Goal: Information Seeking & Learning: Learn about a topic

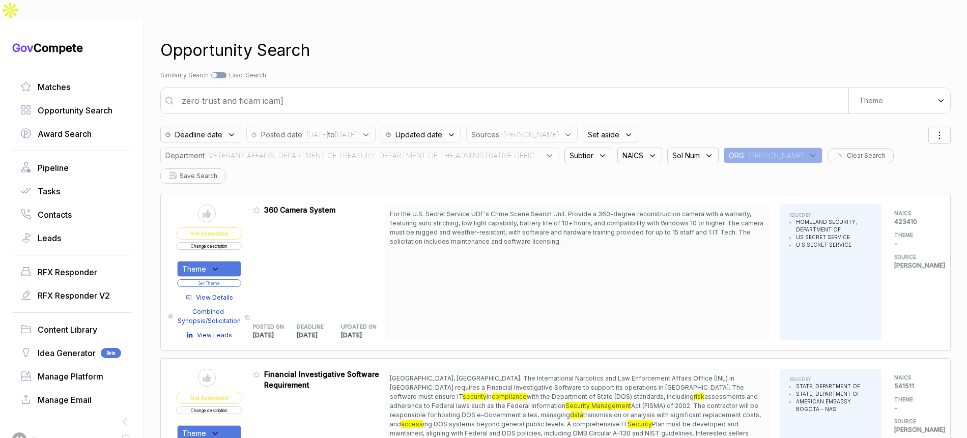
click at [550, 129] on span ": sam" at bounding box center [529, 134] width 60 height 11
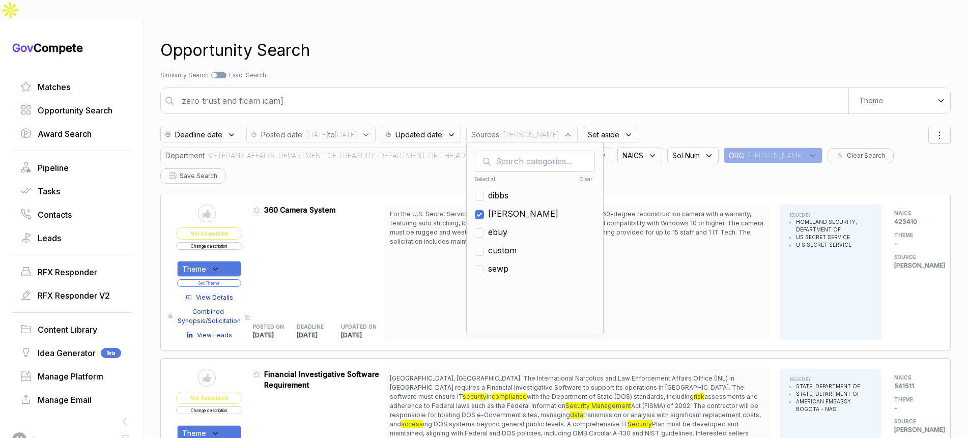
drag, startPoint x: 538, startPoint y: 190, endPoint x: 534, endPoint y: 207, distance: 17.2
click at [538, 208] on span "[PERSON_NAME]" at bounding box center [523, 214] width 70 height 12
checkbox input "false"
drag, startPoint x: 535, startPoint y: 209, endPoint x: 530, endPoint y: 207, distance: 5.2
click at [508, 226] on span "ebuy" at bounding box center [497, 232] width 19 height 12
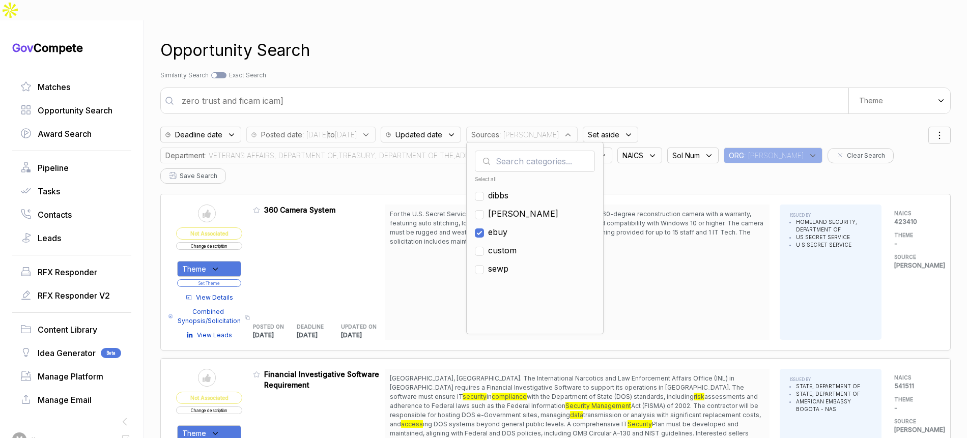
checkbox input "true"
click at [446, 148] on div "Department : VETERANS AFFAIRS, DEPARTMENT OF,TREASURY, DEPARTMENT OF THE,ADMINI…" at bounding box center [359, 156] width 399 height 16
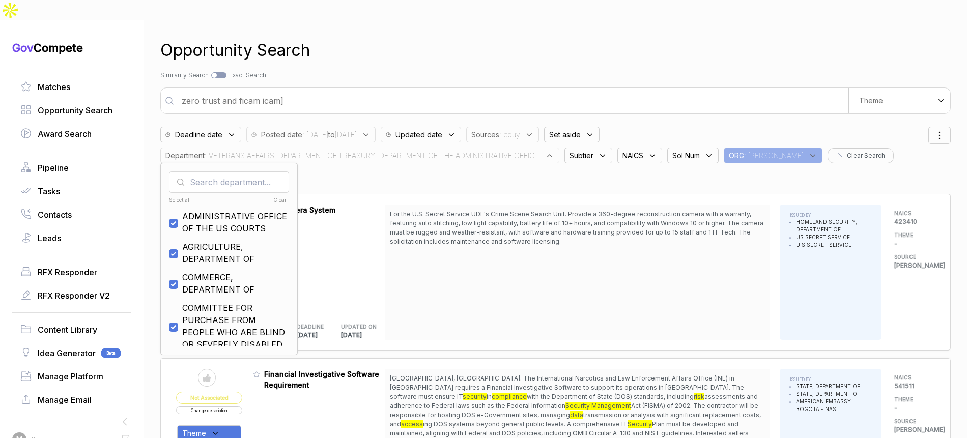
click at [274, 197] on div "Clear" at bounding box center [257, 201] width 59 height 8
checkbox input "false"
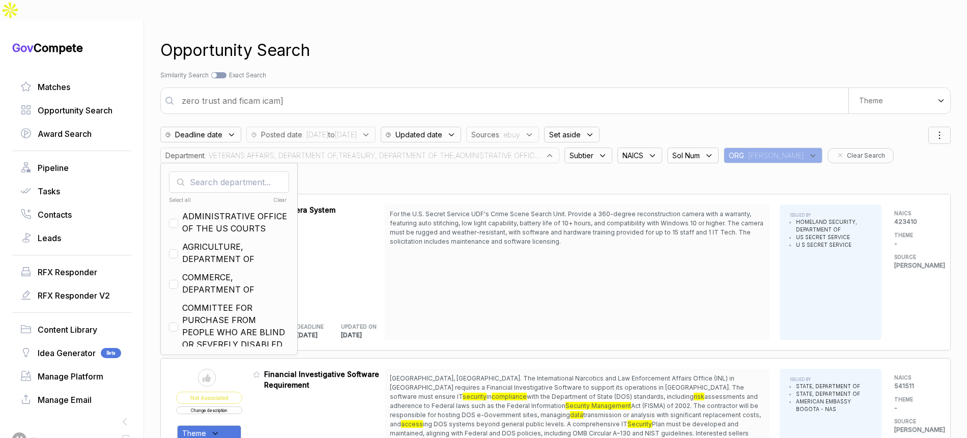
checkbox input "false"
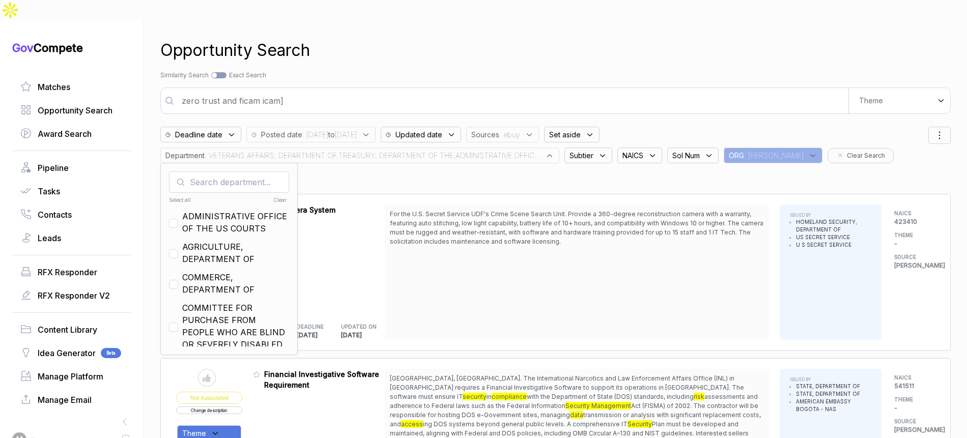
checkbox input "false"
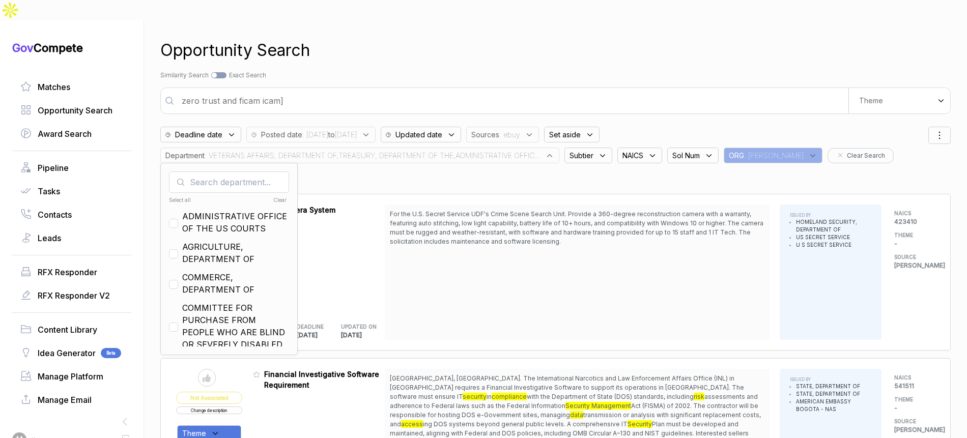
checkbox input "false"
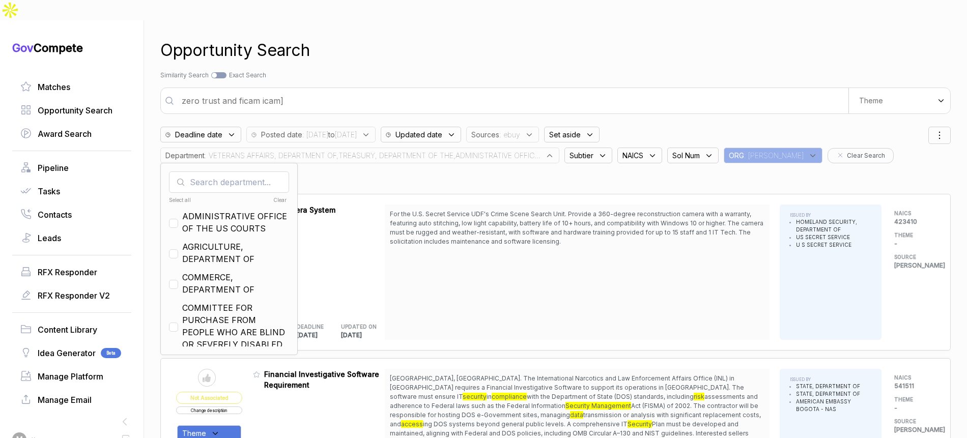
checkbox input "false"
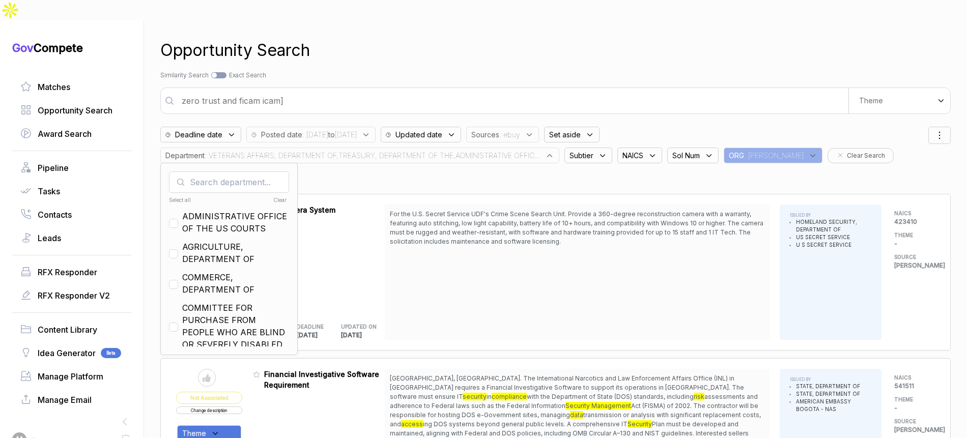
checkbox input "false"
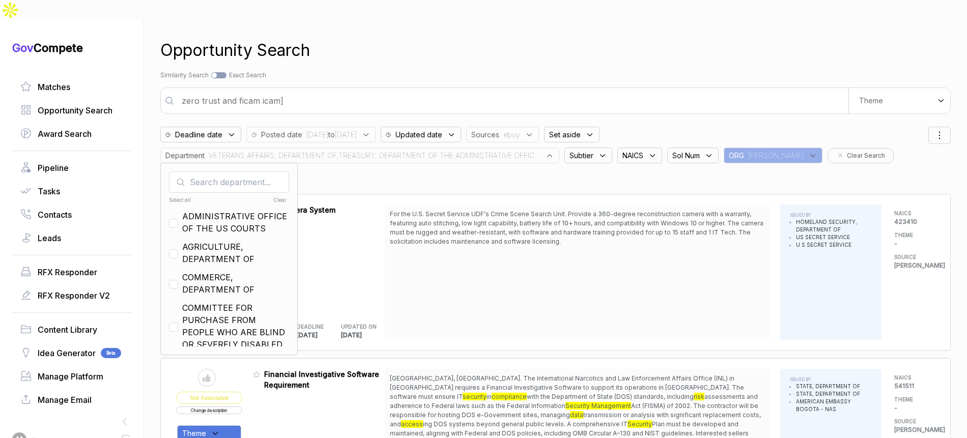
checkbox input "false"
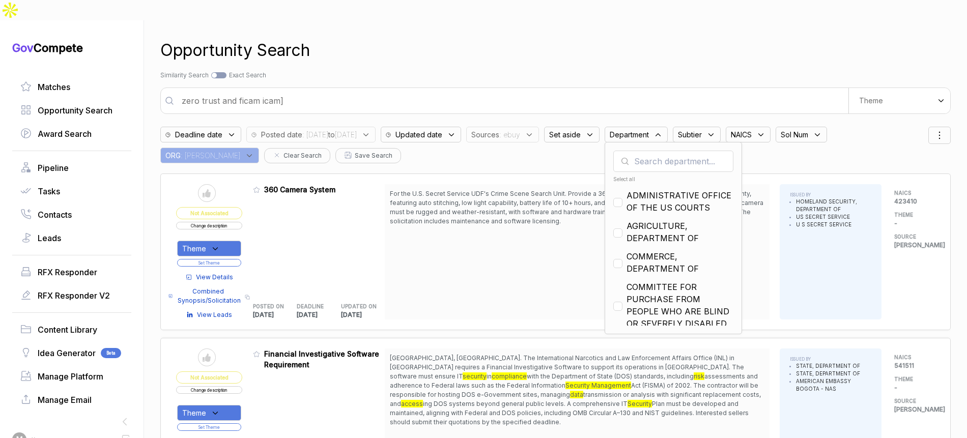
click at [432, 47] on div "Opportunity Search Search by Topic Relevance Similarity Search Search by Exact …" at bounding box center [555, 239] width 791 height 438
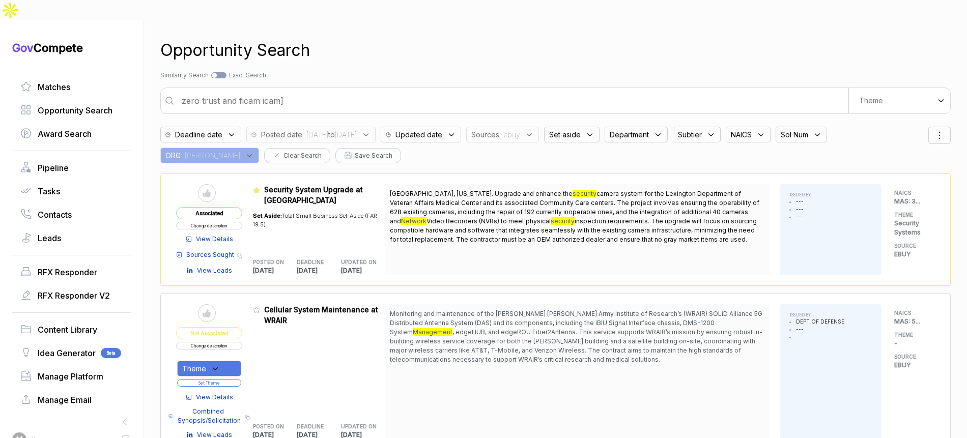
click at [225, 235] on span "View Details" at bounding box center [214, 239] width 37 height 9
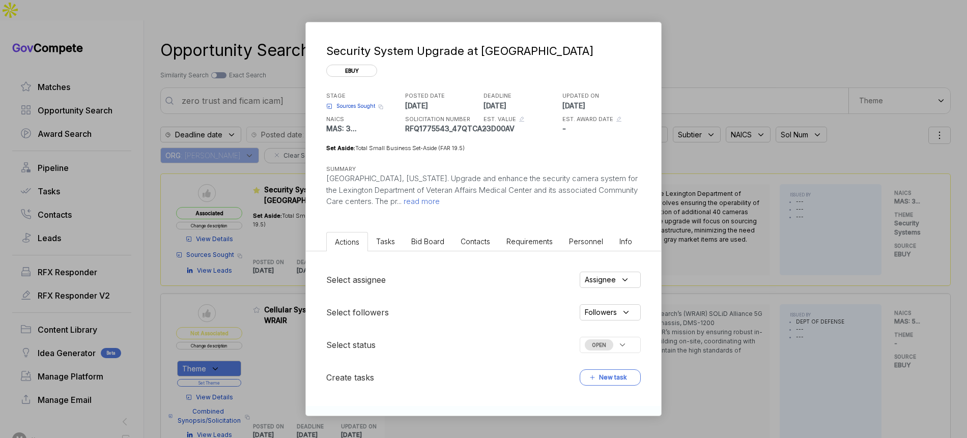
click at [428, 241] on span "Bid Board" at bounding box center [427, 241] width 33 height 9
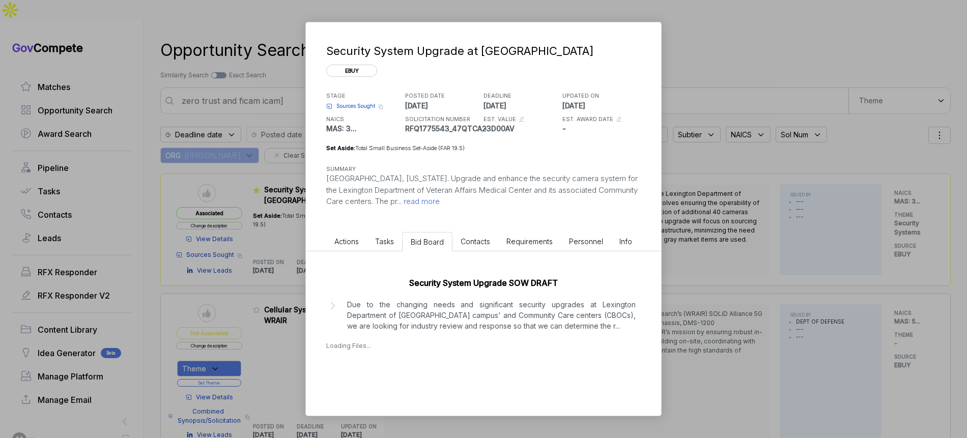
click at [484, 314] on p "Due to the changing needs and significant security upgrades at Lexington Depart…" at bounding box center [491, 315] width 289 height 32
click at [365, 388] on div "[DATE]" at bounding box center [353, 387] width 23 height 11
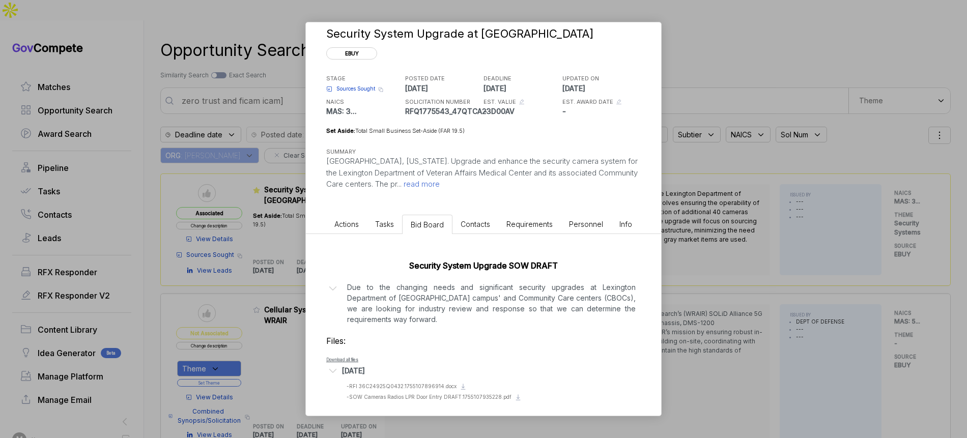
scroll to position [22, 0]
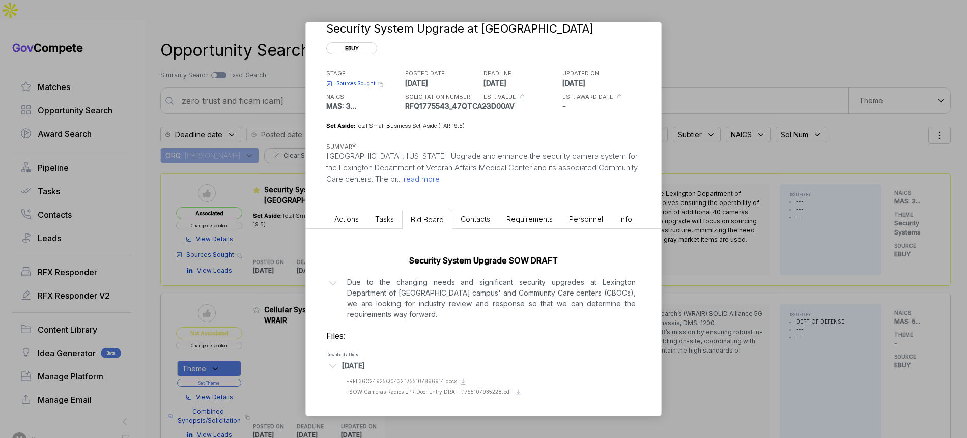
click at [698, 220] on div "Security System Upgrade at Lexington VAMC ebuy STAGE Sources Sought Copy link P…" at bounding box center [483, 219] width 967 height 438
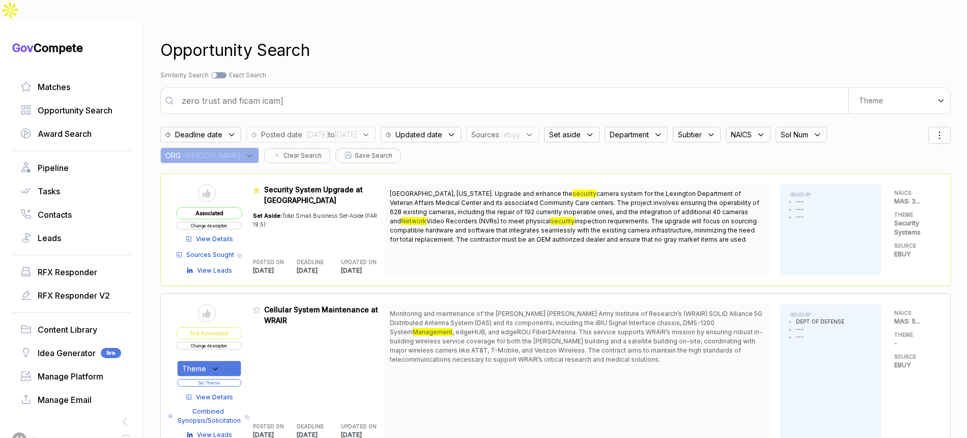
click at [232, 235] on span "View Details" at bounding box center [214, 239] width 37 height 9
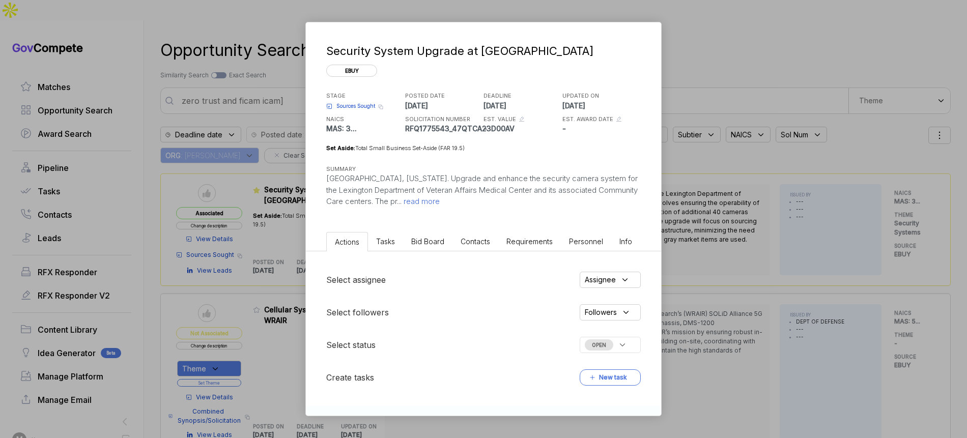
click at [427, 243] on span "Bid Board" at bounding box center [427, 241] width 33 height 9
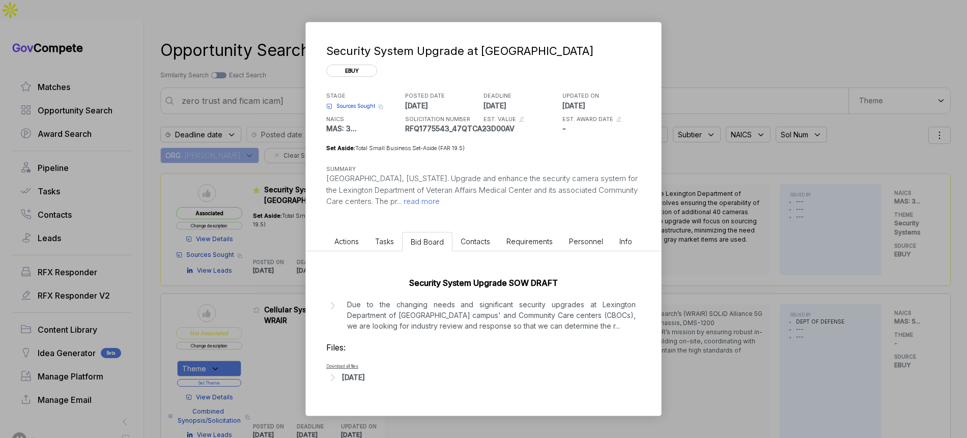
click at [399, 322] on p "Due to the changing needs and significant security upgrades at Lexington Depart…" at bounding box center [491, 315] width 289 height 32
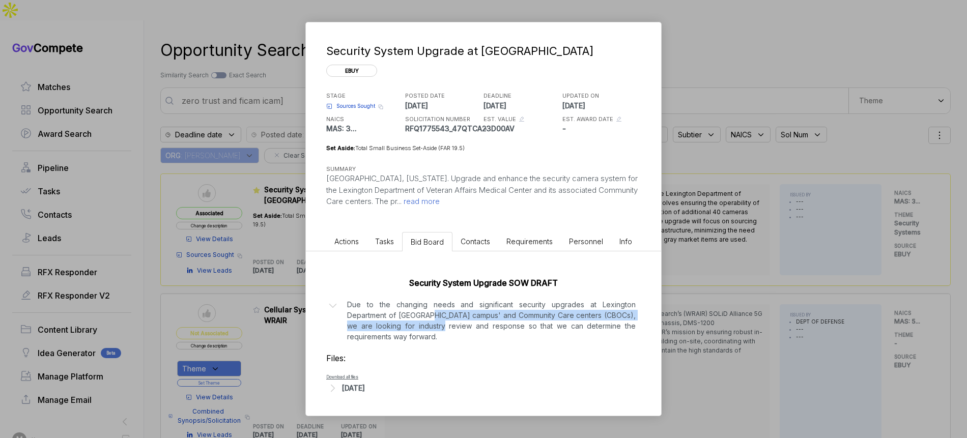
drag, startPoint x: 429, startPoint y: 316, endPoint x: 432, endPoint y: 331, distance: 15.1
click at [432, 331] on p "Due to the changing needs and significant security upgrades at Lexington Depart…" at bounding box center [491, 320] width 289 height 43
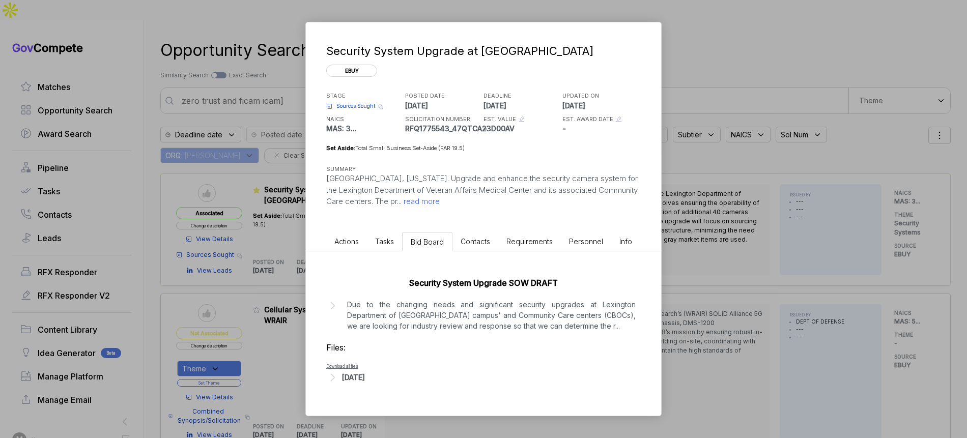
click at [384, 397] on div "Security System Upgrade SOW DRAFT Due to the changing needs and significant sec…" at bounding box center [483, 328] width 355 height 153
click at [365, 383] on div "[DATE]" at bounding box center [353, 377] width 23 height 11
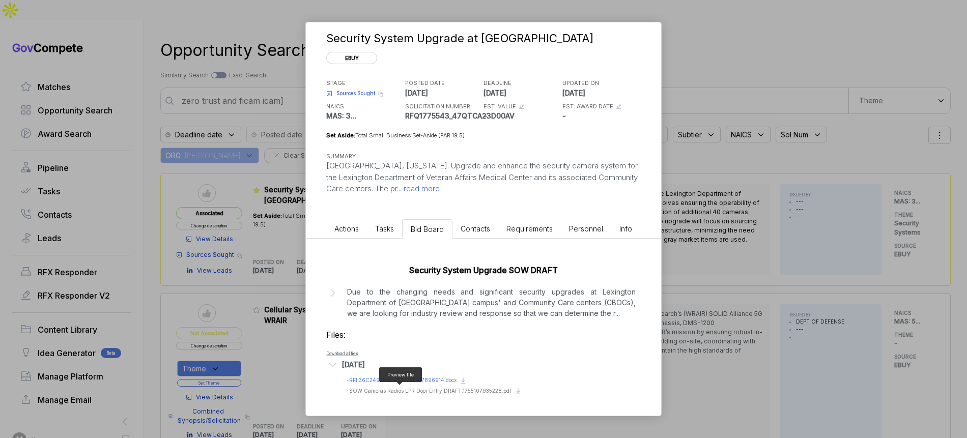
click at [410, 381] on span "- RFI 36C24925Q0432.1755107896914.docx" at bounding box center [402, 380] width 110 height 6
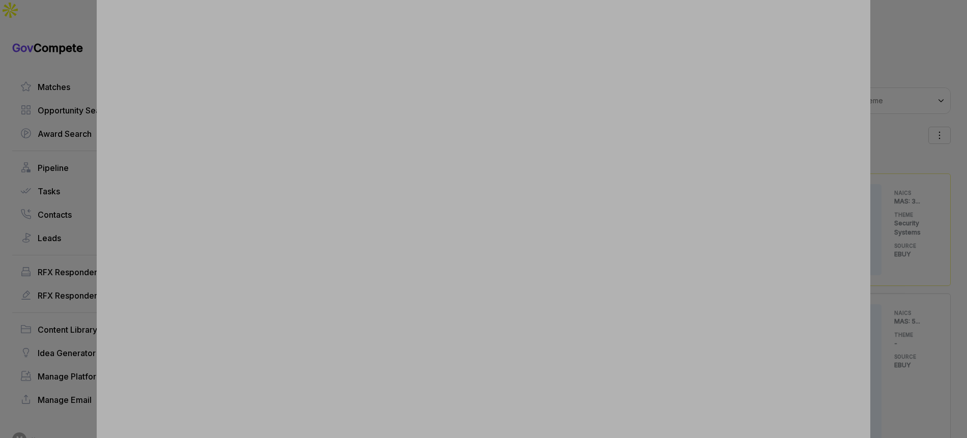
click at [887, 253] on div at bounding box center [483, 219] width 967 height 438
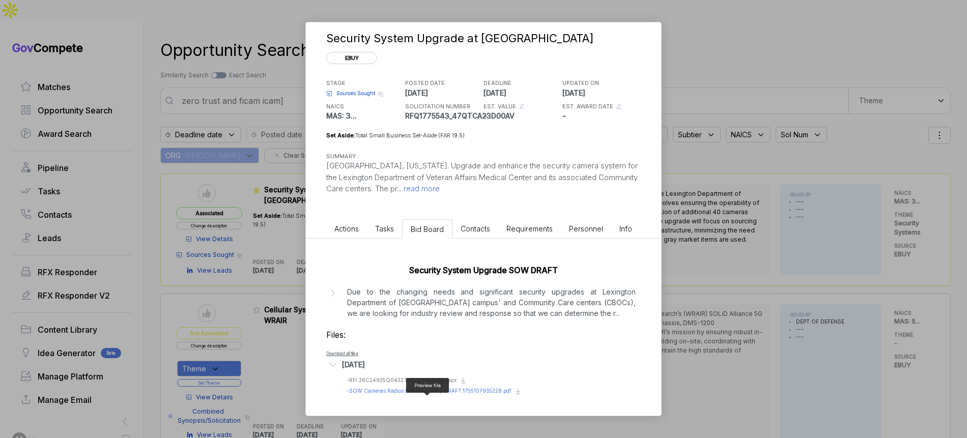
click at [434, 392] on span "- SOW Cameras Radios LPR Door Entry DRAFT.1755107935228.pdf" at bounding box center [429, 391] width 165 height 6
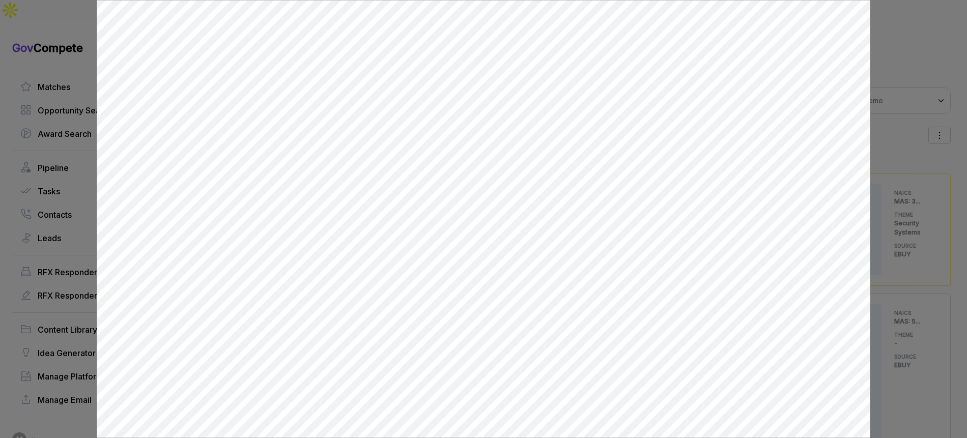
scroll to position [0, 0]
click at [890, 303] on div at bounding box center [483, 219] width 967 height 438
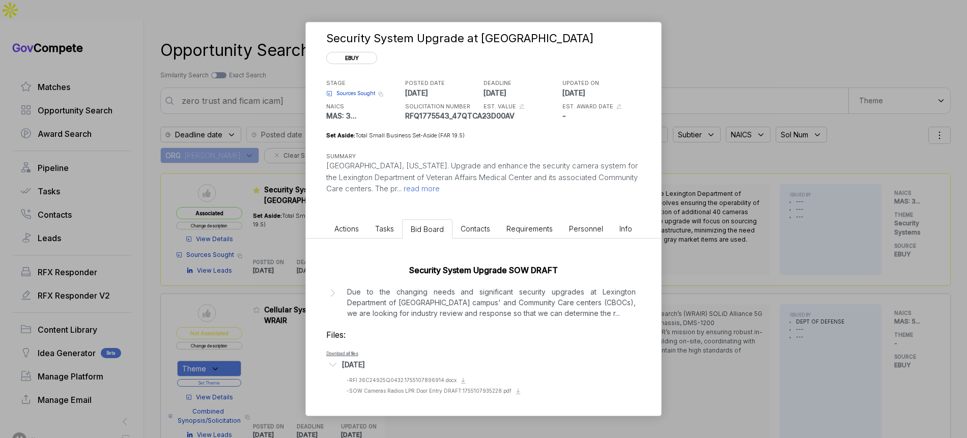
click at [842, 313] on div "Security System Upgrade at Lexington VAMC ebuy STAGE Sources Sought Copy link P…" at bounding box center [483, 219] width 967 height 438
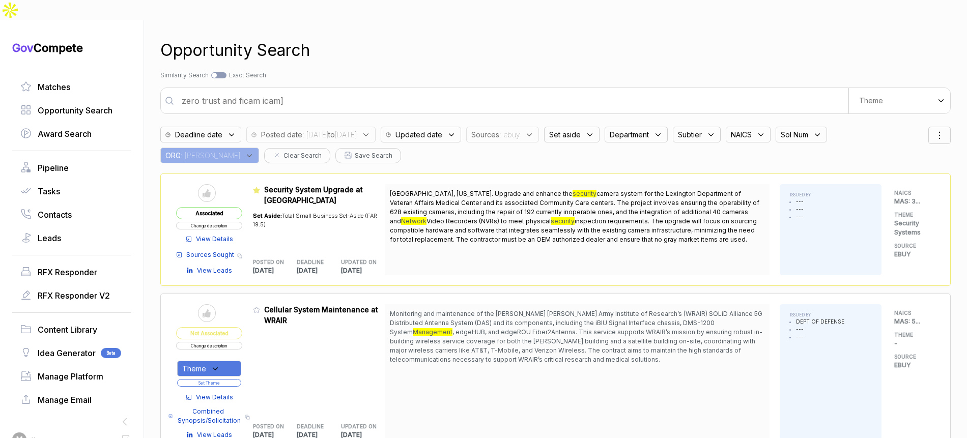
click at [343, 129] on span ": 2025/08/13 to 2025/08/18" at bounding box center [329, 134] width 54 height 11
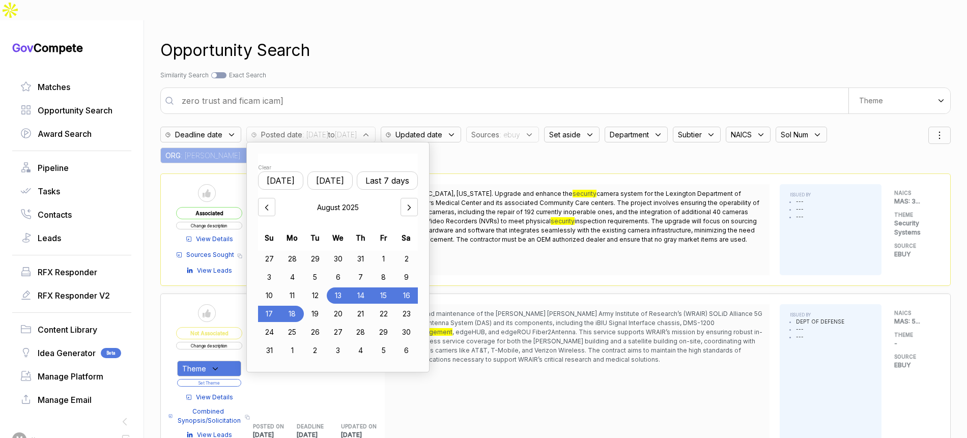
click at [321, 288] on div "12" at bounding box center [315, 296] width 23 height 16
click at [300, 306] on div "18" at bounding box center [292, 314] width 23 height 16
click at [542, 45] on div "Opportunity Search Search by Topic Relevance Similarity Search Search by Exact …" at bounding box center [555, 239] width 791 height 438
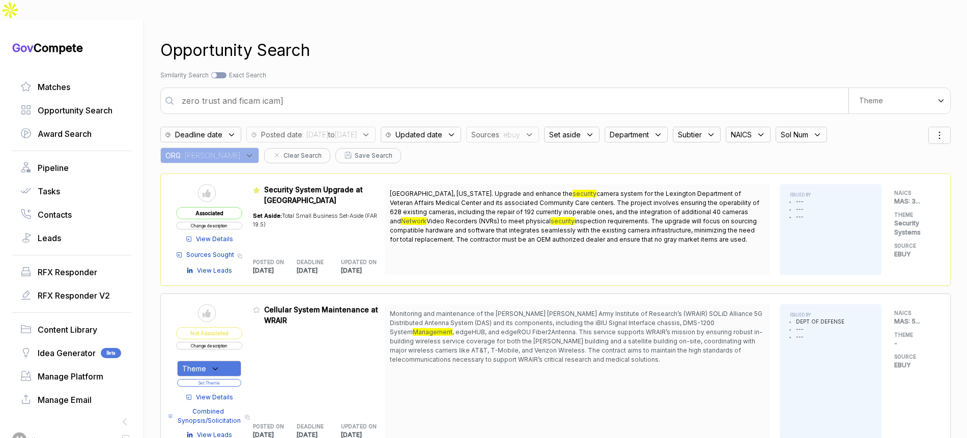
click at [827, 127] on div "Sol Num" at bounding box center [801, 135] width 51 height 16
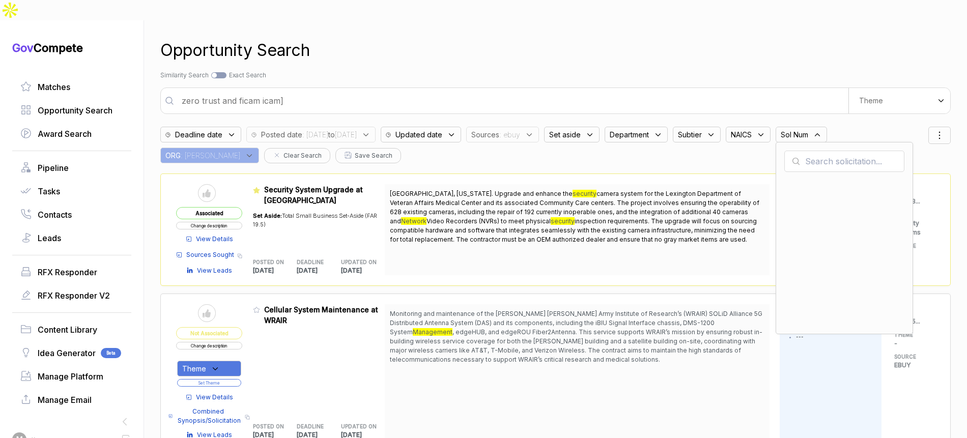
click at [857, 151] on input "text" at bounding box center [845, 161] width 120 height 21
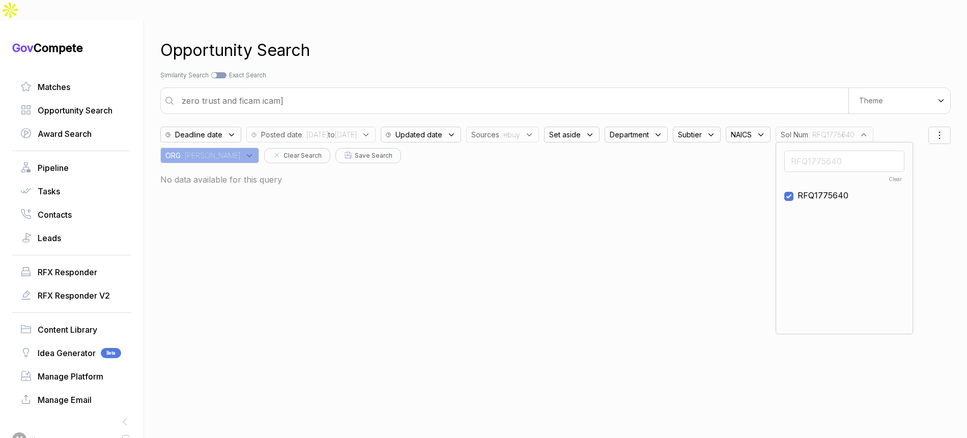
click at [902, 176] on div "Clear" at bounding box center [844, 180] width 118 height 8
click at [720, 71] on div "Search by Topic Relevance Similarity Search Search by Exact Keyword Match Exact…" at bounding box center [555, 75] width 791 height 9
click at [625, 91] on input "zero trust and ficam icam]" at bounding box center [512, 101] width 673 height 20
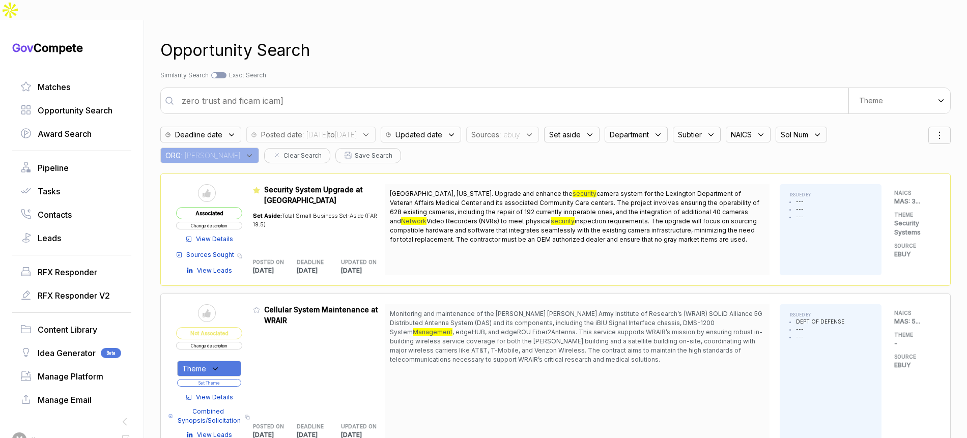
click at [625, 91] on input "zero trust and ficam icam]" at bounding box center [512, 101] width 673 height 20
type input "lexington"
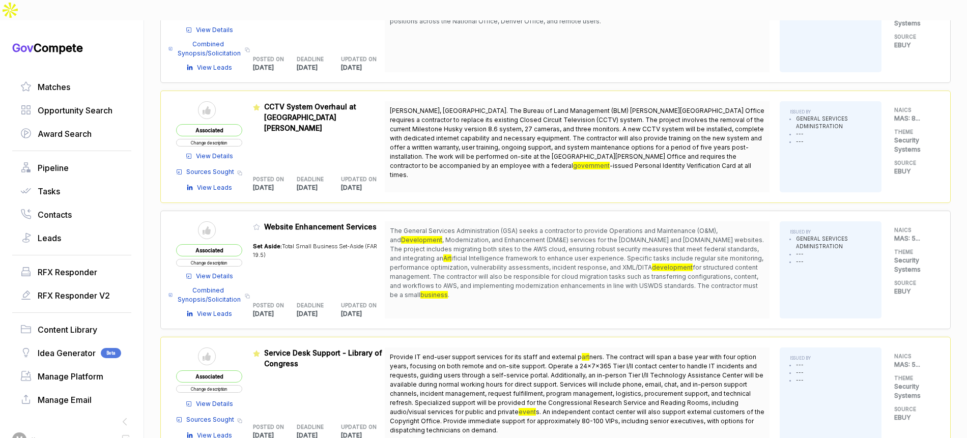
scroll to position [1151, 0]
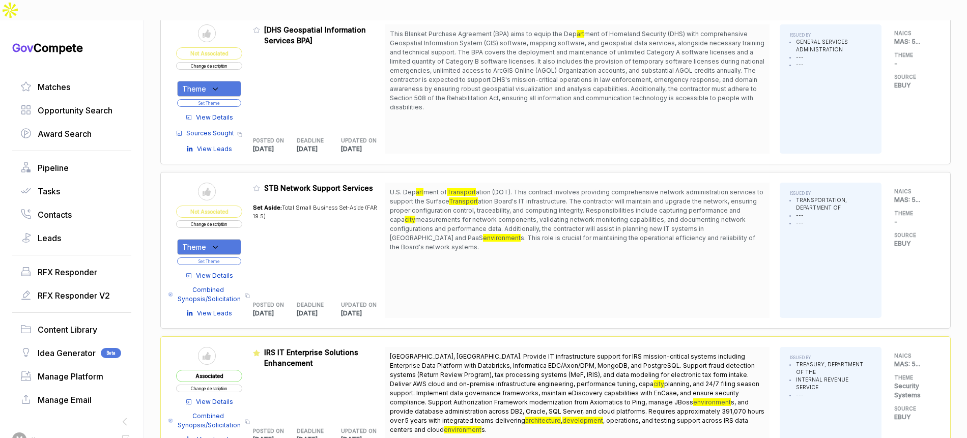
scroll to position [2663, 0]
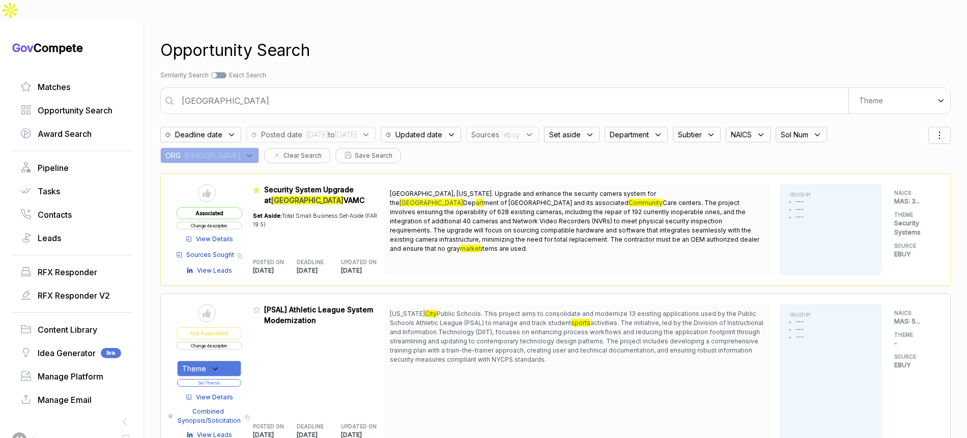
click at [223, 72] on div at bounding box center [218, 75] width 15 height 6
checkbox input "true"
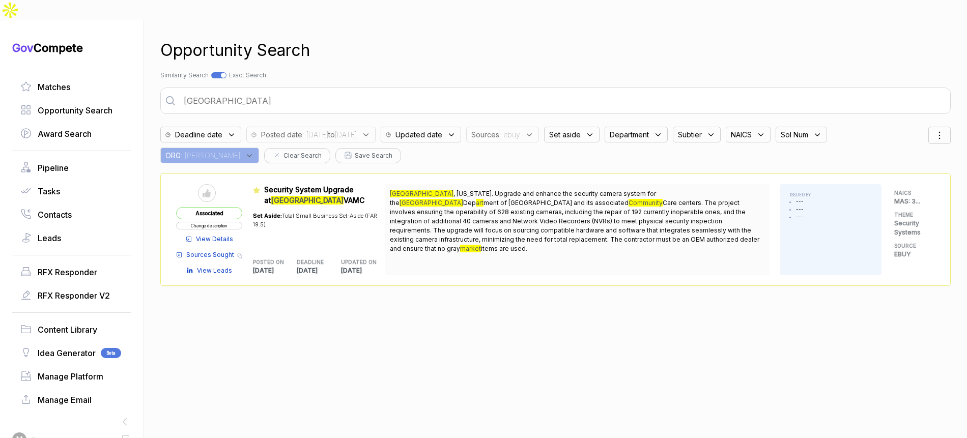
click at [230, 235] on span "View Details" at bounding box center [214, 239] width 37 height 9
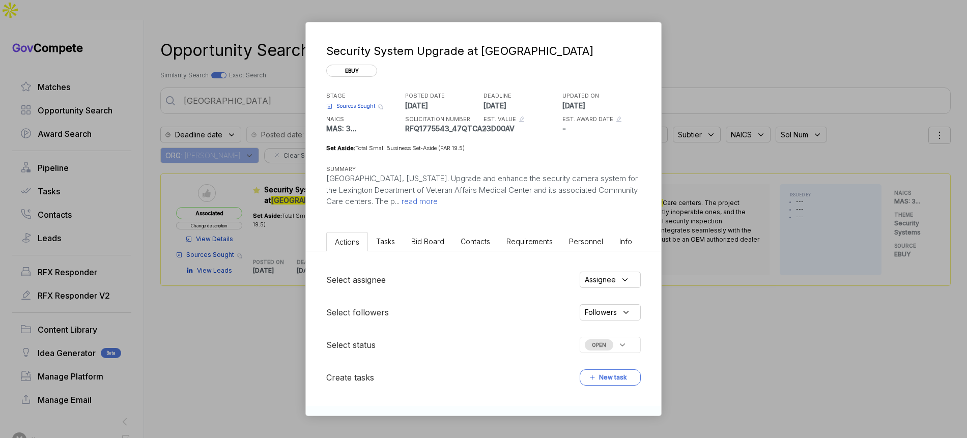
click at [752, 39] on div "Security System Upgrade at Lexington VAMC ebuy STAGE Sources Sought Copy link P…" at bounding box center [483, 219] width 967 height 438
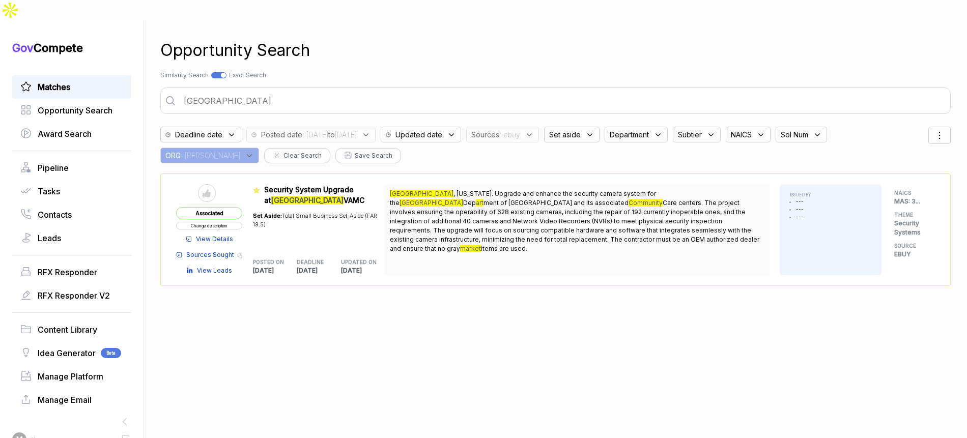
click at [82, 81] on link "Matches" at bounding box center [71, 87] width 103 height 12
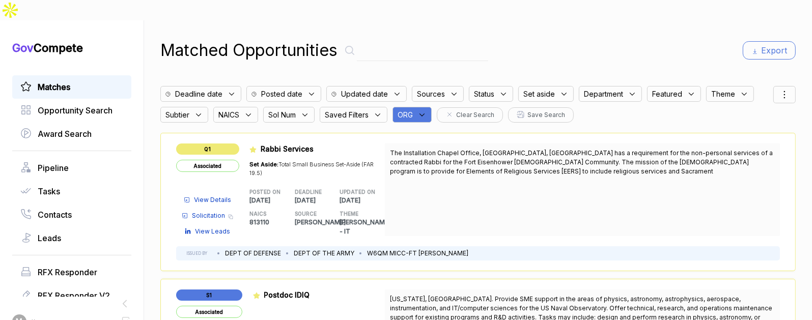
click at [82, 81] on link "Matches" at bounding box center [71, 87] width 103 height 12
click at [426, 110] on icon at bounding box center [421, 114] width 9 height 9
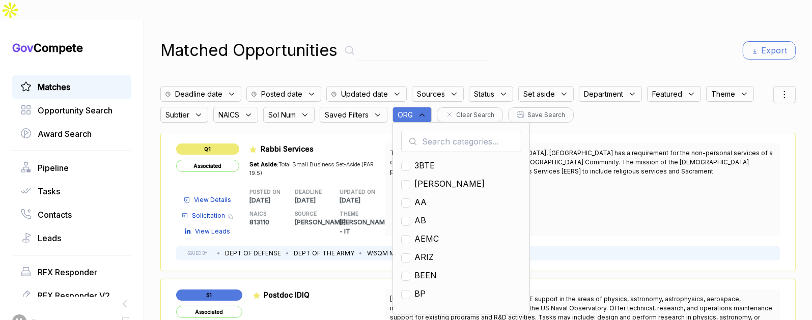
click at [439, 131] on input "text" at bounding box center [461, 141] width 120 height 21
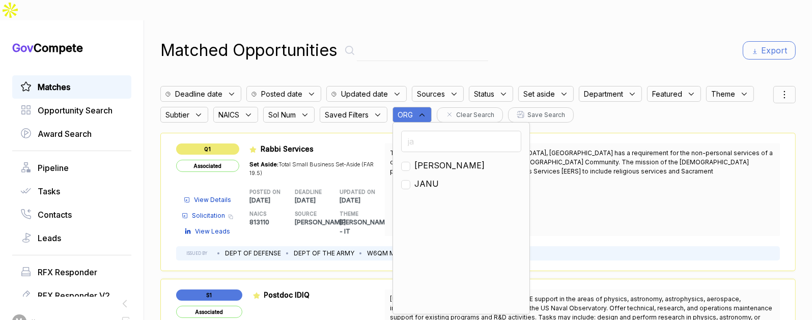
type input "ja"
click at [432, 159] on div "[PERSON_NAME]" at bounding box center [461, 165] width 120 height 12
click at [430, 159] on span "[PERSON_NAME]" at bounding box center [449, 165] width 70 height 12
checkbox input "true"
drag, startPoint x: 563, startPoint y: 20, endPoint x: 569, endPoint y: 21, distance: 5.7
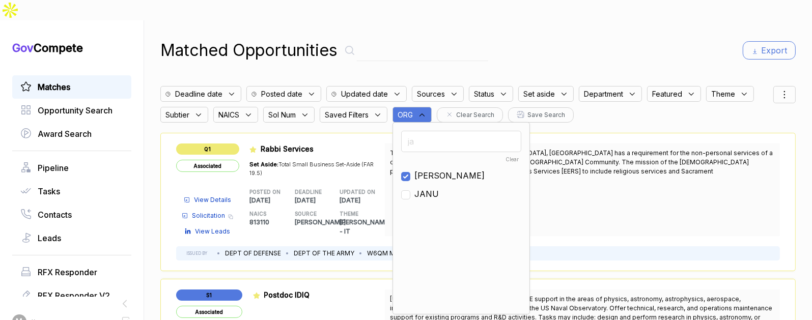
click at [564, 38] on div "Matched Opportunities Export" at bounding box center [477, 50] width 635 height 24
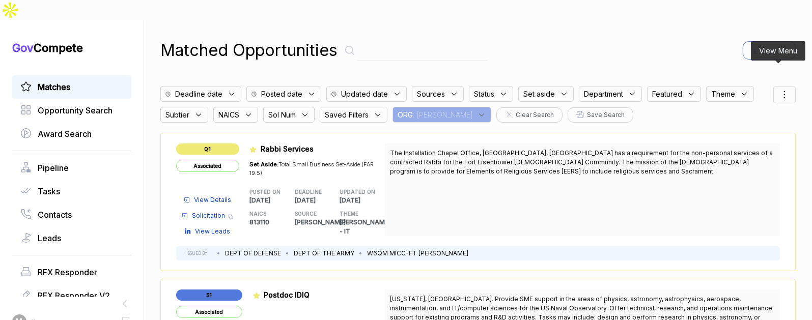
click at [786, 86] on div at bounding box center [784, 94] width 22 height 17
click at [740, 131] on span "Sorting" at bounding box center [750, 136] width 24 height 11
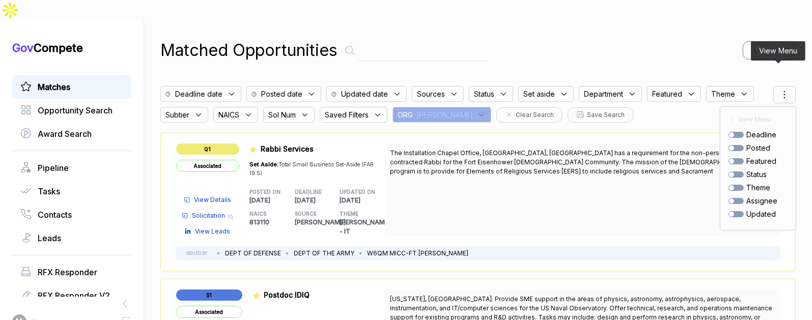
click at [735, 145] on div at bounding box center [736, 148] width 15 height 6
checkbox input "true"
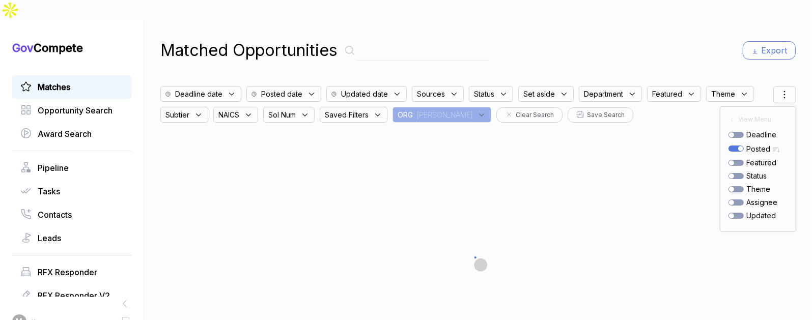
click at [803, 258] on div "Matched Opportunities Export Deadline date Posted date Updated date Sources Sta…" at bounding box center [478, 180] width 668 height 320
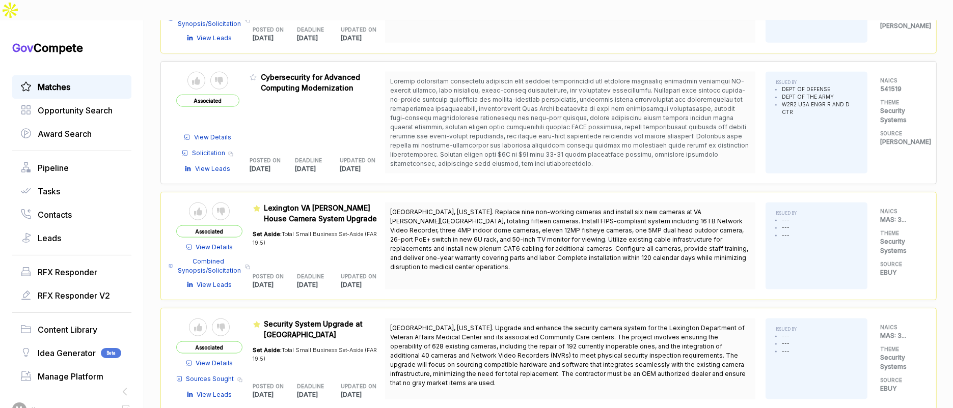
scroll to position [1627, 0]
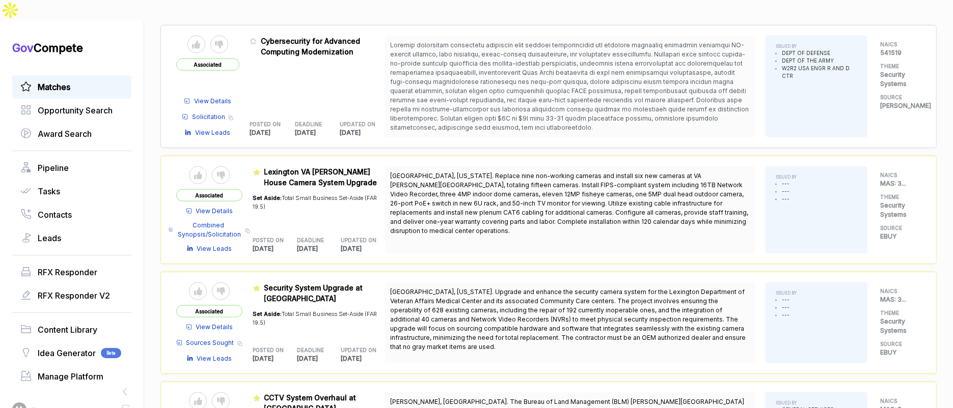
click at [210, 323] on span "View Details" at bounding box center [214, 327] width 37 height 9
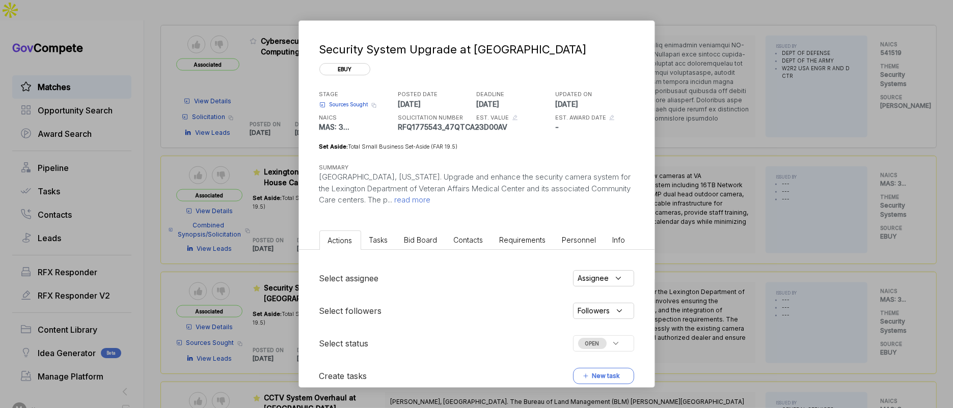
click at [418, 236] on span "Bid Board" at bounding box center [420, 240] width 33 height 9
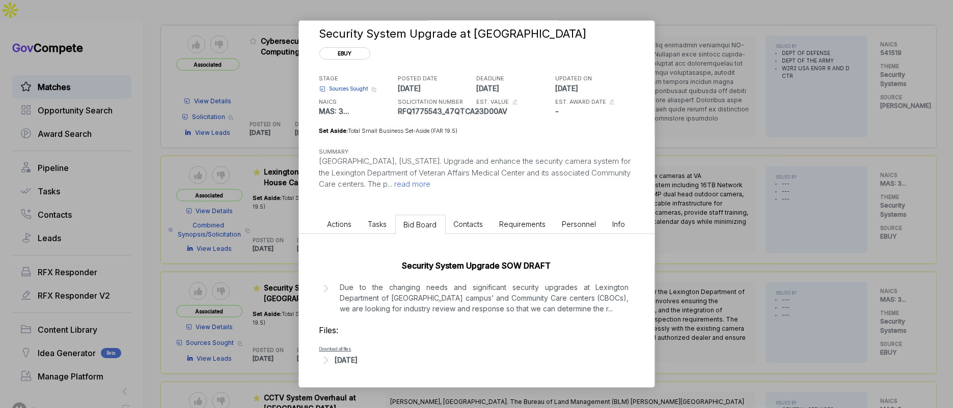
click at [358, 362] on div "[DATE]" at bounding box center [346, 360] width 23 height 11
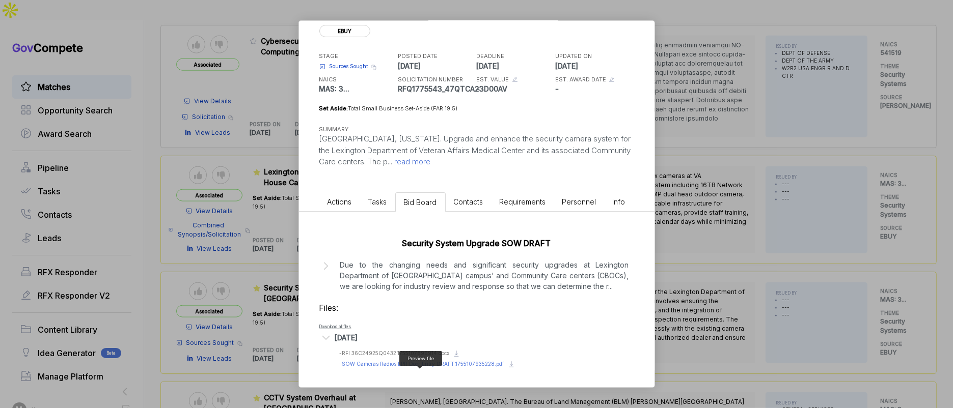
scroll to position [49, 0]
click at [507, 365] on icon at bounding box center [511, 363] width 8 height 8
click at [455, 353] on icon at bounding box center [456, 351] width 3 height 5
click at [377, 364] on span "- SOW Cameras Radios LPR Door Entry DRAFT.1755107935228.pdf" at bounding box center [422, 362] width 165 height 6
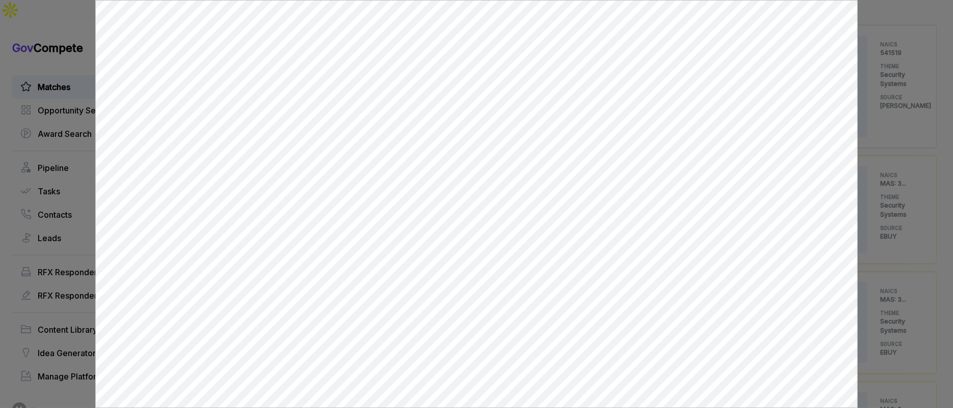
scroll to position [0, 0]
click at [893, 114] on div at bounding box center [476, 204] width 953 height 408
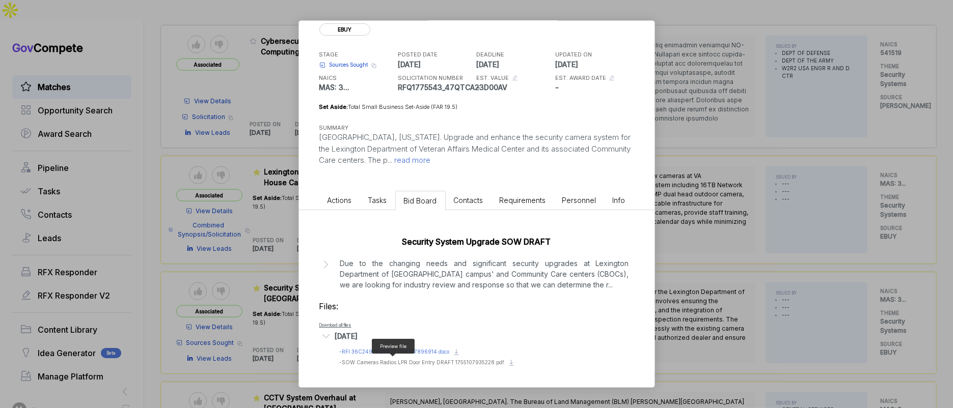
click at [396, 349] on span "- RFI 36C24925Q0432.1755107896914.docx" at bounding box center [395, 352] width 110 height 6
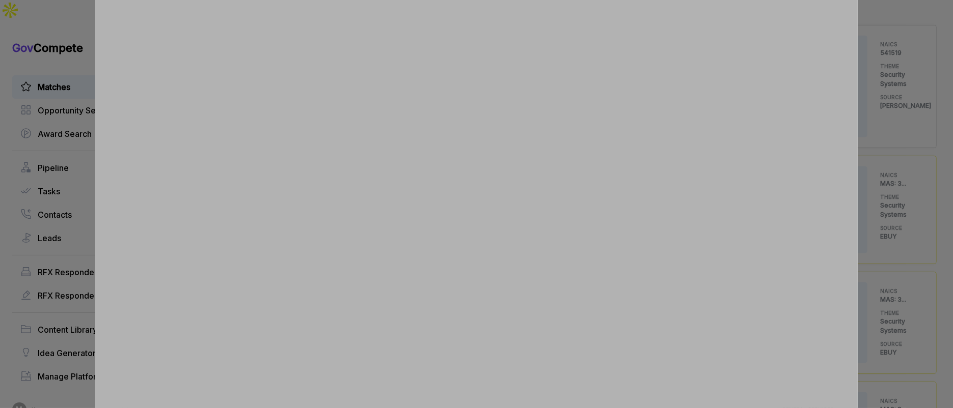
click at [889, 220] on div at bounding box center [476, 204] width 953 height 408
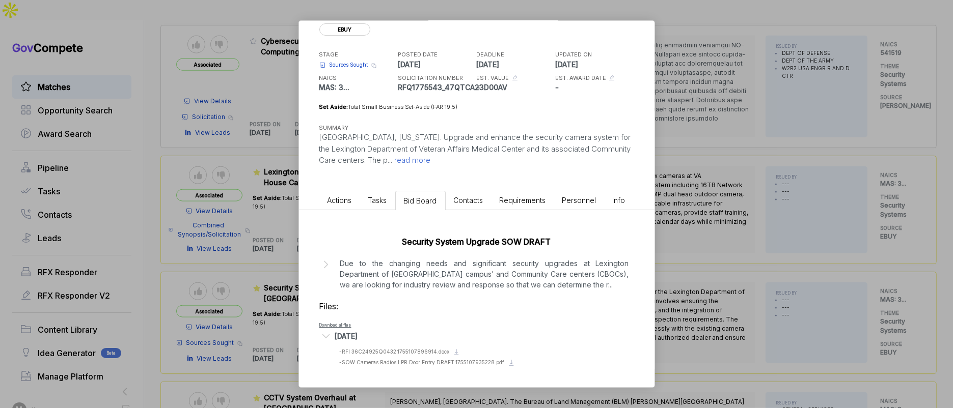
click at [722, 206] on div "Security System Upgrade at Lexington VAMC ebuy STAGE Sources Sought Copy link P…" at bounding box center [476, 204] width 953 height 408
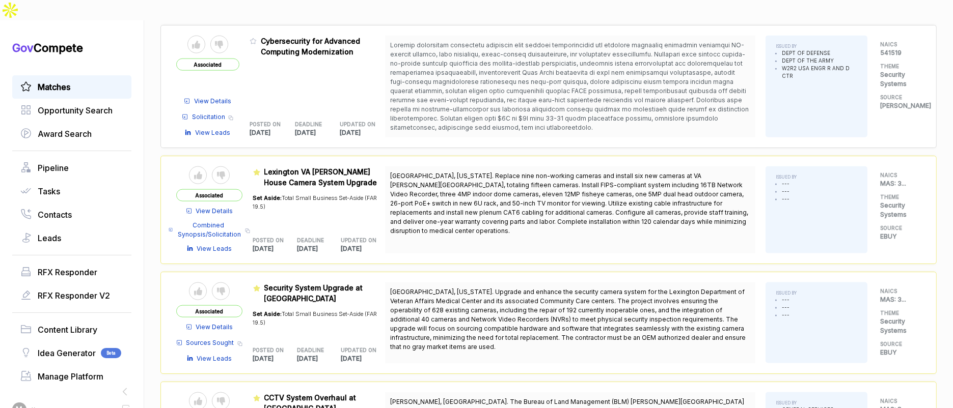
click at [231, 207] on span "View Details" at bounding box center [214, 211] width 37 height 9
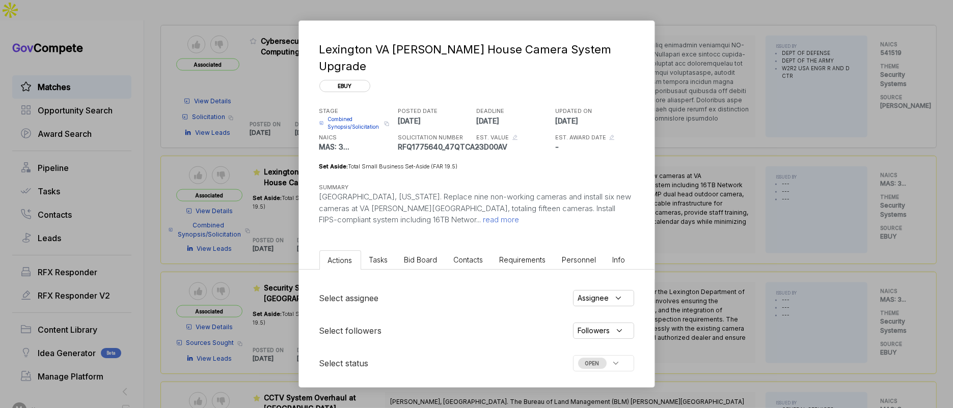
click at [420, 256] on span "Bid Board" at bounding box center [420, 260] width 33 height 9
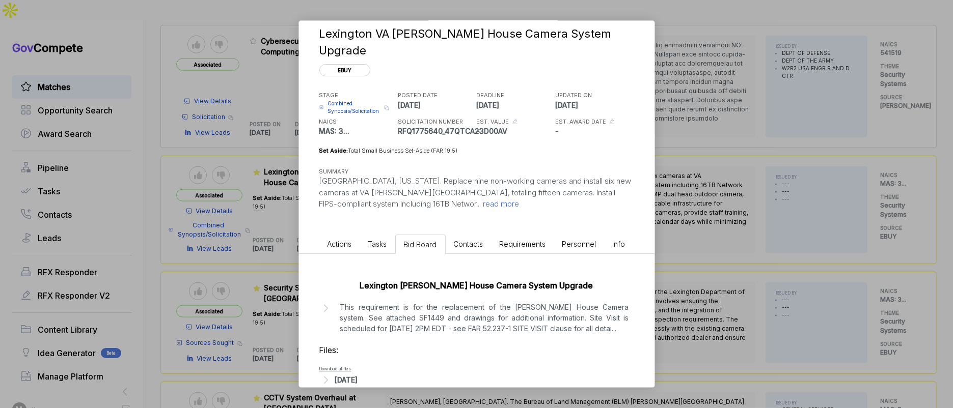
scroll to position [18, 0]
click at [454, 300] on p "This requirement is for the replacement of the Fisher House Camera system. See …" at bounding box center [484, 316] width 289 height 32
drag, startPoint x: 362, startPoint y: 359, endPoint x: 387, endPoint y: 343, distance: 29.8
click at [358, 373] on div "Aug 13, 2025" at bounding box center [346, 378] width 23 height 11
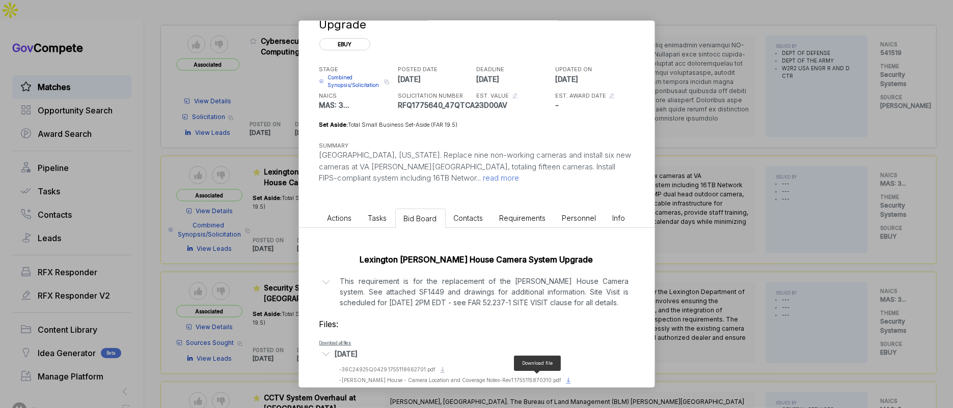
click at [564, 377] on icon at bounding box center [568, 381] width 8 height 8
click at [438, 366] on icon at bounding box center [442, 370] width 8 height 8
click at [567, 378] on icon at bounding box center [568, 380] width 3 height 5
click at [704, 140] on div "Lexington VA Fisher House Camera System Upgrade ebuy STAGE Combined Synopsis/So…" at bounding box center [476, 204] width 953 height 408
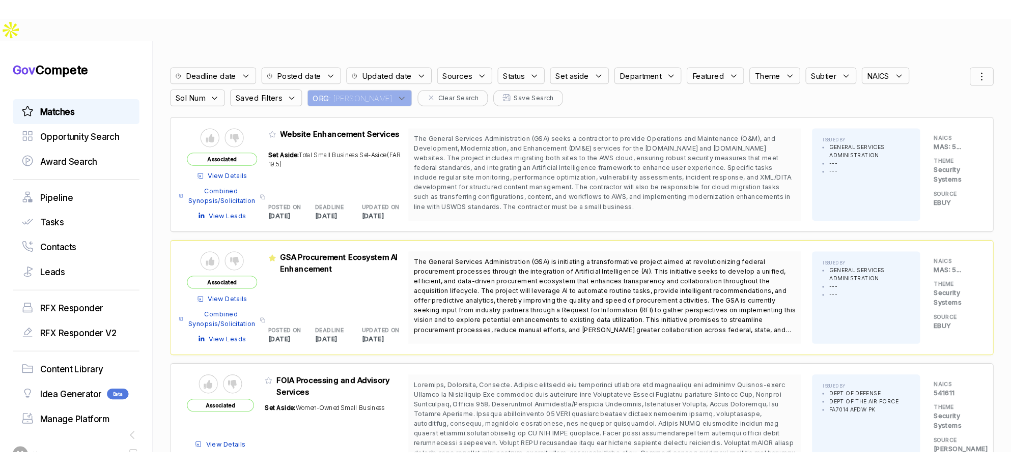
scroll to position [0, 0]
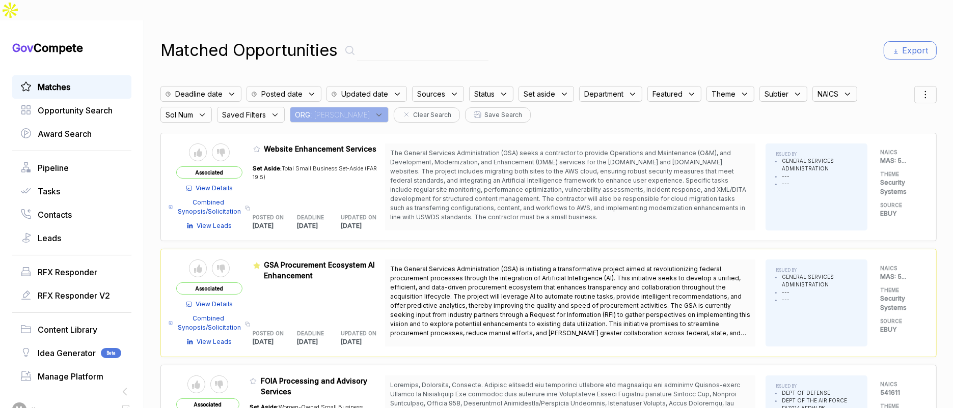
click at [323, 107] on div "ORG : JA" at bounding box center [339, 115] width 99 height 16
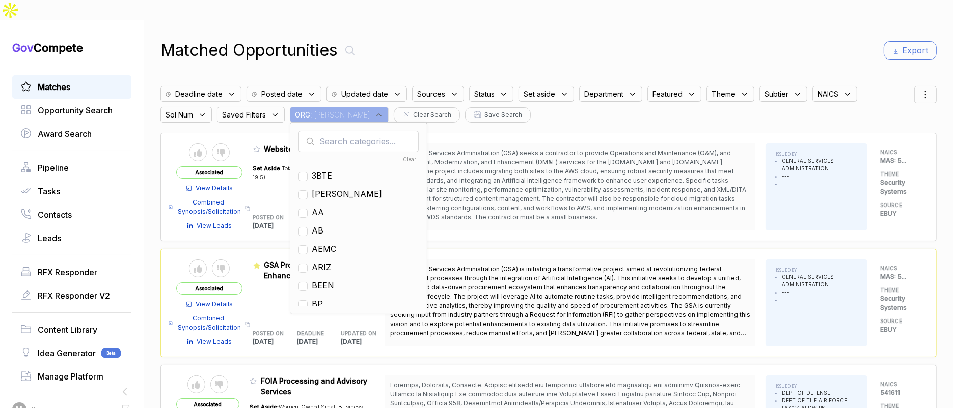
drag, startPoint x: 331, startPoint y: 114, endPoint x: 334, endPoint y: 119, distance: 6.2
click at [331, 131] on input "text" at bounding box center [358, 141] width 120 height 21
click at [342, 131] on input "w" at bounding box center [358, 141] width 120 height 21
type input "en"
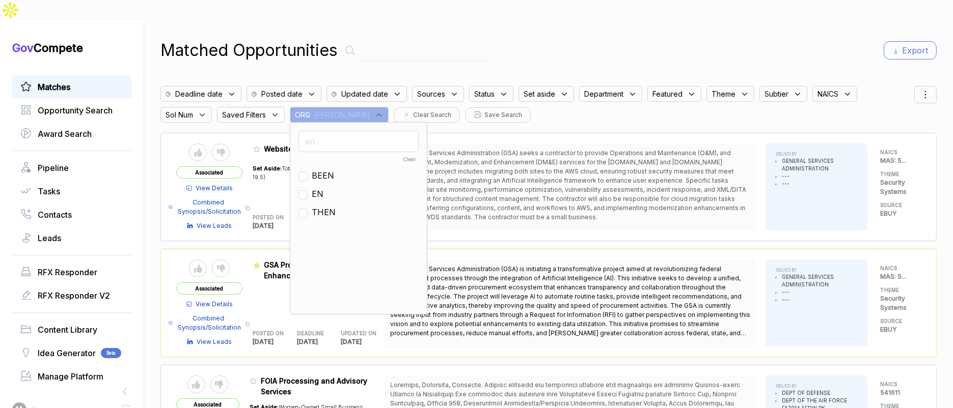
click at [323, 188] on span "EN" at bounding box center [318, 194] width 12 height 12
checkbox input "true"
drag, startPoint x: 664, startPoint y: 29, endPoint x: 745, endPoint y: 30, distance: 80.4
click at [698, 38] on div "Matched Opportunities Export" at bounding box center [548, 50] width 776 height 24
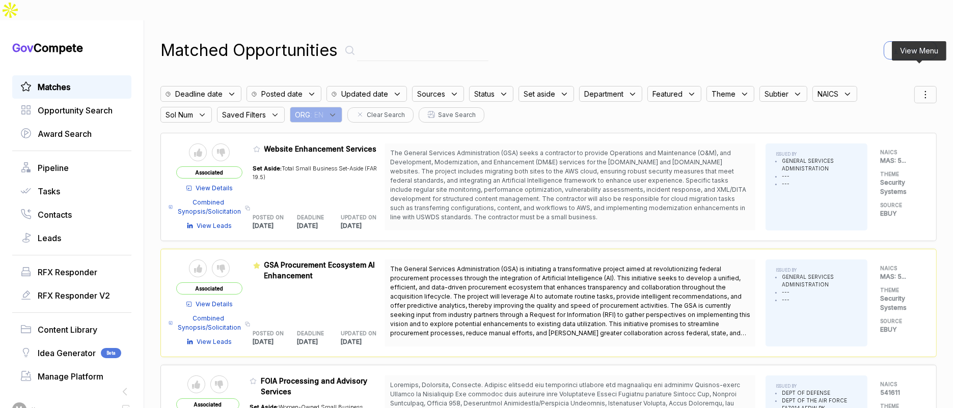
click at [924, 89] on icon at bounding box center [925, 95] width 12 height 12
click at [869, 129] on div "deadline posted featured status theme assignee updated" at bounding box center [898, 174] width 59 height 90
click at [869, 145] on div at bounding box center [876, 148] width 15 height 6
checkbox input "true"
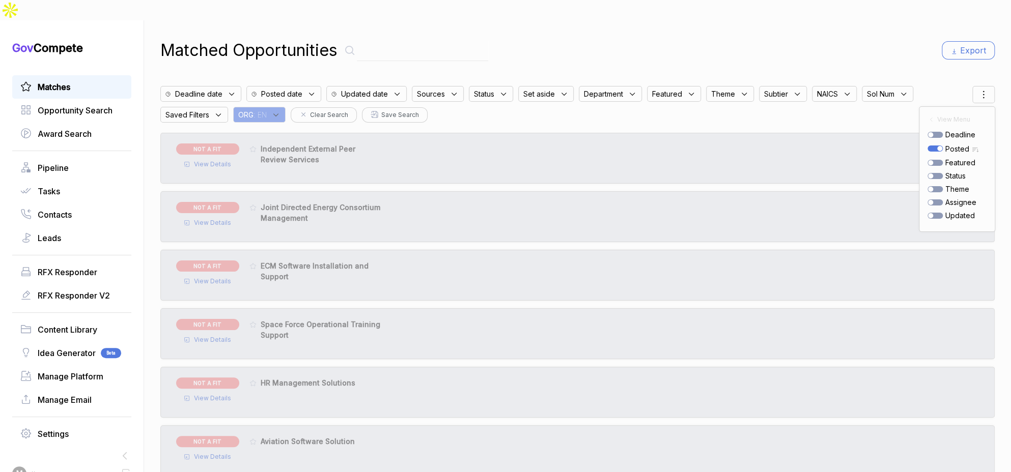
click at [897, 38] on div "Matched Opportunities Export" at bounding box center [577, 50] width 834 height 24
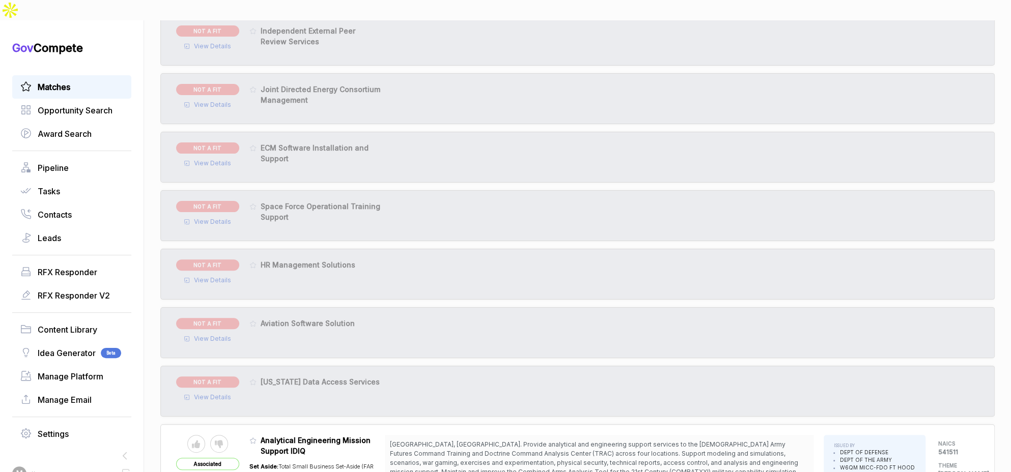
scroll to position [139, 0]
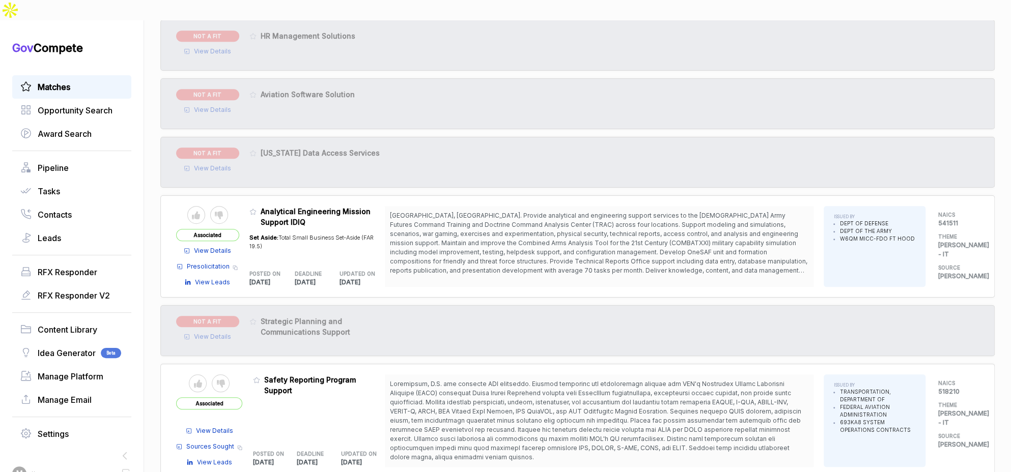
scroll to position [350, 0]
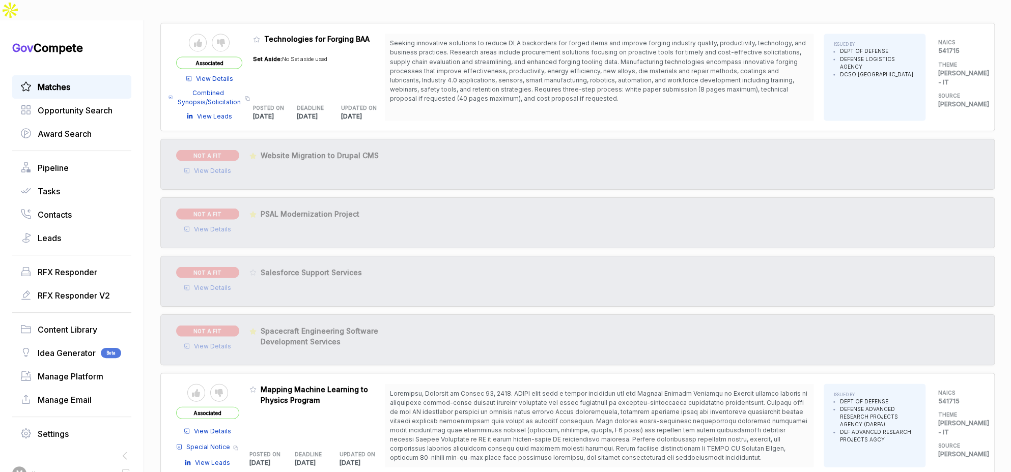
scroll to position [1226, 0]
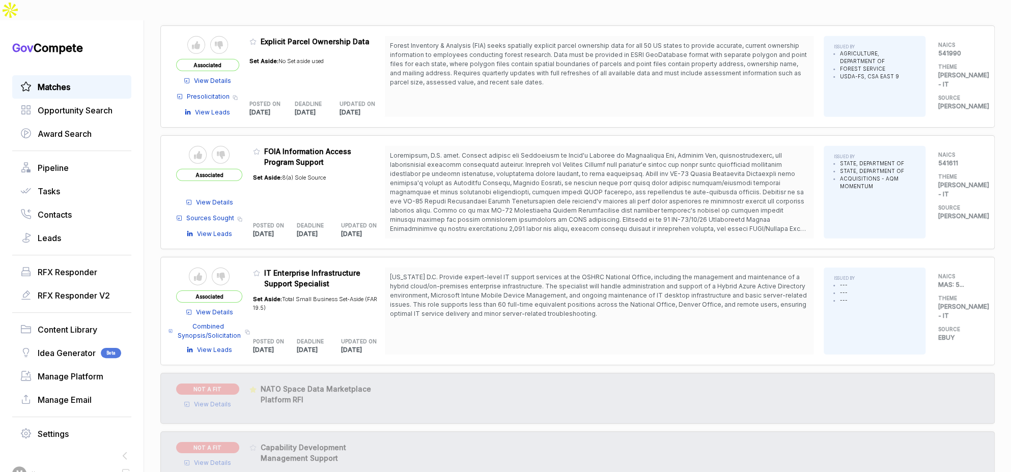
scroll to position [1971, 0]
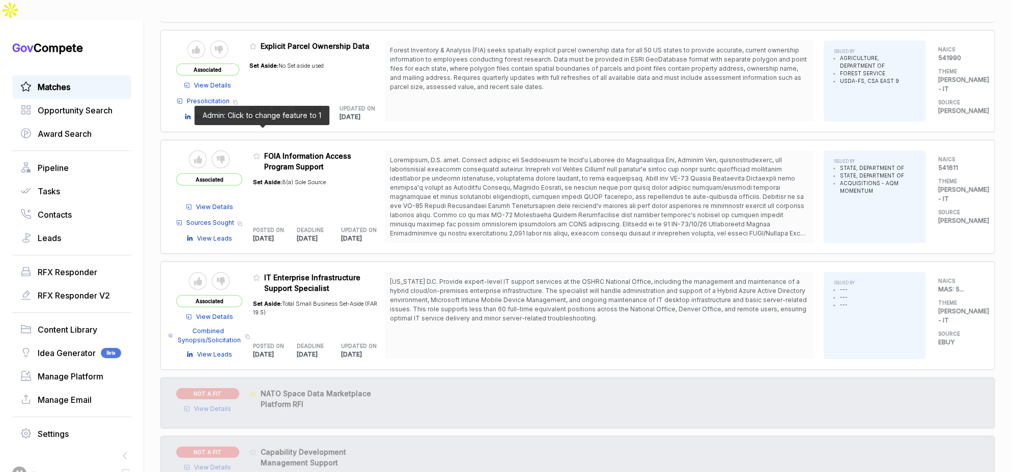
click at [260, 153] on icon at bounding box center [256, 156] width 7 height 7
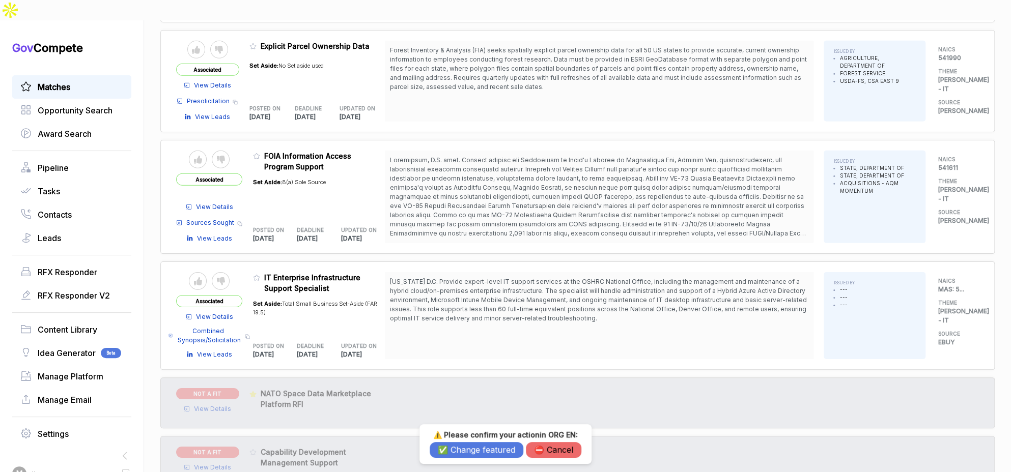
drag, startPoint x: 457, startPoint y: 450, endPoint x: 431, endPoint y: 407, distance: 50.3
click at [457, 438] on button "✅ Change featured" at bounding box center [477, 450] width 94 height 16
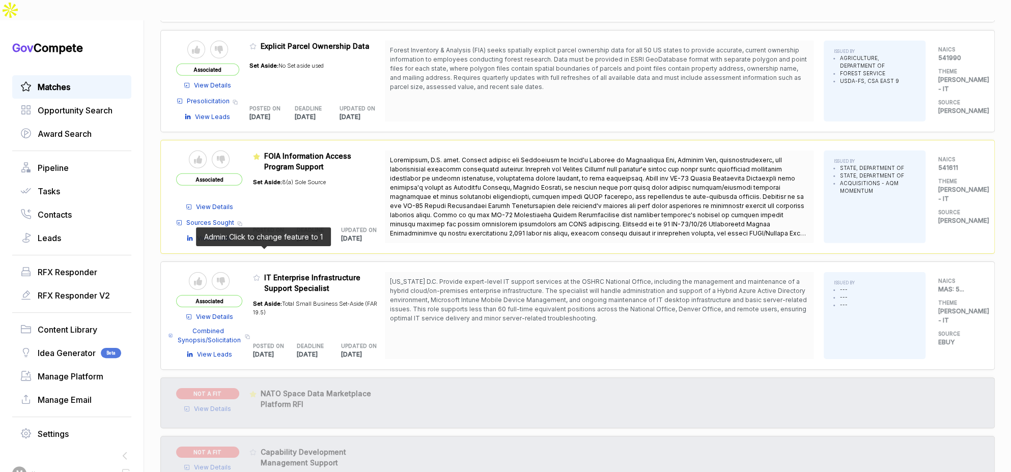
click at [260, 274] on icon at bounding box center [256, 277] width 7 height 7
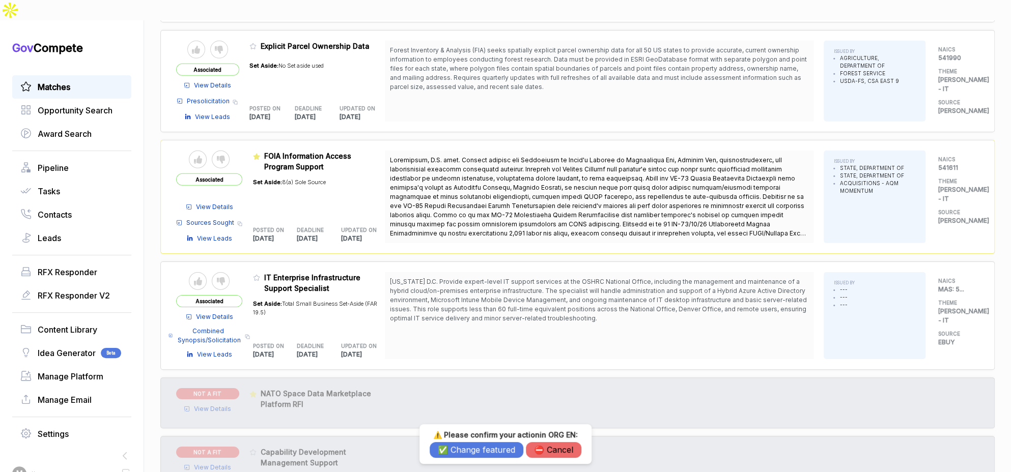
drag, startPoint x: 551, startPoint y: 453, endPoint x: 486, endPoint y: 370, distance: 104.8
click at [549, 438] on button "⛔️ Cancel" at bounding box center [553, 450] width 55 height 16
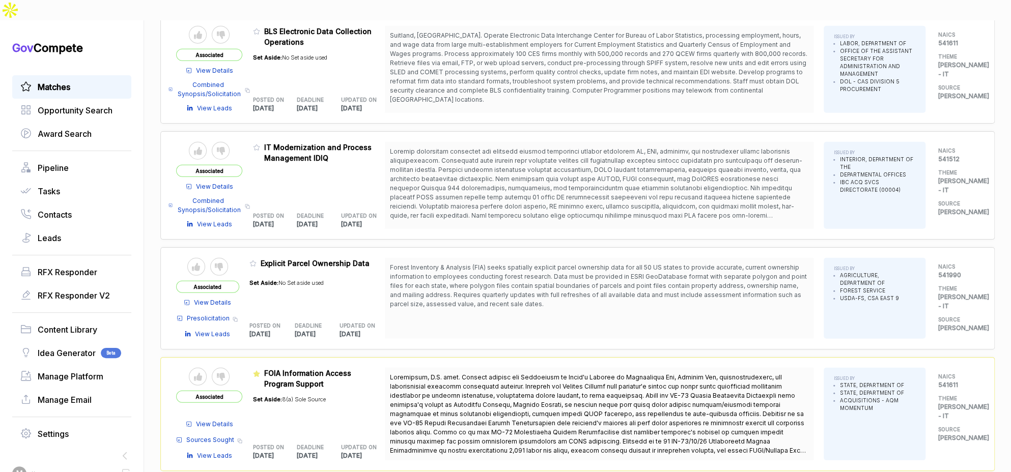
scroll to position [1676, 0]
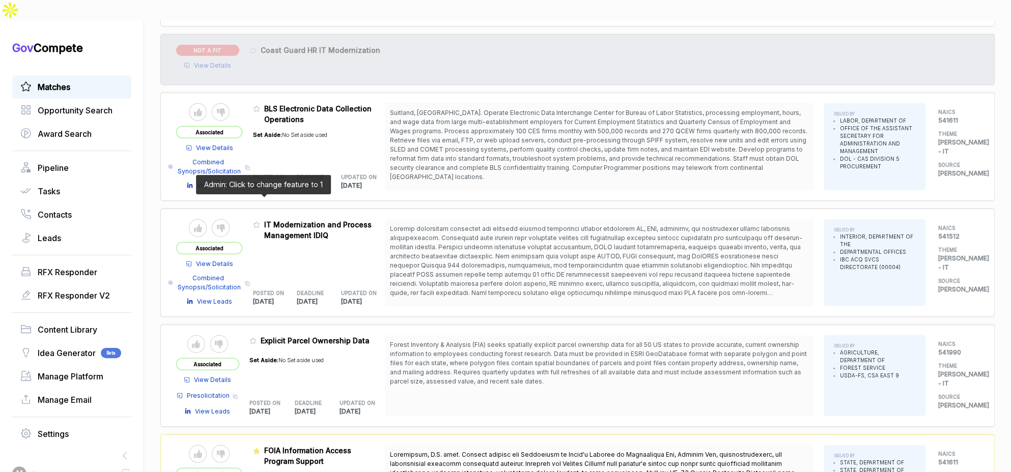
click at [260, 222] on icon at bounding box center [257, 225] width 6 height 6
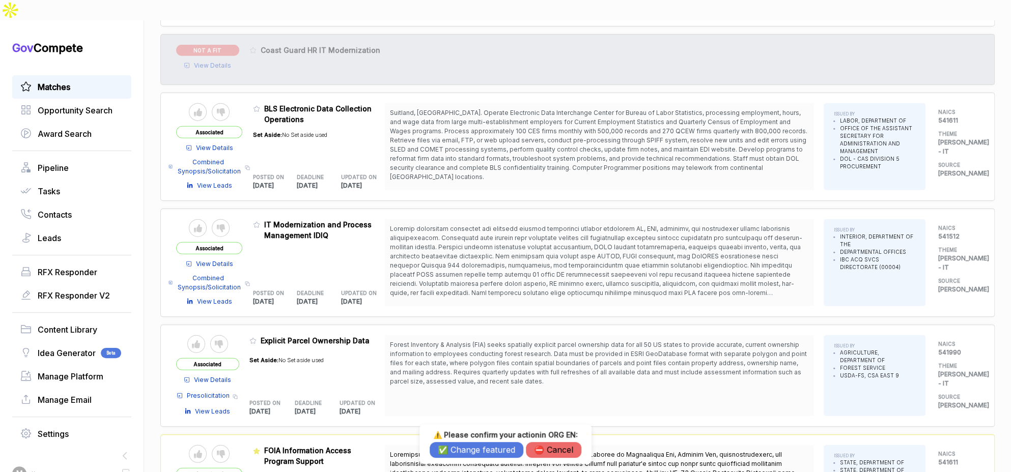
click at [473, 438] on button "✅ Change featured" at bounding box center [477, 450] width 94 height 16
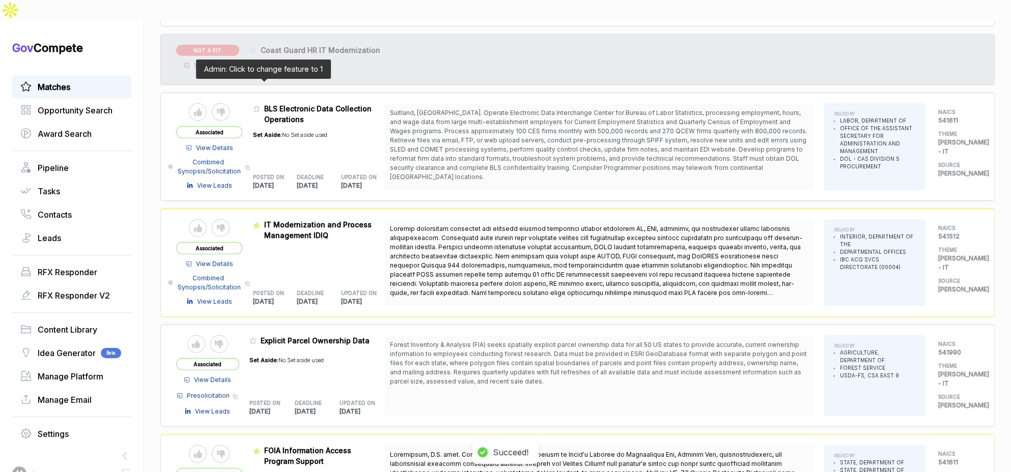
click at [259, 105] on icon at bounding box center [256, 108] width 7 height 7
click at [260, 106] on icon at bounding box center [257, 109] width 6 height 6
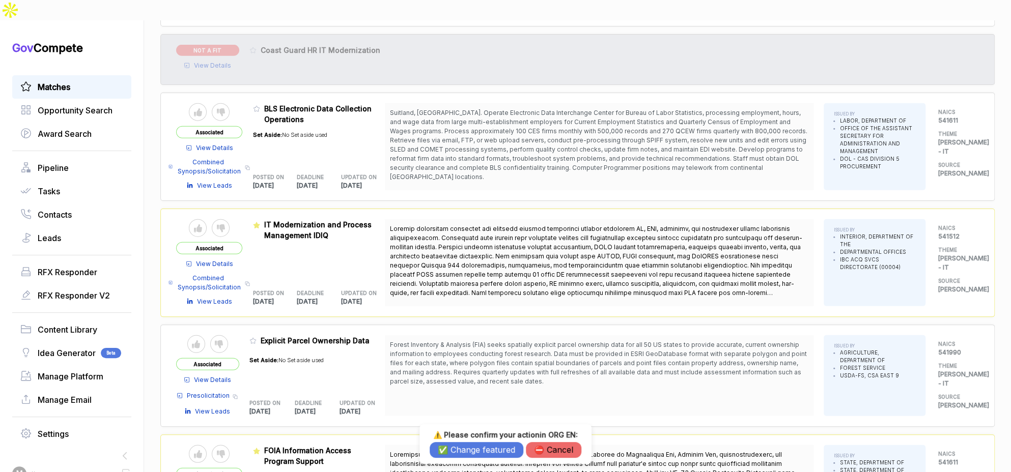
drag, startPoint x: 453, startPoint y: 448, endPoint x: 454, endPoint y: 435, distance: 13.3
click at [453, 438] on button "✅ Change featured" at bounding box center [477, 450] width 94 height 16
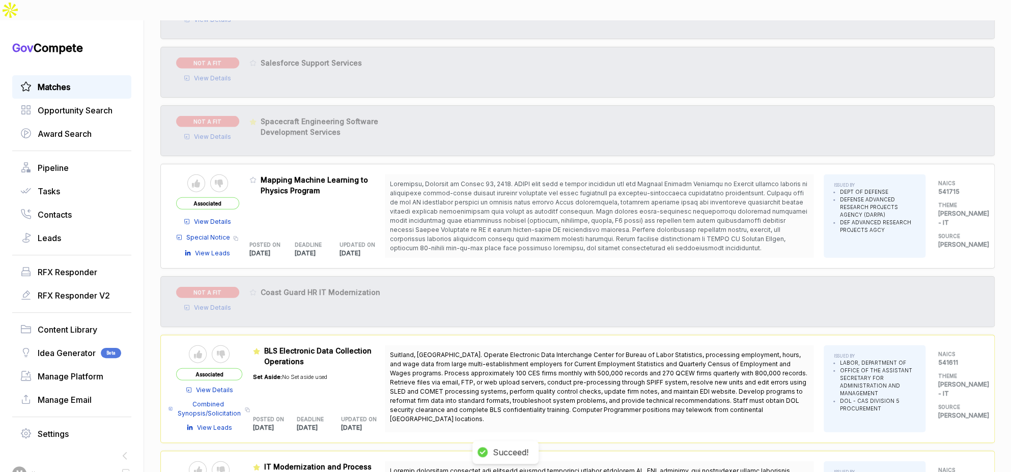
scroll to position [1277, 0]
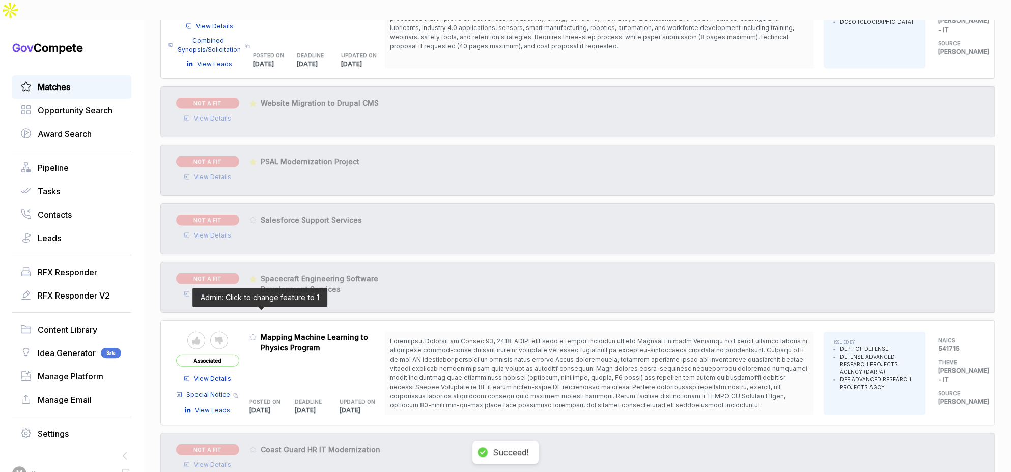
click at [257, 333] on icon at bounding box center [252, 336] width 7 height 7
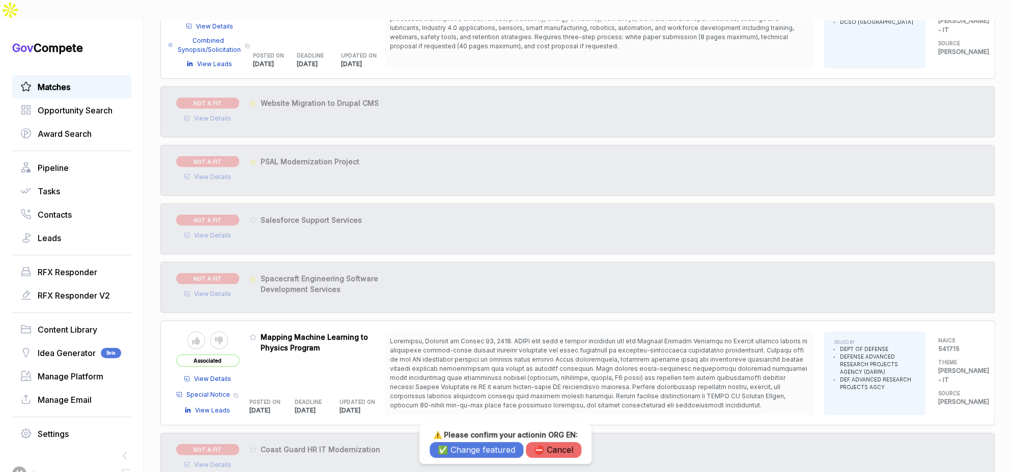
drag, startPoint x: 474, startPoint y: 456, endPoint x: 471, endPoint y: 449, distance: 7.8
click at [474, 438] on button "✅ Change featured" at bounding box center [477, 450] width 94 height 16
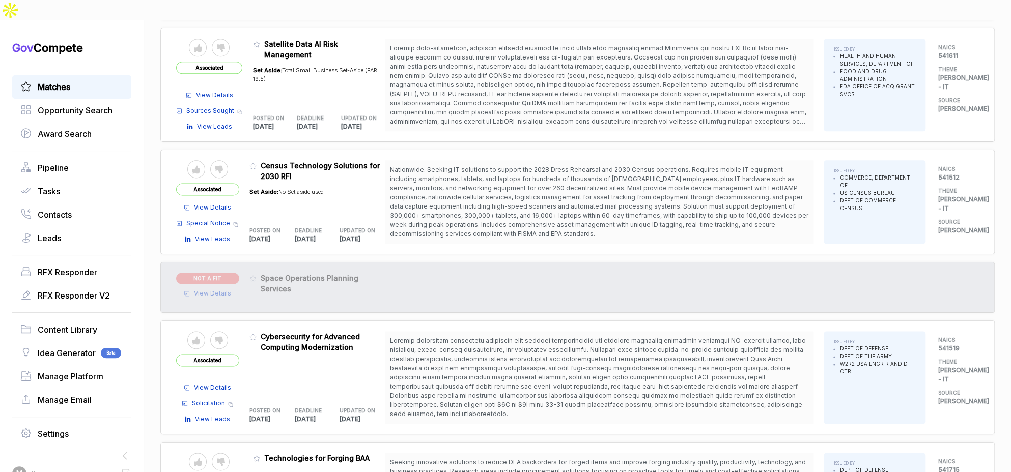
scroll to position [686, 0]
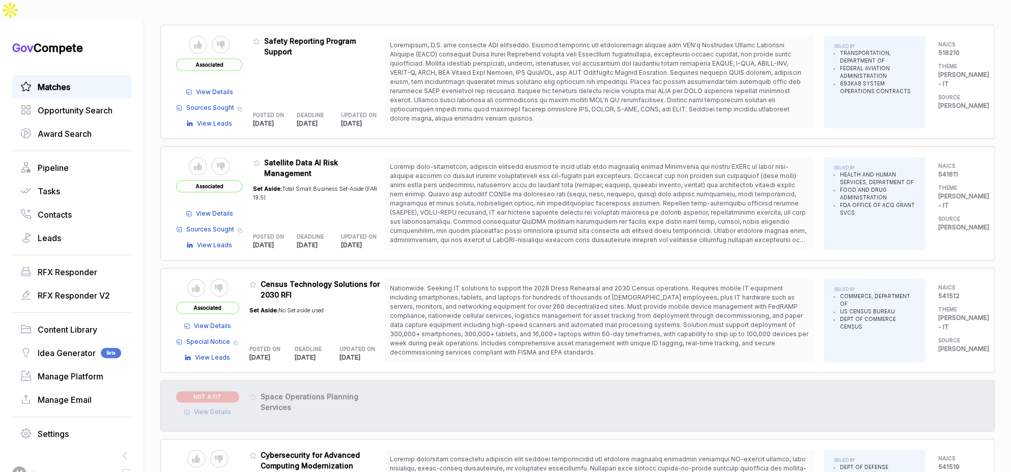
drag, startPoint x: 104, startPoint y: 61, endPoint x: 181, endPoint y: 69, distance: 76.8
click at [104, 81] on link "Matches" at bounding box center [71, 87] width 103 height 12
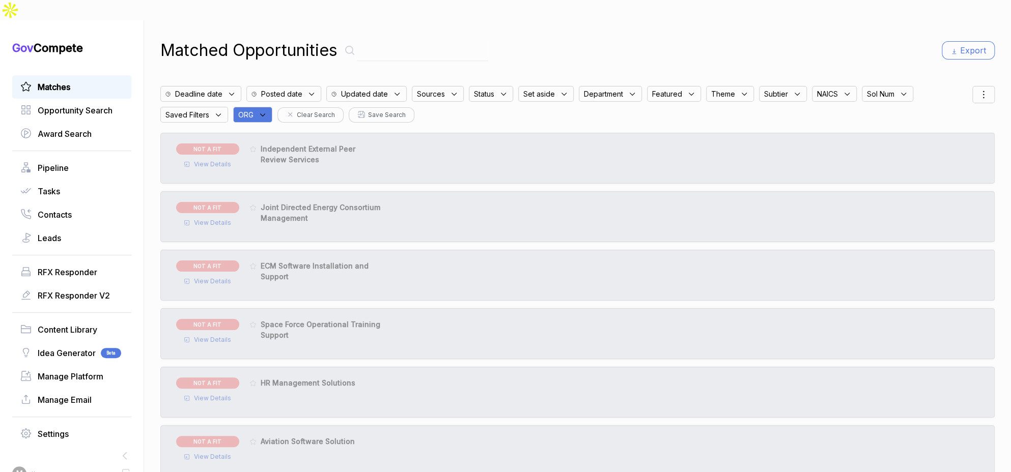
drag, startPoint x: 254, startPoint y: 95, endPoint x: 264, endPoint y: 96, distance: 10.2
click at [254, 109] on span "ORG" at bounding box center [245, 114] width 15 height 11
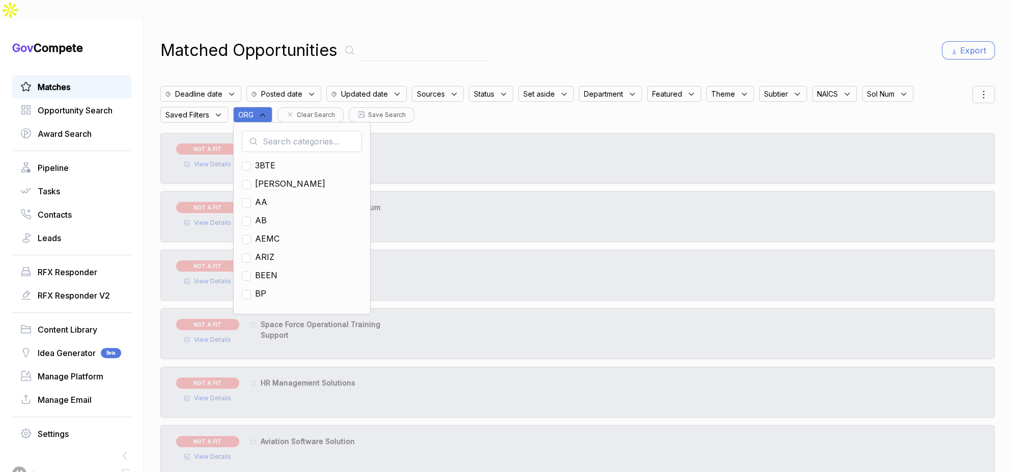
click at [286, 131] on input "text" at bounding box center [302, 141] width 120 height 21
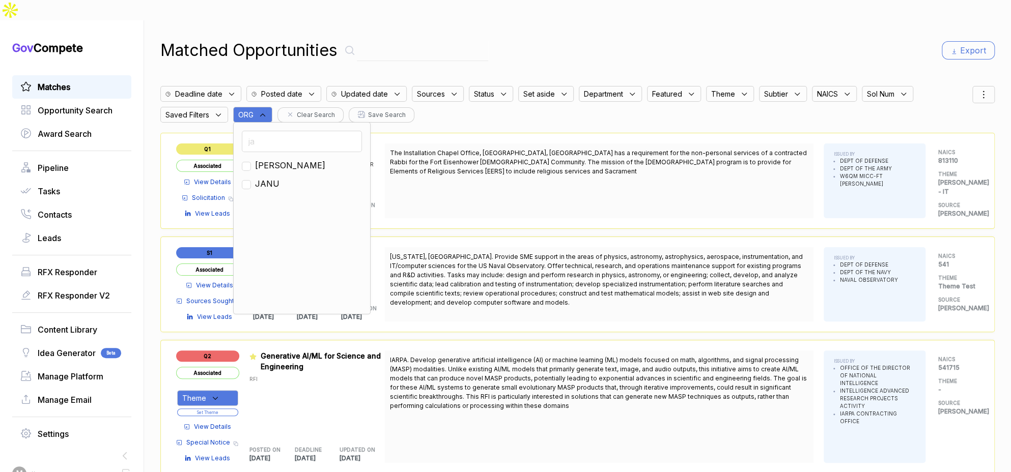
type input "ja"
drag, startPoint x: 266, startPoint y: 143, endPoint x: 373, endPoint y: 85, distance: 122.1
click at [267, 159] on span "JA" at bounding box center [290, 165] width 70 height 12
checkbox input "true"
drag, startPoint x: 528, startPoint y: 36, endPoint x: 742, endPoint y: 36, distance: 213.3
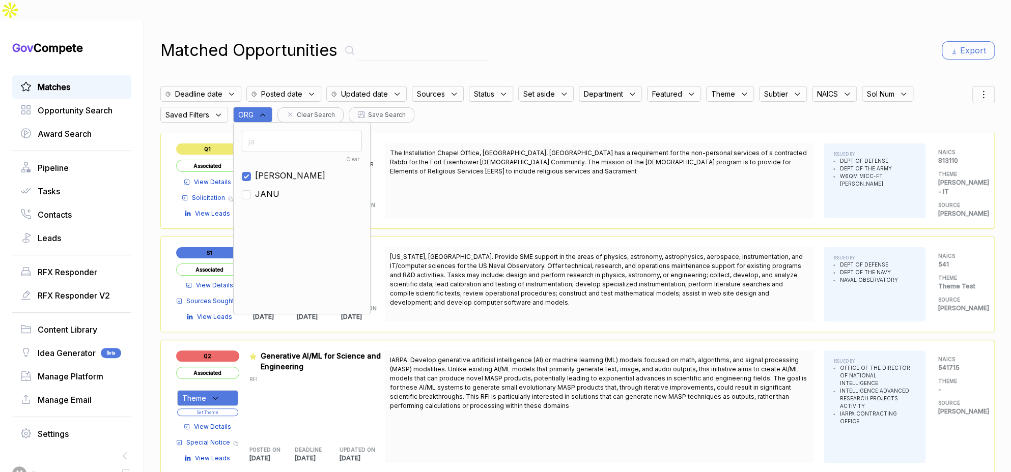
click at [550, 38] on div "Matched Opportunities Export" at bounding box center [577, 50] width 834 height 24
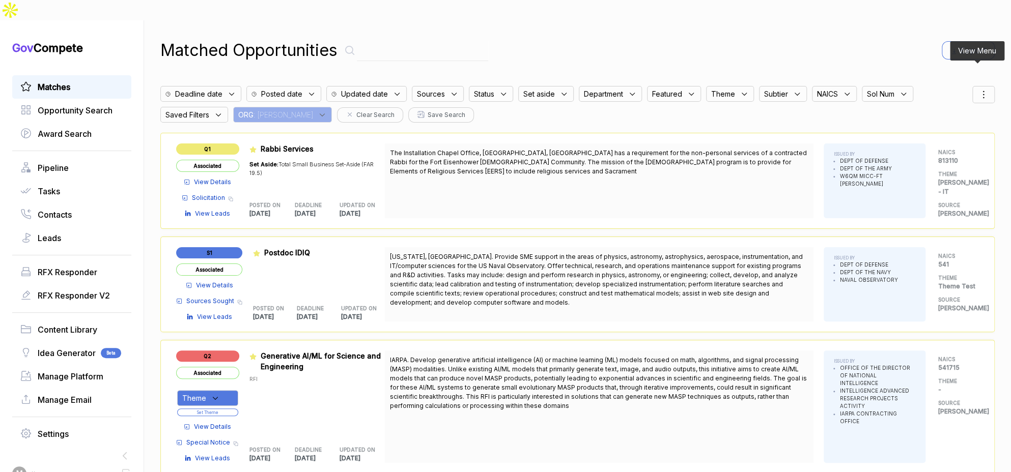
drag, startPoint x: 984, startPoint y: 73, endPoint x: 975, endPoint y: 84, distance: 14.2
click at [967, 86] on div at bounding box center [983, 94] width 22 height 17
click at [928, 145] on div at bounding box center [935, 148] width 15 height 6
checkbox input "true"
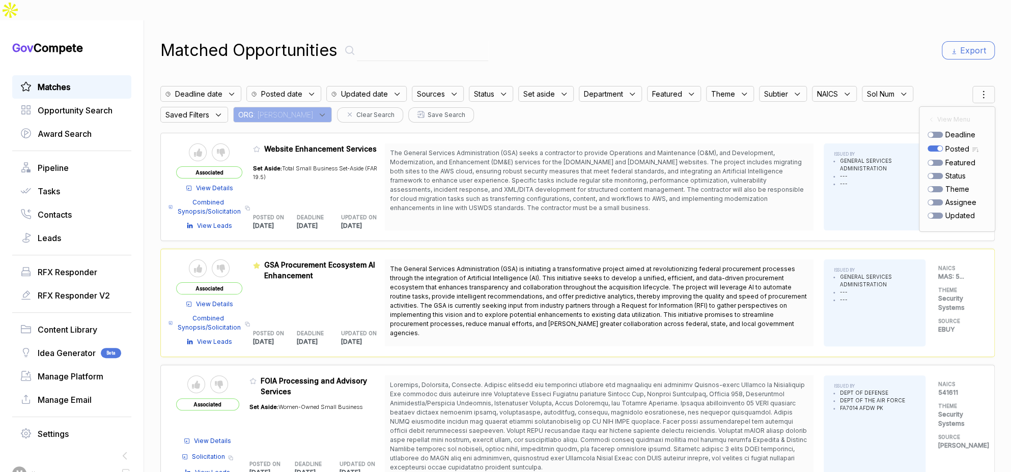
click at [846, 38] on div "Matched Opportunities Export" at bounding box center [577, 50] width 834 height 24
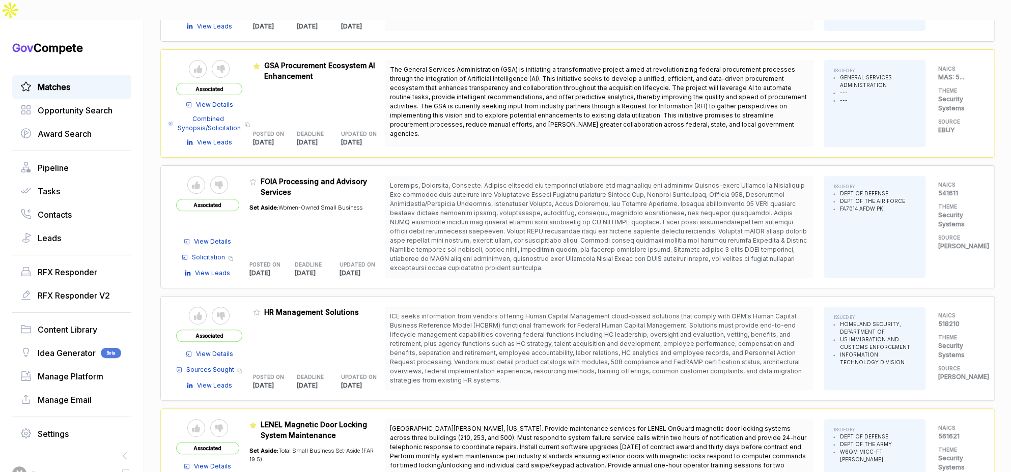
scroll to position [200, 0]
click at [260, 309] on icon at bounding box center [256, 312] width 7 height 7
click at [465, 438] on button "✅ Change featured" at bounding box center [477, 450] width 94 height 16
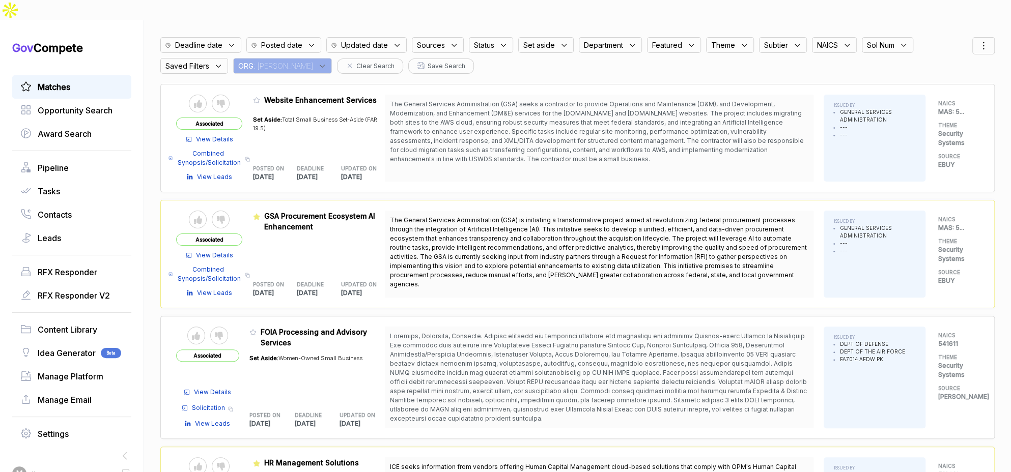
scroll to position [0, 0]
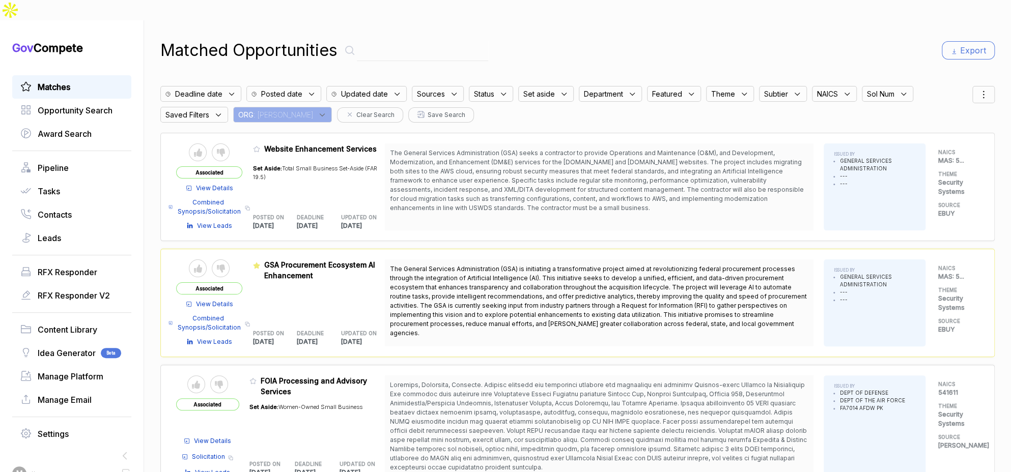
drag, startPoint x: 270, startPoint y: 86, endPoint x: 280, endPoint y: 100, distance: 17.2
click at [275, 107] on div "ORG : JA" at bounding box center [282, 115] width 99 height 16
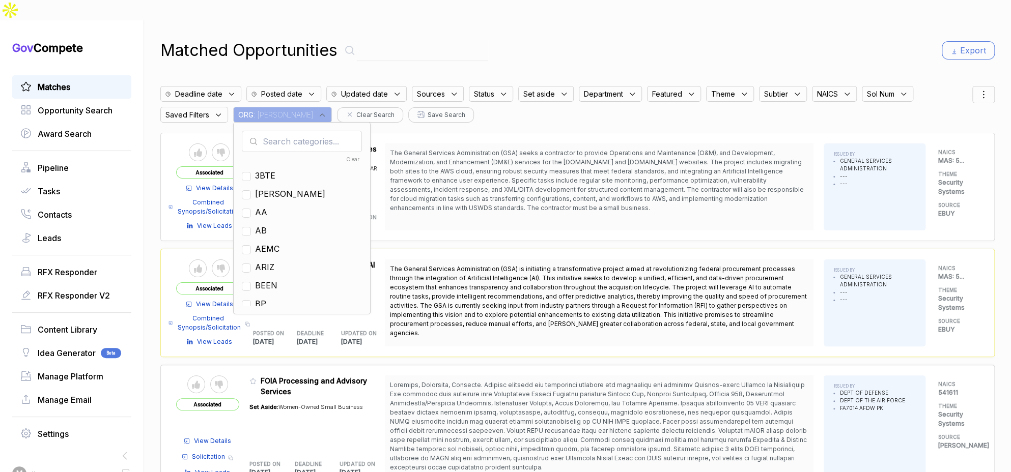
click at [286, 131] on input "text" at bounding box center [302, 141] width 120 height 21
type input "go"
click at [267, 170] on span "GO" at bounding box center [261, 176] width 12 height 12
checkbox input "true"
drag, startPoint x: 551, startPoint y: 37, endPoint x: 563, endPoint y: 38, distance: 11.8
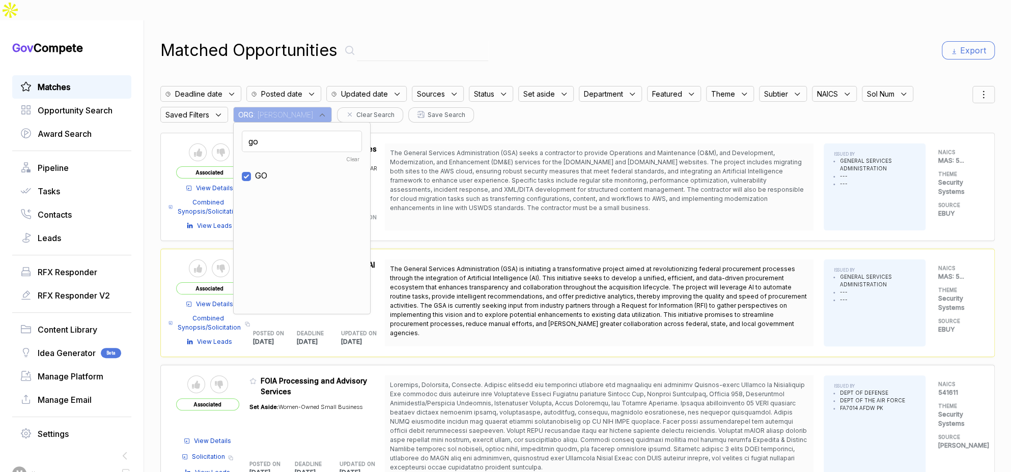
click at [556, 38] on div "Matched Opportunities Export" at bounding box center [577, 50] width 834 height 24
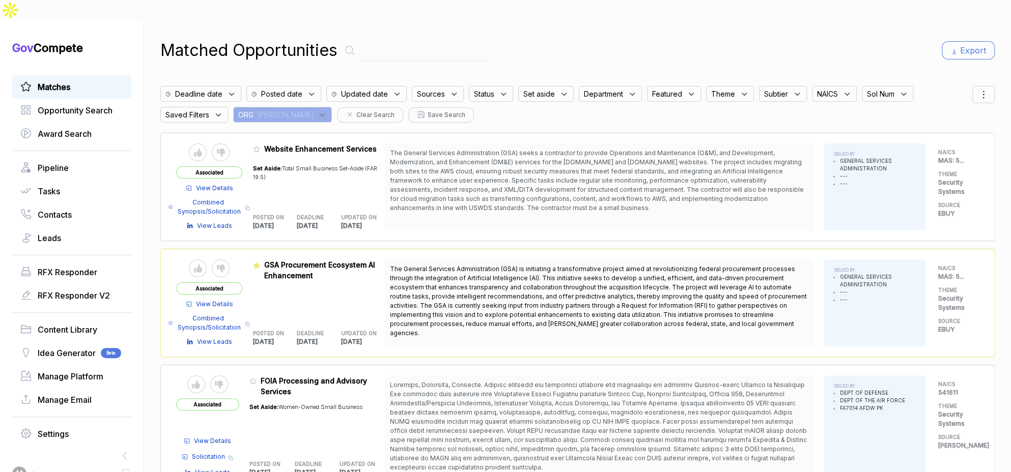
click at [967, 83] on div "Deadline date Posted date Updated date Sources Status Set aside Department Feat…" at bounding box center [577, 102] width 834 height 42
click at [967, 89] on icon at bounding box center [983, 95] width 12 height 12
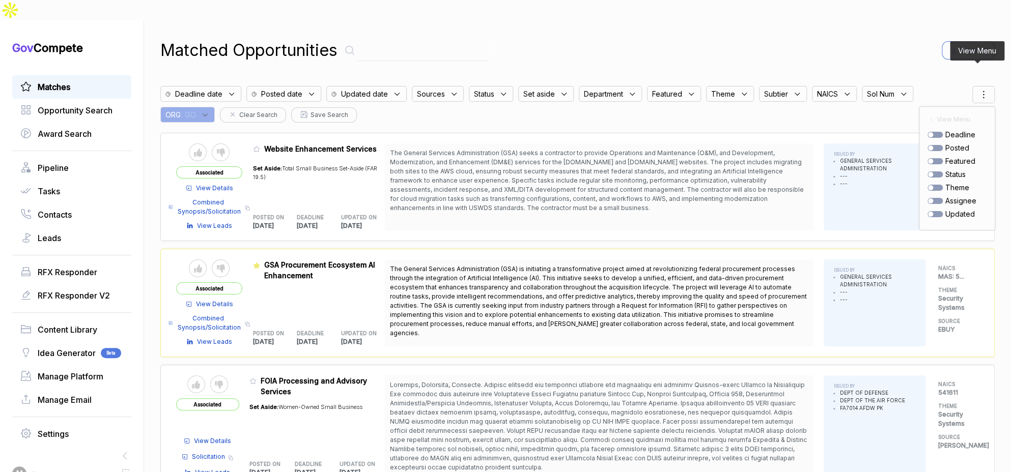
click at [929, 145] on div at bounding box center [935, 148] width 15 height 6
checkbox input "true"
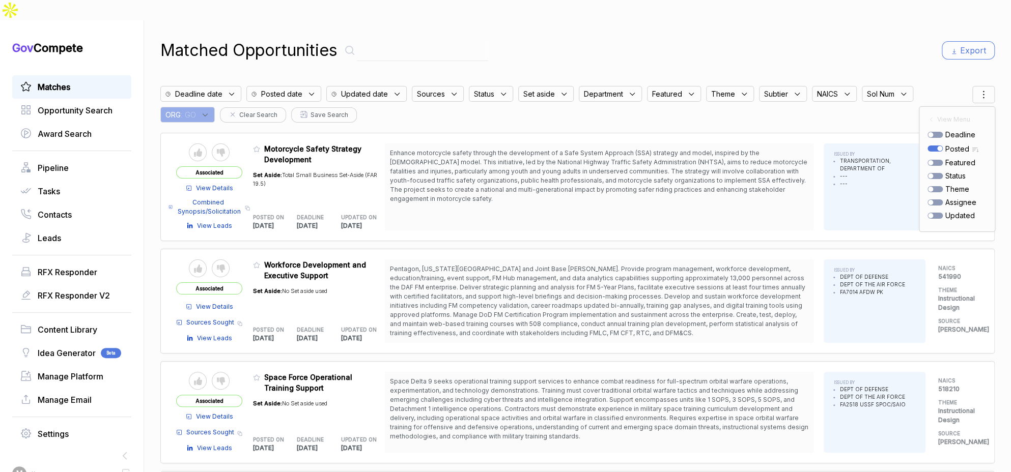
click at [910, 52] on div "Matched Opportunities Export Deadline date Posted date Updated date Sources Sta…" at bounding box center [577, 256] width 834 height 472
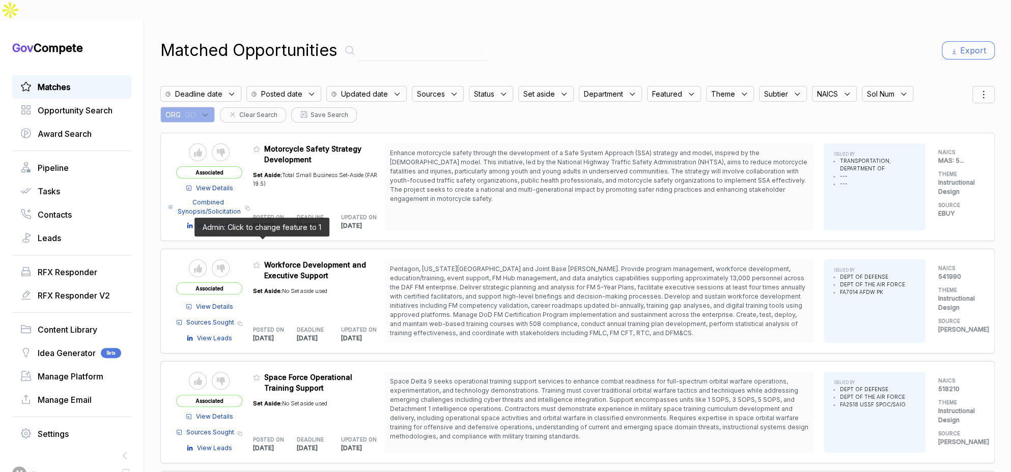
click at [260, 262] on icon at bounding box center [256, 265] width 7 height 7
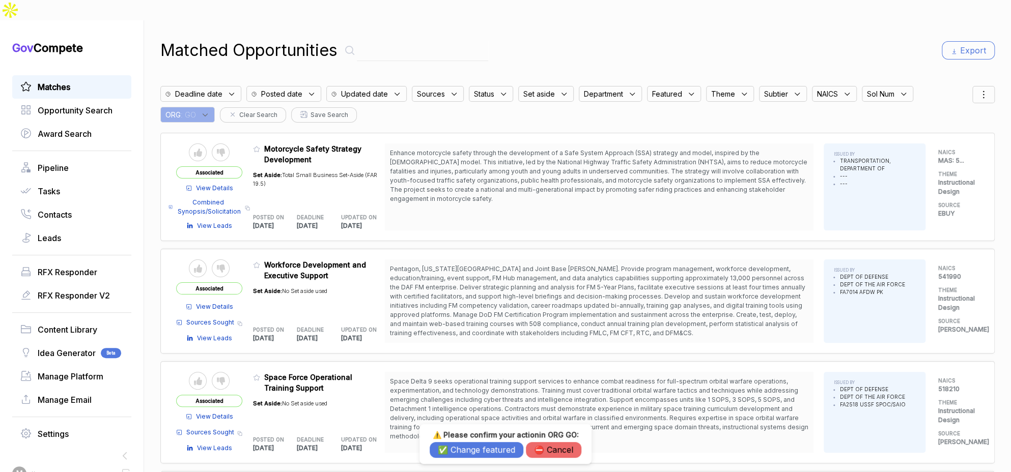
click at [489, 438] on button "✅ Change featured" at bounding box center [477, 450] width 94 height 16
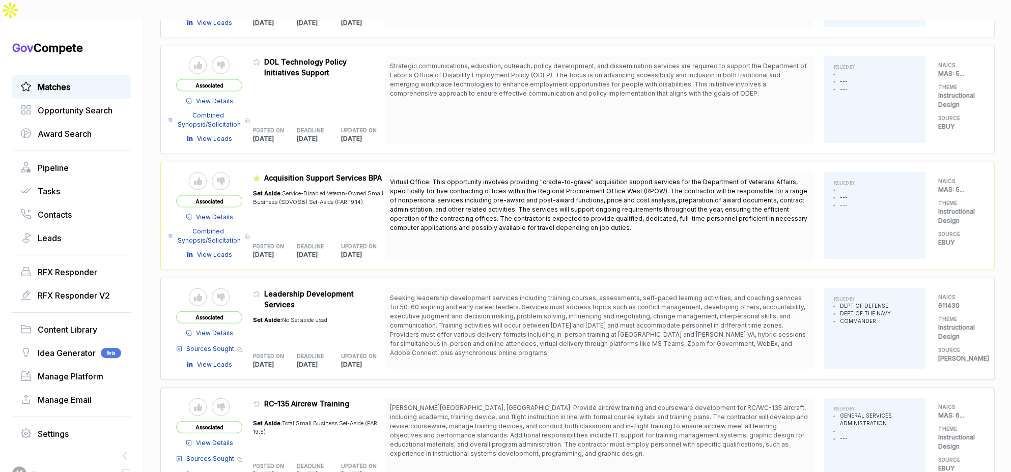
scroll to position [1372, 0]
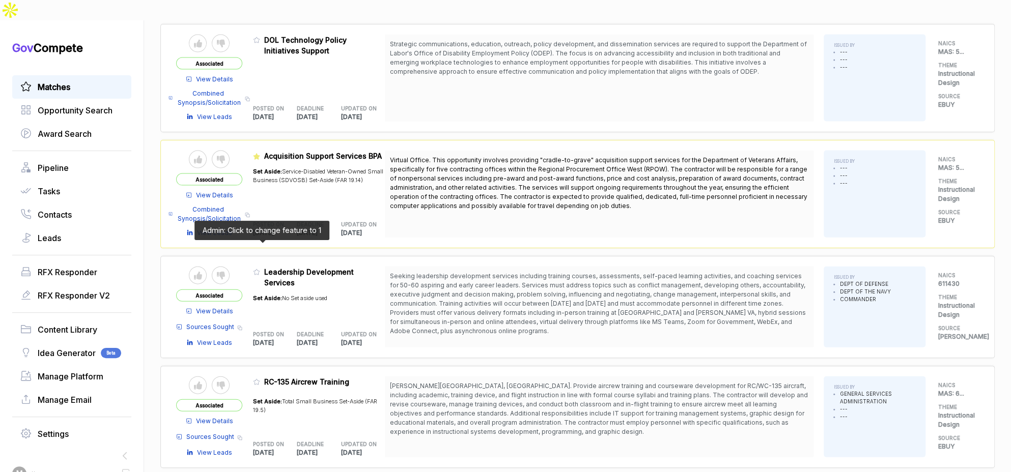
click at [260, 270] on icon at bounding box center [257, 273] width 6 height 6
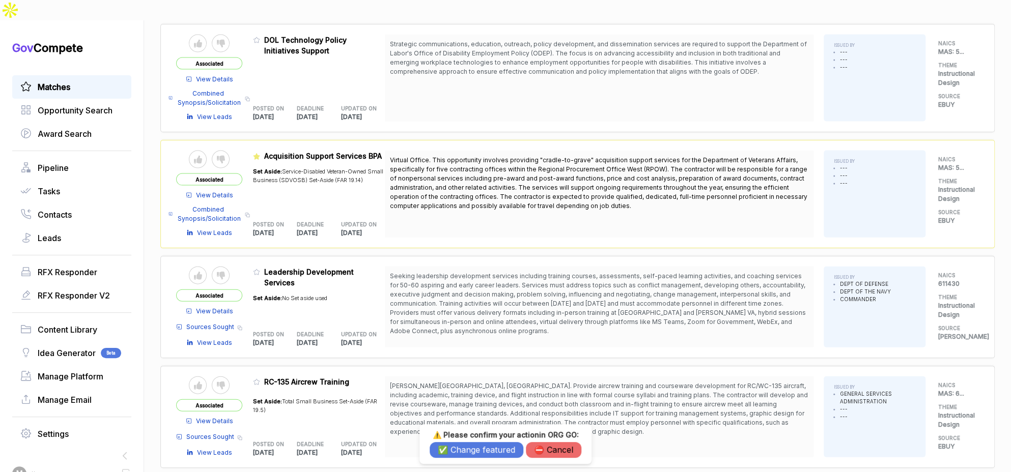
click at [469, 438] on button "✅ Change featured" at bounding box center [477, 450] width 94 height 16
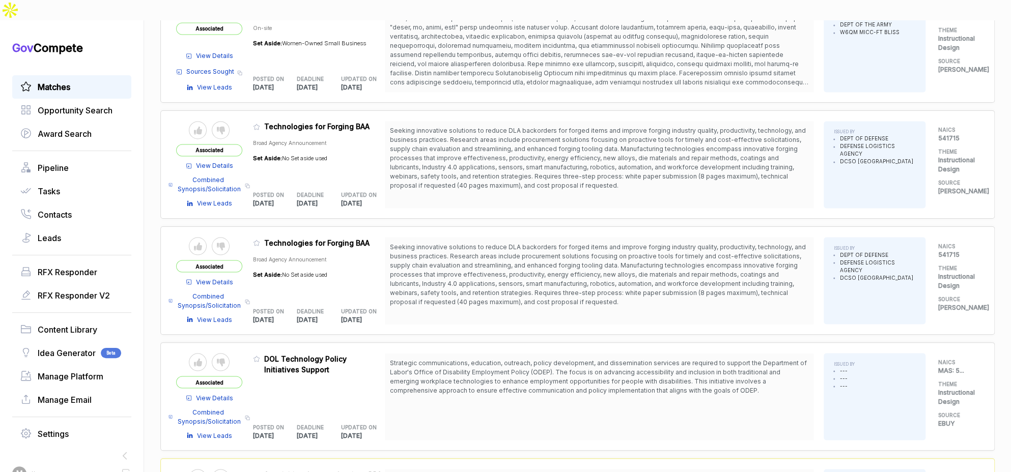
scroll to position [1051, 0]
click at [228, 280] on span "View Details" at bounding box center [214, 284] width 37 height 9
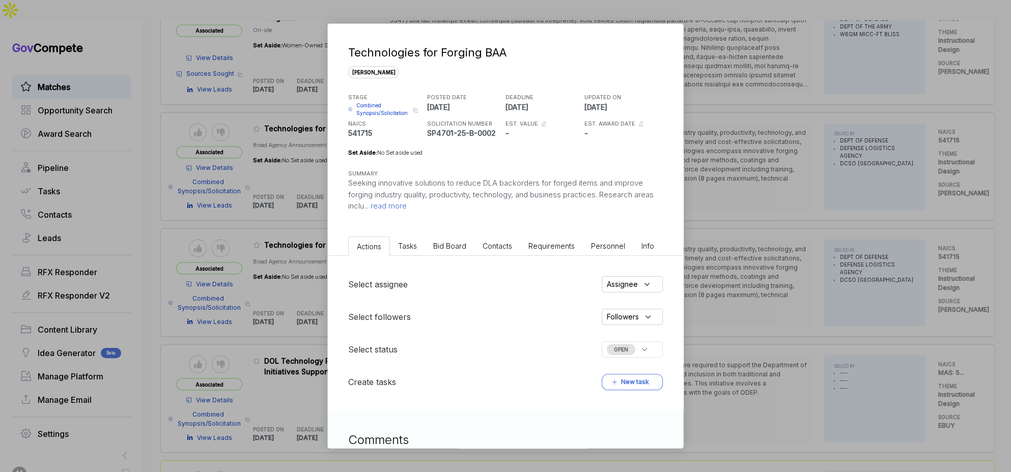
drag, startPoint x: 247, startPoint y: 168, endPoint x: 241, endPoint y: 148, distance: 20.6
click at [247, 167] on div "Technologies for Forging BAA sam STAGE Combined Synopsis/Solicitation Copy link…" at bounding box center [505, 236] width 1011 height 472
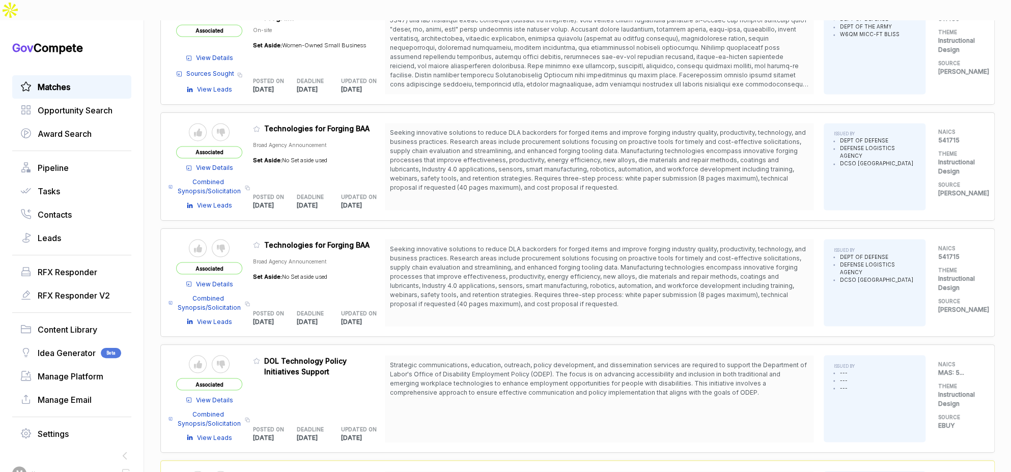
click at [233, 163] on span "View Details" at bounding box center [214, 167] width 37 height 9
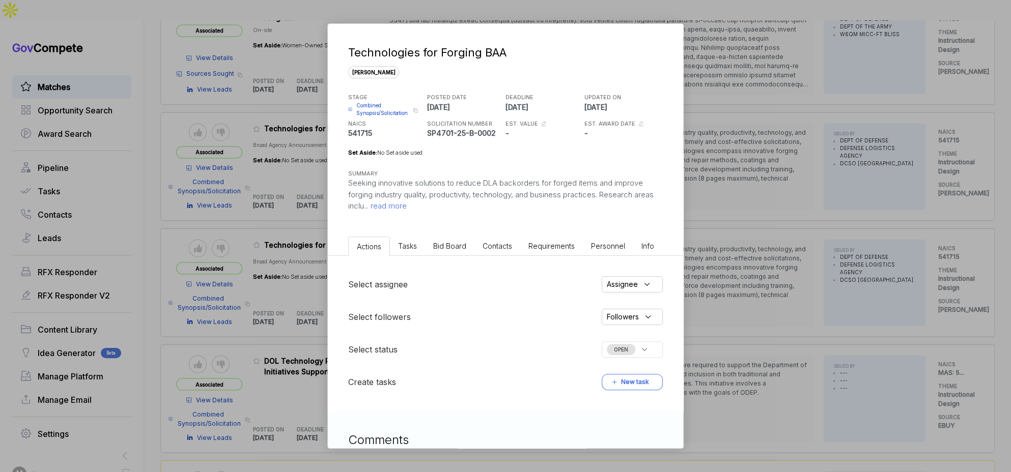
click at [271, 186] on div "Technologies for Forging BAA sam STAGE Combined Synopsis/Solicitation Copy link…" at bounding box center [505, 236] width 1011 height 472
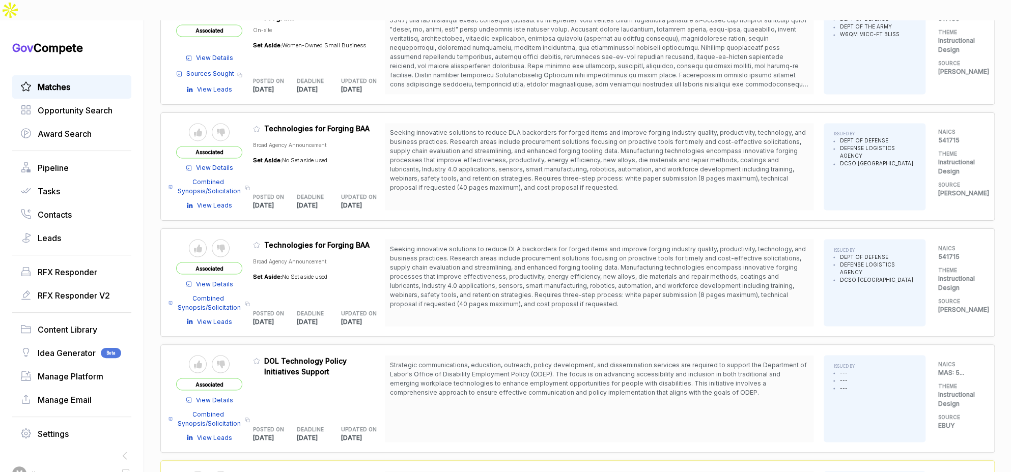
click at [223, 163] on span "View Details" at bounding box center [214, 167] width 37 height 9
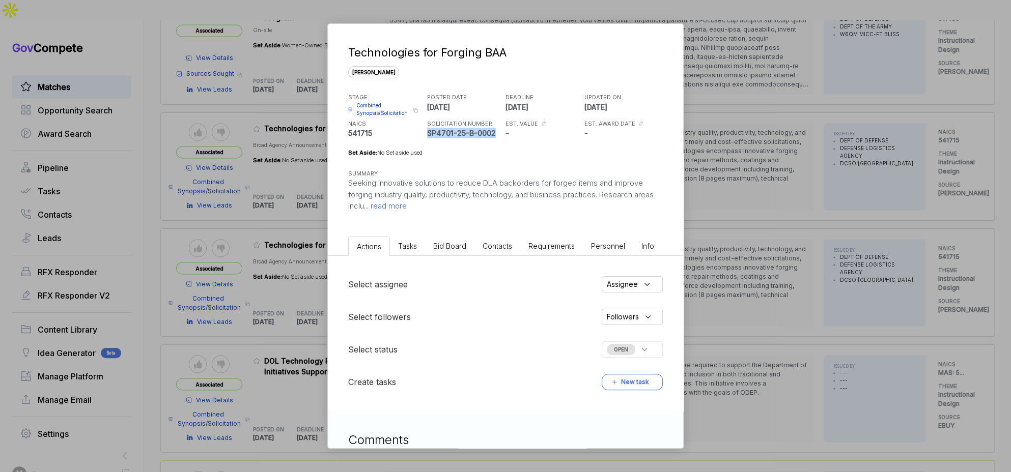
drag, startPoint x: 492, startPoint y: 133, endPoint x: 427, endPoint y: 134, distance: 64.7
click at [427, 134] on p "SP4701-25-B-0002" at bounding box center [465, 133] width 76 height 11
click at [304, 157] on div "Technologies for Forging BAA sam STAGE Combined Synopsis/Solicitation Copy link…" at bounding box center [505, 236] width 1011 height 472
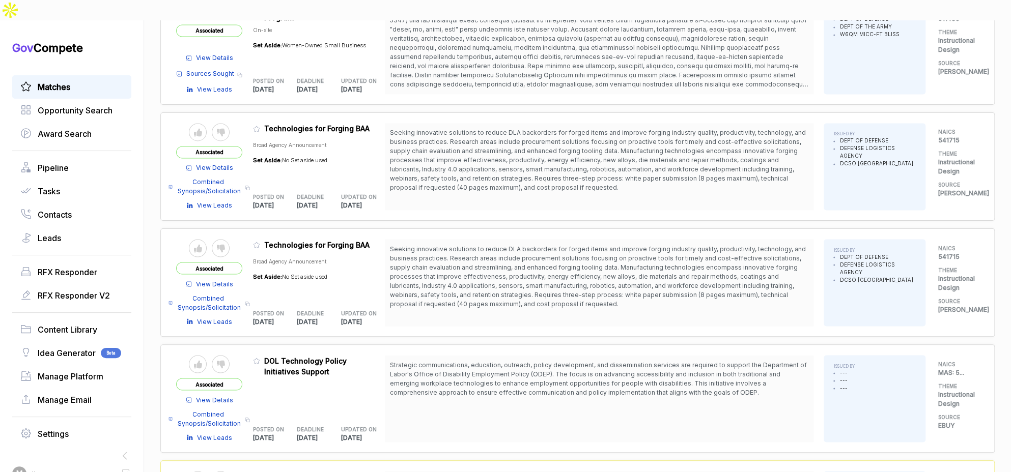
click at [225, 158] on div "View Details Combined Synopsis/Solicitation Copy link View Leads" at bounding box center [209, 184] width 66 height 52
click at [226, 163] on span "View Details" at bounding box center [214, 167] width 37 height 9
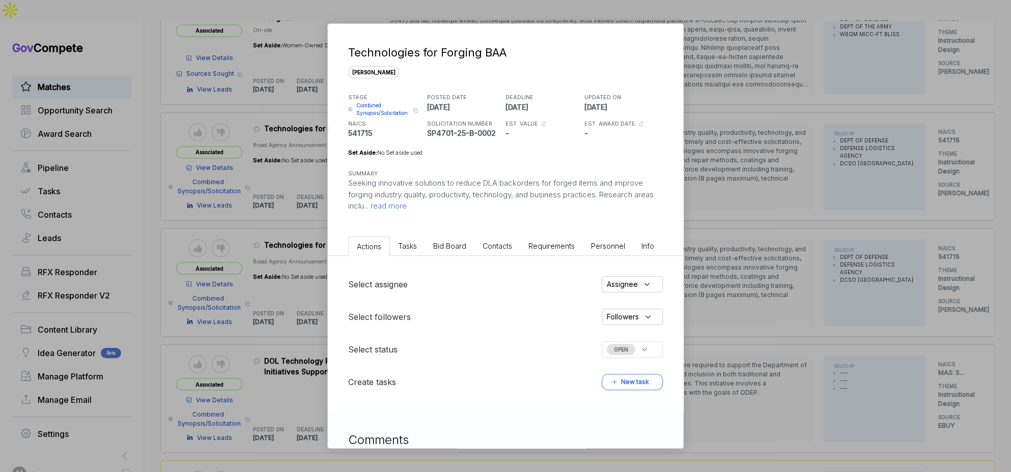
drag, startPoint x: 443, startPoint y: 234, endPoint x: 445, endPoint y: 249, distance: 15.3
click at [443, 237] on ul "Actions Tasks Bid Board Contacts Requirements Personnel Info" at bounding box center [505, 244] width 355 height 23
click at [446, 252] on li "Bid Board" at bounding box center [449, 246] width 49 height 19
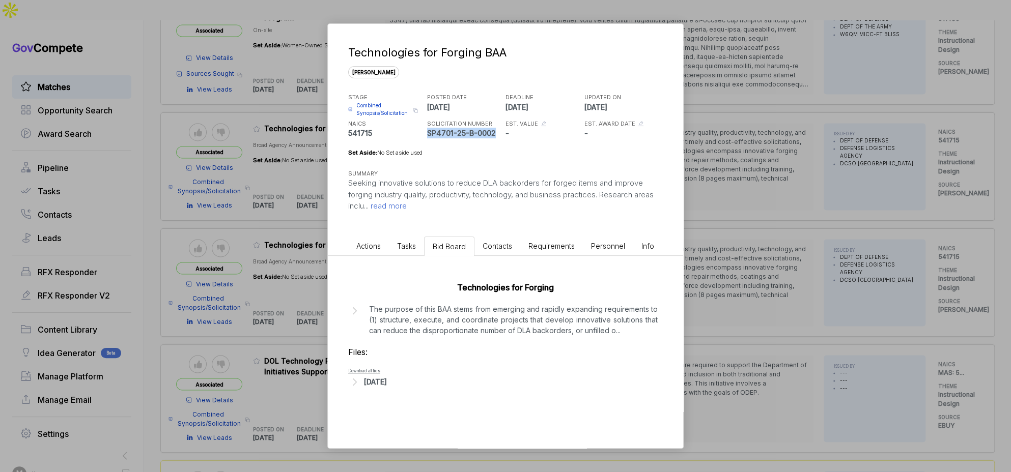
drag, startPoint x: 493, startPoint y: 133, endPoint x: 428, endPoint y: 133, distance: 65.2
click at [428, 133] on p "SP4701-25-B-0002" at bounding box center [465, 133] width 76 height 11
copy p "SP4701-25-B-0002"
click at [753, 227] on div "Technologies for Forging BAA sam STAGE Combined Synopsis/Solicitation Copy link…" at bounding box center [505, 236] width 1011 height 472
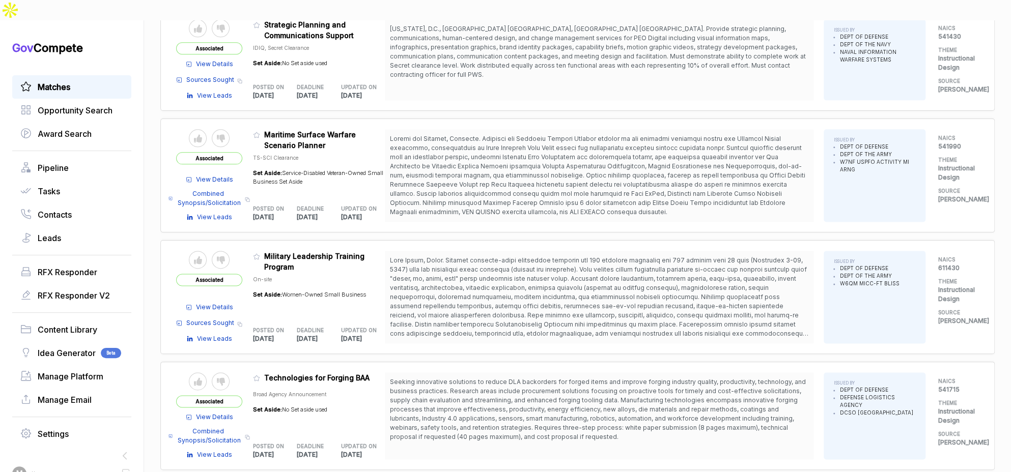
scroll to position [802, 0]
click at [259, 254] on icon at bounding box center [257, 257] width 6 height 6
drag, startPoint x: 453, startPoint y: 450, endPoint x: 450, endPoint y: 442, distance: 7.8
click at [453, 438] on button "✅ Change featured" at bounding box center [477, 450] width 94 height 16
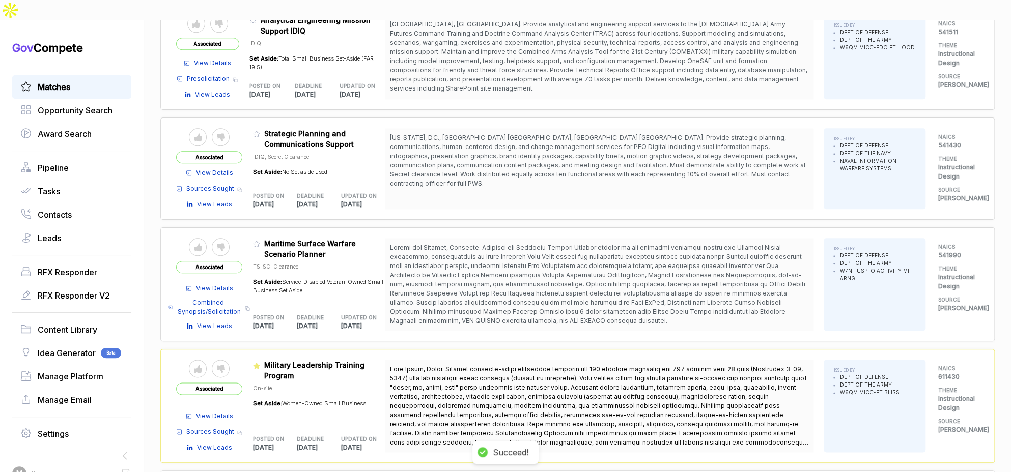
scroll to position [690, 0]
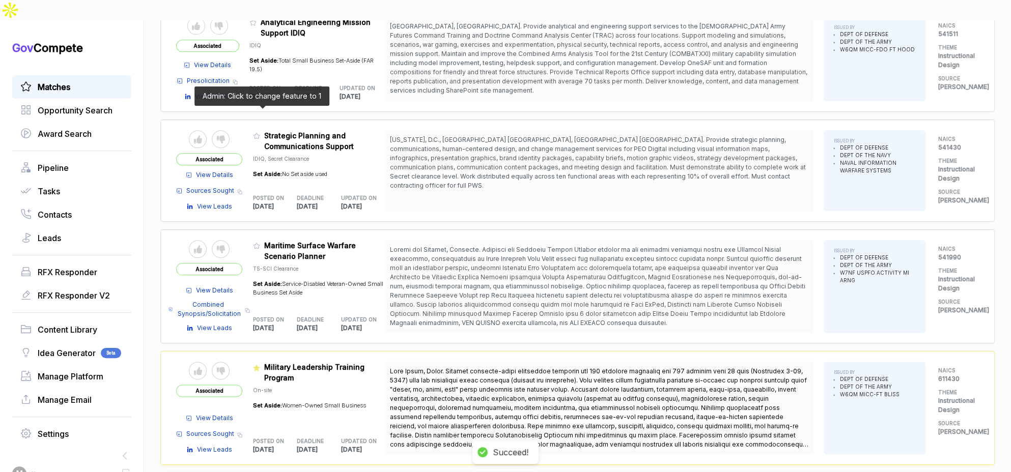
click at [260, 133] on icon at bounding box center [257, 136] width 6 height 6
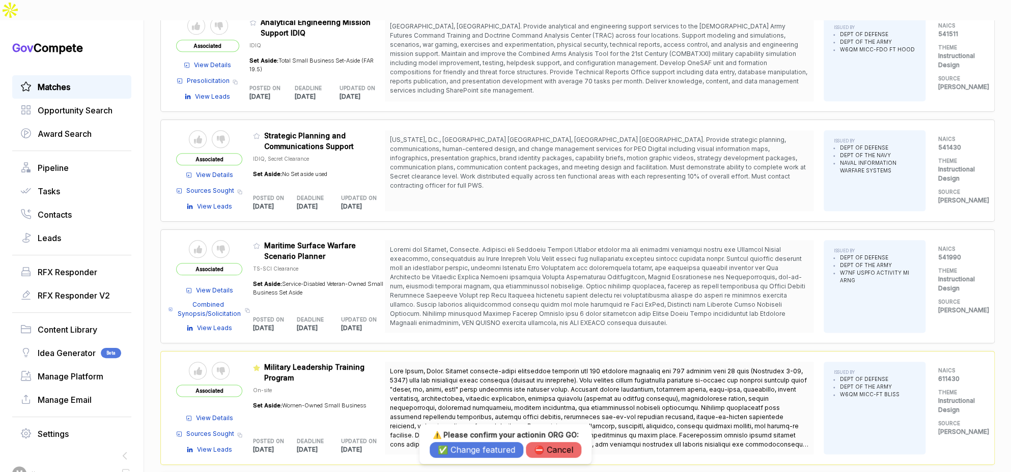
drag, startPoint x: 456, startPoint y: 454, endPoint x: 445, endPoint y: 359, distance: 94.8
click at [457, 438] on button "✅ Change featured" at bounding box center [477, 450] width 94 height 16
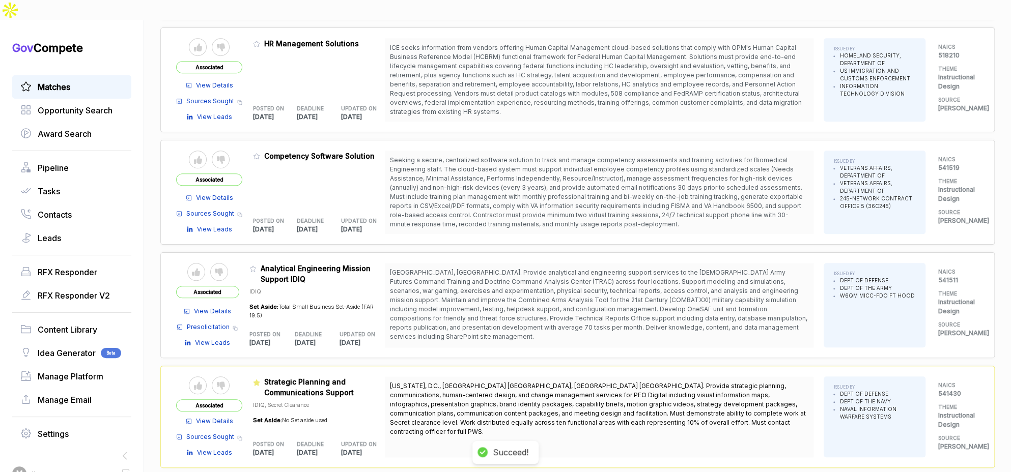
scroll to position [439, 0]
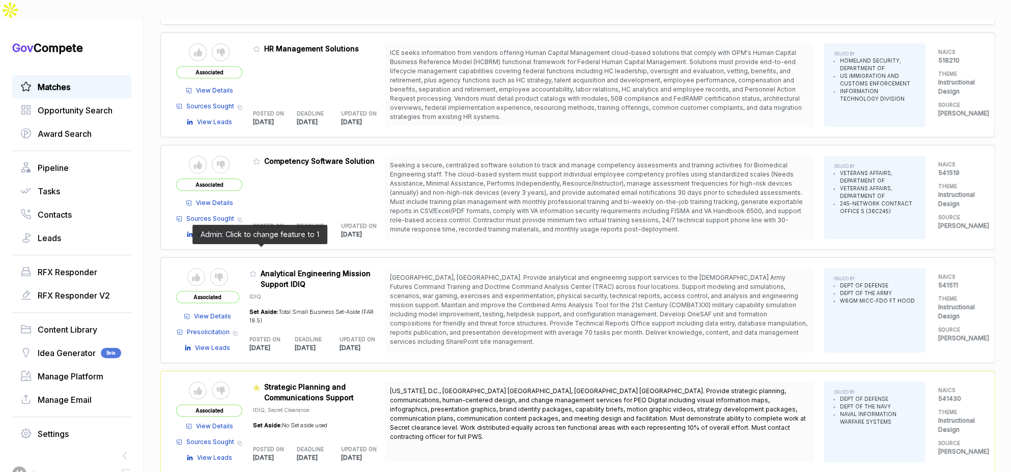
click at [257, 270] on icon at bounding box center [252, 273] width 7 height 7
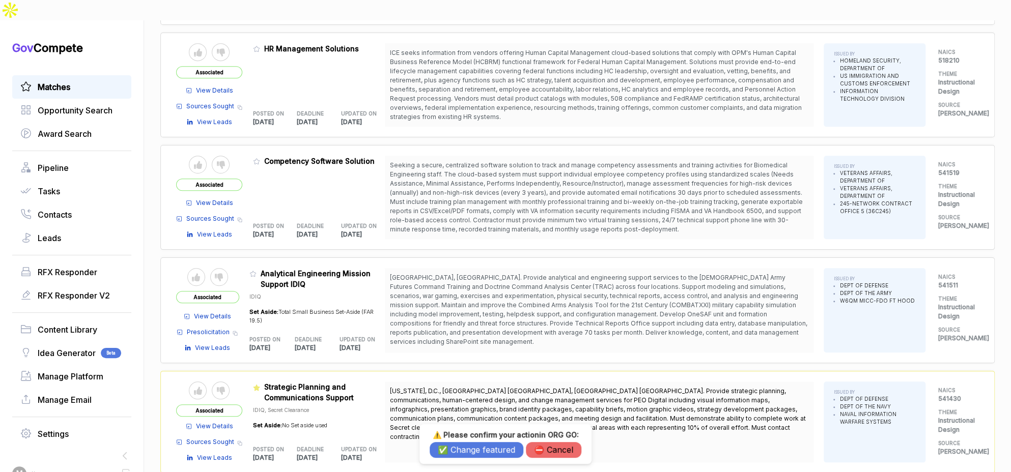
click at [467, 438] on button "✅ Change featured" at bounding box center [477, 450] width 94 height 16
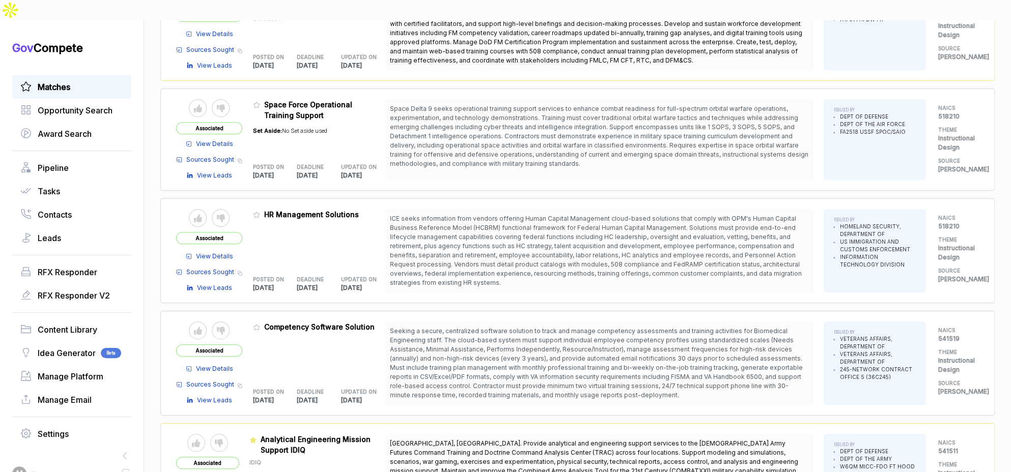
scroll to position [0, 0]
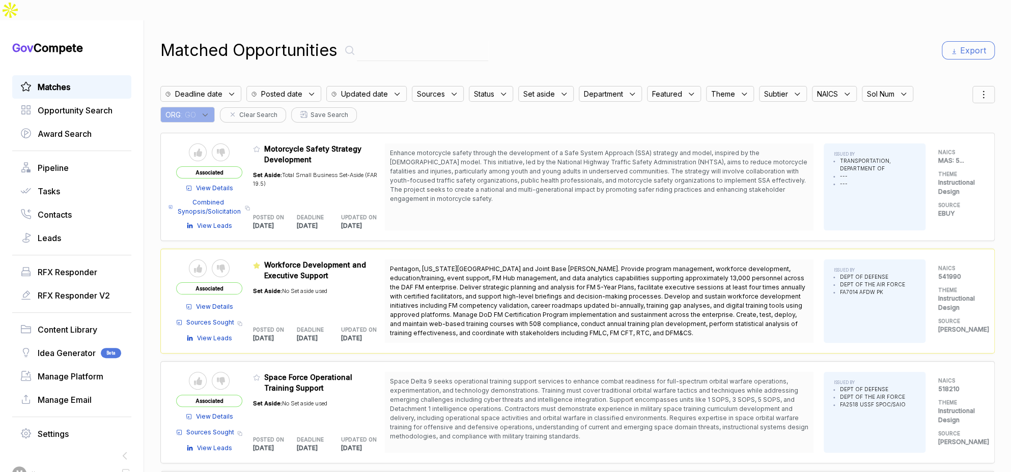
click at [201, 107] on div "ORG : GO" at bounding box center [187, 115] width 54 height 16
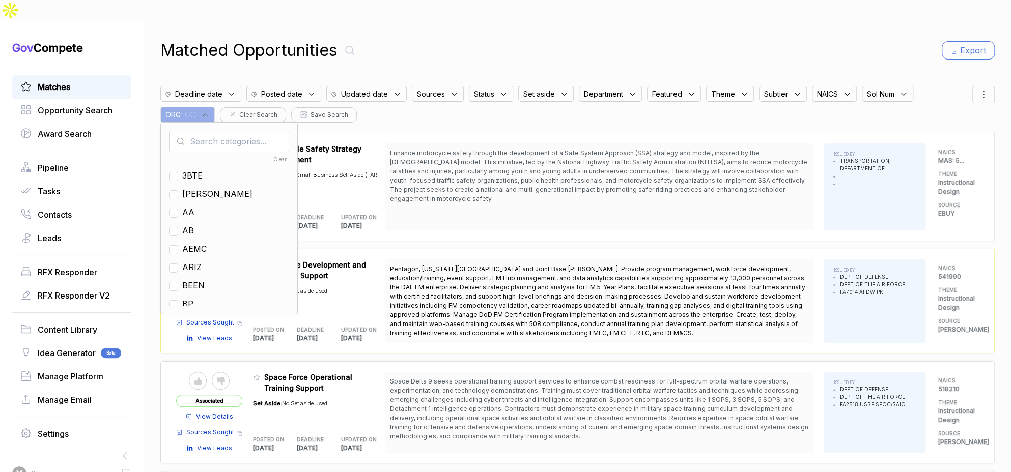
click at [223, 131] on input "text" at bounding box center [229, 141] width 120 height 21
type input "en"
drag, startPoint x: 198, startPoint y: 173, endPoint x: 248, endPoint y: 136, distance: 62.0
click at [194, 188] on span "EN" at bounding box center [188, 194] width 12 height 12
checkbox input "true"
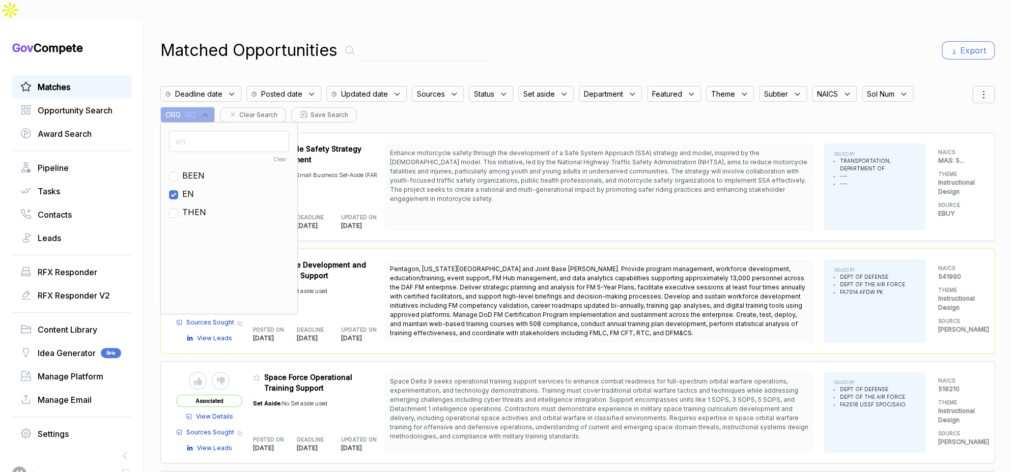
drag, startPoint x: 527, startPoint y: 42, endPoint x: 566, endPoint y: 25, distance: 42.5
click at [550, 38] on div "Matched Opportunities Export" at bounding box center [577, 50] width 834 height 24
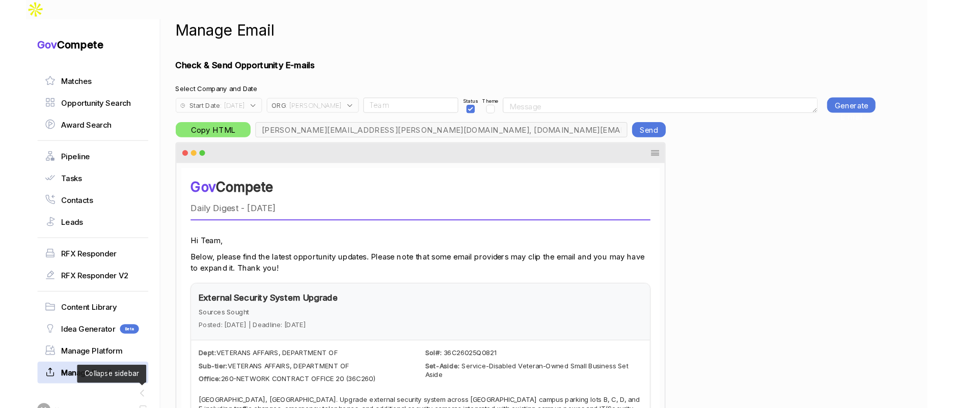
scroll to position [51, 0]
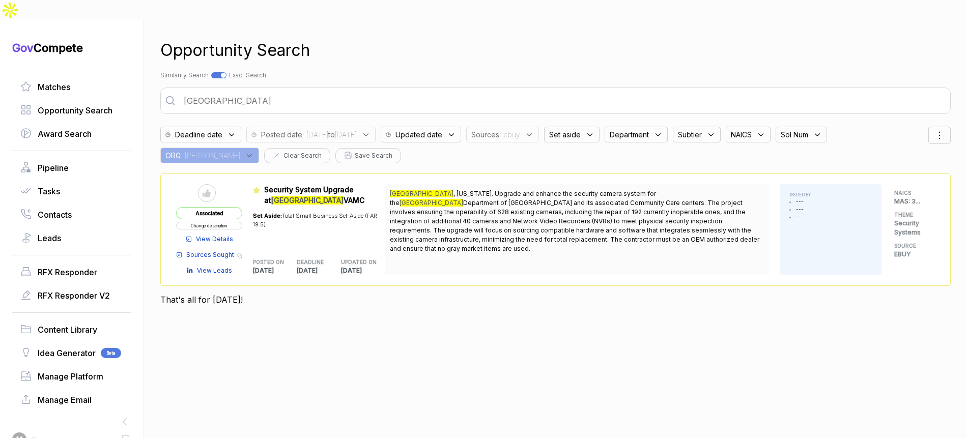
click at [332, 91] on input "[GEOGRAPHIC_DATA]" at bounding box center [563, 101] width 771 height 20
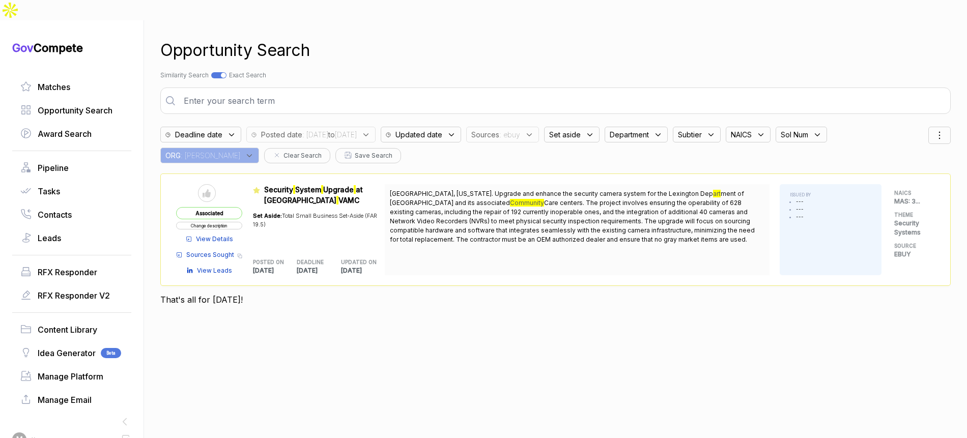
click at [503, 40] on div "Opportunity Search" at bounding box center [555, 50] width 791 height 24
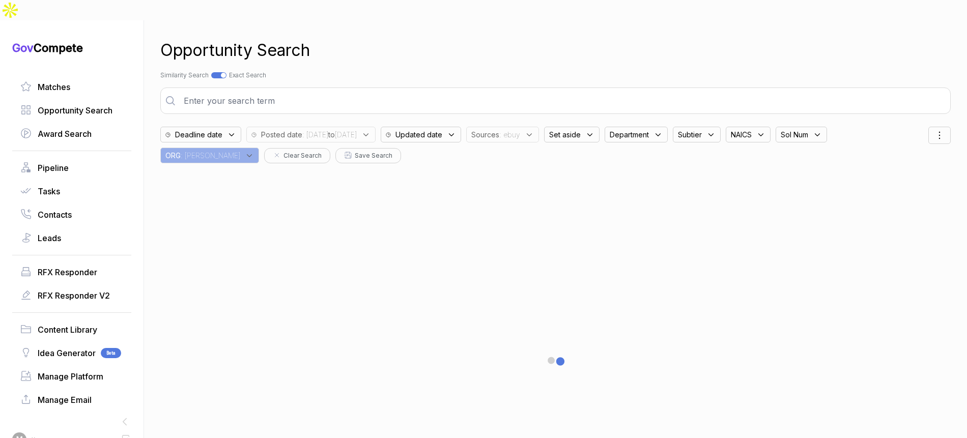
click at [534, 130] on icon at bounding box center [529, 134] width 9 height 9
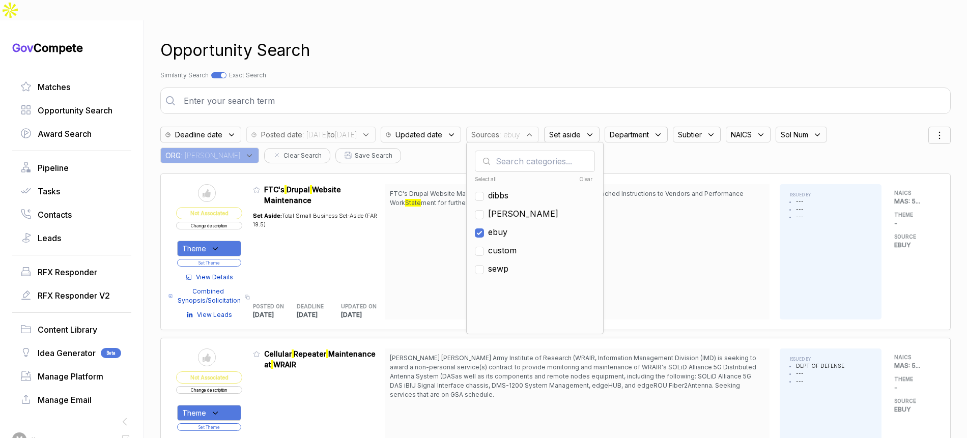
click at [640, 71] on div "Search by Topic Relevance Similarity Search Search by Exact Keyword Match Exact…" at bounding box center [555, 75] width 791 height 9
click at [827, 127] on div "Sol Num" at bounding box center [801, 135] width 51 height 16
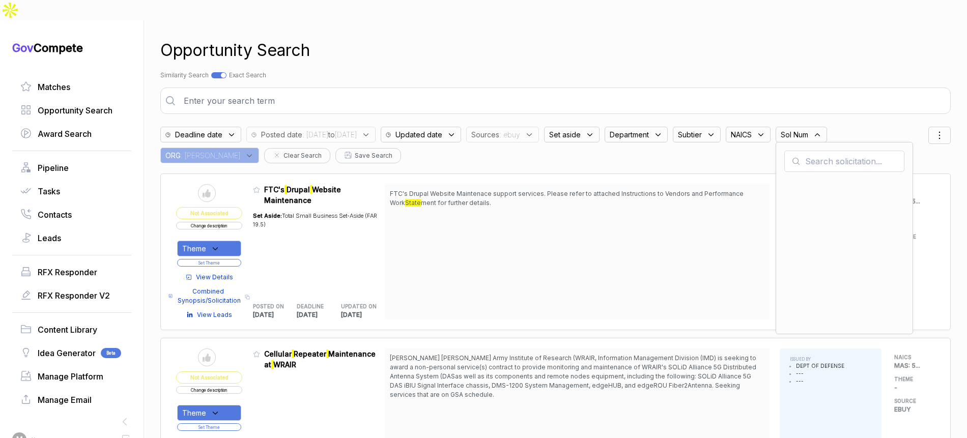
click at [846, 151] on input "text" at bounding box center [845, 161] width 120 height 21
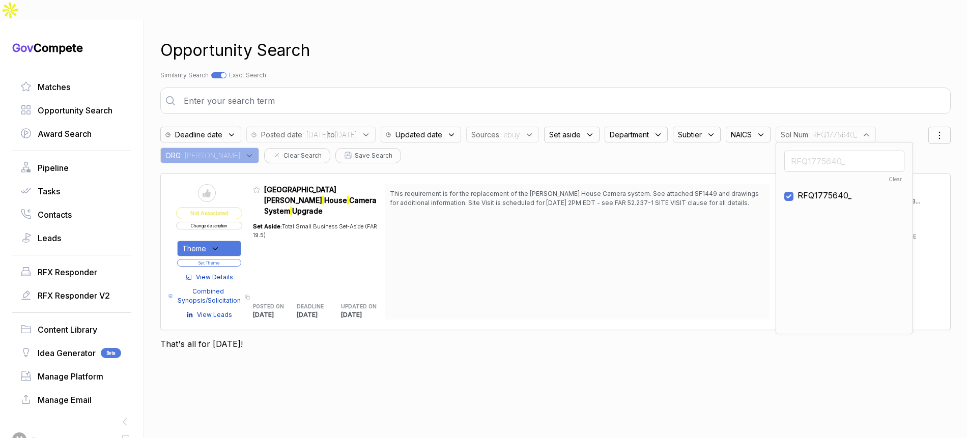
type input "RFQ1775640_"
click at [226, 273] on span "View Details" at bounding box center [214, 277] width 37 height 9
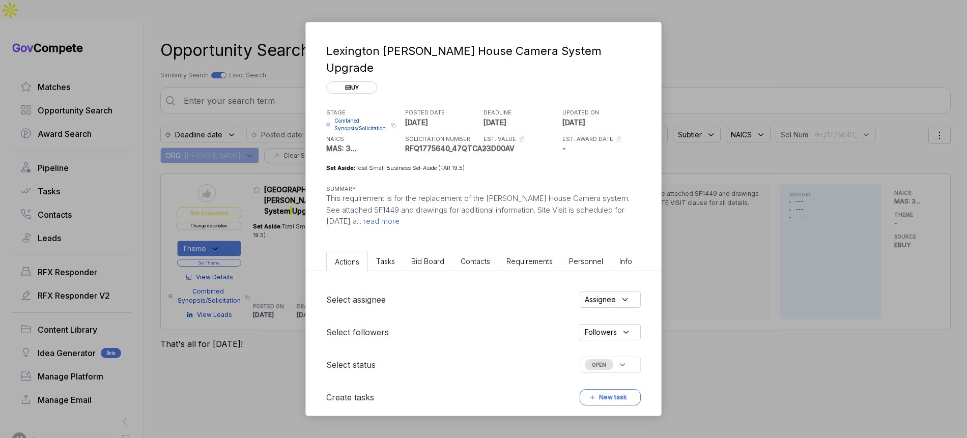
click at [435, 257] on span "Bid Board" at bounding box center [427, 261] width 33 height 9
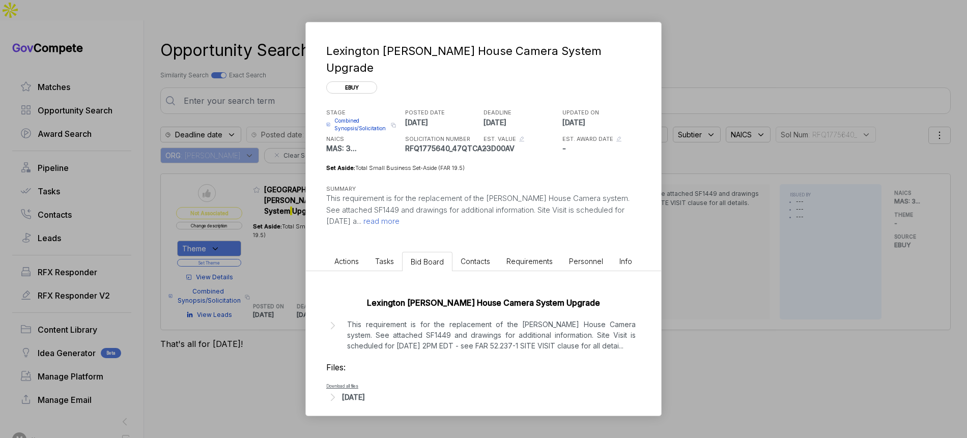
click at [365, 392] on div "[DATE]" at bounding box center [353, 397] width 23 height 11
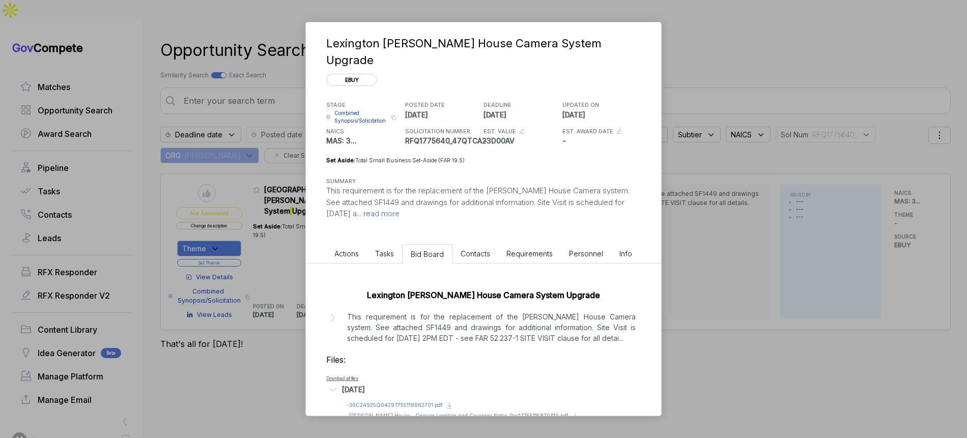
scroll to position [15, 0]
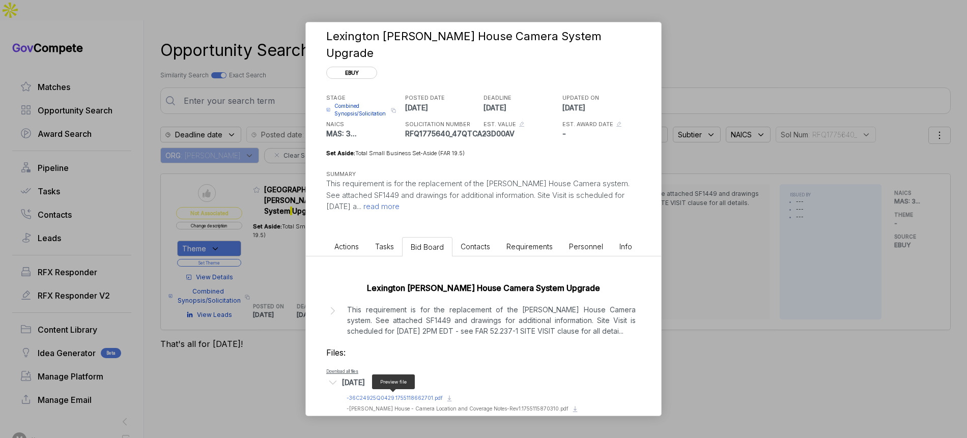
click at [410, 395] on span "- 36C24925Q0429.1755118662701.pdf" at bounding box center [395, 398] width 96 height 6
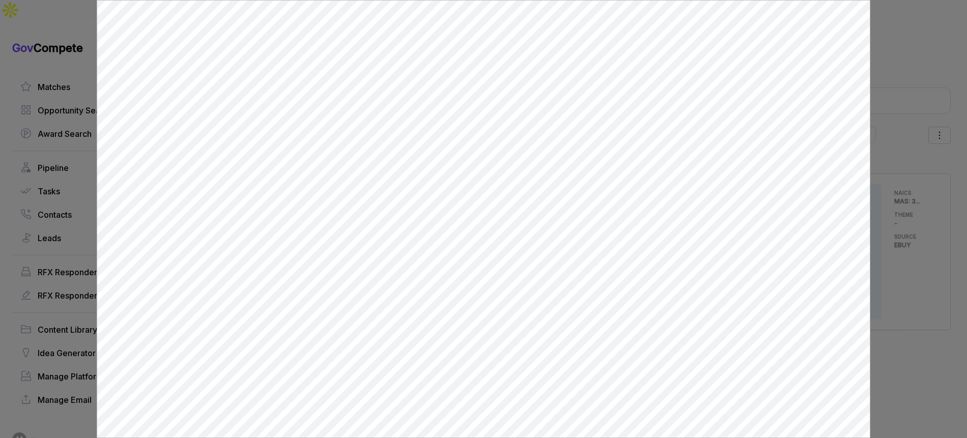
scroll to position [0, 0]
drag, startPoint x: 918, startPoint y: 147, endPoint x: 907, endPoint y: 154, distance: 13.1
click at [918, 147] on div at bounding box center [483, 219] width 967 height 438
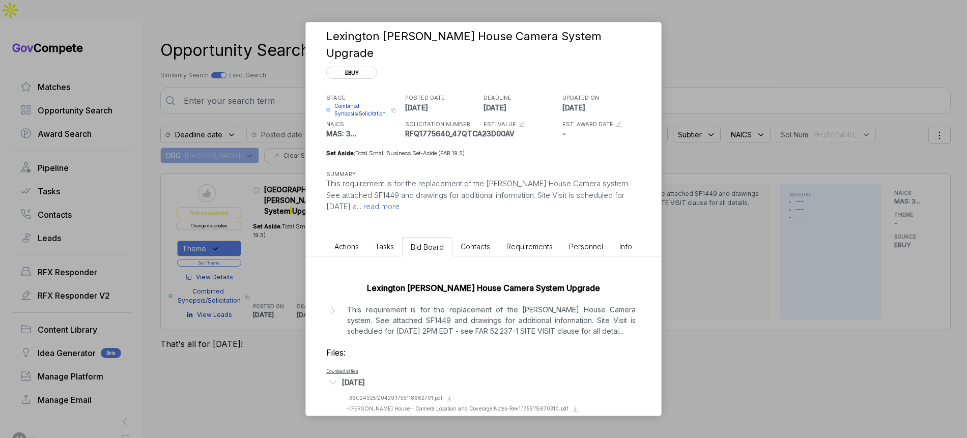
drag, startPoint x: 763, startPoint y: 229, endPoint x: 747, endPoint y: 231, distance: 16.4
click at [762, 229] on div "Lexington Fisher House Camera System Upgrade ebuy STAGE Combined Synopsis/Solic…" at bounding box center [483, 219] width 967 height 438
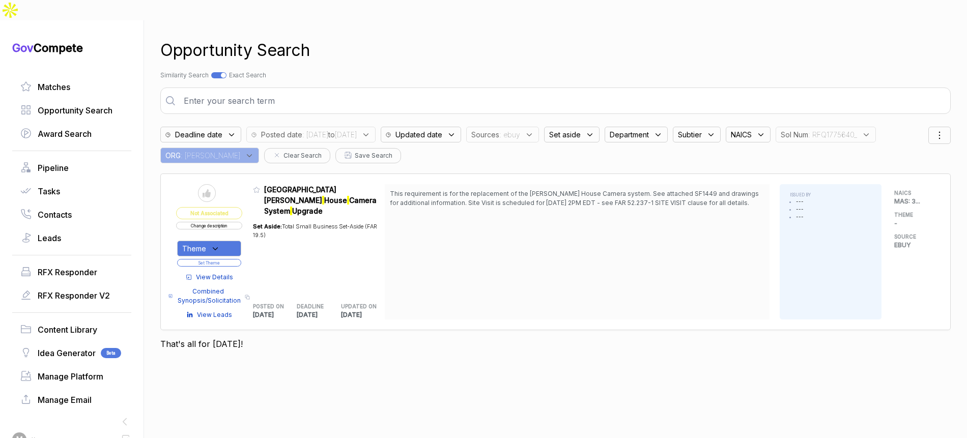
click at [217, 222] on button "Change description" at bounding box center [209, 226] width 66 height 8
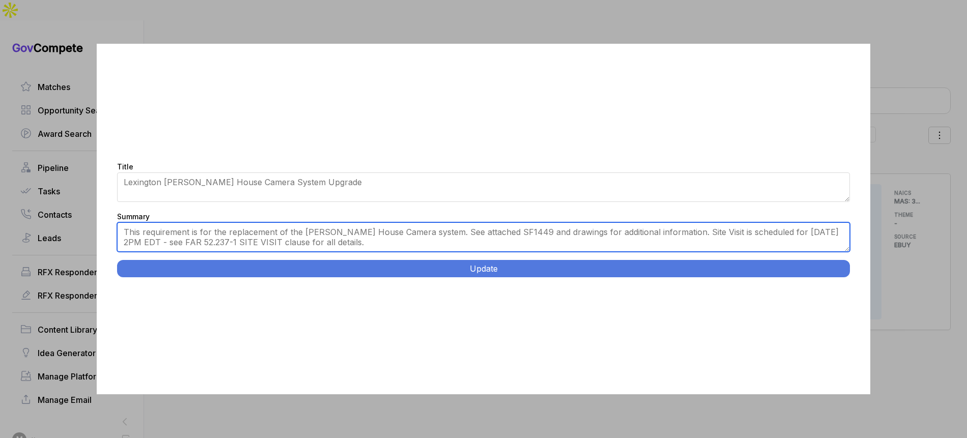
click at [344, 241] on textarea "This requirement is for the replacement of the Fisher House Camera system. See …" at bounding box center [483, 237] width 733 height 30
paste textarea "Fisher House Camera System Upgrade. Lexington, Kentucky. Replace nine non-worki…"
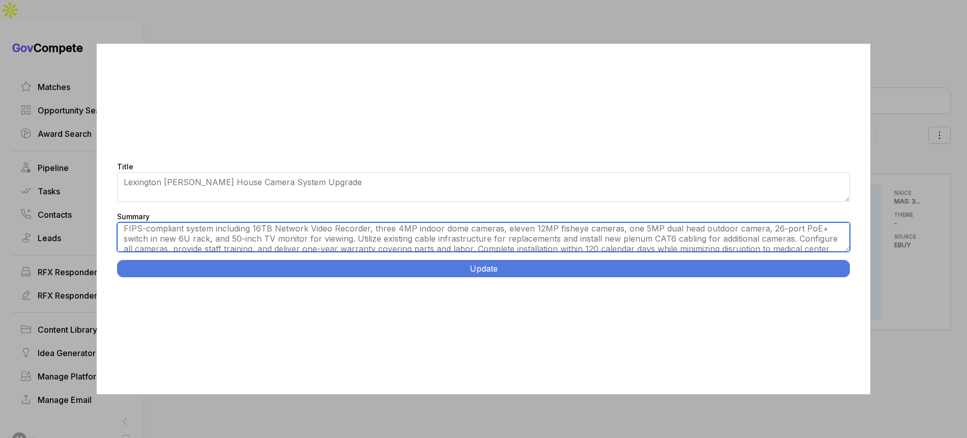
scroll to position [4, 0]
type textarea "Lexington, Kentucky. Replace nine non-working cameras and install six new camer…"
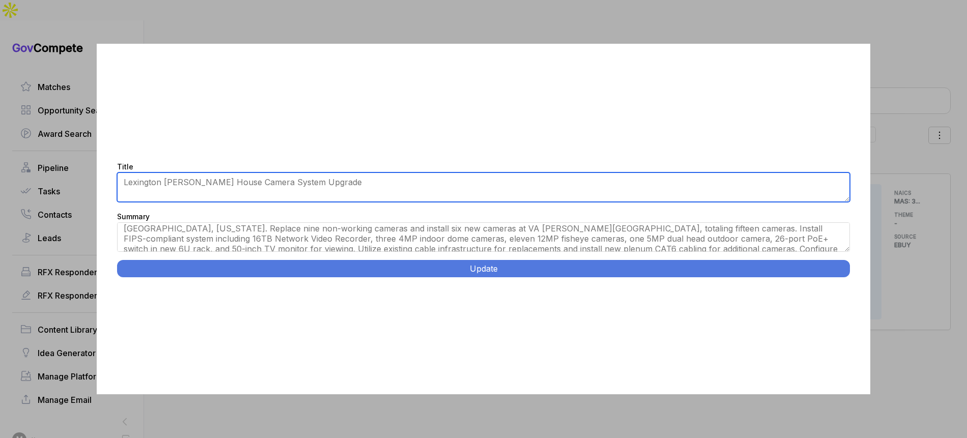
drag, startPoint x: 334, startPoint y: 191, endPoint x: 340, endPoint y: 193, distance: 6.3
click at [334, 191] on textarea "Lexington Fisher House Camera System Upgrade" at bounding box center [483, 188] width 733 height 30
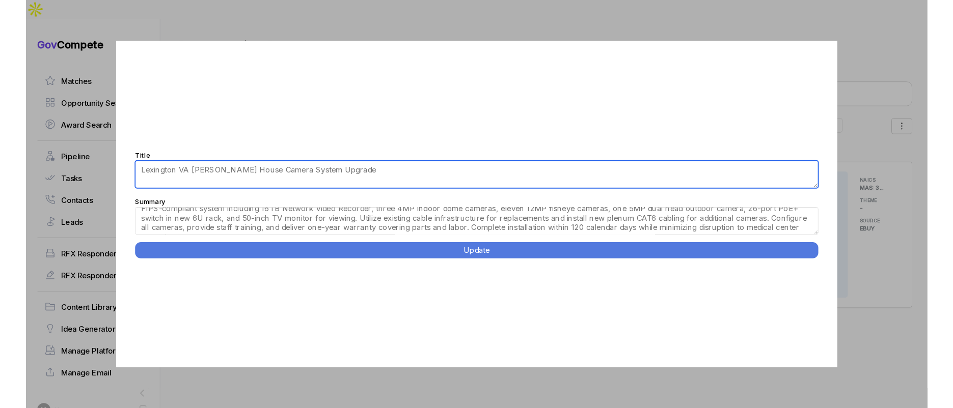
scroll to position [20, 0]
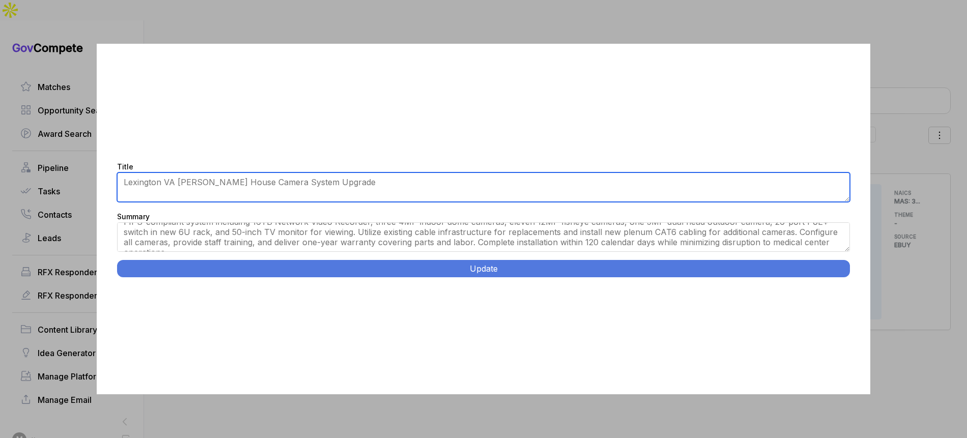
type textarea "Lexington VA Fisher House Camera System Upgrade"
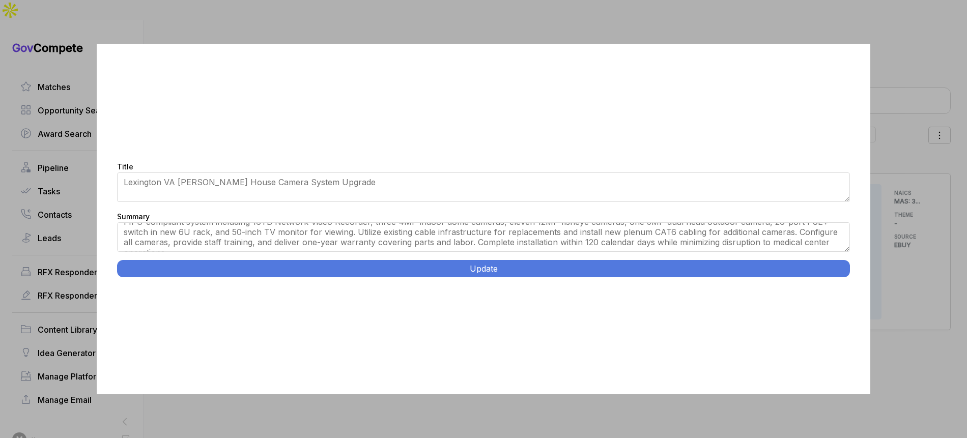
click at [497, 272] on button "Update" at bounding box center [483, 268] width 733 height 17
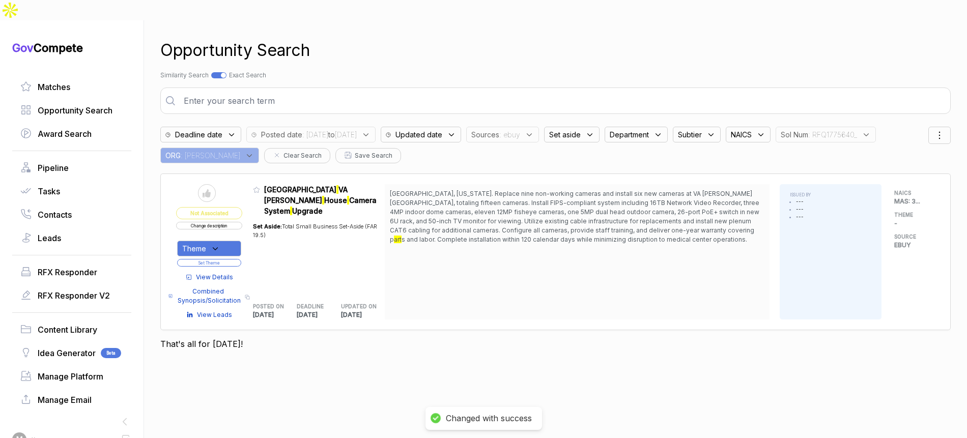
click at [229, 241] on div "Theme" at bounding box center [209, 249] width 64 height 16
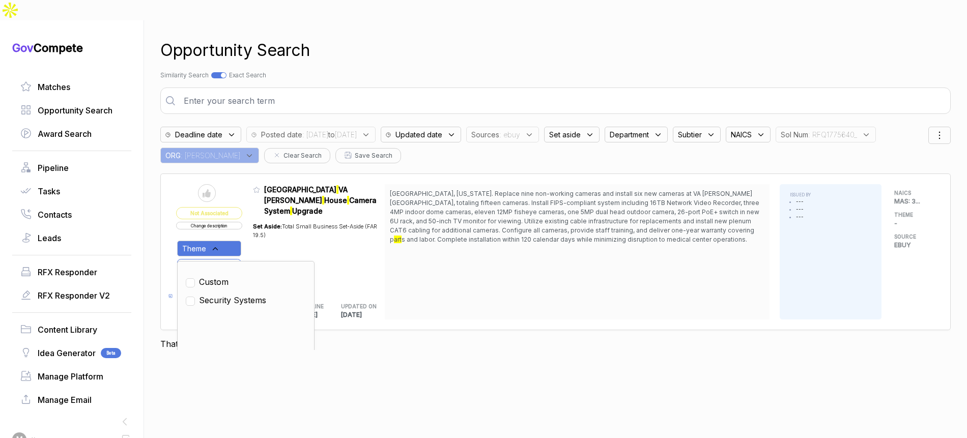
drag, startPoint x: 228, startPoint y: 276, endPoint x: 272, endPoint y: 239, distance: 57.8
click at [229, 294] on span "Security Systems" at bounding box center [232, 300] width 67 height 12
checkbox input "true"
drag, startPoint x: 273, startPoint y: 230, endPoint x: 238, endPoint y: 239, distance: 36.8
click at [270, 232] on div "Set Aside: Total Small Business Set-Aside (FAR 19.5)" at bounding box center [319, 253] width 132 height 75
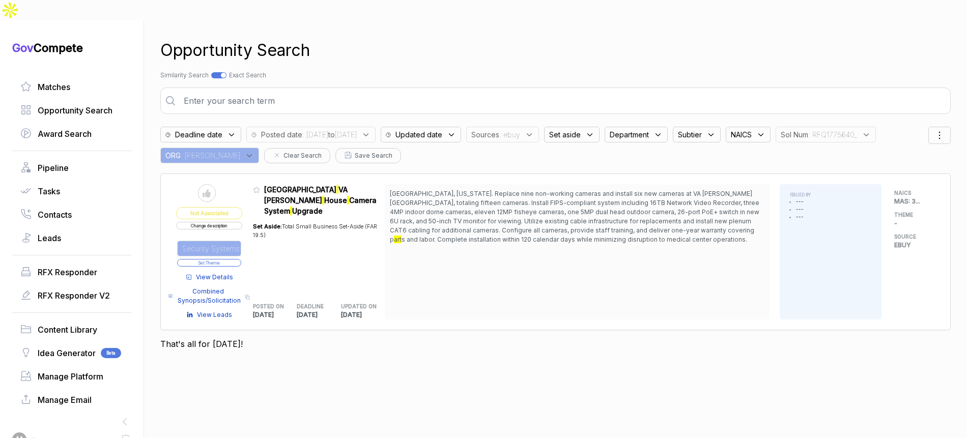
click at [237, 259] on button "Set Theme" at bounding box center [209, 263] width 64 height 8
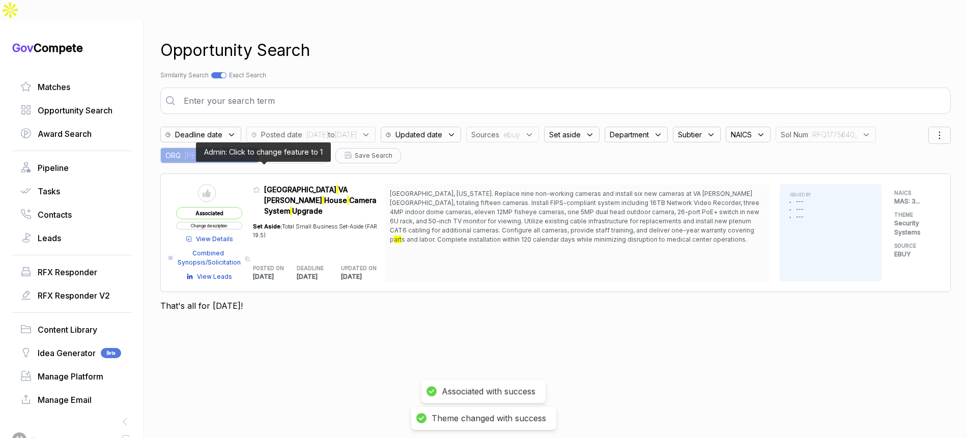
click at [260, 186] on icon at bounding box center [256, 189] width 7 height 7
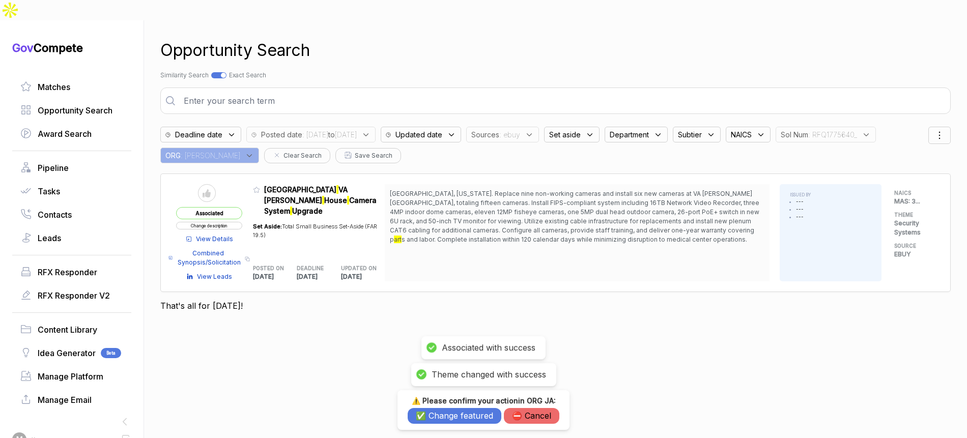
click at [426, 413] on button "✅ Change featured" at bounding box center [455, 416] width 94 height 16
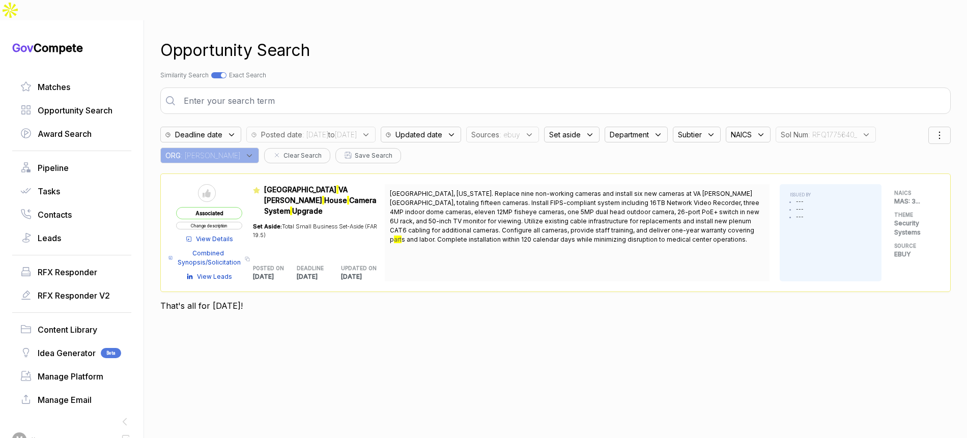
click at [217, 72] on div at bounding box center [218, 75] width 15 height 6
checkbox input "false"
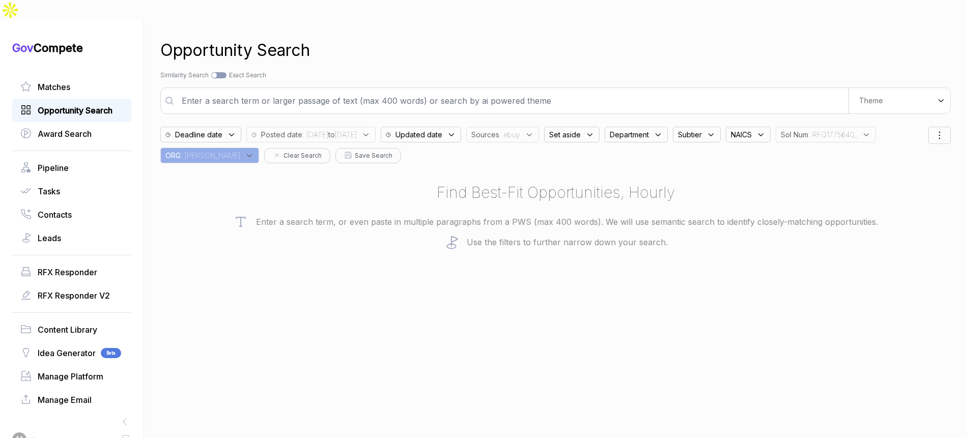
click at [105, 104] on span "Opportunity Search" at bounding box center [75, 110] width 75 height 12
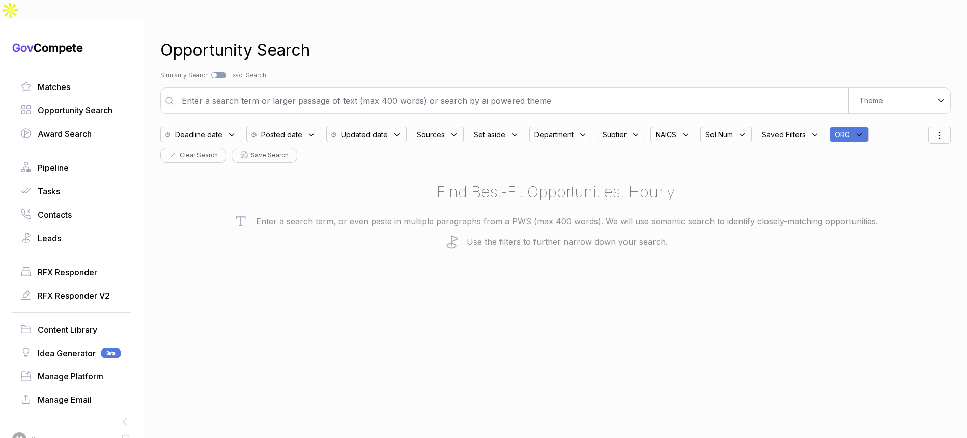
click at [848, 129] on span "ORG" at bounding box center [842, 134] width 15 height 11
click at [875, 151] on input "text" at bounding box center [899, 161] width 120 height 21
type input "ja"
click at [867, 179] on div "JA" at bounding box center [899, 185] width 120 height 12
click at [858, 179] on span "JA" at bounding box center [887, 185] width 70 height 12
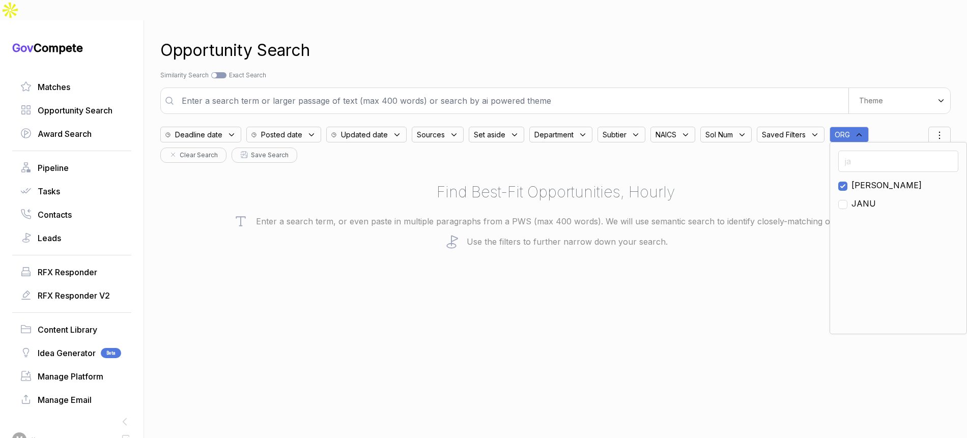
checkbox input "true"
drag, startPoint x: 730, startPoint y: 210, endPoint x: 591, endPoint y: 185, distance: 141.2
click at [729, 214] on div "Enter a search term, or even paste in multiple paragraphs from a PWS (max 400 w…" at bounding box center [555, 232] width 791 height 36
drag, startPoint x: 789, startPoint y: 114, endPoint x: 795, endPoint y: 120, distance: 8.6
click at [793, 127] on div "ORG : JA" at bounding box center [806, 135] width 99 height 16
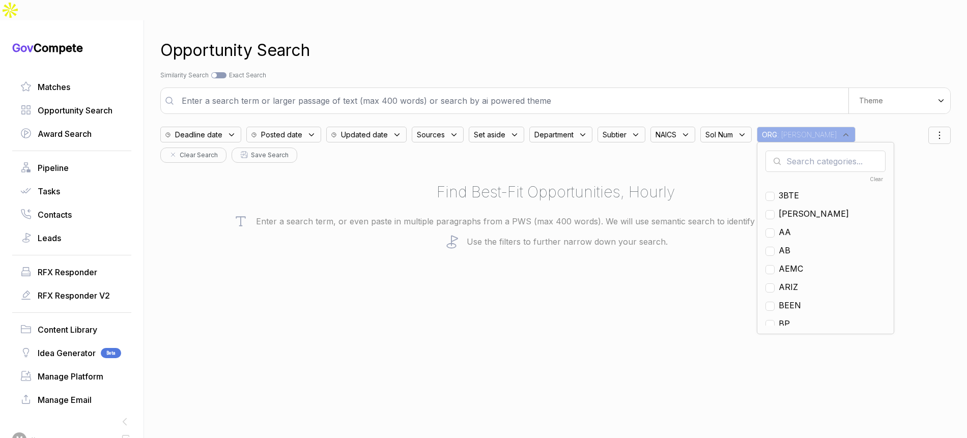
click at [803, 151] on input "text" at bounding box center [826, 161] width 120 height 21
click at [787, 244] on span "EN" at bounding box center [785, 250] width 12 height 12
checkbox input "true"
drag, startPoint x: 652, startPoint y: 206, endPoint x: 612, endPoint y: 194, distance: 41.5
click at [651, 214] on p "Enter a search term, or even paste in multiple paragraphs from a PWS (max 400 w…" at bounding box center [555, 221] width 791 height 15
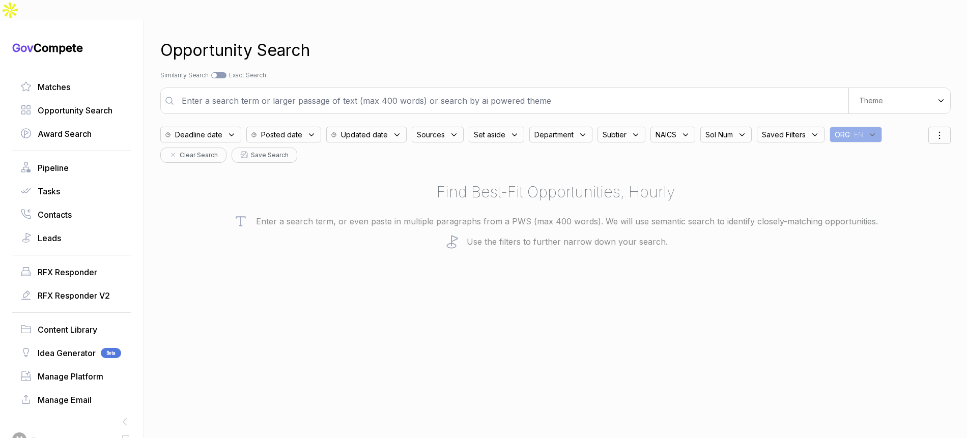
click at [222, 129] on span "Updated date" at bounding box center [198, 134] width 47 height 11
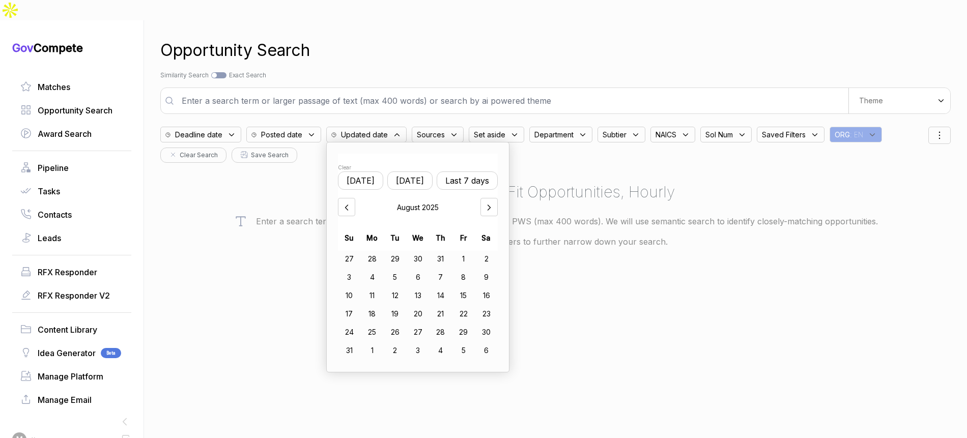
click at [315, 130] on icon at bounding box center [311, 134] width 9 height 9
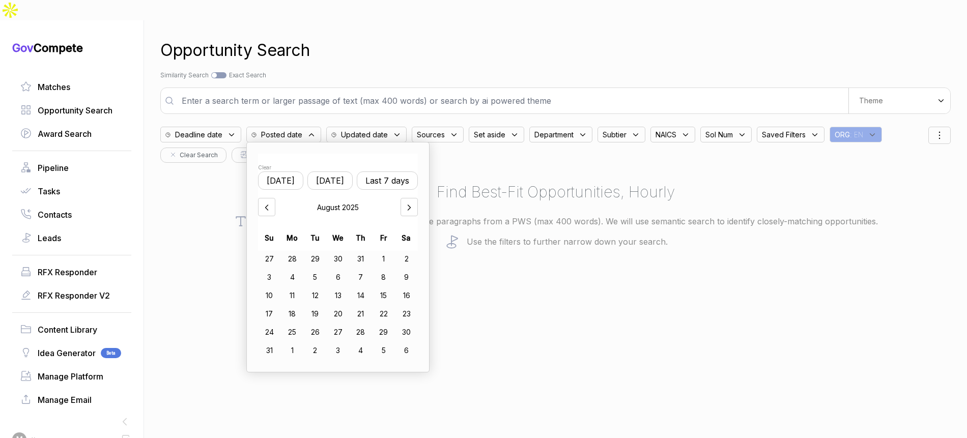
click at [337, 172] on button "Yesterday" at bounding box center [330, 181] width 45 height 18
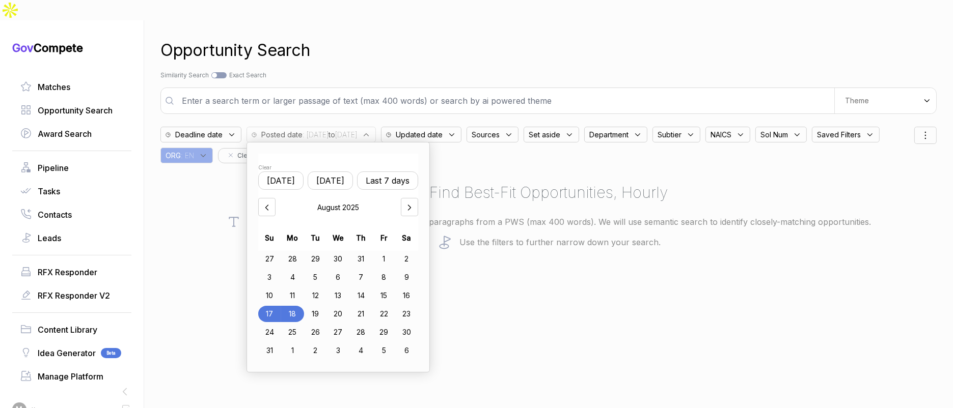
click at [585, 214] on p "Enter a search term, or even paste in multiple paragraphs from a PWS (max 400 w…" at bounding box center [548, 221] width 776 height 15
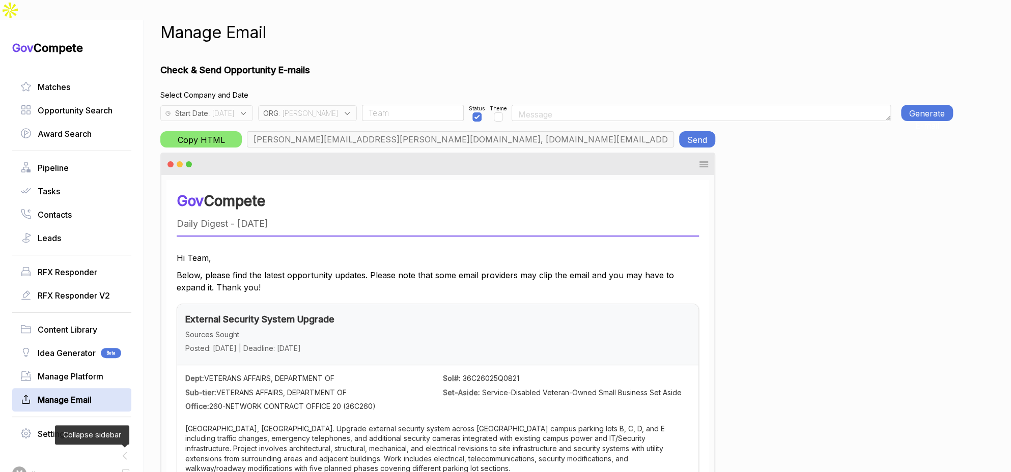
scroll to position [17, 0]
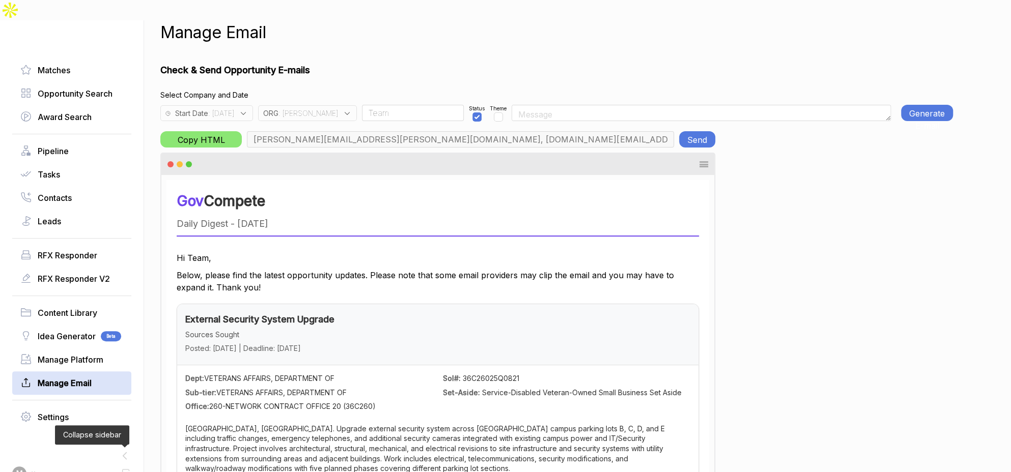
click at [310, 108] on span ": JA" at bounding box center [308, 113] width 60 height 11
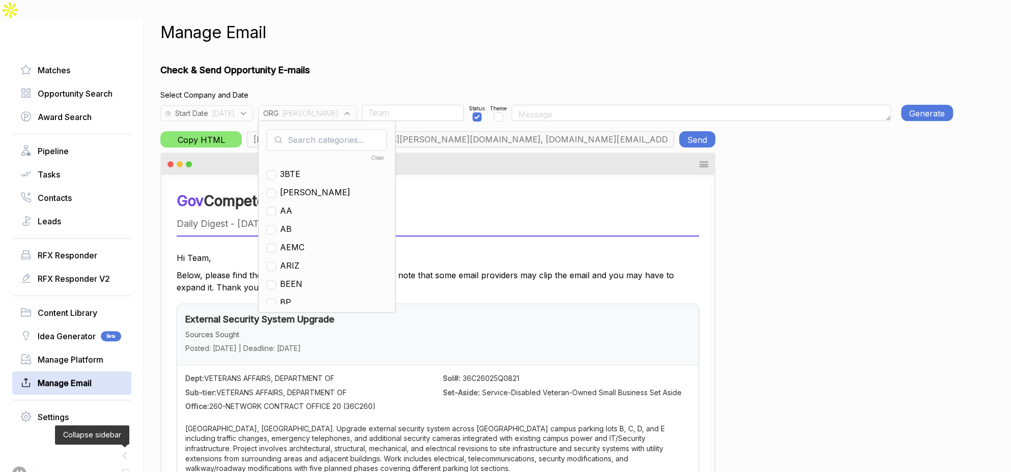
click at [316, 129] on input "text" at bounding box center [327, 139] width 120 height 21
checkbox input "true"
type input "ja"
drag, startPoint x: 304, startPoint y: 155, endPoint x: 307, endPoint y: 150, distance: 6.4
click at [305, 168] on span "[PERSON_NAME]" at bounding box center [315, 174] width 70 height 12
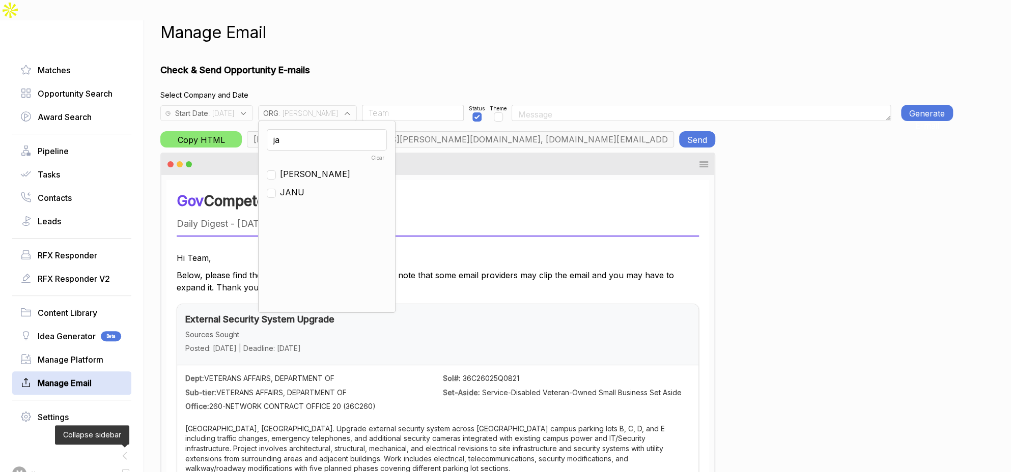
checkbox input "false"
click at [318, 129] on input "ja" at bounding box center [327, 139] width 120 height 21
type input "g"
drag, startPoint x: 310, startPoint y: 182, endPoint x: 313, endPoint y: 174, distance: 8.7
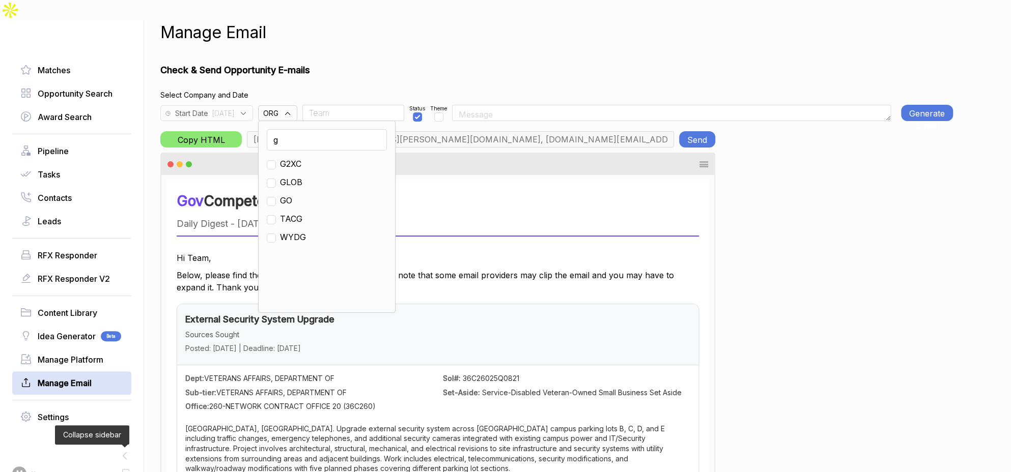
click at [292, 194] on span "GO" at bounding box center [286, 200] width 12 height 12
checkbox input "true"
click at [234, 108] on span ": 2025-08-13" at bounding box center [221, 113] width 26 height 11
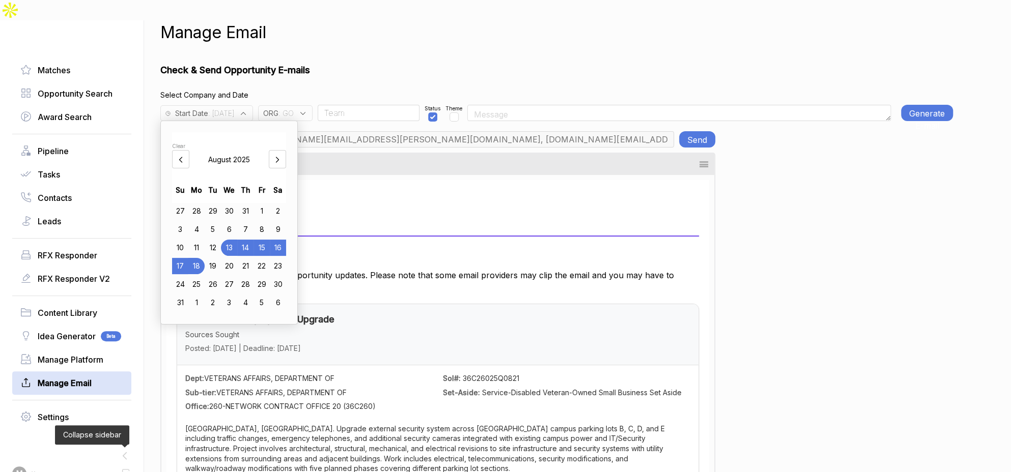
type input "chris.cancialosi@gothamculture.com, elizabeth@gothamgovernment.com, smetcalfe@g…"
drag, startPoint x: 351, startPoint y: 57, endPoint x: 494, endPoint y: 59, distance: 143.1
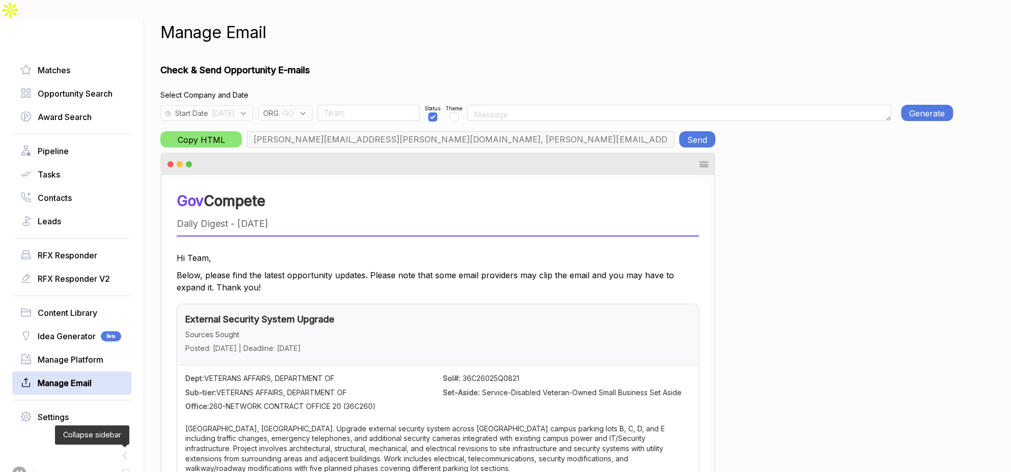
click at [918, 105] on button "Generate E-mail" at bounding box center [927, 113] width 52 height 16
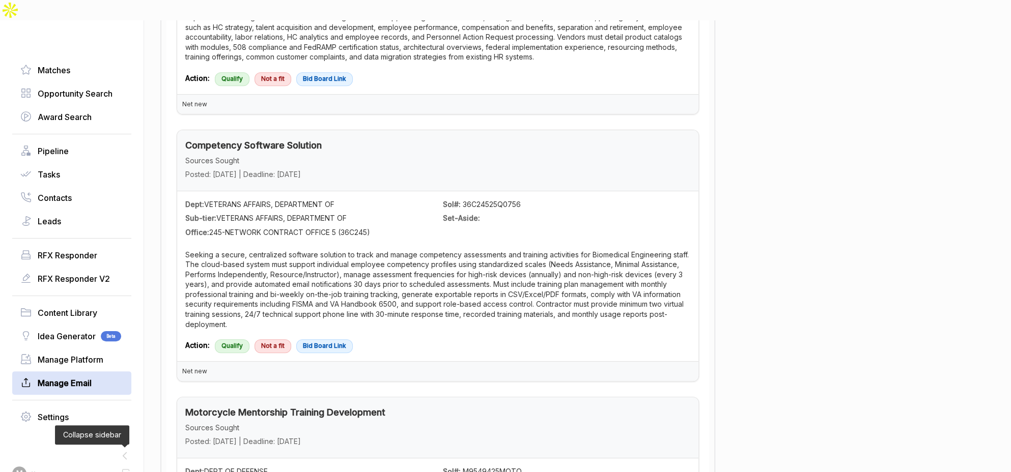
scroll to position [0, 0]
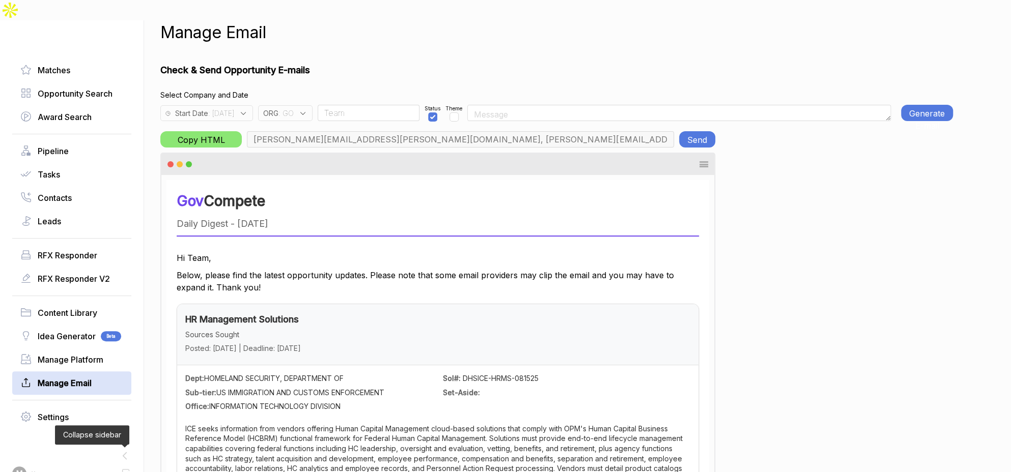
click at [698, 131] on button "Send" at bounding box center [697, 139] width 36 height 16
click at [313, 105] on div "ORG : GO" at bounding box center [285, 113] width 54 height 16
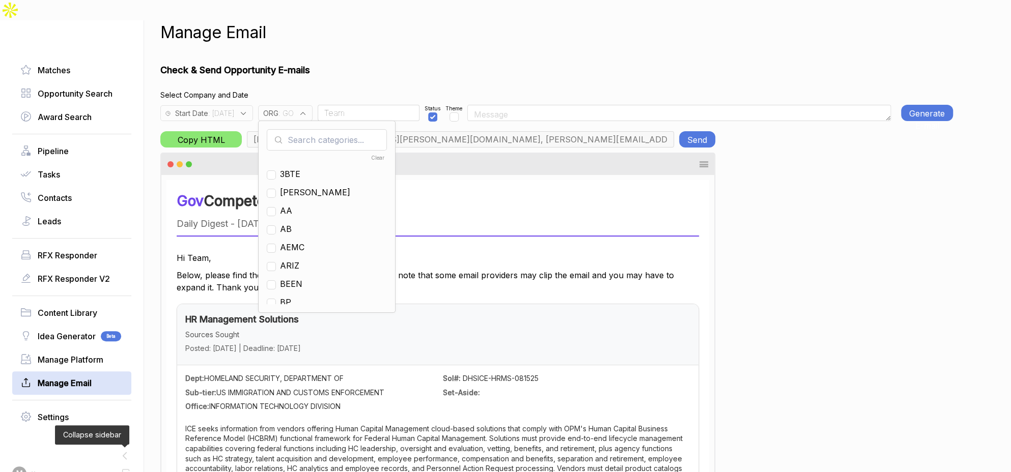
click at [318, 129] on input "text" at bounding box center [327, 139] width 120 height 21
click at [292, 205] on span "GO" at bounding box center [286, 211] width 12 height 12
checkbox input "false"
click at [318, 129] on input "g" at bounding box center [327, 139] width 120 height 21
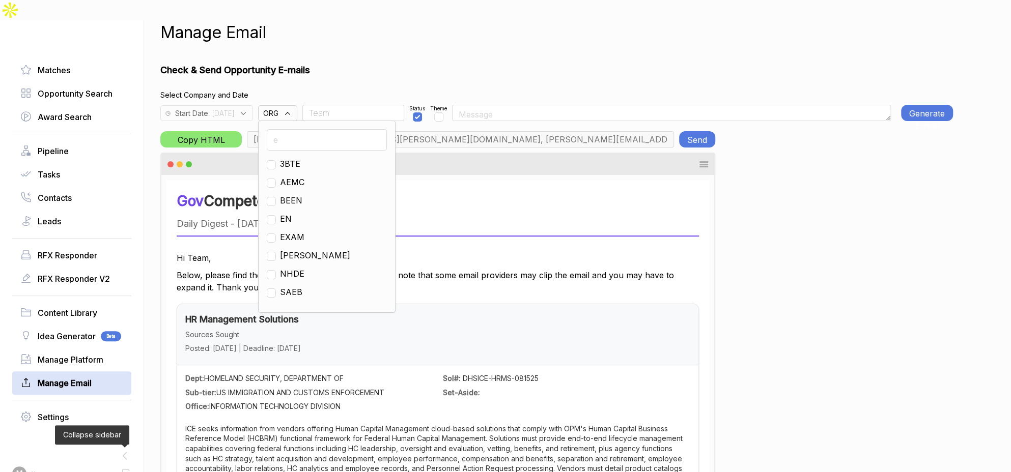
type input "e"
drag, startPoint x: 308, startPoint y: 199, endPoint x: 314, endPoint y: 156, distance: 43.3
click at [292, 213] on span "EN" at bounding box center [286, 219] width 12 height 12
checkbox input "true"
click at [352, 105] on input "Team" at bounding box center [353, 113] width 102 height 16
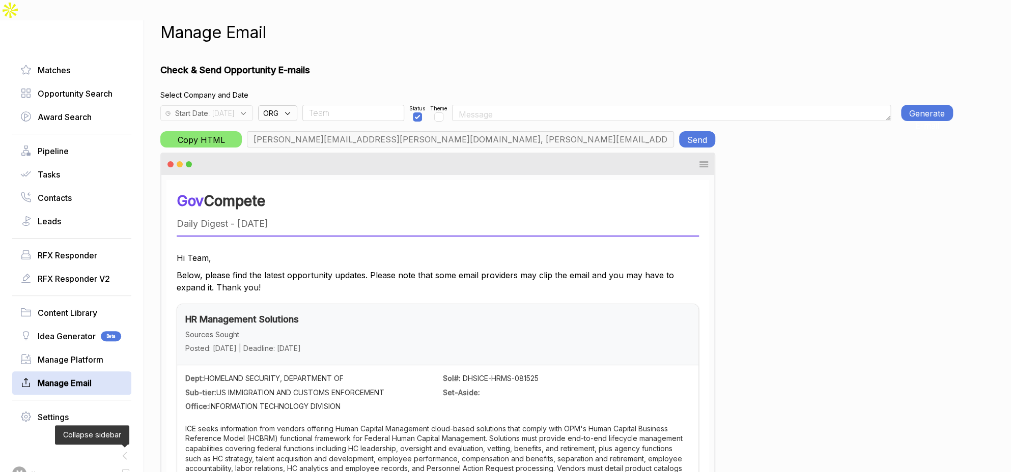
click at [352, 105] on input "Team" at bounding box center [353, 113] width 102 height 16
type input "max@macronometry.com, pwilson@ensembleconsultancy.com, nreyna@ensembleconsultan…"
click at [922, 105] on button "Generate E-mail" at bounding box center [927, 113] width 52 height 16
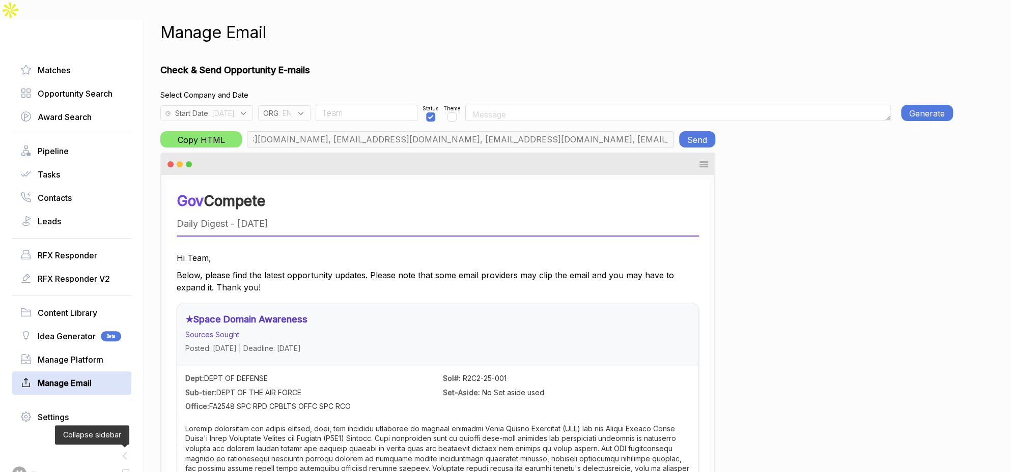
scroll to position [0, 534]
click at [700, 131] on button "Send" at bounding box center [697, 139] width 36 height 16
click at [372, 105] on input "Team" at bounding box center [367, 113] width 102 height 16
type input "Rudy"
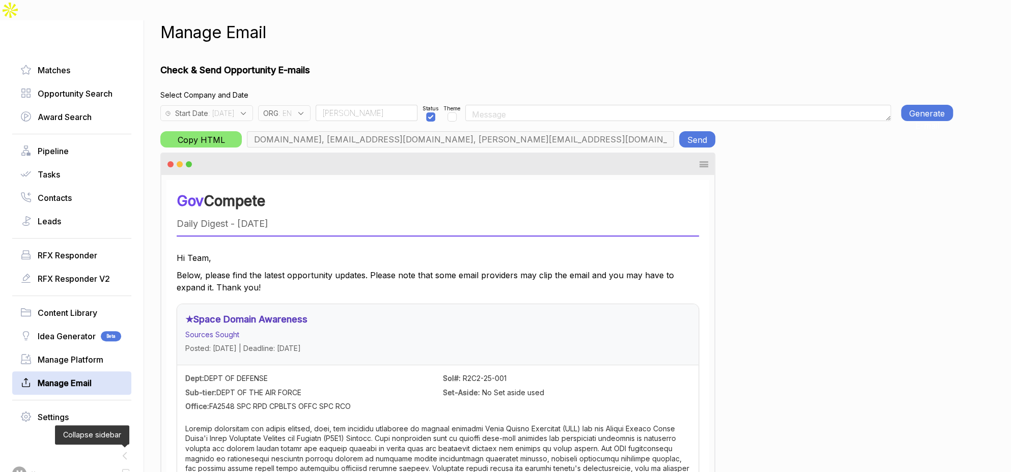
click at [305, 105] on div "ORG : EN" at bounding box center [284, 113] width 52 height 16
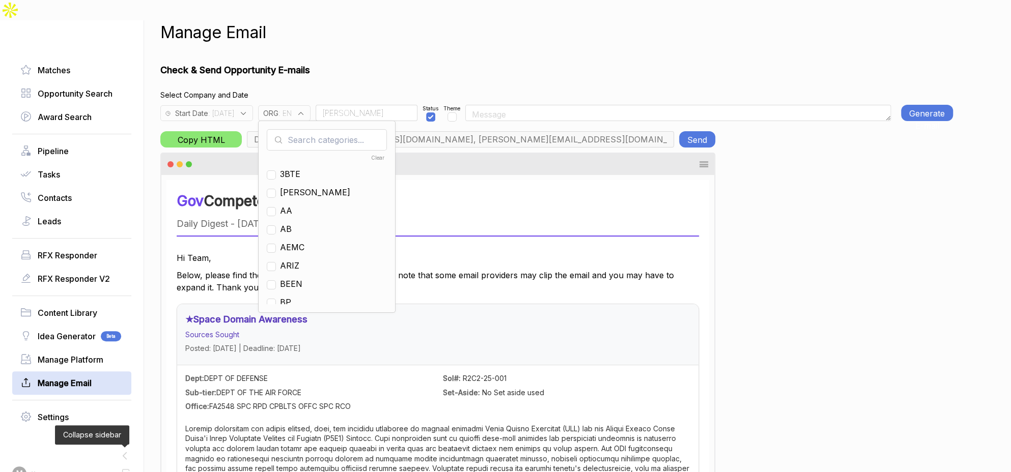
drag, startPoint x: 319, startPoint y: 122, endPoint x: 322, endPoint y: 158, distance: 36.8
click at [319, 129] on input "text" at bounding box center [327, 139] width 120 height 21
click at [292, 223] on span "EN" at bounding box center [286, 229] width 12 height 12
checkbox input "false"
click at [324, 129] on input "e" at bounding box center [327, 139] width 120 height 21
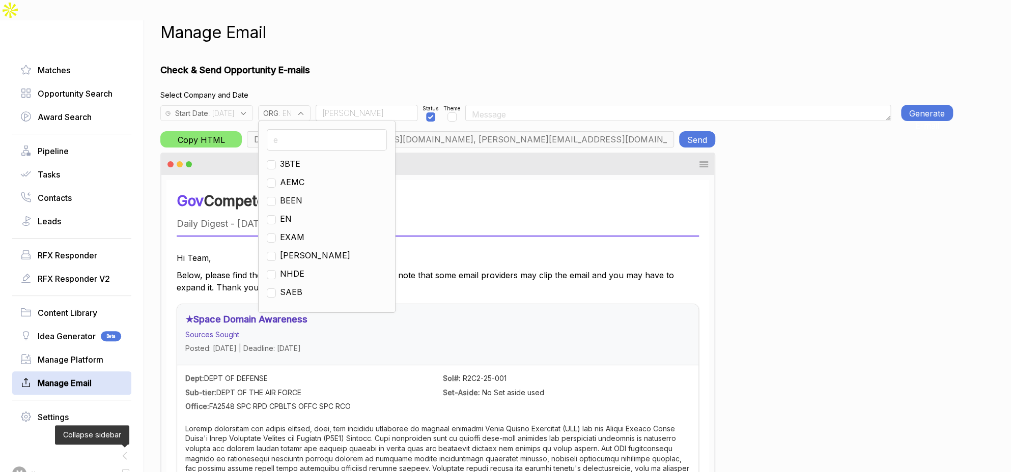
click at [324, 129] on input "e" at bounding box center [327, 139] width 120 height 21
type input "ps"
click at [291, 158] on span "PS" at bounding box center [285, 164] width 11 height 12
checkbox input "true"
click at [398, 63] on h1 "Check & Send Opportunity E-mails" at bounding box center [556, 70] width 793 height 14
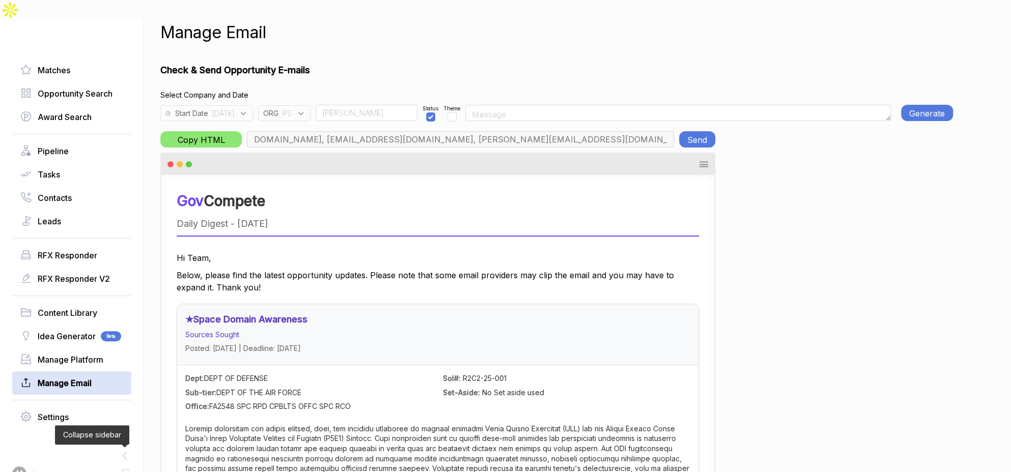
type input "rudy.delosreyes@pie-ps.com, max@macronometry.com, abigail@govcompete.com"
click at [894, 100] on div "Start Date : 2025-08-13 ORG : PS Rudy Status Theme Generate E-mail" at bounding box center [556, 110] width 793 height 21
click at [904, 105] on button "Generate E-mail" at bounding box center [927, 113] width 52 height 16
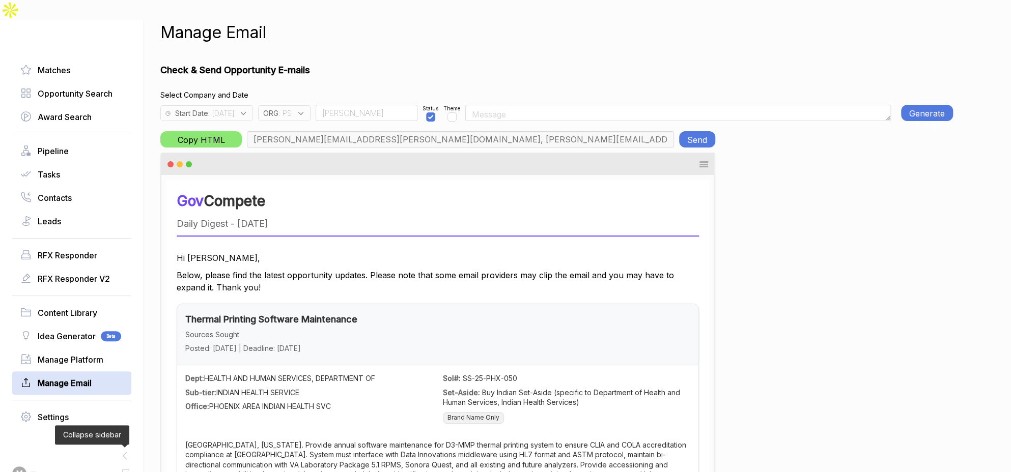
click at [700, 131] on button "Send" at bounding box center [697, 139] width 36 height 16
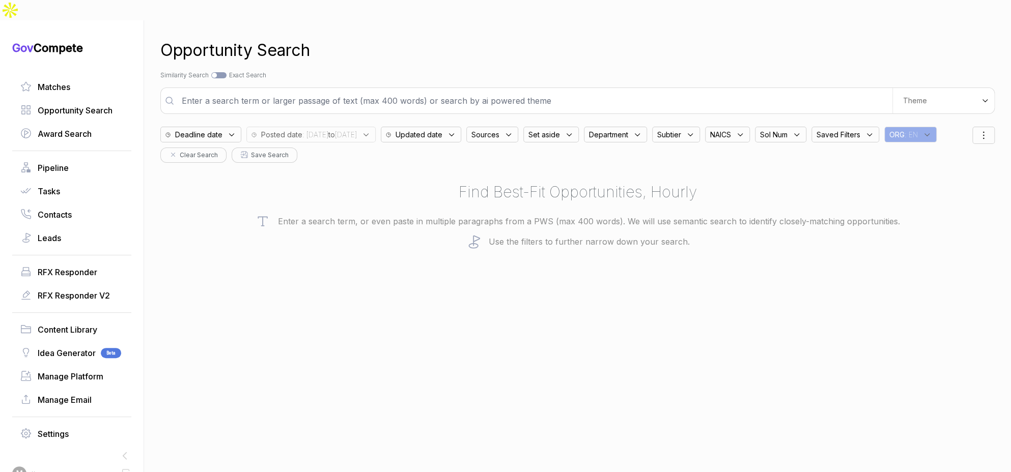
click at [194, 144] on div "Opportunity Search Search by Topic Relevance Similarity Search Search by Exact …" at bounding box center [577, 256] width 834 height 472
click at [905, 139] on span ": EN" at bounding box center [911, 134] width 13 height 11
click at [893, 159] on input "text" at bounding box center [953, 161] width 120 height 21
drag, startPoint x: 191, startPoint y: 228, endPoint x: 225, endPoint y: 229, distance: 34.1
click at [906, 228] on span "GO" at bounding box center [912, 232] width 12 height 12
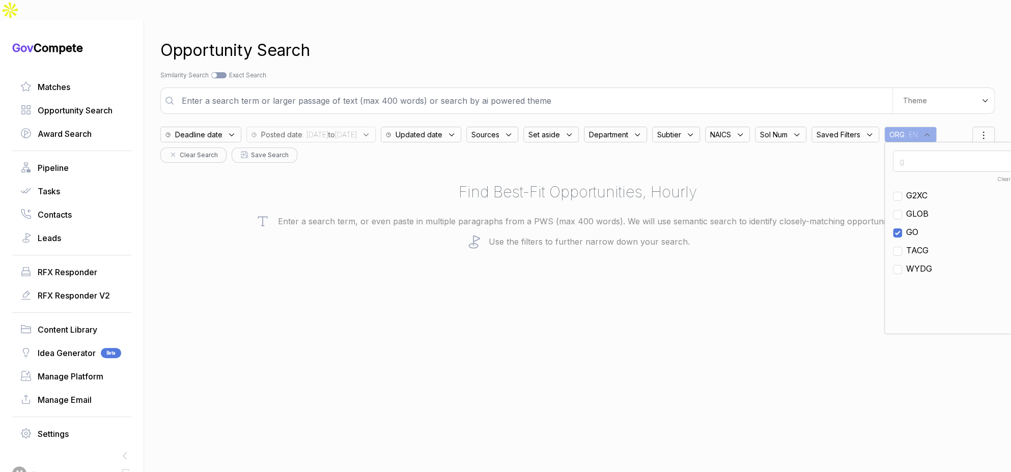
checkbox input "true"
drag, startPoint x: 309, startPoint y: 229, endPoint x: 309, endPoint y: 181, distance: 47.9
click at [309, 228] on div "Opportunity Search Search by Topic Relevance Similarity Search Search by Exact …" at bounding box center [577, 256] width 834 height 472
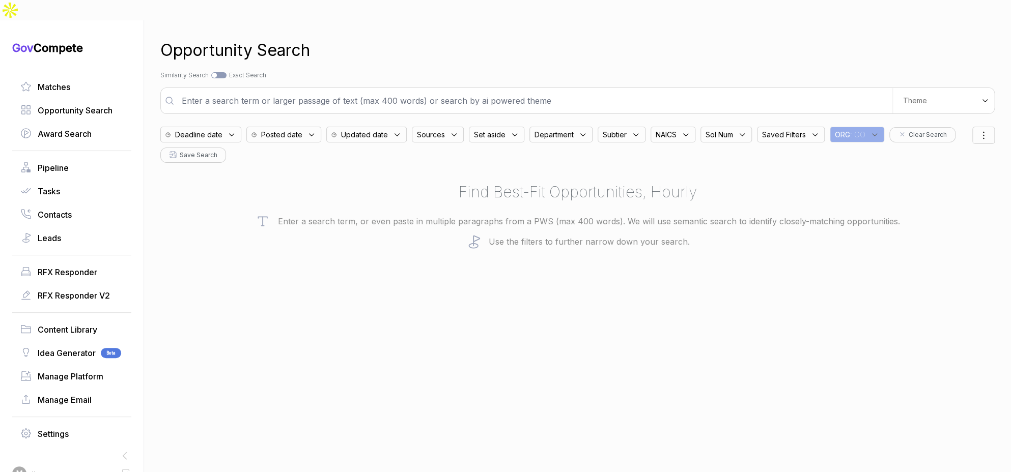
click at [316, 130] on icon at bounding box center [311, 134] width 9 height 9
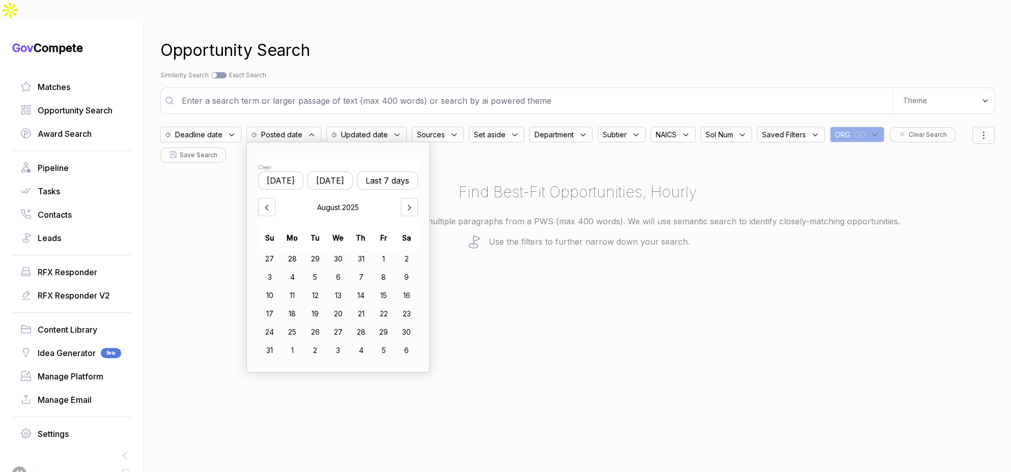
drag, startPoint x: 325, startPoint y: 159, endPoint x: 353, endPoint y: 237, distance: 82.8
click at [327, 172] on button "[DATE]" at bounding box center [330, 181] width 45 height 18
click at [340, 288] on div "13" at bounding box center [338, 296] width 23 height 16
click at [294, 306] on div "18" at bounding box center [292, 314] width 23 height 16
drag, startPoint x: 625, startPoint y: 301, endPoint x: 763, endPoint y: 200, distance: 171.2
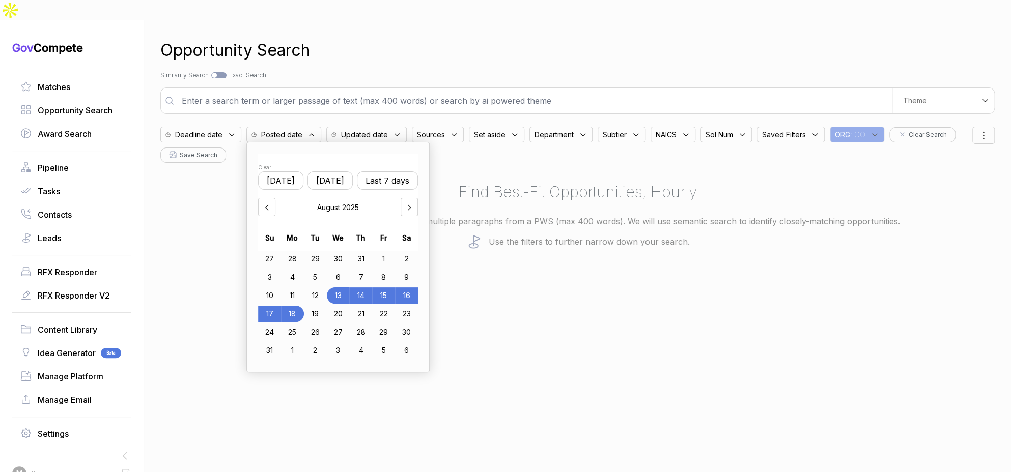
click at [627, 299] on div "Opportunity Search Search by Topic Relevance Similarity Search Search by Exact …" at bounding box center [577, 256] width 834 height 472
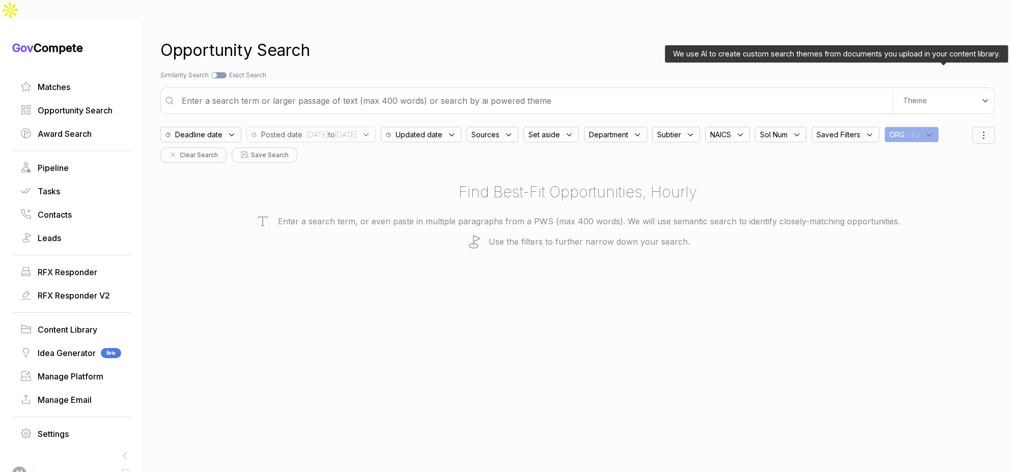
drag, startPoint x: 900, startPoint y: 80, endPoint x: 903, endPoint y: 87, distance: 7.6
click at [900, 88] on div "Theme" at bounding box center [943, 100] width 102 height 25
drag, startPoint x: 903, startPoint y: 101, endPoint x: 900, endPoint y: 113, distance: 12.2
click at [903, 114] on div "E-Learning" at bounding box center [925, 139] width 137 height 51
click at [899, 134] on span "E-Learning" at bounding box center [893, 139] width 42 height 10
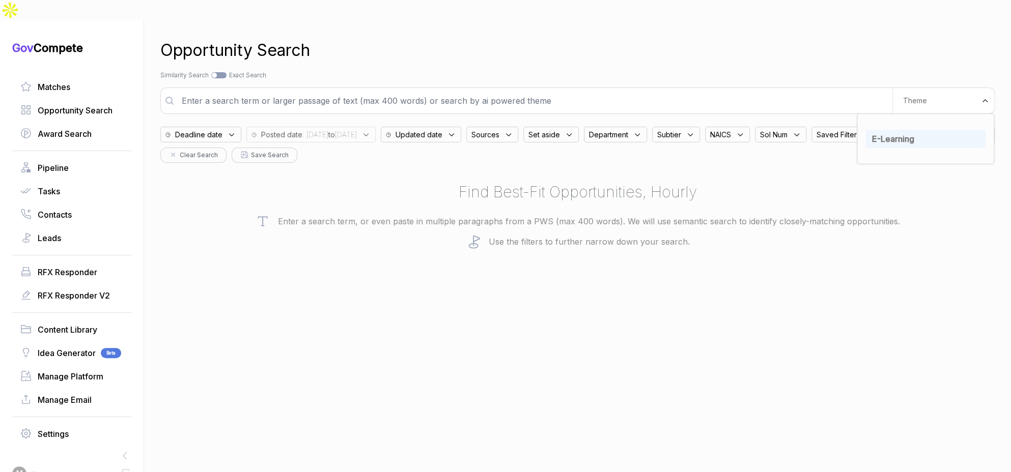
click at [874, 40] on div "Opportunity Search" at bounding box center [577, 50] width 834 height 24
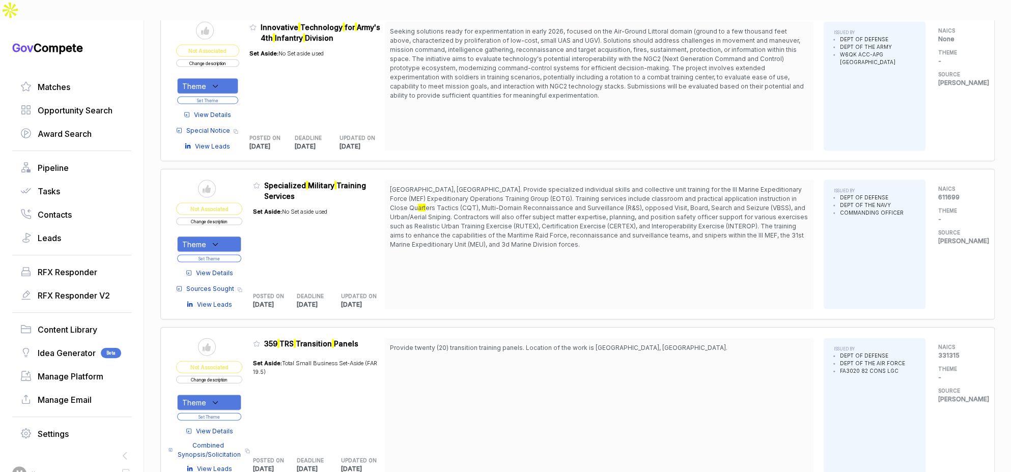
scroll to position [1271, 0]
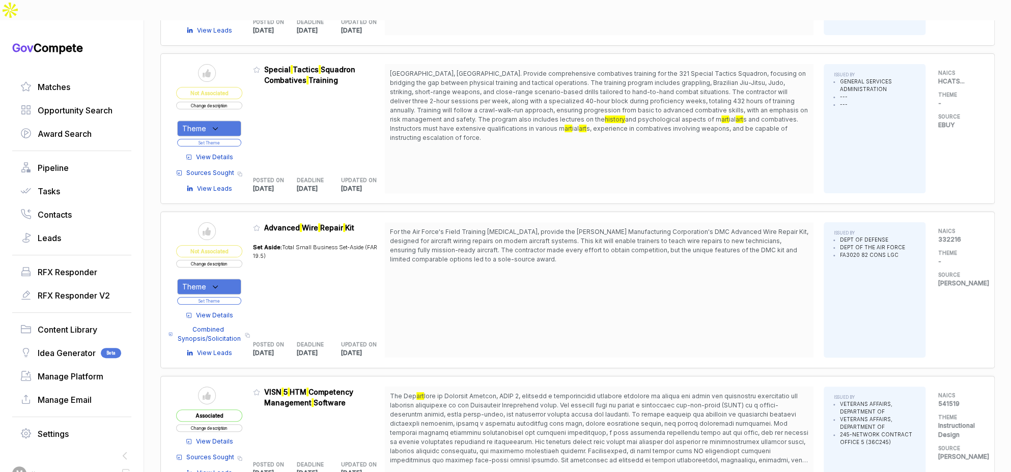
scroll to position [2835, 0]
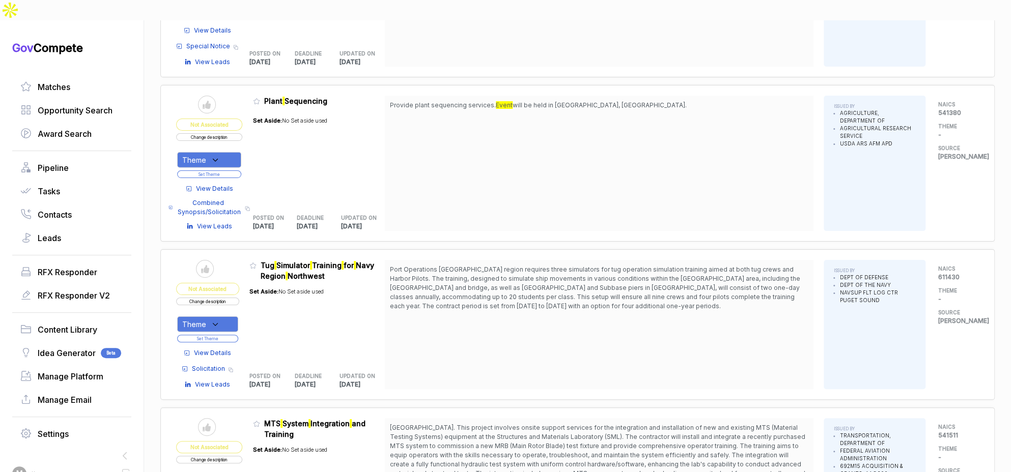
scroll to position [4399, 0]
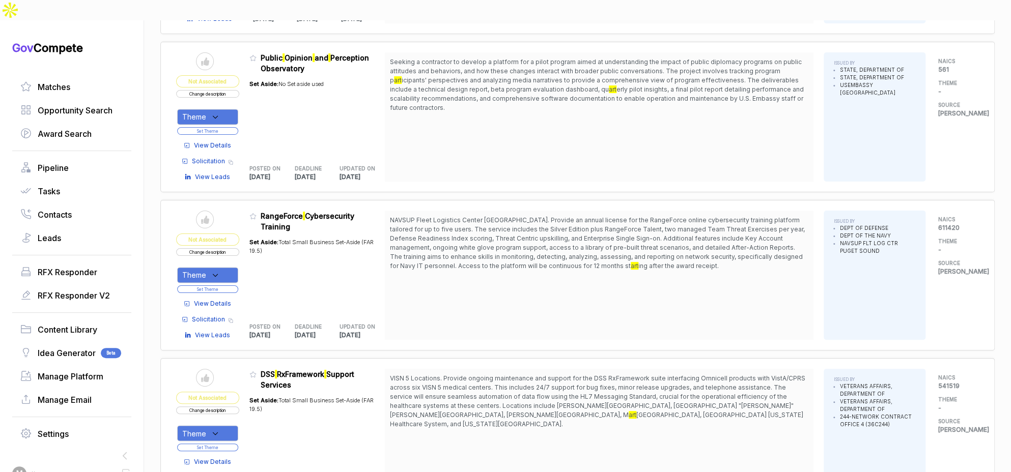
scroll to position [6000, 0]
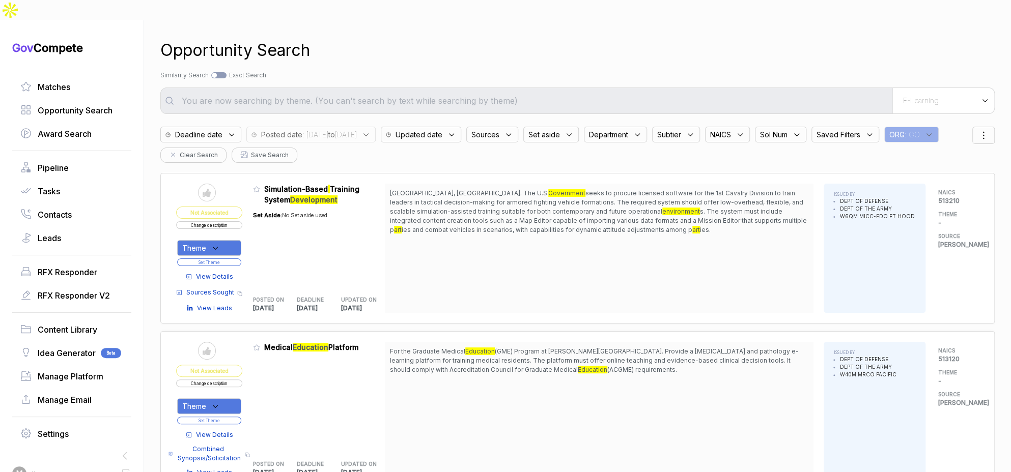
click at [513, 130] on icon at bounding box center [508, 134] width 9 height 9
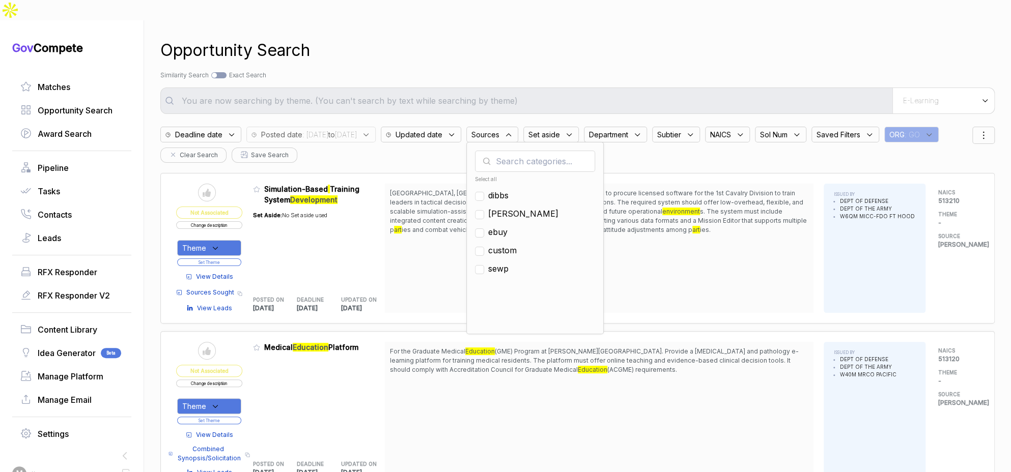
click at [508, 226] on span "ebuy" at bounding box center [497, 232] width 19 height 12
checkbox input "true"
click at [601, 40] on div "Opportunity Search" at bounding box center [577, 50] width 834 height 24
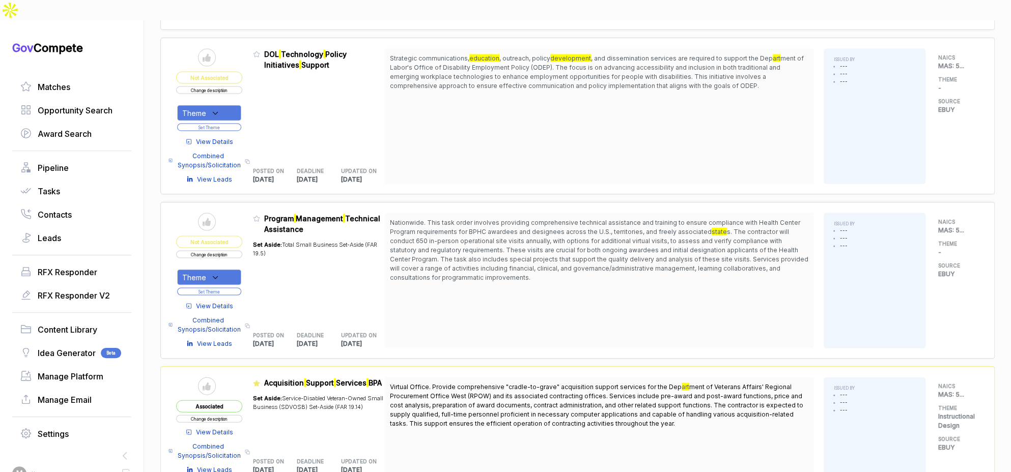
scroll to position [1273, 0]
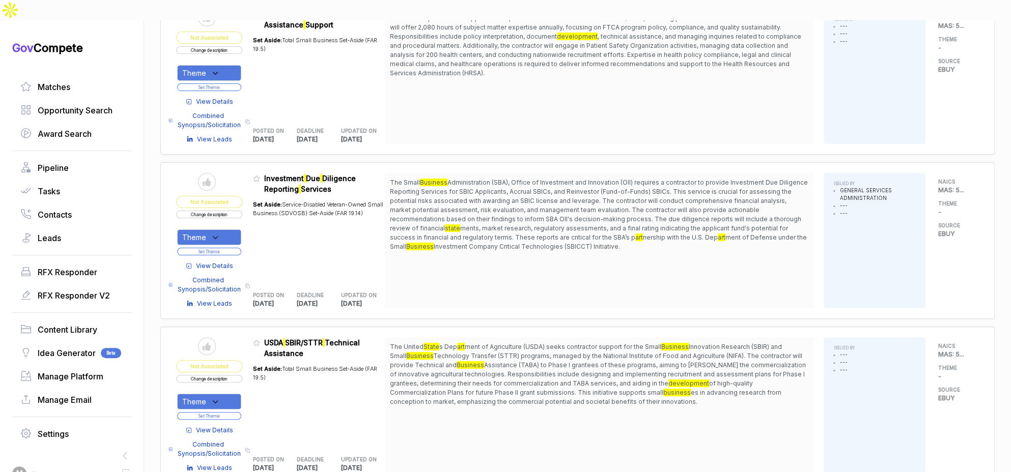
scroll to position [2421, 0]
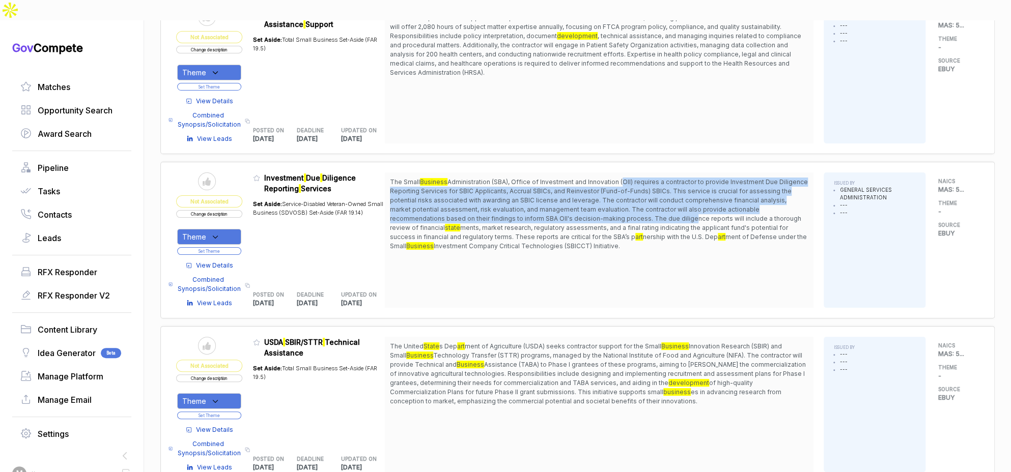
drag, startPoint x: 622, startPoint y: 153, endPoint x: 616, endPoint y: 193, distance: 41.2
click at [616, 193] on span "The Small Business Administration (SBA), Office of Investment and Innovation (O…" at bounding box center [599, 214] width 418 height 73
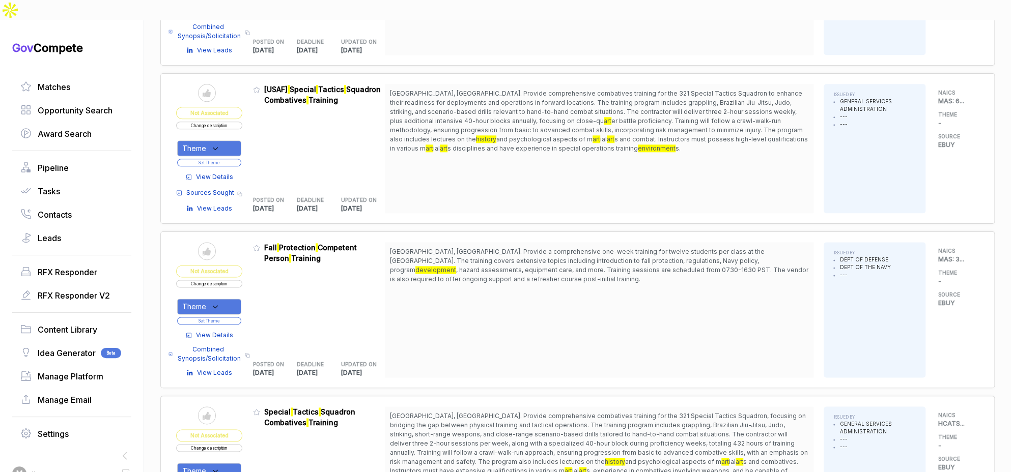
scroll to position [0, 0]
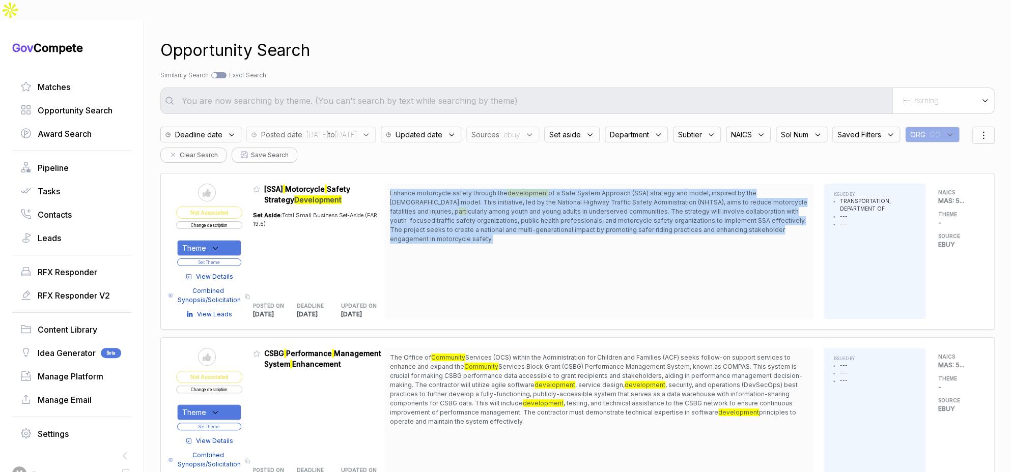
drag, startPoint x: 536, startPoint y: 164, endPoint x: 567, endPoint y: 227, distance: 70.1
click at [543, 218] on div "Enhance motorcycle safety through the development of a Safe System Approach (SS…" at bounding box center [599, 251] width 429 height 135
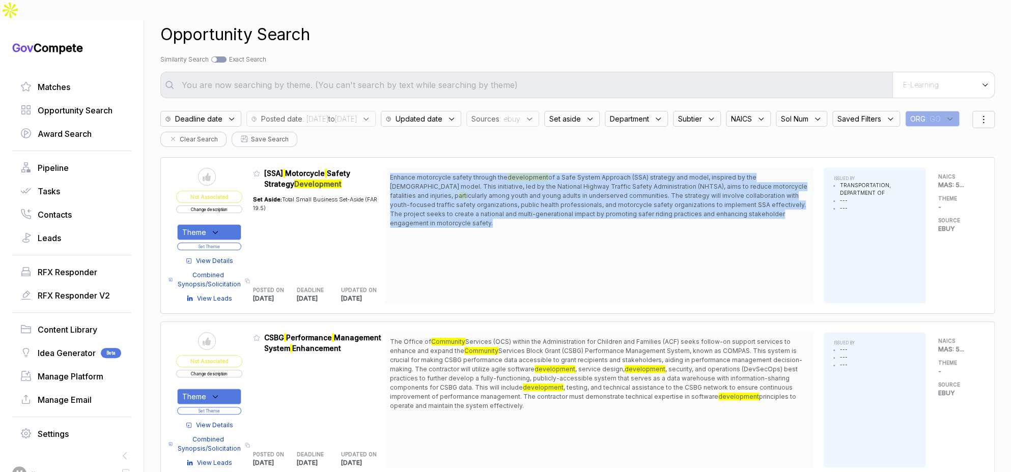
scroll to position [36, 0]
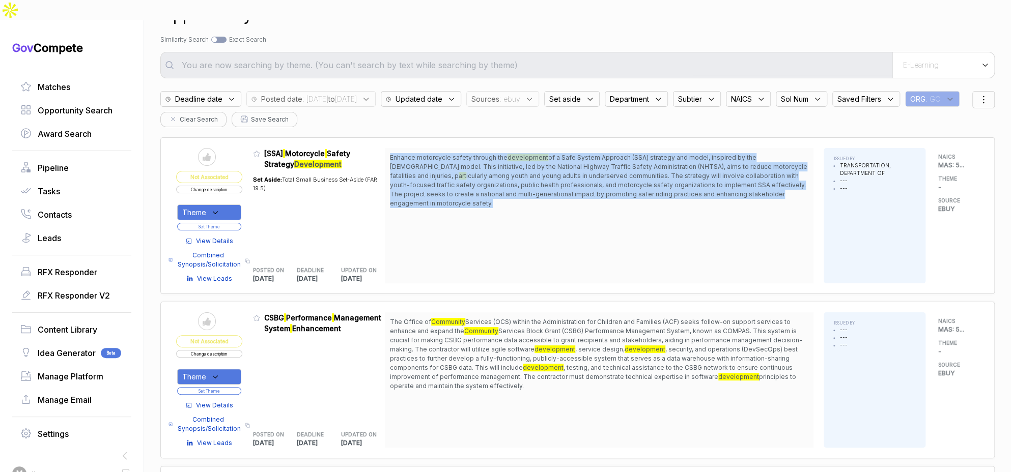
click at [229, 186] on button "Change description" at bounding box center [209, 190] width 66 height 8
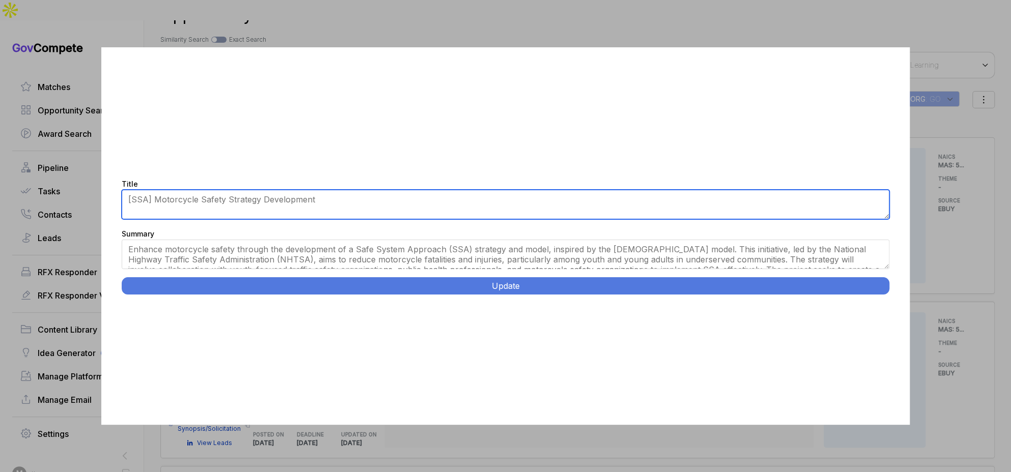
click at [233, 202] on textarea "[SSA] Motorcycle Safety Strategy Development" at bounding box center [506, 205] width 768 height 30
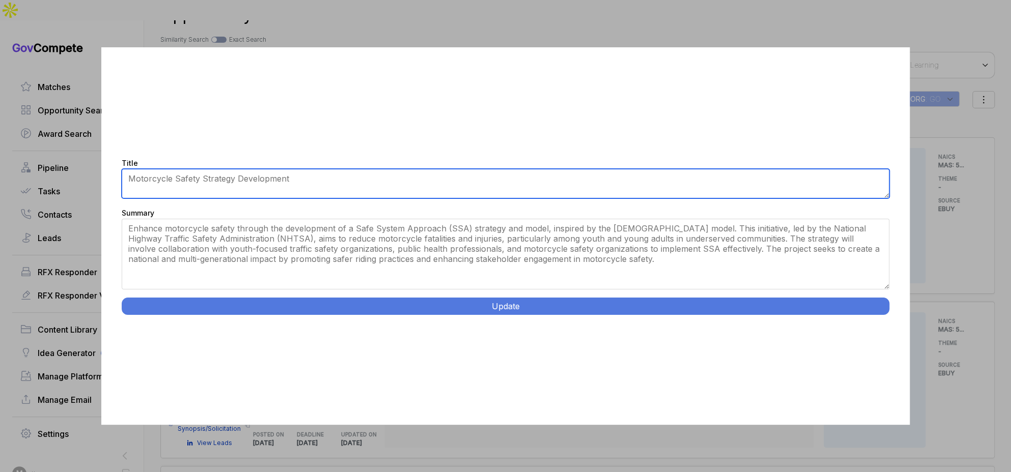
drag, startPoint x: 888, startPoint y: 267, endPoint x: 686, endPoint y: 256, distance: 202.4
click at [885, 306] on div "Title [SSA] Motorcycle Safety Strategy Development Summary Enhance motorcycle s…" at bounding box center [505, 236] width 809 height 378
type textarea "Motorcycle Safety Strategy Development"
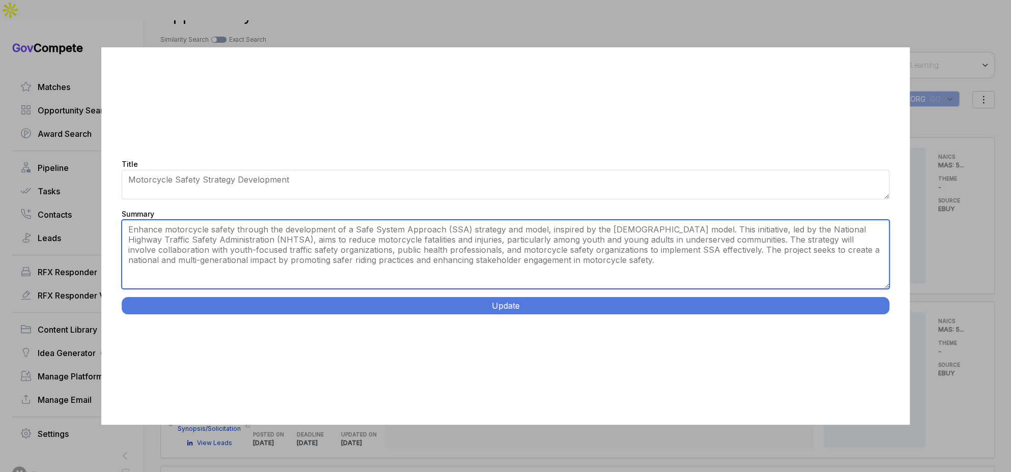
drag, startPoint x: 350, startPoint y: 240, endPoint x: 437, endPoint y: 275, distance: 94.1
click at [415, 261] on textarea "Enhance motorcycle safety through the development of a Safe System Approach (SS…" at bounding box center [506, 254] width 768 height 69
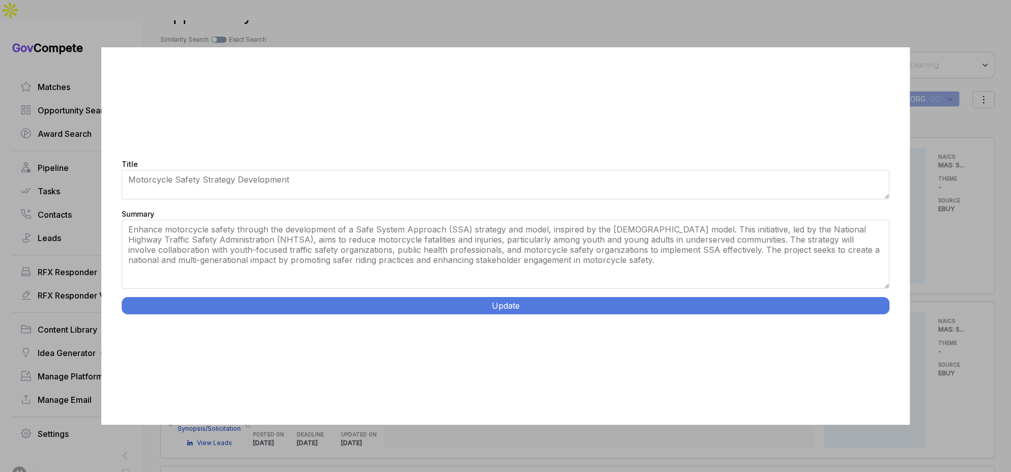
click at [437, 305] on button "Update" at bounding box center [506, 305] width 768 height 17
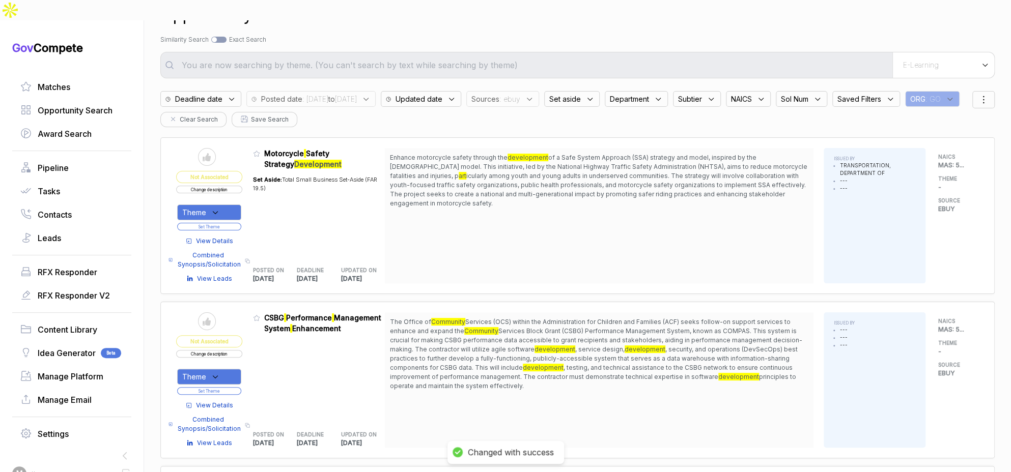
click at [216, 232] on div "View Details Combined Synopsis/Solicitation Copy link View Leads" at bounding box center [209, 258] width 66 height 52
click at [218, 237] on span "View Details" at bounding box center [214, 241] width 37 height 9
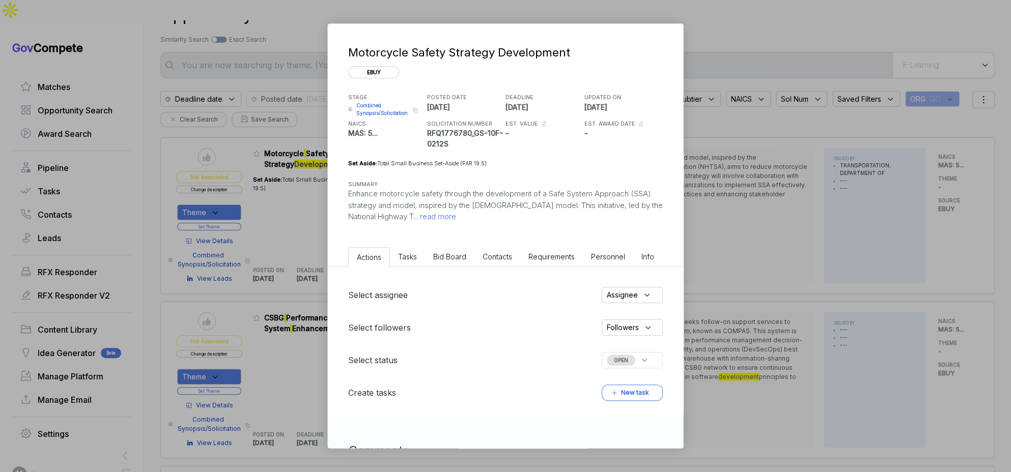
click at [465, 257] on li "Bid Board" at bounding box center [449, 256] width 49 height 19
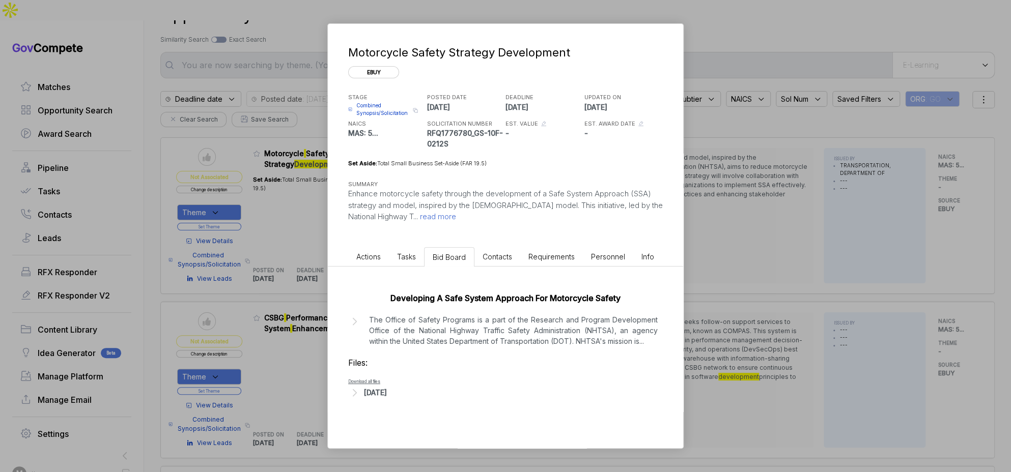
click at [395, 384] on div "Files: Download all files Aug 18, 2025" at bounding box center [505, 378] width 315 height 43
click at [387, 394] on div "[DATE]" at bounding box center [375, 392] width 23 height 11
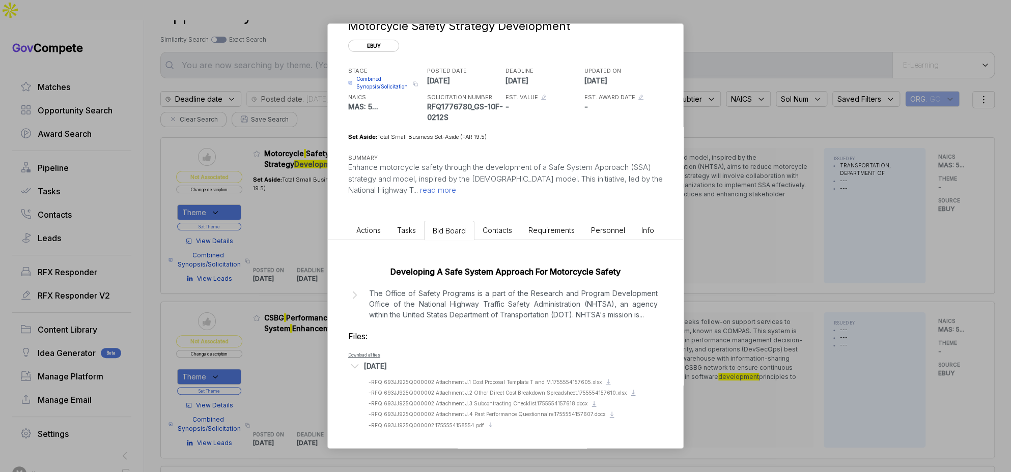
scroll to position [27, 0]
click at [459, 425] on span "- RFQ 693JJ925Q000002.1755554158554.pdf" at bounding box center [427, 425] width 116 height 6
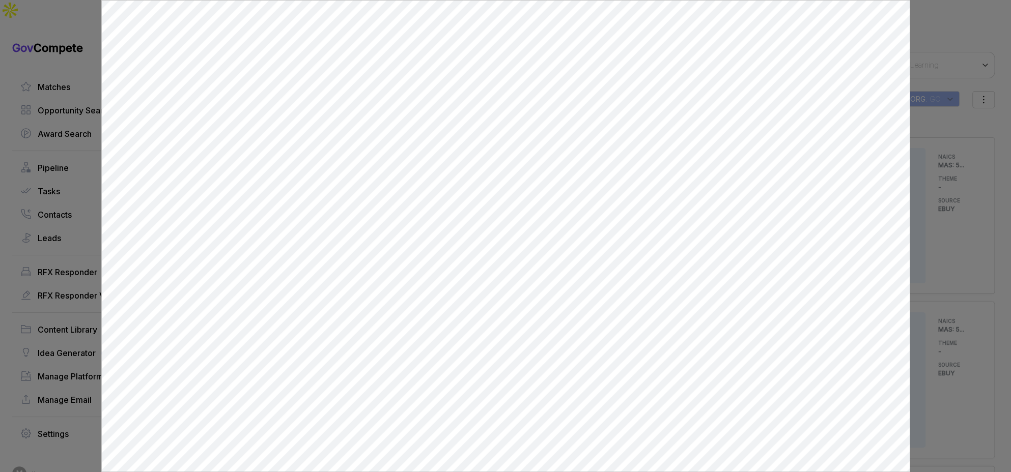
scroll to position [0, 0]
click at [972, 324] on div at bounding box center [505, 236] width 1011 height 472
click at [972, 324] on div "Motorcycle Safety Strategy Development ebuy STAGE Combined Synopsis/Solicitatio…" at bounding box center [505, 236] width 1011 height 472
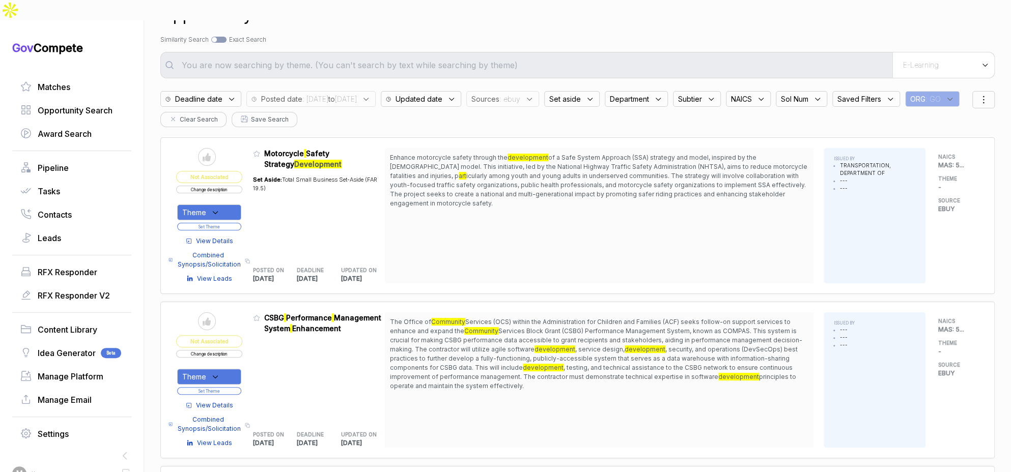
click at [241, 205] on div "Theme" at bounding box center [209, 213] width 64 height 16
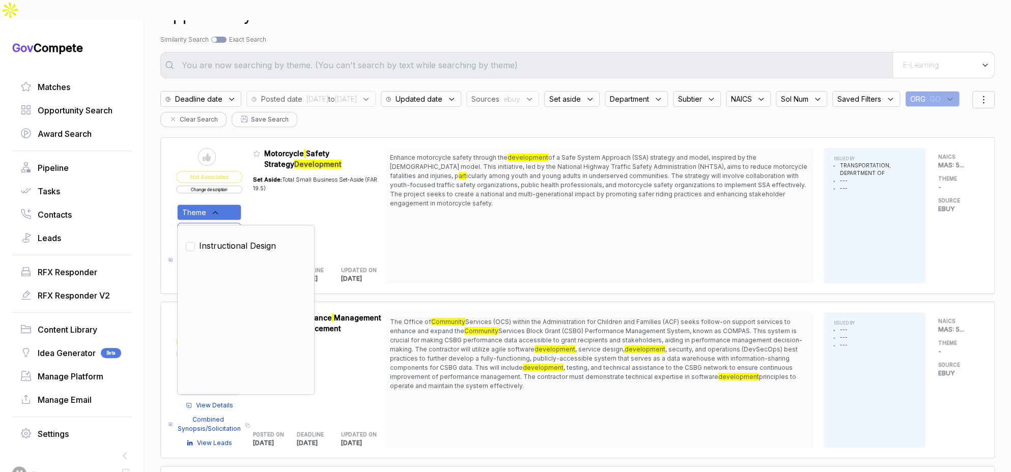
drag, startPoint x: 233, startPoint y: 225, endPoint x: 282, endPoint y: 195, distance: 57.1
click at [234, 240] on span "Instructional Design" at bounding box center [237, 246] width 77 height 12
checkbox input "true"
drag, startPoint x: 286, startPoint y: 190, endPoint x: 239, endPoint y: 205, distance: 49.7
click at [284, 191] on div "Set Aside: Total Small Business Set-Aside (FAR 19.5)" at bounding box center [319, 213] width 132 height 86
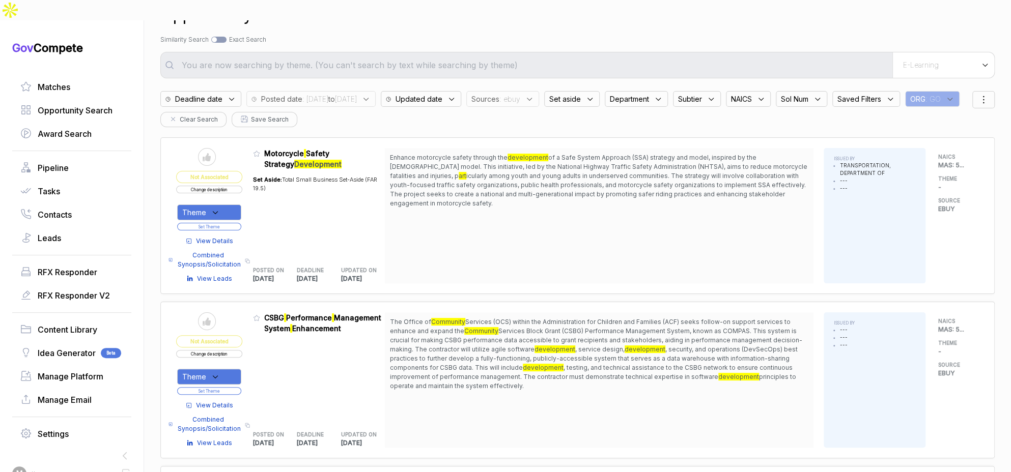
click at [237, 223] on button "Set Theme" at bounding box center [209, 227] width 64 height 8
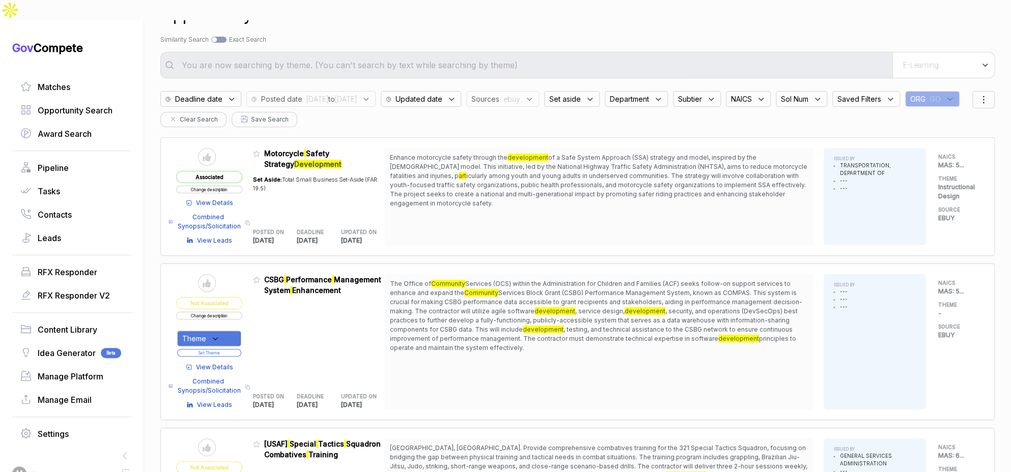
drag, startPoint x: 442, startPoint y: 270, endPoint x: 554, endPoint y: 337, distance: 129.7
click at [545, 325] on span "The Office of Community Services (OCS) within the Administration for Children a…" at bounding box center [599, 316] width 418 height 73
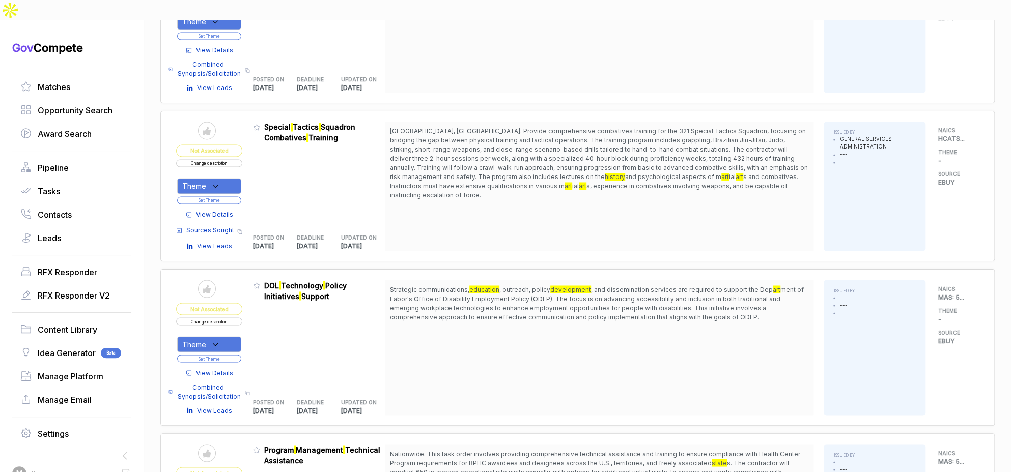
scroll to position [1000, 0]
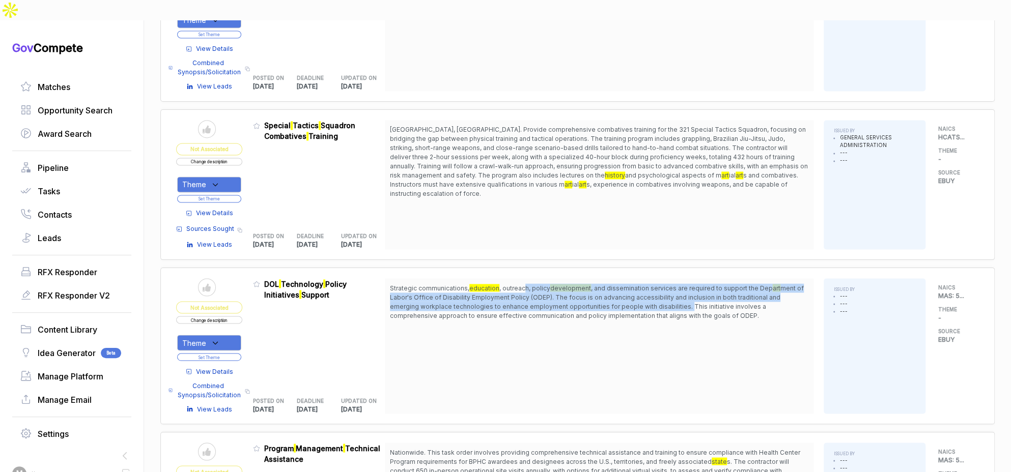
drag, startPoint x: 530, startPoint y: 267, endPoint x: 656, endPoint y: 287, distance: 127.2
click at [656, 287] on span "Strategic communications, education , outreach, policy development , and dissem…" at bounding box center [599, 302] width 418 height 37
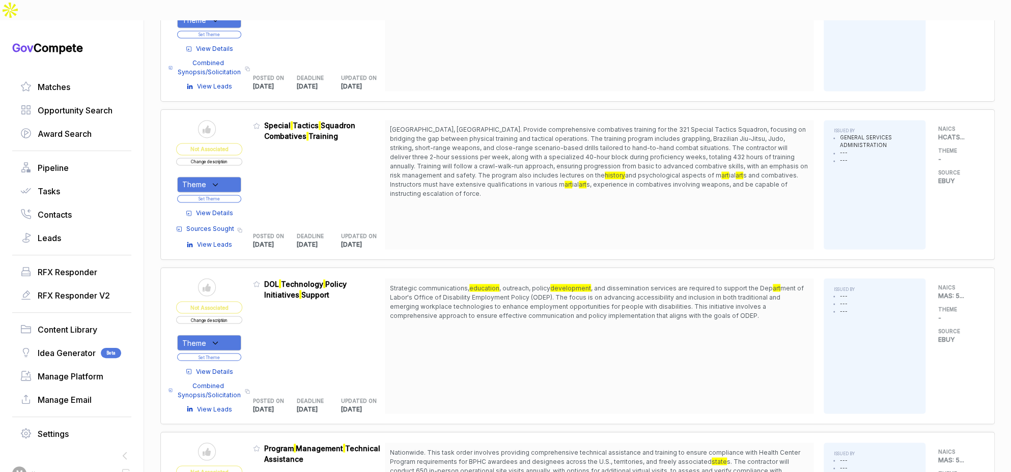
click at [229, 367] on span "View Details" at bounding box center [214, 371] width 37 height 9
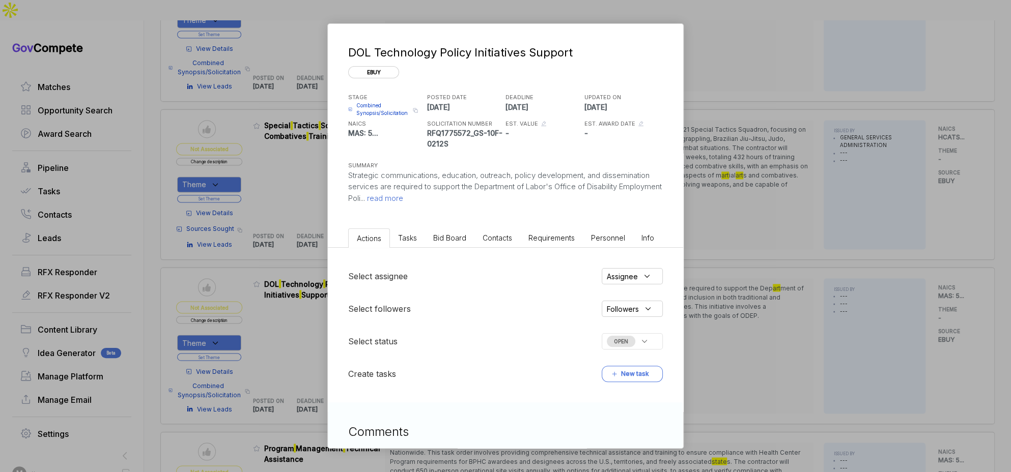
click at [464, 242] on li "Bid Board" at bounding box center [449, 238] width 49 height 19
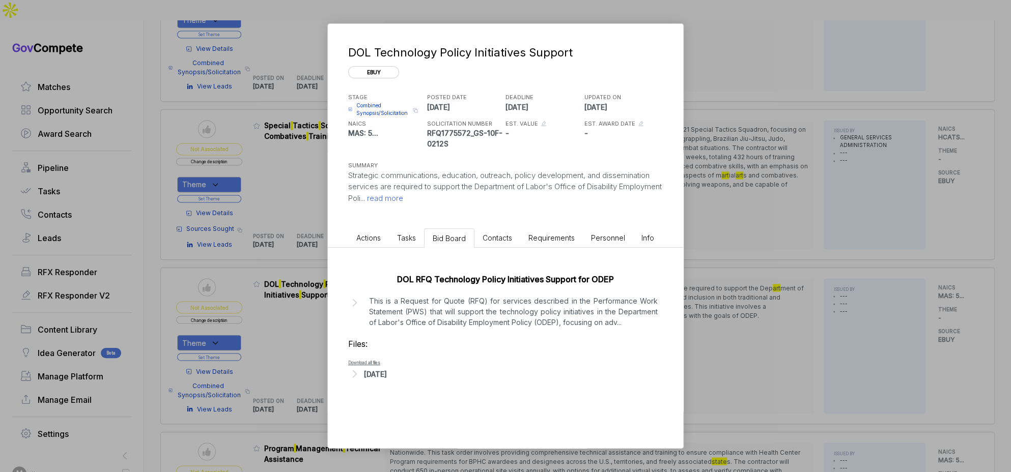
click at [387, 373] on div "[DATE]" at bounding box center [375, 374] width 23 height 11
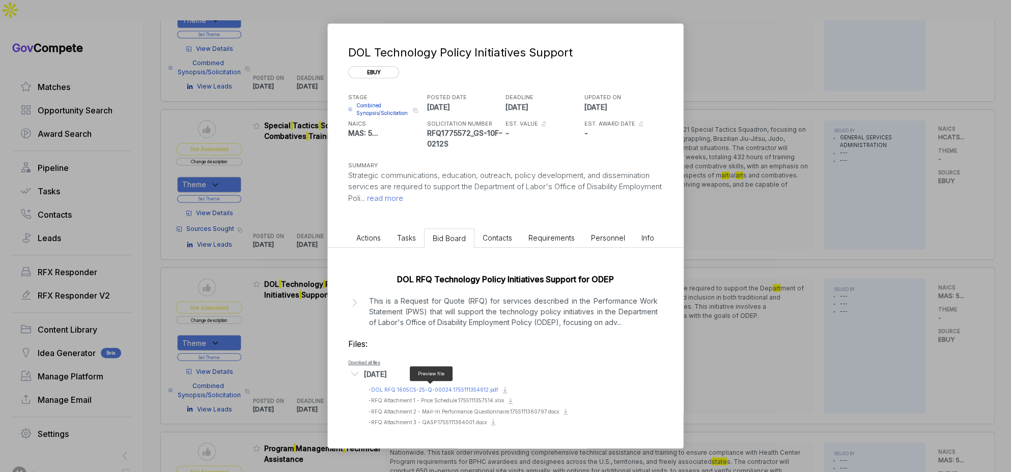
click at [450, 387] on span "- DOL RFQ 1605C5-25-Q-00024.1755111354612.pdf" at bounding box center [434, 390] width 130 height 6
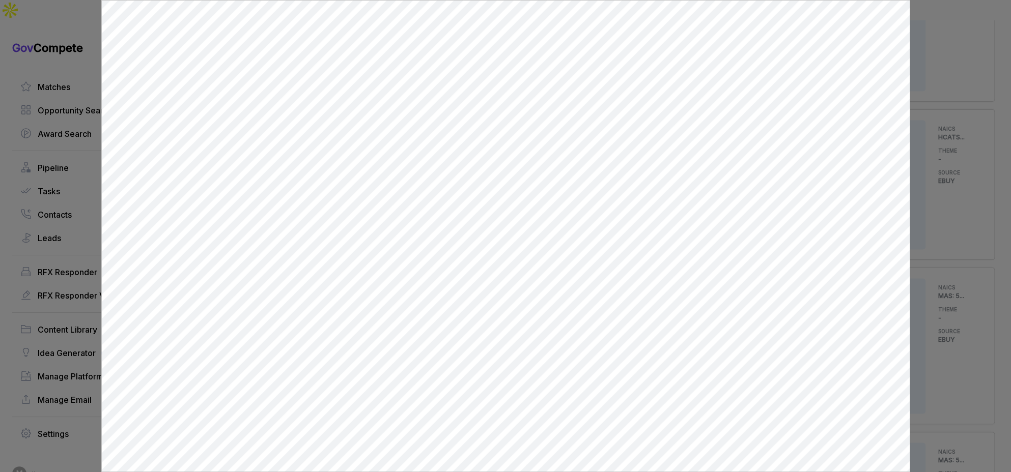
scroll to position [0, 0]
click at [946, 201] on div at bounding box center [505, 236] width 1011 height 472
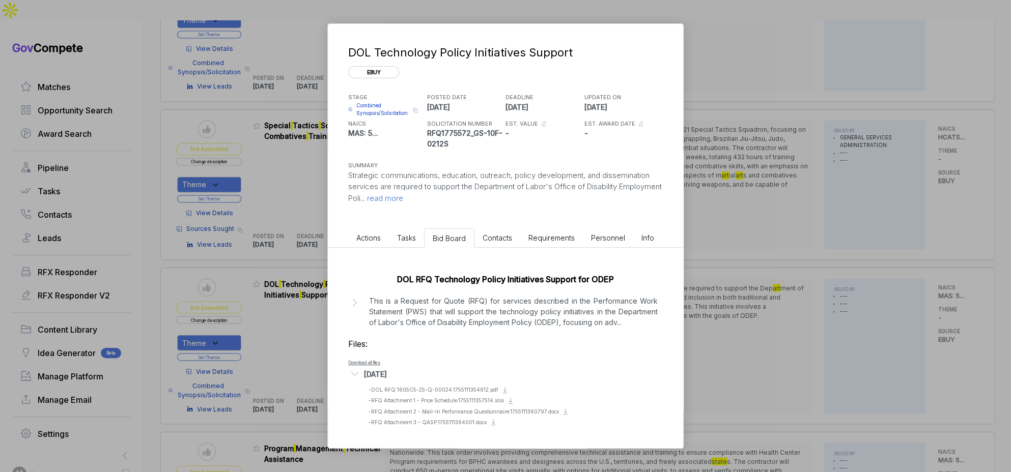
drag, startPoint x: 906, startPoint y: 210, endPoint x: 897, endPoint y: 214, distance: 10.7
click at [906, 210] on div "DOL Technology Policy Initiatives Support ebuy STAGE Combined Synopsis/Solicita…" at bounding box center [505, 236] width 1011 height 472
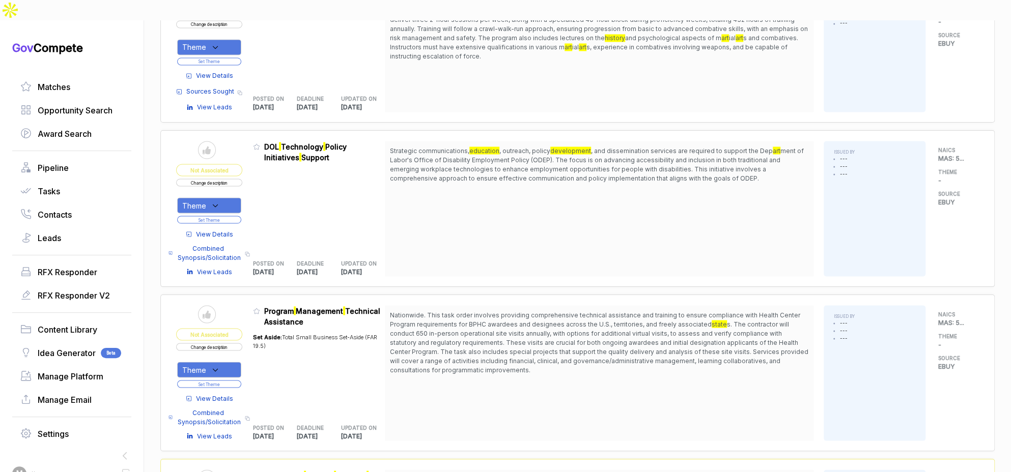
scroll to position [1185, 0]
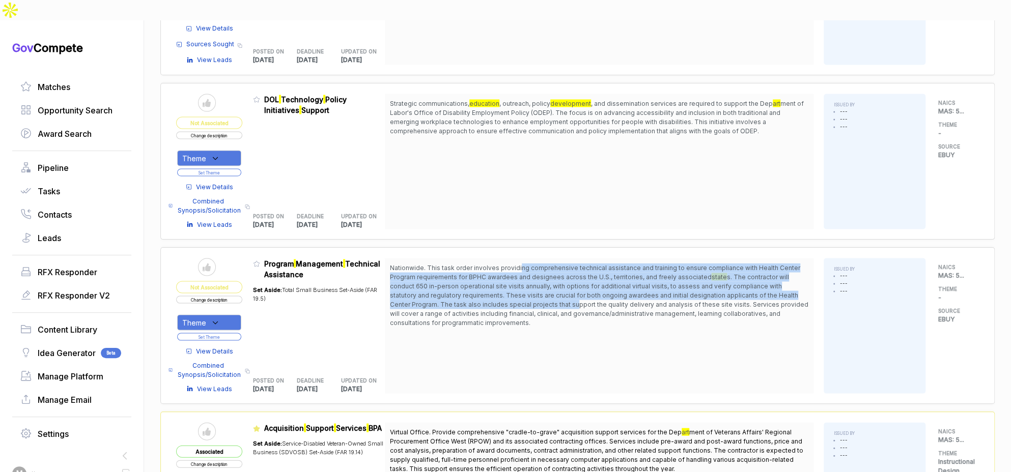
drag, startPoint x: 522, startPoint y: 242, endPoint x: 556, endPoint y: 276, distance: 48.2
click at [556, 276] on span "Nationwide. This task order involves providing comprehensive technical assistan…" at bounding box center [599, 295] width 418 height 64
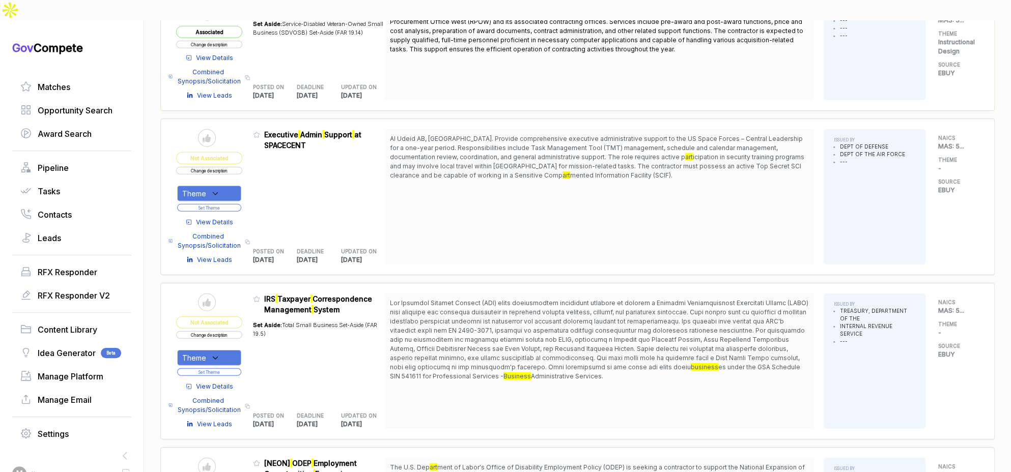
scroll to position [1606, 0]
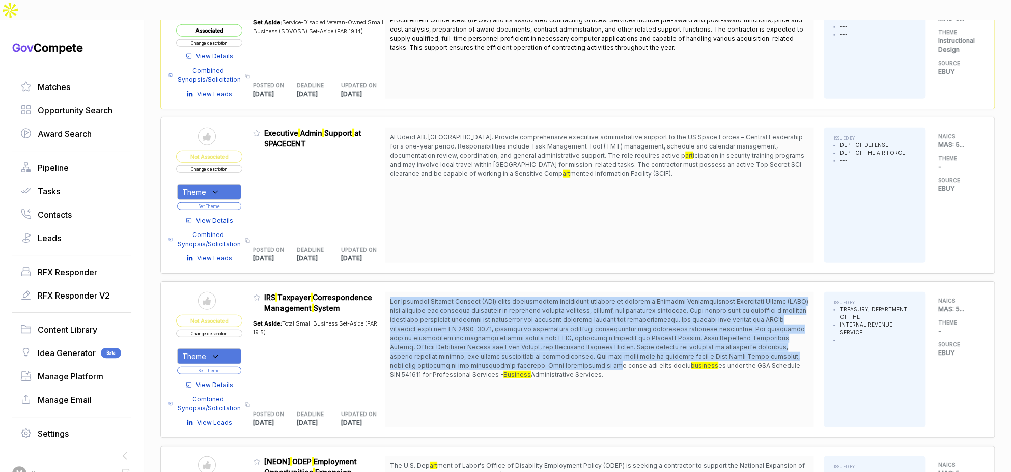
drag, startPoint x: 526, startPoint y: 267, endPoint x: 623, endPoint y: 334, distance: 118.1
click at [623, 334] on div "business es under the GSA Schedule SIN 541611 for Professional Services - Busin…" at bounding box center [599, 359] width 429 height 135
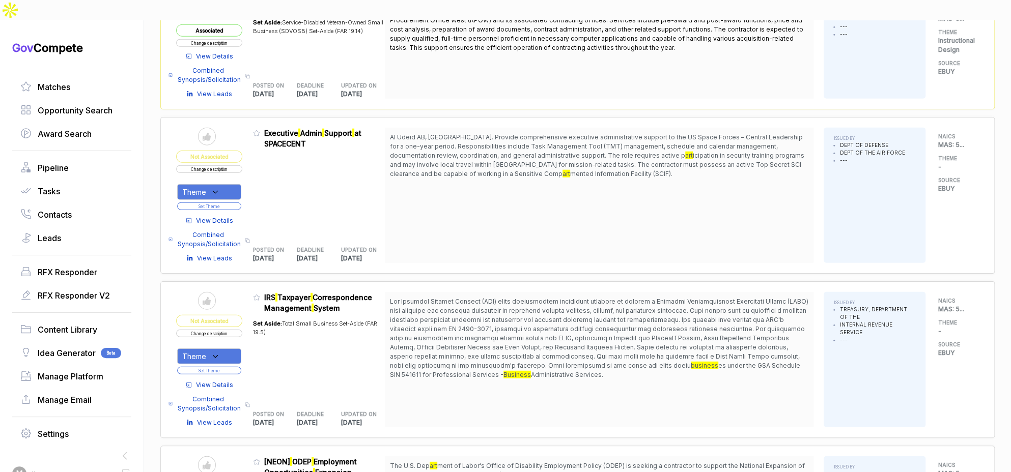
click at [226, 381] on span "View Details" at bounding box center [214, 385] width 37 height 9
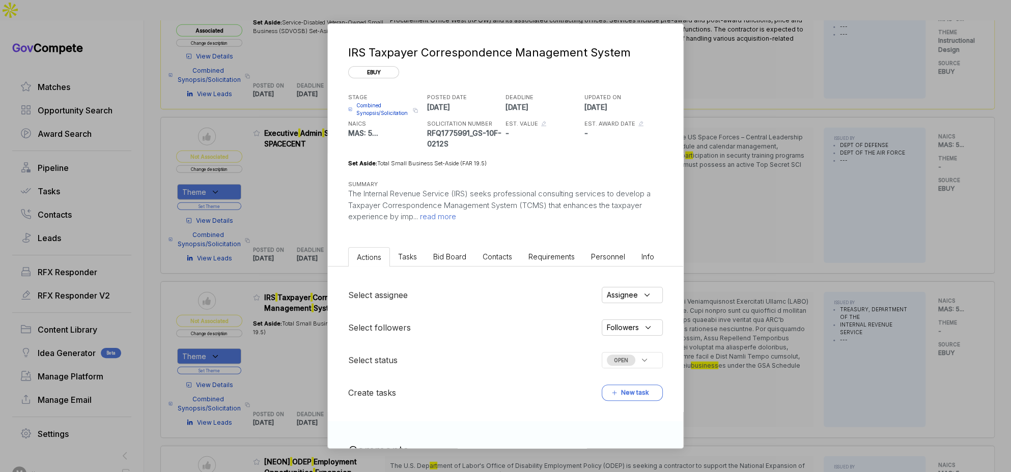
click at [471, 255] on li "Bid Board" at bounding box center [449, 256] width 49 height 19
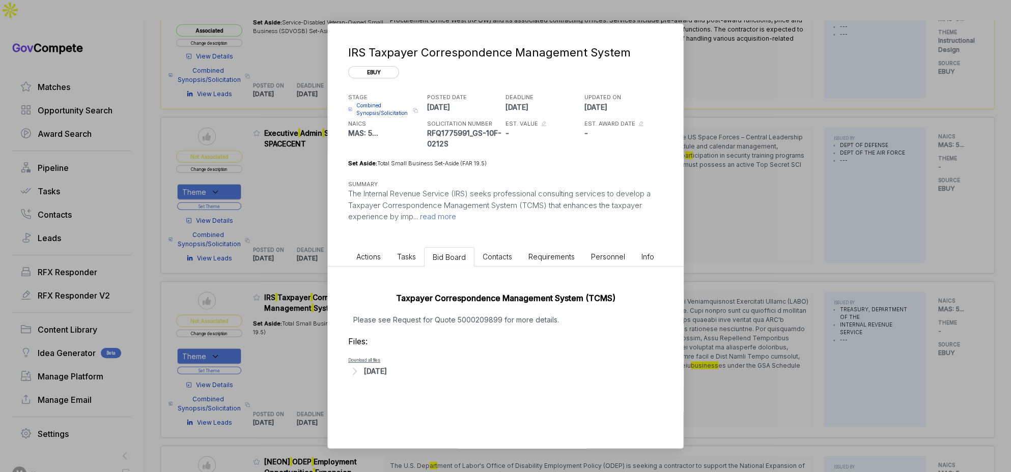
click at [393, 377] on div "[DATE]" at bounding box center [505, 371] width 315 height 13
click at [401, 387] on span "- Request for Quote 5000209899.1755198681406.pdf" at bounding box center [435, 387] width 133 height 6
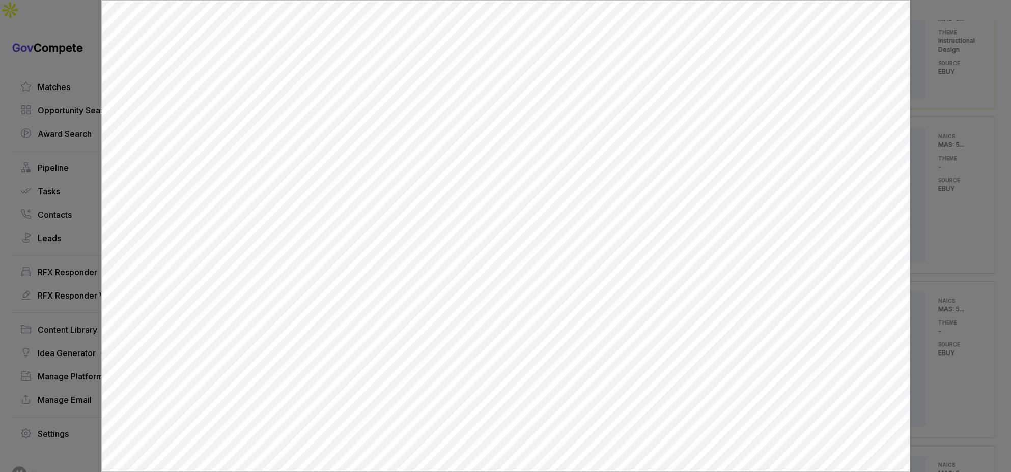
scroll to position [0, 0]
click at [937, 280] on div at bounding box center [505, 236] width 1011 height 472
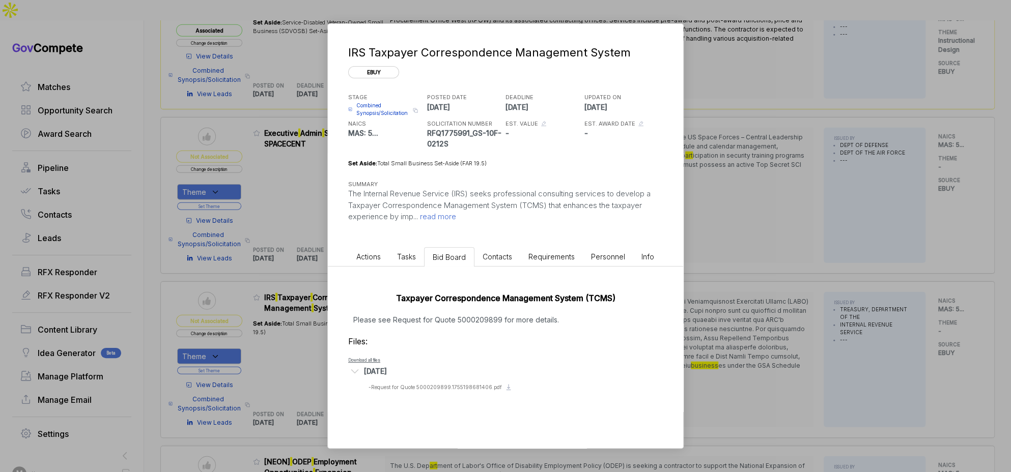
drag, startPoint x: 905, startPoint y: 283, endPoint x: 863, endPoint y: 291, distance: 43.0
click at [905, 283] on div "IRS Taxpayer Correspondence Management System ebuy STAGE Combined Synopsis/Soli…" at bounding box center [505, 236] width 1011 height 472
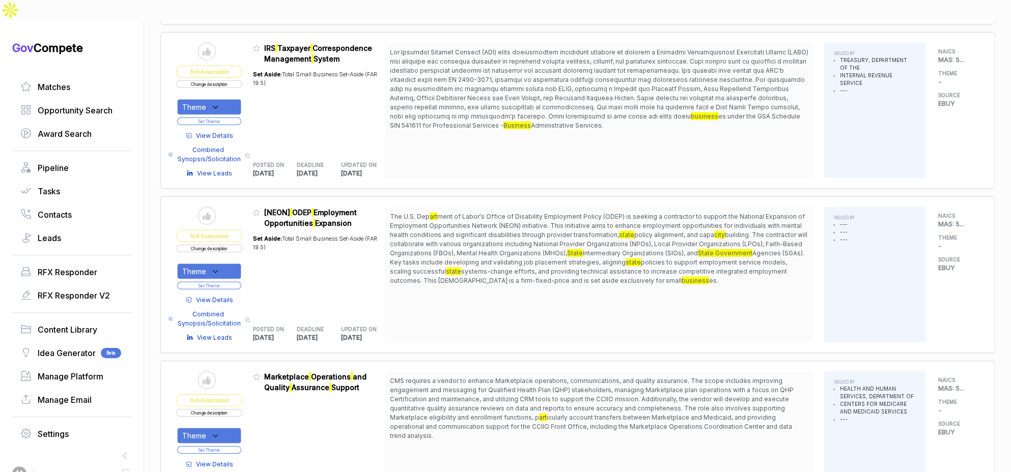
scroll to position [1857, 0]
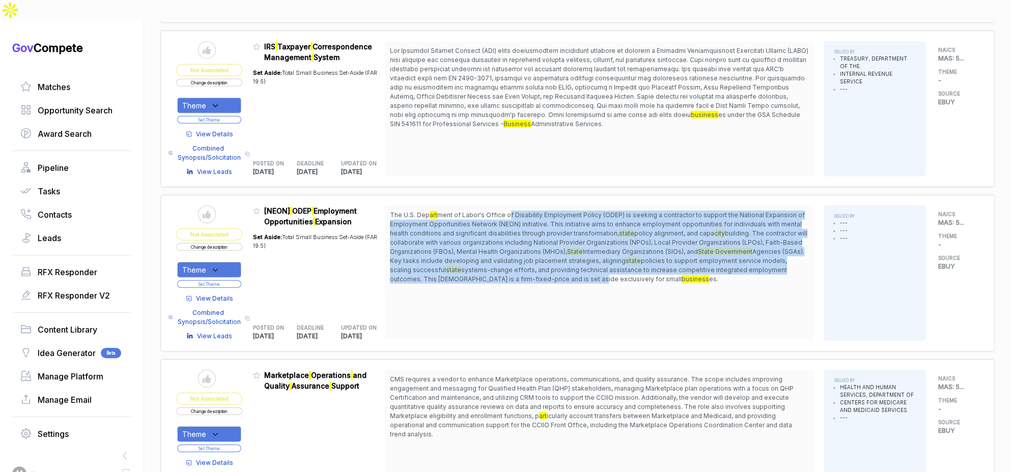
drag, startPoint x: 512, startPoint y: 186, endPoint x: 589, endPoint y: 253, distance: 102.2
click at [589, 253] on span "The U.S. Dep art ment of Labor's Office of Disability Employment Policy (ODEP) …" at bounding box center [599, 247] width 418 height 73
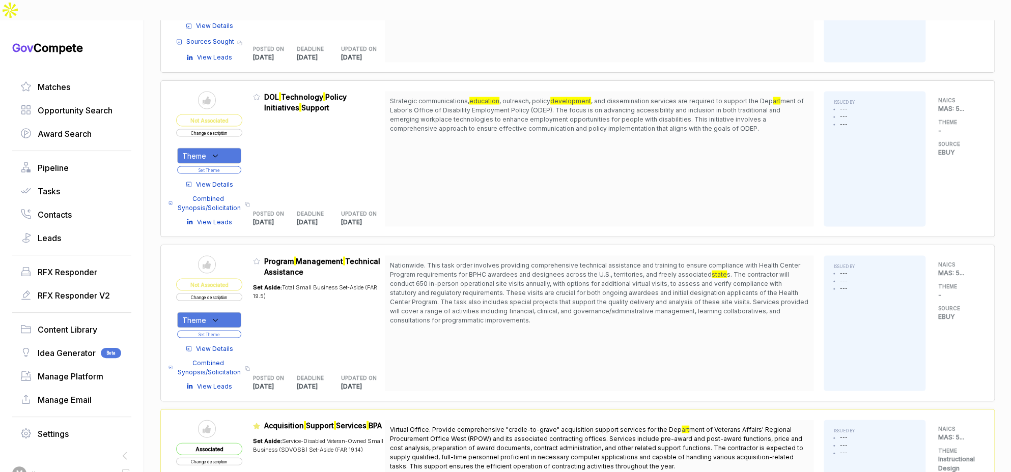
scroll to position [1180, 0]
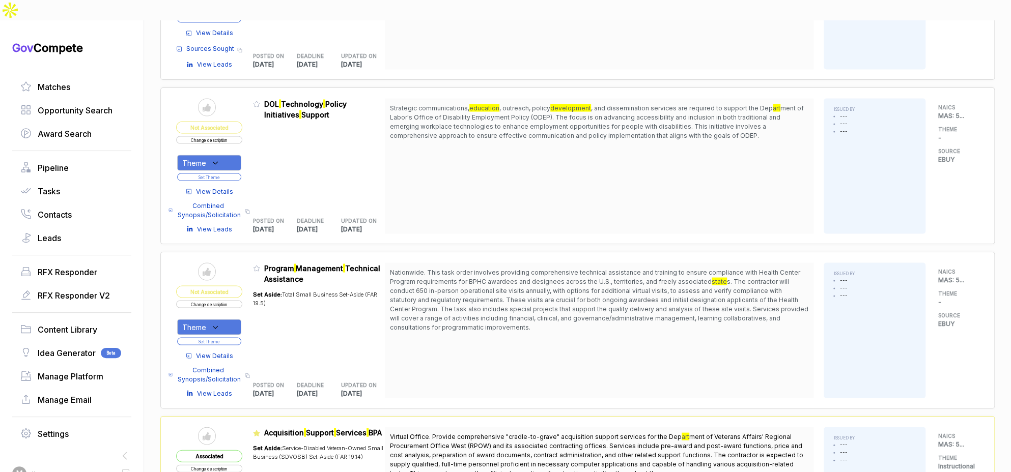
click at [231, 187] on span "View Details" at bounding box center [214, 191] width 37 height 9
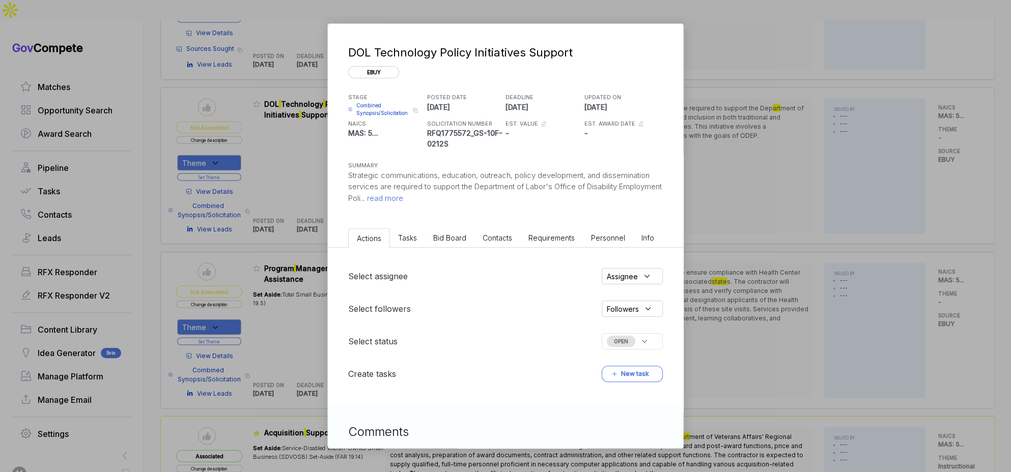
click at [467, 234] on li "Bid Board" at bounding box center [449, 238] width 49 height 19
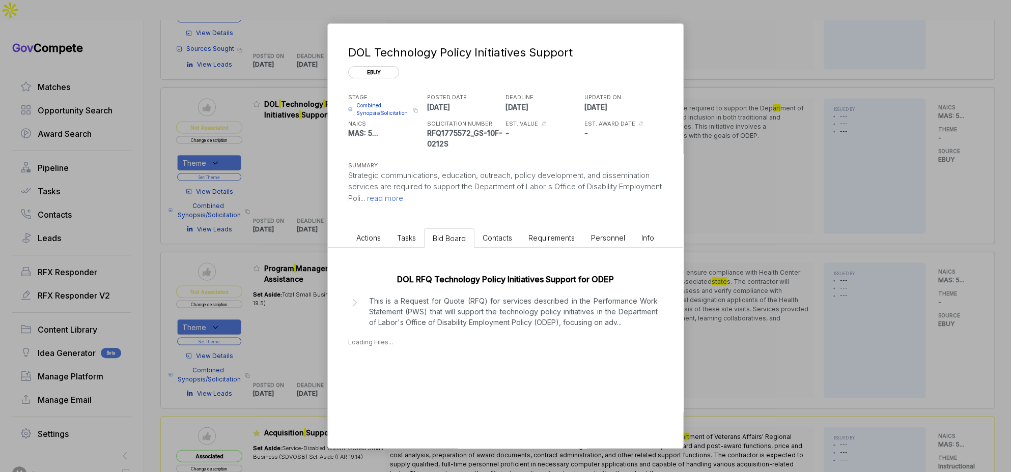
click at [502, 247] on li "Contacts" at bounding box center [497, 238] width 46 height 19
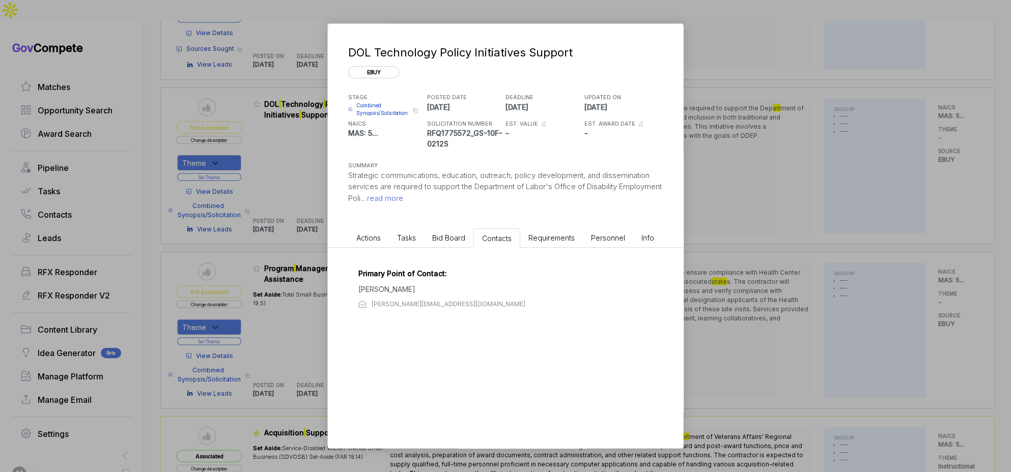
click at [465, 242] on li "Bid Board" at bounding box center [448, 238] width 49 height 19
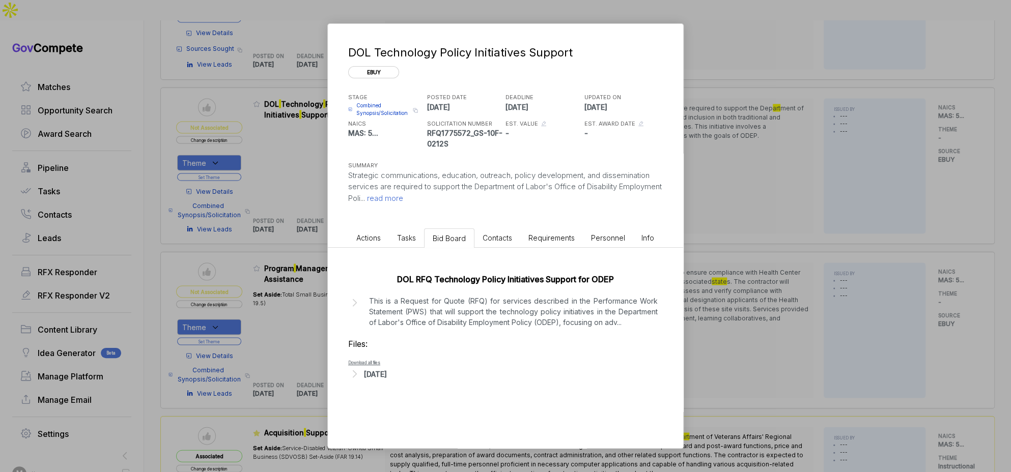
click at [387, 375] on div "[DATE]" at bounding box center [375, 374] width 23 height 11
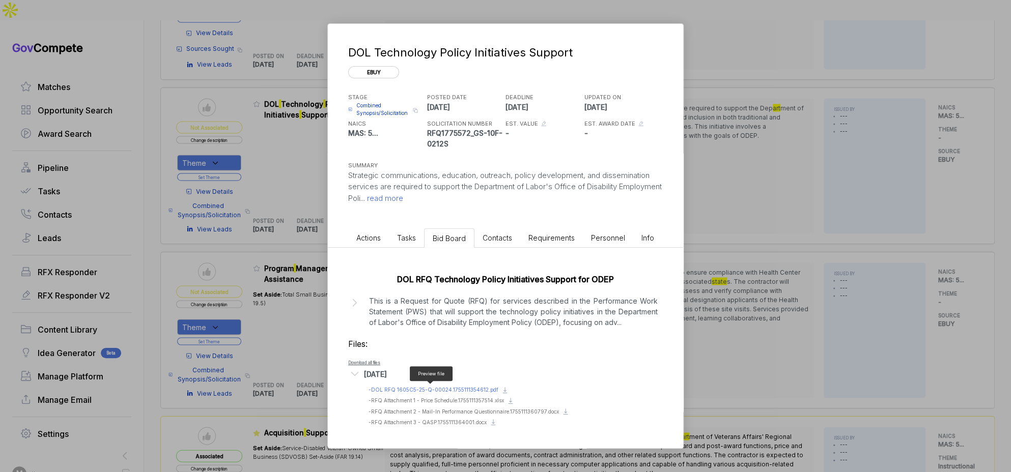
click at [478, 390] on span "- DOL RFQ 1605C5-25-Q-00024.1755111354612.pdf" at bounding box center [434, 390] width 130 height 6
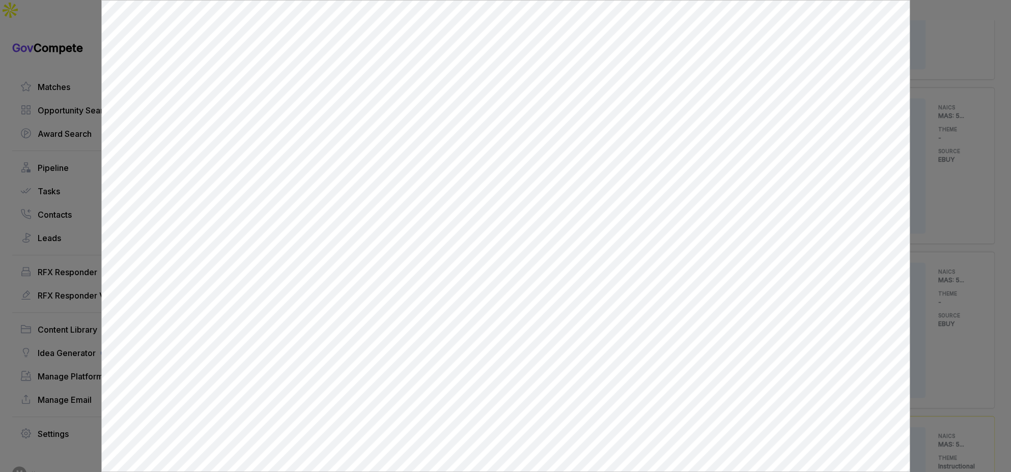
scroll to position [0, 0]
click at [939, 137] on div at bounding box center [505, 236] width 1011 height 472
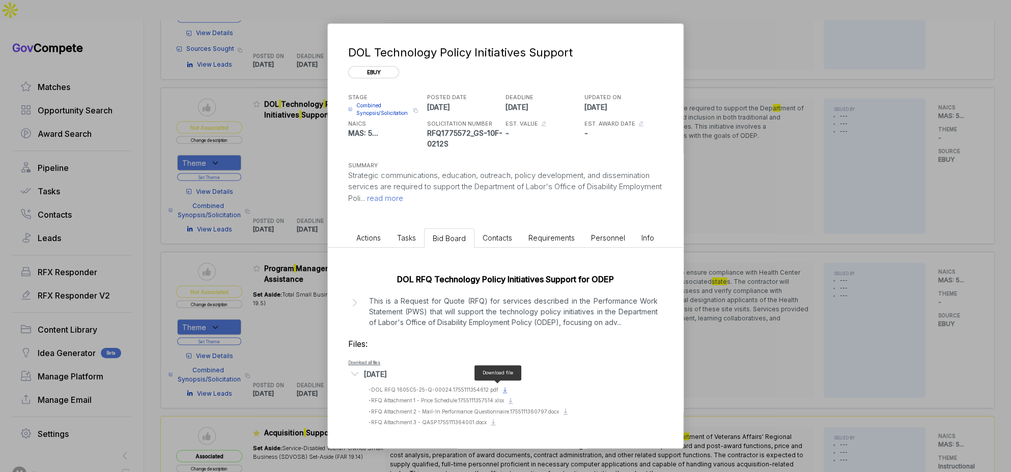
click at [501, 390] on icon at bounding box center [505, 390] width 8 height 8
click at [800, 163] on div "DOL Technology Policy Initiatives Support ebuy STAGE Combined Synopsis/Solicita…" at bounding box center [505, 236] width 1011 height 472
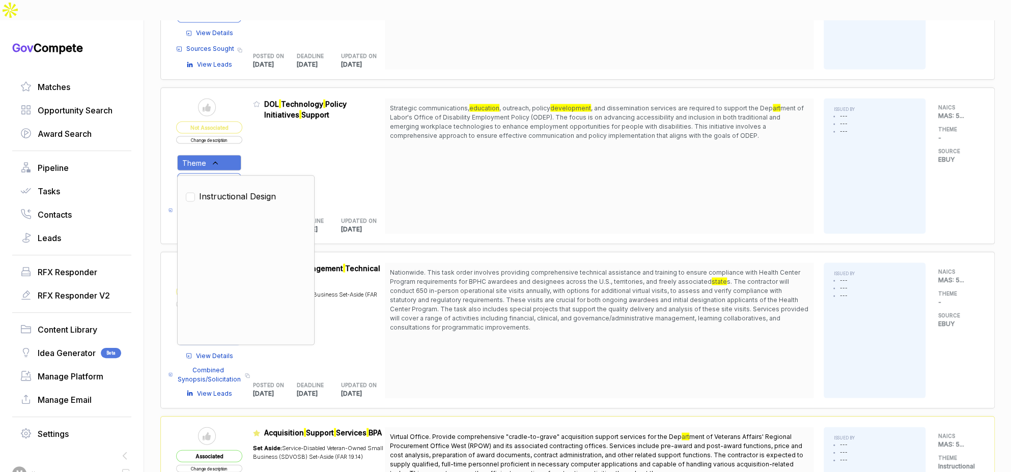
drag, startPoint x: 223, startPoint y: 173, endPoint x: 254, endPoint y: 143, distance: 42.8
click at [227, 190] on span "Instructional Design" at bounding box center [237, 196] width 77 height 12
checkbox input "true"
drag, startPoint x: 261, startPoint y: 132, endPoint x: 239, endPoint y: 152, distance: 29.2
click at [260, 134] on div "Admin: Click to change feature to 1 RFQ1775572_GS-10F-0212S DOL Technology Poli…" at bounding box center [319, 165] width 132 height 135
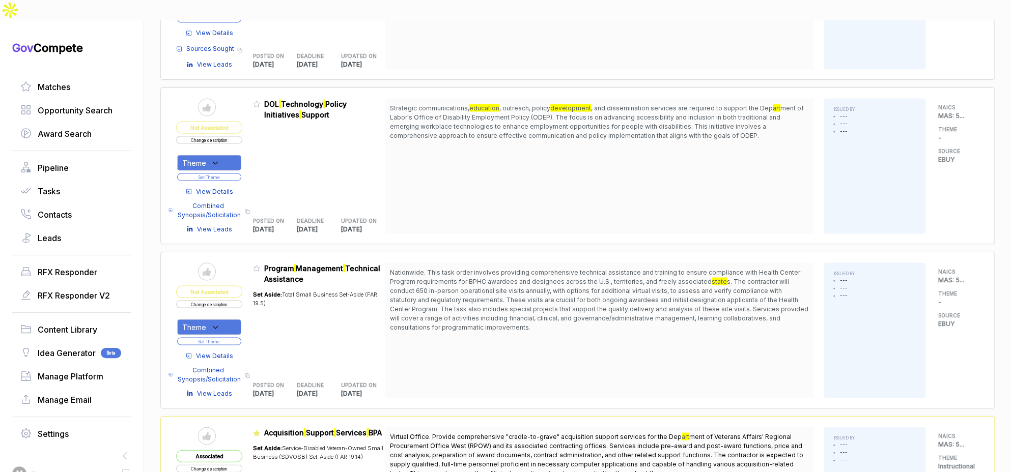
click at [238, 173] on button "Set Theme" at bounding box center [209, 177] width 64 height 8
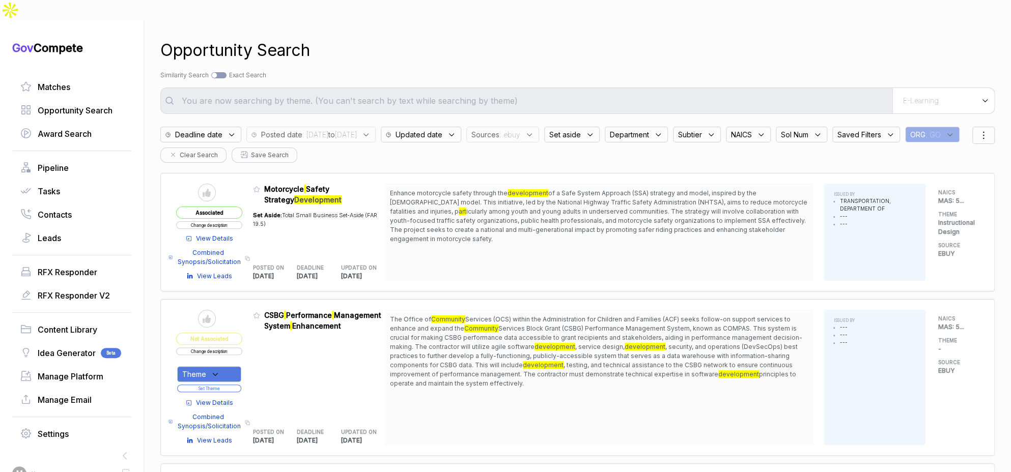
click at [534, 130] on icon at bounding box center [529, 134] width 9 height 9
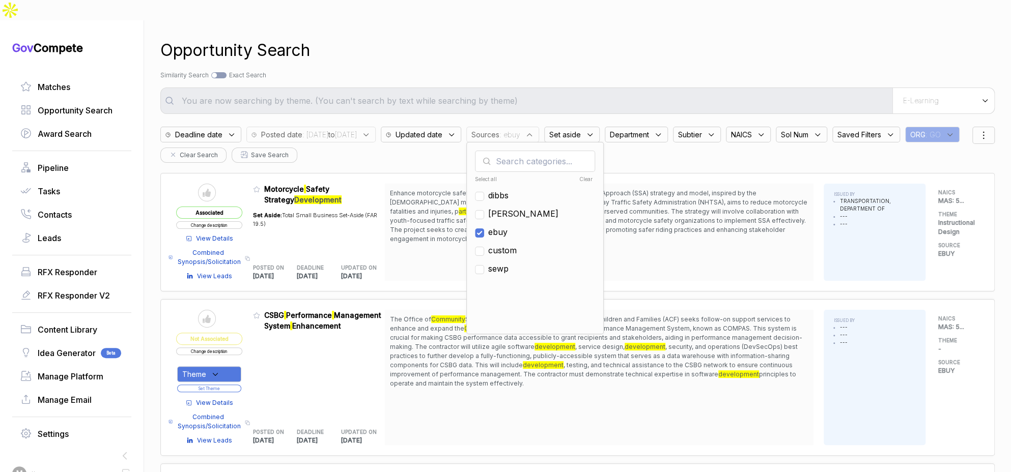
drag, startPoint x: 532, startPoint y: 216, endPoint x: 532, endPoint y: 200, distance: 15.8
click at [508, 226] on span "ebuy" at bounding box center [497, 232] width 19 height 12
checkbox input "false"
click at [532, 208] on span "[PERSON_NAME]" at bounding box center [523, 214] width 70 height 12
checkbox input "true"
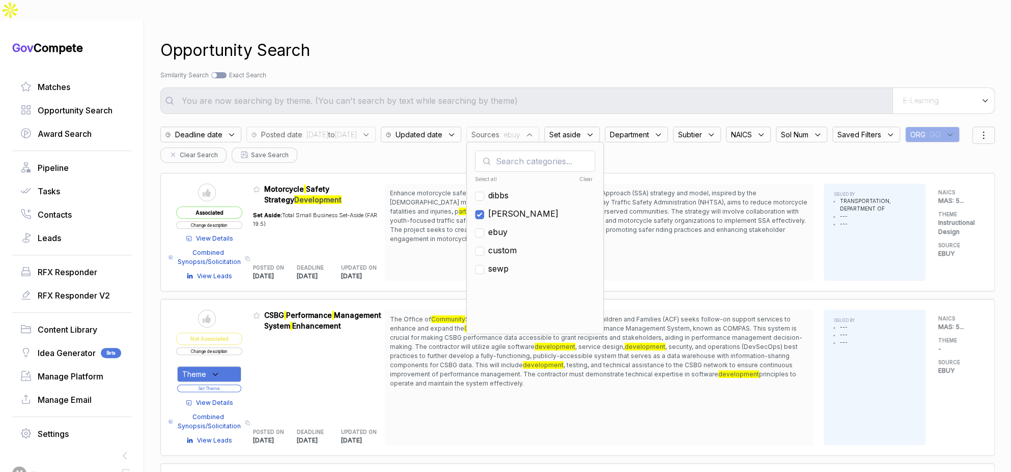
click at [601, 20] on div "Opportunity Search Search by Topic Relevance Similarity Search Search by Exact …" at bounding box center [577, 256] width 834 height 472
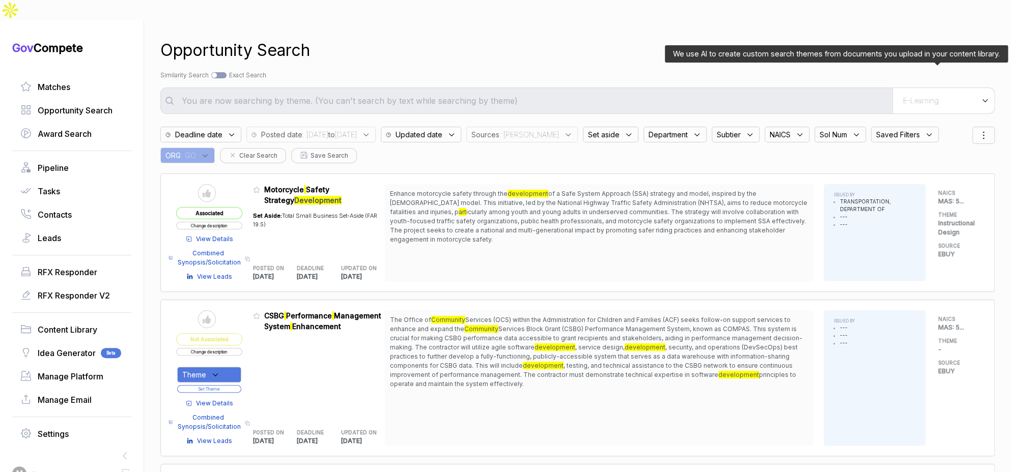
click at [928, 96] on span "E-Learning" at bounding box center [921, 100] width 36 height 9
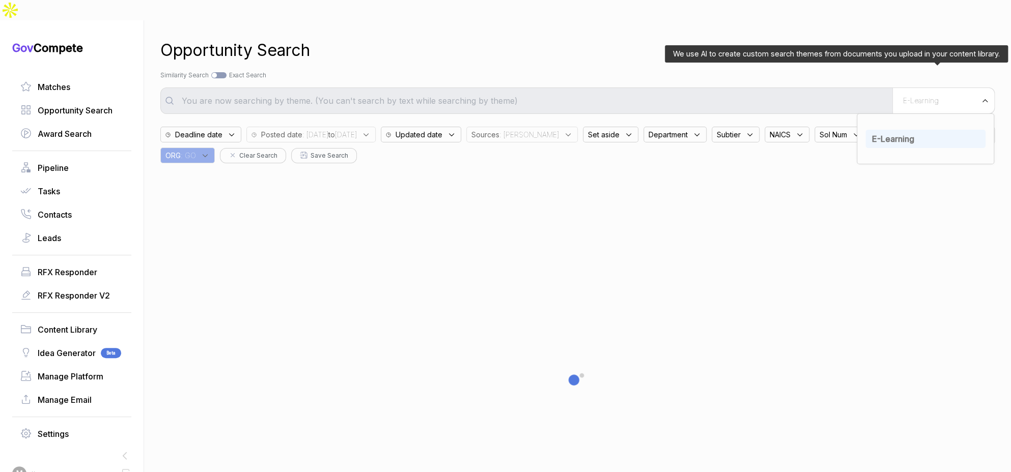
click at [909, 130] on div "E-Learning" at bounding box center [925, 139] width 120 height 18
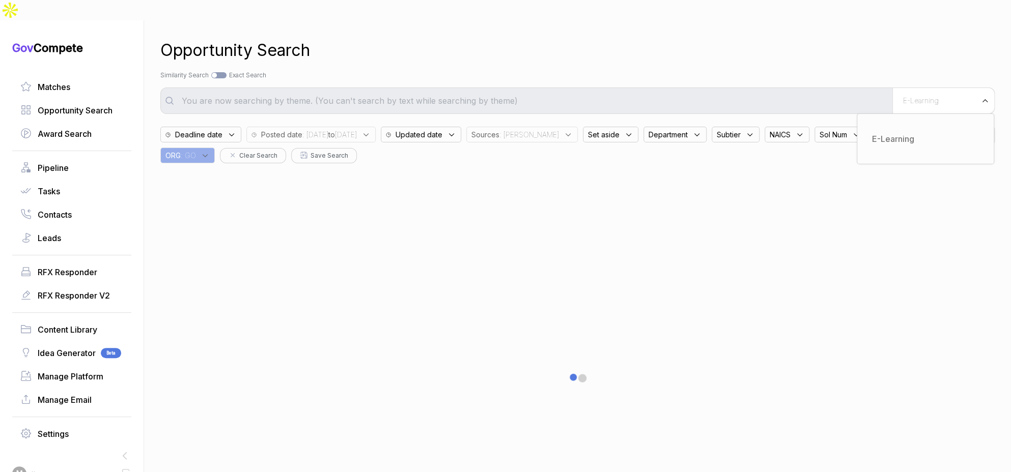
drag, startPoint x: 772, startPoint y: 37, endPoint x: 754, endPoint y: 60, distance: 29.4
click at [769, 42] on div "Opportunity Search" at bounding box center [577, 50] width 834 height 24
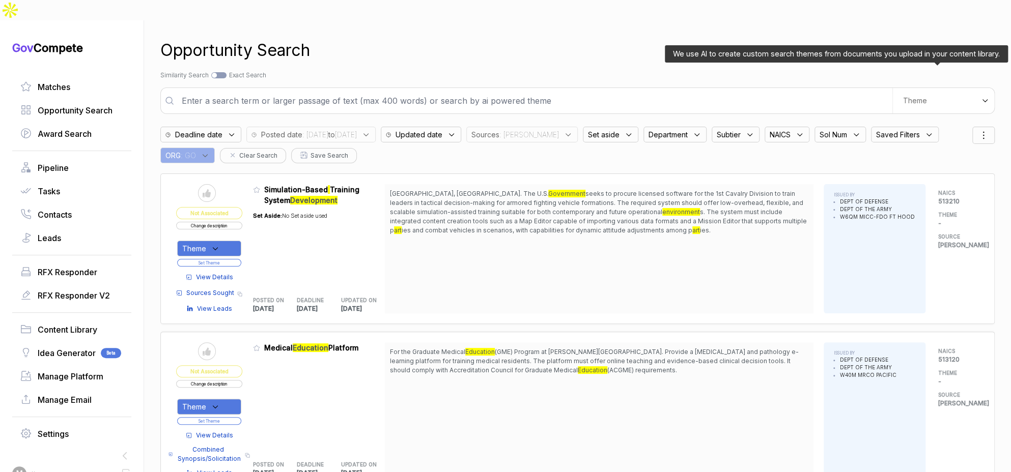
click at [916, 88] on div "Theme" at bounding box center [943, 100] width 102 height 25
click at [899, 134] on span "E-Learning" at bounding box center [893, 139] width 42 height 10
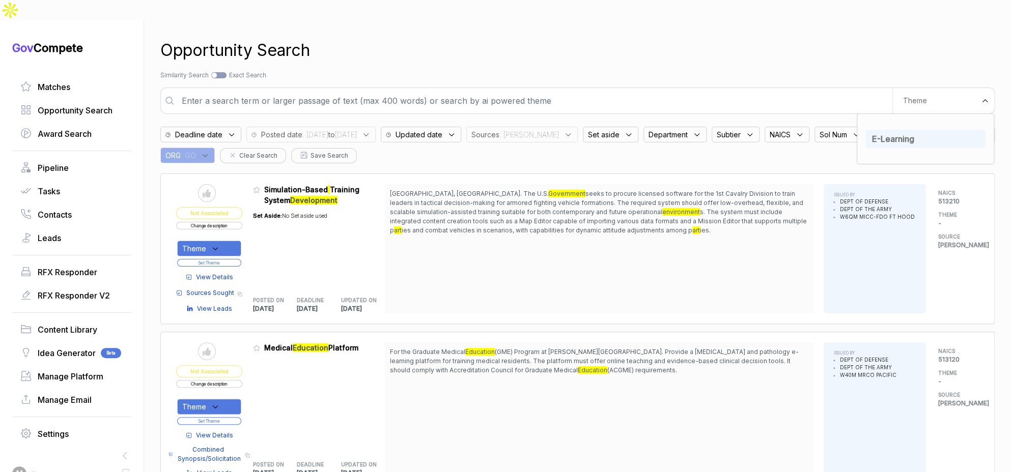
click at [773, 38] on div "Opportunity Search" at bounding box center [577, 50] width 834 height 24
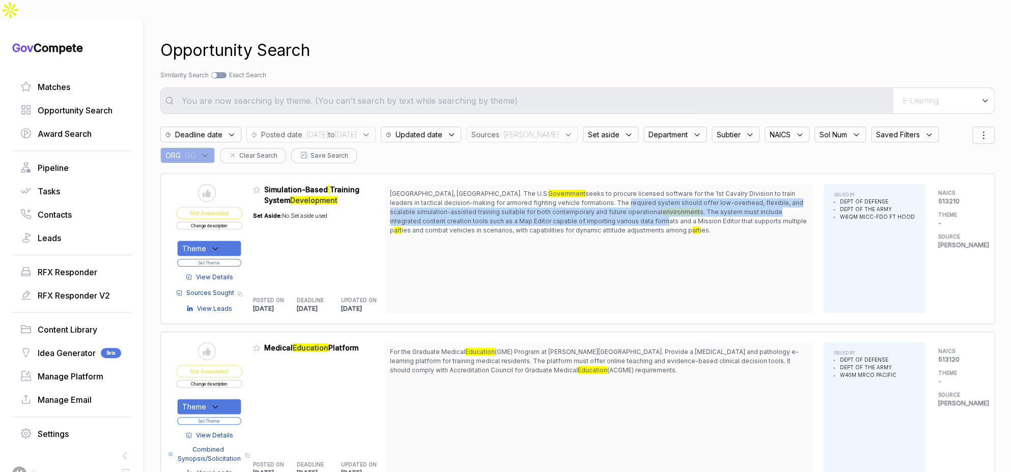
drag, startPoint x: 544, startPoint y: 182, endPoint x: 555, endPoint y: 201, distance: 22.1
click at [555, 201] on span "Fort Hood, TX. The U.S. Government seeks to procure licensed software for the 1…" at bounding box center [599, 212] width 418 height 46
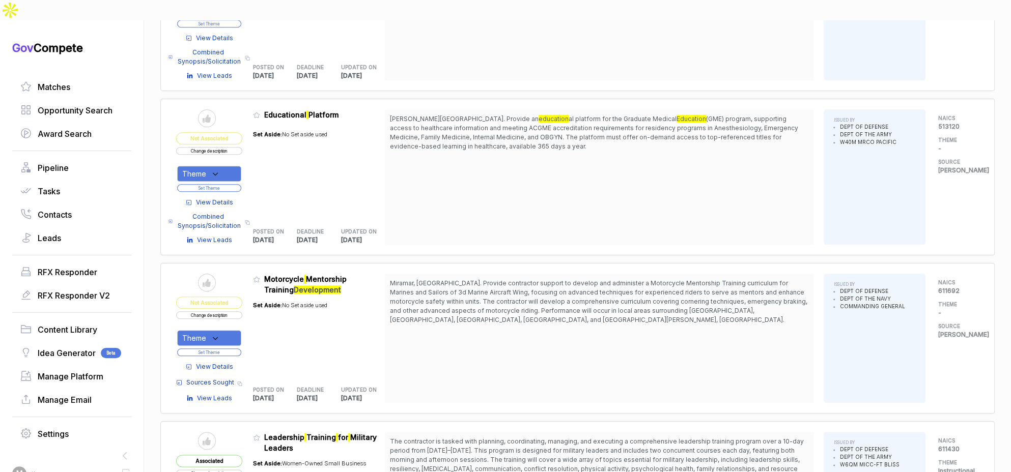
scroll to position [563, 0]
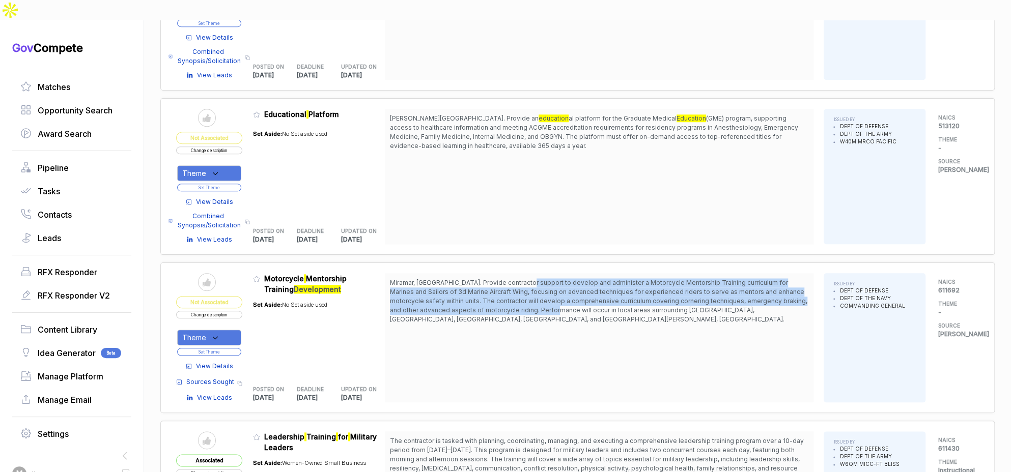
drag, startPoint x: 530, startPoint y: 262, endPoint x: 546, endPoint y: 294, distance: 36.4
click at [546, 294] on span "Miramar, CA. Provide contractor support to develop and administer a Motorcycle …" at bounding box center [599, 301] width 418 height 46
click at [545, 298] on span "Miramar, CA. Provide contractor support to develop and administer a Motorcycle …" at bounding box center [599, 301] width 418 height 46
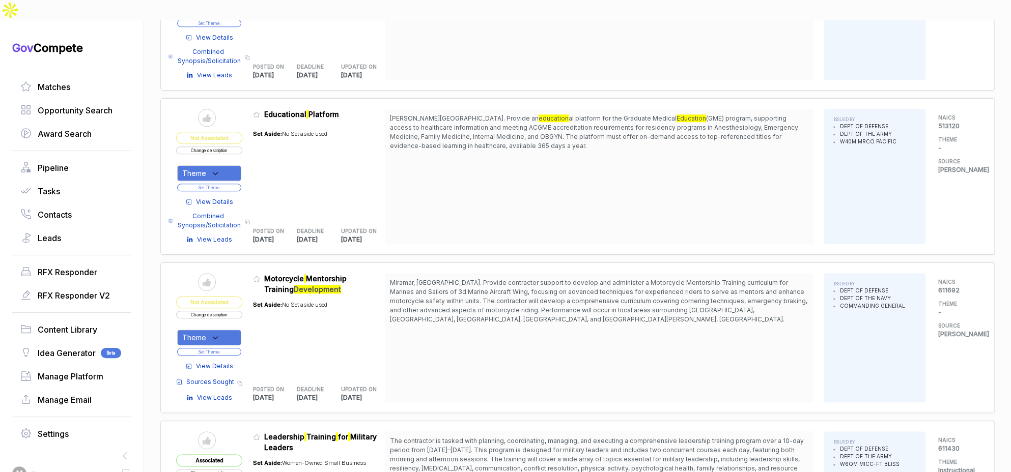
click at [226, 330] on div "Theme" at bounding box center [209, 338] width 64 height 16
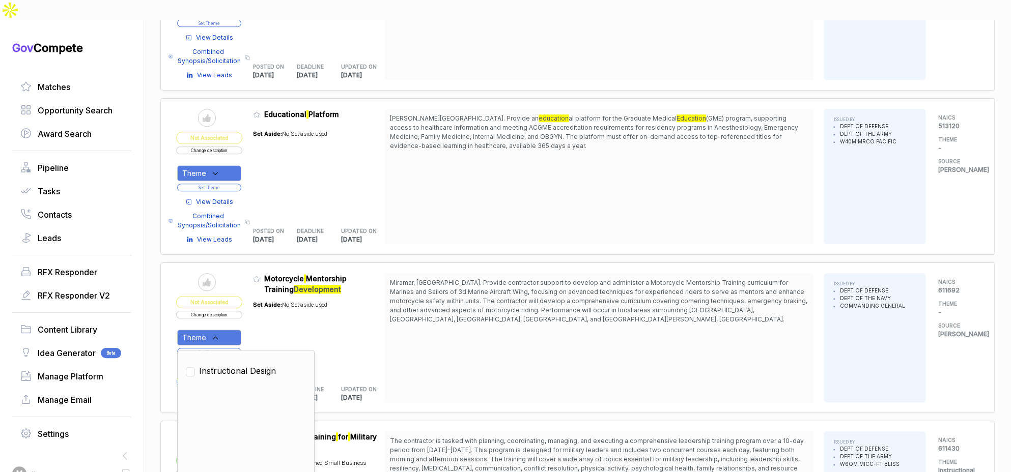
drag, startPoint x: 235, startPoint y: 347, endPoint x: 255, endPoint y: 331, distance: 25.1
click at [239, 365] on span "Instructional Design" at bounding box center [237, 371] width 77 height 12
checkbox input "true"
drag, startPoint x: 273, startPoint y: 312, endPoint x: 249, endPoint y: 325, distance: 27.3
click at [271, 314] on div "Set Aside: No Set aside used" at bounding box center [290, 335] width 74 height 80
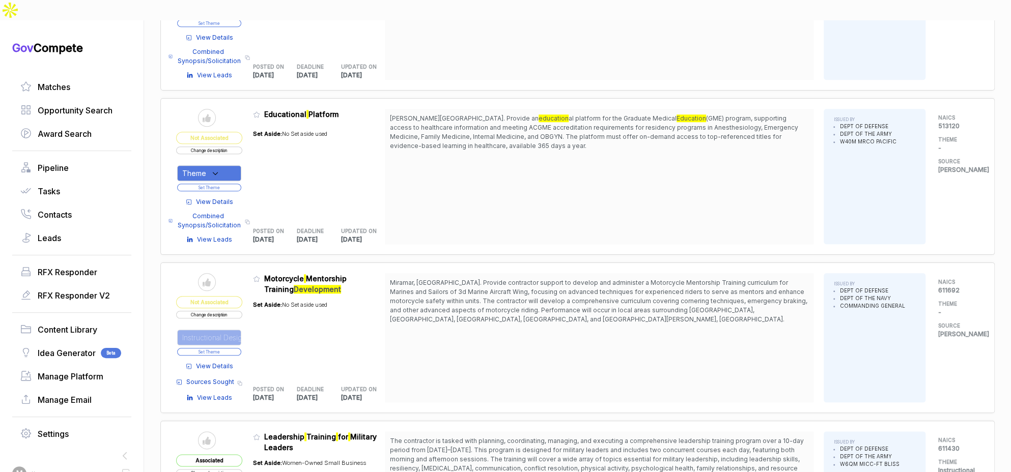
click at [240, 348] on button "Set Theme" at bounding box center [209, 352] width 64 height 8
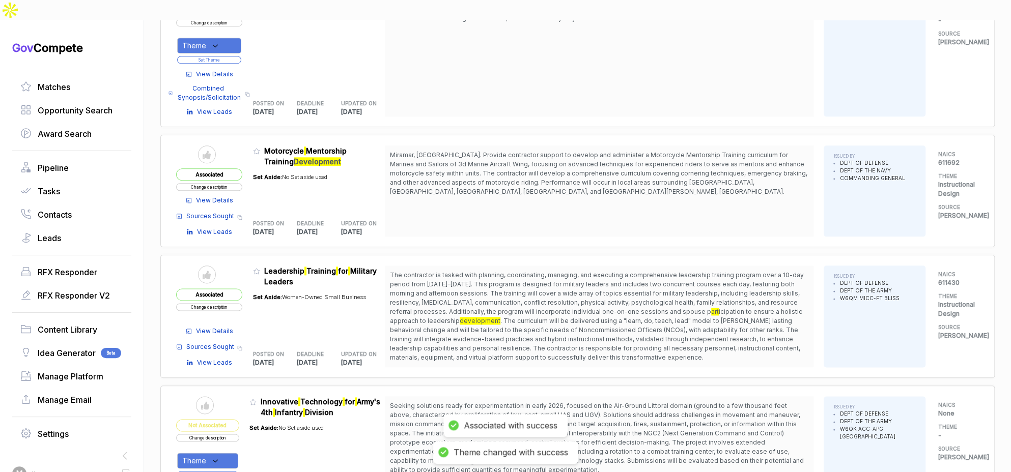
scroll to position [811, 0]
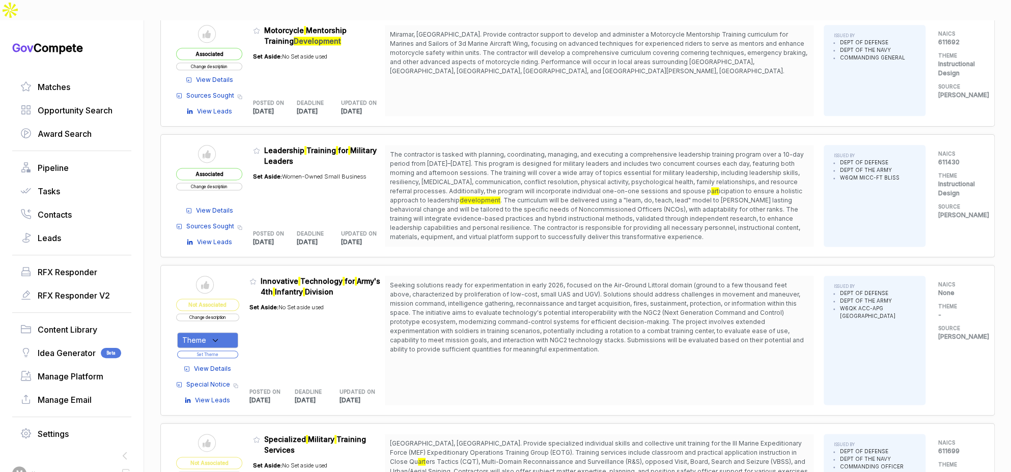
drag, startPoint x: 494, startPoint y: 258, endPoint x: 511, endPoint y: 277, distance: 25.6
click at [511, 282] on span "Seeking solutions ready for experimentation in early 2026, focused on the Air-G…" at bounding box center [597, 318] width 414 height 72
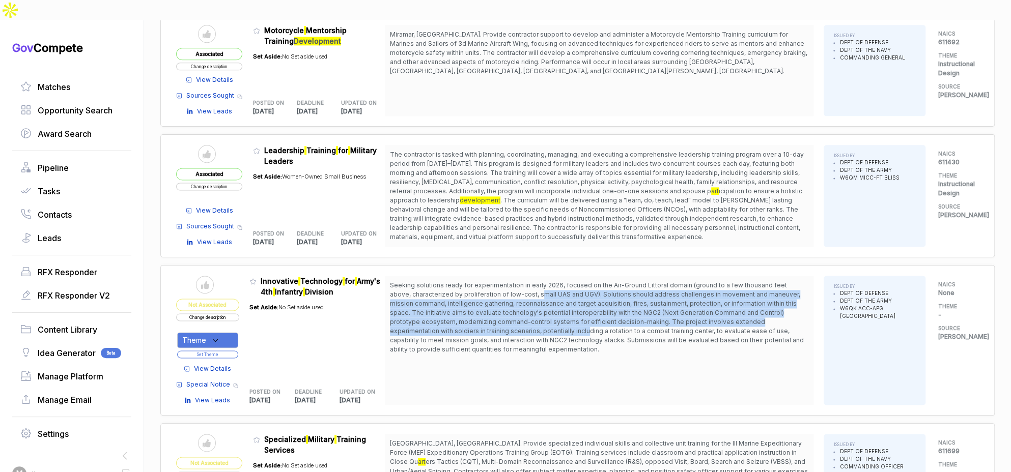
drag, startPoint x: 521, startPoint y: 274, endPoint x: 528, endPoint y: 305, distance: 31.8
click at [528, 305] on span "Seeking solutions ready for experimentation in early 2026, focused on the Air-G…" at bounding box center [597, 318] width 414 height 72
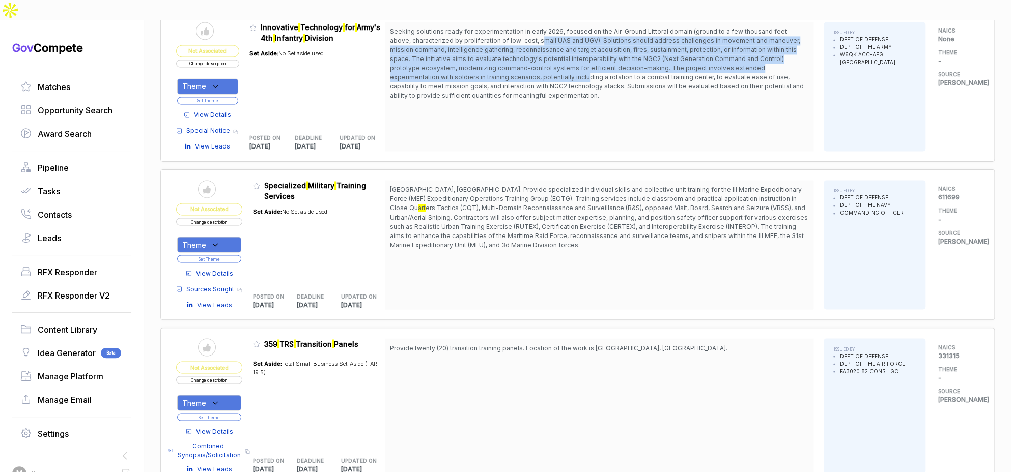
scroll to position [1064, 0]
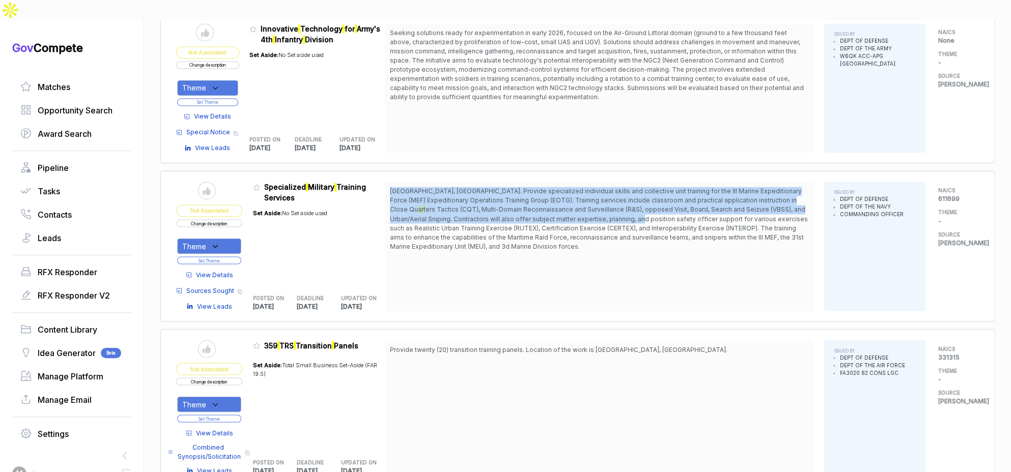
drag, startPoint x: 577, startPoint y: 160, endPoint x: 581, endPoint y: 200, distance: 39.9
click at [580, 196] on div "Okinawa, Japan. Provide specialized individual skills and collective unit train…" at bounding box center [599, 246] width 429 height 129
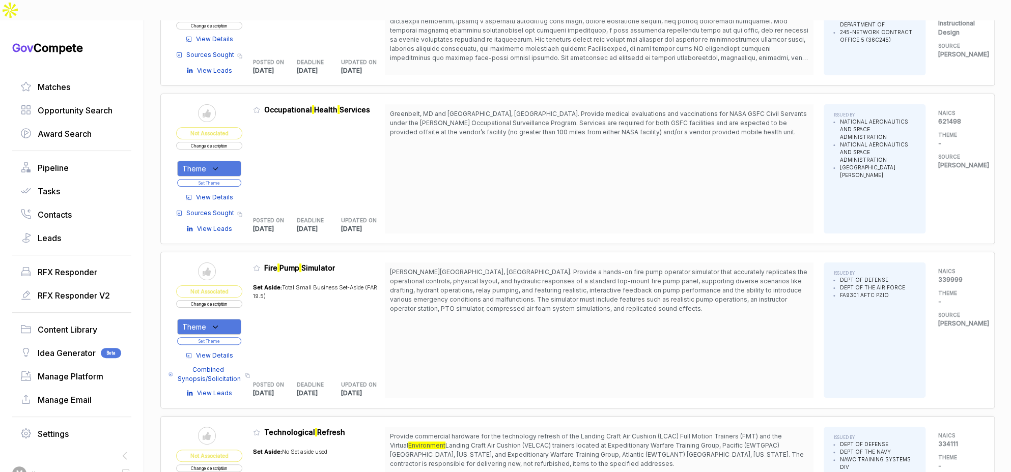
scroll to position [2409, 0]
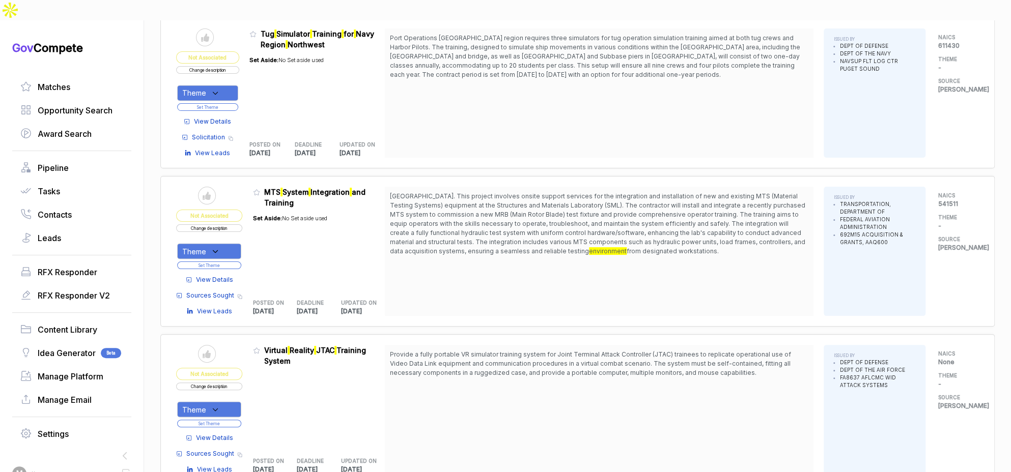
scroll to position [3868, 0]
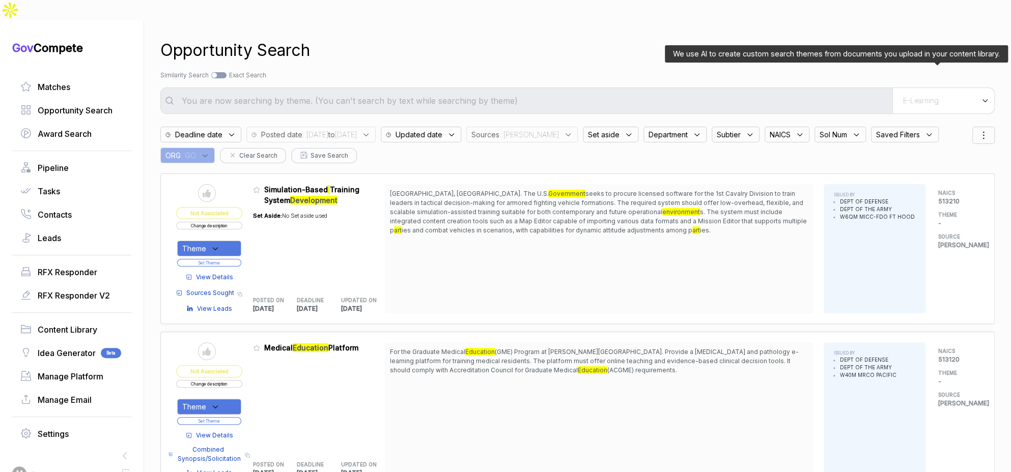
click at [916, 96] on span "E-Learning" at bounding box center [921, 100] width 36 height 9
click at [911, 130] on div "E-Learning" at bounding box center [925, 139] width 120 height 18
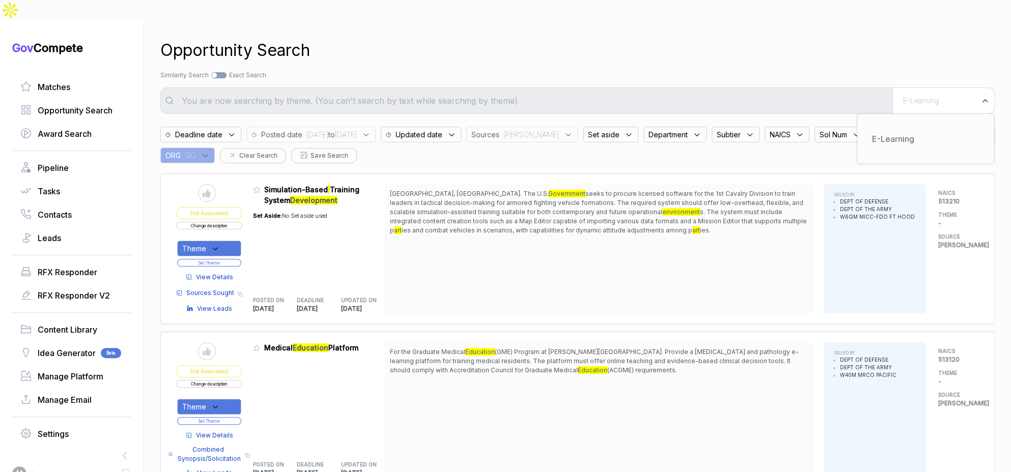
click at [731, 91] on input "text" at bounding box center [534, 101] width 717 height 20
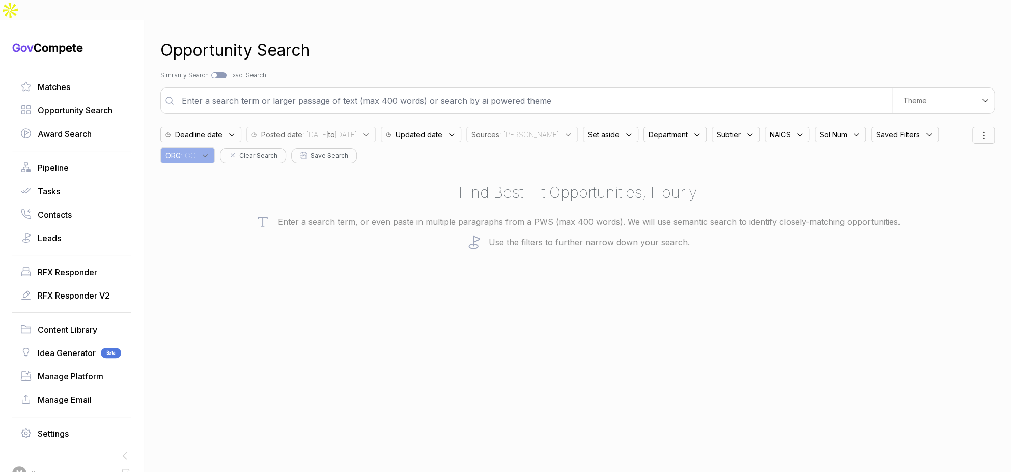
click at [725, 91] on input "text" at bounding box center [534, 101] width 717 height 20
type input "leadership development and executive coaching"
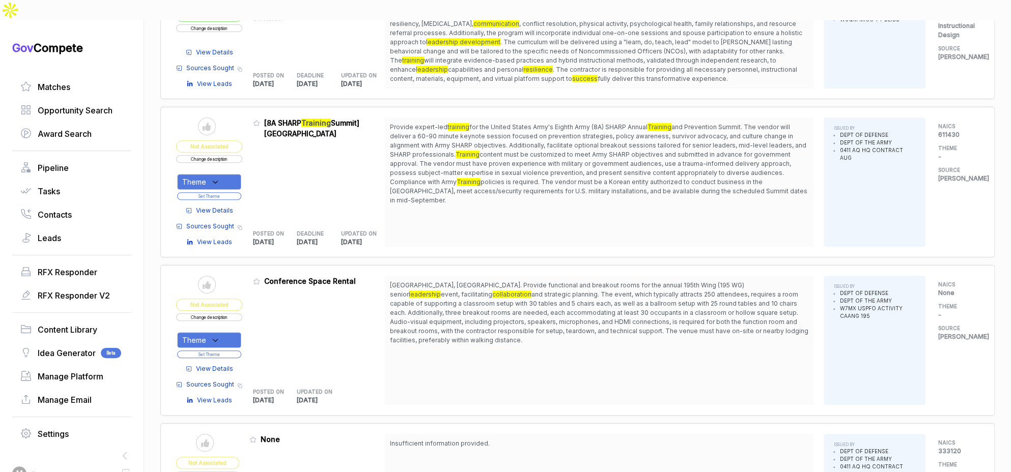
scroll to position [198, 0]
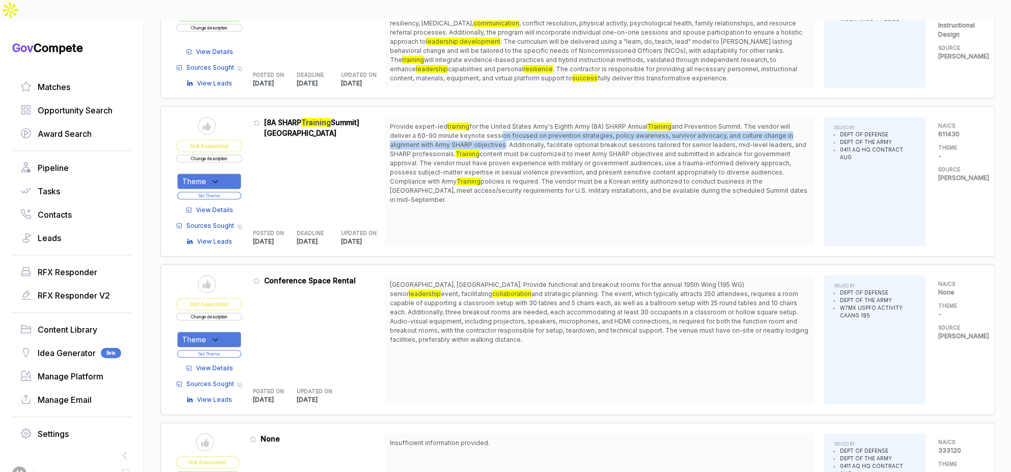
drag, startPoint x: 501, startPoint y: 116, endPoint x: 505, endPoint y: 123, distance: 7.8
click at [505, 123] on span "and Prevention Summit. The vendor will deliver a 60-90 minute keynote session f…" at bounding box center [598, 140] width 416 height 35
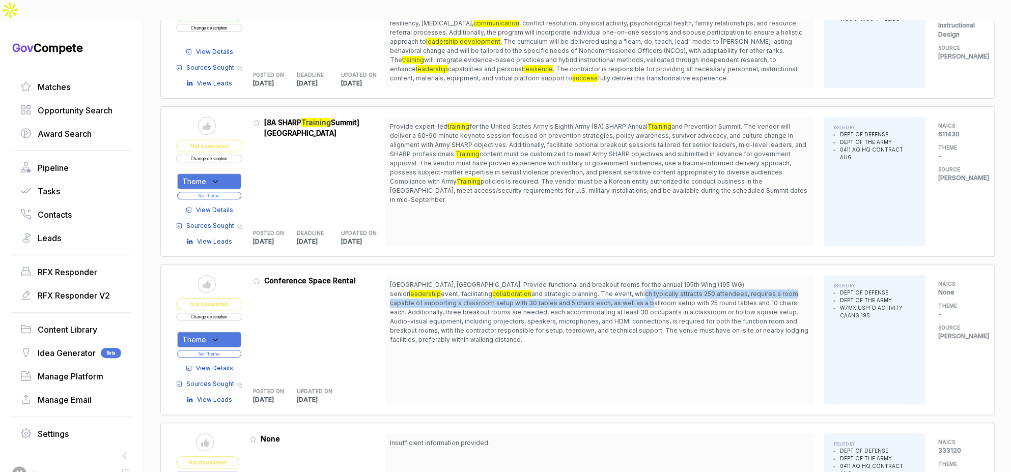
drag, startPoint x: 542, startPoint y: 273, endPoint x: 548, endPoint y: 284, distance: 12.8
click at [547, 290] on span "and strategic planning. The event, which typically attracts 250 attendees, requ…" at bounding box center [599, 316] width 418 height 53
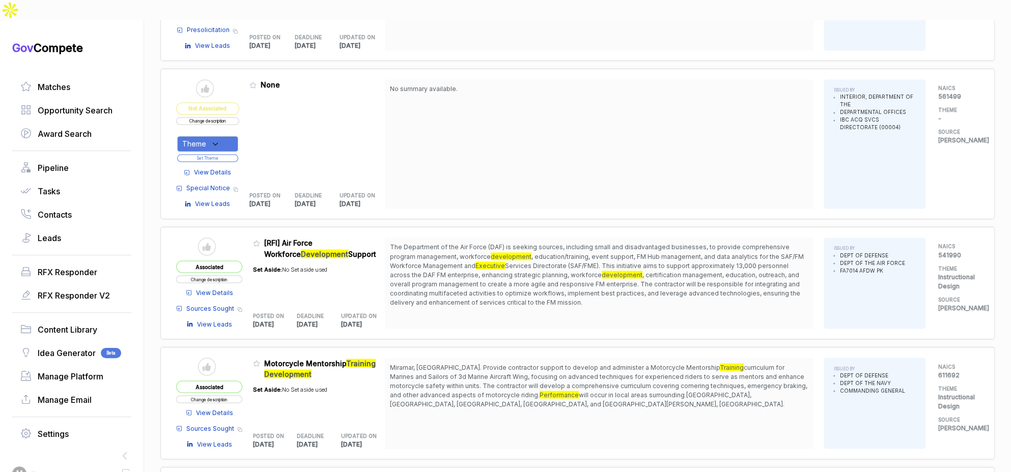
scroll to position [1114, 0]
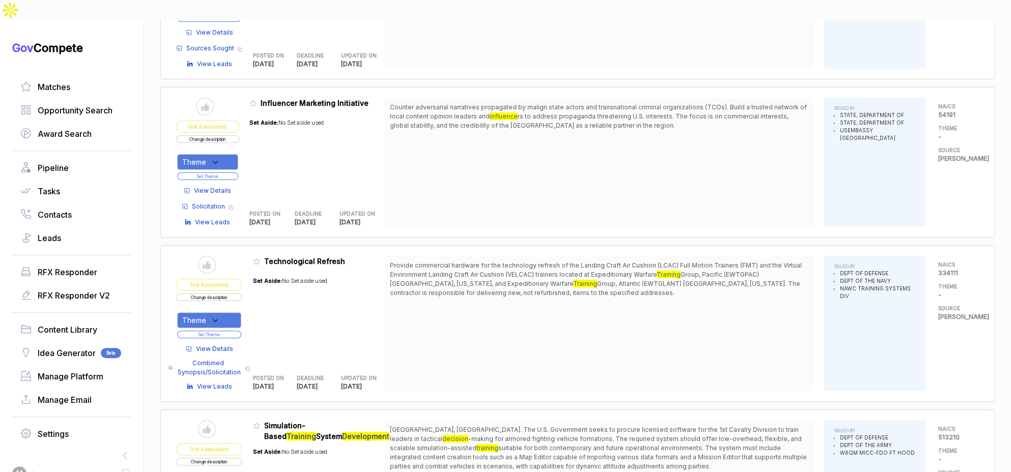
scroll to position [2554, 0]
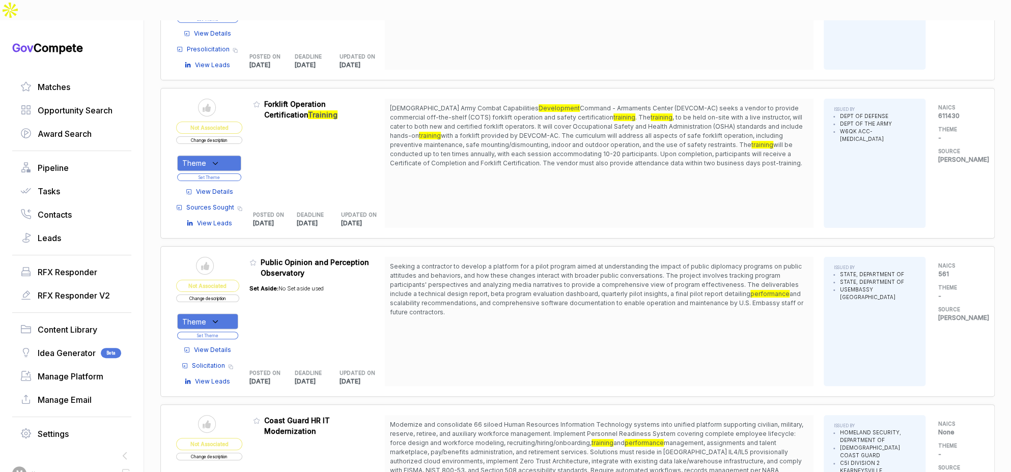
scroll to position [3558, 0]
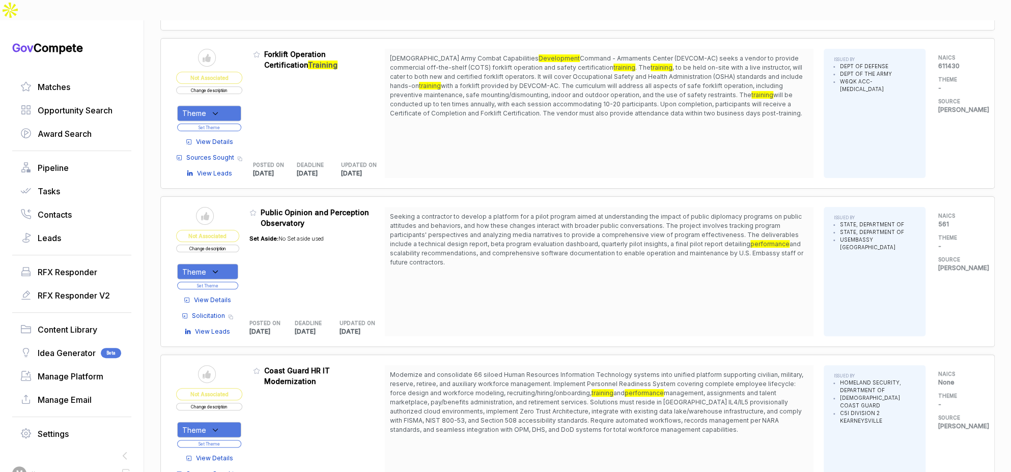
drag, startPoint x: 566, startPoint y: 186, endPoint x: 569, endPoint y: 227, distance: 40.4
click at [569, 227] on span "Seeking a contractor to develop a platform for a pilot program aimed at underst…" at bounding box center [599, 239] width 418 height 55
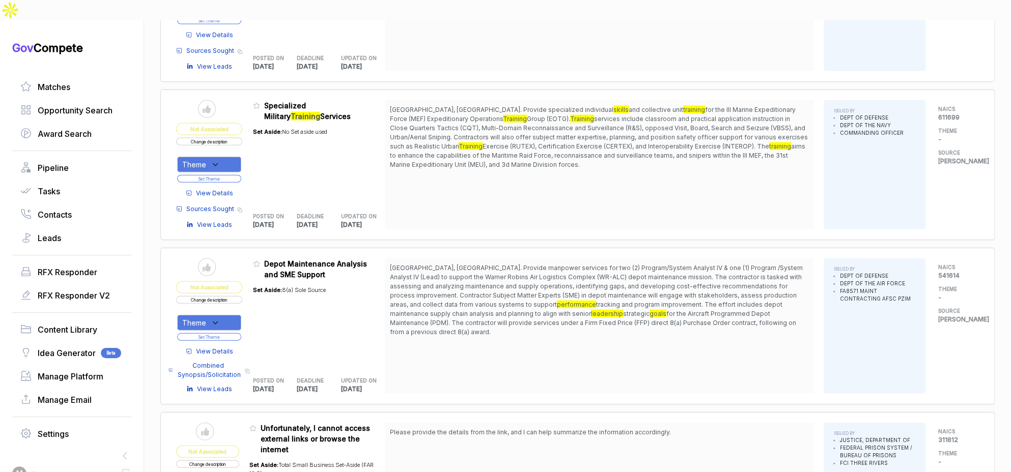
scroll to position [3996, 0]
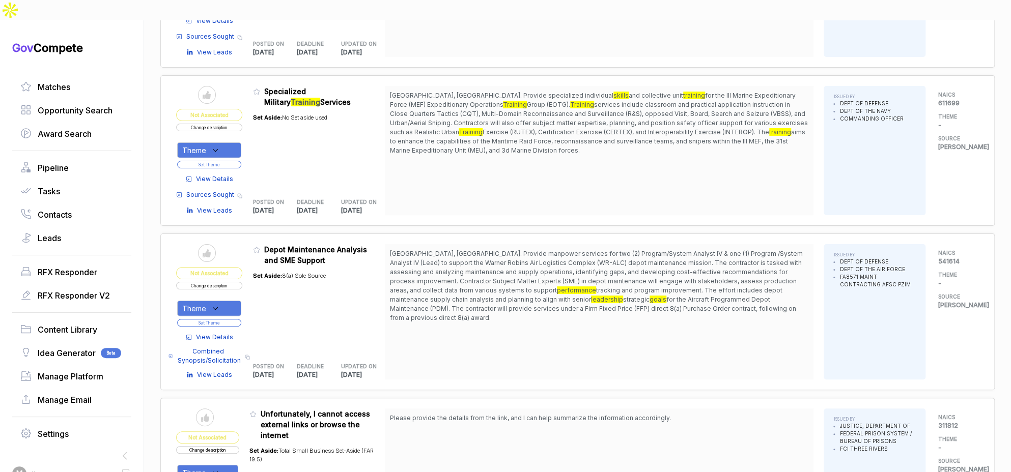
drag, startPoint x: 548, startPoint y: 65, endPoint x: 551, endPoint y: 119, distance: 53.5
click at [551, 117] on span "Okinawa, Japan. Provide specialized individual skills and collective unit train…" at bounding box center [599, 123] width 418 height 64
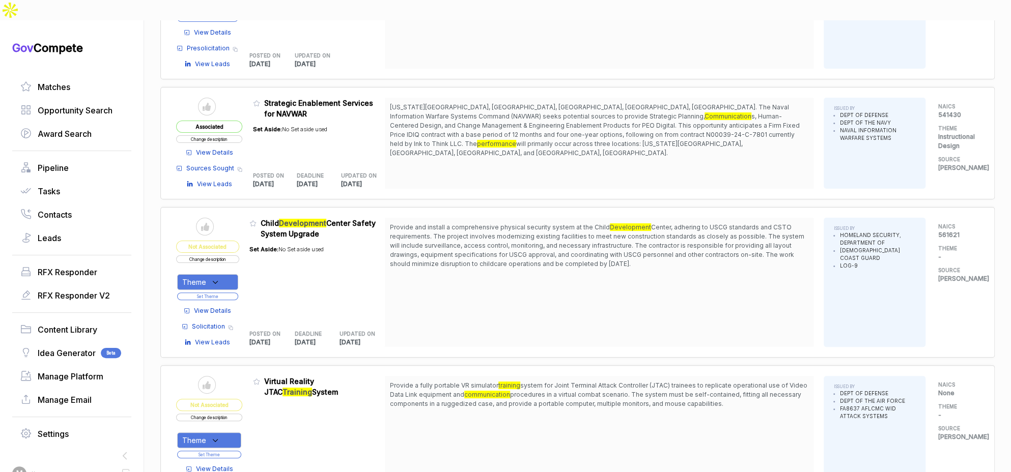
scroll to position [5156, 0]
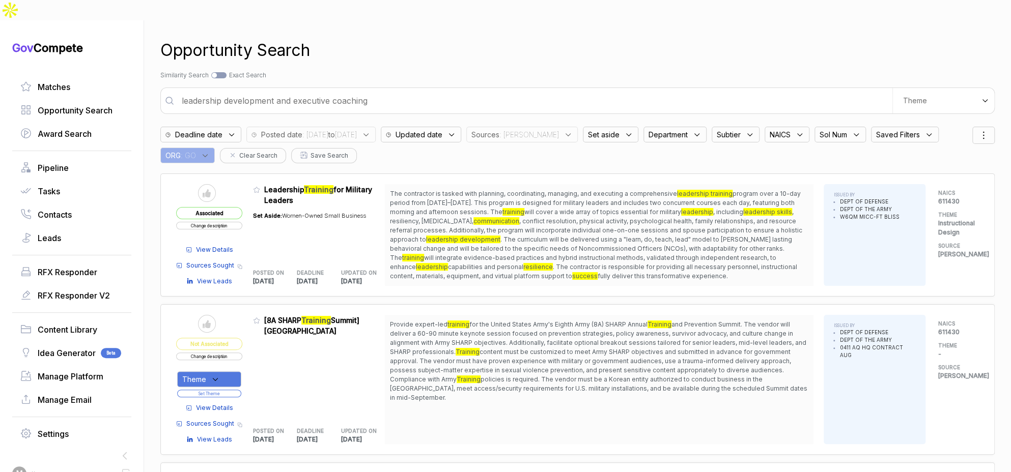
click at [553, 127] on div "Sources : sam" at bounding box center [521, 135] width 111 height 16
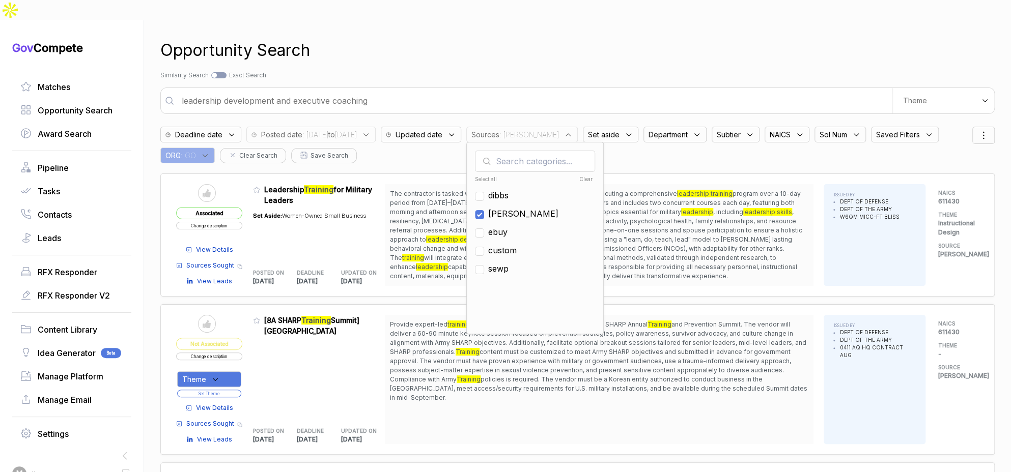
drag, startPoint x: 534, startPoint y: 189, endPoint x: 540, endPoint y: 213, distance: 24.7
click at [536, 208] on span "[PERSON_NAME]" at bounding box center [523, 214] width 70 height 12
checkbox input "false"
click at [508, 226] on span "ebuy" at bounding box center [497, 232] width 19 height 12
checkbox input "true"
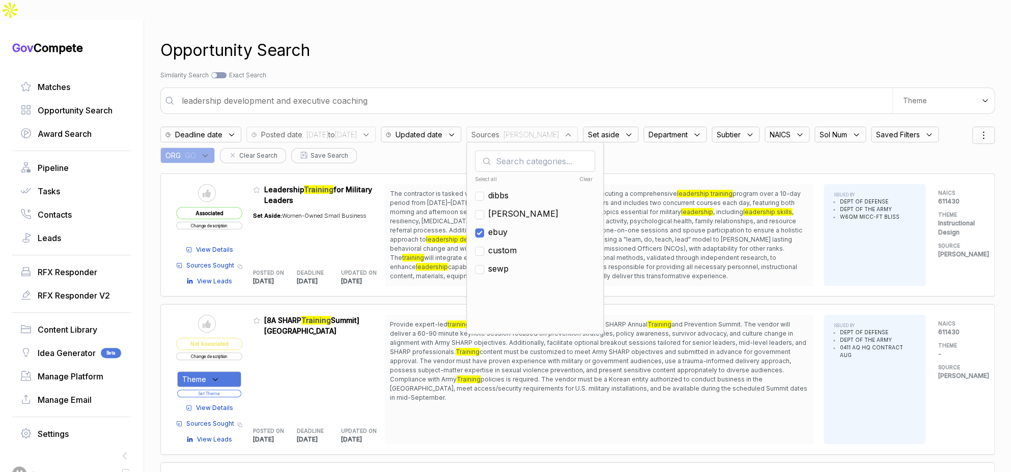
click at [503, 38] on div "Opportunity Search" at bounding box center [577, 50] width 834 height 24
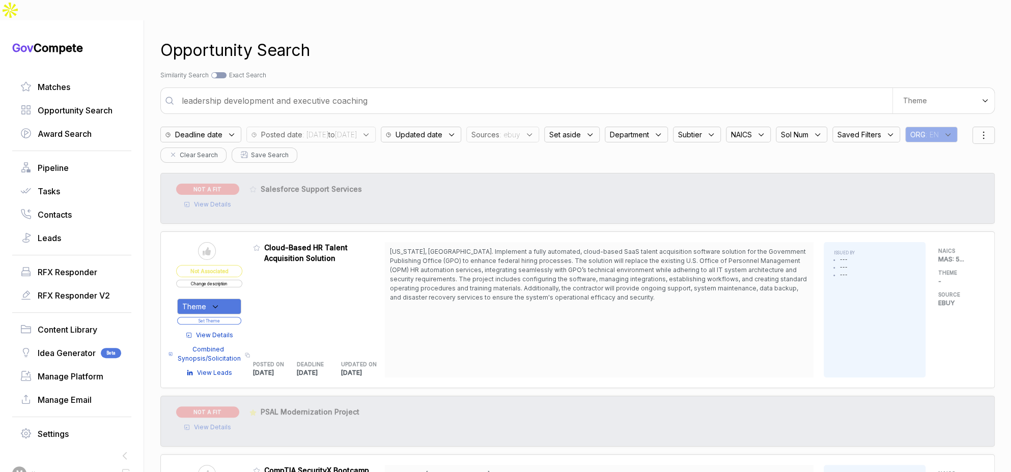
click at [928, 94] on div "Opportunity Search Search by Topic Relevance Similarity Search Search by Exact …" at bounding box center [577, 256] width 834 height 472
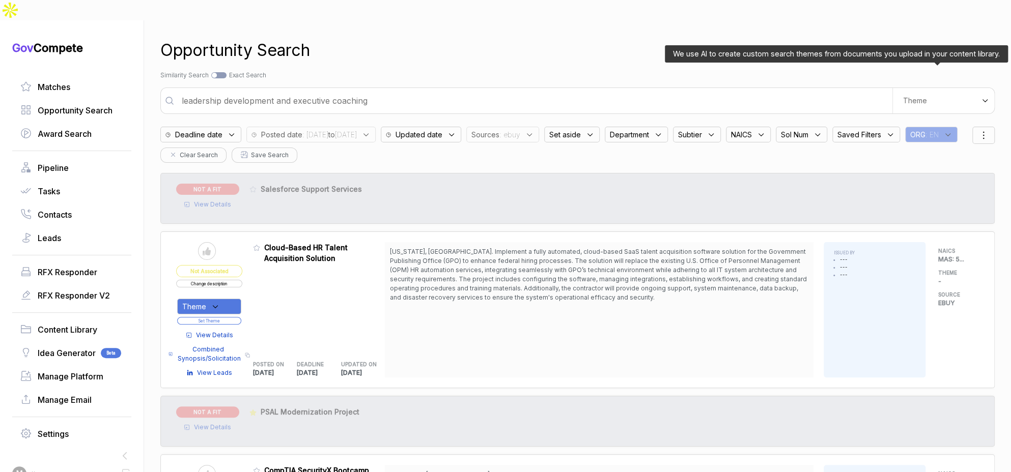
click at [928, 90] on div "Theme" at bounding box center [943, 100] width 102 height 25
drag, startPoint x: 911, startPoint y: 118, endPoint x: 850, endPoint y: 62, distance: 82.9
click at [911, 134] on span "Digital and Professional Services" at bounding box center [915, 144] width 94 height 20
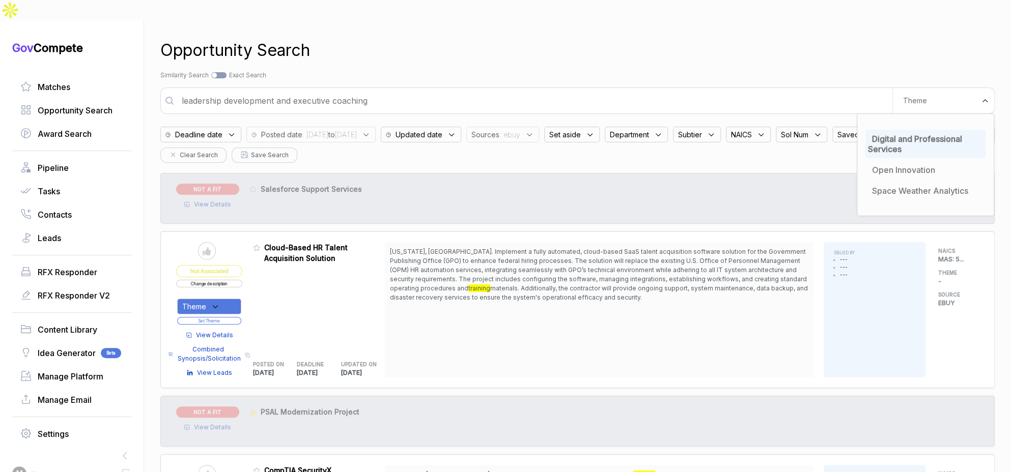
click at [841, 49] on div "Opportunity Search Search by Topic Relevance Similarity Search Search by Exact …" at bounding box center [577, 256] width 834 height 472
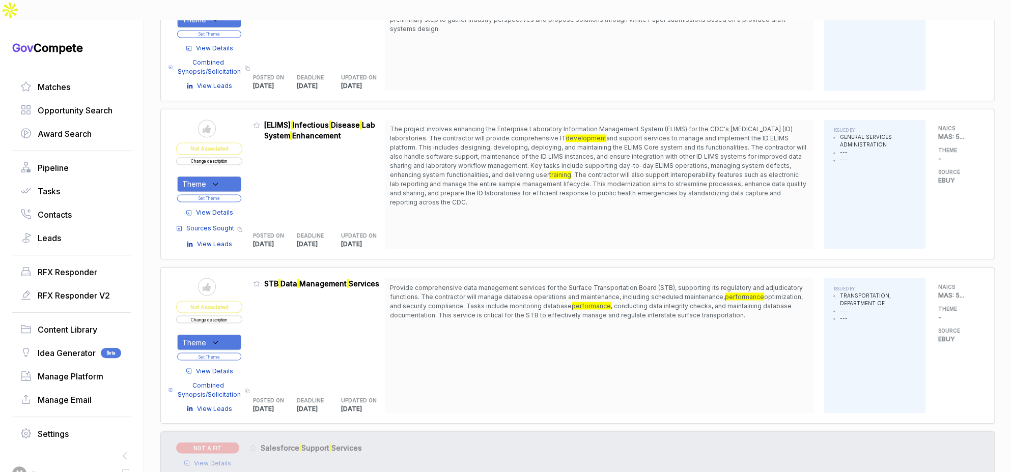
scroll to position [1007, 0]
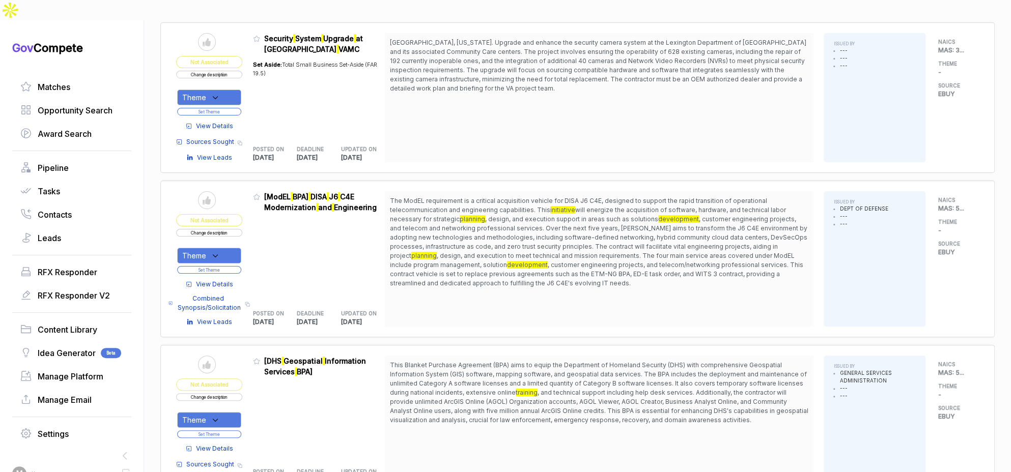
scroll to position [2621, 0]
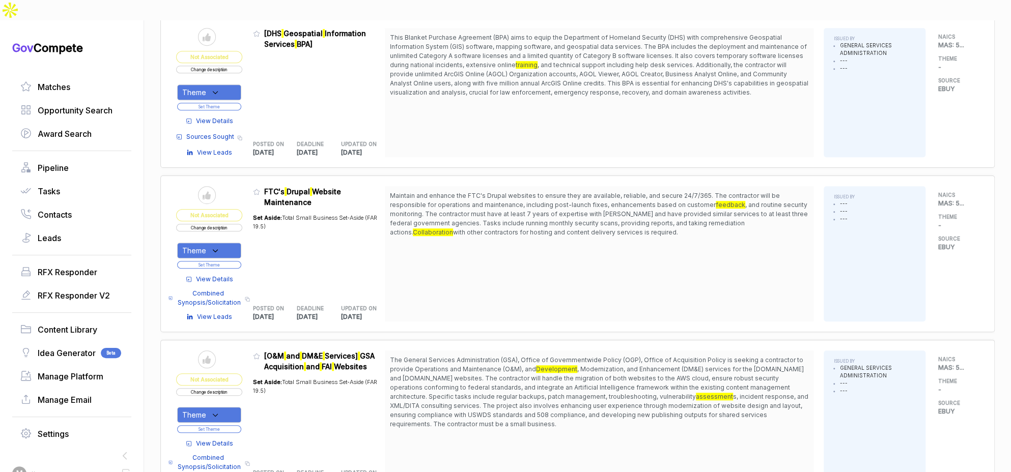
scroll to position [2949, 0]
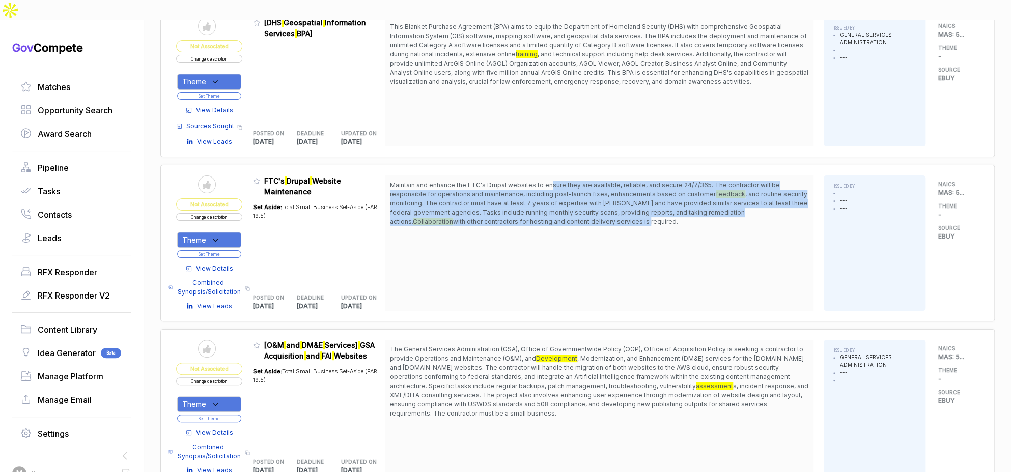
drag, startPoint x: 554, startPoint y: 155, endPoint x: 573, endPoint y: 191, distance: 40.5
click at [573, 191] on span "Maintain and enhance the FTC's Drupal websites to ensure they are available, re…" at bounding box center [599, 204] width 418 height 46
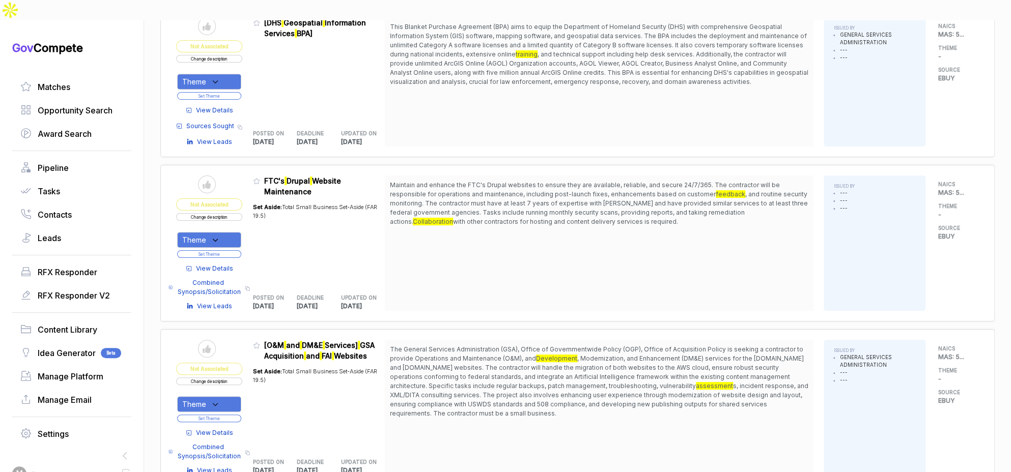
click at [581, 218] on span "with other contractors for hosting and content delivery services is required." at bounding box center [565, 222] width 225 height 8
click at [222, 264] on span "View Details" at bounding box center [214, 268] width 37 height 9
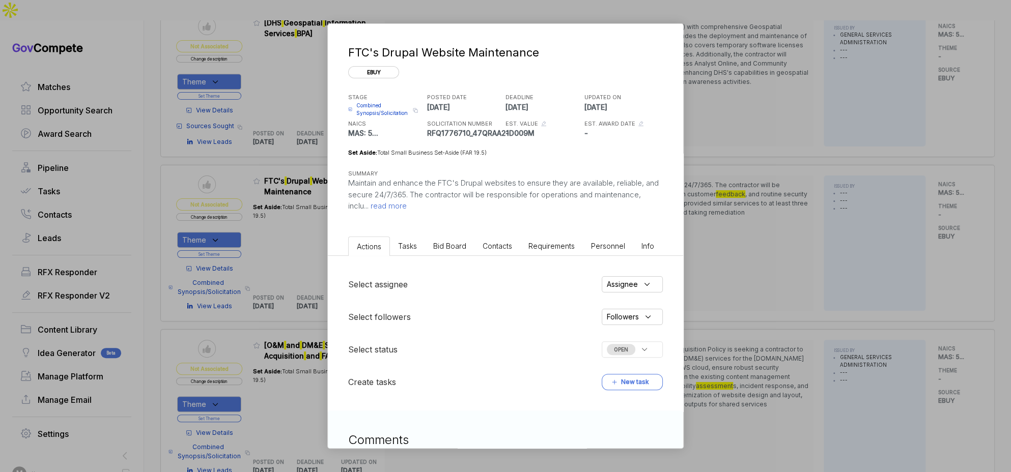
drag, startPoint x: 453, startPoint y: 245, endPoint x: 457, endPoint y: 253, distance: 8.2
click at [453, 245] on span "Bid Board" at bounding box center [449, 246] width 33 height 9
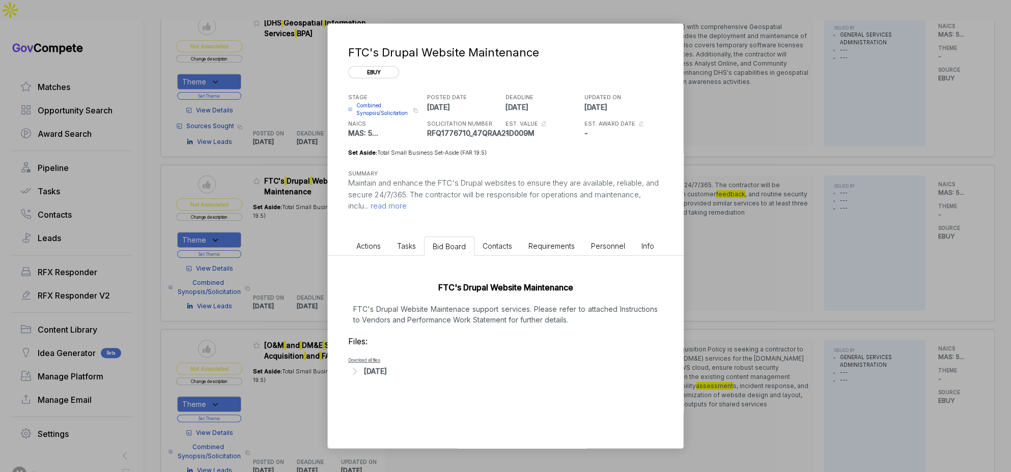
click at [387, 372] on div "[DATE]" at bounding box center [375, 371] width 23 height 11
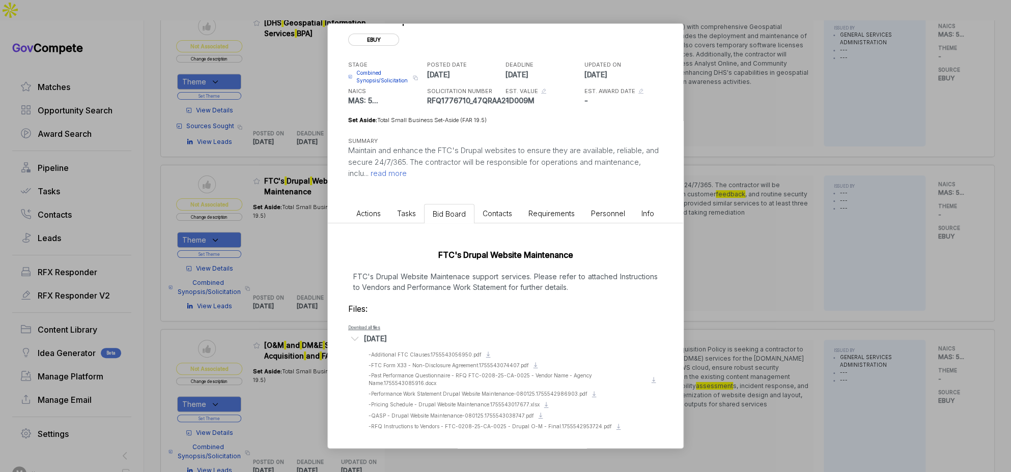
scroll to position [34, 0]
drag, startPoint x: 748, startPoint y: 300, endPoint x: 570, endPoint y: 268, distance: 181.1
click at [736, 297] on div "FTC's Drupal Website Maintenance ebuy STAGE Combined Synopsis/Solicitation Copy…" at bounding box center [505, 236] width 1011 height 472
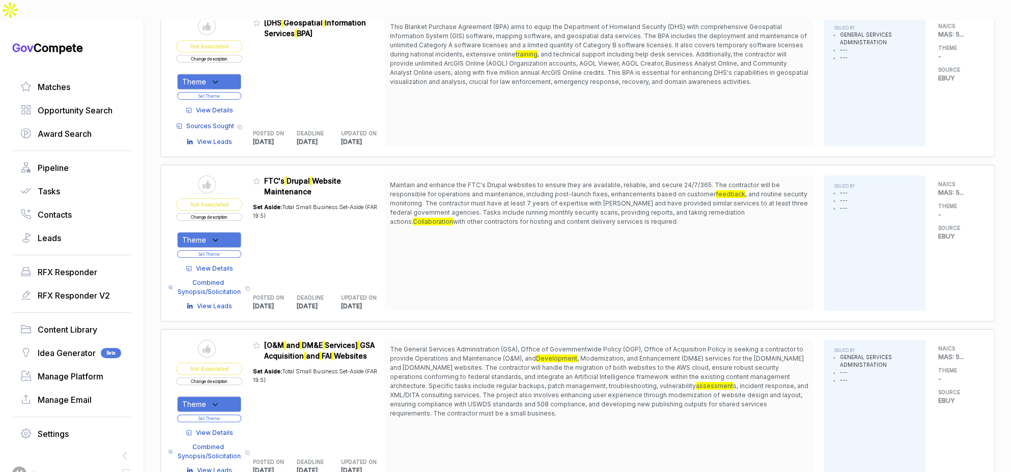
click at [240, 232] on div "Theme" at bounding box center [209, 240] width 64 height 16
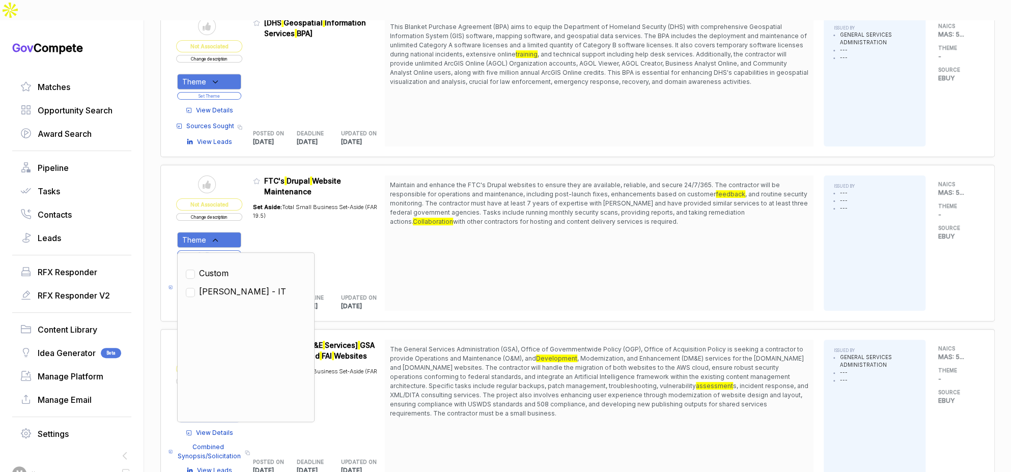
drag, startPoint x: 228, startPoint y: 259, endPoint x: 275, endPoint y: 195, distance: 80.0
click at [229, 286] on span "[PERSON_NAME] - IT" at bounding box center [242, 292] width 87 height 12
checkbox input "true"
drag, startPoint x: 285, startPoint y: 188, endPoint x: 264, endPoint y: 203, distance: 25.3
click at [283, 197] on div "Set Aside: Total Small Business Set-Aside (FAR 19.5)" at bounding box center [319, 240] width 132 height 86
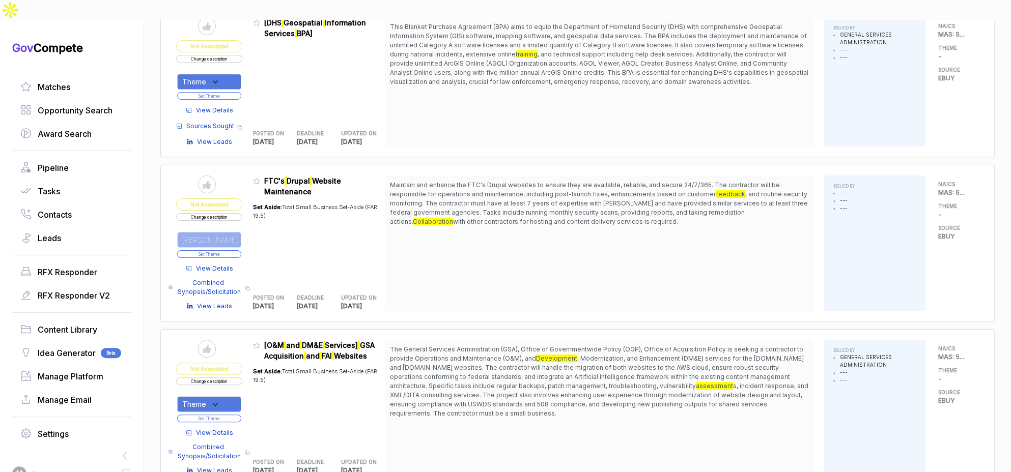
click at [234, 250] on button "Set Theme" at bounding box center [209, 254] width 64 height 8
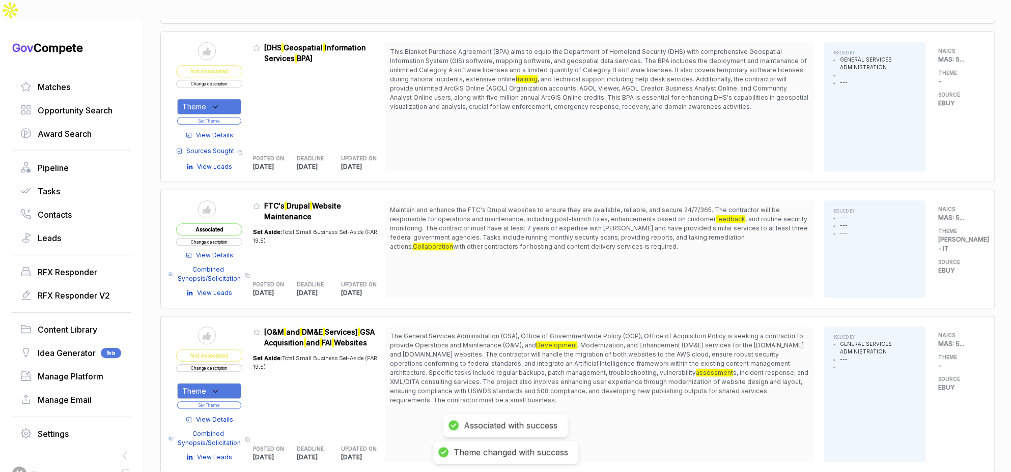
scroll to position [2912, 0]
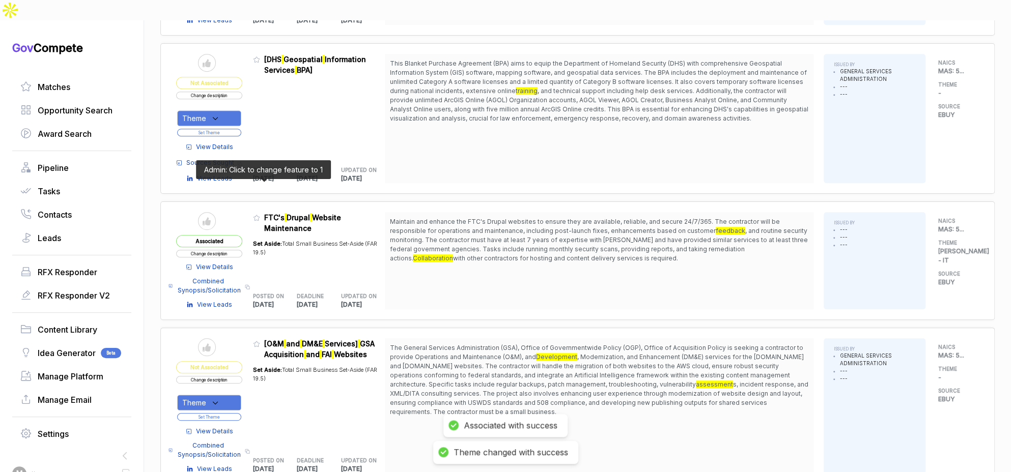
click at [260, 214] on icon at bounding box center [256, 217] width 7 height 7
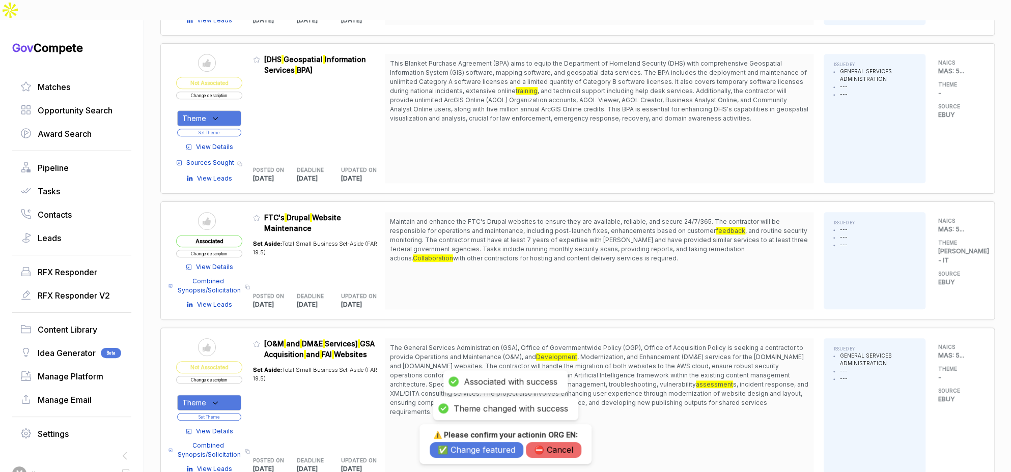
click at [476, 451] on button "✅ Change featured" at bounding box center [477, 450] width 94 height 16
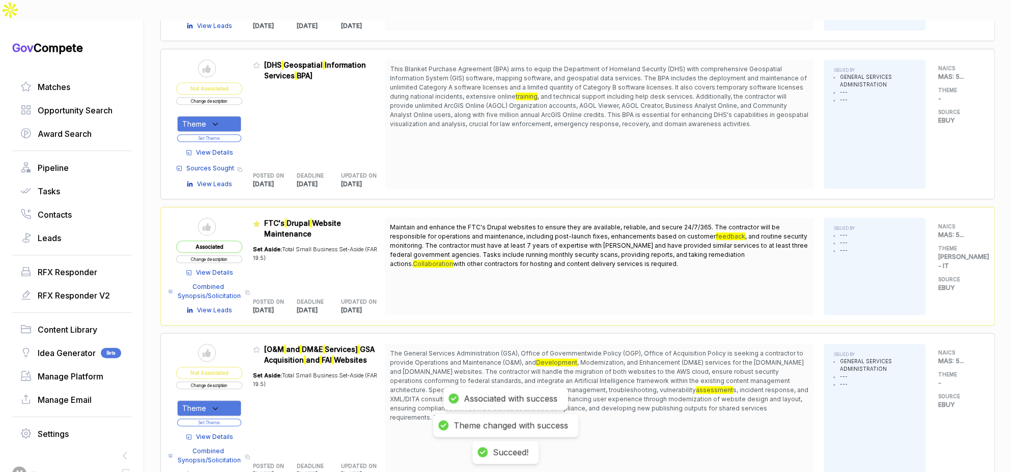
scroll to position [2809, 0]
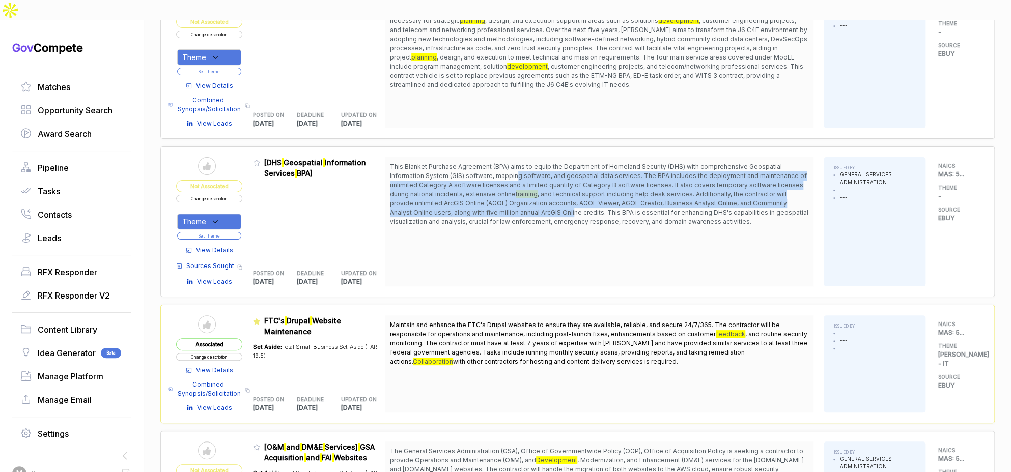
drag, startPoint x: 519, startPoint y: 145, endPoint x: 577, endPoint y: 180, distance: 67.6
click at [577, 180] on span "This Blanket Purchase Agreement (BPA) aims to equip the Department of Homeland …" at bounding box center [599, 194] width 418 height 64
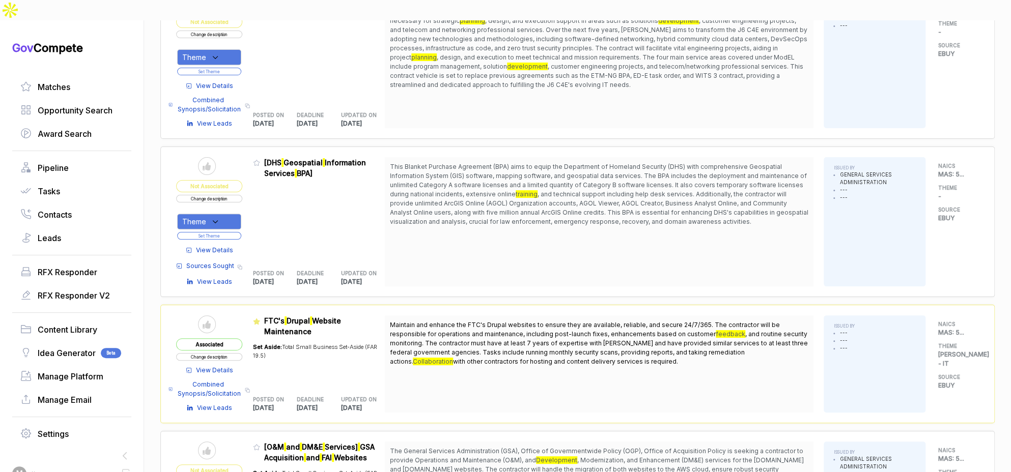
click at [209, 246] on span "View Details" at bounding box center [214, 250] width 37 height 9
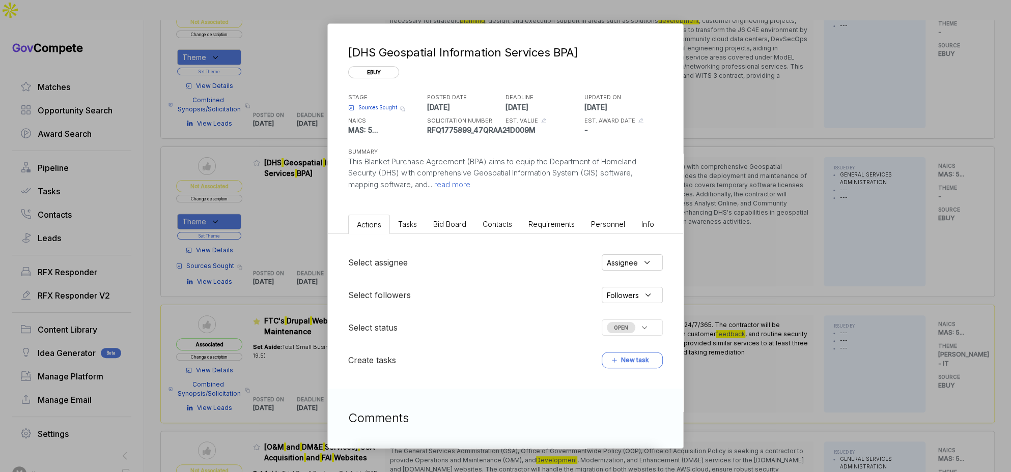
click at [449, 220] on span "Bid Board" at bounding box center [449, 224] width 33 height 9
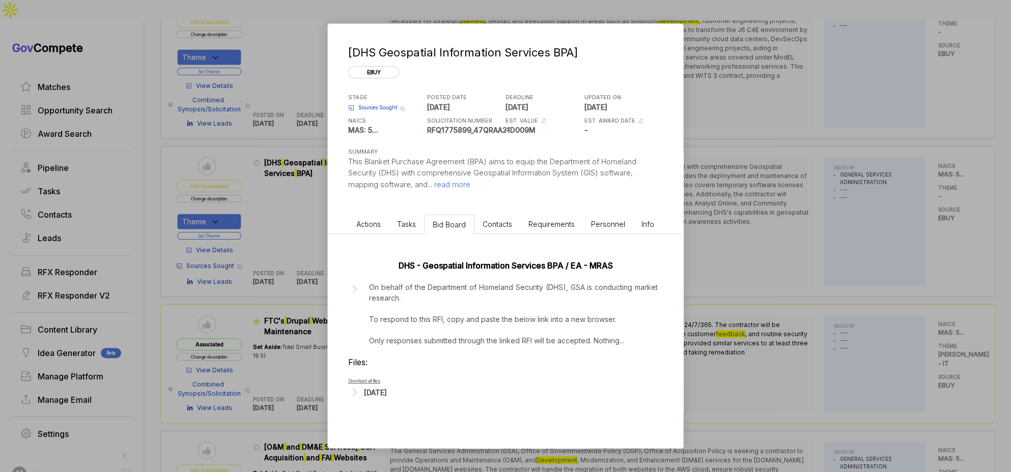
click at [398, 382] on div "Files: Download all files Aug 14, 2025" at bounding box center [505, 377] width 315 height 43
click at [387, 395] on div "Aug 14, 2025" at bounding box center [375, 392] width 23 height 11
click at [378, 407] on span "- pws.doc" at bounding box center [380, 408] width 22 height 6
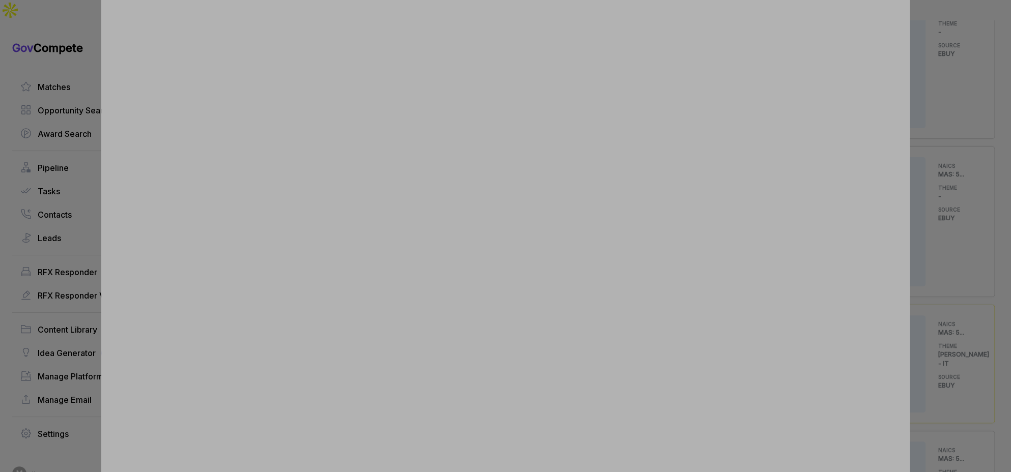
click at [966, 151] on div at bounding box center [505, 236] width 1011 height 472
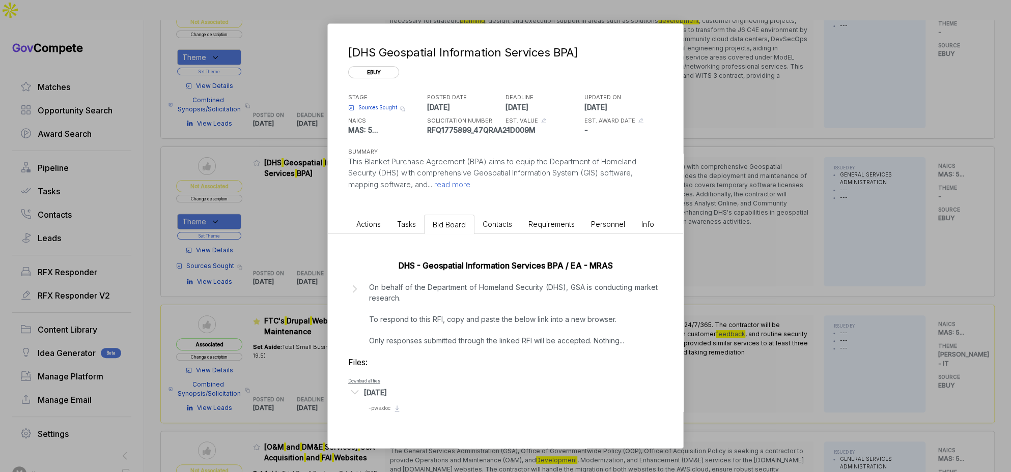
click at [737, 222] on div "[DHS Geospatial Information Services BPA] ebuy STAGE Sources Sought Copy link P…" at bounding box center [505, 236] width 1011 height 472
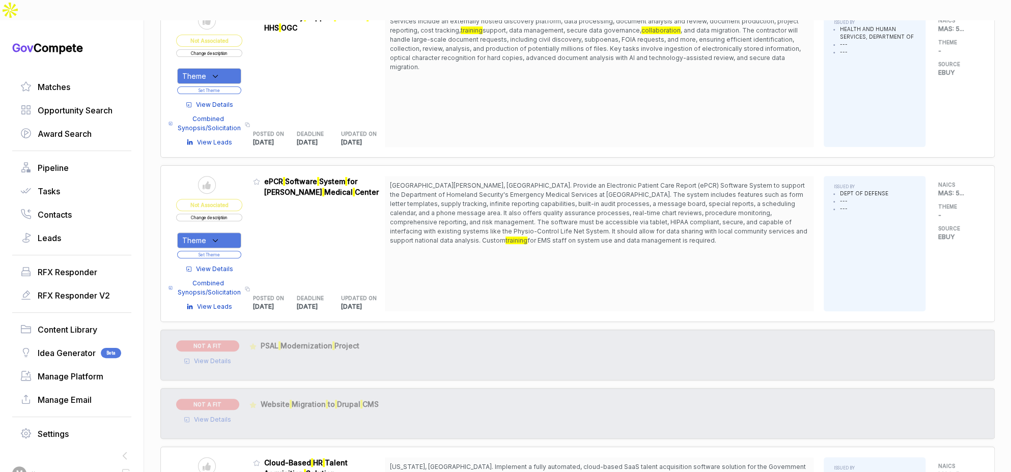
scroll to position [0, 0]
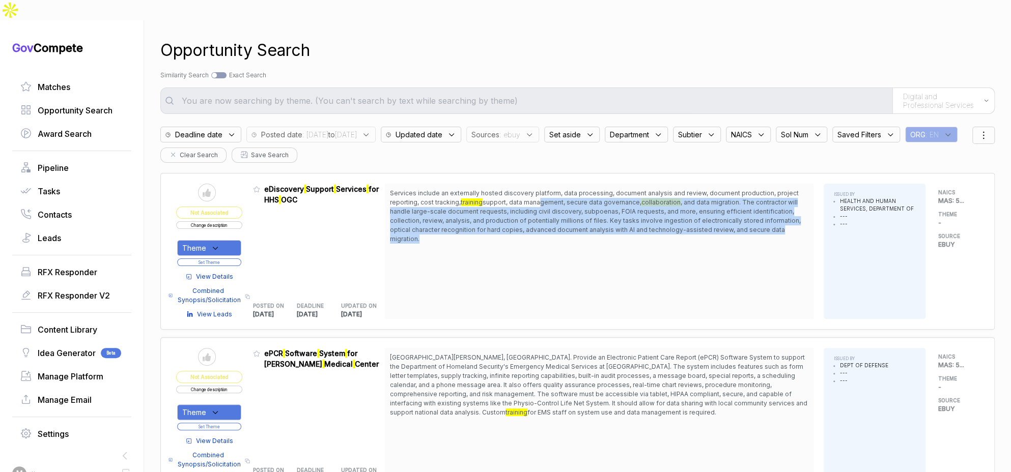
drag, startPoint x: 542, startPoint y: 182, endPoint x: 548, endPoint y: 219, distance: 37.7
click at [548, 218] on span "Services include an externally hosted discovery platform, data processing, docu…" at bounding box center [599, 216] width 418 height 55
click at [549, 223] on div "Services include an externally hosted discovery platform, data processing, docu…" at bounding box center [599, 251] width 429 height 135
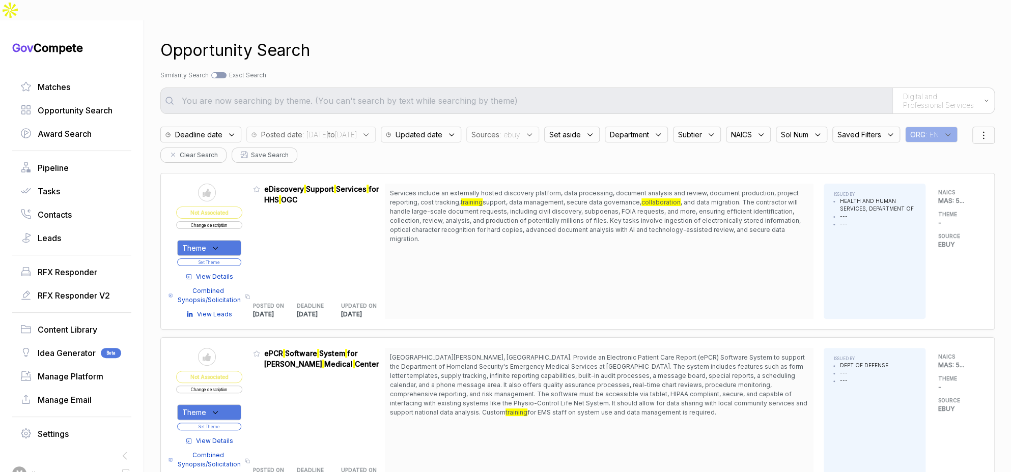
click at [227, 272] on span "View Details" at bounding box center [214, 276] width 37 height 9
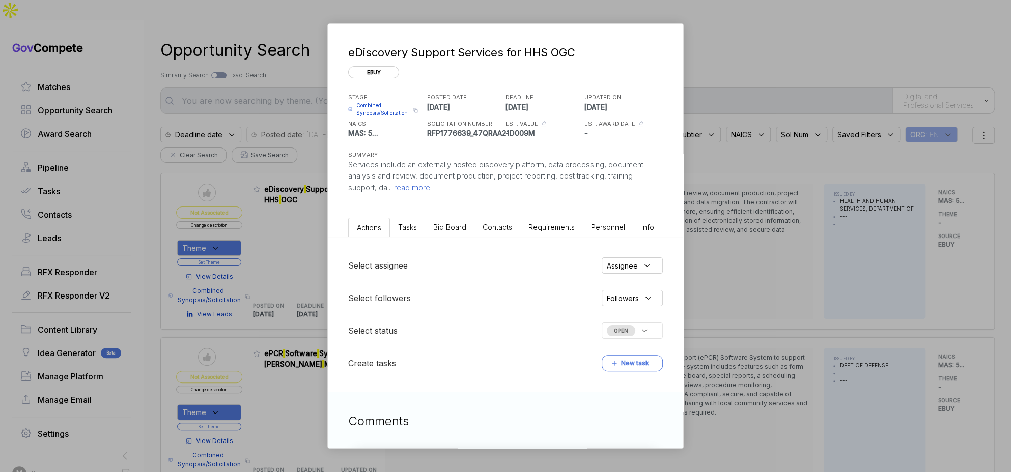
click at [458, 228] on span "Bid Board" at bounding box center [449, 227] width 33 height 9
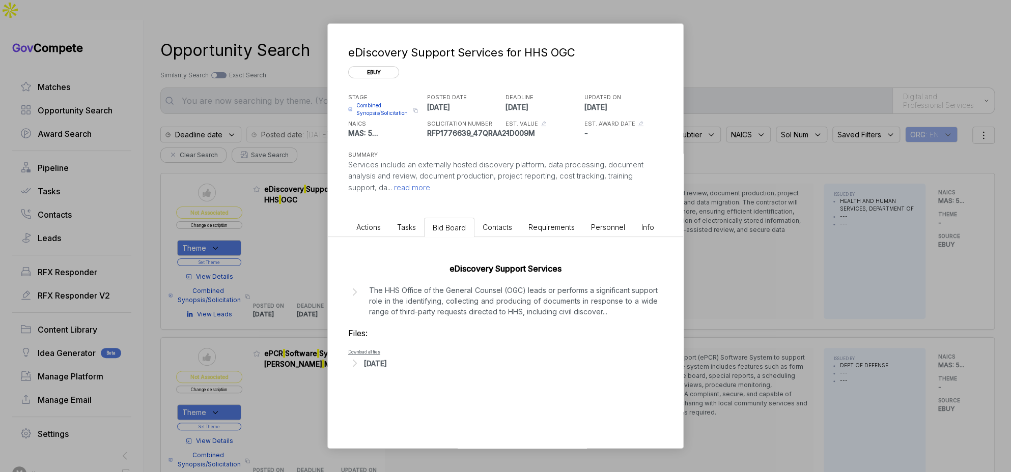
click at [440, 308] on p "The HHS Office of the General Counsel (OGC) leads or performs a significant sup…" at bounding box center [513, 301] width 289 height 32
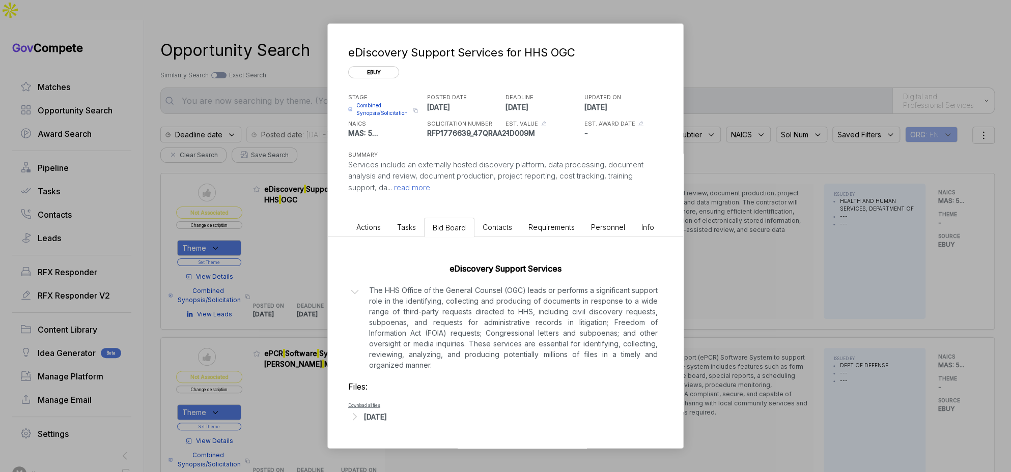
click at [401, 424] on div "eDiscovery Support Services The HHS Office of the General Counsel (OGC) leads o…" at bounding box center [505, 340] width 355 height 207
click at [387, 415] on div "Aug 18, 2025" at bounding box center [375, 417] width 23 height 11
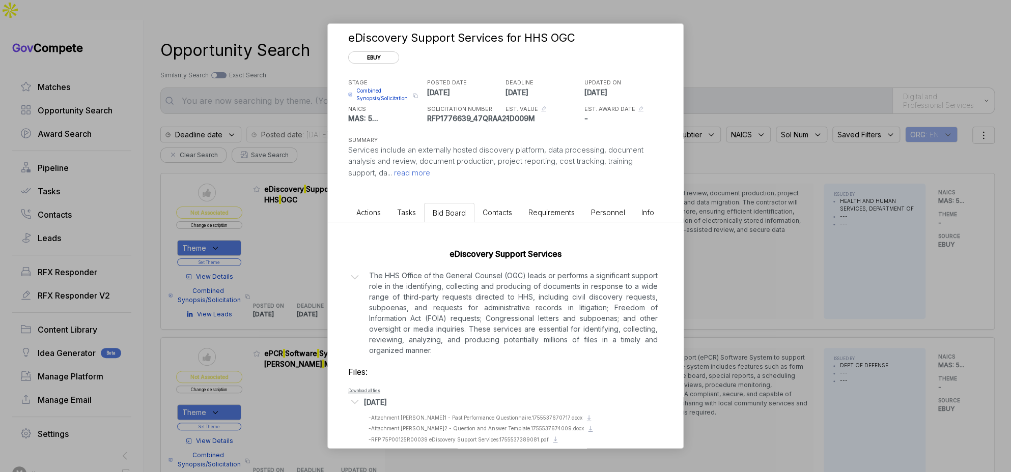
scroll to position [30, 0]
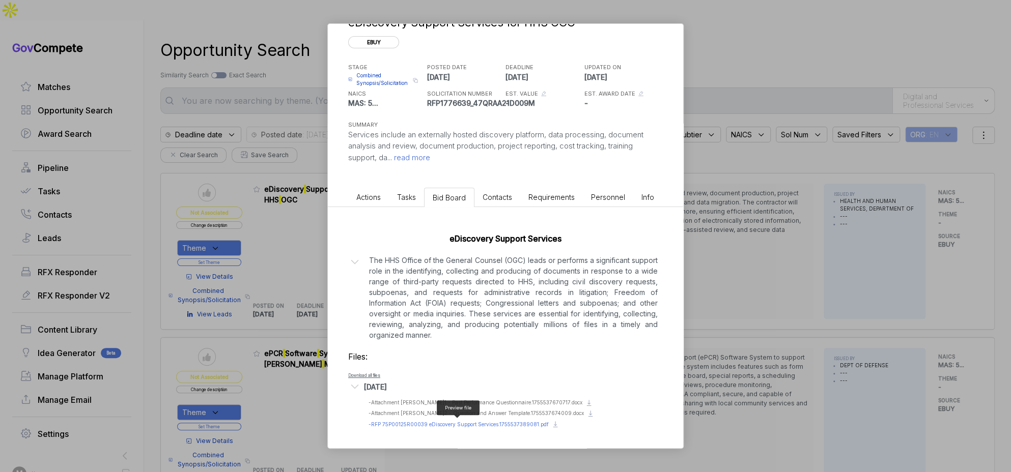
click at [429, 423] on span "- RFP 75P00125R00039 eDiscovery Support Services.1755537389081.pdf" at bounding box center [459, 425] width 180 height 6
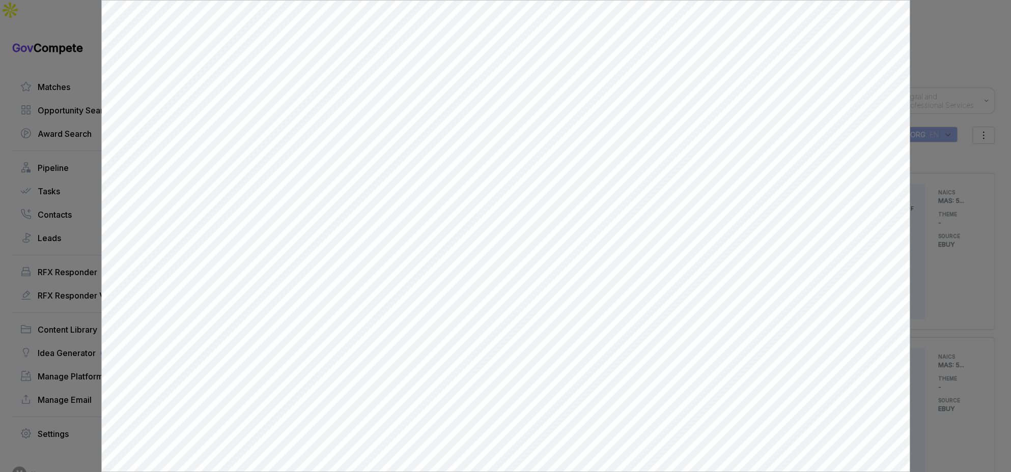
scroll to position [0, 0]
click at [940, 274] on div at bounding box center [505, 236] width 1011 height 472
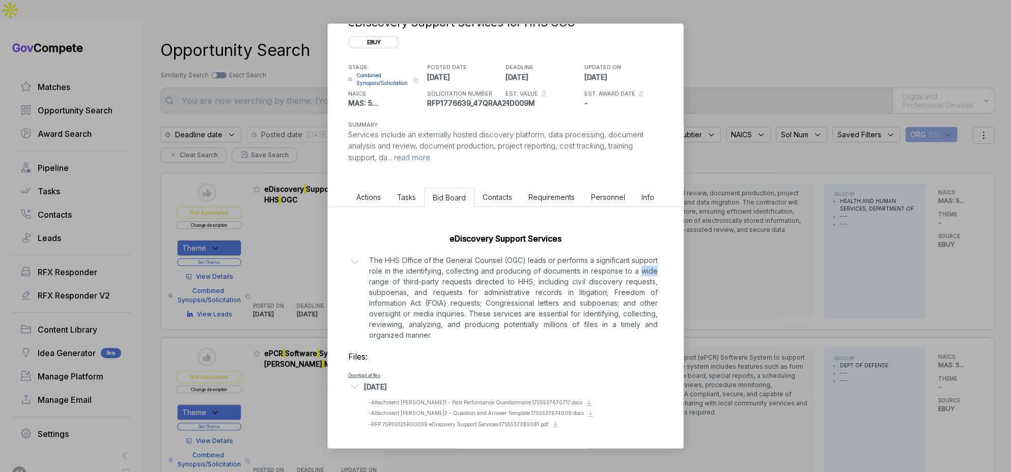
click at [940, 274] on div "eDiscovery Support Services for HHS OGC ebuy STAGE Combined Synopsis/Solicitati…" at bounding box center [505, 236] width 1011 height 472
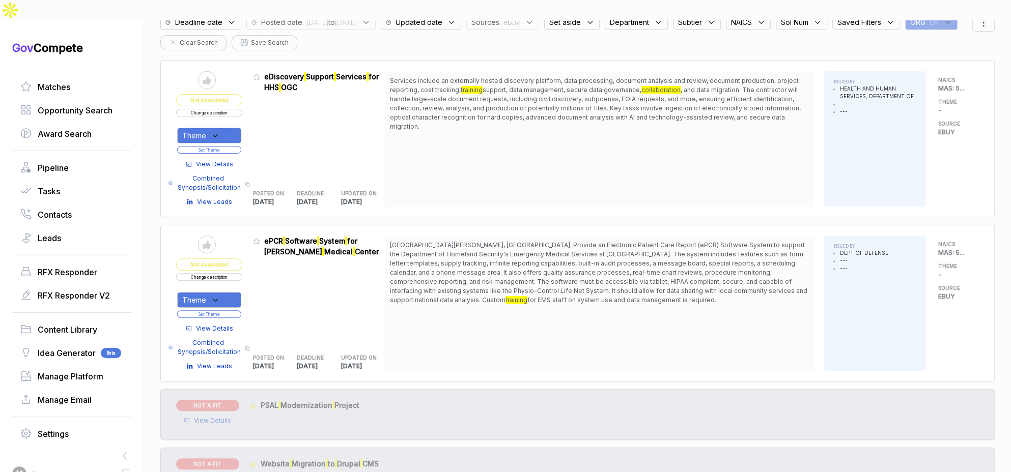
scroll to position [104, 0]
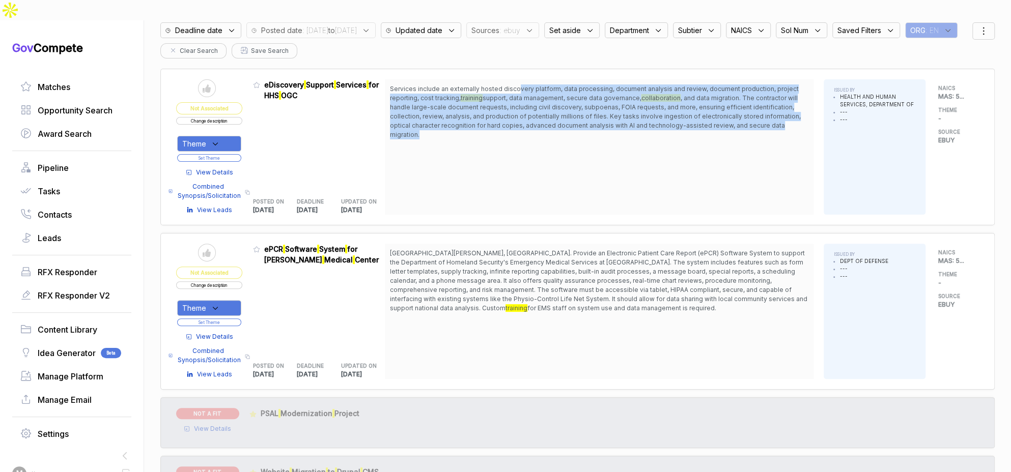
drag, startPoint x: 523, startPoint y: 68, endPoint x: 537, endPoint y: 115, distance: 49.2
click at [537, 115] on span "Services include an externally hosted discovery platform, data processing, docu…" at bounding box center [599, 112] width 418 height 55
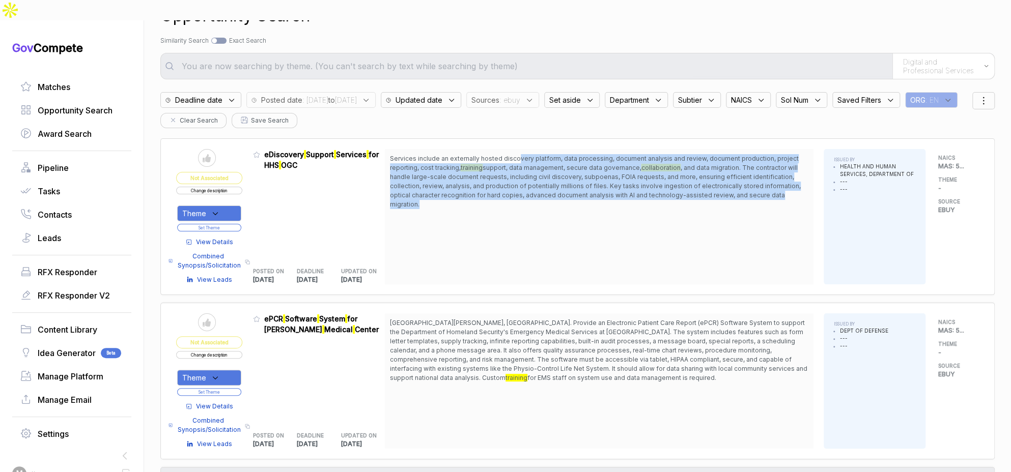
scroll to position [0, 0]
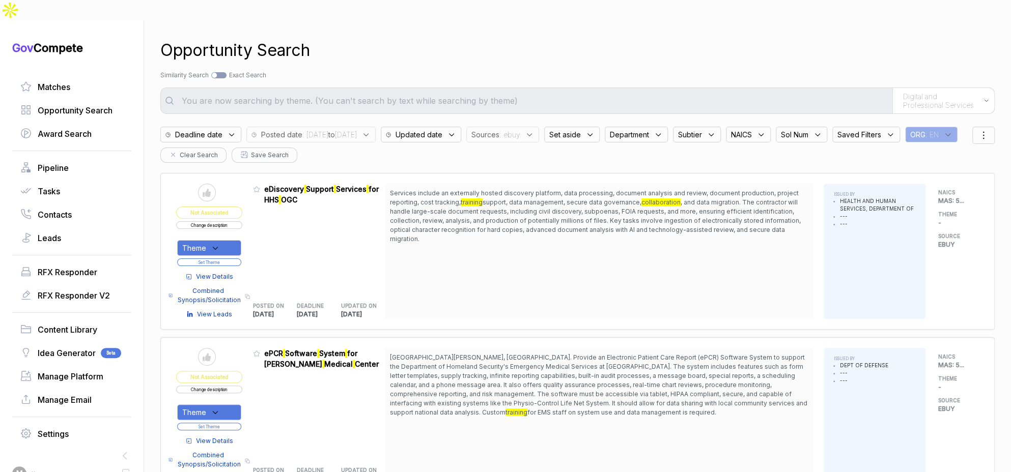
click at [233, 240] on div "Theme" at bounding box center [209, 248] width 64 height 16
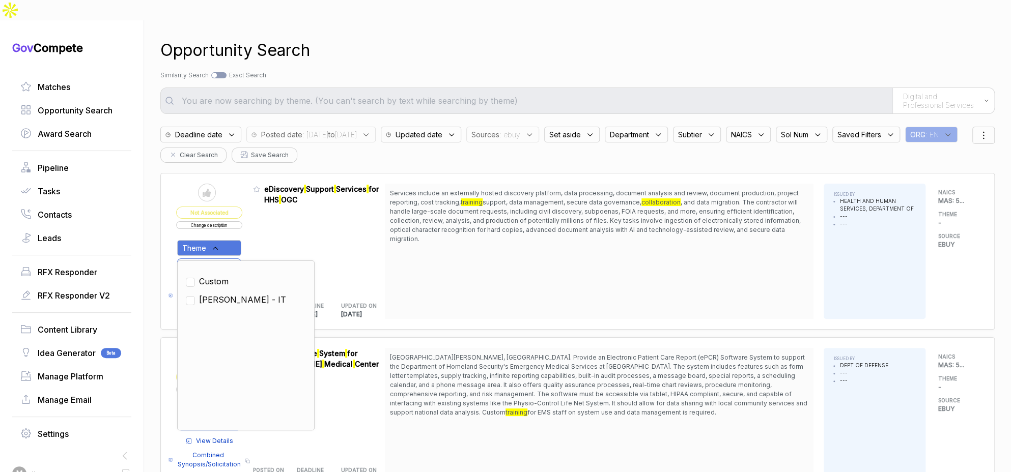
drag, startPoint x: 226, startPoint y: 278, endPoint x: 253, endPoint y: 239, distance: 47.2
click at [228, 294] on span "SAM - IT" at bounding box center [242, 300] width 87 height 12
checkbox input "true"
drag, startPoint x: 264, startPoint y: 225, endPoint x: 246, endPoint y: 244, distance: 25.9
click at [263, 227] on div "Admin: Click to change feature to 1 RFP1776639_47QRAA21D009M eDiscovery Support…" at bounding box center [319, 251] width 132 height 135
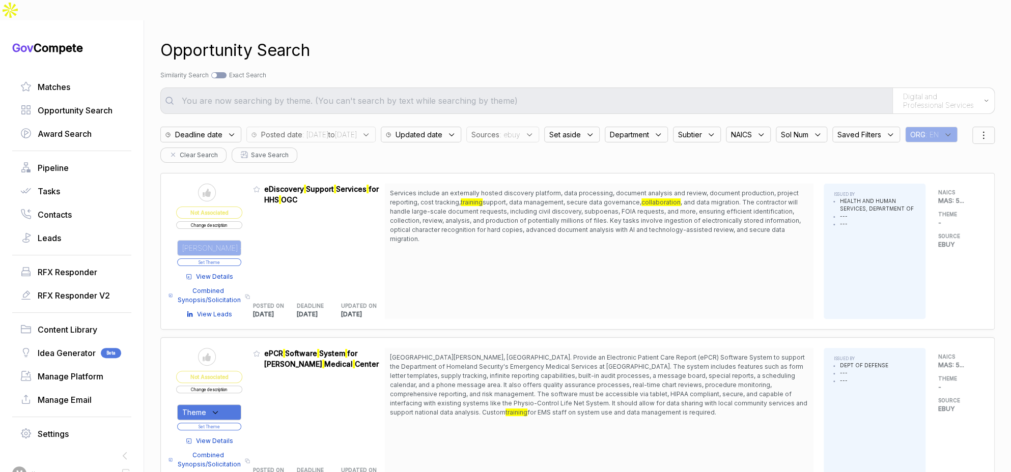
click at [240, 259] on button "Set Theme" at bounding box center [209, 263] width 64 height 8
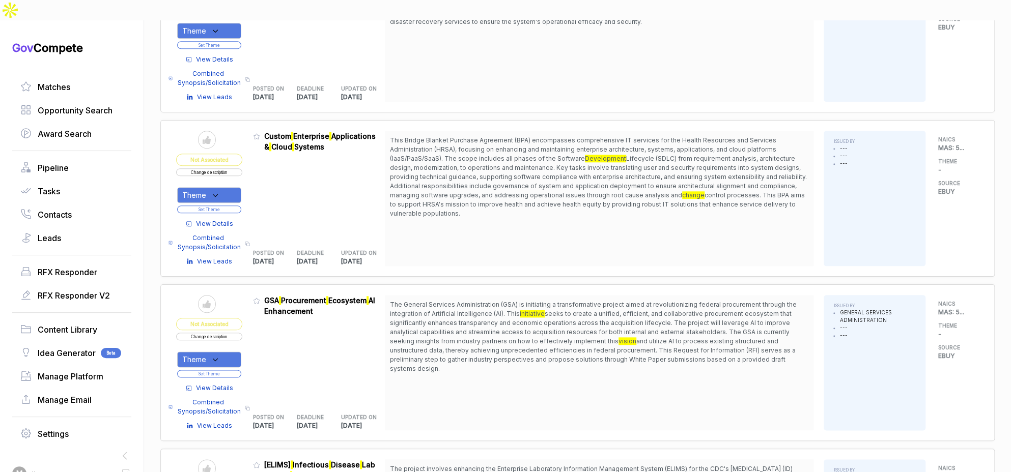
scroll to position [626, 0]
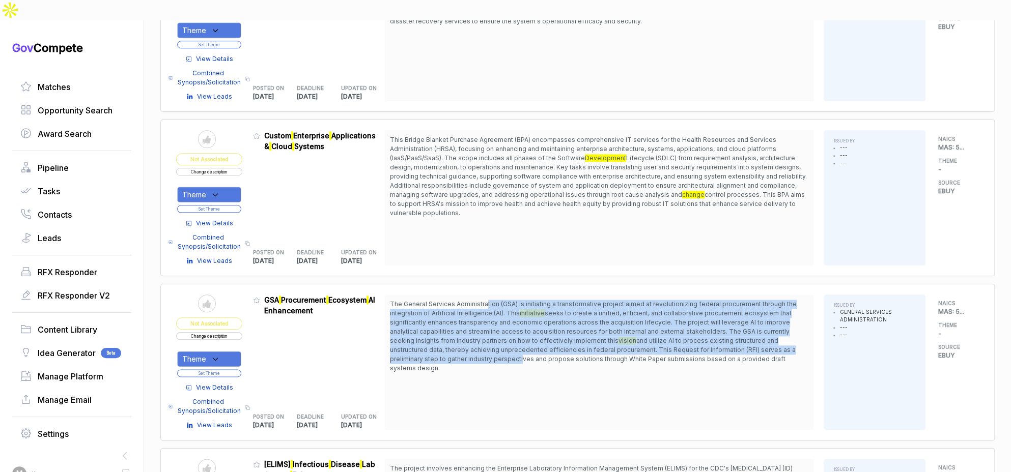
drag, startPoint x: 490, startPoint y: 284, endPoint x: 520, endPoint y: 342, distance: 65.8
click at [522, 339] on span "The General Services Administration (GSA) is initiating a transformative projec…" at bounding box center [599, 336] width 418 height 73
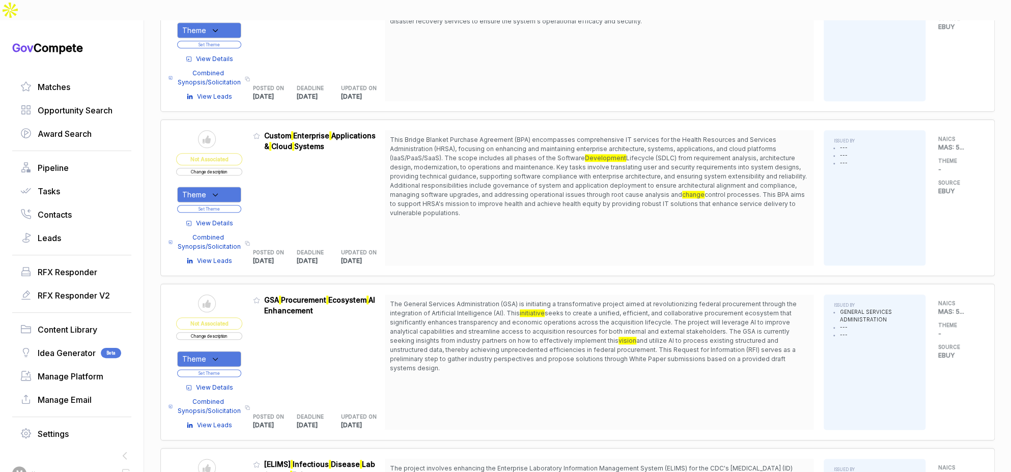
click at [519, 343] on span "The General Services Administration (GSA) is initiating a transformative projec…" at bounding box center [599, 336] width 418 height 73
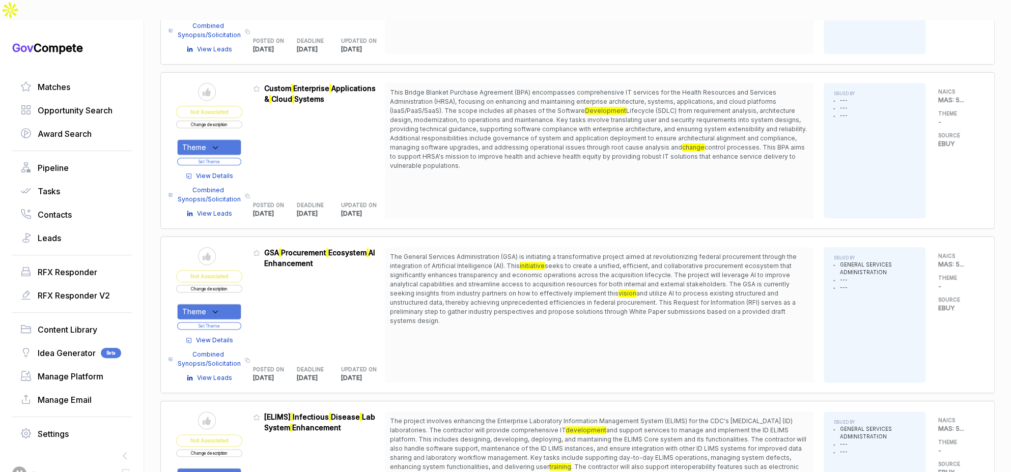
scroll to position [678, 0]
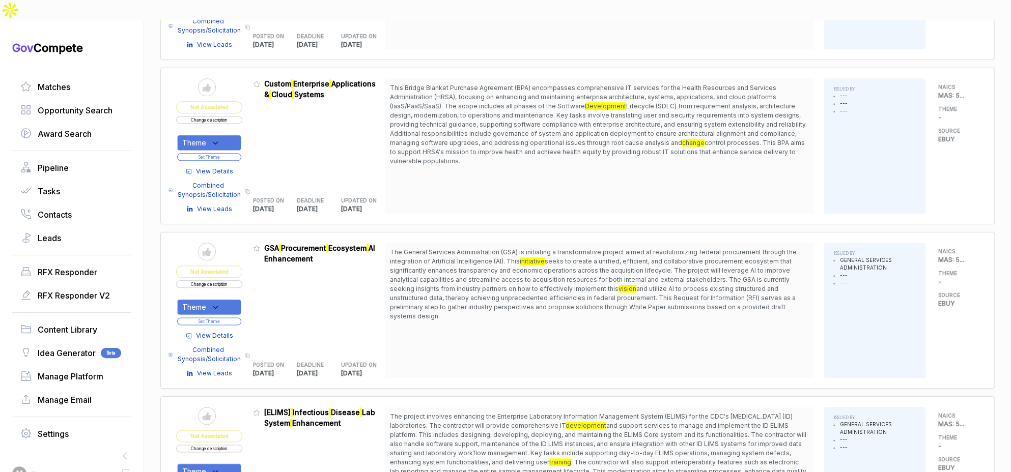
click at [489, 285] on span "and utilize AI to process existing structured and unstructured data, thereby ac…" at bounding box center [593, 302] width 406 height 35
click at [233, 299] on div "Theme" at bounding box center [209, 307] width 64 height 16
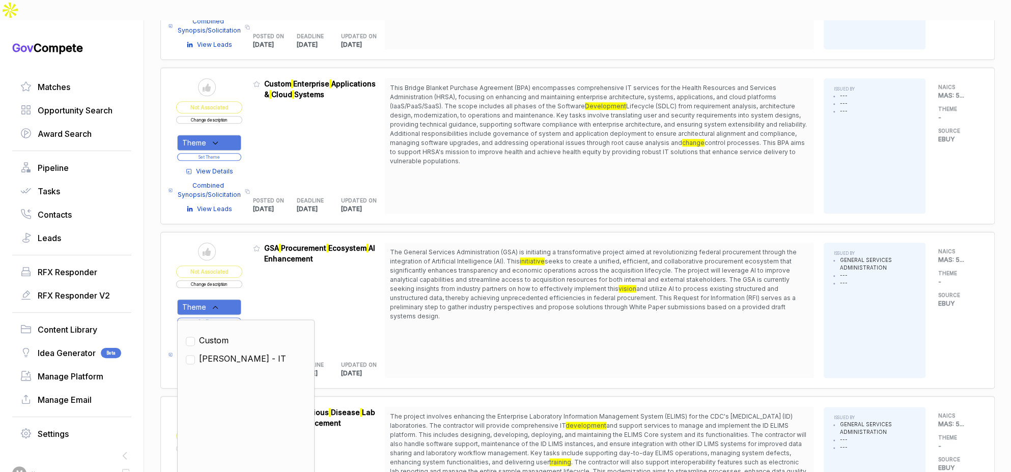
click at [229, 353] on span "SAM - IT" at bounding box center [242, 359] width 87 height 12
checkbox input "true"
drag, startPoint x: 261, startPoint y: 288, endPoint x: 239, endPoint y: 296, distance: 23.1
click at [259, 288] on div "Admin: Click to change feature to 1 RFI1776553_47QRAA21D009M GSA Procurement Ec…" at bounding box center [319, 310] width 132 height 135
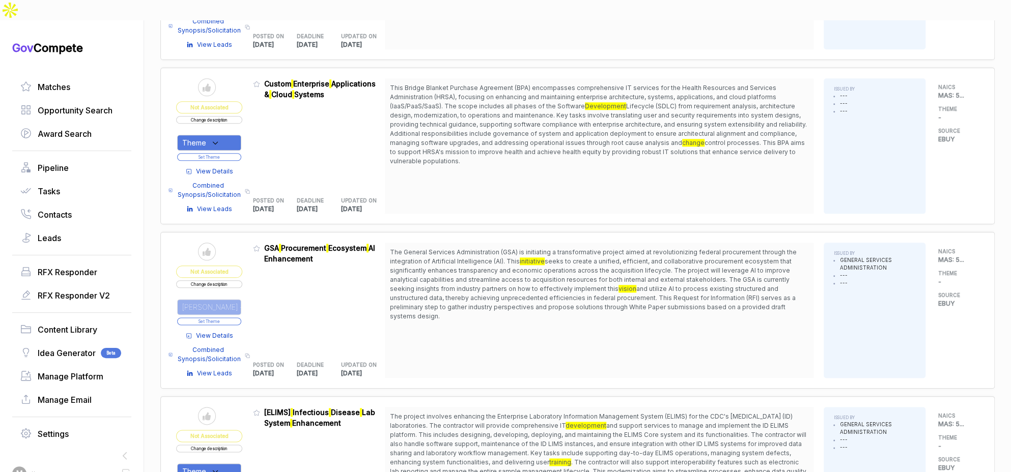
click at [238, 318] on button "Set Theme" at bounding box center [209, 322] width 64 height 8
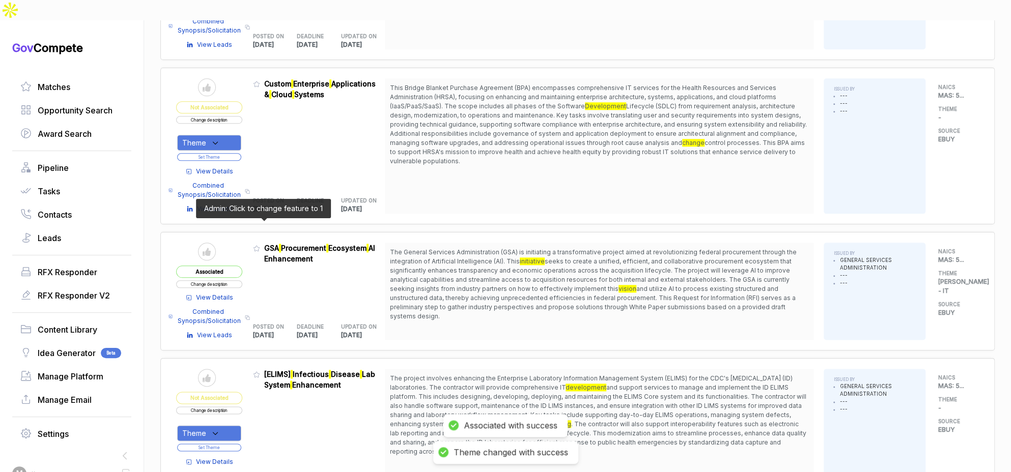
click at [260, 246] on icon at bounding box center [257, 249] width 6 height 6
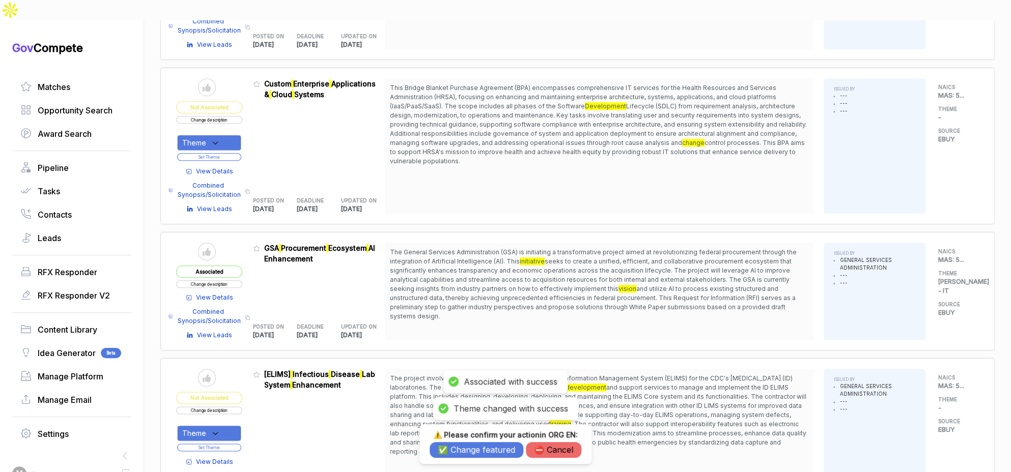
click at [446, 444] on button "✅ Change featured" at bounding box center [477, 450] width 94 height 16
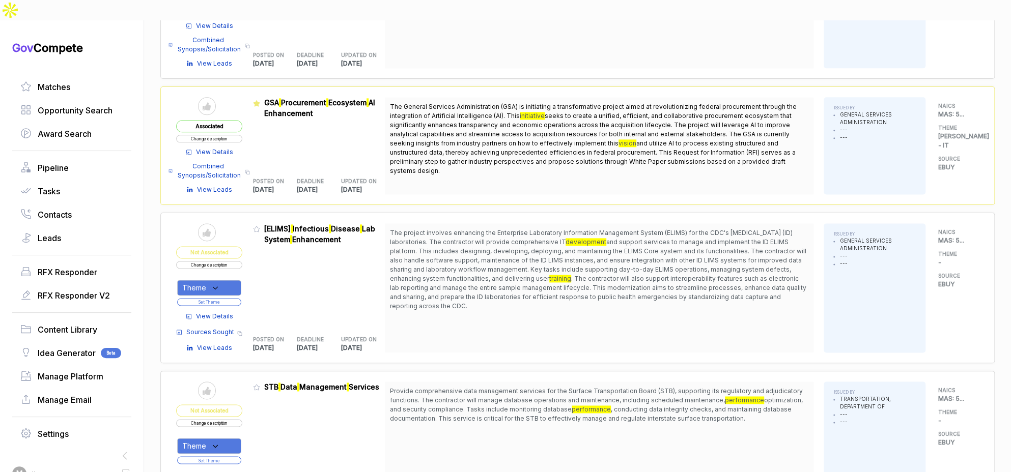
scroll to position [825, 0]
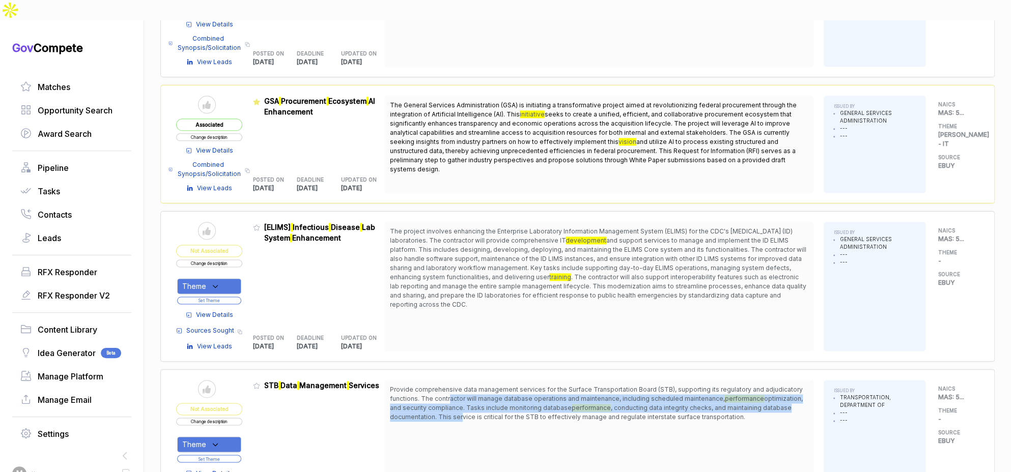
drag, startPoint x: 456, startPoint y: 371, endPoint x: 467, endPoint y: 388, distance: 20.9
click at [466, 389] on span "Provide comprehensive data management services for the Surface Transportation B…" at bounding box center [599, 403] width 418 height 37
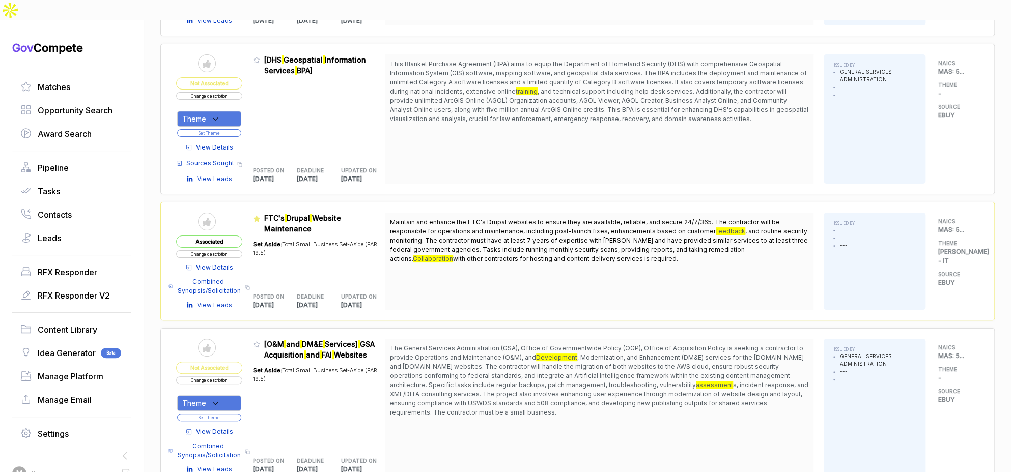
scroll to position [2836, 0]
click at [215, 427] on span "View Details" at bounding box center [214, 431] width 37 height 9
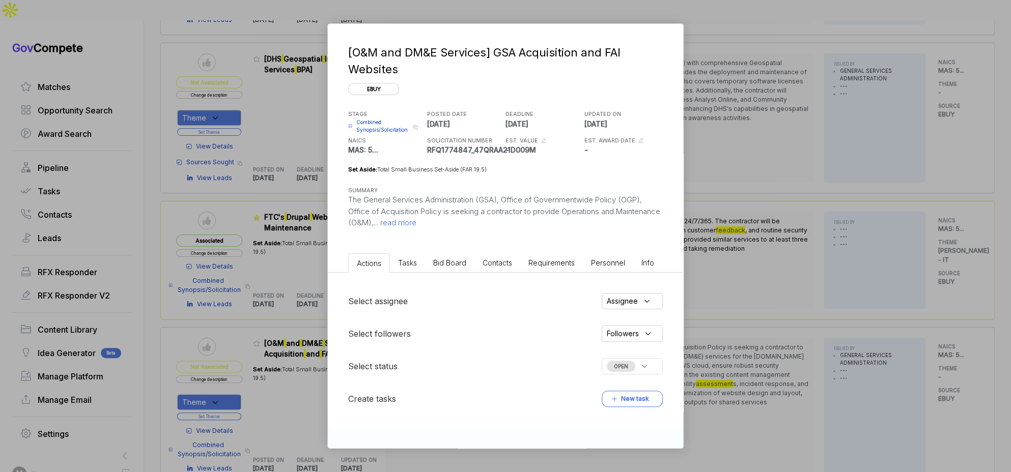
click at [437, 267] on li "Bid Board" at bounding box center [449, 263] width 49 height 19
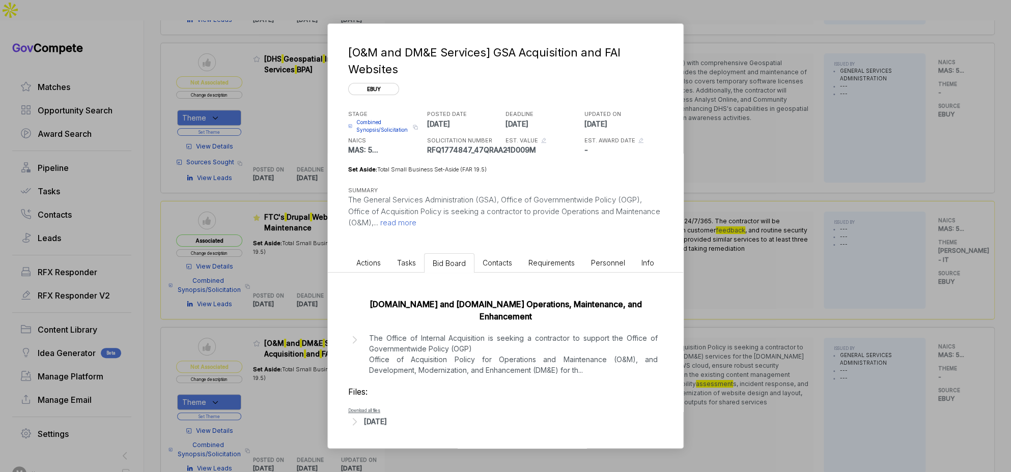
drag, startPoint x: 383, startPoint y: 412, endPoint x: 414, endPoint y: 400, distance: 33.8
click at [387, 416] on div "Aug 18, 2025" at bounding box center [375, 421] width 23 height 11
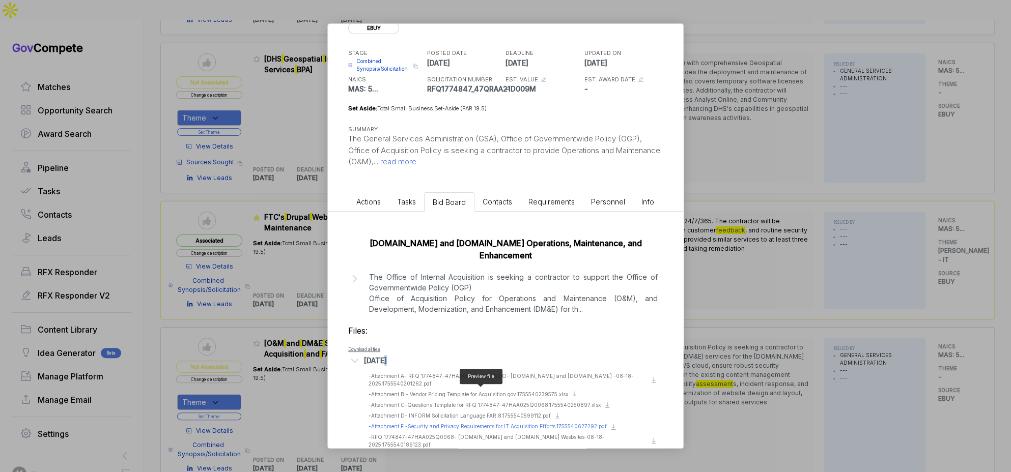
scroll to position [62, 0]
click at [481, 373] on span "- Attachment A- RFQ 1774847-47HAA025Q0068-SOO- Acquisition.gov and FAI.gov -08-…" at bounding box center [501, 380] width 265 height 14
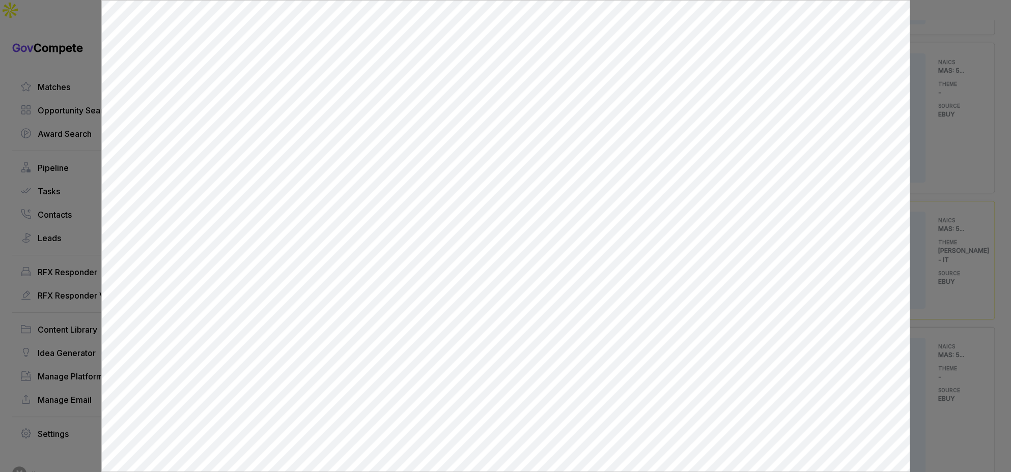
scroll to position [0, 0]
click at [955, 82] on div at bounding box center [505, 236] width 1011 height 472
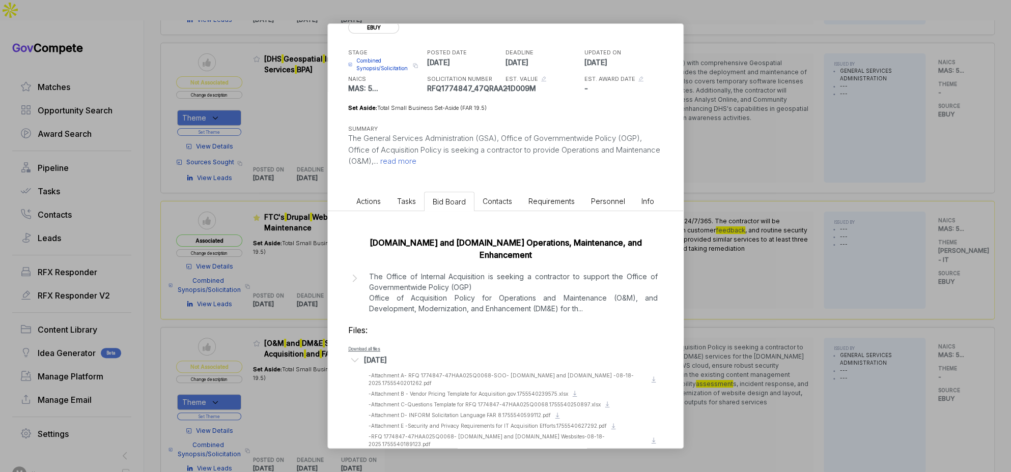
click at [828, 233] on div "[O&M and DM&E Services] GSA Acquisition and FAI Websites ebuy STAGE Combined Sy…" at bounding box center [505, 236] width 1011 height 472
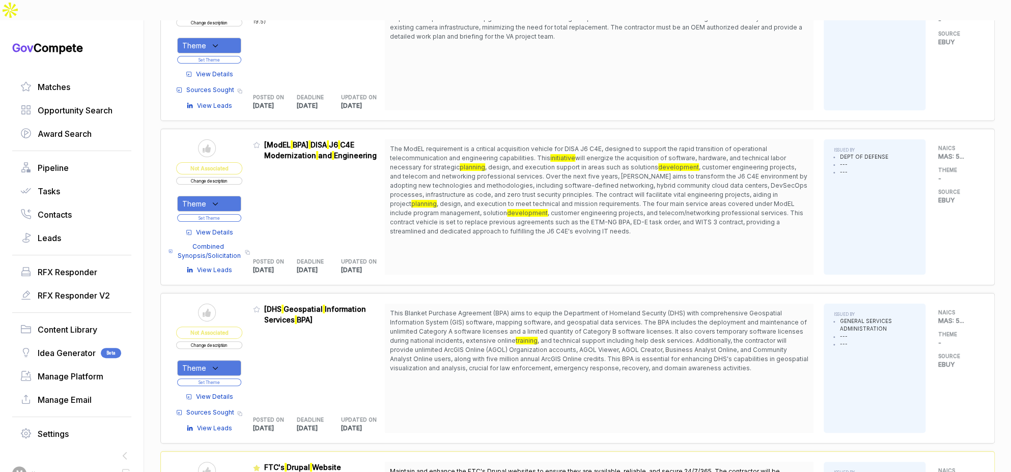
scroll to position [2584, 0]
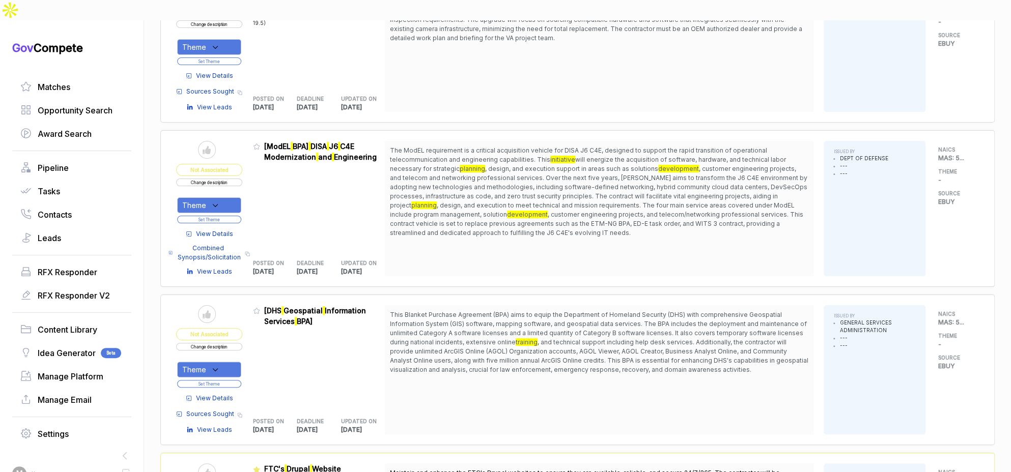
click at [232, 343] on button "Change description" at bounding box center [209, 347] width 66 height 8
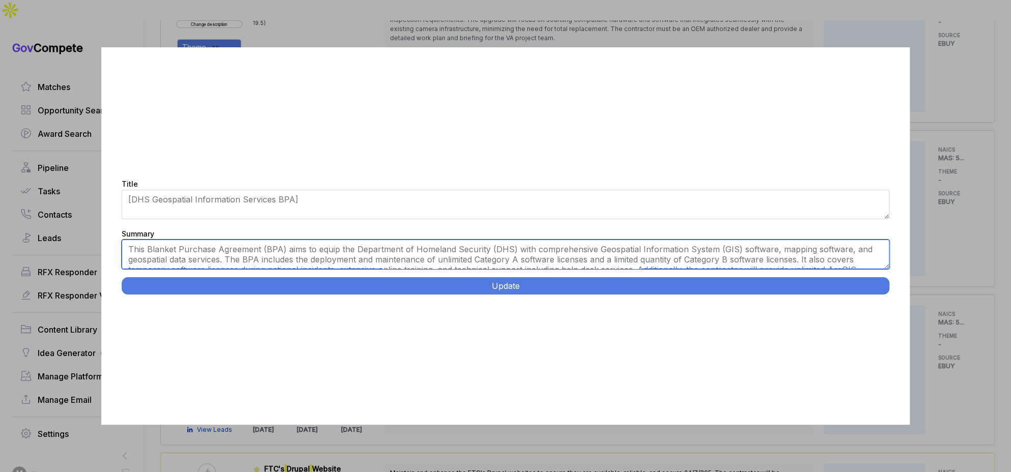
click at [452, 265] on textarea "This Blanket Purchase Agreement (BPA) aims to equip the Department of Homeland …" at bounding box center [506, 255] width 768 height 30
paste textarea "GIS Enterprise Software and Services. Washington DC. Provide enterprise geospat…"
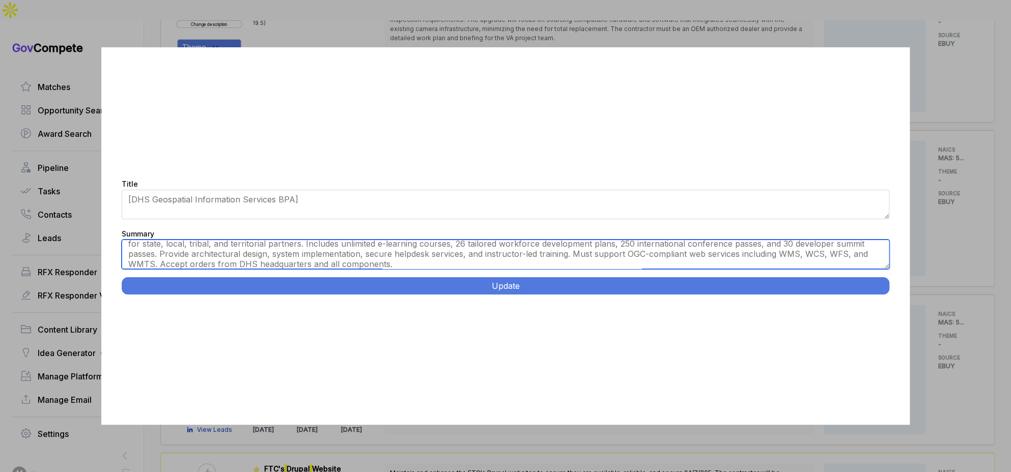
scroll to position [0, 0]
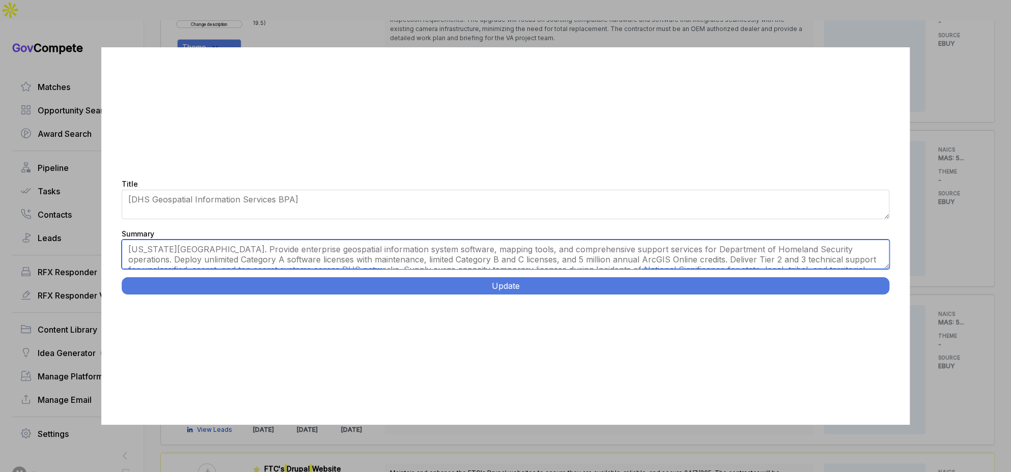
type textarea "Washington DC. Provide enterprise geospatial information system software, mappi…"
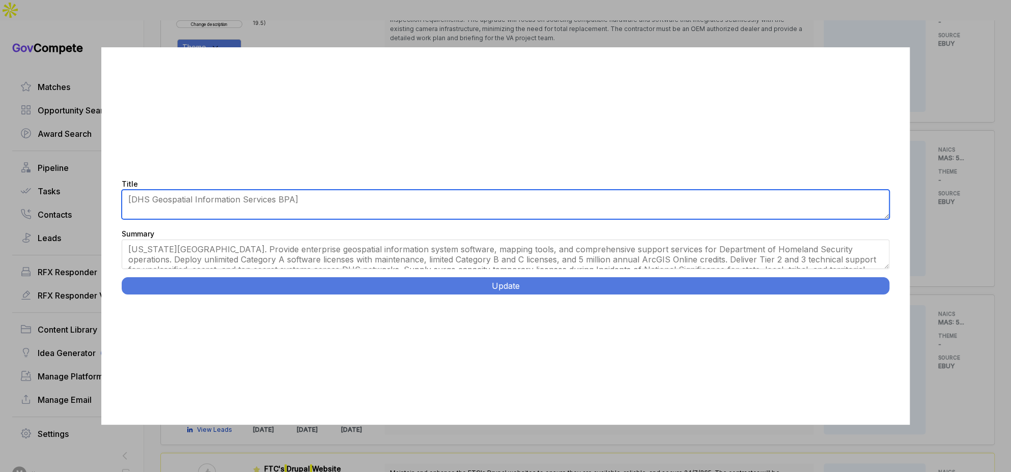
click at [345, 201] on textarea "[DHS Geospatial Information Services BPA]" at bounding box center [506, 205] width 768 height 30
paste textarea "GIS Enterprise Software and Services."
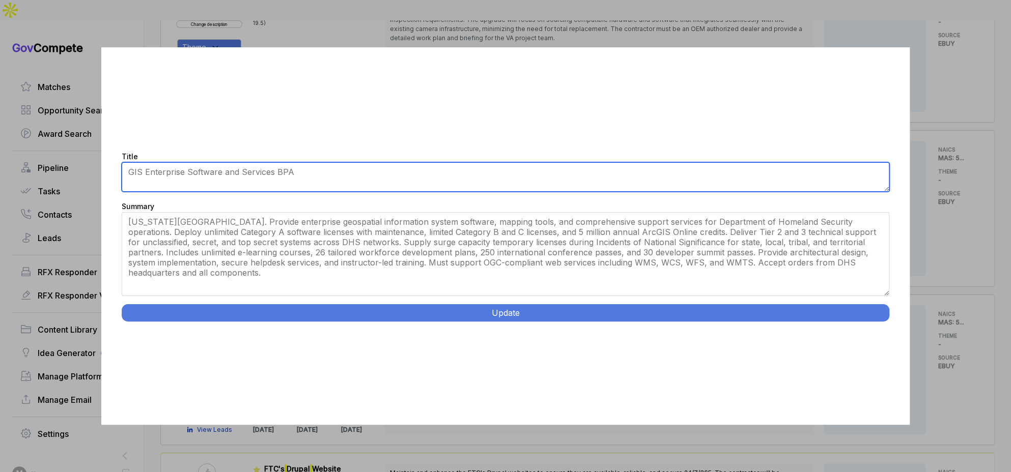
drag, startPoint x: 884, startPoint y: 268, endPoint x: 705, endPoint y: 287, distance: 180.2
click at [869, 322] on div "Title [DHS Geospatial Information Services BPA] Summary This Blanket Purchase A…" at bounding box center [505, 236] width 809 height 378
type textarea "GIS Enterprise Software and Services BPA"
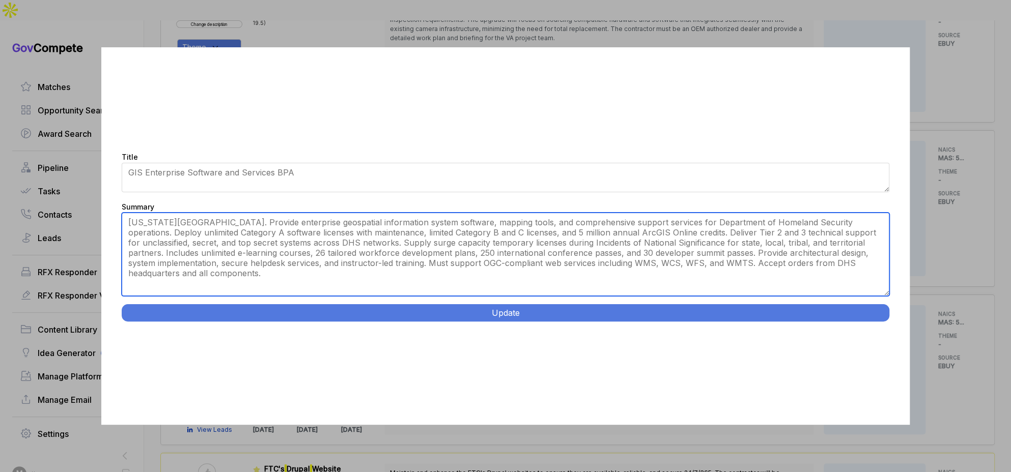
click at [531, 218] on textarea "This Blanket Purchase Agreement (BPA) aims to equip the Department of Homeland …" at bounding box center [506, 254] width 768 height 83
drag, startPoint x: 367, startPoint y: 226, endPoint x: 702, endPoint y: 263, distance: 337.5
click at [679, 264] on textarea "This Blanket Purchase Agreement (BPA) aims to equip the Department of Homeland …" at bounding box center [506, 254] width 768 height 83
drag, startPoint x: 728, startPoint y: 261, endPoint x: 774, endPoint y: 261, distance: 46.8
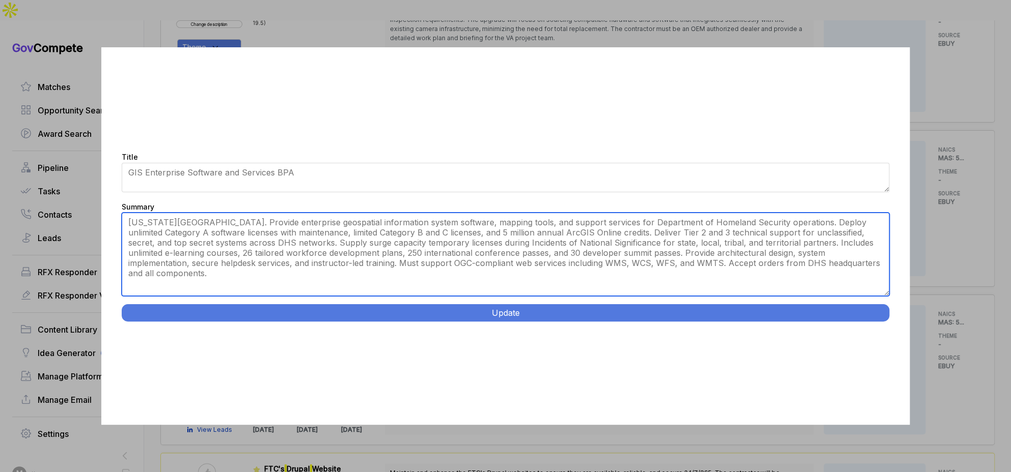
click at [734, 261] on textarea "This Blanket Purchase Agreement (BPA) aims to equip the Department of Homeland …" at bounding box center [506, 254] width 768 height 83
drag, startPoint x: 818, startPoint y: 265, endPoint x: 592, endPoint y: 266, distance: 226.0
click at [592, 266] on textarea "This Blanket Purchase Agreement (BPA) aims to equip the Department of Homeland …" at bounding box center [506, 254] width 768 height 83
type textarea "Washington DC. Provide enterprise geospatial information system software, mappi…"
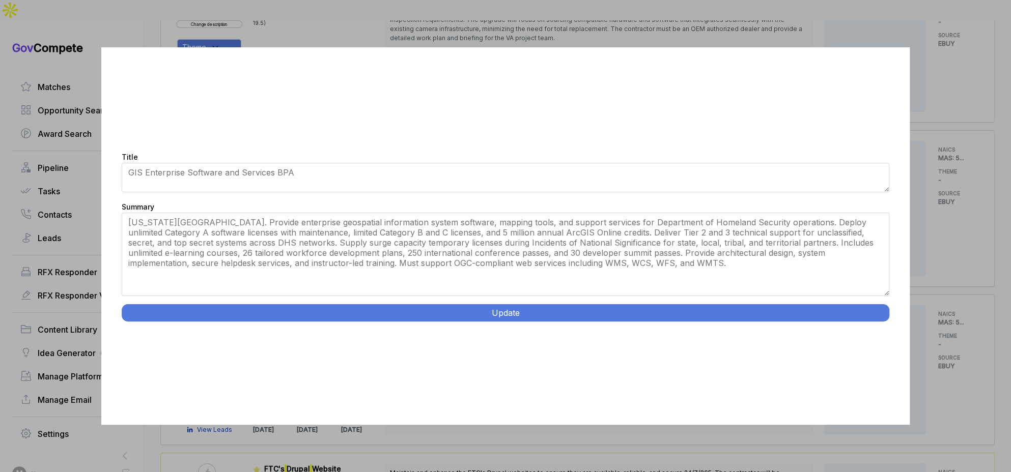
click at [633, 309] on button "Update" at bounding box center [506, 312] width 768 height 17
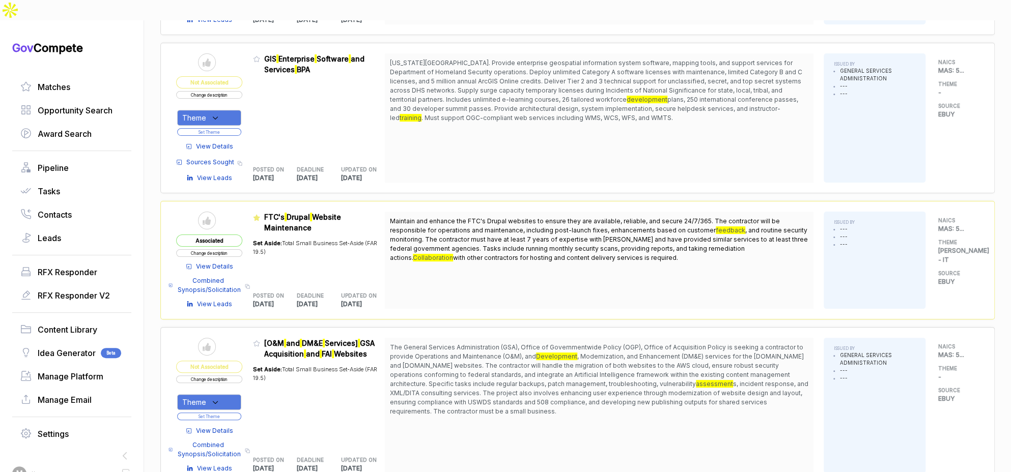
scroll to position [2835, 0]
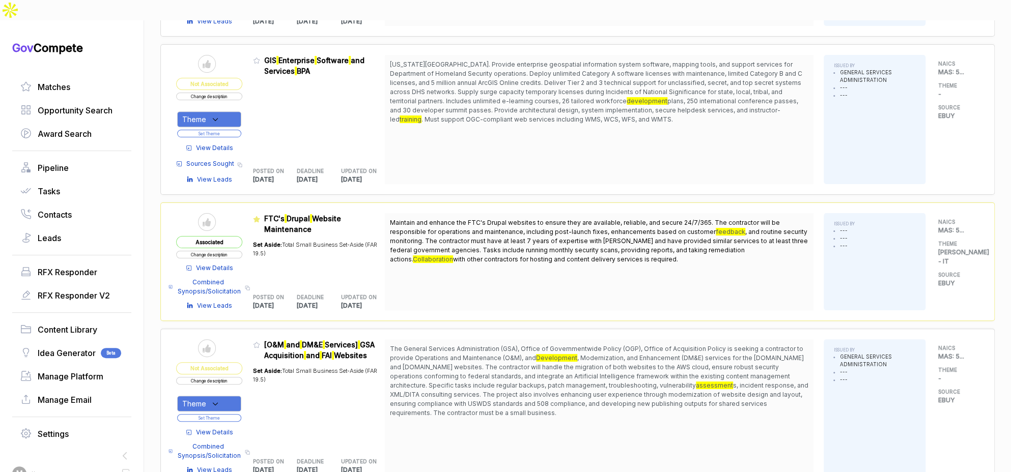
click at [232, 377] on button "Change description" at bounding box center [209, 381] width 66 height 8
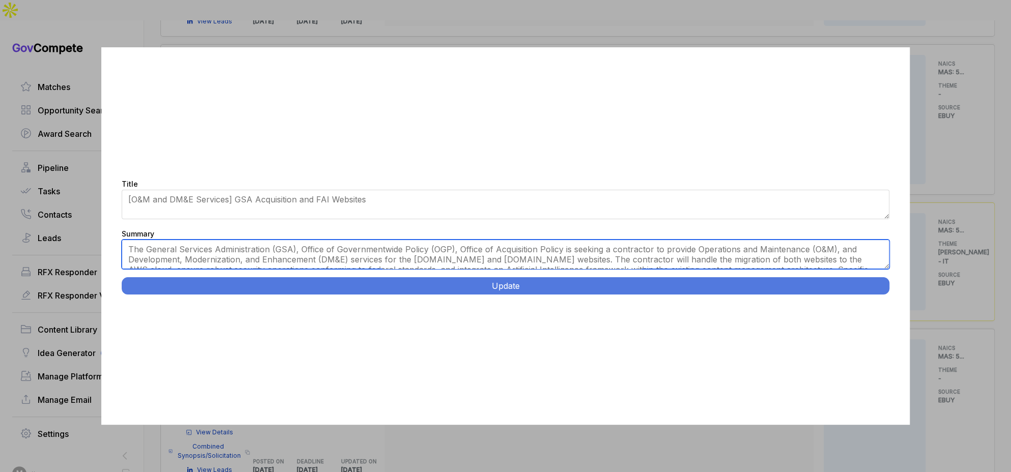
click at [373, 253] on textarea "The General Services Administration (GSA), Office of Governmentwide Policy (OGP…" at bounding box center [506, 255] width 768 height 30
paste textarea "Federal Acquisition Website Development and Operations. Washington DC. Provide …"
type textarea "Washington DC. Provide operations, maintenance, and development services for Ac…"
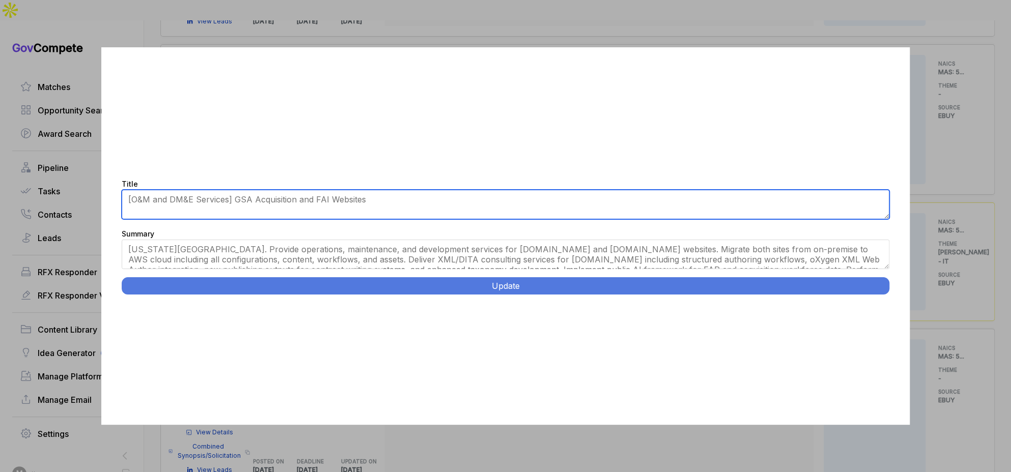
click at [399, 210] on textarea "[O&M and DM&E Services] GSA Acquisition and FAI Websites" at bounding box center [506, 205] width 768 height 30
paste textarea "Federal Acquisition Website Development and Operations."
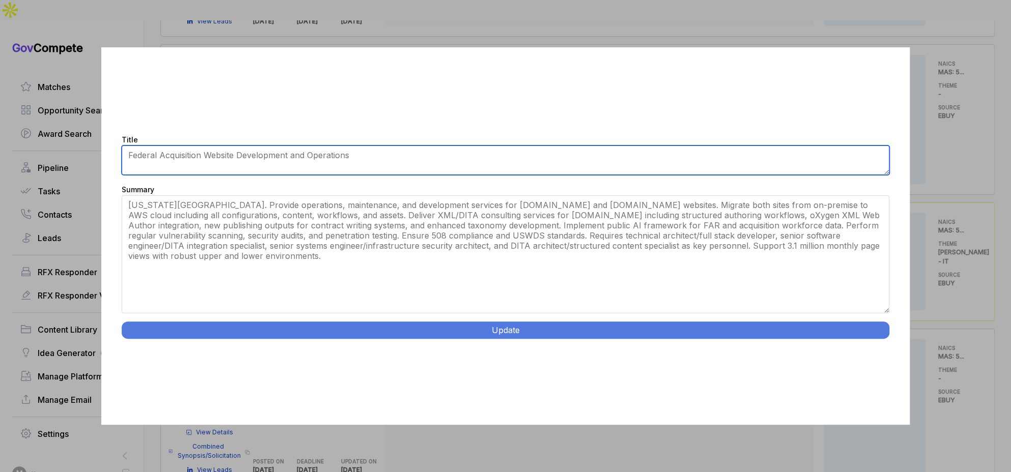
drag, startPoint x: 888, startPoint y: 267, endPoint x: 821, endPoint y: 331, distance: 92.5
click at [859, 355] on div "Title [O&M and DM&E Services] GSA Acquisition and FAI Websites Summary Update" at bounding box center [505, 236] width 809 height 378
type textarea "Federal Acquisition Website Development and Operations"
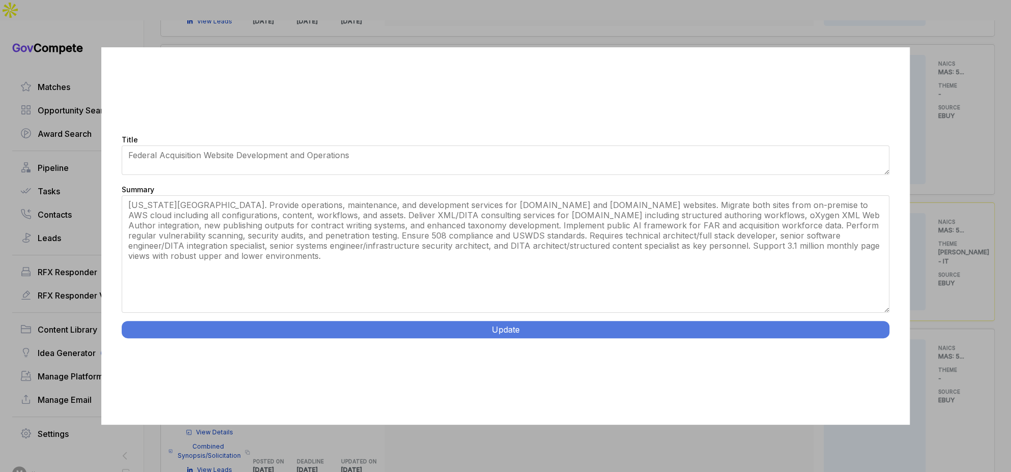
click at [553, 324] on button "Update" at bounding box center [506, 329] width 768 height 17
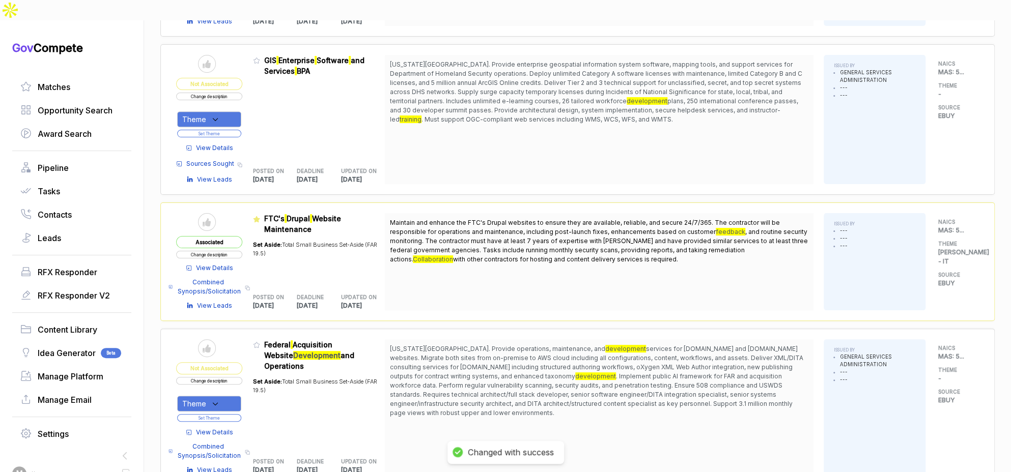
click at [220, 400] on icon at bounding box center [215, 404] width 9 height 9
click at [232, 450] on span "SAM - IT" at bounding box center [242, 456] width 87 height 12
checkbox input "true"
drag, startPoint x: 276, startPoint y: 374, endPoint x: 239, endPoint y: 384, distance: 38.0
click at [276, 374] on div "Set Aside: Total Small Business Set-Aside (FAR 19.5)" at bounding box center [319, 409] width 132 height 75
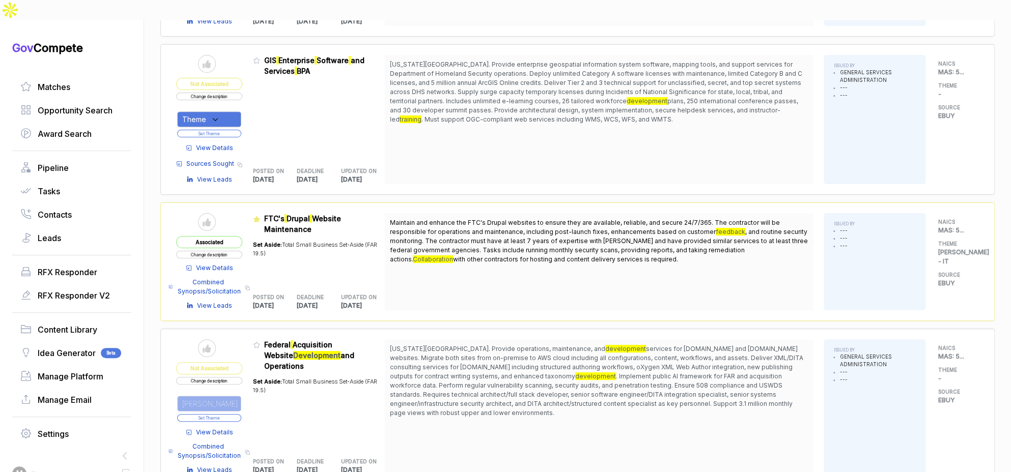
drag, startPoint x: 234, startPoint y: 387, endPoint x: 254, endPoint y: 364, distance: 30.3
click at [234, 414] on button "Set Theme" at bounding box center [209, 418] width 64 height 8
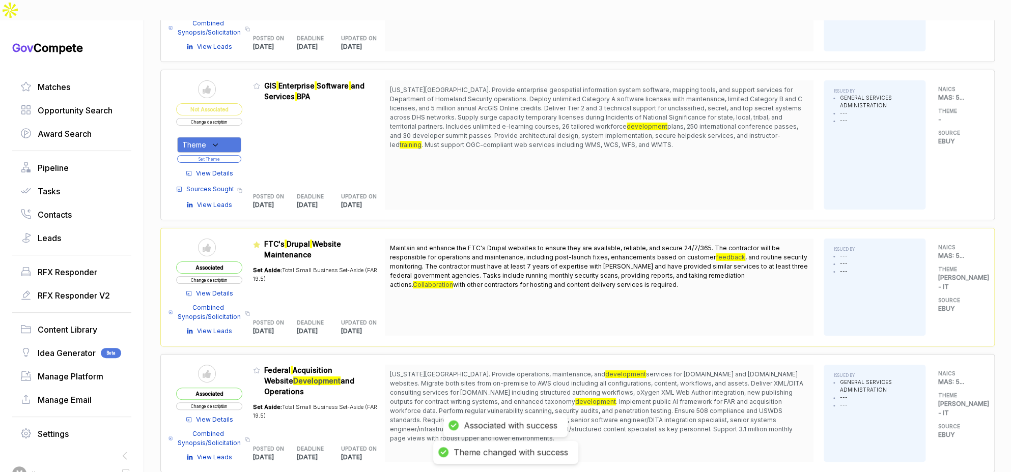
scroll to position [2798, 0]
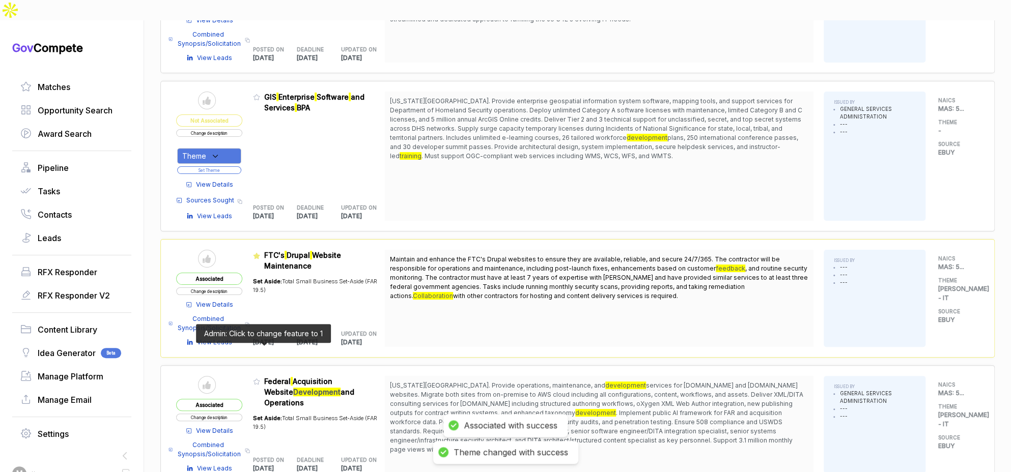
click at [260, 378] on icon at bounding box center [256, 381] width 7 height 7
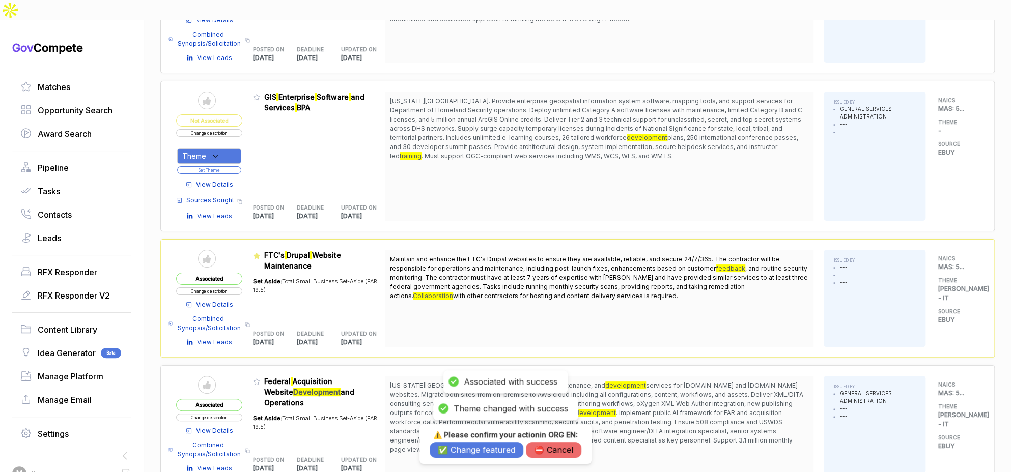
click at [467, 451] on button "✅ Change featured" at bounding box center [477, 450] width 94 height 16
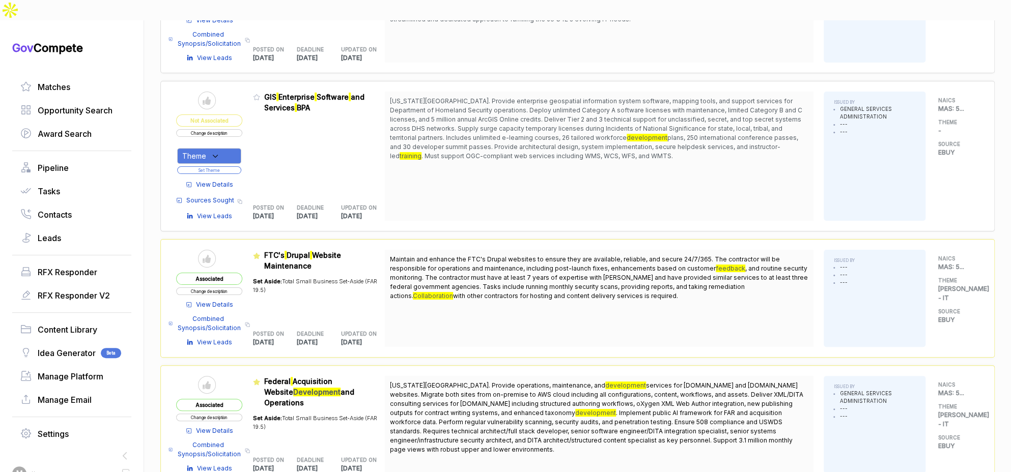
click at [218, 152] on icon at bounding box center [215, 156] width 9 height 9
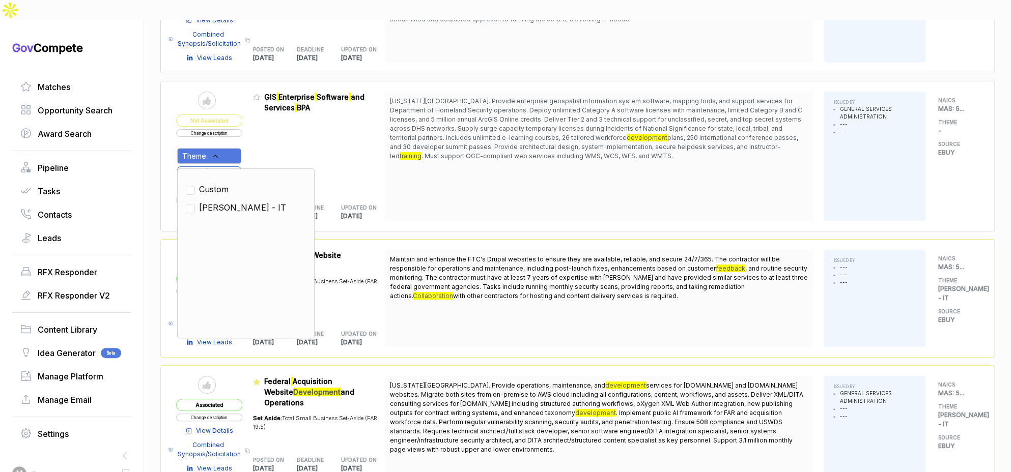
click at [226, 202] on span "SAM - IT" at bounding box center [242, 208] width 87 height 12
checkbox input "true"
drag, startPoint x: 290, startPoint y: 115, endPoint x: 258, endPoint y: 126, distance: 33.7
click at [287, 117] on div "Admin: Click to change feature to 1 RFQ1775899_47QRAA21D009M GIS Enterprise Sof…" at bounding box center [319, 156] width 132 height 129
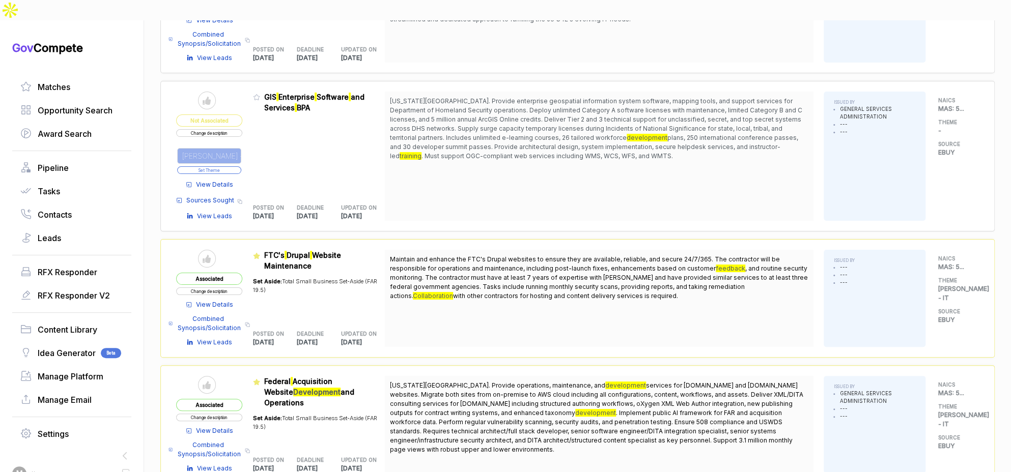
click at [237, 166] on button "Set Theme" at bounding box center [209, 170] width 64 height 8
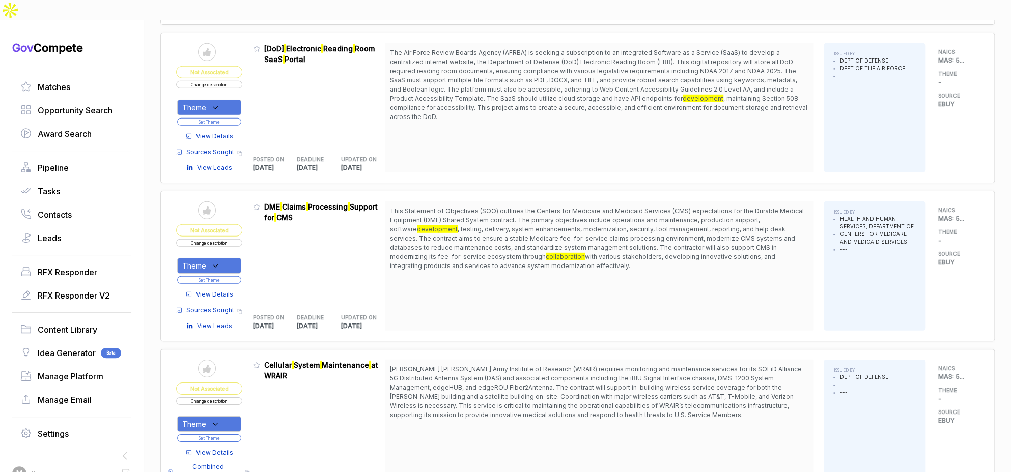
scroll to position [1877, 0]
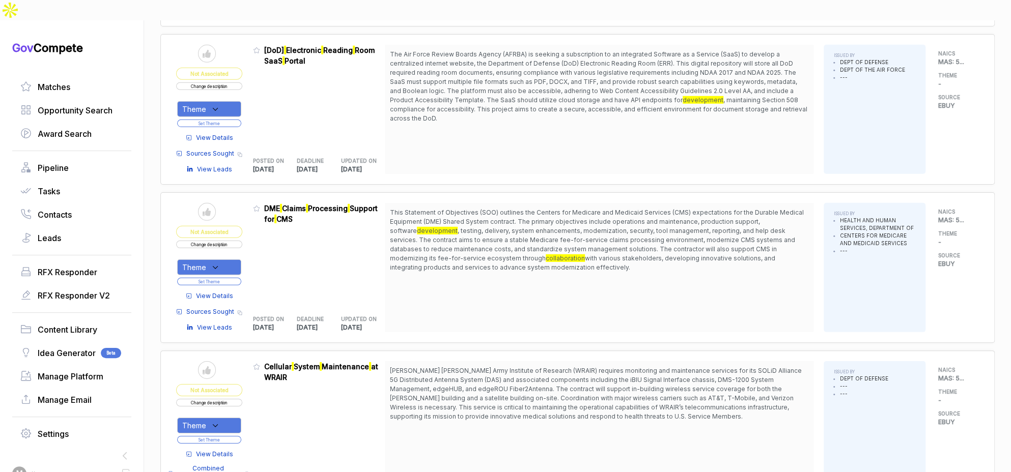
drag, startPoint x: 485, startPoint y: 190, endPoint x: 497, endPoint y: 184, distance: 13.2
click at [490, 208] on span "This Statement of Objectives (SOO) outlines the Centers for Medicare and Medica…" at bounding box center [599, 240] width 418 height 64
drag, startPoint x: 497, startPoint y: 185, endPoint x: 505, endPoint y: 191, distance: 9.5
click at [505, 209] on span "This Statement of Objectives (SOO) outlines the Centers for Medicare and Medica…" at bounding box center [597, 222] width 414 height 26
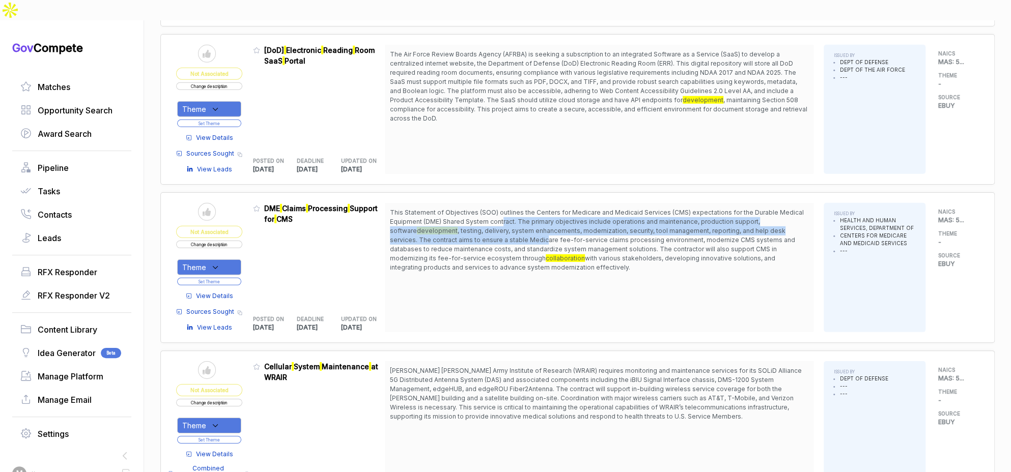
drag, startPoint x: 506, startPoint y: 191, endPoint x: 509, endPoint y: 209, distance: 18.6
click at [509, 209] on span "This Statement of Objectives (SOO) outlines the Centers for Medicare and Medica…" at bounding box center [599, 240] width 418 height 64
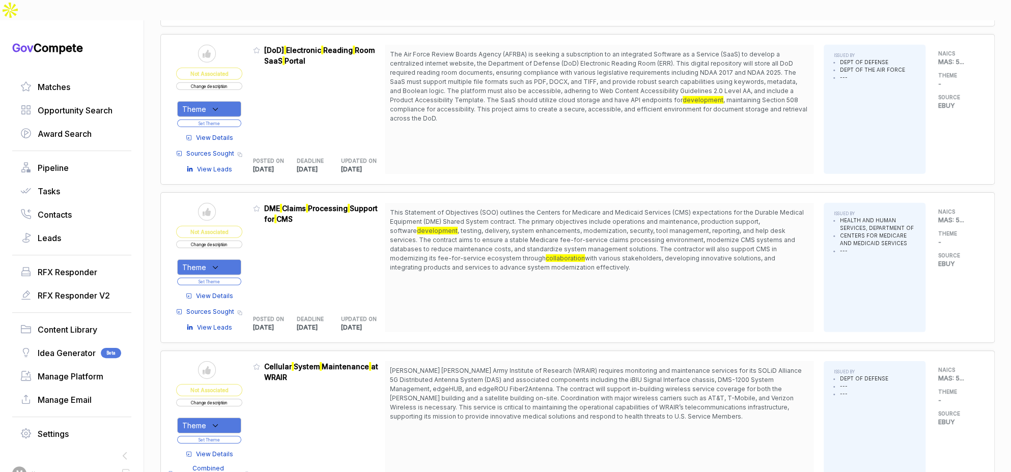
click at [233, 292] on span "View Details" at bounding box center [214, 296] width 37 height 9
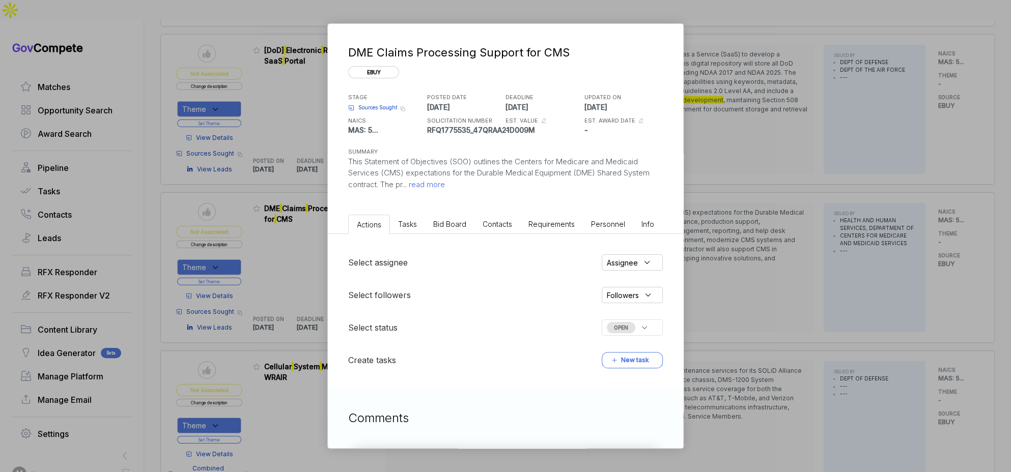
click at [445, 223] on span "Bid Board" at bounding box center [449, 224] width 33 height 9
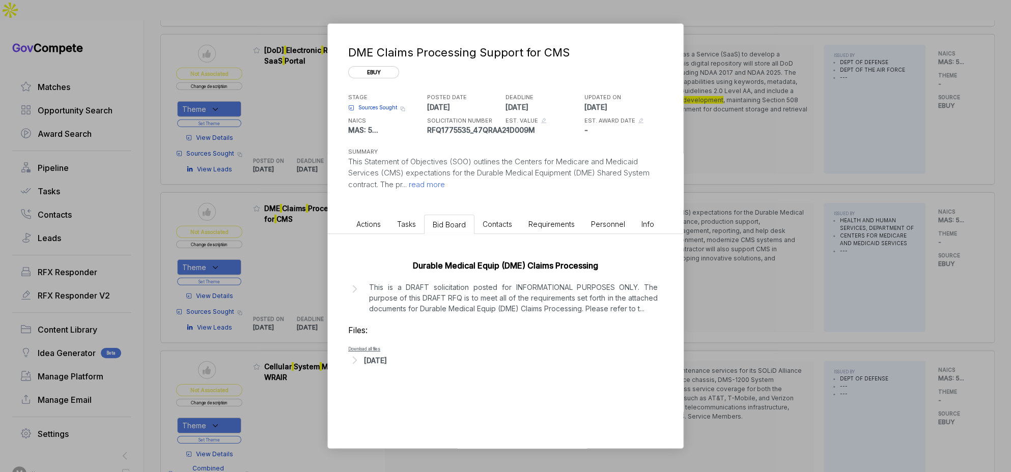
click at [389, 371] on div "Durable Medical Equip (DME) Claims Processing This is a DRAFT solicitation post…" at bounding box center [505, 310] width 355 height 153
click at [387, 360] on div "Aug 13, 2025" at bounding box center [375, 360] width 23 height 11
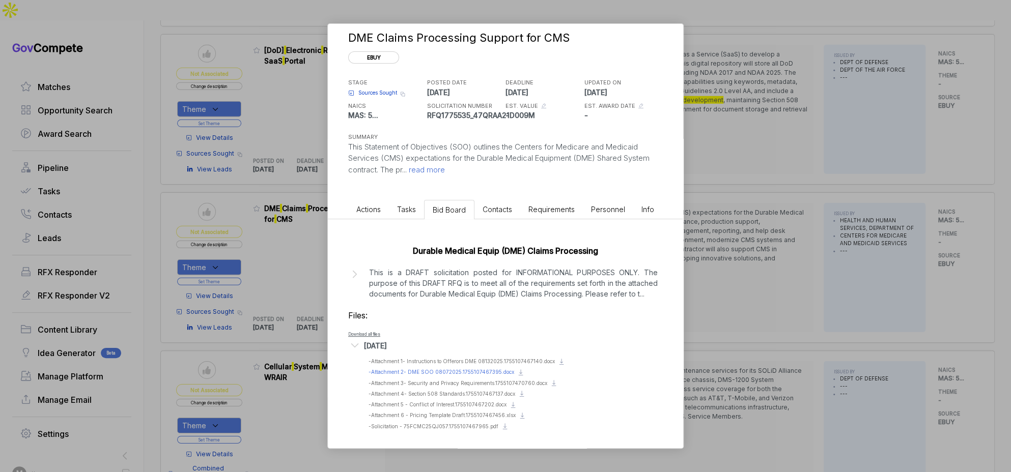
scroll to position [16, 0]
click at [453, 371] on span "- Attachment 2- DME SOO 08072025.1755107467395.docx" at bounding box center [442, 371] width 146 height 6
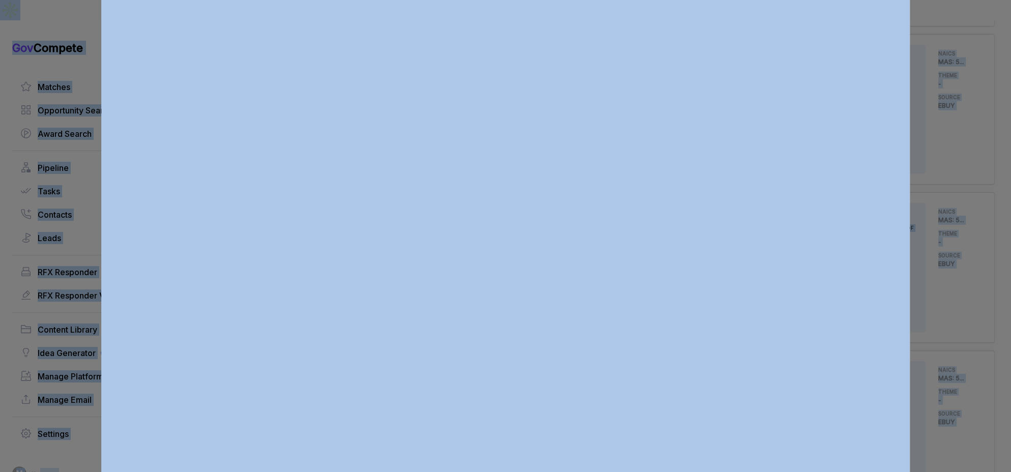
click at [936, 229] on div at bounding box center [505, 236] width 1011 height 472
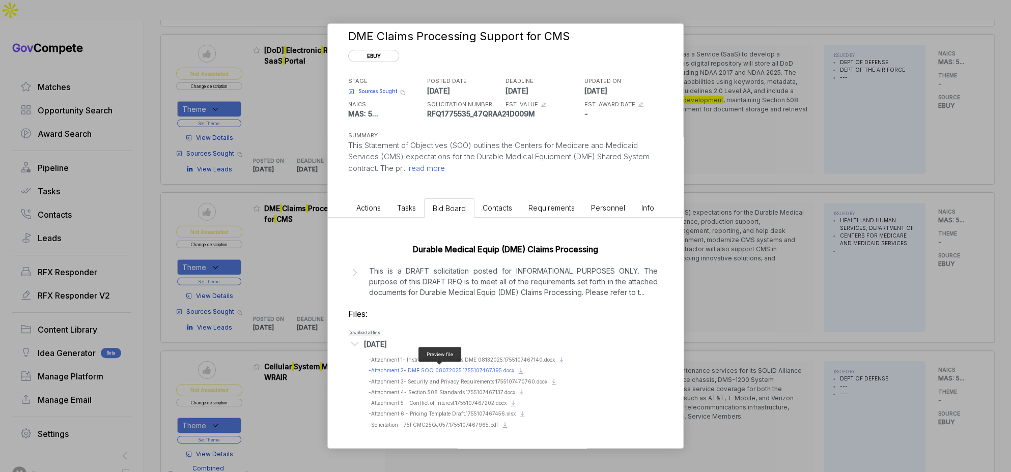
click at [450, 368] on span "- Attachment 2- DME SOO 08072025.1755107467395.docx" at bounding box center [442, 371] width 146 height 6
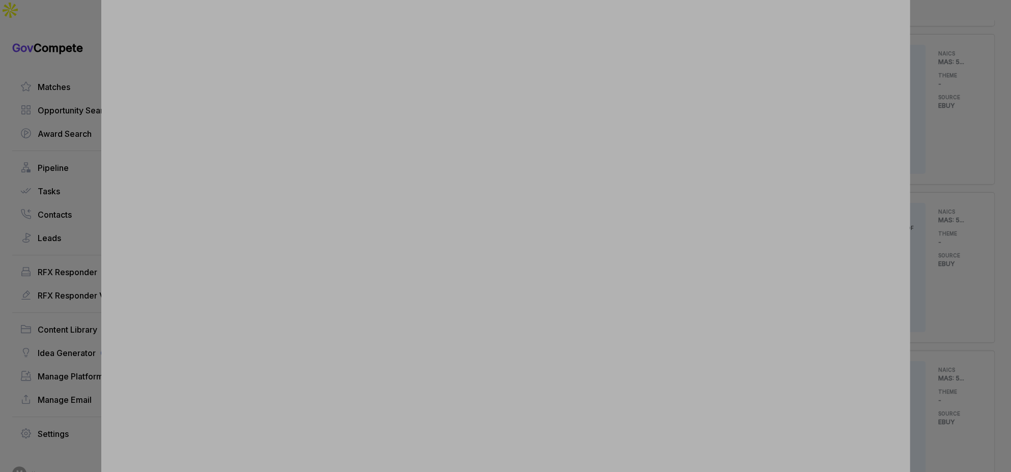
click at [958, 410] on div at bounding box center [505, 236] width 1011 height 472
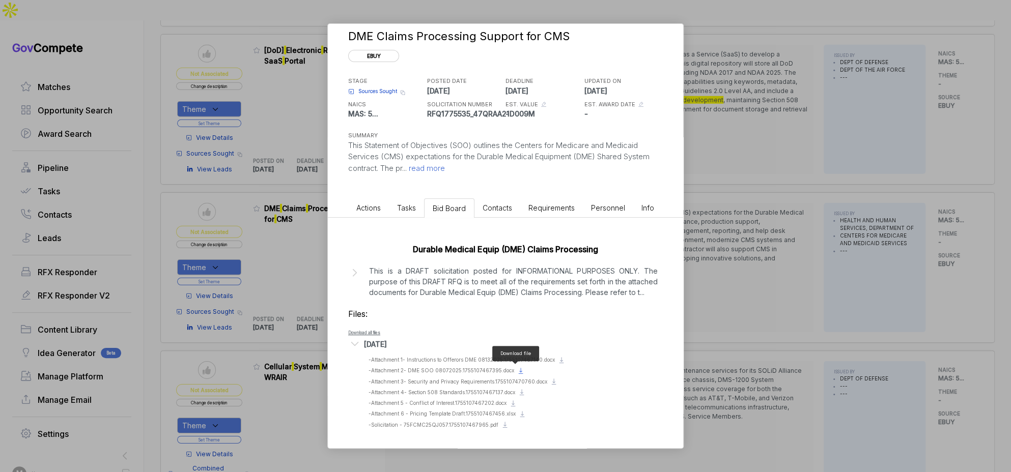
click at [517, 370] on icon at bounding box center [521, 371] width 8 height 8
click at [850, 209] on div "DME Claims Processing Support for CMS ebuy STAGE Sources Sought Copy link POSTE…" at bounding box center [505, 236] width 1011 height 472
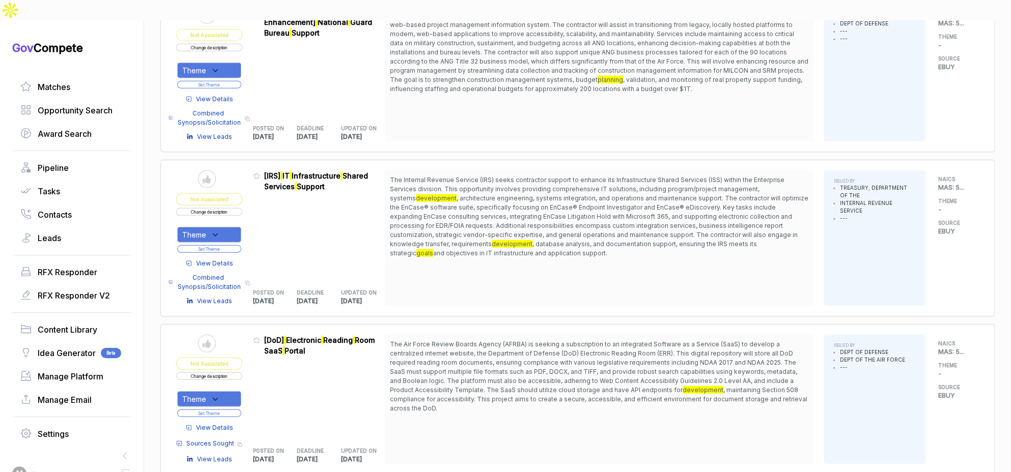
scroll to position [1584, 0]
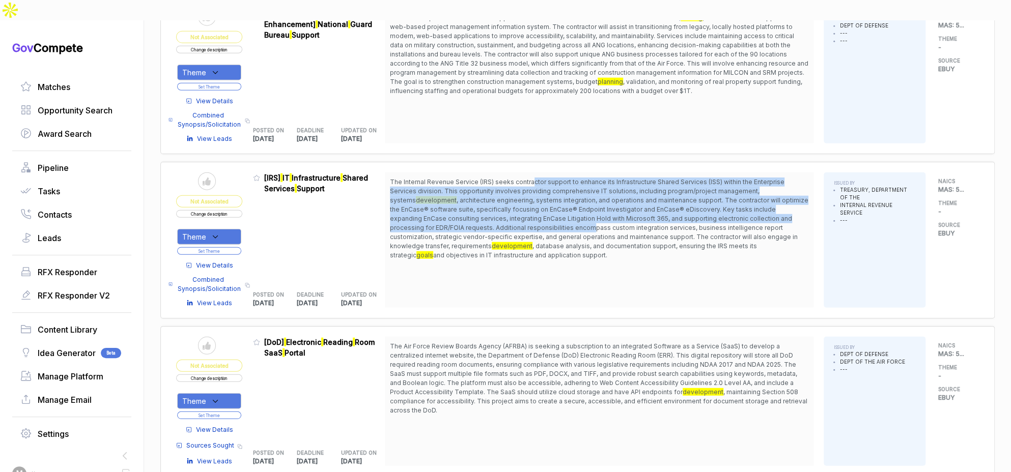
drag, startPoint x: 536, startPoint y: 154, endPoint x: 547, endPoint y: 200, distance: 47.1
click at [547, 200] on span "The Internal Revenue Service (IRS) seeks contractor support to enhance its Infr…" at bounding box center [599, 219] width 418 height 82
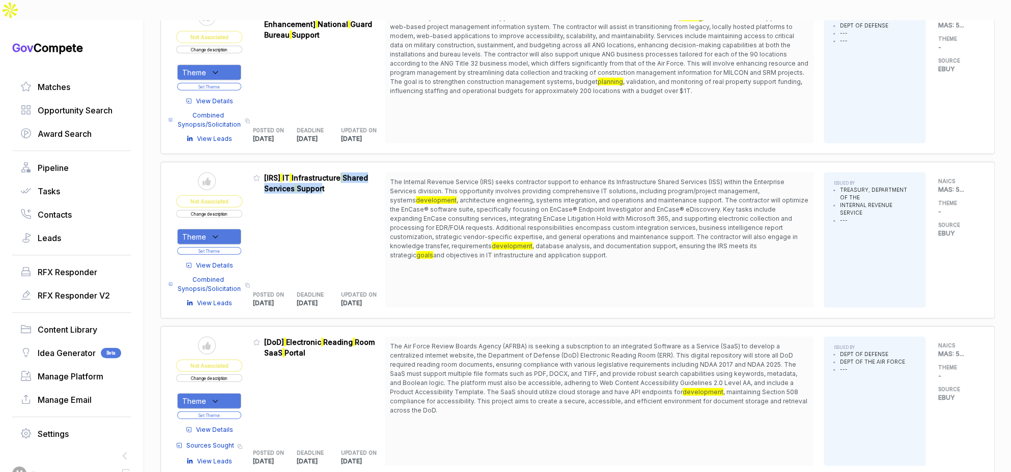
drag, startPoint x: 326, startPoint y: 163, endPoint x: 341, endPoint y: 151, distance: 19.2
click at [341, 173] on span "[IRS] IT Infrastructure Shared Services Support" at bounding box center [323, 183] width 119 height 21
click at [236, 210] on button "Change description" at bounding box center [209, 214] width 66 height 8
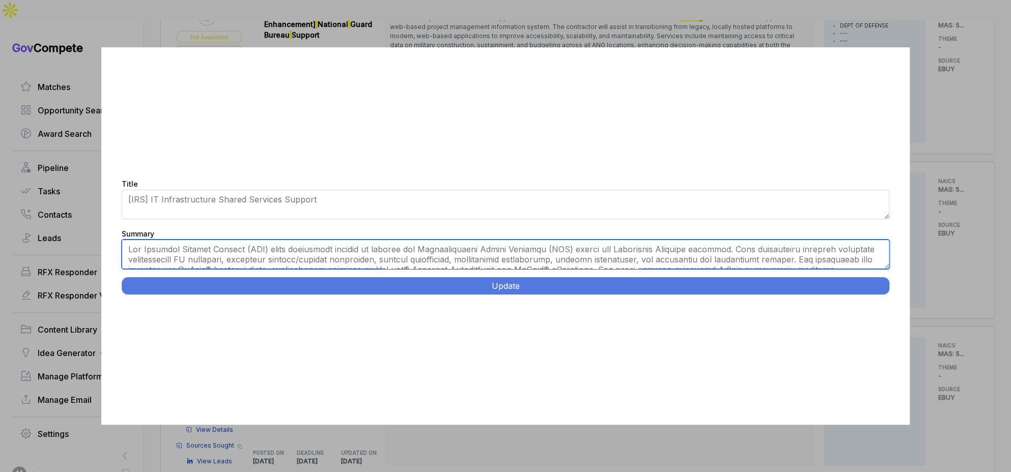
click at [304, 252] on textarea "Summary" at bounding box center [506, 255] width 768 height 30
paste textarea "New Carrollton, MD. Provide IT infrastructure support for IRS mission-critical …"
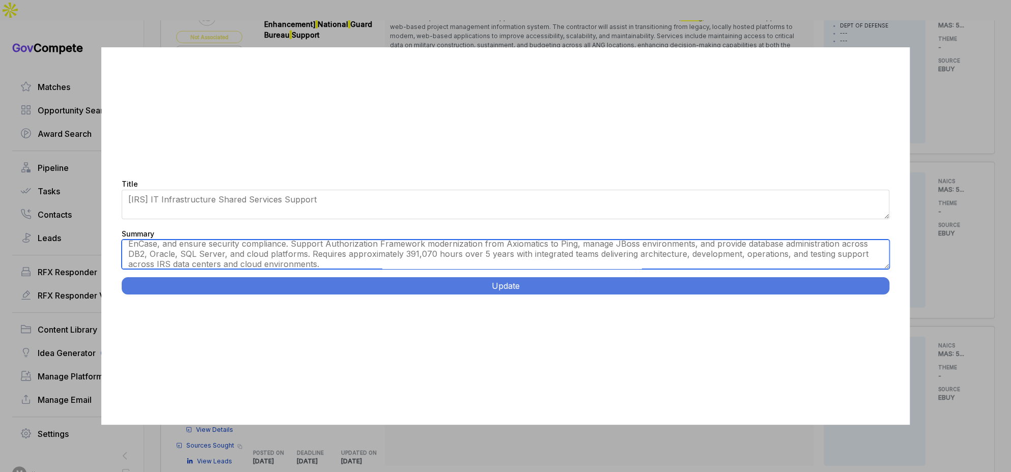
scroll to position [0, 0]
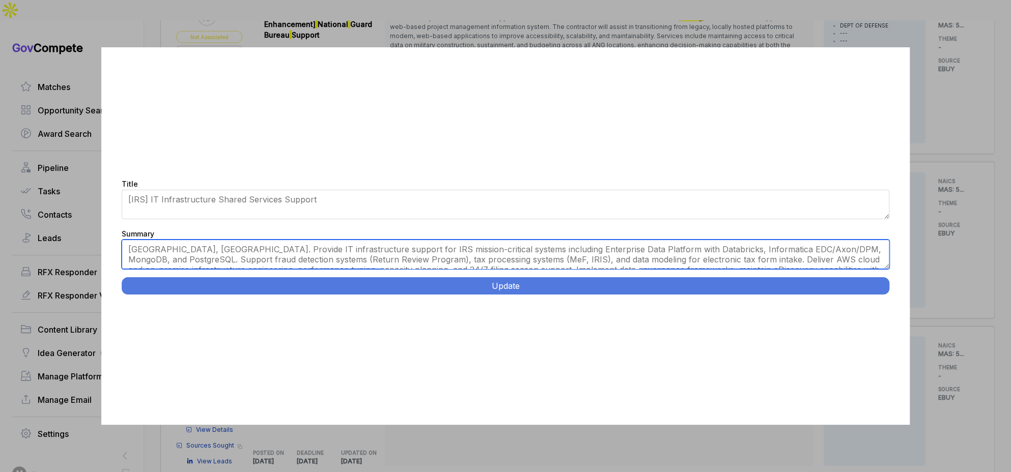
type textarea "New Carrollton, MD. Provide IT infrastructure support for IRS mission-critical …"
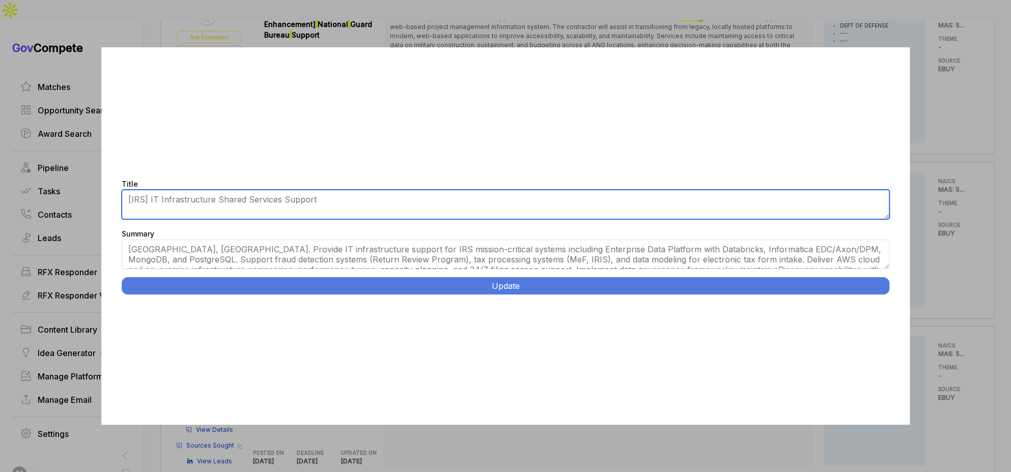
click at [243, 201] on textarea "[IRS] IT Infrastructure Shared Services Support" at bounding box center [506, 205] width 768 height 30
click at [186, 200] on textarea "[IRS] IT Infrastructure Shared Services Support" at bounding box center [506, 205] width 768 height 30
type textarea "IRS Enterprise Services"
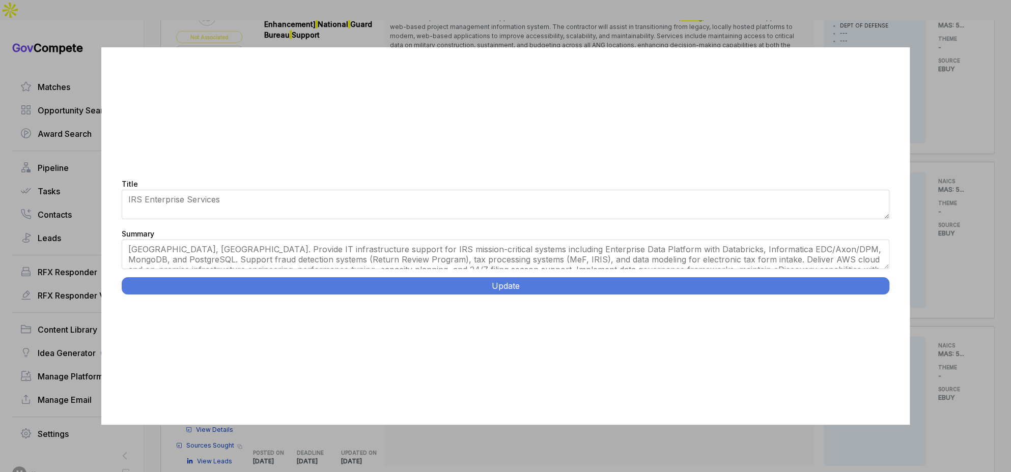
click at [305, 278] on button "Update" at bounding box center [506, 285] width 768 height 17
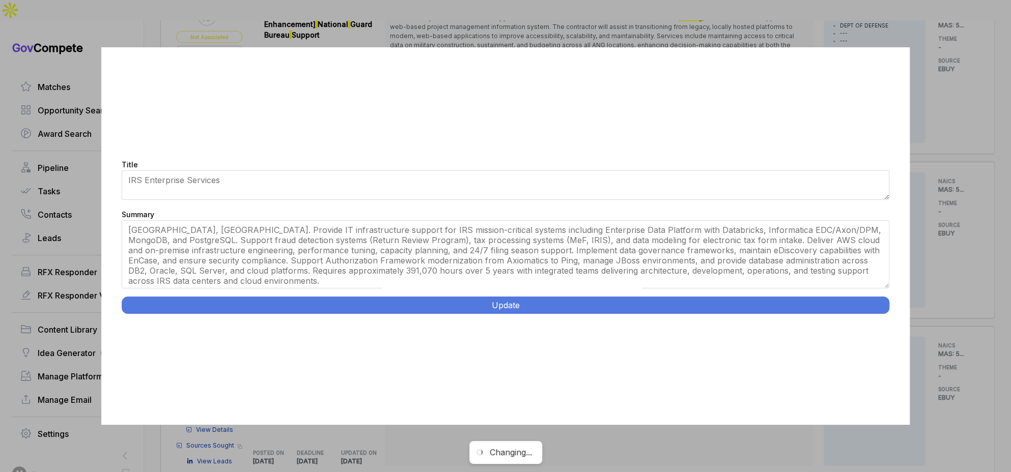
drag, startPoint x: 884, startPoint y: 267, endPoint x: 886, endPoint y: 306, distance: 39.2
click at [886, 306] on div "Title [IRS] IT Infrastructure Shared Services Support Summary Update" at bounding box center [505, 236] width 809 height 378
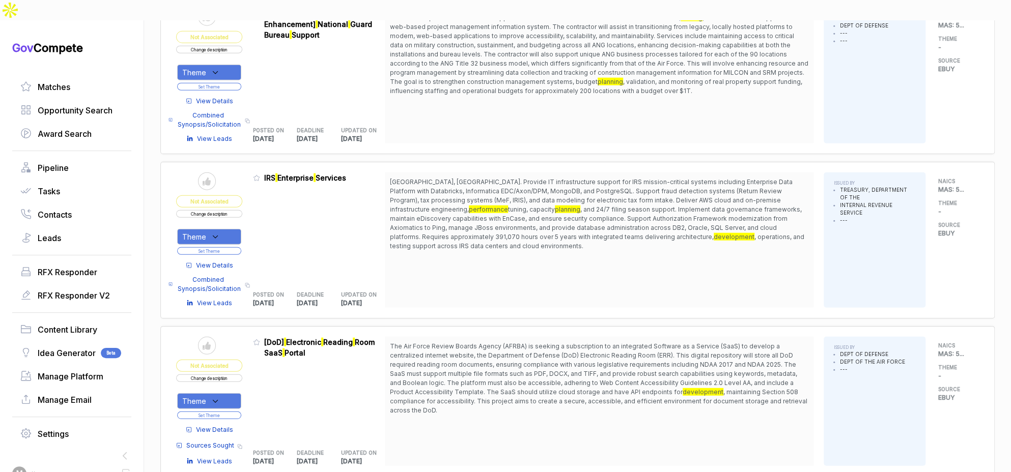
click at [220, 233] on icon at bounding box center [215, 237] width 9 height 9
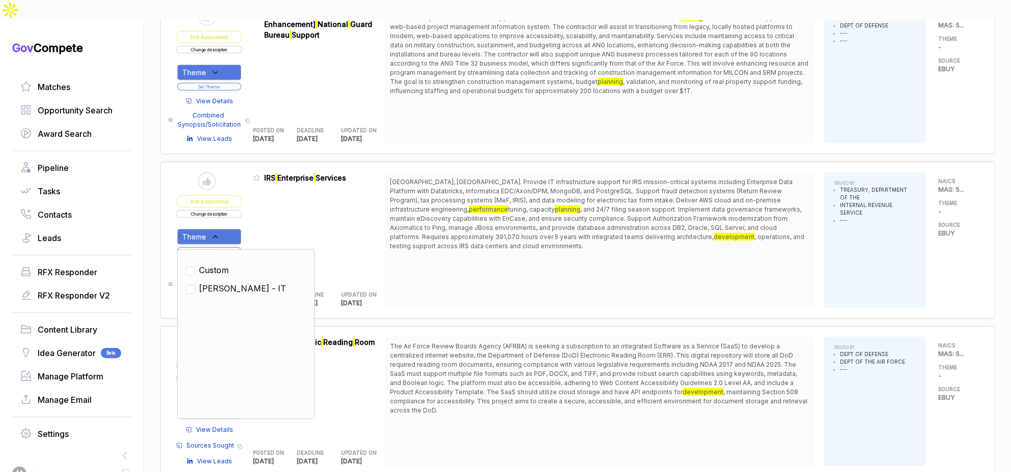
drag, startPoint x: 227, startPoint y: 260, endPoint x: 269, endPoint y: 218, distance: 59.8
click at [227, 283] on span "SAM - IT" at bounding box center [242, 289] width 87 height 12
checkbox input "true"
drag, startPoint x: 271, startPoint y: 214, endPoint x: 240, endPoint y: 225, distance: 33.0
click at [268, 215] on div "Admin: Click to change feature to 1 RFQ1776107_47QRAA21D009M IRS Enterprise Ser…" at bounding box center [319, 240] width 132 height 135
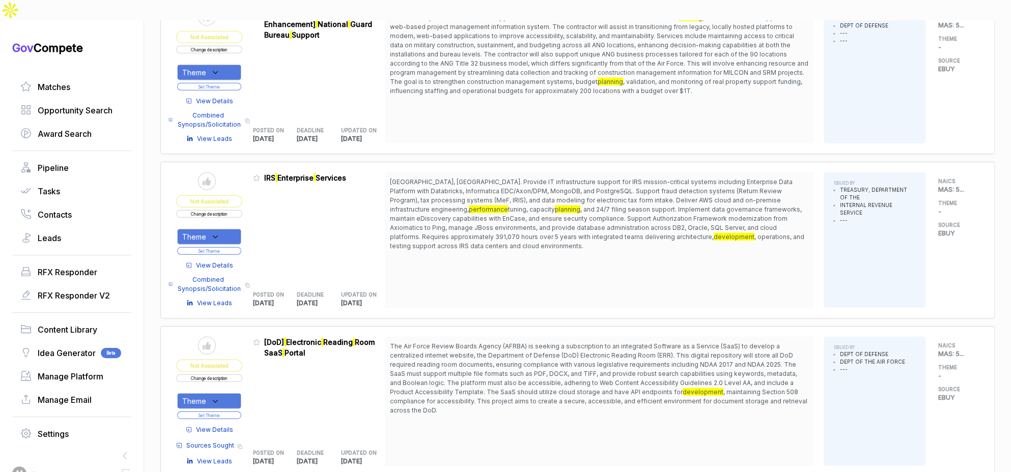
click at [238, 247] on button "Set Theme" at bounding box center [209, 251] width 64 height 8
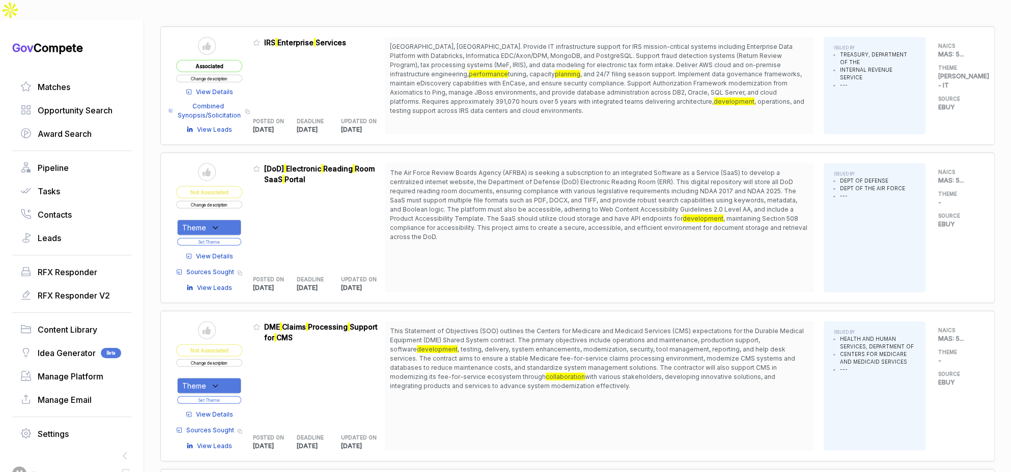
scroll to position [1729, 0]
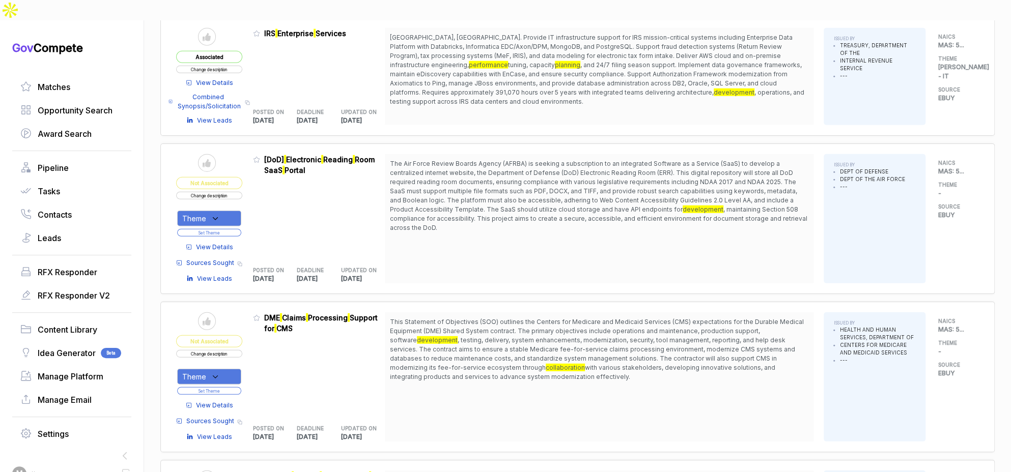
click at [223, 350] on button "Change description" at bounding box center [209, 354] width 66 height 8
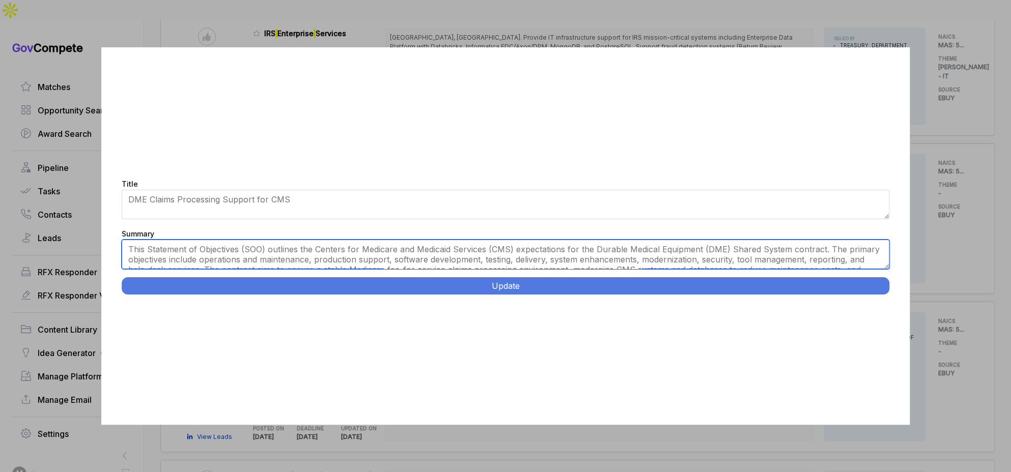
click at [369, 261] on textarea "This Statement of Objectives (SOO) outlines the Centers for Medicare and Medica…" at bounding box center [506, 255] width 768 height 30
paste textarea "Medicare DME System Development and Maintenance. Provide operations, maintenanc…"
type textarea "Provide operations, maintenance, development, testing, and security services fo…"
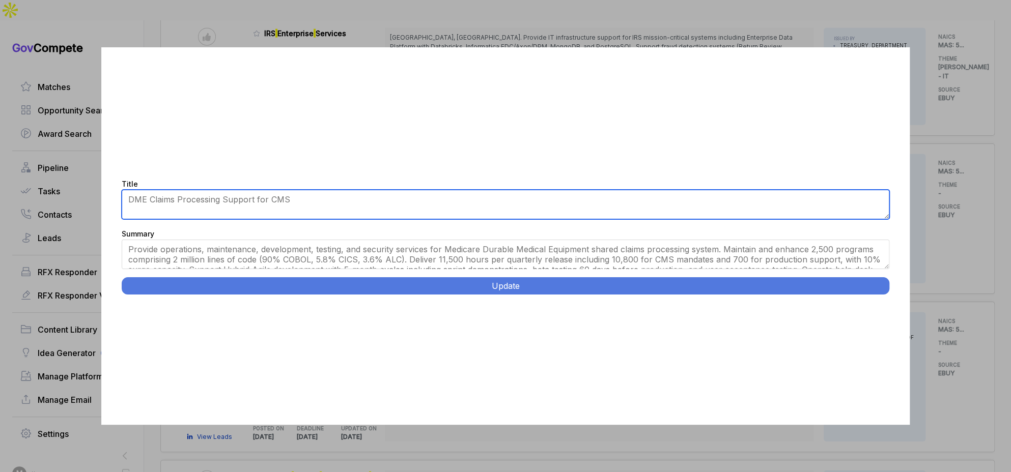
click at [404, 211] on textarea "DME Claims Processing Support for CMS" at bounding box center [506, 205] width 768 height 30
paste textarea "Medicare DME System Development and Maintenance."
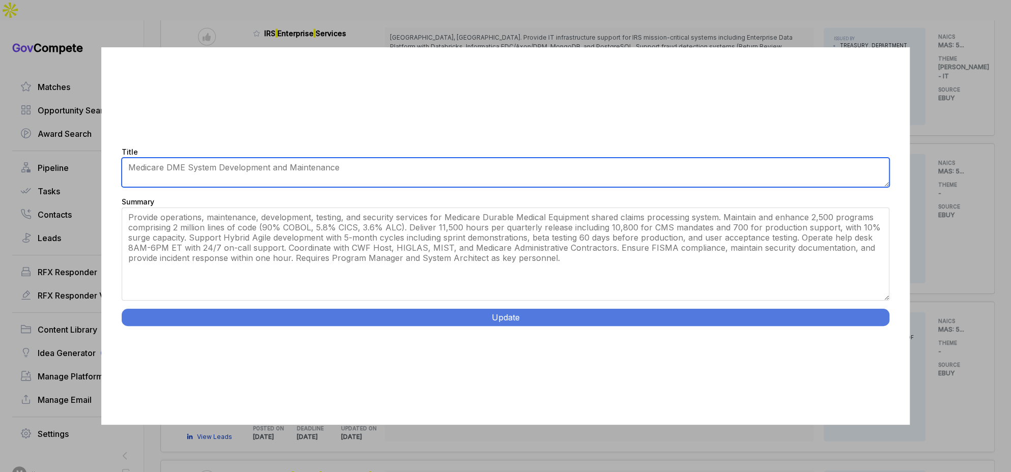
drag, startPoint x: 886, startPoint y: 268, endPoint x: 785, endPoint y: 324, distance: 115.5
click at [863, 362] on div "Title DME Claims Processing Support for CMS Summary This Statement of Objective…" at bounding box center [505, 236] width 809 height 378
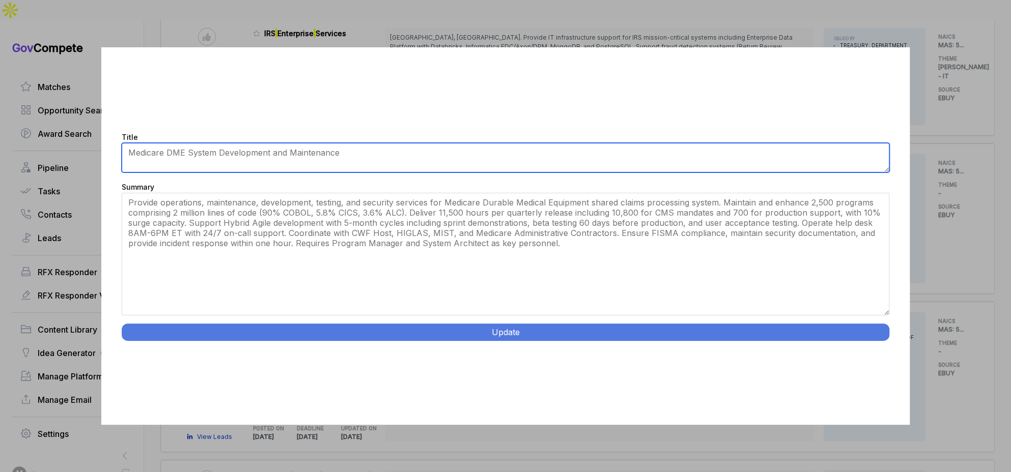
type textarea "Medicare DME System Development and Maintenance"
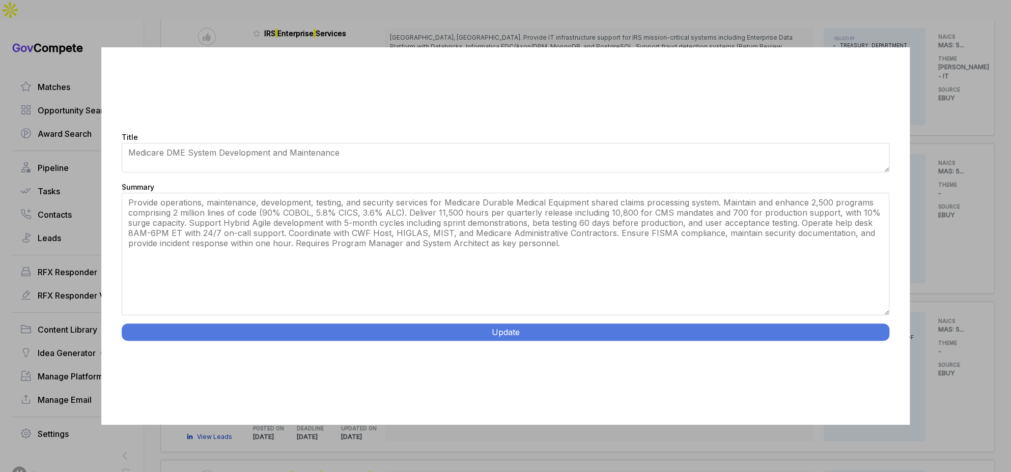
click at [573, 329] on button "Update" at bounding box center [506, 332] width 768 height 17
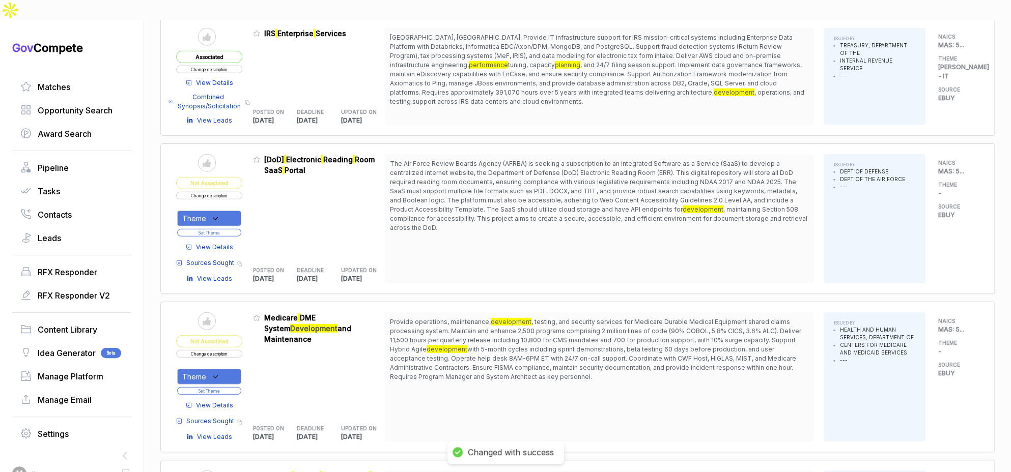
click at [229, 369] on div "Theme" at bounding box center [209, 377] width 64 height 16
drag, startPoint x: 231, startPoint y: 399, endPoint x: 245, endPoint y: 384, distance: 20.5
click at [231, 423] on span "SAM - IT" at bounding box center [242, 429] width 87 height 12
checkbox input "true"
drag, startPoint x: 277, startPoint y: 341, endPoint x: 250, endPoint y: 355, distance: 30.3
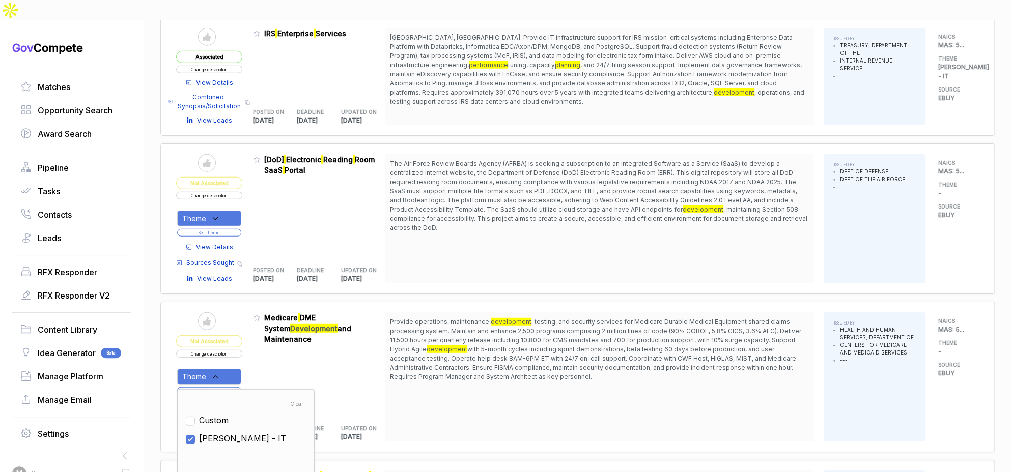
click at [277, 341] on div "Admin: Click to change feature to 1 RFQ1775535_47QRAA21D009M Medicare DME Syste…" at bounding box center [319, 377] width 132 height 129
click at [241, 387] on button "Set Theme" at bounding box center [209, 391] width 64 height 8
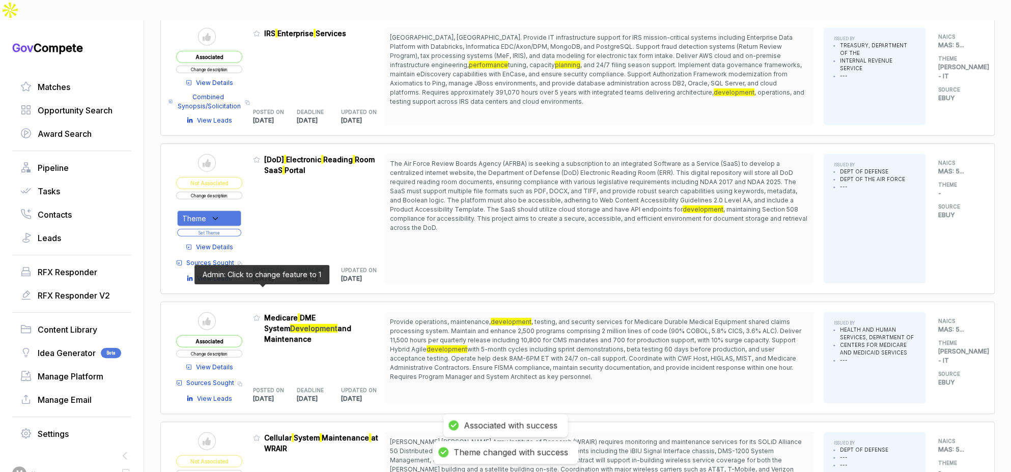
drag, startPoint x: 261, startPoint y: 294, endPoint x: 300, endPoint y: 345, distance: 65.0
click at [260, 315] on icon at bounding box center [256, 318] width 7 height 7
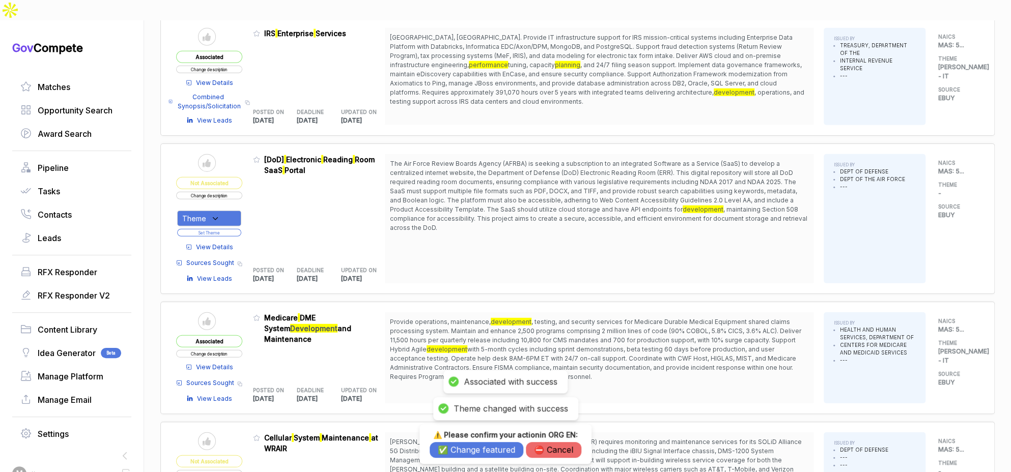
click at [435, 444] on button "✅ Change featured" at bounding box center [477, 450] width 94 height 16
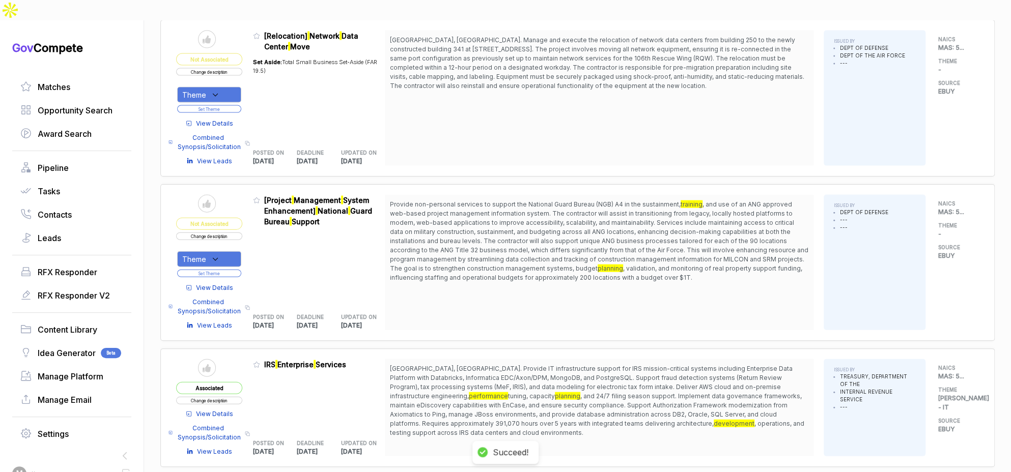
scroll to position [1387, 0]
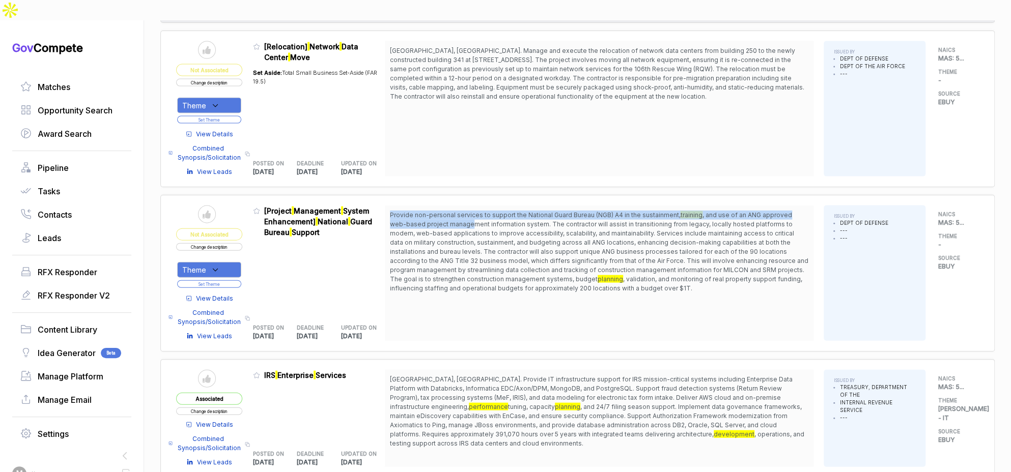
drag, startPoint x: 463, startPoint y: 185, endPoint x: 475, endPoint y: 202, distance: 21.2
click at [475, 211] on span "Provide non-personal services to support the National Guard Bureau (NGB) A4 in …" at bounding box center [599, 252] width 418 height 82
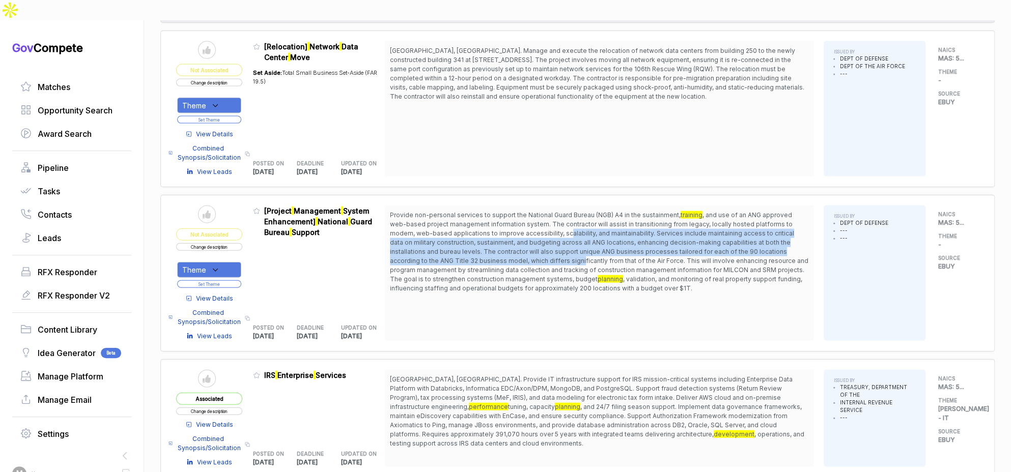
drag, startPoint x: 570, startPoint y: 209, endPoint x: 584, endPoint y: 235, distance: 29.8
click at [584, 235] on span ", and use of an ANG approved web-based project management information system. T…" at bounding box center [599, 247] width 418 height 72
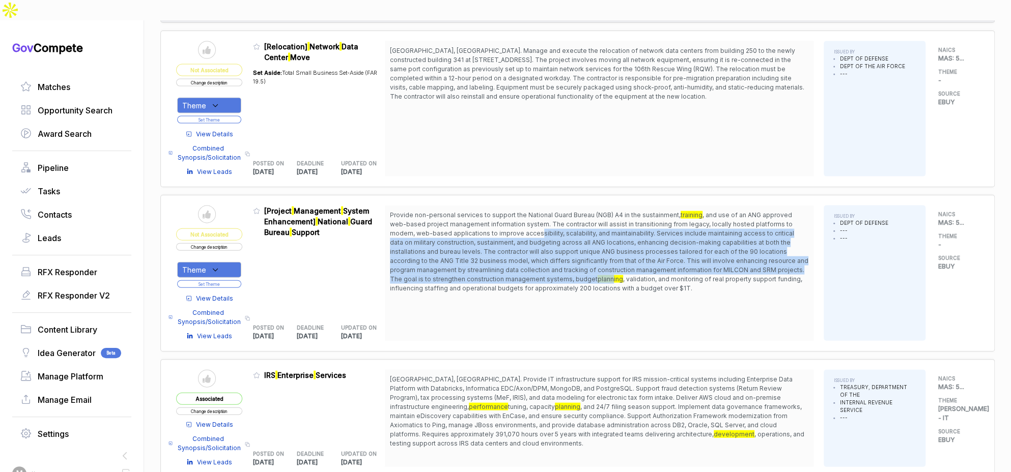
drag, startPoint x: 607, startPoint y: 254, endPoint x: 543, endPoint y: 212, distance: 76.1
click at [543, 212] on span "Provide non-personal services to support the National Guard Bureau (NGB) A4 in …" at bounding box center [599, 252] width 418 height 82
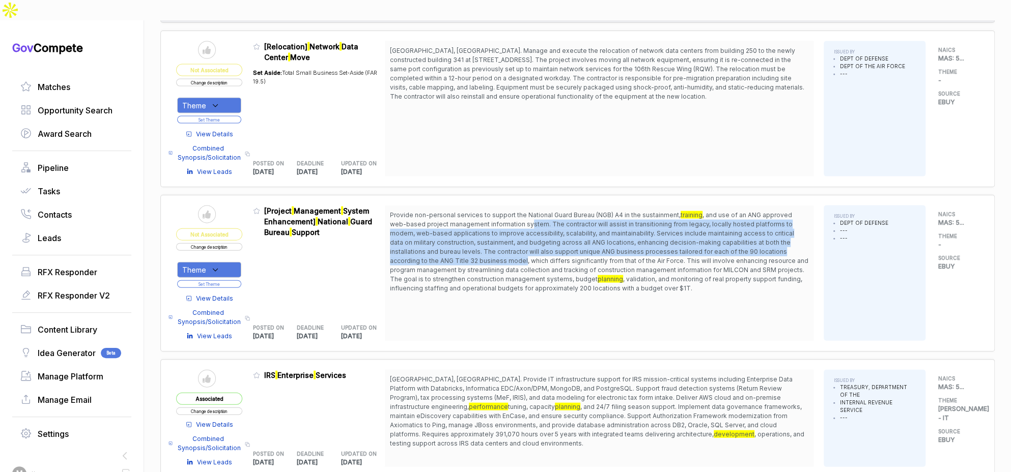
drag, startPoint x: 534, startPoint y: 199, endPoint x: 526, endPoint y: 240, distance: 41.4
click at [526, 240] on span "Provide non-personal services to support the National Guard Bureau (NGB) A4 in …" at bounding box center [599, 252] width 418 height 82
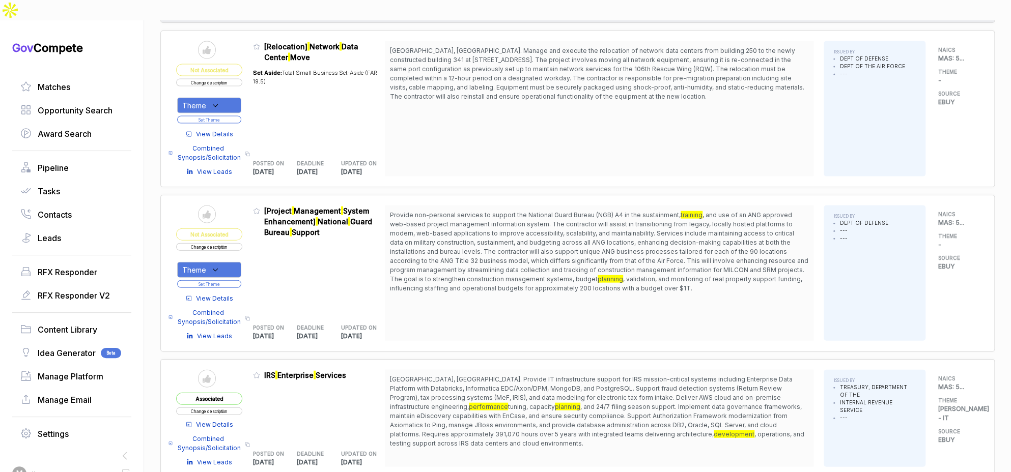
click at [231, 294] on span "View Details" at bounding box center [214, 298] width 37 height 9
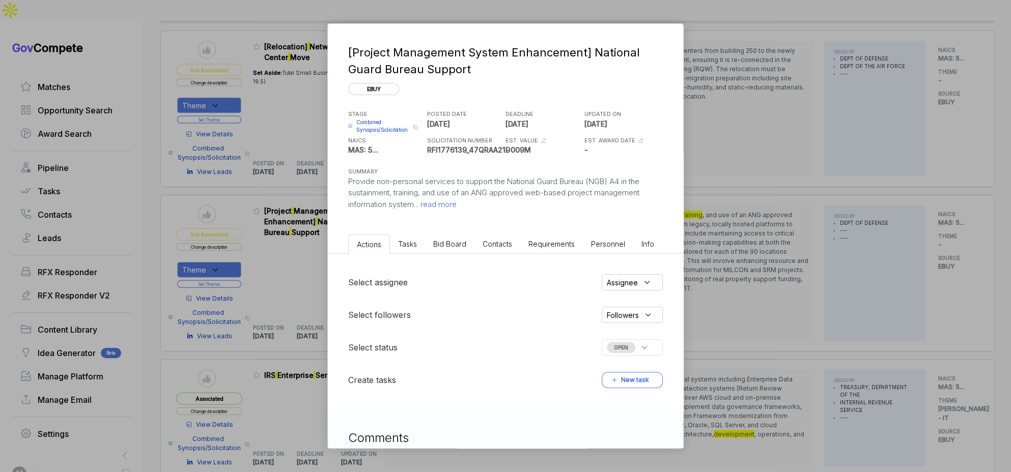
click at [443, 243] on span "Bid Board" at bounding box center [449, 244] width 33 height 9
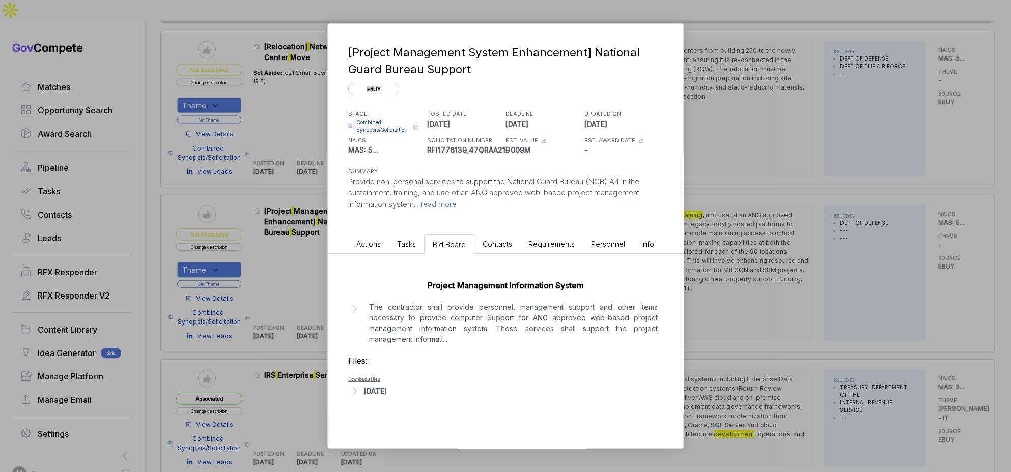
click at [381, 389] on div "Aug 18, 2025" at bounding box center [375, 391] width 23 height 11
click at [436, 403] on div "Preview file - PWS-PMIS-15Aug2025.1755259922975.docx" at bounding box center [420, 407] width 103 height 8
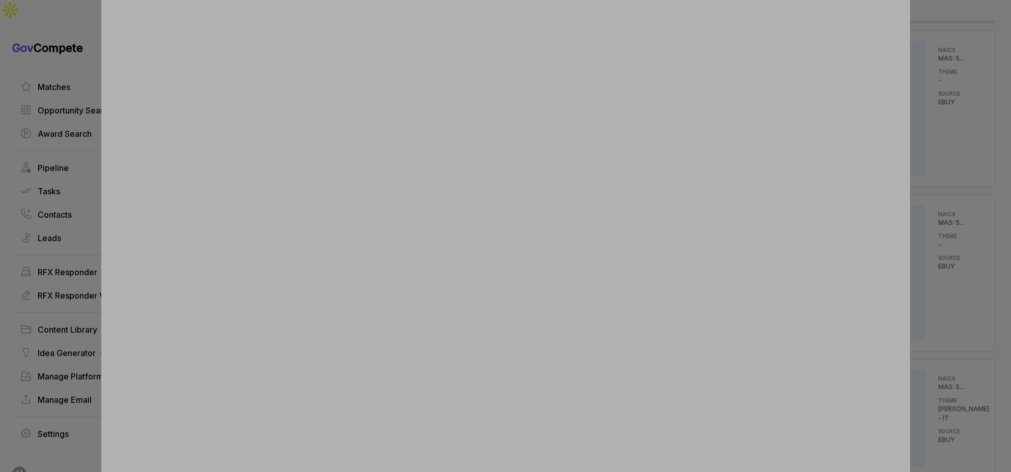
click at [950, 133] on div at bounding box center [505, 236] width 1011 height 472
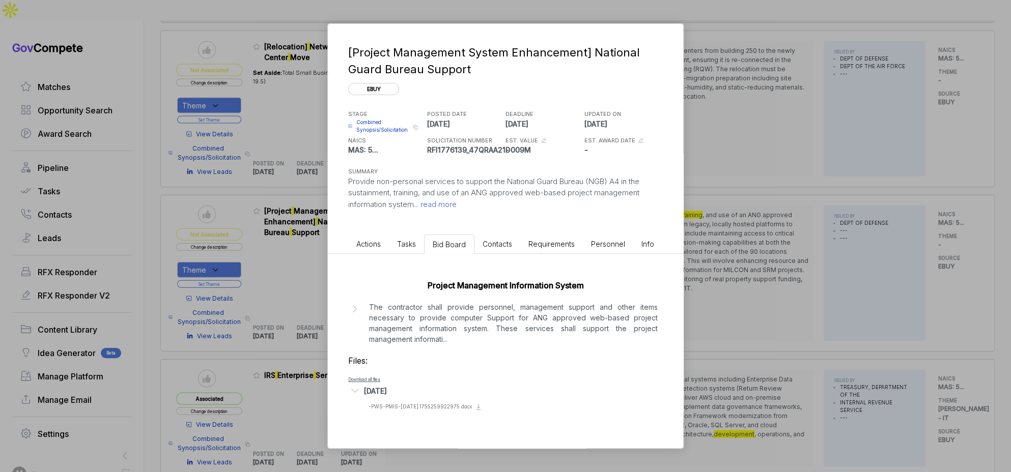
click at [873, 170] on div "[Project Management System Enhancement] National Guard Bureau Support ebuy STAG…" at bounding box center [505, 236] width 1011 height 472
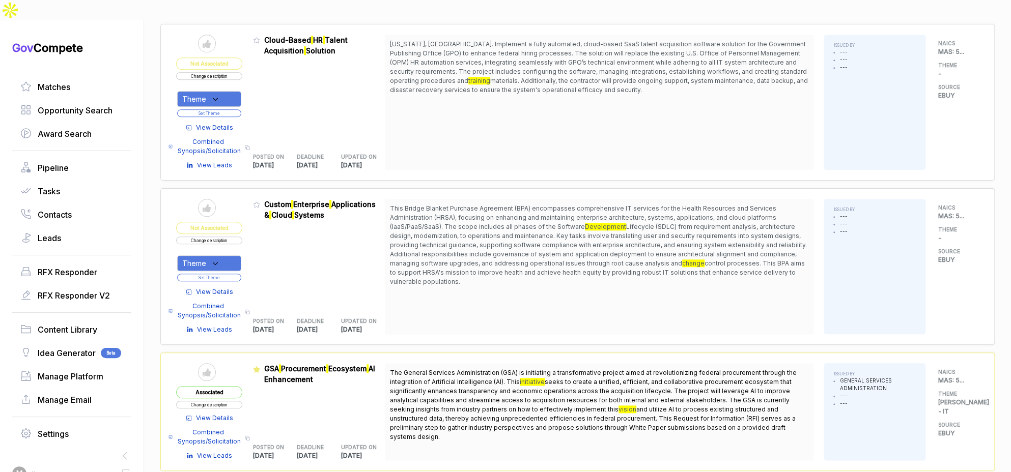
scroll to position [544, 0]
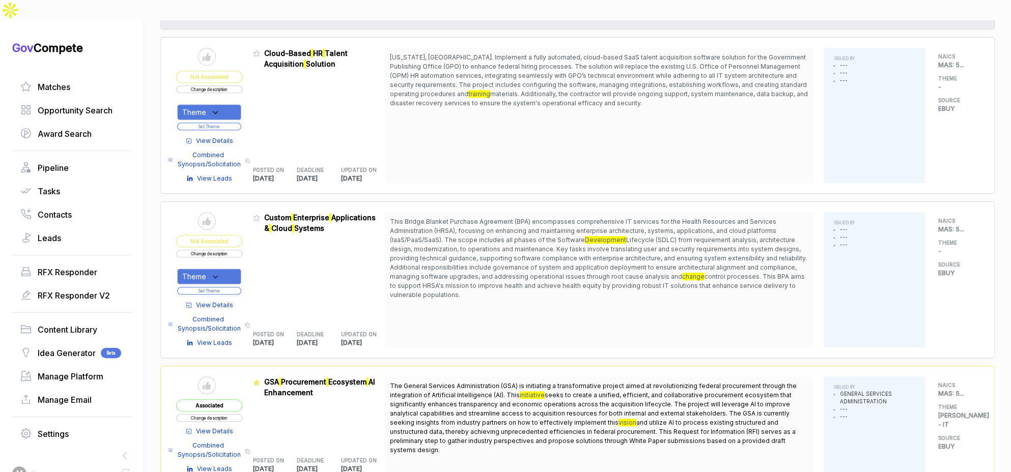
drag, startPoint x: 565, startPoint y: 214, endPoint x: 569, endPoint y: 272, distance: 58.2
click at [569, 272] on span "This Bridge Blanket Purchase Agreement (BPA) encompasses comprehensive IT servi…" at bounding box center [599, 258] width 418 height 82
click at [218, 301] on span "View Details" at bounding box center [214, 305] width 37 height 9
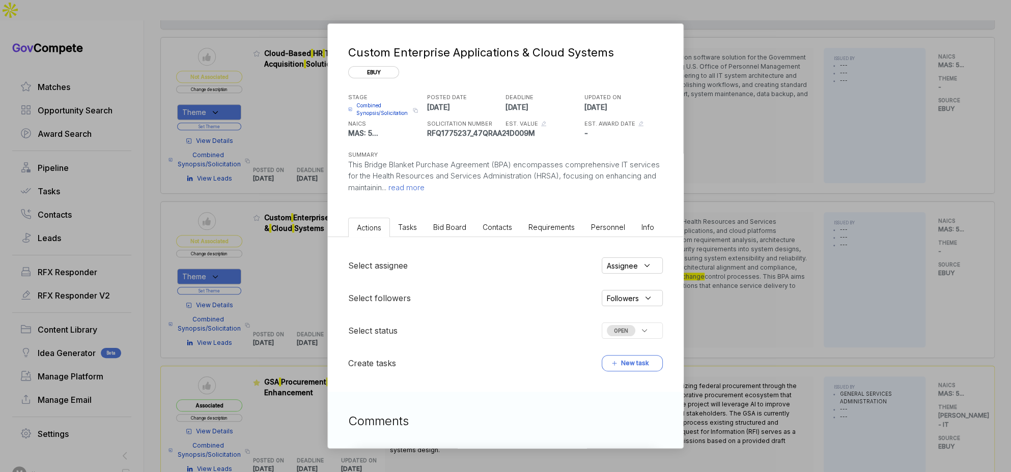
click at [453, 232] on li "Bid Board" at bounding box center [449, 227] width 49 height 19
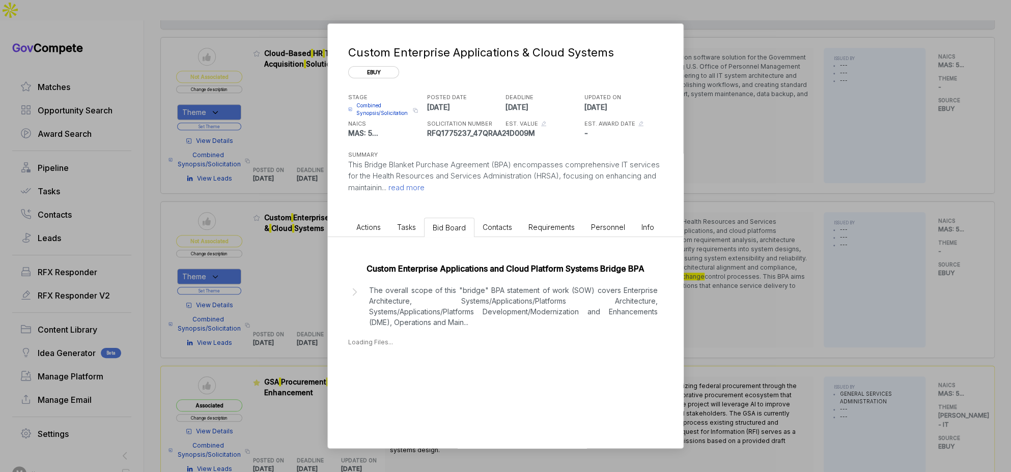
click at [429, 319] on p "The overall scope of this "bridge" BPA statement of work (SOW) covers Enterpris…" at bounding box center [513, 306] width 289 height 43
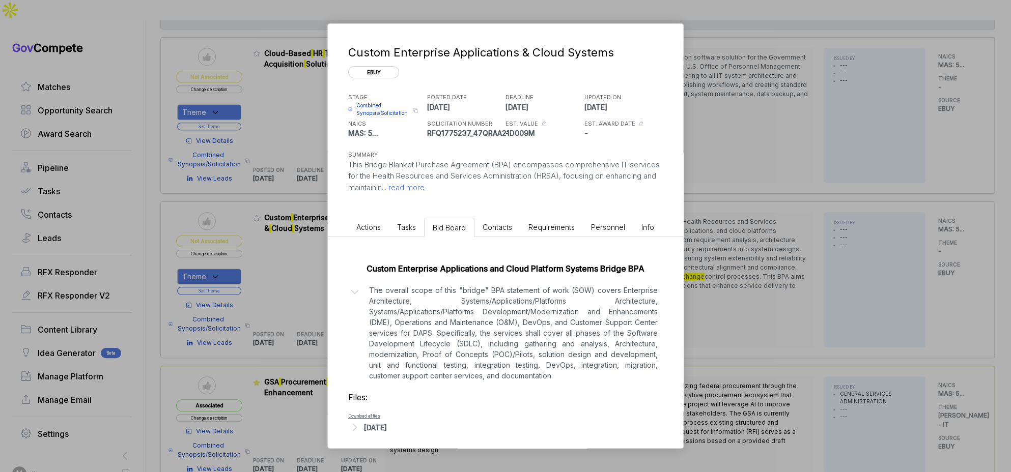
click at [383, 440] on div "Custom Enterprise Applications and Cloud Platform Systems Bridge BPA The overal…" at bounding box center [505, 345] width 355 height 217
click at [387, 431] on div "Aug 18, 2025" at bounding box center [375, 428] width 23 height 11
click at [301, 369] on div "Custom Enterprise Applications & Cloud Systems ebuy STAGE Combined Synopsis/Sol…" at bounding box center [505, 236] width 1011 height 472
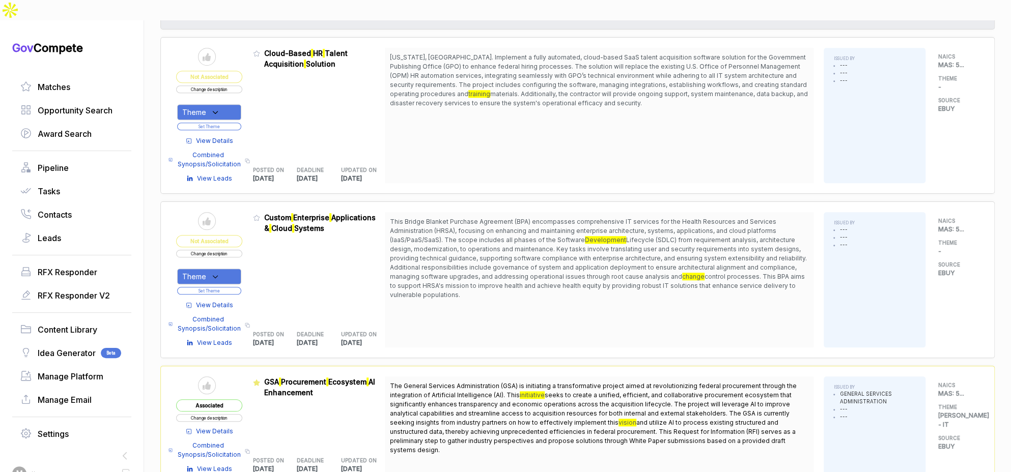
click at [211, 301] on span "View Details" at bounding box center [214, 305] width 37 height 9
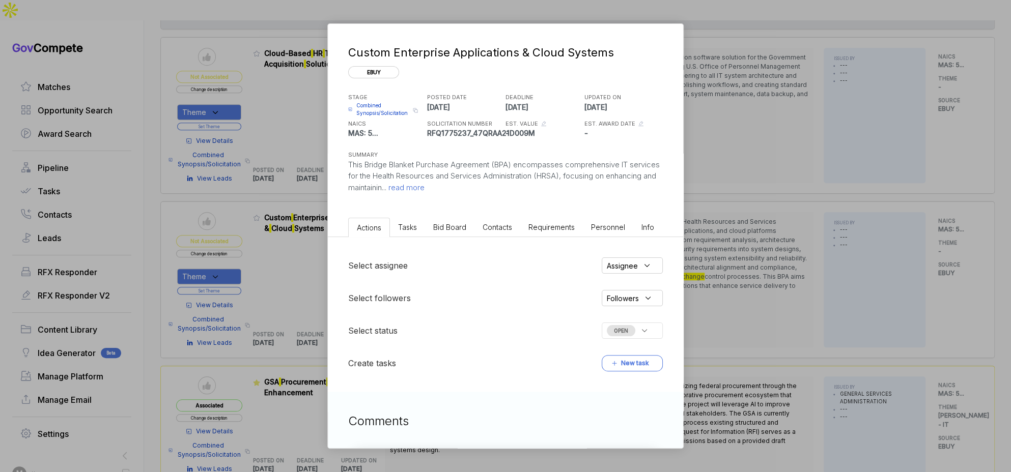
drag, startPoint x: 451, startPoint y: 228, endPoint x: 450, endPoint y: 234, distance: 5.7
click at [451, 228] on span "Bid Board" at bounding box center [449, 227] width 33 height 9
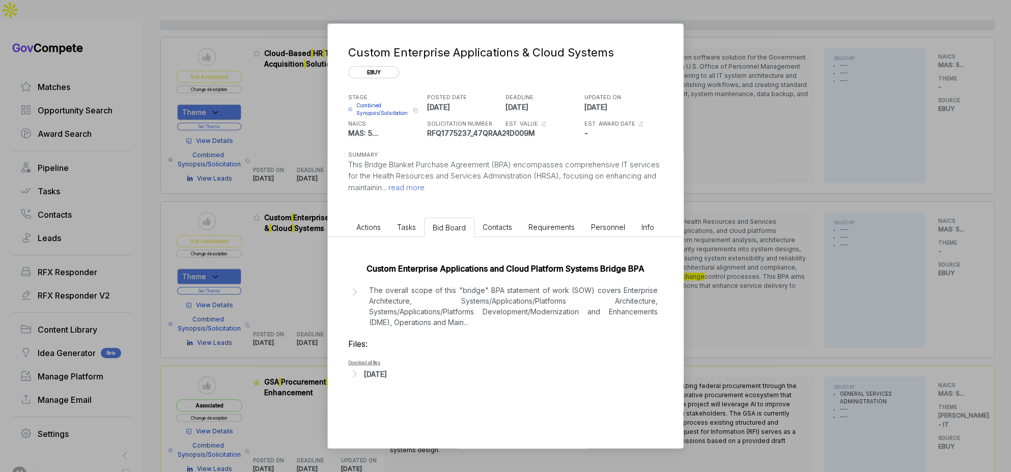
click at [378, 375] on div "Aug 18, 2025" at bounding box center [375, 374] width 23 height 11
click at [445, 402] on span "- Attachment A - SOW.1755532946654.pdf" at bounding box center [422, 401] width 106 height 6
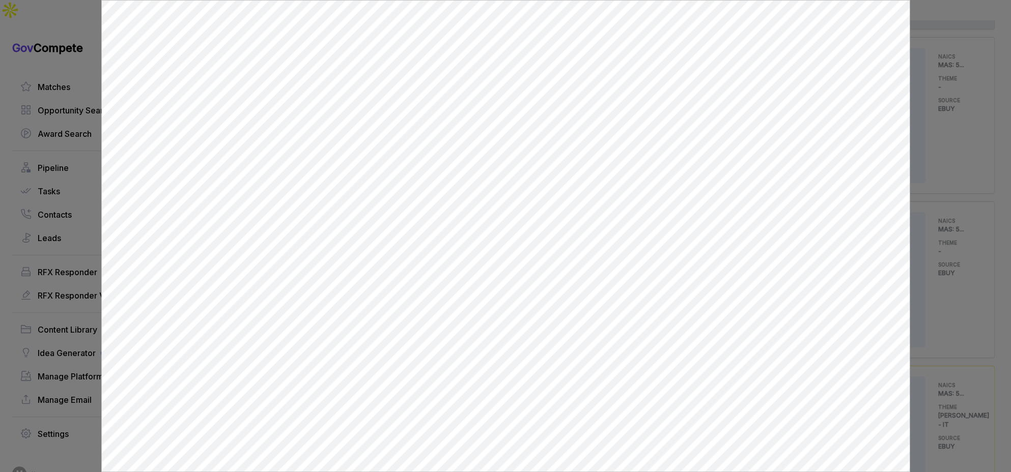
scroll to position [0, 0]
click at [962, 240] on div at bounding box center [505, 236] width 1011 height 472
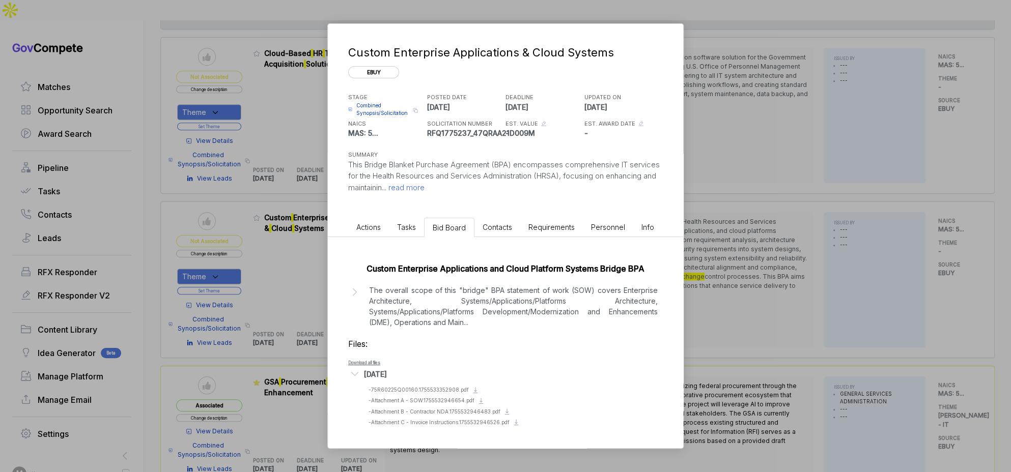
drag, startPoint x: 961, startPoint y: 240, endPoint x: 750, endPoint y: 265, distance: 211.7
click at [960, 241] on div "Custom Enterprise Applications & Cloud Systems ebuy STAGE Combined Synopsis/Sol…" at bounding box center [505, 236] width 1011 height 472
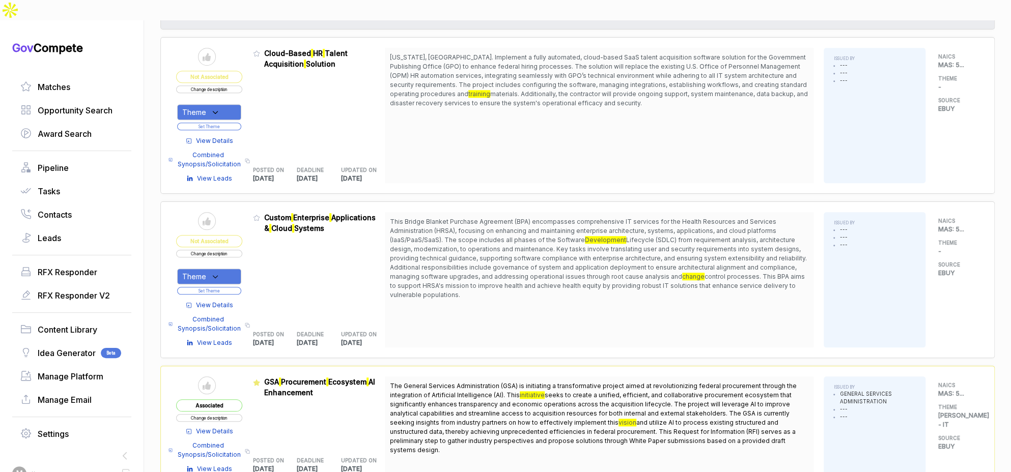
click at [220, 272] on icon at bounding box center [215, 276] width 9 height 9
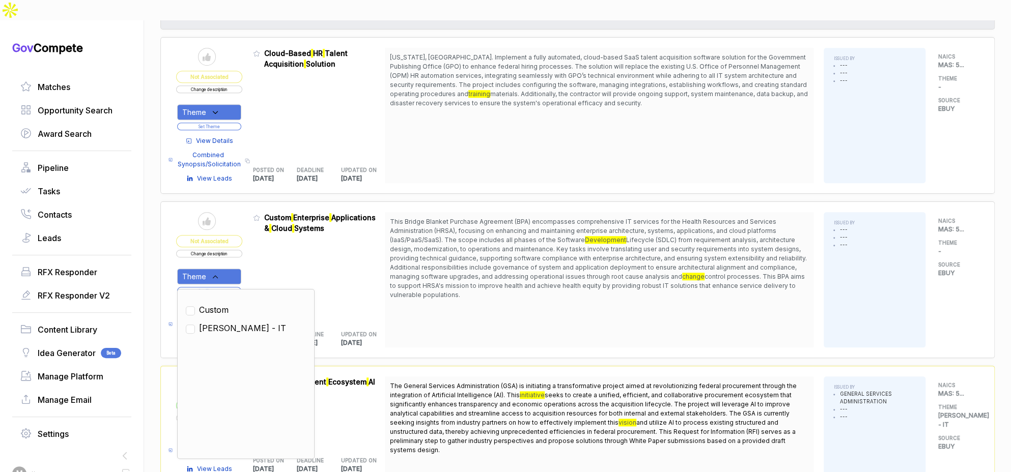
drag, startPoint x: 227, startPoint y: 301, endPoint x: 230, endPoint y: 295, distance: 6.2
click at [228, 322] on span "SAM - IT" at bounding box center [242, 328] width 87 height 12
checkbox input "true"
drag, startPoint x: 262, startPoint y: 248, endPoint x: 249, endPoint y: 262, distance: 18.7
click at [261, 249] on div "Admin: Click to change feature to 1 RFQ1775237_47QRAA21D009M Custom Enterprise …" at bounding box center [319, 279] width 132 height 135
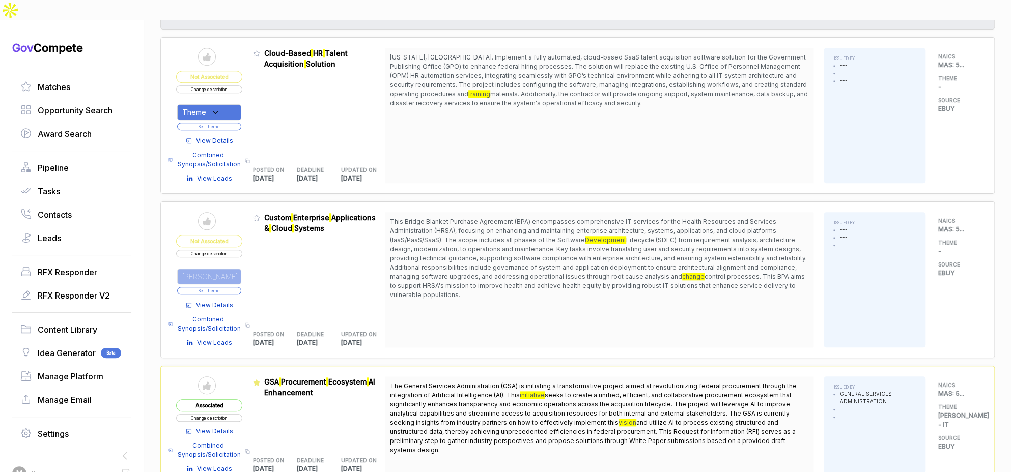
click at [241, 287] on button "Set Theme" at bounding box center [209, 291] width 64 height 8
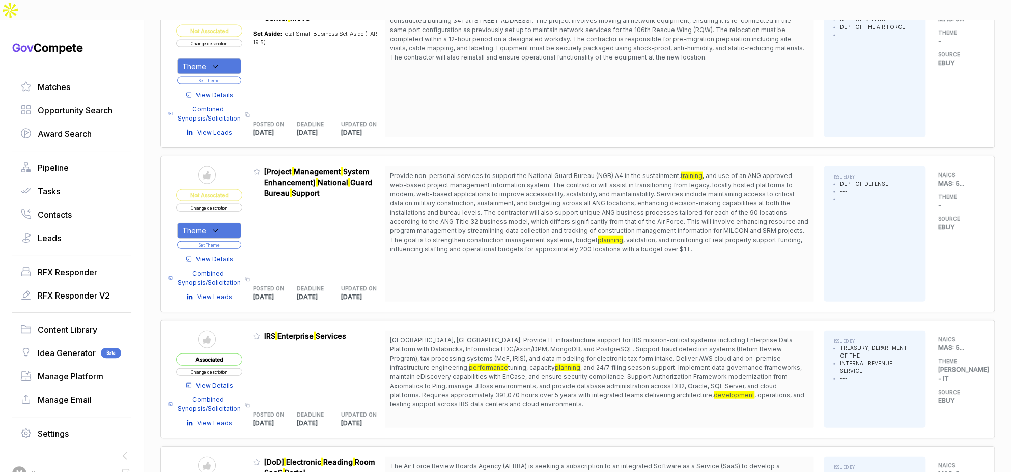
scroll to position [1464, 0]
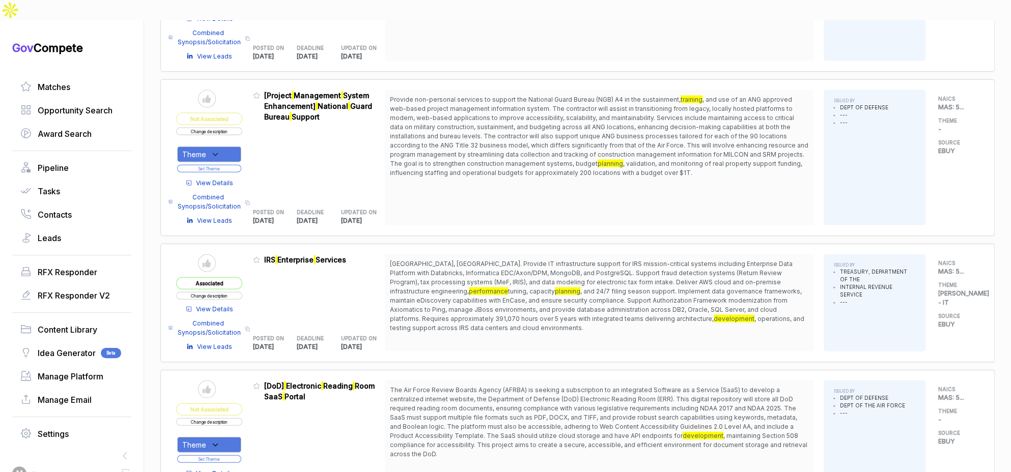
click at [242, 128] on button "Change description" at bounding box center [209, 132] width 66 height 8
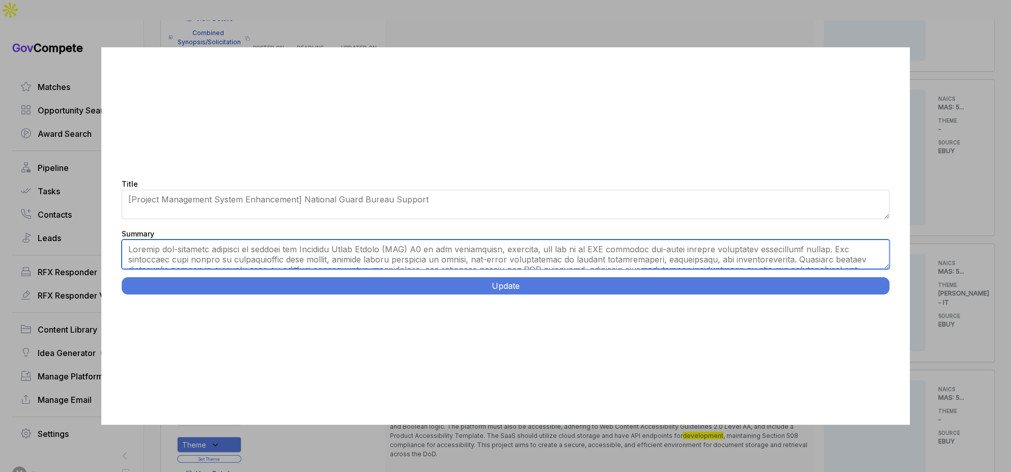
click at [375, 260] on textarea "Summary" at bounding box center [506, 255] width 768 height 30
paste textarea "ANG Project Management Information System Support. Andrews AFB. Provide personn…"
type textarea "Andrews AFB. Provide personnel, equipment, and management support for web-based…"
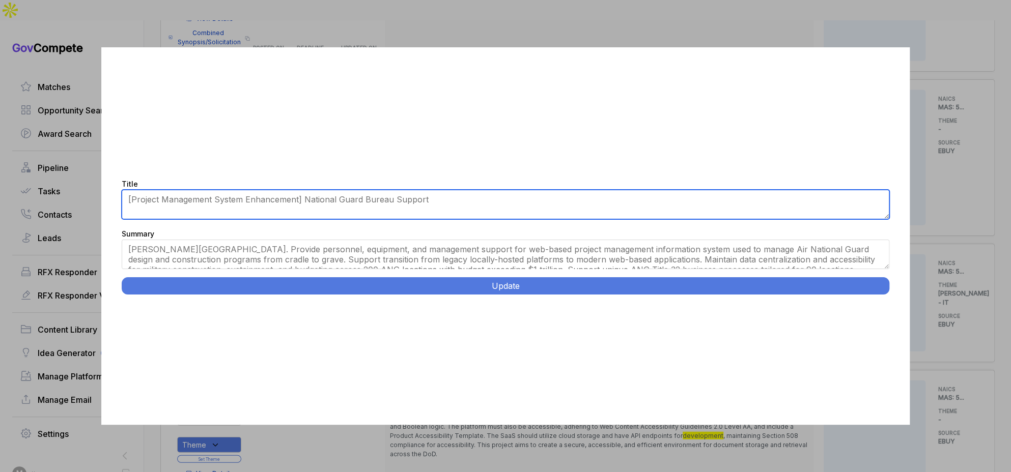
click at [393, 211] on textarea "[Project Management System Enhancement] National Guard Bureau Support" at bounding box center [506, 205] width 768 height 30
paste textarea "ANG Project Management Information System Support."
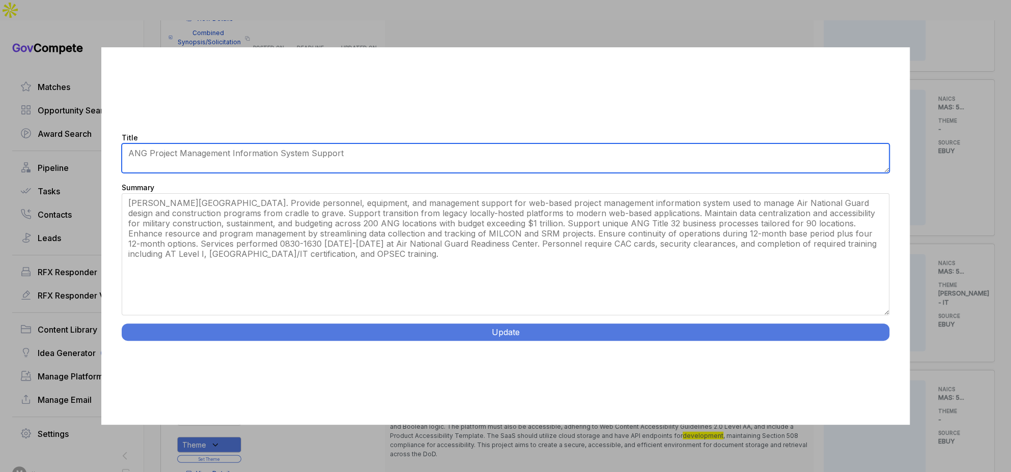
drag, startPoint x: 888, startPoint y: 266, endPoint x: 662, endPoint y: 298, distance: 228.4
click at [867, 360] on div "Title [Project Management System Enhancement] National Guard Bureau Support Sum…" at bounding box center [505, 236] width 809 height 378
type textarea "ANG Project Management Information System Support"
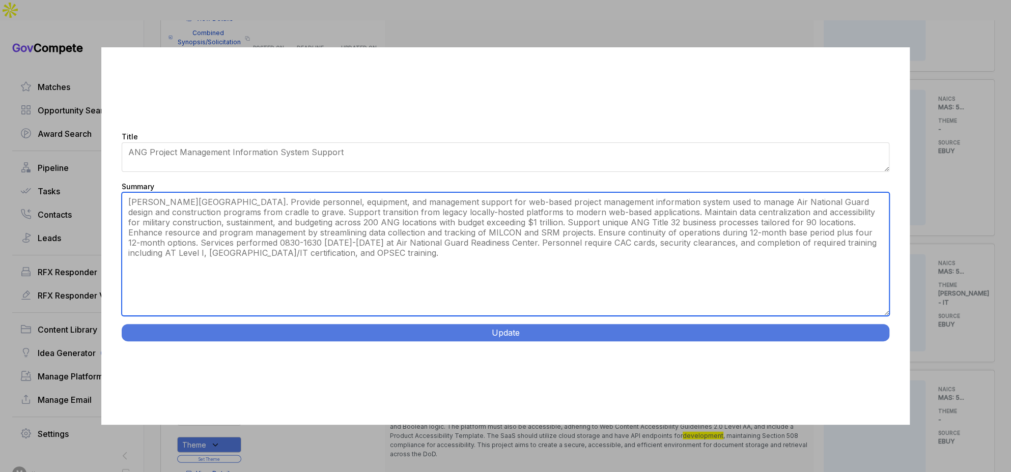
click at [338, 199] on textarea "Summary" at bounding box center [506, 254] width 768 height 124
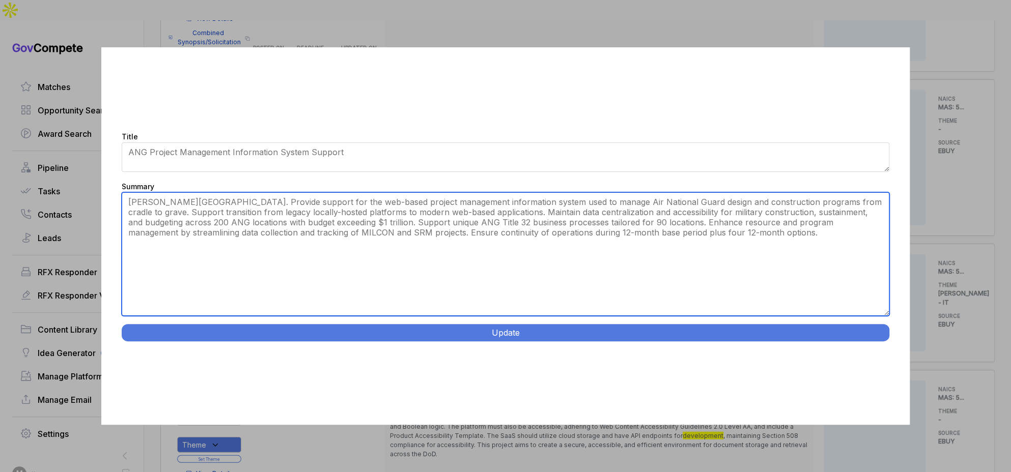
type textarea "Andrews AFB. Provide support for the web-based project management information s…"
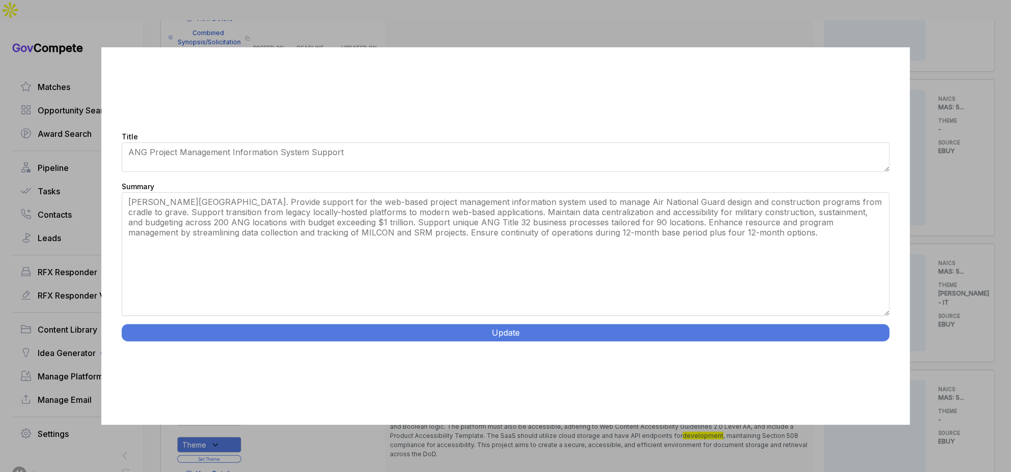
click at [636, 335] on button "Update" at bounding box center [506, 332] width 768 height 17
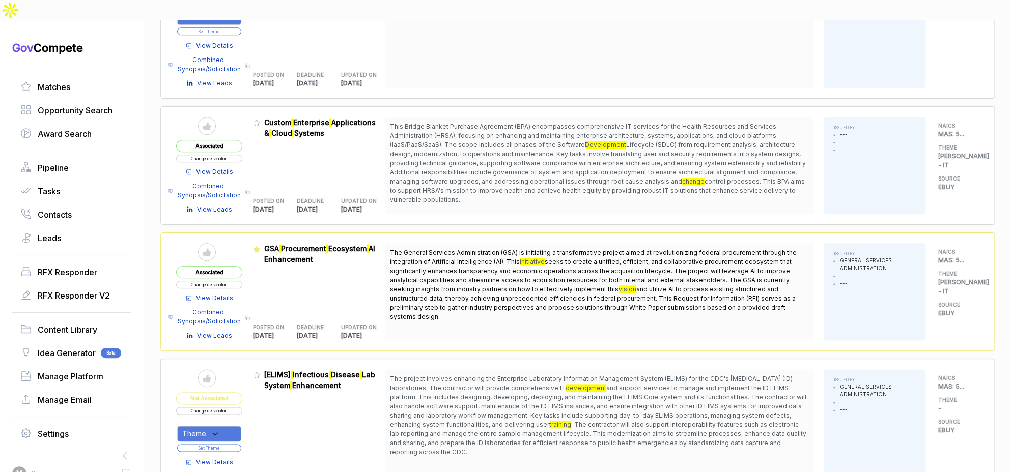
scroll to position [640, 0]
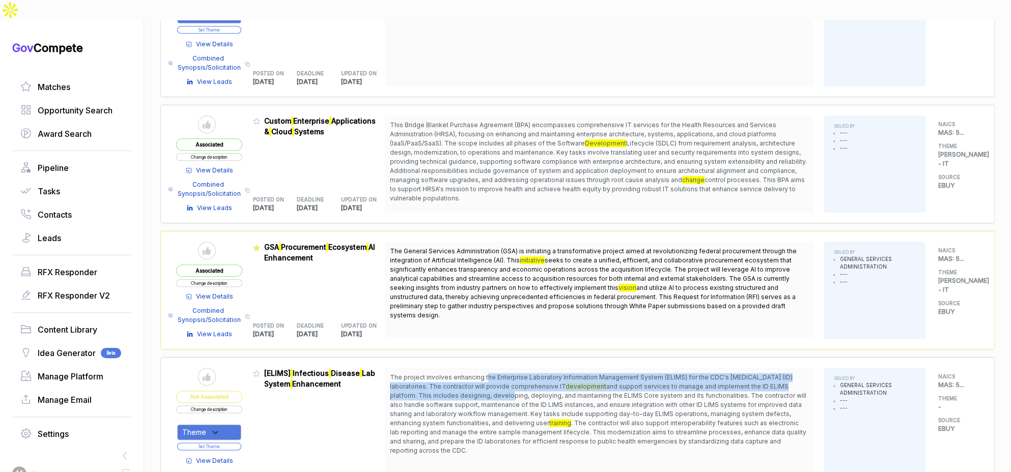
drag, startPoint x: 490, startPoint y: 354, endPoint x: 510, endPoint y: 371, distance: 26.7
click at [510, 373] on span "The project involves enhancing the Enterprise Laboratory Information Management…" at bounding box center [599, 414] width 418 height 82
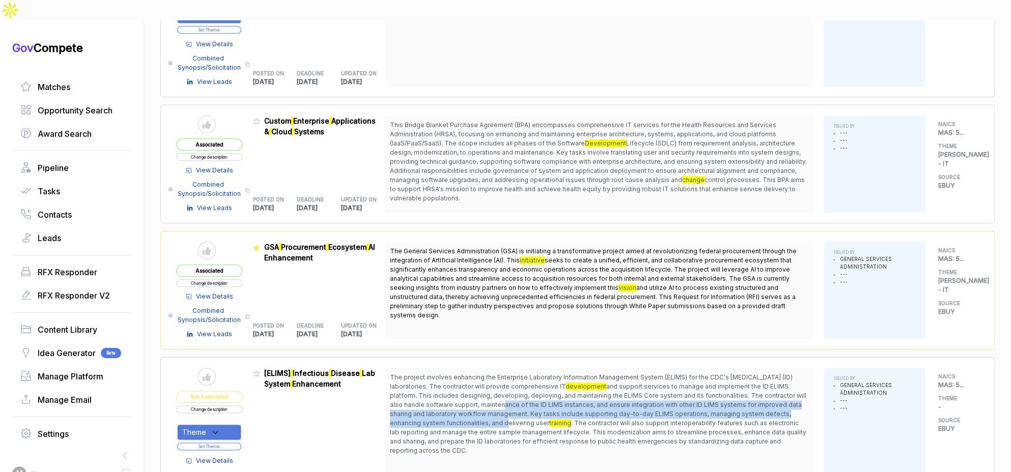
drag, startPoint x: 507, startPoint y: 402, endPoint x: 503, endPoint y: 385, distance: 17.2
click at [503, 385] on span "and support services to manage and implement the ID ELIMS platform. This includ…" at bounding box center [598, 405] width 416 height 44
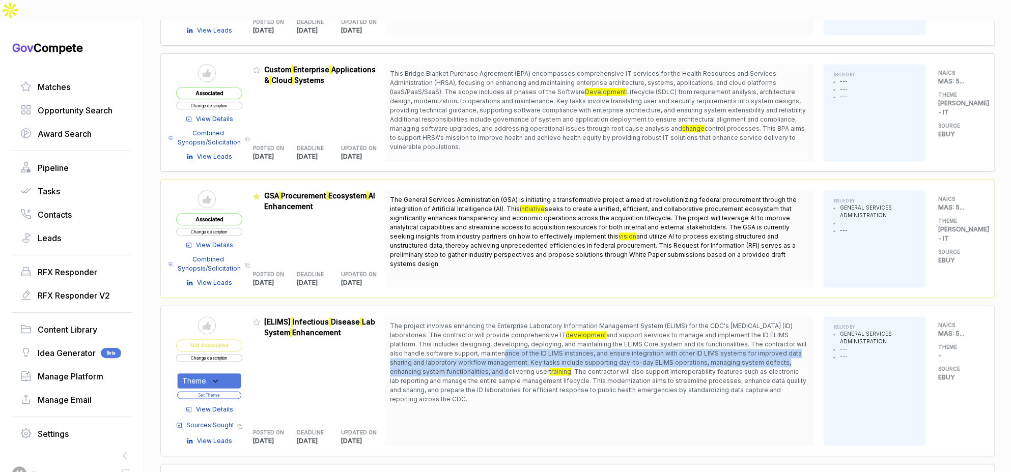
scroll to position [709, 0]
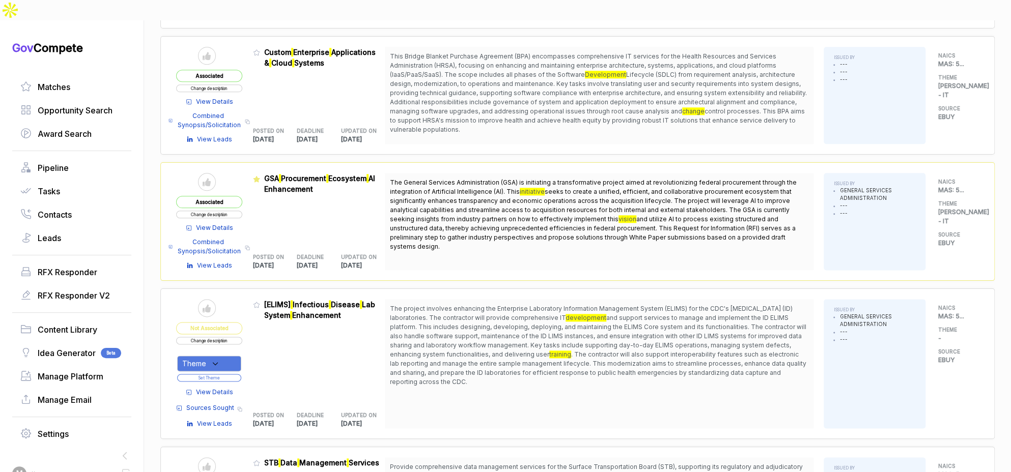
click at [217, 388] on span "View Details" at bounding box center [214, 392] width 37 height 9
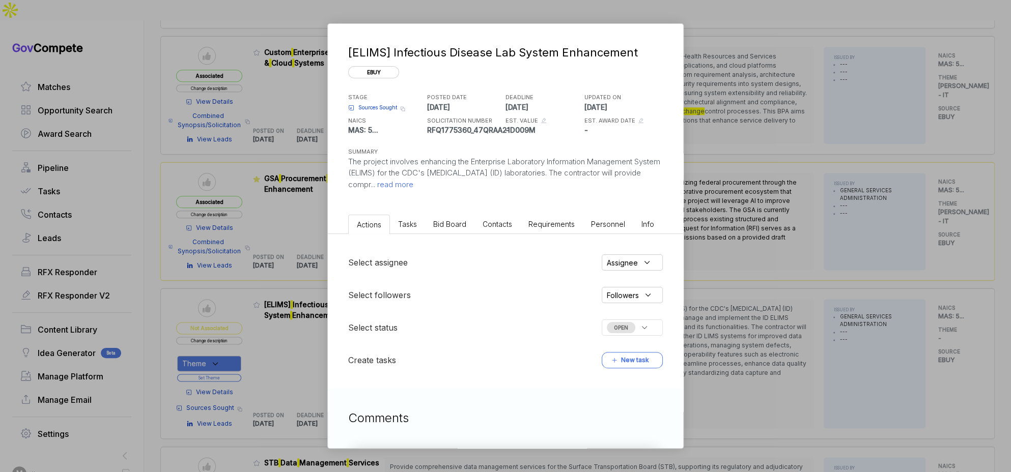
click at [453, 220] on span "Bid Board" at bounding box center [449, 224] width 33 height 9
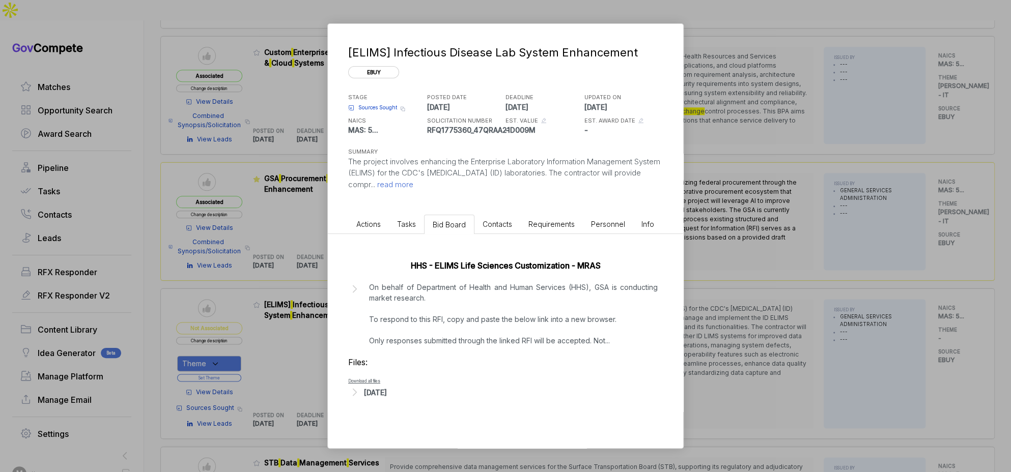
click at [382, 388] on div "Aug 13, 2025" at bounding box center [375, 392] width 23 height 11
click at [379, 408] on span "- pws.doc" at bounding box center [380, 408] width 22 height 6
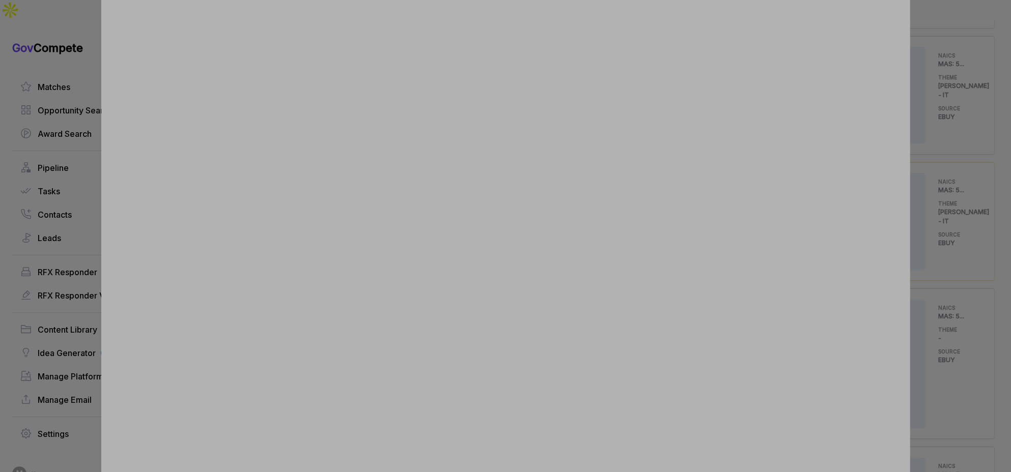
click at [936, 191] on div at bounding box center [505, 236] width 1011 height 472
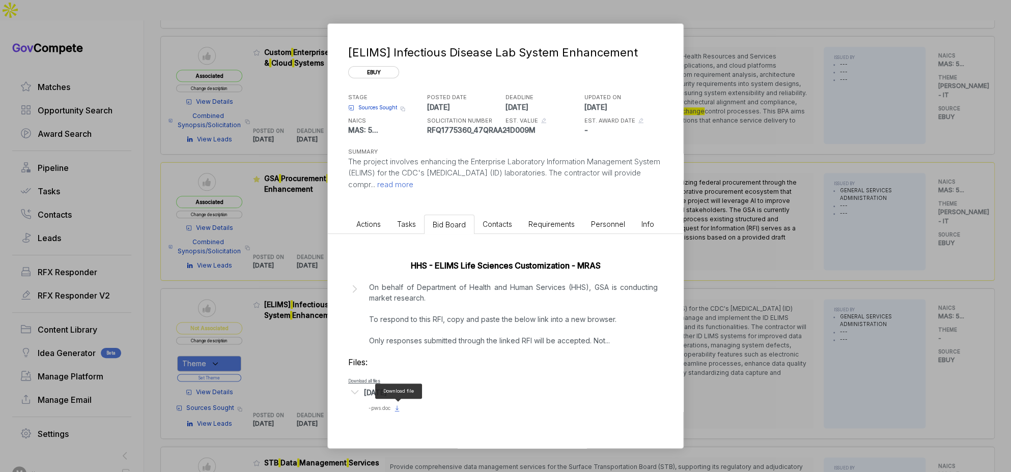
click at [395, 410] on icon at bounding box center [397, 409] width 8 height 8
click at [717, 215] on div "[ELIMS] Infectious Disease Lab System Enhancement ebuy STAGE Sources Sought Cop…" at bounding box center [505, 236] width 1011 height 472
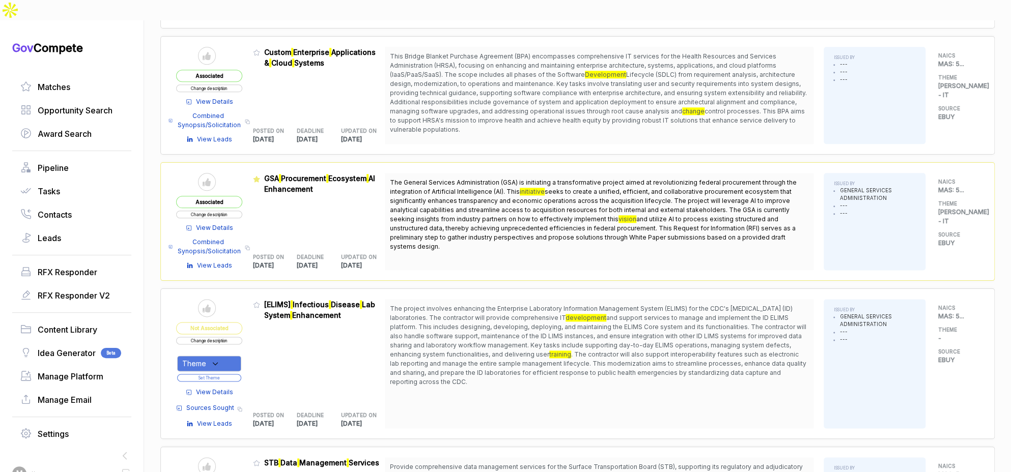
click at [228, 337] on button "Change description" at bounding box center [209, 341] width 66 height 8
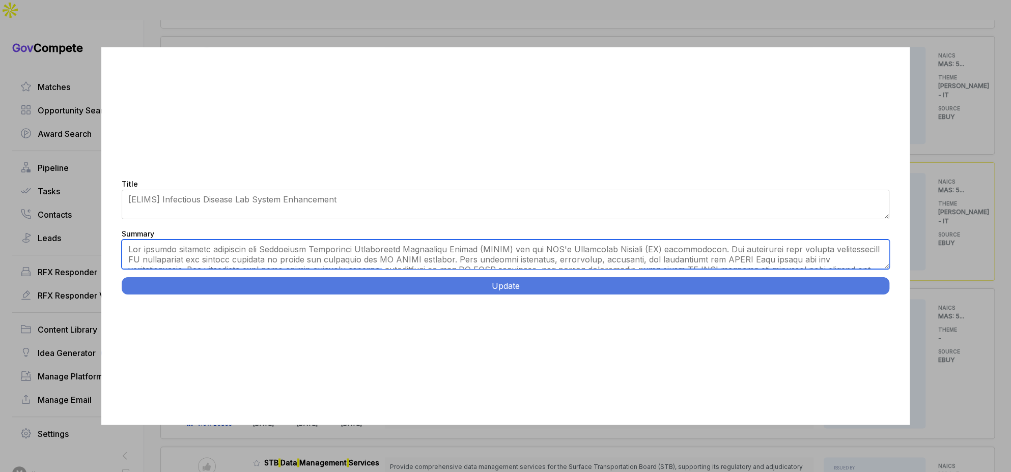
click at [369, 257] on textarea "Summary" at bounding box center [506, 255] width 768 height 30
paste textarea "ELIMS Laboratory Information System Support. CDC Roybal campus, Atlanta. Provid…"
type textarea "CDC Roybal campus, Atlanta. Provide IT development and support services for Ent…"
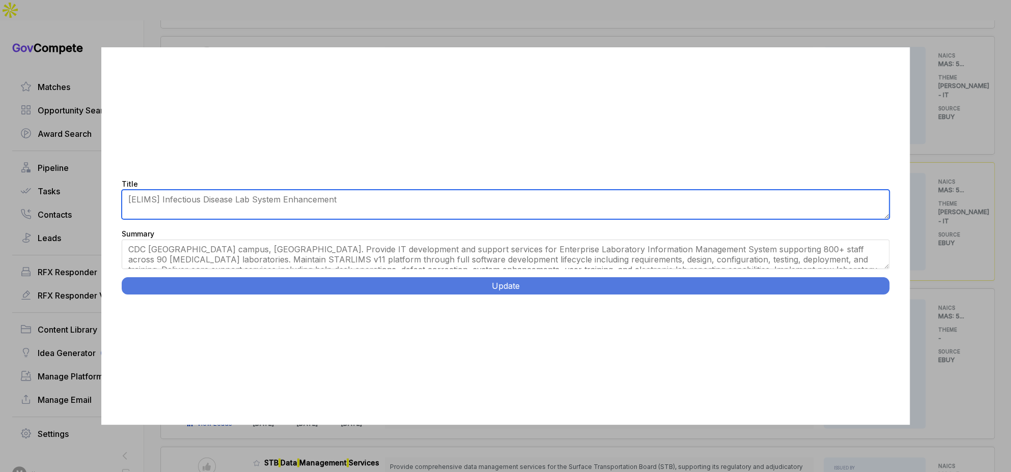
click at [328, 209] on textarea "[ELIMS] Infectious Disease Lab System Enhancement" at bounding box center [506, 205] width 768 height 30
click at [327, 209] on textarea "[ELIMS] Infectious Disease Lab System Enhancement" at bounding box center [506, 205] width 768 height 30
paste textarea "ELIMS Laboratory Information System Support."
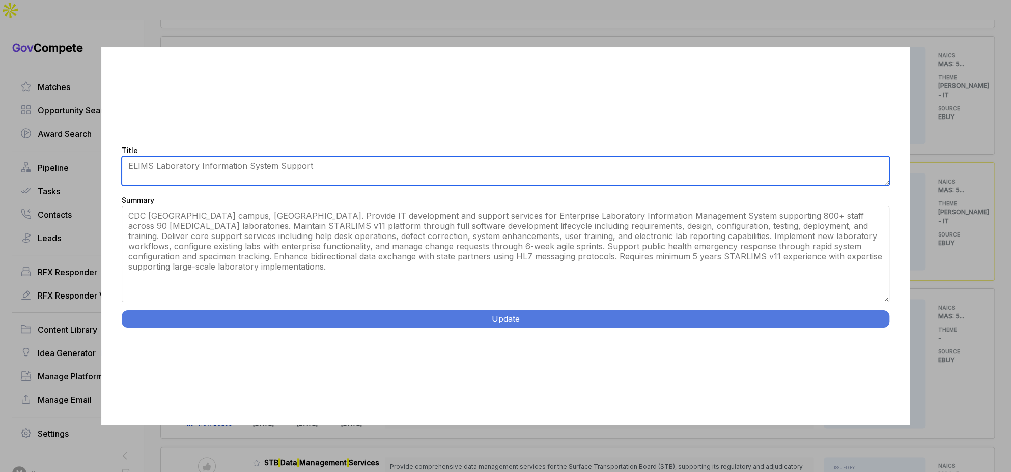
drag, startPoint x: 887, startPoint y: 266, endPoint x: 886, endPoint y: 333, distance: 67.2
click at [886, 333] on div "Title [ELIMS] Infectious Disease Lab System Enhancement Summary Update" at bounding box center [505, 236] width 809 height 378
type textarea "ELIMS Laboratory Information System Support"
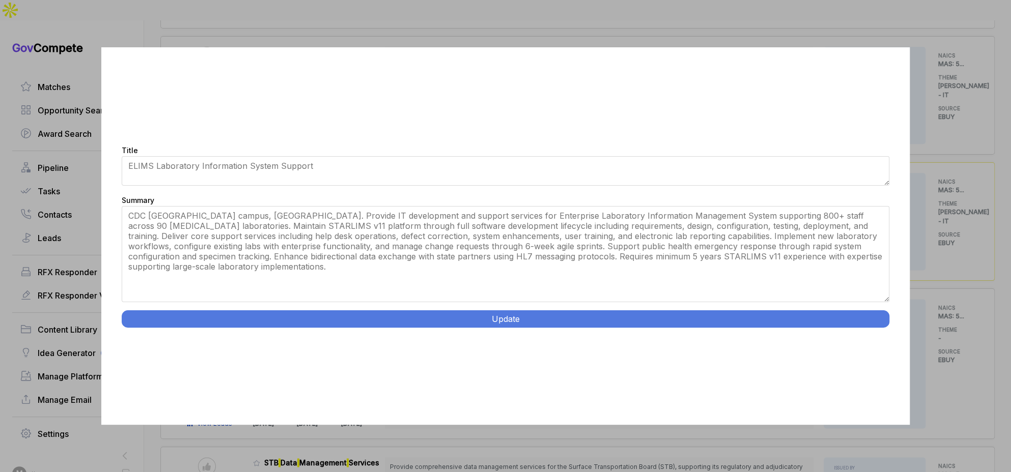
click at [851, 322] on button "Update" at bounding box center [506, 319] width 768 height 17
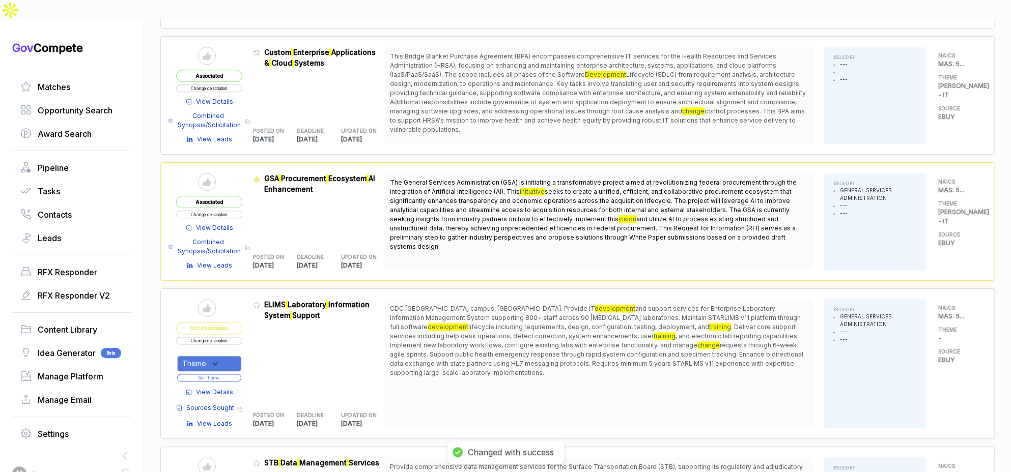
click at [216, 356] on div "Theme" at bounding box center [209, 364] width 64 height 16
drag, startPoint x: 229, startPoint y: 390, endPoint x: 264, endPoint y: 339, distance: 62.1
click at [231, 409] on span "SAM - IT" at bounding box center [242, 415] width 87 height 12
checkbox input "true"
drag, startPoint x: 268, startPoint y: 334, endPoint x: 246, endPoint y: 357, distance: 31.3
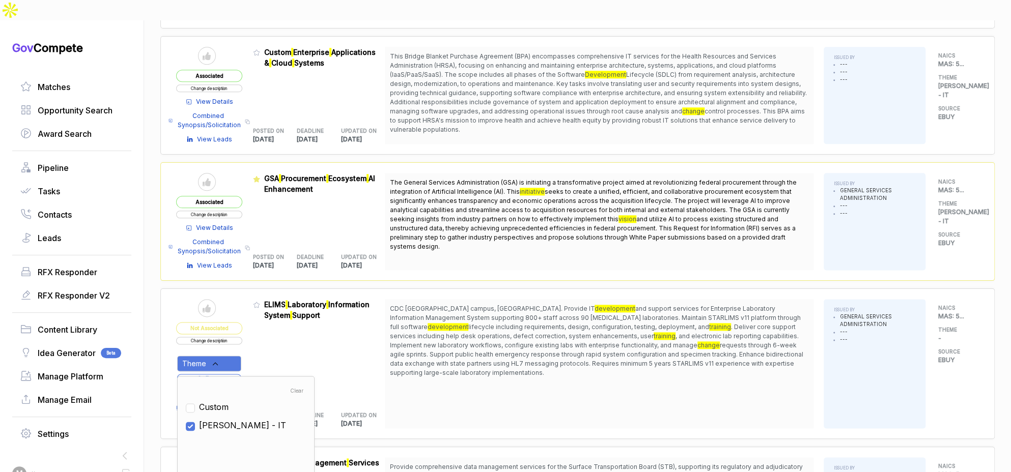
click at [266, 336] on div "Admin: Click to change feature to 1 RFQ1775360_47QRAA21D009M ELIMS Laboratory I…" at bounding box center [319, 363] width 132 height 129
click at [241, 374] on button "Set Theme" at bounding box center [209, 378] width 64 height 8
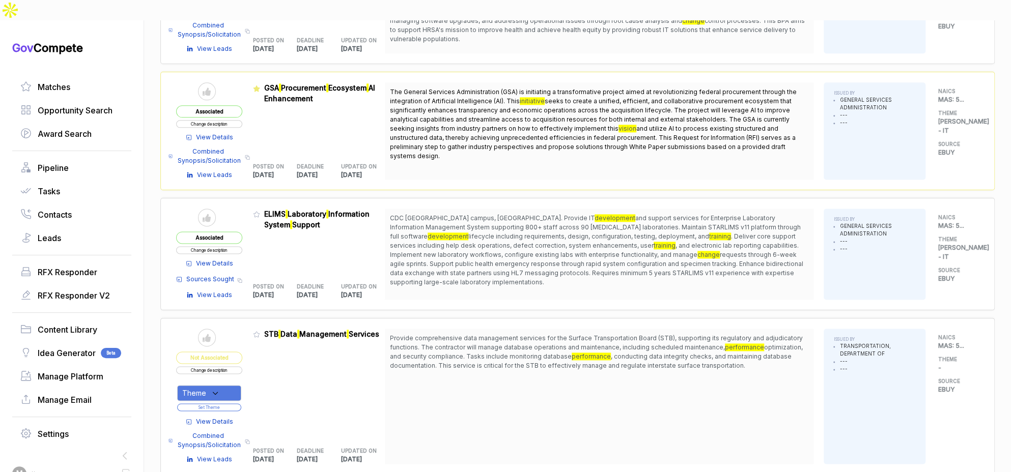
scroll to position [830, 0]
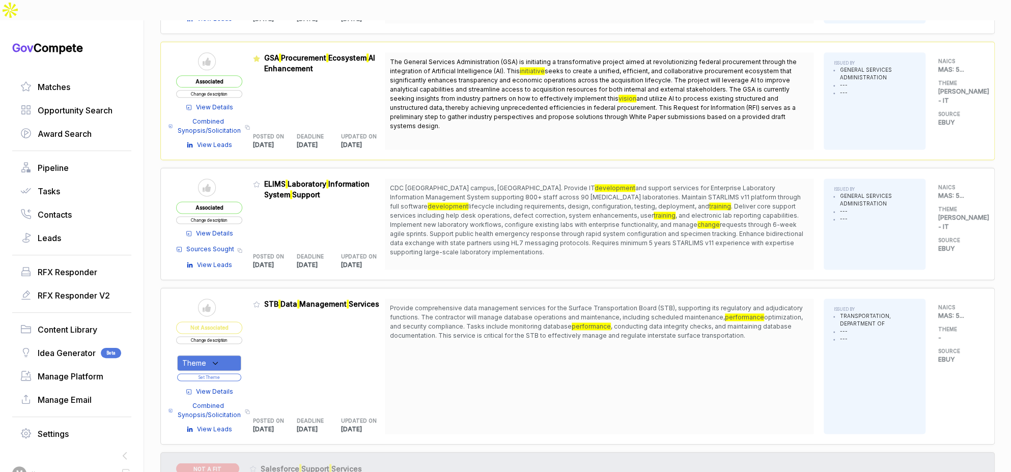
click at [227, 387] on span "View Details" at bounding box center [214, 391] width 37 height 9
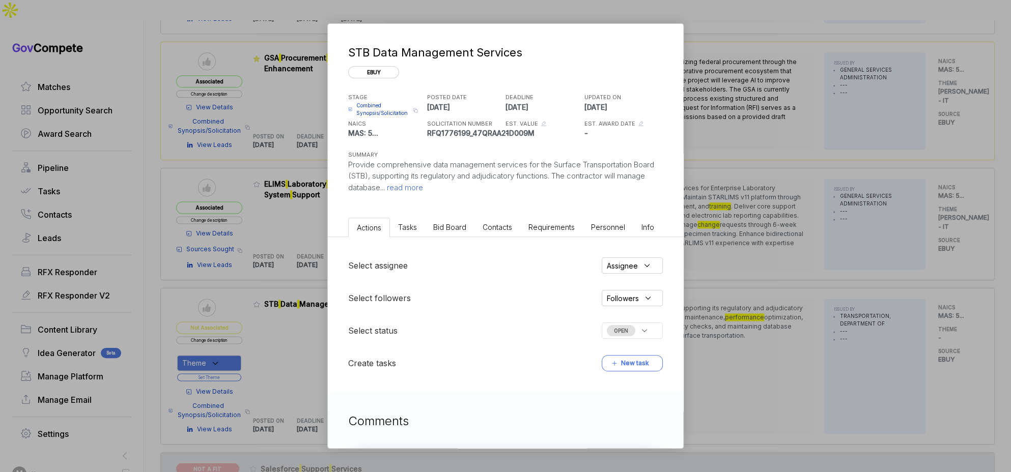
click at [442, 227] on span "Bid Board" at bounding box center [449, 227] width 33 height 9
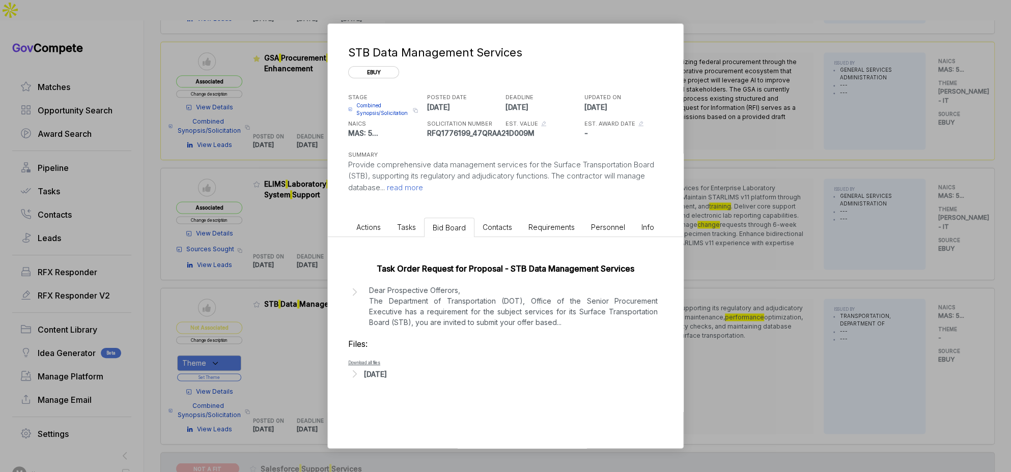
click at [418, 324] on p "Dear Prospective Offerors, The Department of Transportation (DOT), Office of th…" at bounding box center [513, 306] width 289 height 43
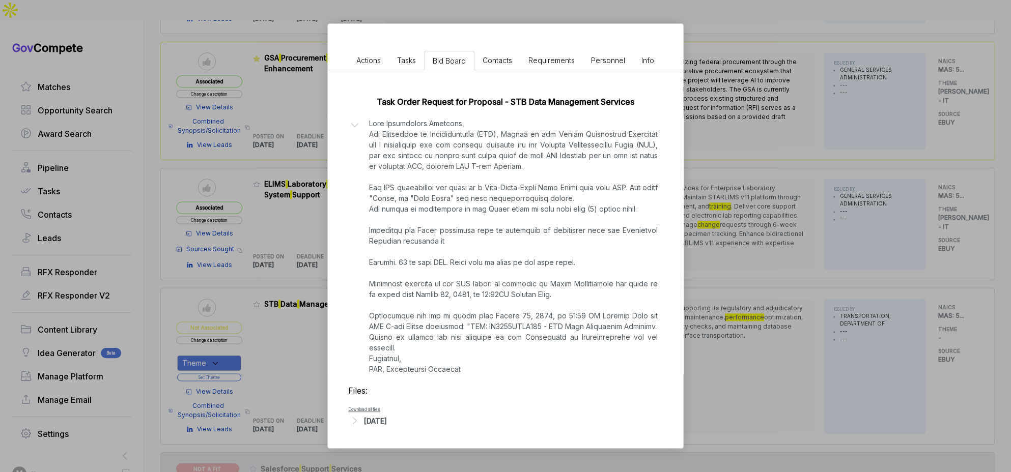
click at [397, 415] on div "Aug 15, 2025" at bounding box center [505, 420] width 315 height 13
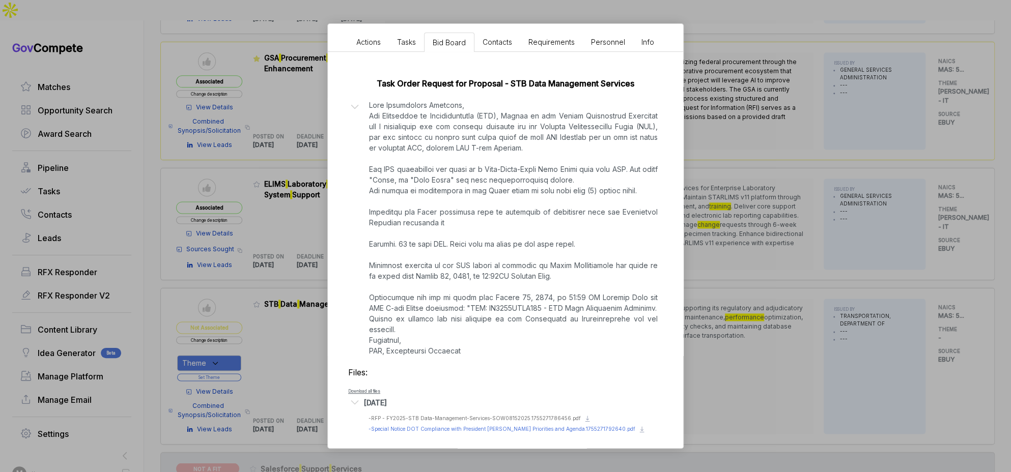
scroll to position [201, 0]
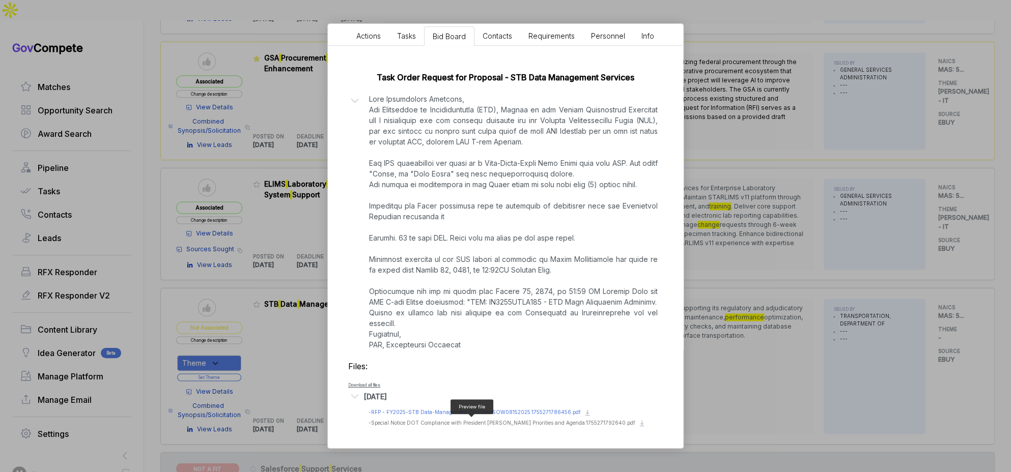
click at [479, 409] on span "- RFP - FY2025-STB Data-Management-Services-SOW08152025.1755271786456.pdf" at bounding box center [475, 412] width 212 height 6
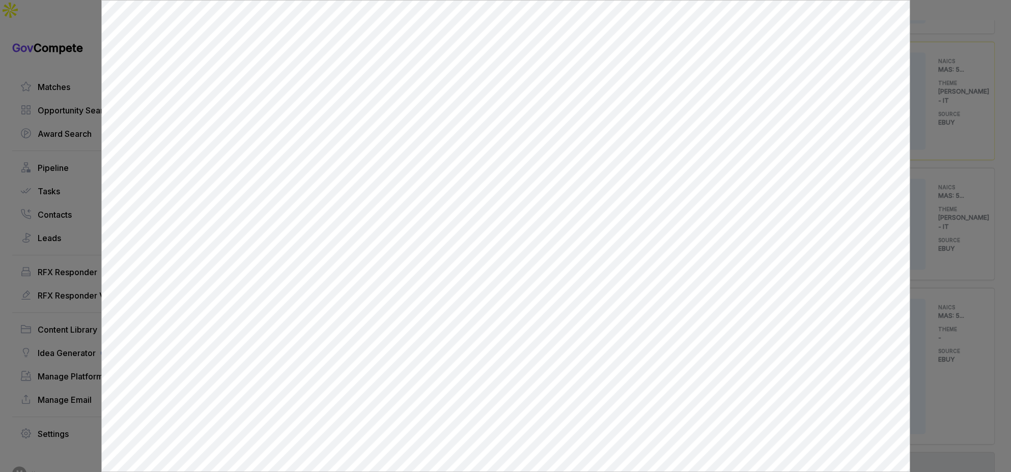
scroll to position [0, 0]
click at [919, 142] on div at bounding box center [505, 236] width 1011 height 472
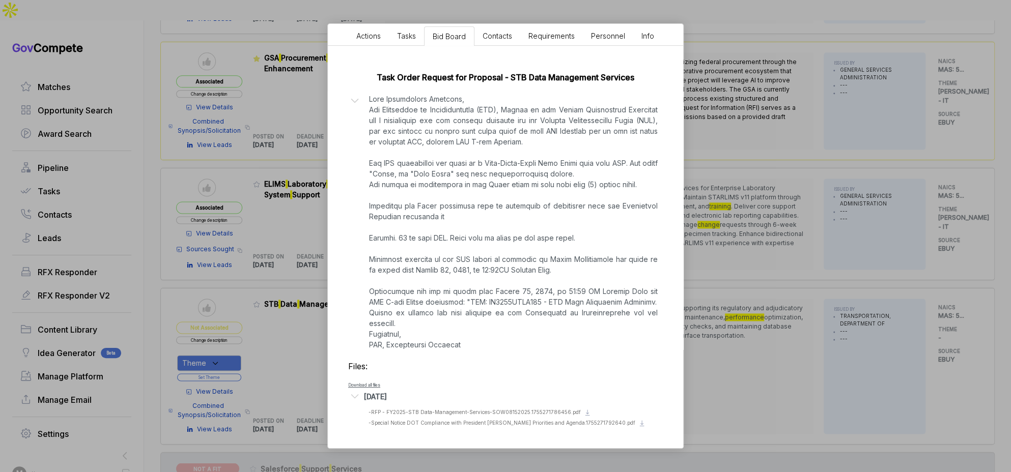
click at [771, 241] on div "STB Data Management Services ebuy STAGE Combined Synopsis/Solicitation Copy lin…" at bounding box center [505, 236] width 1011 height 472
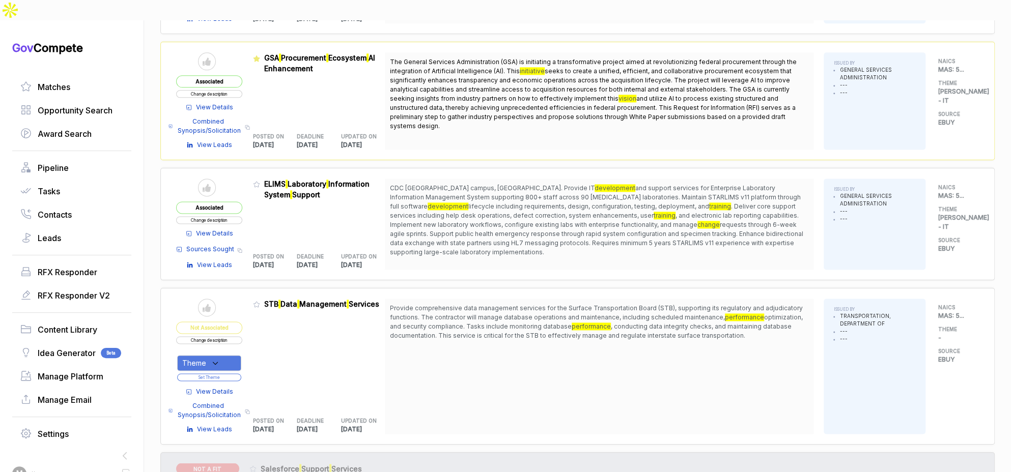
click at [228, 337] on button "Change description" at bounding box center [209, 341] width 66 height 8
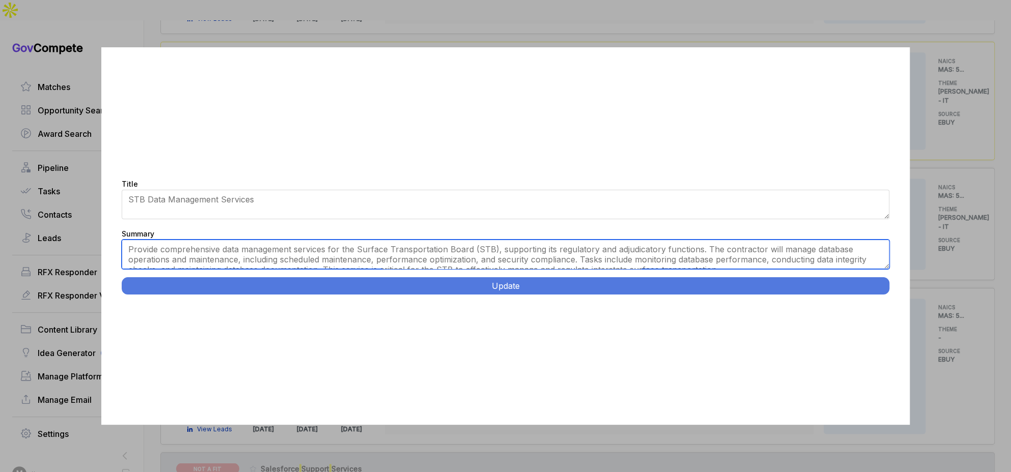
click at [294, 265] on textarea "Provide comprehensive data management services for the Surface Transportation B…" at bounding box center [506, 255] width 768 height 30
paste textarea "Database Management Services. Washington DC. Provide data management services s…"
type textarea "Washington DC. Provide data management services supporting Surface Transportati…"
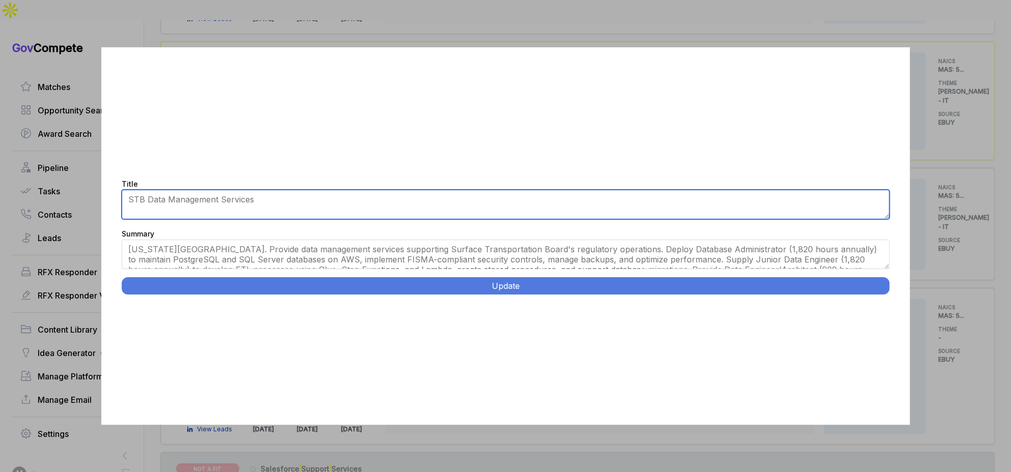
click at [320, 203] on textarea "STB Data Management Services" at bounding box center [506, 205] width 768 height 30
paste textarea "Database Management Services."
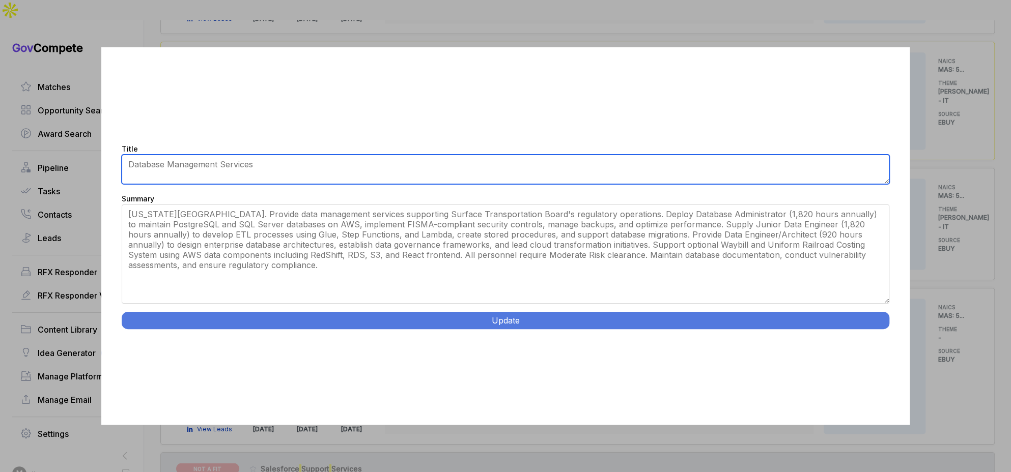
drag, startPoint x: 887, startPoint y: 268, endPoint x: 872, endPoint y: 333, distance: 67.1
click at [880, 337] on div "Title STB Data Management Services Summary Provide comprehensive data managemen…" at bounding box center [505, 236] width 809 height 378
type textarea "Database Management Services"
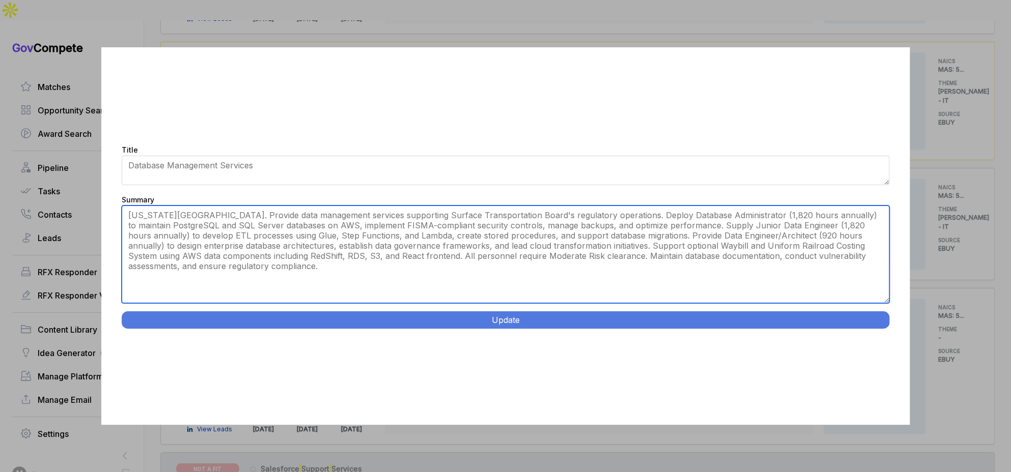
click at [356, 221] on textarea "Provide comprehensive data management services for the Surface Transportation B…" at bounding box center [506, 255] width 768 height 98
click at [552, 255] on textarea "Provide comprehensive data management services for the Surface Transportation B…" at bounding box center [506, 255] width 768 height 98
type textarea "Washington DC. Provide data management services supporting Surface Transportati…"
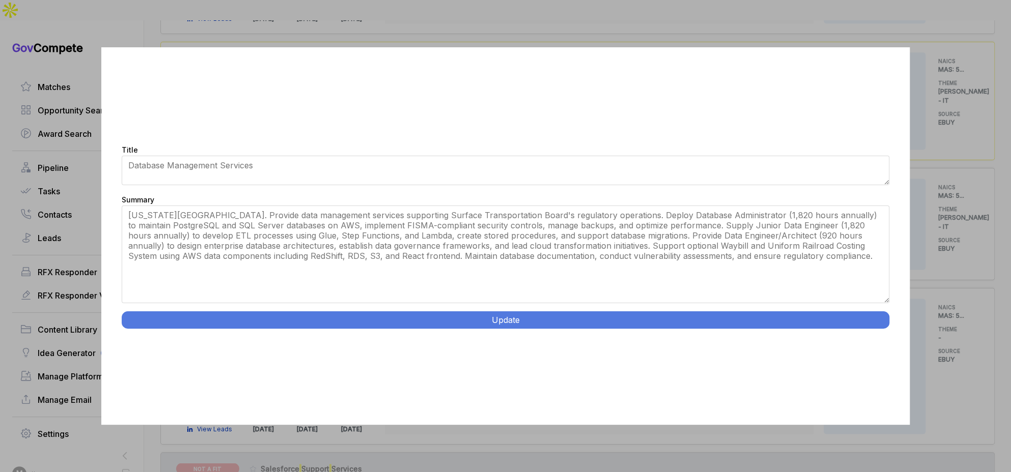
click at [637, 318] on button "Update" at bounding box center [506, 320] width 768 height 17
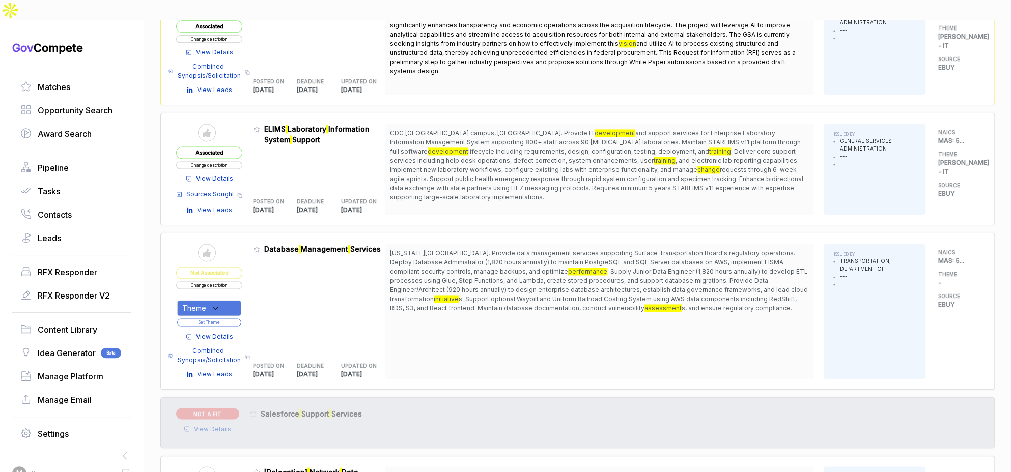
scroll to position [885, 0]
click at [231, 300] on div "Theme" at bounding box center [209, 308] width 64 height 16
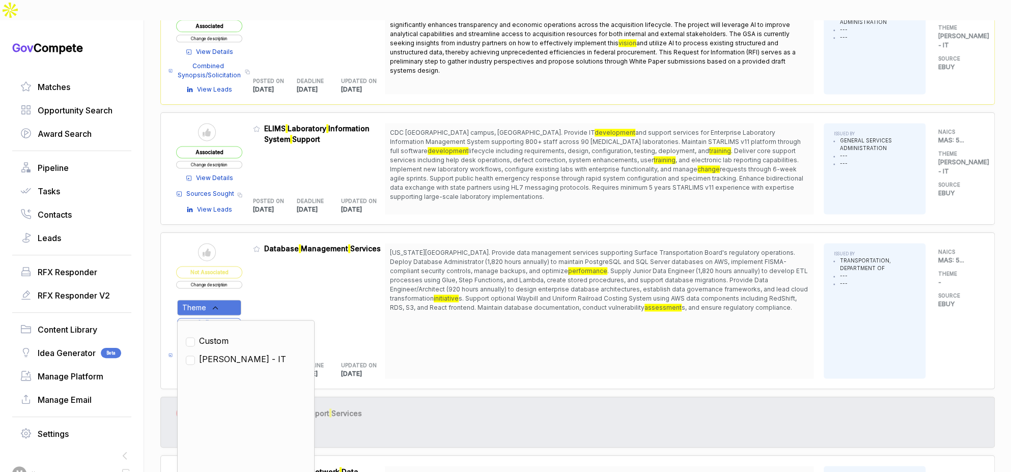
drag, startPoint x: 221, startPoint y: 333, endPoint x: 228, endPoint y: 327, distance: 9.4
click at [221, 353] on span "SAM - IT" at bounding box center [242, 359] width 87 height 12
checkbox input "true"
click at [268, 286] on div "Admin: Click to change feature to 1 RFQ1776199_47QRAA21D009M Database Managemen…" at bounding box center [319, 310] width 132 height 135
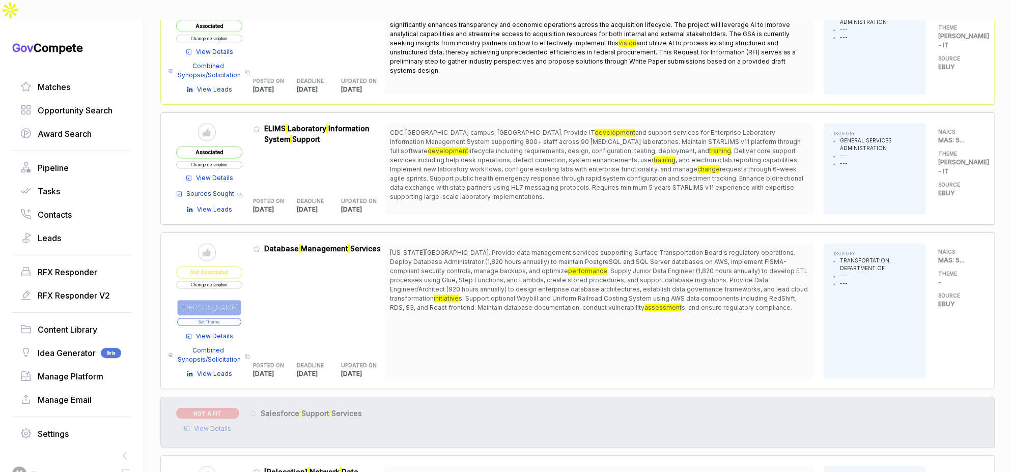
click at [241, 318] on button "Set Theme" at bounding box center [209, 322] width 64 height 8
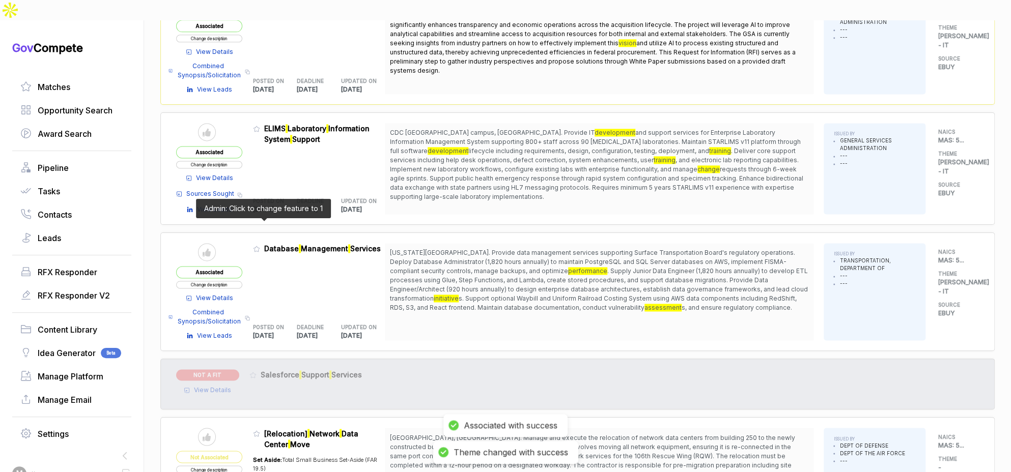
click at [260, 246] on icon at bounding box center [257, 249] width 6 height 6
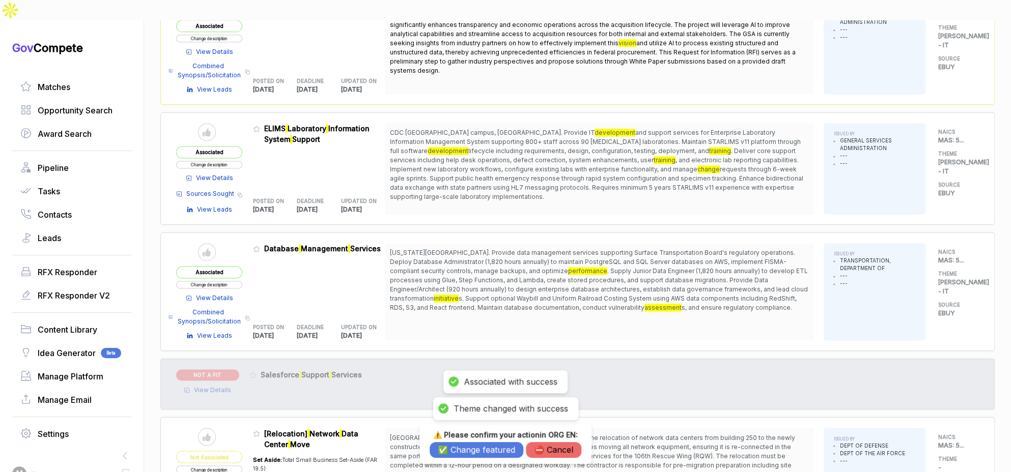
click at [452, 452] on button "✅ Change featured" at bounding box center [477, 450] width 94 height 16
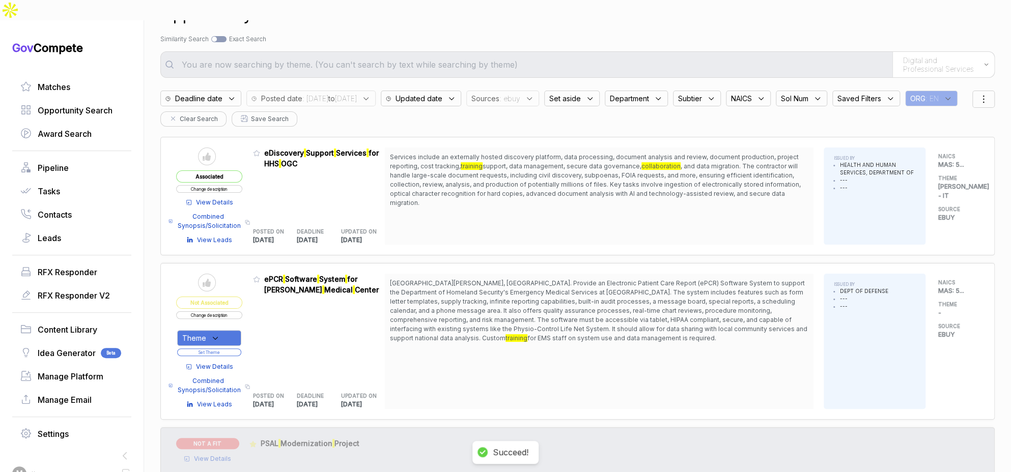
scroll to position [0, 0]
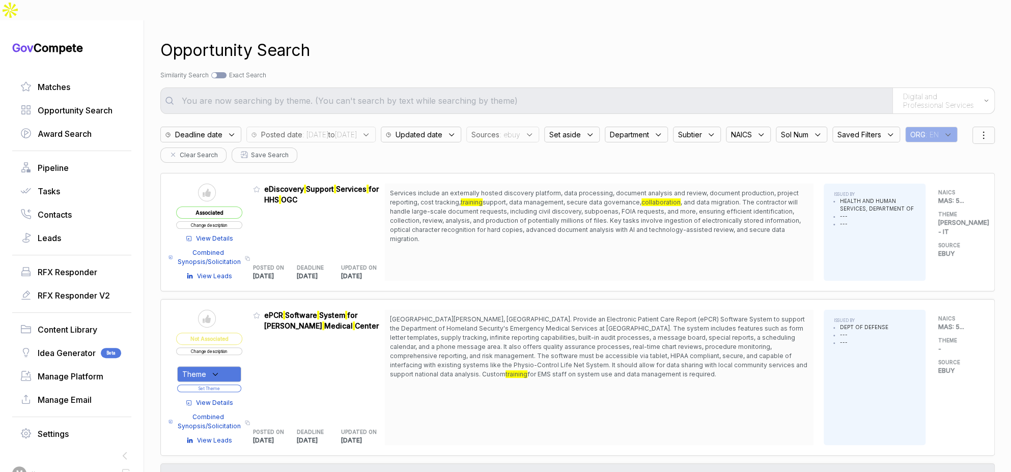
click at [520, 129] on span ": ebuy" at bounding box center [509, 134] width 21 height 11
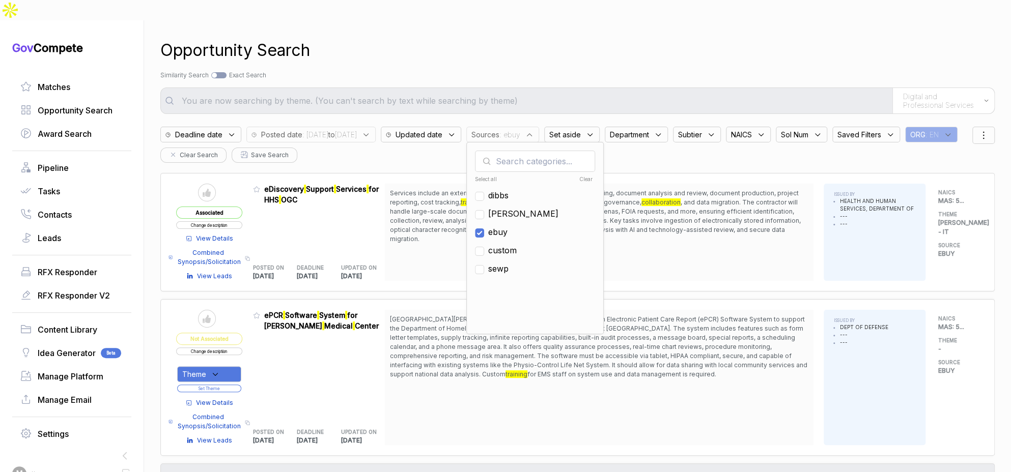
drag, startPoint x: 540, startPoint y: 213, endPoint x: 536, endPoint y: 199, distance: 14.7
click at [508, 226] on span "ebuy" at bounding box center [497, 232] width 19 height 12
checkbox input "false"
click at [534, 208] on span "sam" at bounding box center [523, 214] width 70 height 12
checkbox input "true"
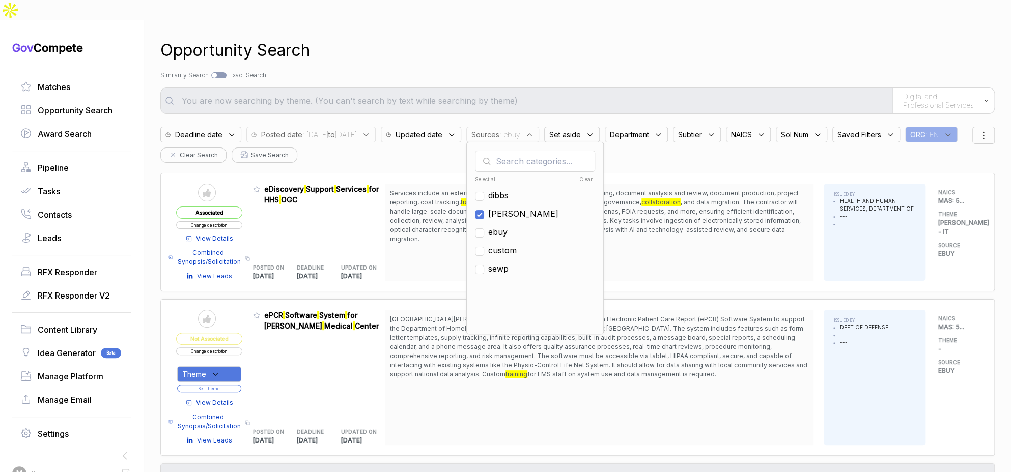
click at [634, 38] on div "Opportunity Search" at bounding box center [577, 50] width 834 height 24
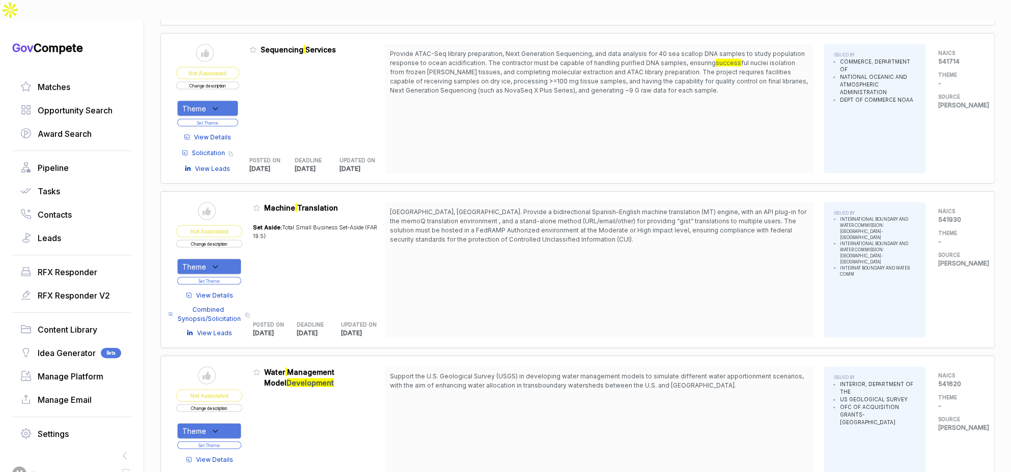
scroll to position [1280, 0]
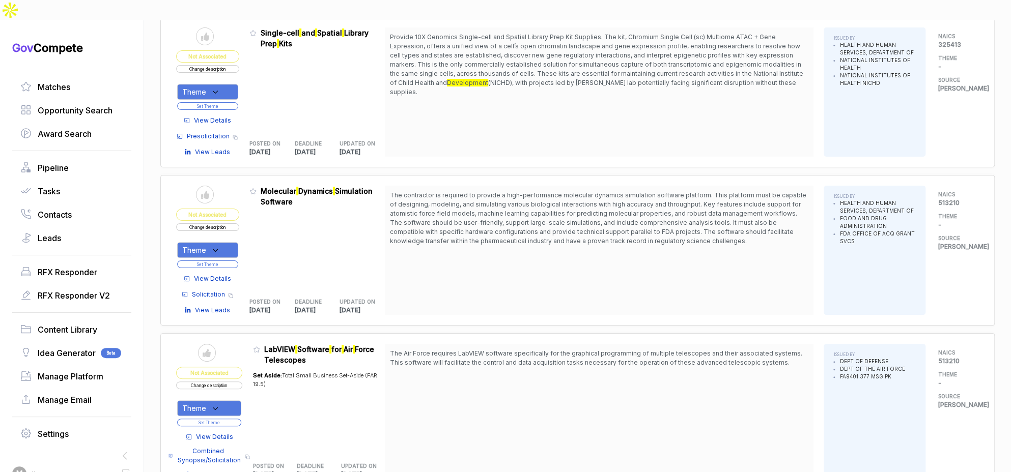
scroll to position [2900, 0]
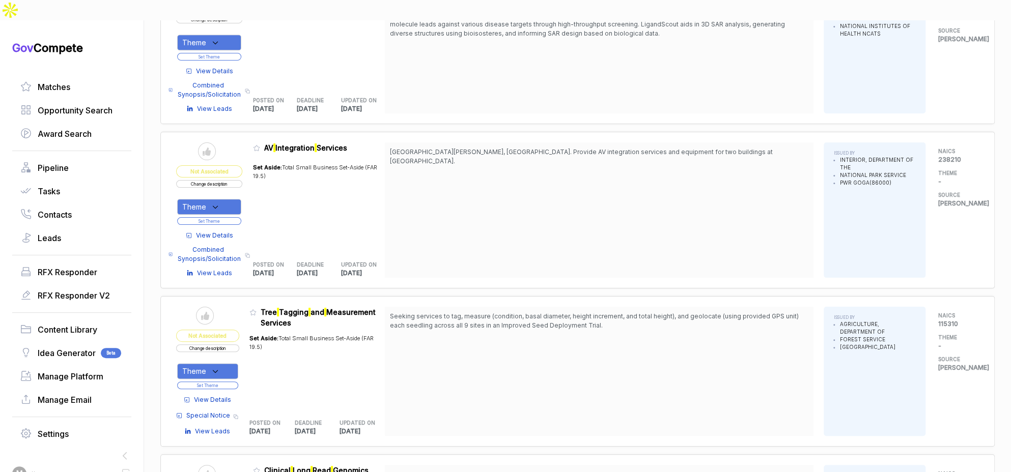
scroll to position [5857, 0]
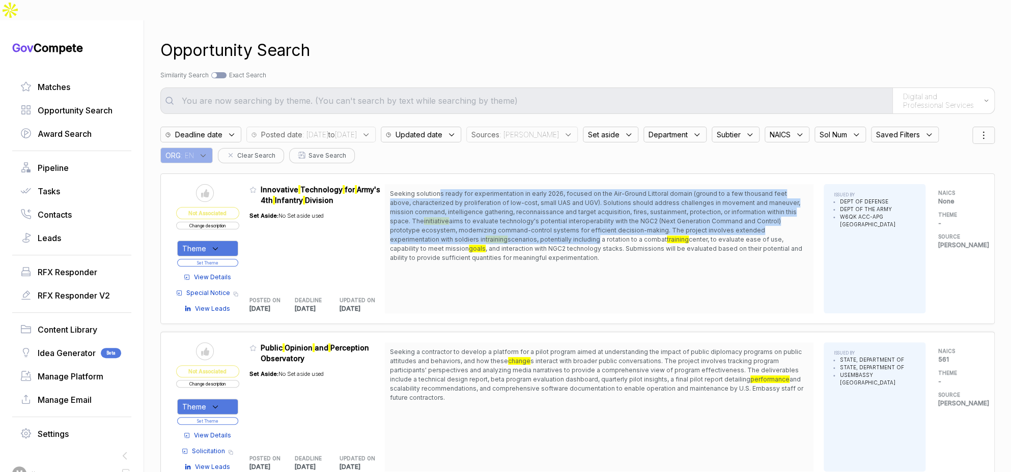
drag, startPoint x: 442, startPoint y: 170, endPoint x: 536, endPoint y: 218, distance: 105.4
click at [537, 220] on span "Seeking solutions ready for experimentation in early 2026, focused on the Air-G…" at bounding box center [599, 225] width 418 height 73
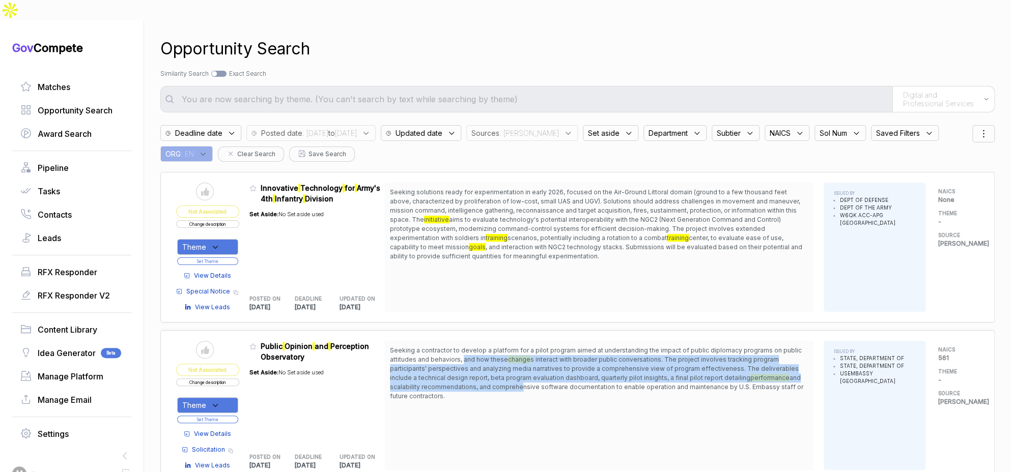
drag, startPoint x: 469, startPoint y: 333, endPoint x: 520, endPoint y: 373, distance: 64.7
click at [521, 368] on span "Seeking a contractor to develop a platform for a pilot program aimed at underst…" at bounding box center [599, 373] width 418 height 55
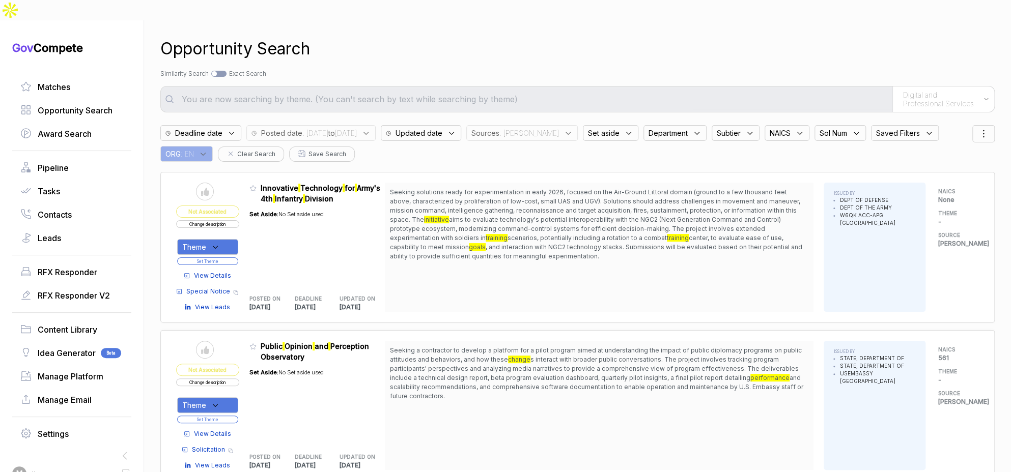
click at [520, 376] on span "Seeking a contractor to develop a platform for a pilot program aimed at underst…" at bounding box center [599, 373] width 418 height 55
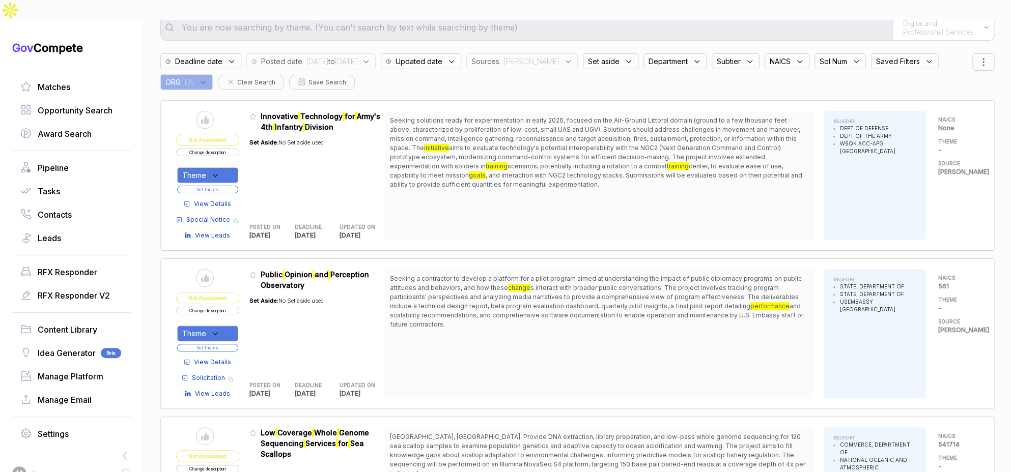
scroll to position [73, 0]
click at [235, 326] on div "Theme" at bounding box center [207, 334] width 61 height 16
drag, startPoint x: 228, startPoint y: 358, endPoint x: 249, endPoint y: 332, distance: 34.4
click at [228, 379] on span "SAM - IT" at bounding box center [242, 385] width 87 height 12
checkbox input "true"
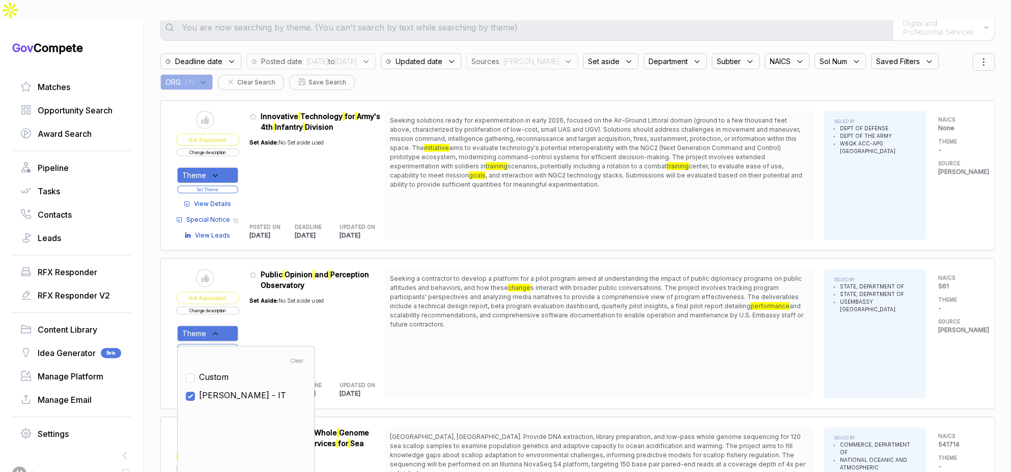
drag, startPoint x: 277, startPoint y: 309, endPoint x: 268, endPoint y: 314, distance: 10.2
click at [275, 310] on div "Set Aside: No Set aside used" at bounding box center [286, 331] width 74 height 80
click at [227, 358] on span "View Details" at bounding box center [212, 362] width 37 height 9
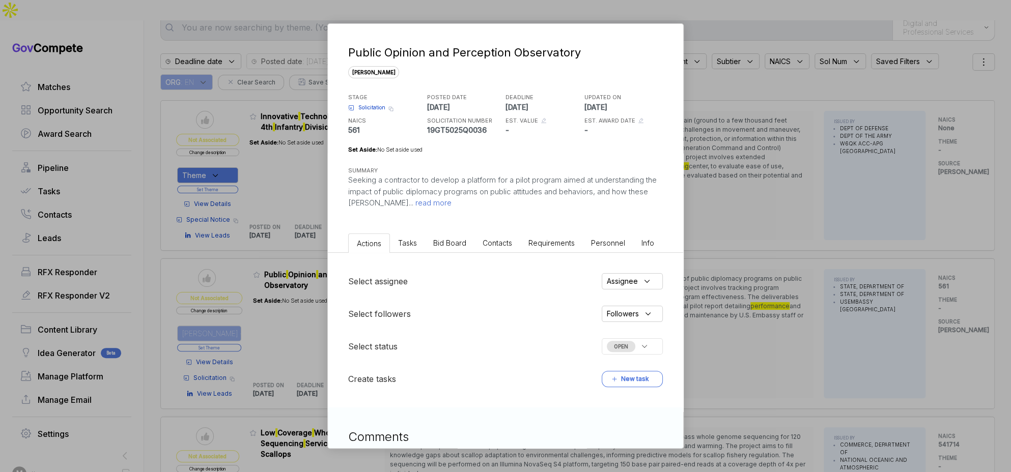
click at [436, 245] on span "Bid Board" at bounding box center [449, 243] width 33 height 9
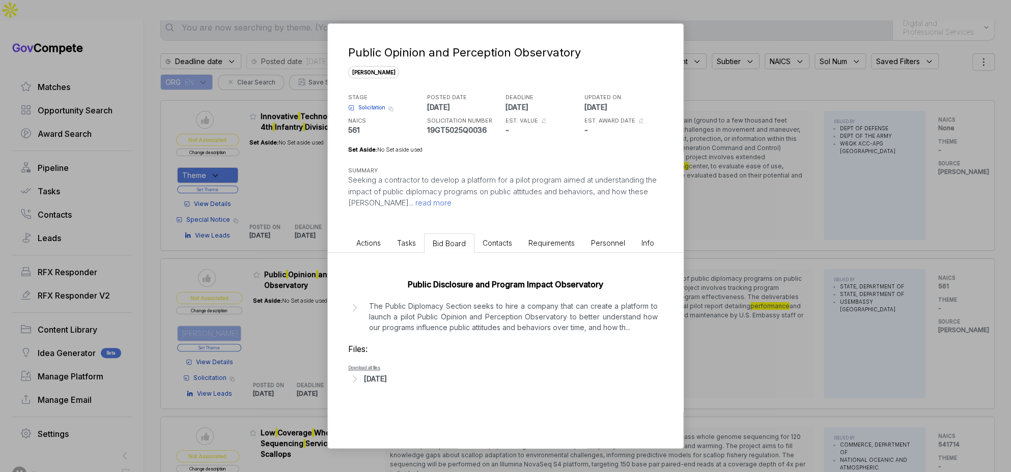
click at [703, 305] on div "Public Opinion and Perception Observatory sam STAGE Solicitation Copy link POST…" at bounding box center [505, 236] width 1011 height 472
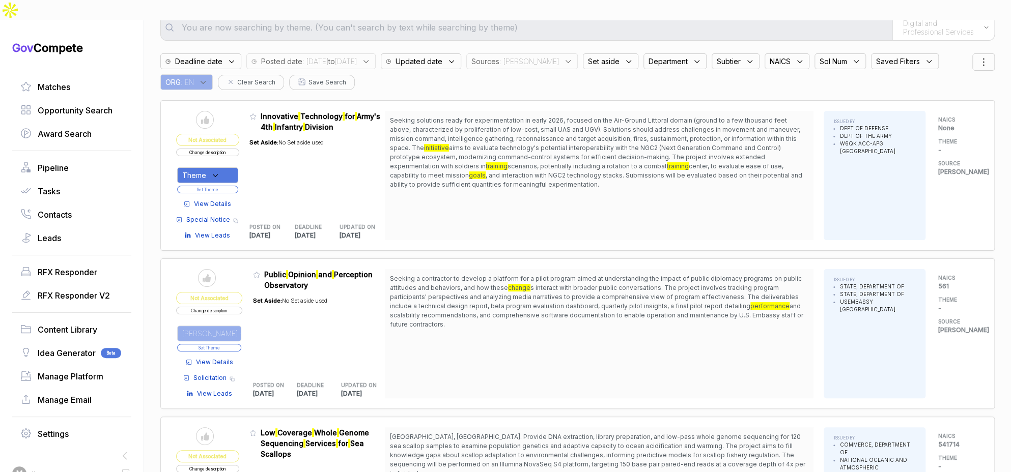
click at [236, 344] on button "Set Theme" at bounding box center [209, 348] width 64 height 8
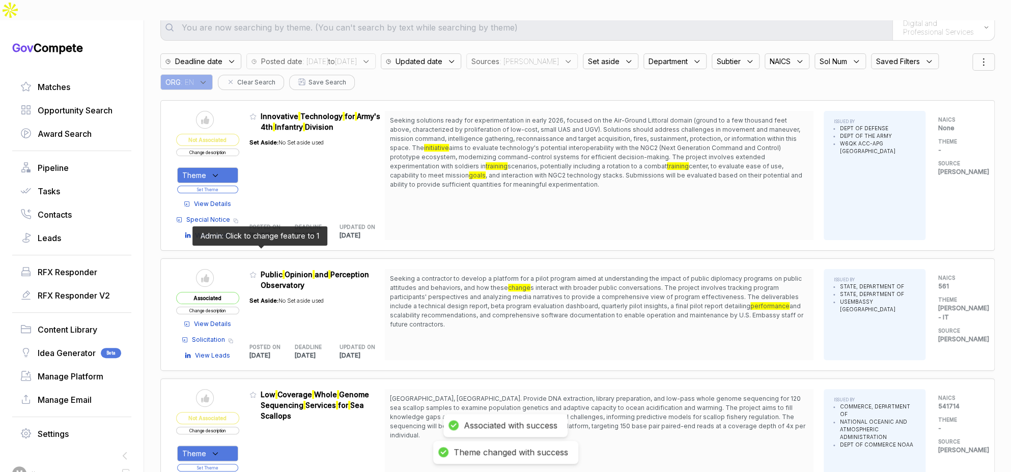
click at [257, 271] on icon at bounding box center [252, 274] width 7 height 7
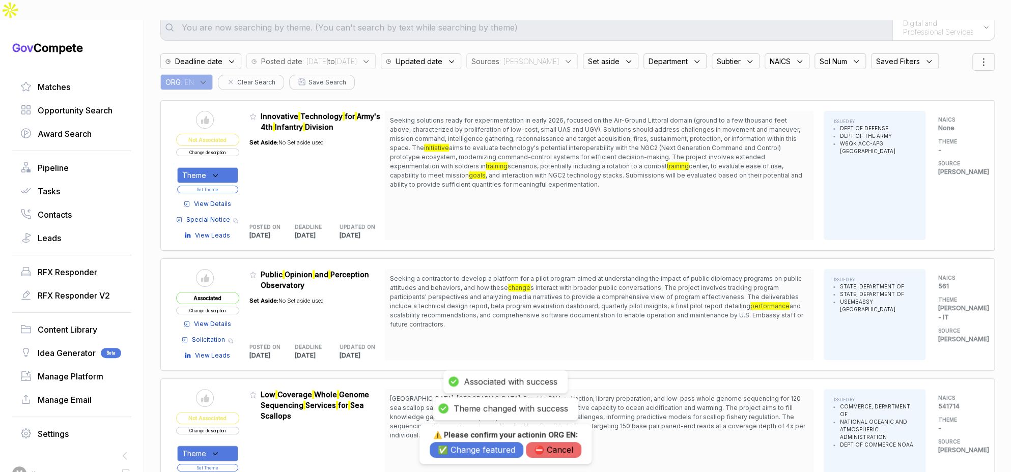
click at [480, 445] on button "✅ Change featured" at bounding box center [477, 450] width 94 height 16
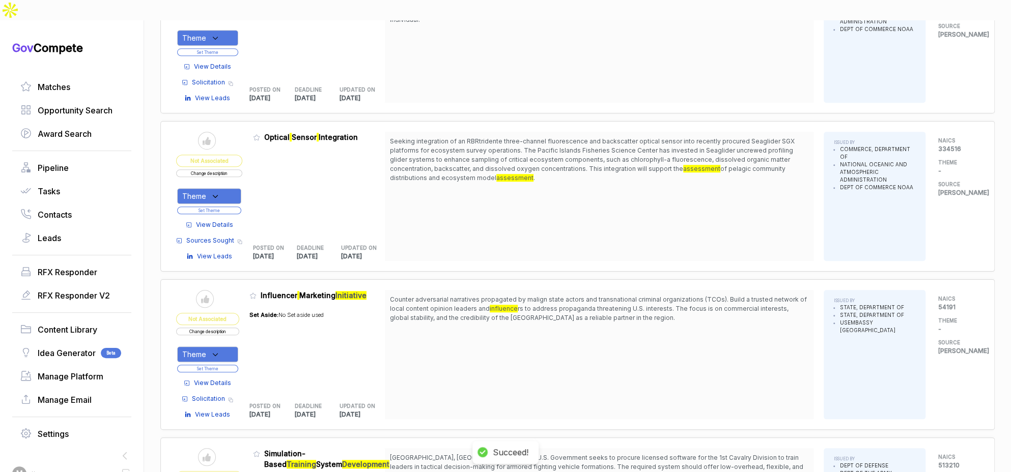
scroll to position [511, 0]
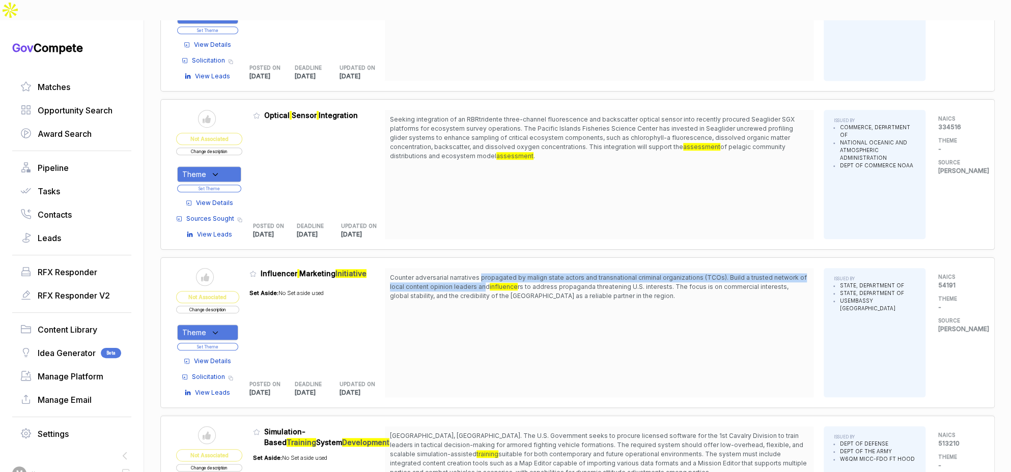
drag, startPoint x: 485, startPoint y: 255, endPoint x: 489, endPoint y: 267, distance: 13.4
click at [489, 274] on span "Counter adversarial narratives propagated by malign state actors and transnatio…" at bounding box center [598, 282] width 417 height 17
click at [220, 357] on span "View Details" at bounding box center [212, 361] width 37 height 9
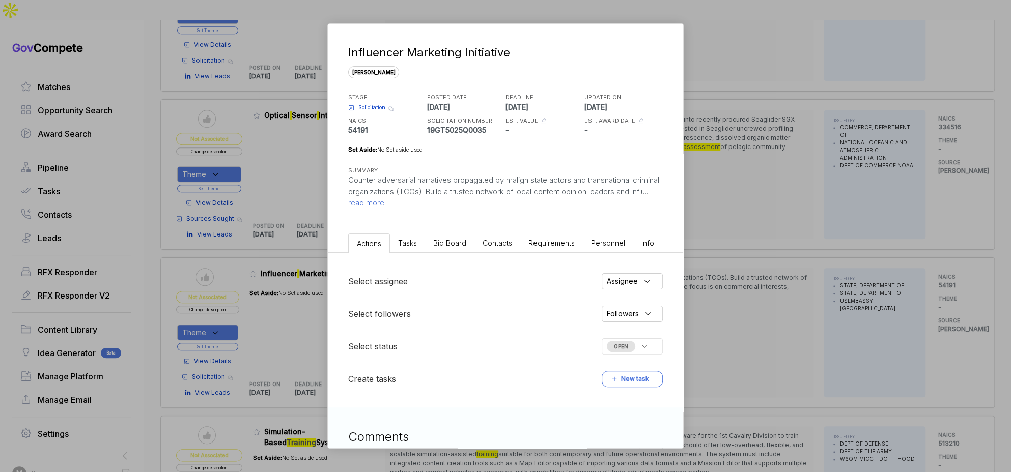
click at [433, 252] on ul "Actions Tasks Bid Board Contacts Requirements Personnel Info" at bounding box center [505, 241] width 355 height 23
click at [445, 248] on li "Bid Board" at bounding box center [449, 243] width 49 height 19
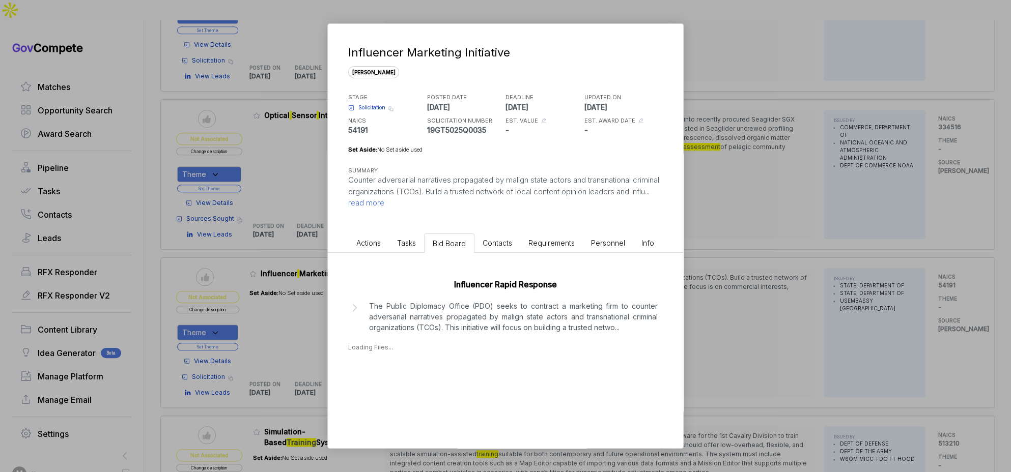
click at [422, 319] on p "The Public Diplomacy Office (PDO) seeks to contract a marketing firm to counter…" at bounding box center [513, 317] width 289 height 32
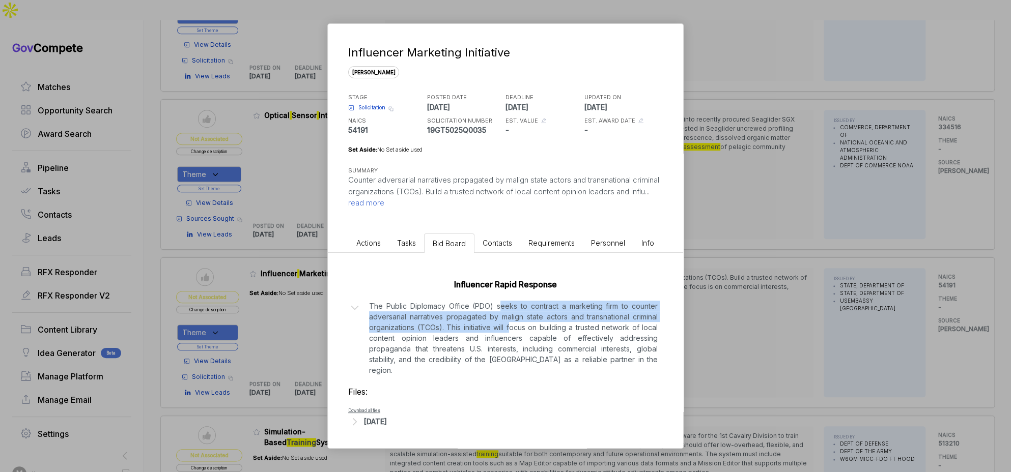
drag, startPoint x: 499, startPoint y: 305, endPoint x: 508, endPoint y: 329, distance: 25.6
click at [508, 329] on p "The Public Diplomacy Office (PDO) seeks to contract a marketing firm to counter…" at bounding box center [513, 338] width 289 height 75
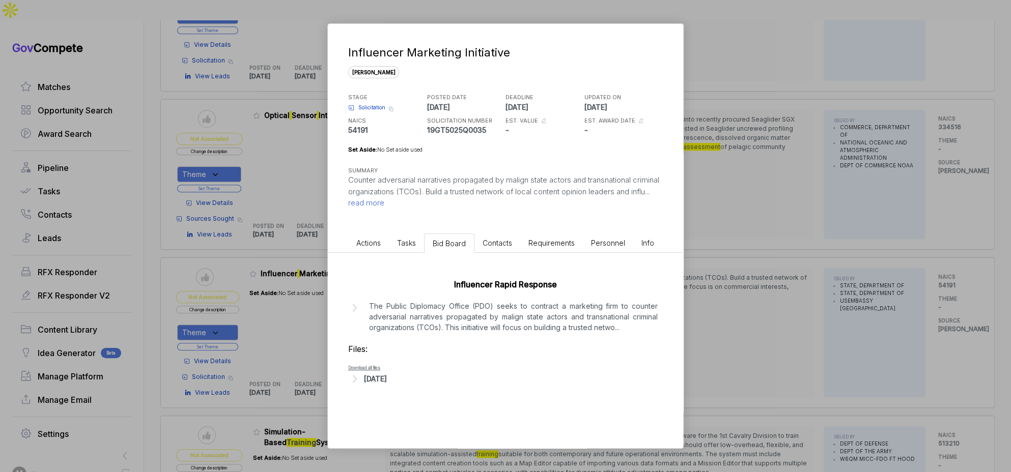
click at [387, 378] on div "Aug 18, 2025" at bounding box center [375, 379] width 23 height 11
click at [414, 394] on span "- RFQ 19GT5025Q0035 - Influencer Rapid Response.pdf" at bounding box center [439, 395] width 140 height 6
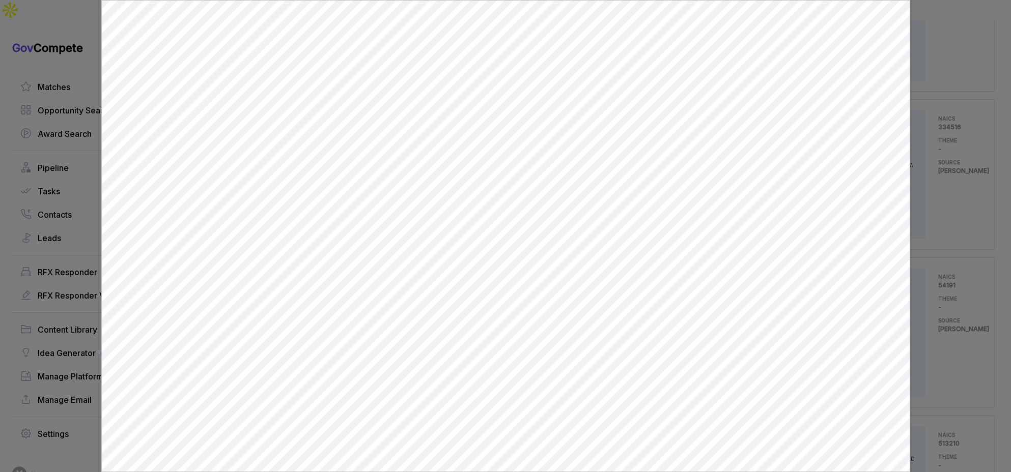
scroll to position [0, 0]
click at [923, 315] on div at bounding box center [505, 236] width 1011 height 472
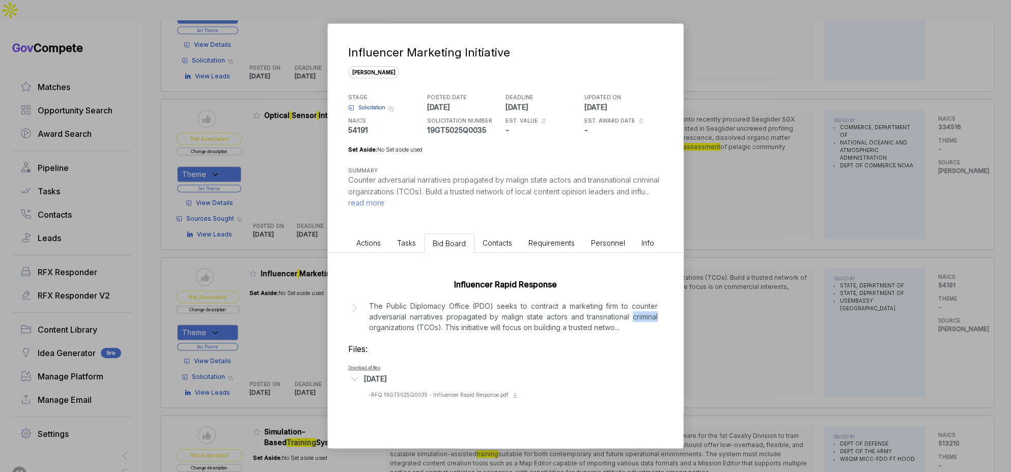
click at [923, 315] on div "Influencer Marketing Initiative sam STAGE Solicitation Copy link POSTED DATE 20…" at bounding box center [505, 236] width 1011 height 472
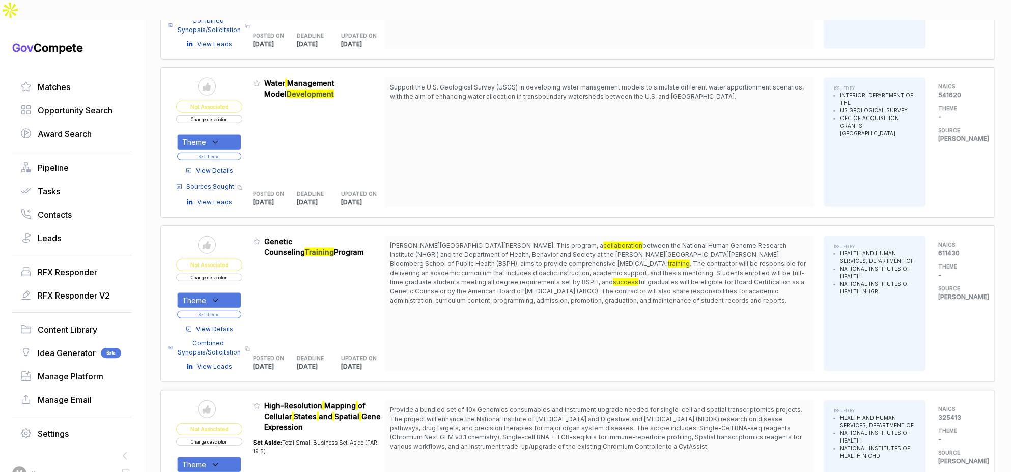
scroll to position [1531, 0]
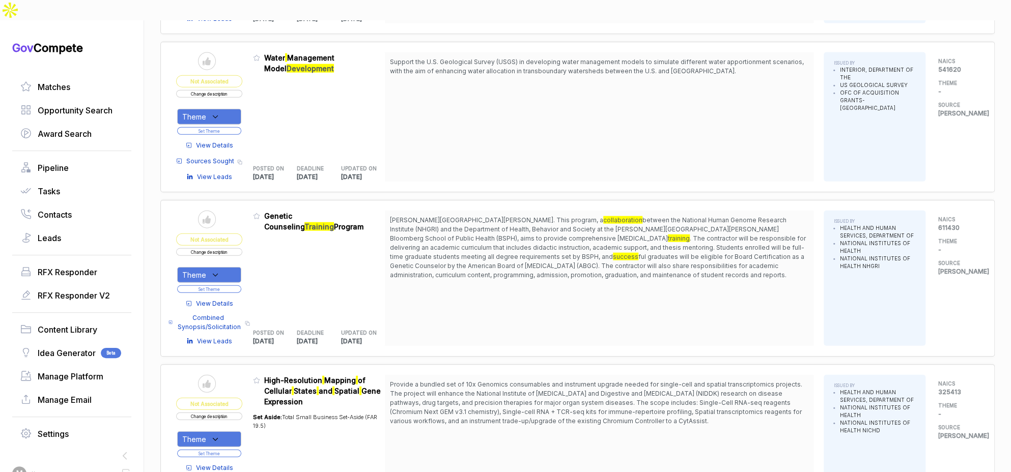
click at [230, 141] on span "View Details" at bounding box center [214, 145] width 37 height 9
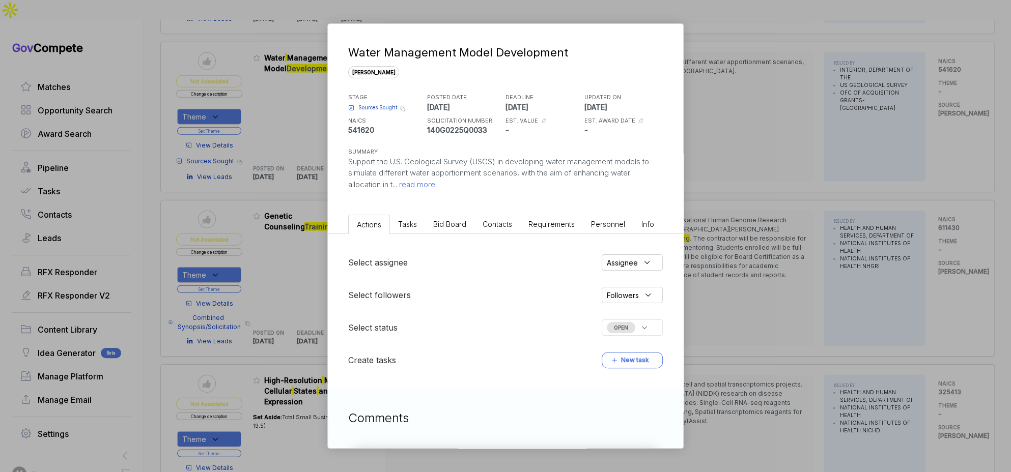
click at [458, 221] on span "Bid Board" at bounding box center [449, 224] width 33 height 9
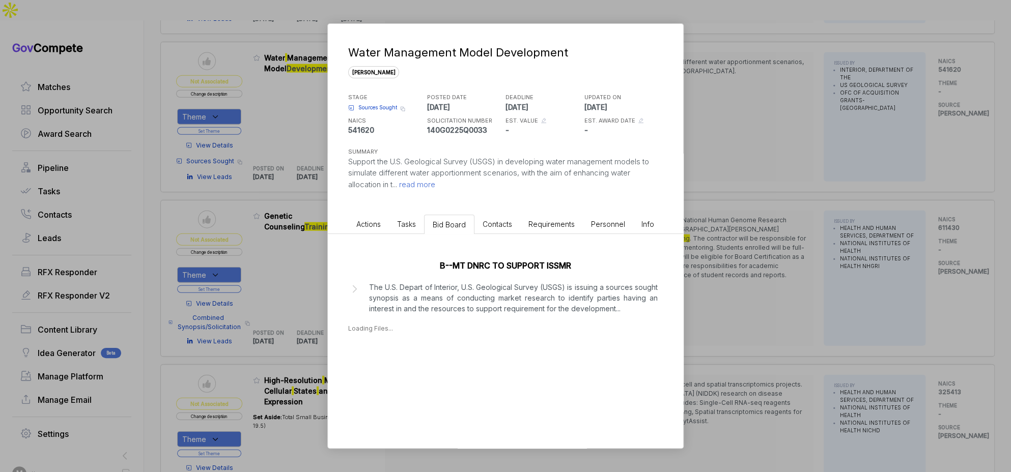
click at [430, 308] on p "The U.S. Depart of Interior, U.S. Geological Survey (USGS) is issuing a sources…" at bounding box center [513, 298] width 289 height 32
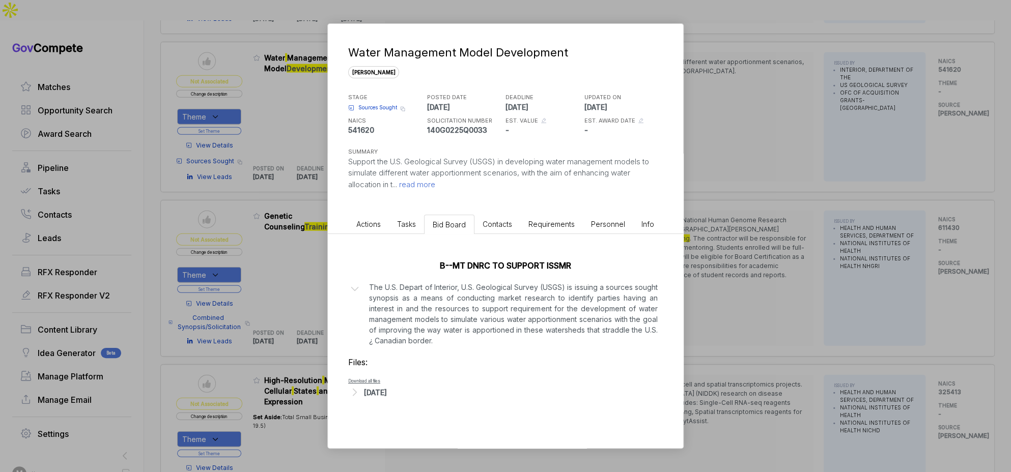
click at [398, 398] on div "Aug 15, 2025" at bounding box center [505, 392] width 315 height 13
click at [387, 390] on div "Aug 15, 2025" at bounding box center [375, 392] width 23 height 11
click at [387, 391] on div "Aug 15, 2025" at bounding box center [375, 392] width 23 height 11
drag, startPoint x: 445, startPoint y: 303, endPoint x: 452, endPoint y: 330, distance: 27.8
click at [452, 330] on p "The U.S. Depart of Interior, U.S. Geological Survey (USGS) is issuing a sources…" at bounding box center [513, 314] width 289 height 64
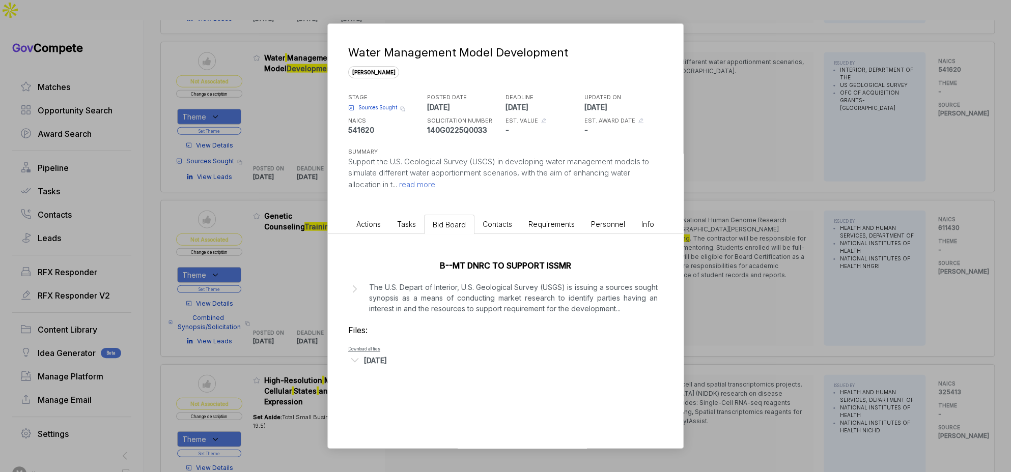
click at [382, 105] on span "Sources Sought" at bounding box center [377, 108] width 39 height 8
click at [748, 237] on div "Water Management Model Development sam STAGE Sources Sought Copy link POSTED DA…" at bounding box center [505, 236] width 1011 height 472
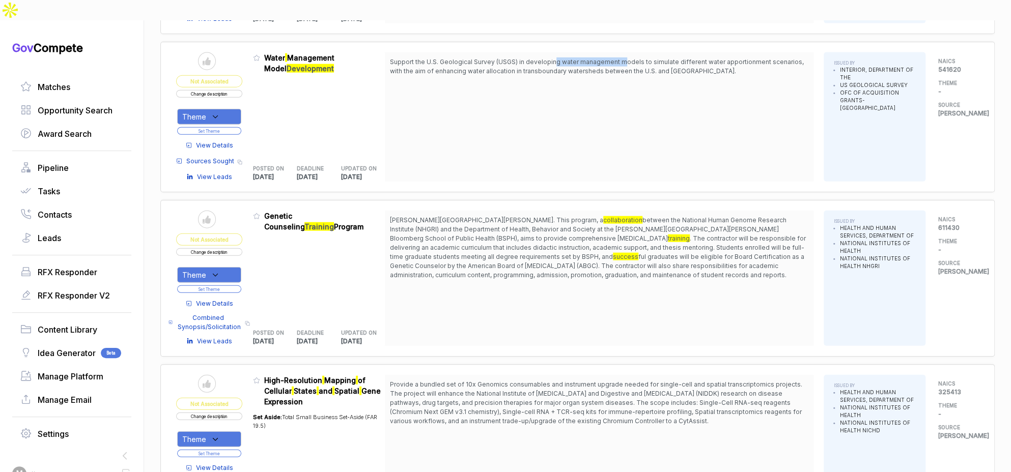
drag, startPoint x: 556, startPoint y: 39, endPoint x: 630, endPoint y: 41, distance: 73.3
click at [627, 58] on span "Support the U.S. Geological Survey (USGS) in developing water management models…" at bounding box center [597, 66] width 414 height 17
click at [658, 58] on span "Support the U.S. Geological Survey (USGS) in developing water management models…" at bounding box center [597, 66] width 414 height 17
drag, startPoint x: 228, startPoint y: 89, endPoint x: 228, endPoint y: 99, distance: 10.7
click at [228, 109] on div "Theme" at bounding box center [209, 117] width 64 height 16
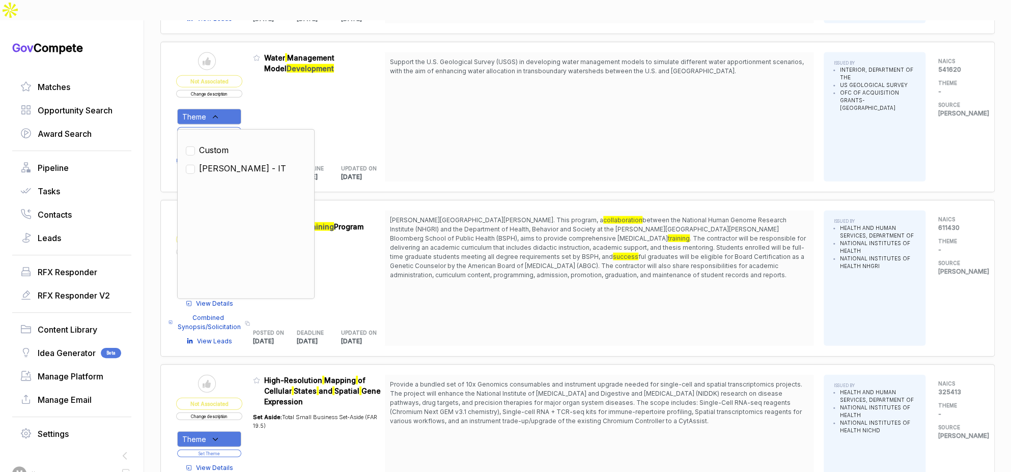
drag, startPoint x: 227, startPoint y: 143, endPoint x: 230, endPoint y: 136, distance: 7.3
click at [227, 162] on span "SAM - IT" at bounding box center [242, 168] width 87 height 12
checkbox input "true"
drag, startPoint x: 284, startPoint y: 86, endPoint x: 245, endPoint y: 107, distance: 44.2
click at [281, 89] on div "Admin: Click to change feature to 1 140G0225Q0033 Water Management Model Develo…" at bounding box center [319, 116] width 132 height 129
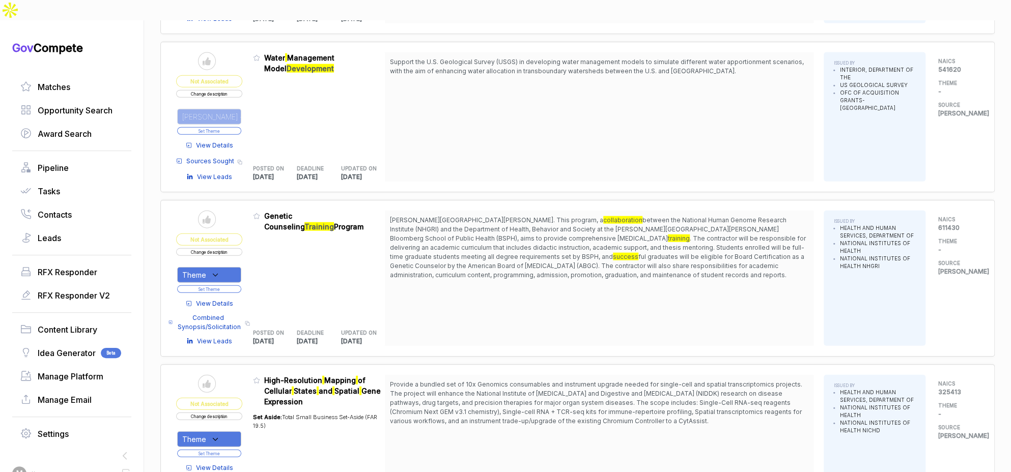
click at [238, 127] on button "Set Theme" at bounding box center [209, 131] width 64 height 8
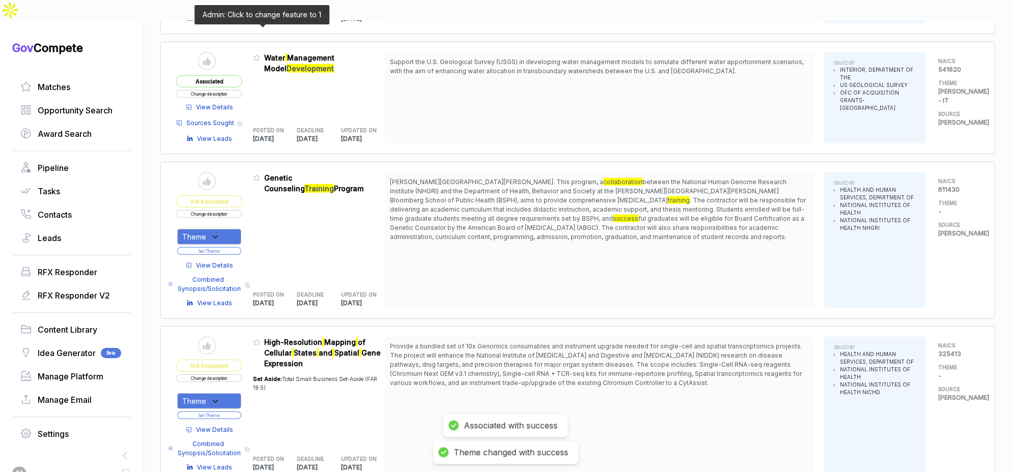
drag, startPoint x: 264, startPoint y: 33, endPoint x: 266, endPoint y: 38, distance: 5.5
click at [260, 54] on icon at bounding box center [256, 57] width 7 height 7
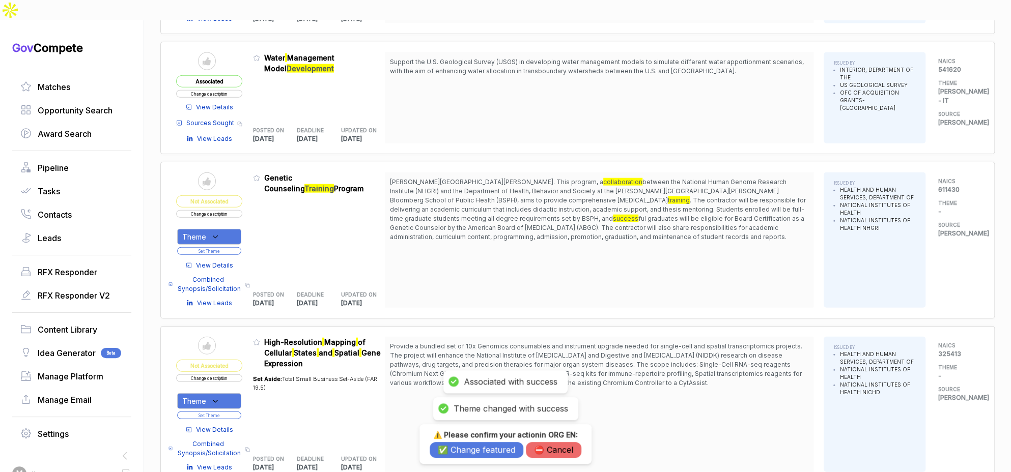
drag, startPoint x: 460, startPoint y: 451, endPoint x: 460, endPoint y: 432, distance: 18.8
click at [460, 451] on button "✅ Change featured" at bounding box center [477, 450] width 94 height 16
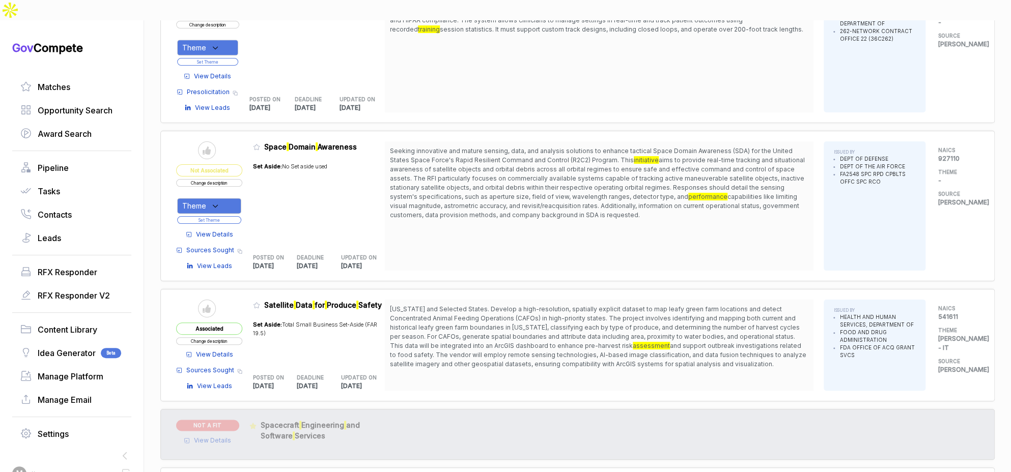
scroll to position [3387, 0]
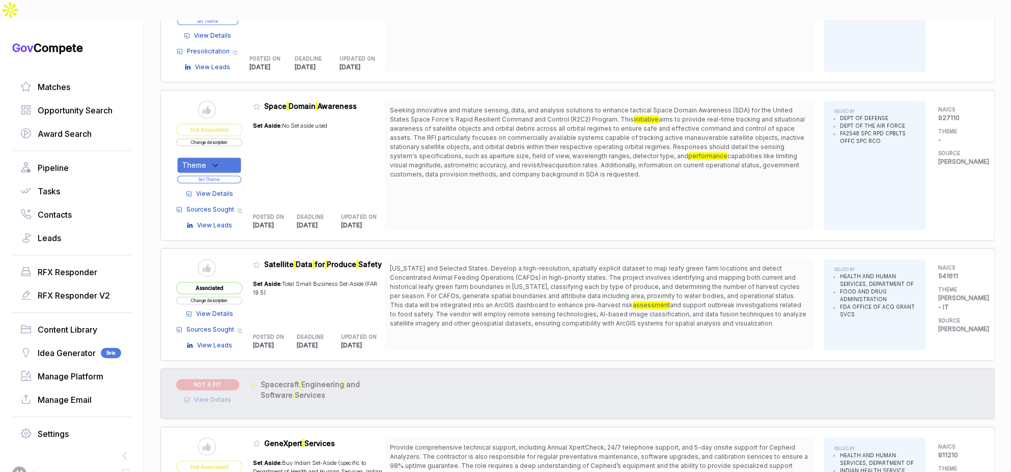
drag, startPoint x: 533, startPoint y: 84, endPoint x: 541, endPoint y: 83, distance: 8.2
click at [538, 106] on span "Seeking innovative and mature sensing, data, and analysis solutions to enhance …" at bounding box center [599, 142] width 418 height 73
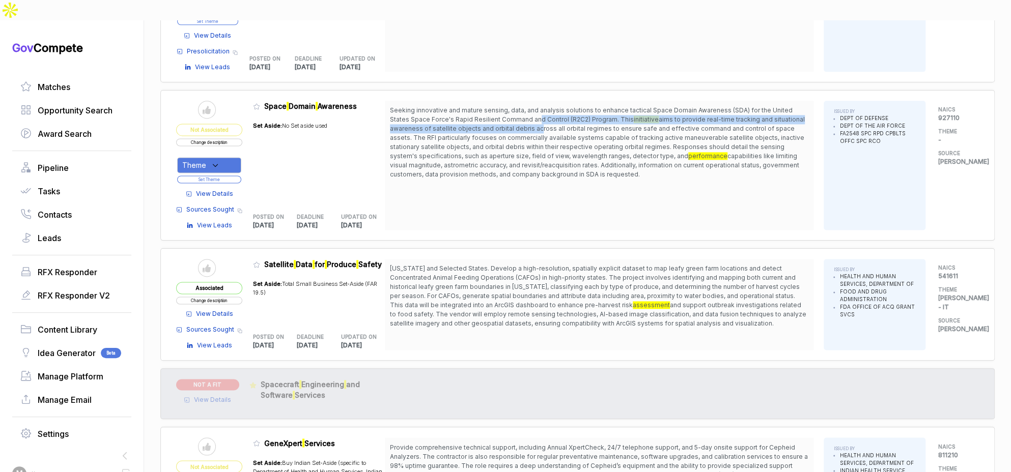
drag, startPoint x: 541, startPoint y: 83, endPoint x: 541, endPoint y: 94, distance: 10.7
click at [541, 106] on span "Seeking innovative and mature sensing, data, and analysis solutions to enhance …" at bounding box center [599, 142] width 418 height 73
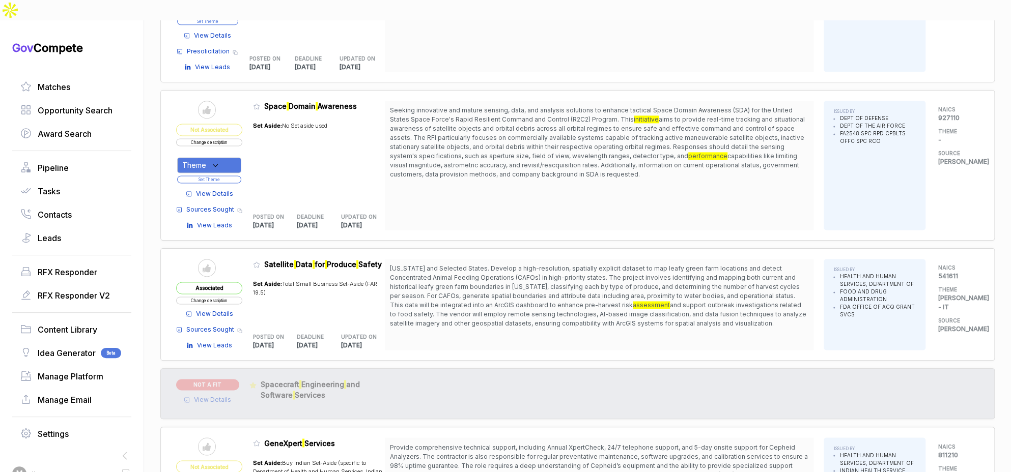
click at [233, 189] on span "View Details" at bounding box center [214, 193] width 37 height 9
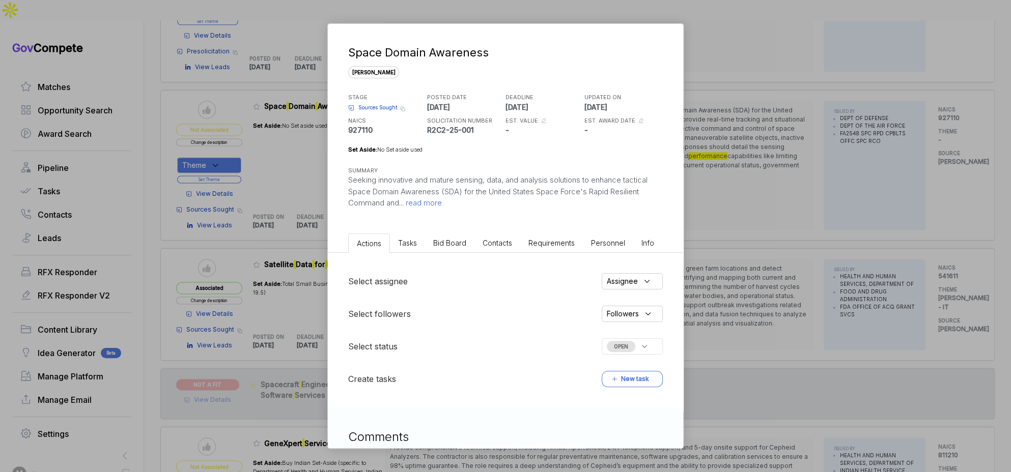
click at [442, 241] on span "Bid Board" at bounding box center [449, 243] width 33 height 9
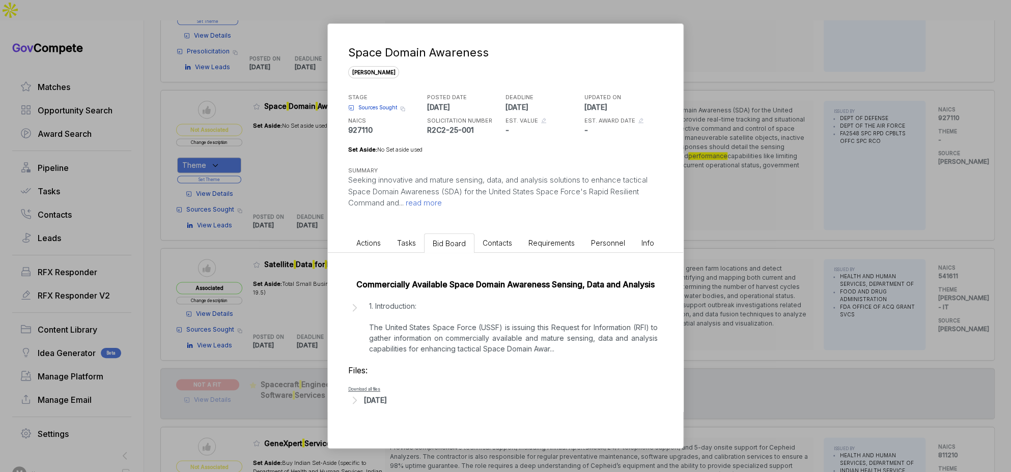
click at [809, 195] on div "Space Domain Awareness sam STAGE Sources Sought Copy link POSTED DATE 2025-08-1…" at bounding box center [505, 236] width 1011 height 472
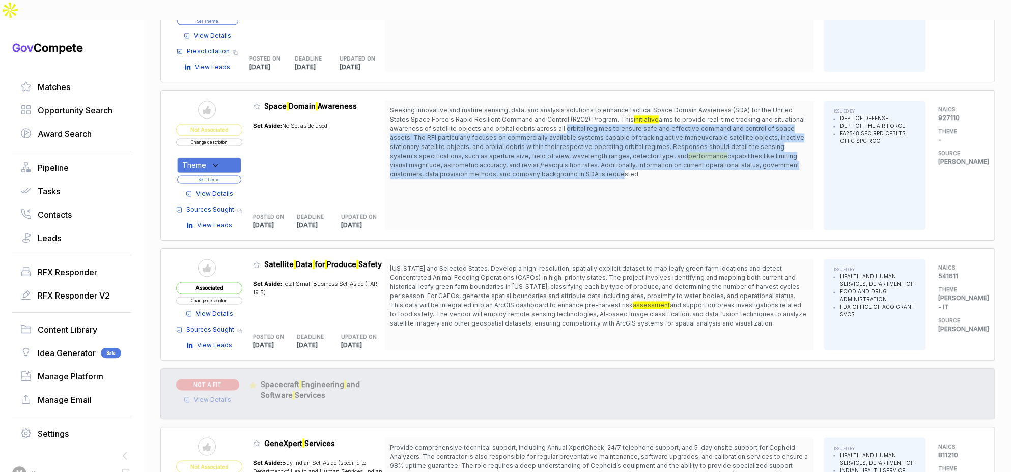
drag, startPoint x: 565, startPoint y: 92, endPoint x: 622, endPoint y: 157, distance: 87.0
click at [620, 152] on div "Seeking innovative and mature sensing, data, and analysis solutions to enhance …" at bounding box center [599, 165] width 429 height 129
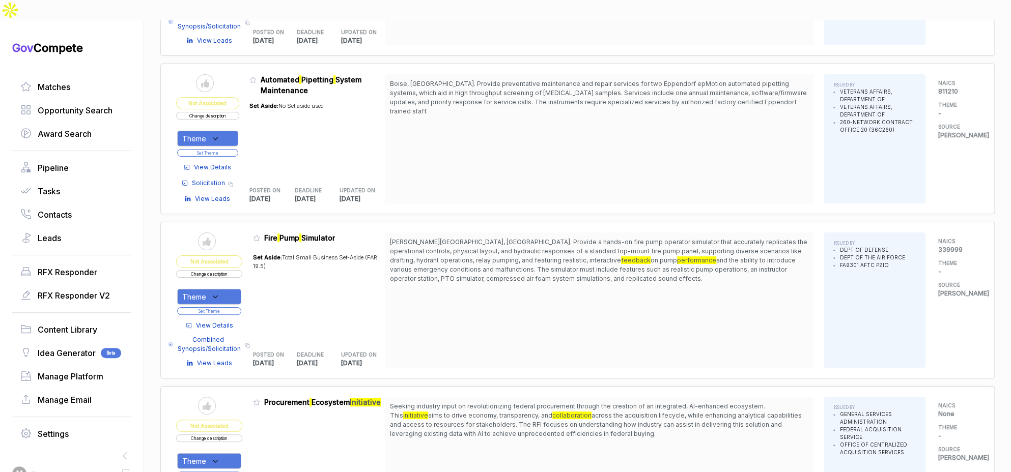
scroll to position [4201, 0]
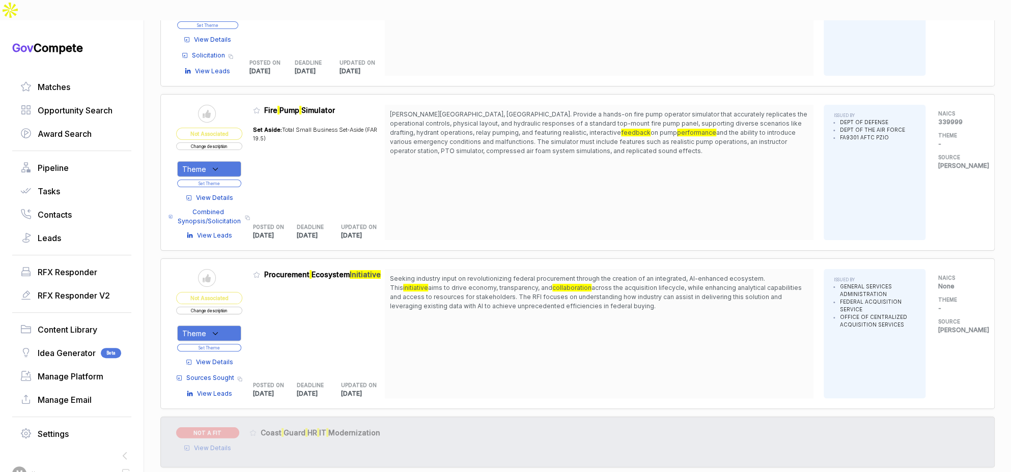
drag, startPoint x: 577, startPoint y: 255, endPoint x: 582, endPoint y: 265, distance: 11.8
click at [581, 284] on span "across the acquisition lifecycle, while enhancing analytical capabilities and a…" at bounding box center [596, 297] width 412 height 26
drag, startPoint x: 582, startPoint y: 266, endPoint x: 585, endPoint y: 248, distance: 18.1
click at [585, 274] on span "Seeking industry input on revolutionizing federal procurement through the creat…" at bounding box center [599, 292] width 418 height 37
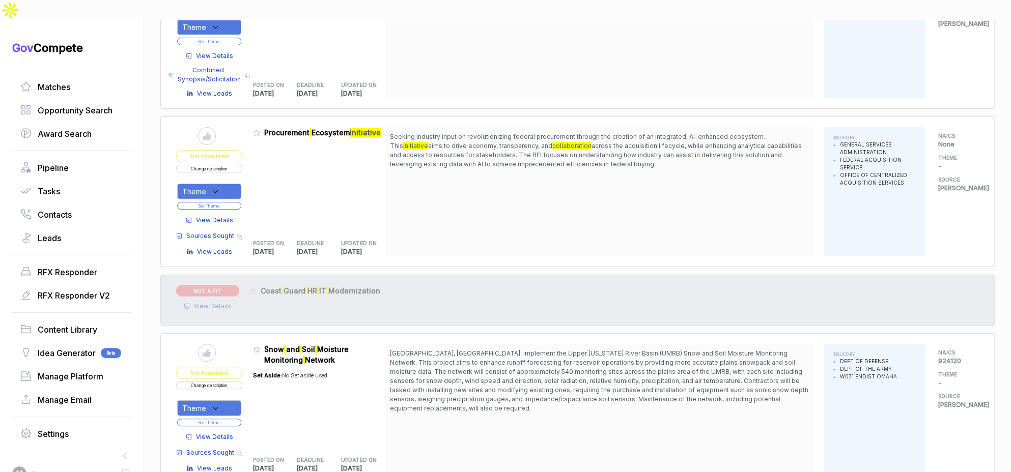
scroll to position [4175, 0]
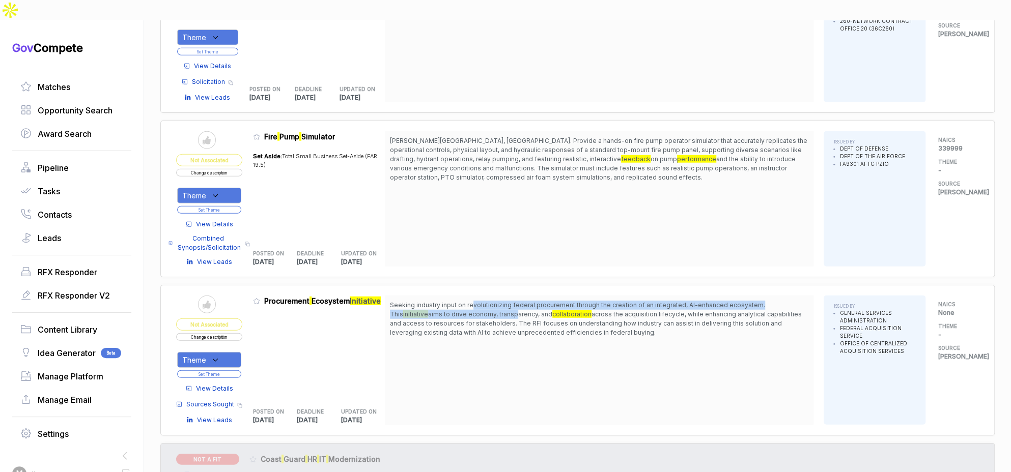
drag, startPoint x: 478, startPoint y: 269, endPoint x: 480, endPoint y: 276, distance: 8.0
click at [480, 301] on span "Seeking industry input on revolutionizing federal procurement through the creat…" at bounding box center [599, 319] width 418 height 37
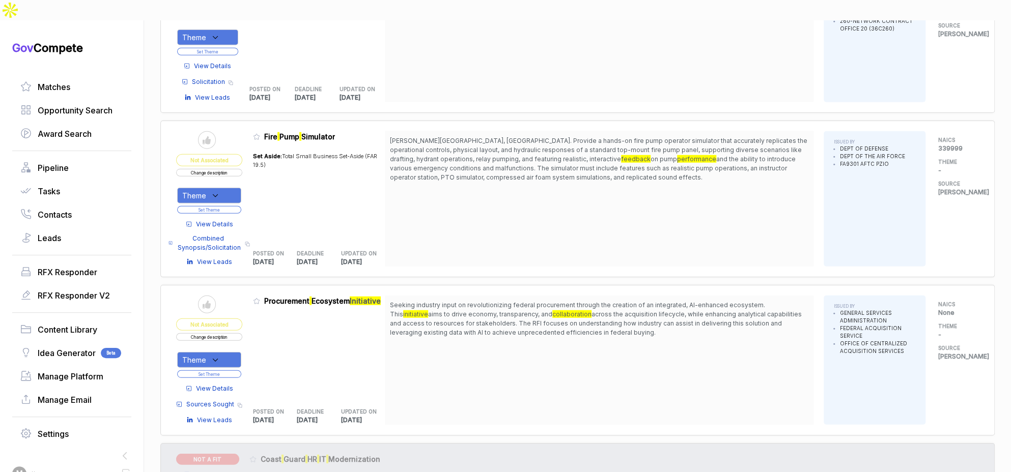
click at [486, 311] on span "across the acquisition lifecycle, while enhancing analytical capabilities and a…" at bounding box center [596, 324] width 412 height 26
click at [216, 384] on span "View Details" at bounding box center [214, 388] width 37 height 9
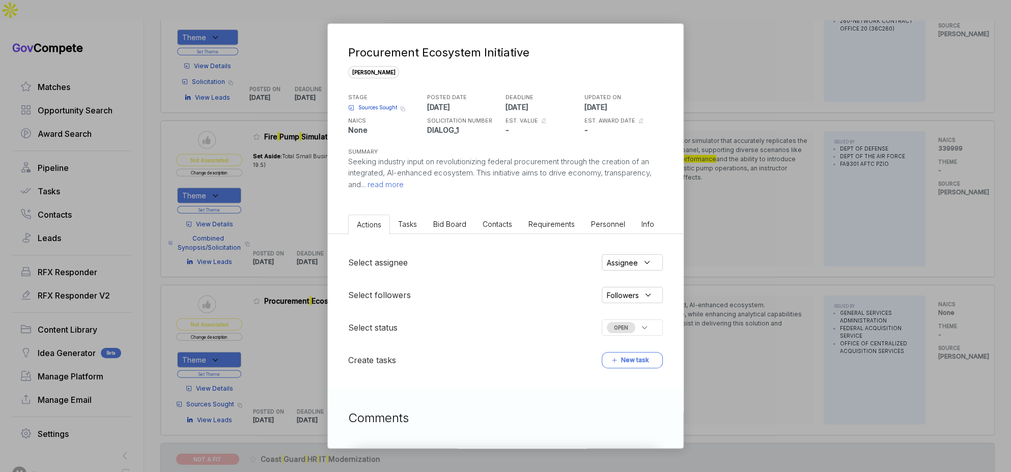
click at [440, 218] on li "Bid Board" at bounding box center [449, 224] width 49 height 19
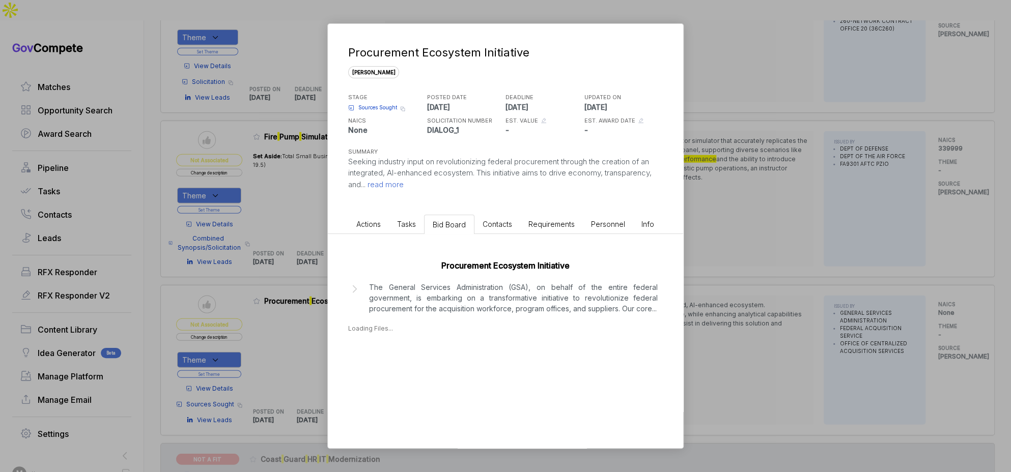
drag, startPoint x: 426, startPoint y: 311, endPoint x: 426, endPoint y: 339, distance: 27.5
click at [427, 312] on p "The General Services Administration (GSA), on behalf of the entire federal gove…" at bounding box center [513, 298] width 289 height 32
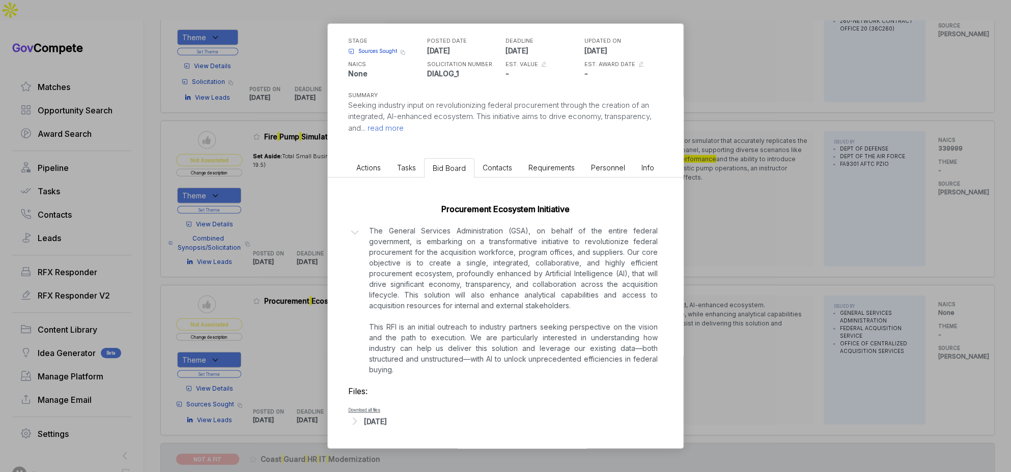
click at [380, 418] on div "Aug 18, 2025" at bounding box center [375, 421] width 23 height 11
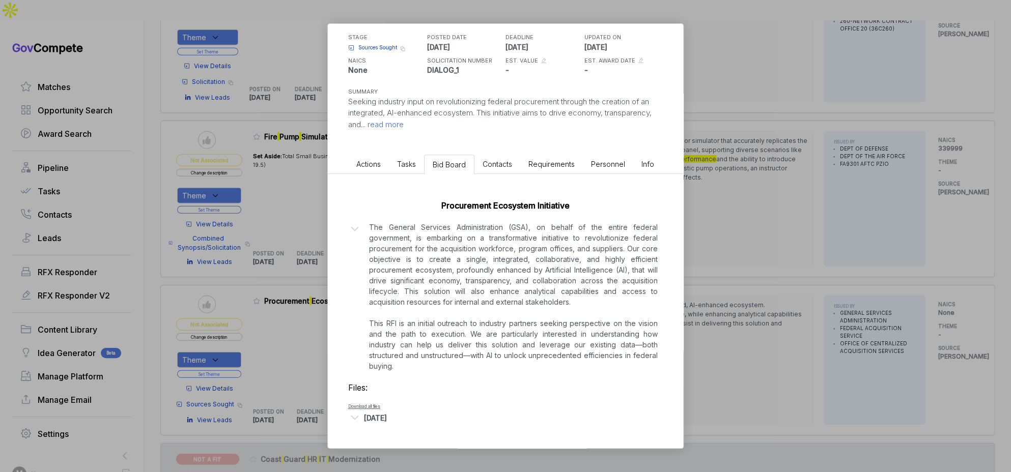
scroll to position [61, 0]
click at [375, 48] on span "Sources Sought" at bounding box center [377, 47] width 39 height 8
click at [848, 200] on div "Procurement Ecosystem Initiative sam STAGE Sources Sought Copy link POSTED DATE…" at bounding box center [505, 236] width 1011 height 472
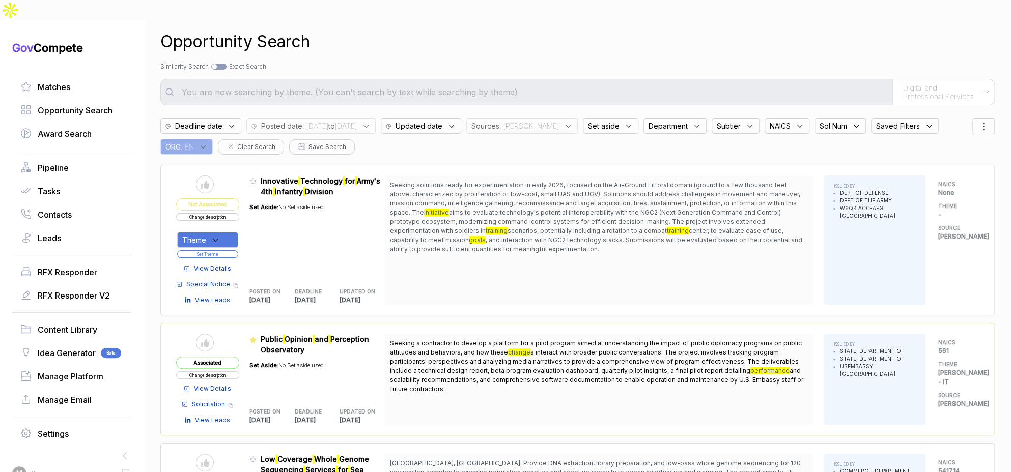
scroll to position [0, 0]
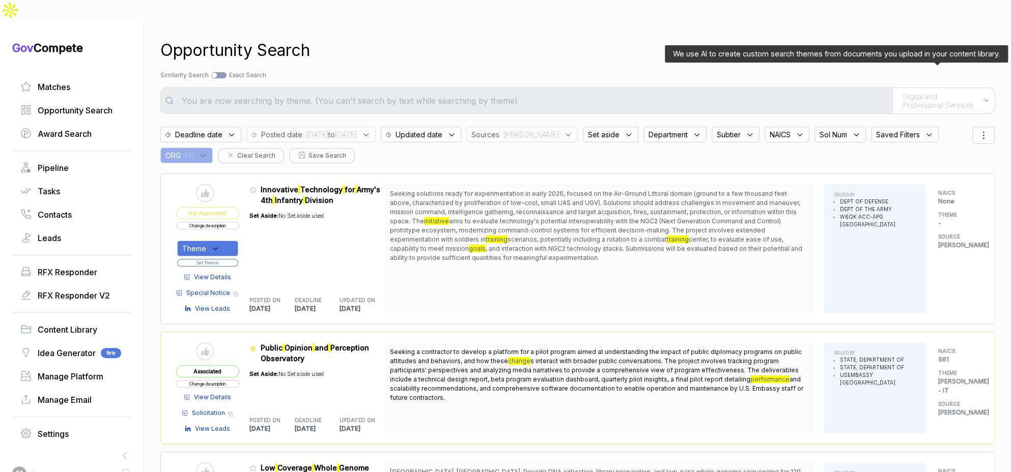
drag, startPoint x: 929, startPoint y: 78, endPoint x: 929, endPoint y: 86, distance: 7.6
click at [929, 92] on span "Digital and Professional Services" at bounding box center [940, 101] width 75 height 18
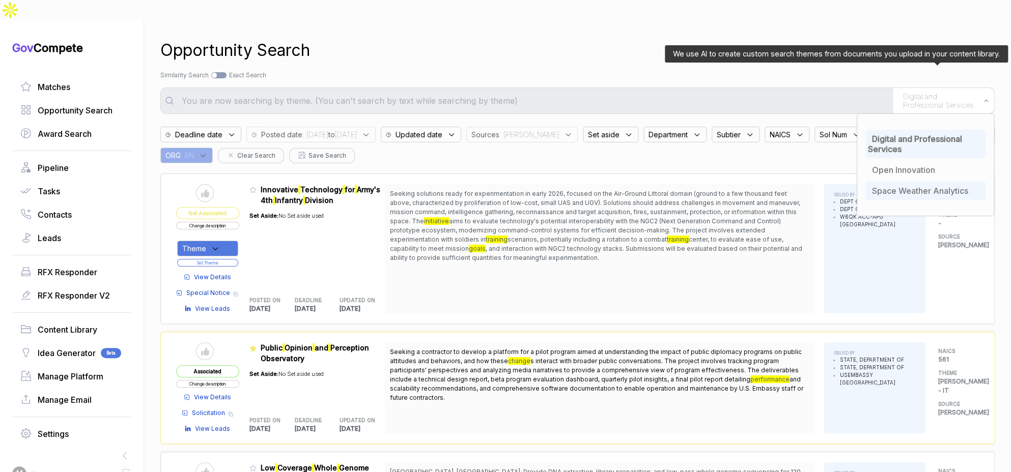
click at [910, 186] on span "Space Weather Analytics" at bounding box center [920, 191] width 96 height 10
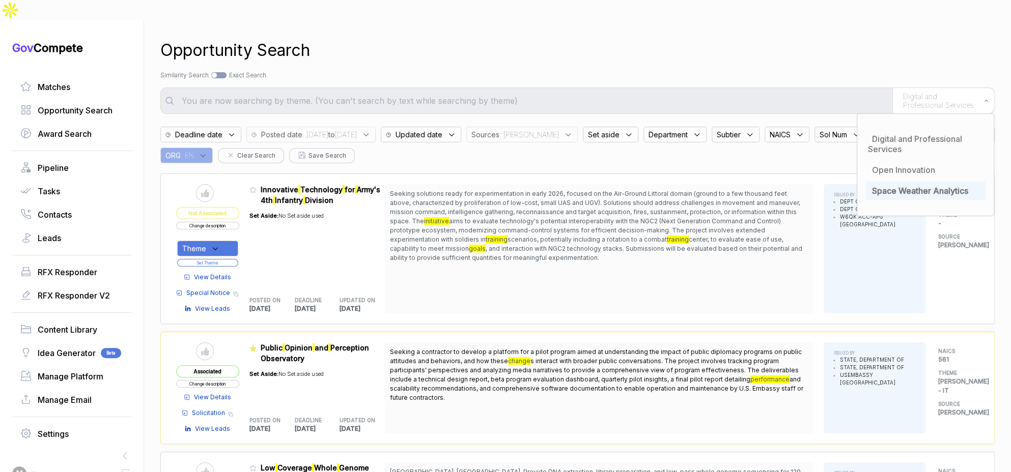
click at [827, 71] on div "Search by Topic Relevance Similarity Search Search by Exact Keyword Match Exact…" at bounding box center [577, 75] width 834 height 9
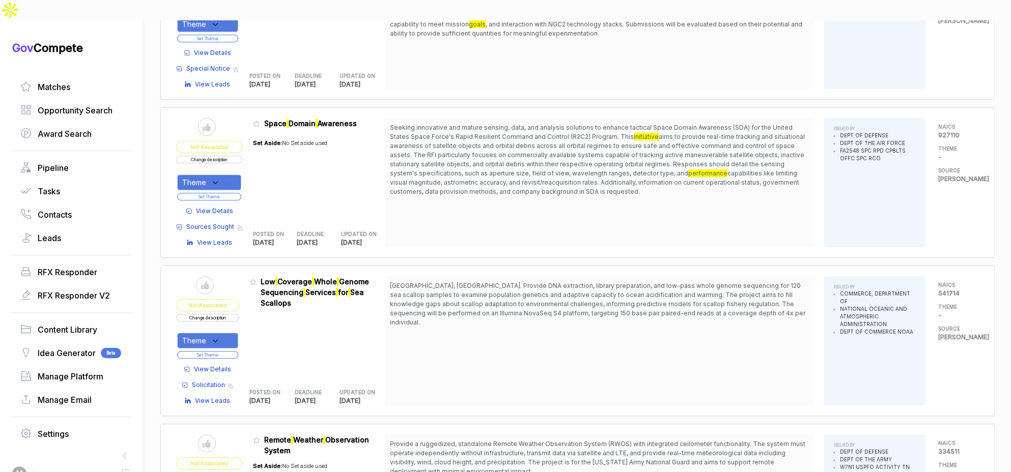
scroll to position [383, 0]
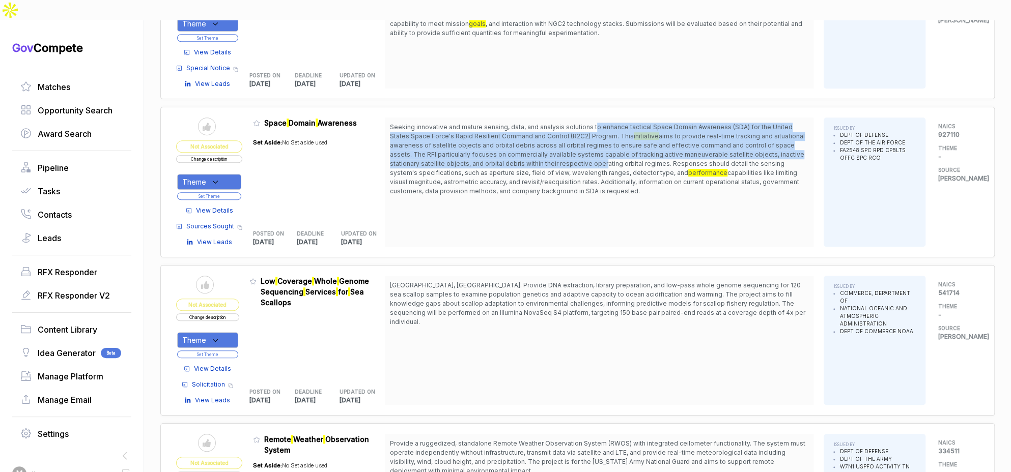
drag, startPoint x: 597, startPoint y: 105, endPoint x: 602, endPoint y: 144, distance: 39.0
click at [602, 143] on span "Seeking innovative and mature sensing, data, and analysis solutions to enhance …" at bounding box center [599, 159] width 418 height 73
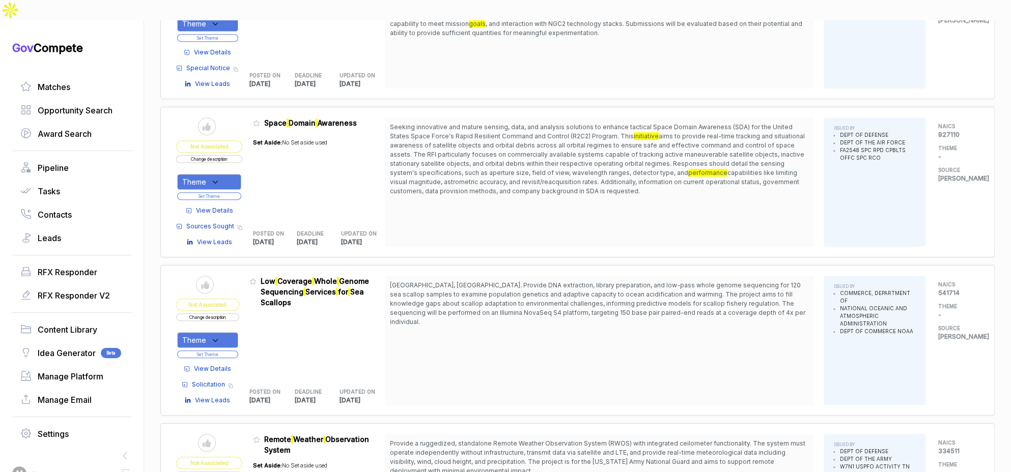
drag, startPoint x: 598, startPoint y: 159, endPoint x: 579, endPoint y: 161, distance: 18.9
click at [595, 169] on span "capabilities like limiting visual magnitude, astrometric accuracy, and revisit/…" at bounding box center [594, 182] width 409 height 26
drag, startPoint x: 232, startPoint y: 155, endPoint x: 231, endPoint y: 167, distance: 11.8
click at [232, 174] on div "Theme" at bounding box center [209, 182] width 64 height 16
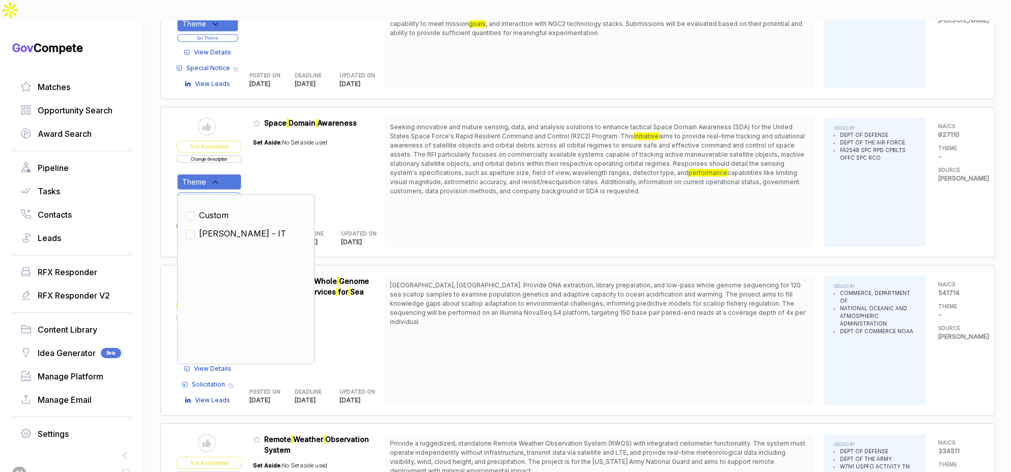
drag, startPoint x: 229, startPoint y: 207, endPoint x: 238, endPoint y: 199, distance: 12.6
click at [229, 228] on span "SAM - IT" at bounding box center [242, 234] width 87 height 12
checkbox input "true"
drag, startPoint x: 268, startPoint y: 155, endPoint x: 239, endPoint y: 174, distance: 34.5
click at [267, 156] on div "Set Aside: No Set aside used" at bounding box center [290, 175] width 74 height 87
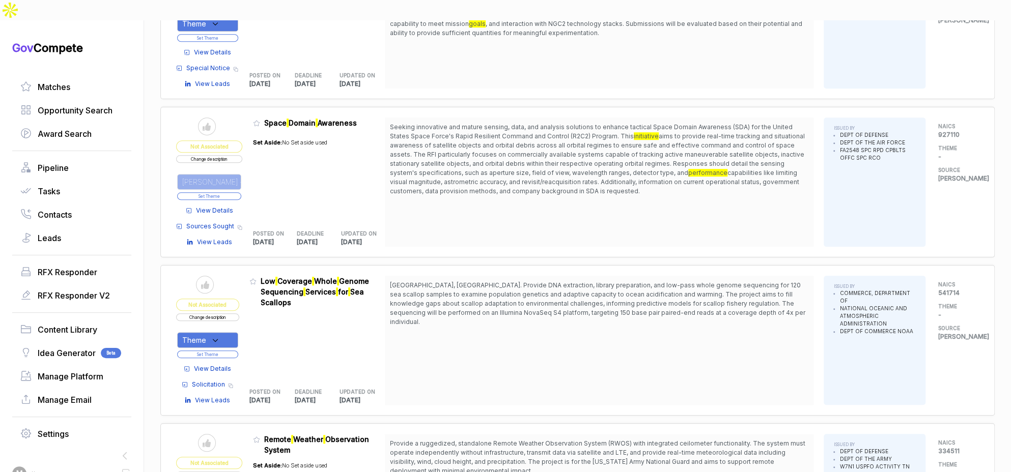
click at [234, 192] on button "Set Theme" at bounding box center [209, 196] width 64 height 8
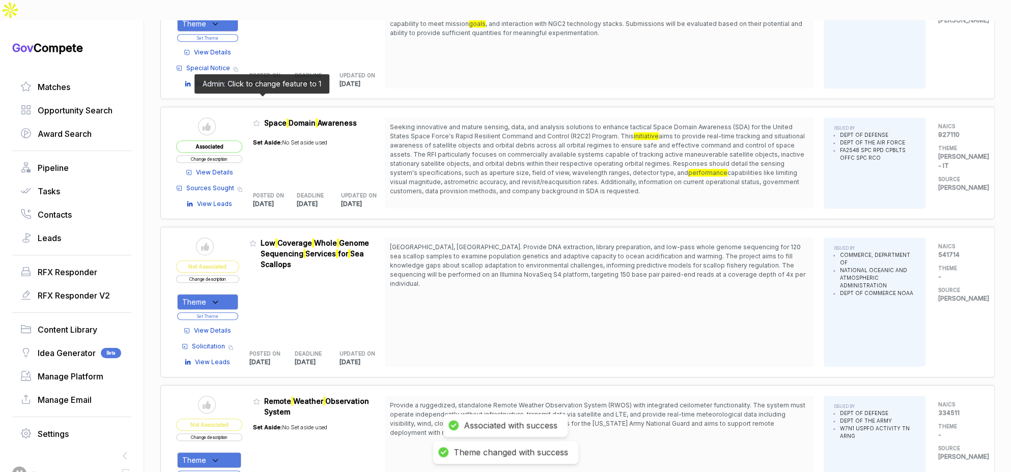
click at [260, 120] on icon at bounding box center [256, 123] width 7 height 7
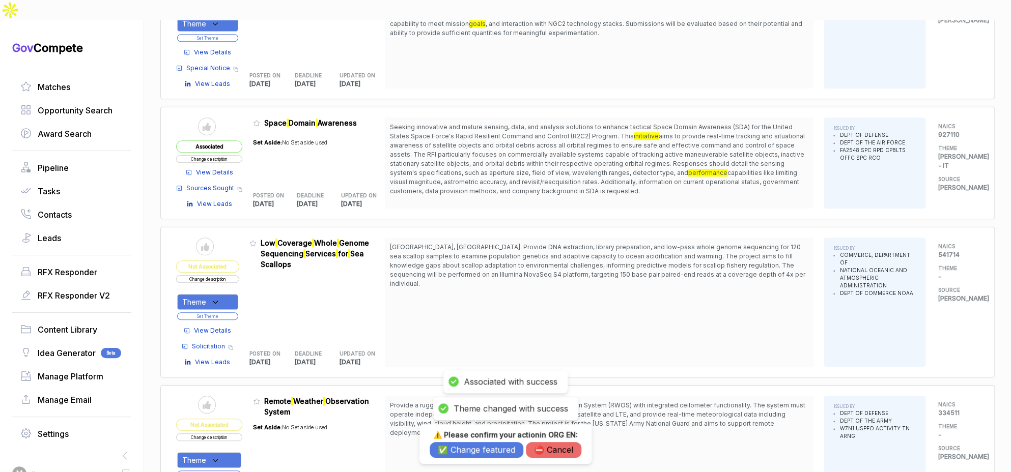
click at [465, 446] on button "✅ Change featured" at bounding box center [477, 450] width 94 height 16
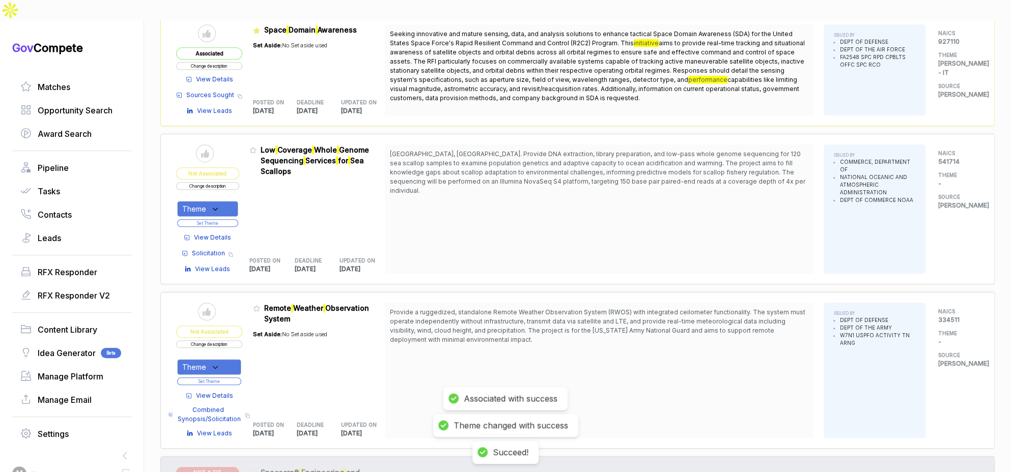
scroll to position [490, 0]
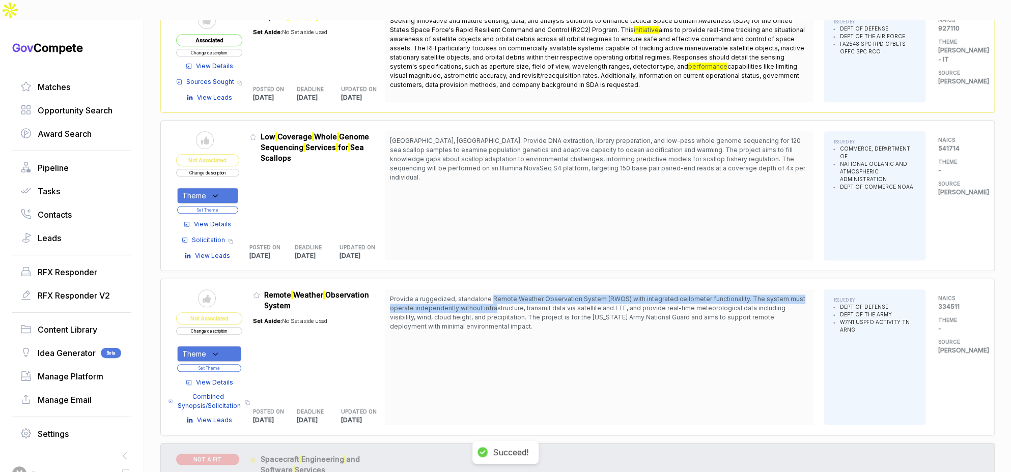
drag, startPoint x: 494, startPoint y: 276, endPoint x: 499, endPoint y: 284, distance: 9.9
click at [499, 295] on span "Provide a ruggedized, standalone Remote Weather Observation System (RWOS) with …" at bounding box center [597, 312] width 415 height 35
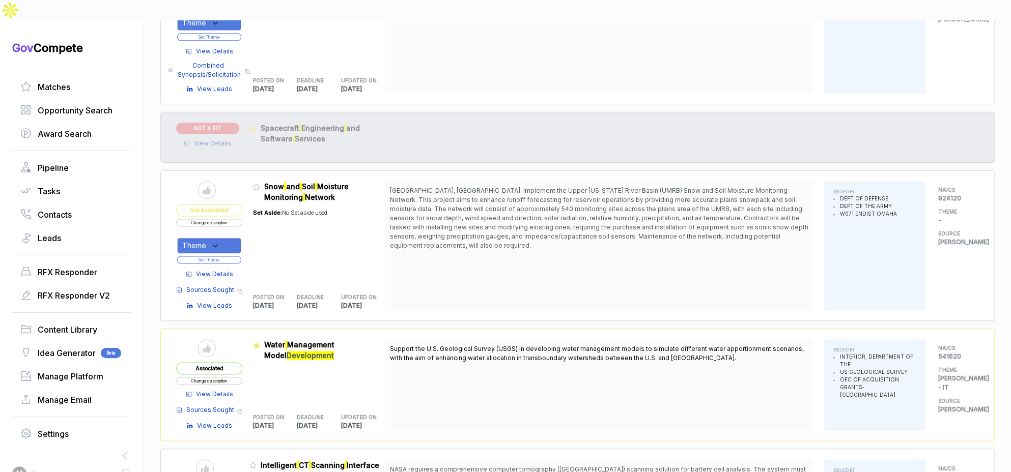
scroll to position [856, 0]
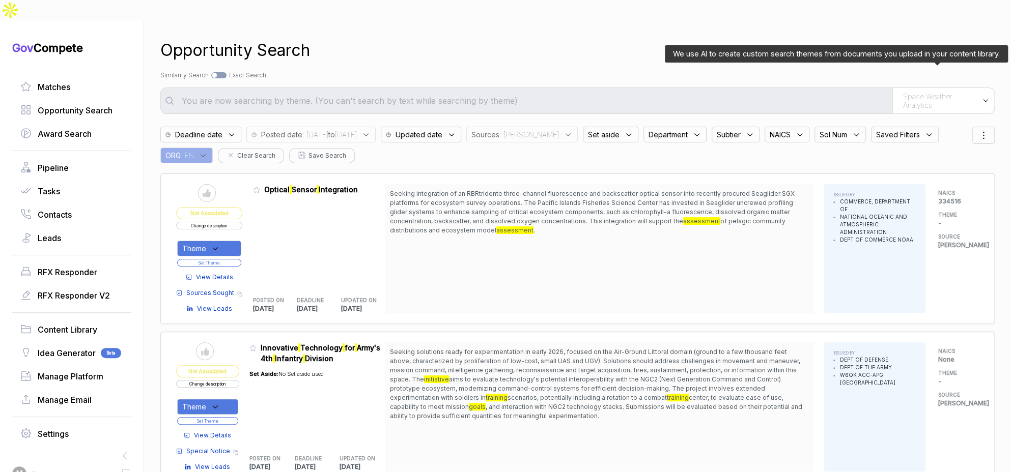
click at [917, 92] on span "Space Weather Analytics" at bounding box center [940, 101] width 74 height 18
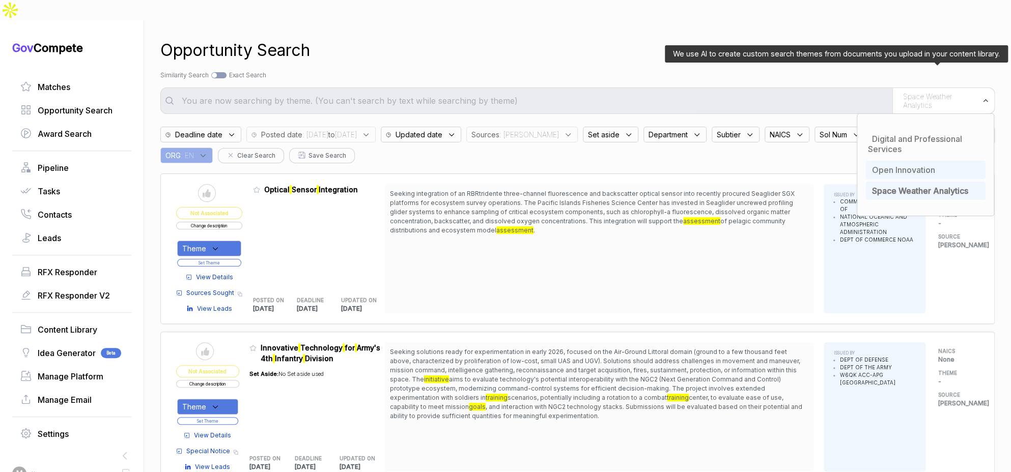
click at [908, 165] on span "Open Innovation" at bounding box center [903, 170] width 63 height 10
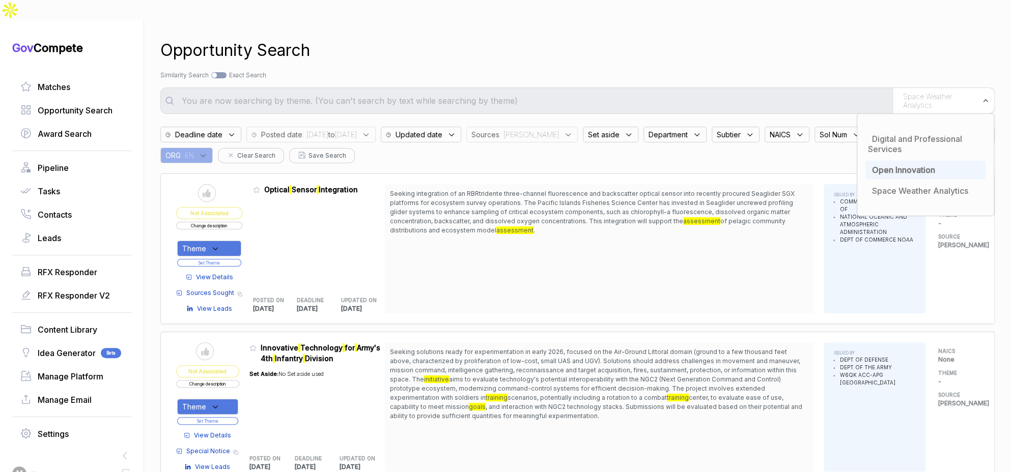
click at [842, 38] on div "Opportunity Search" at bounding box center [577, 50] width 834 height 24
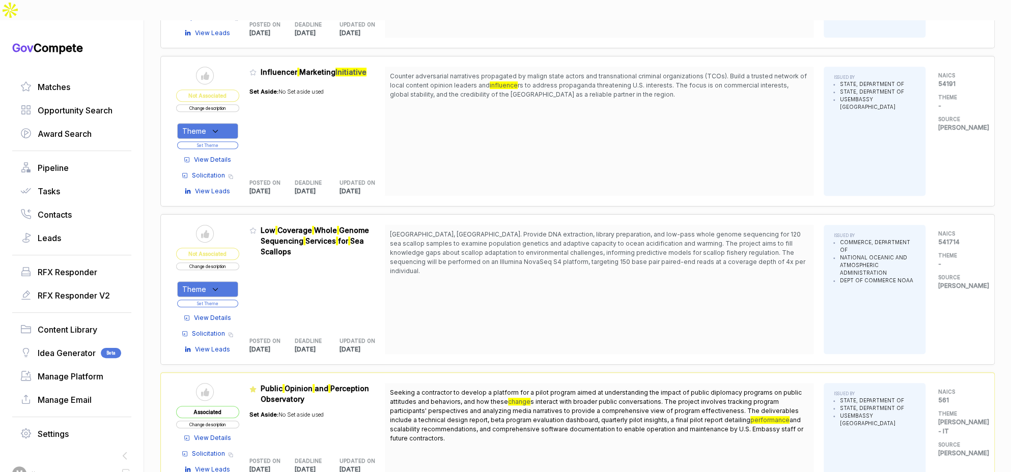
scroll to position [297, 0]
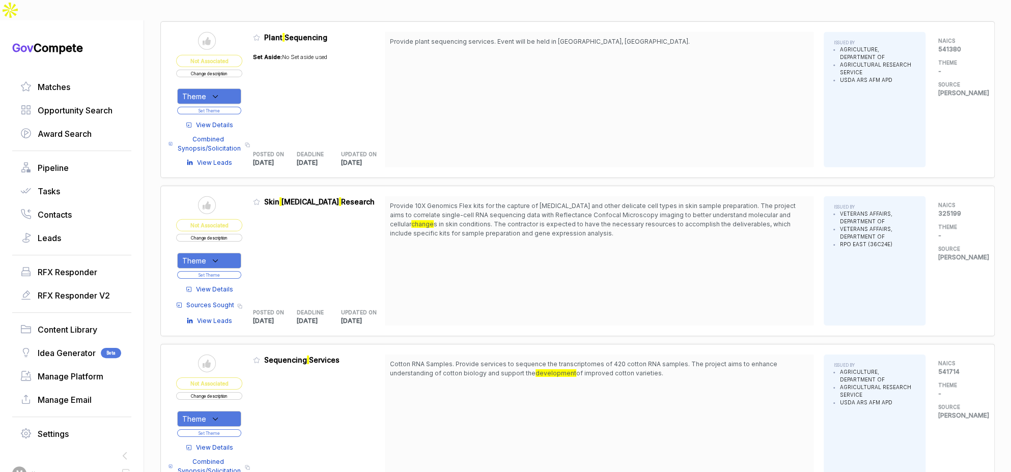
scroll to position [2167, 0]
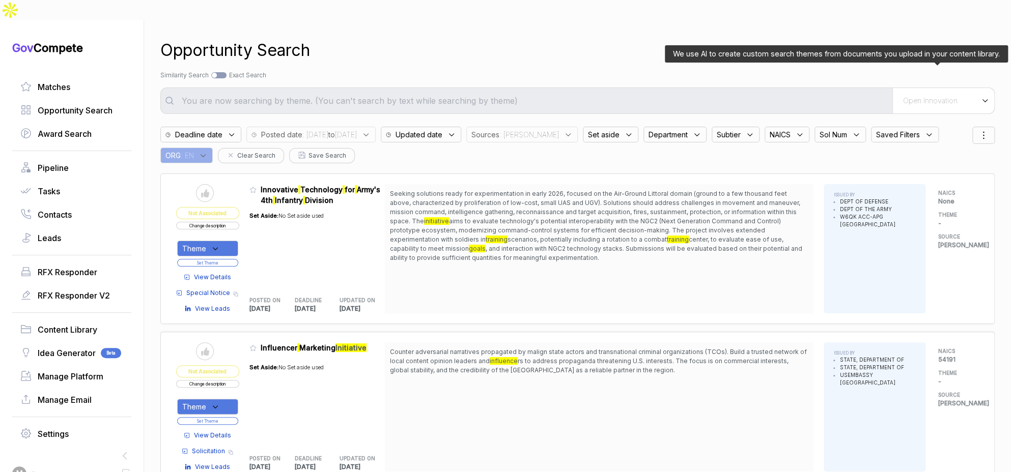
click at [911, 96] on span "Open Innovation" at bounding box center [930, 100] width 54 height 9
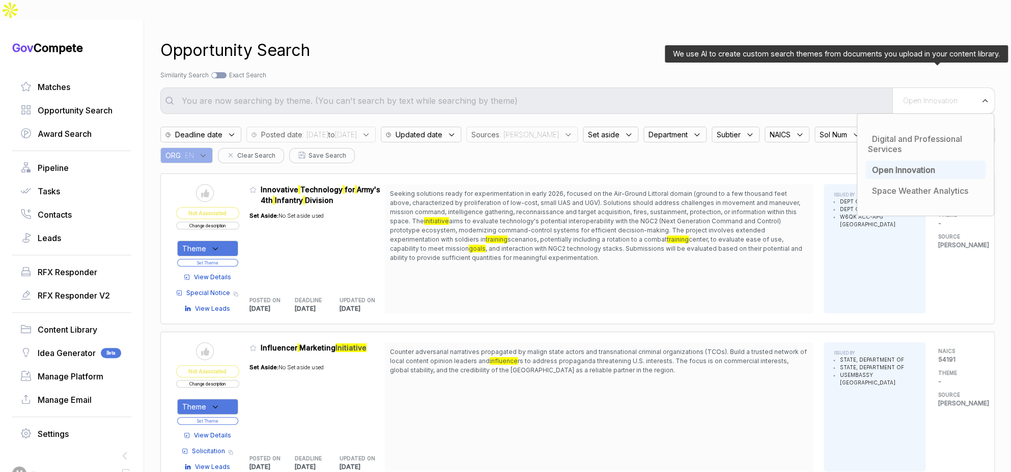
drag, startPoint x: 906, startPoint y: 149, endPoint x: 840, endPoint y: 119, distance: 72.9
click at [905, 165] on span "Open Innovation" at bounding box center [903, 170] width 63 height 10
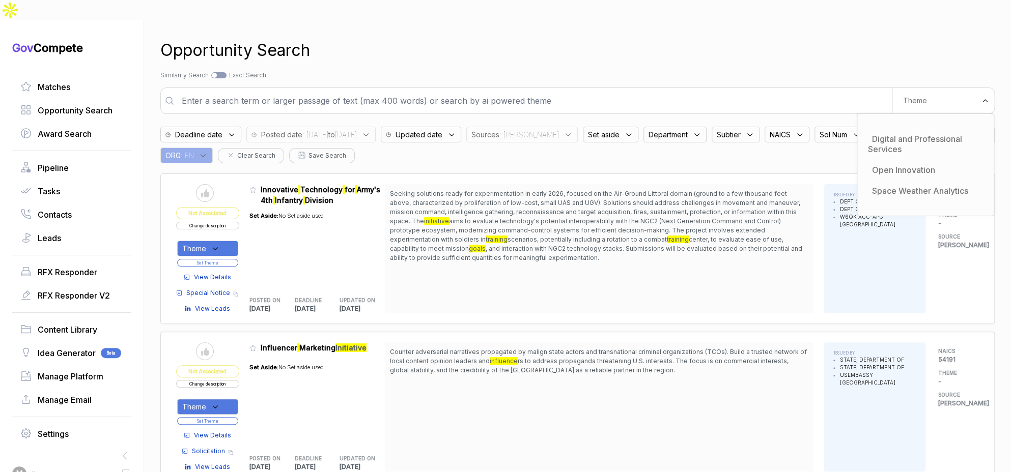
click at [734, 91] on input "text" at bounding box center [534, 101] width 717 height 20
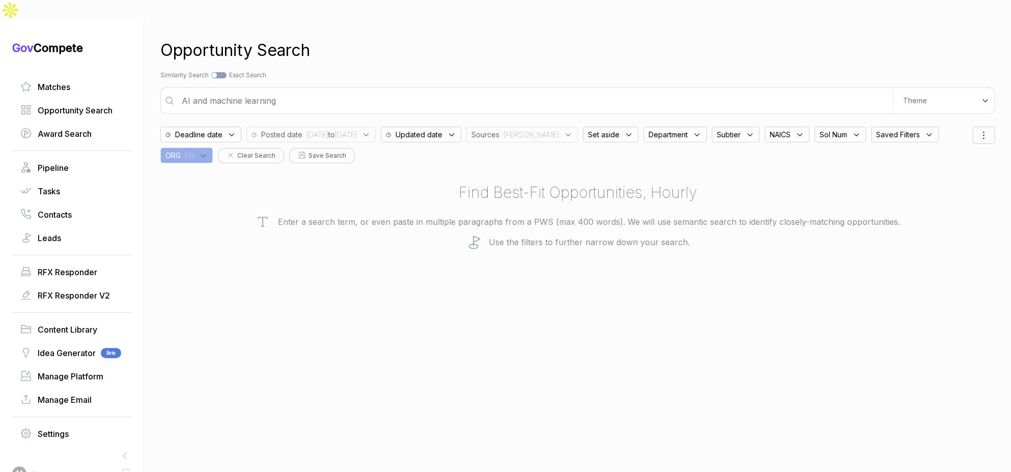
type input "AI and machine learning"
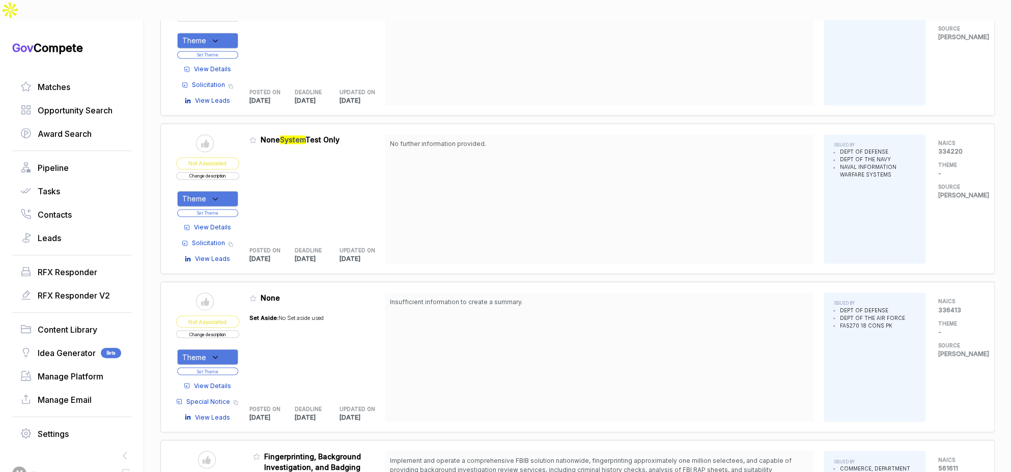
scroll to position [1004, 0]
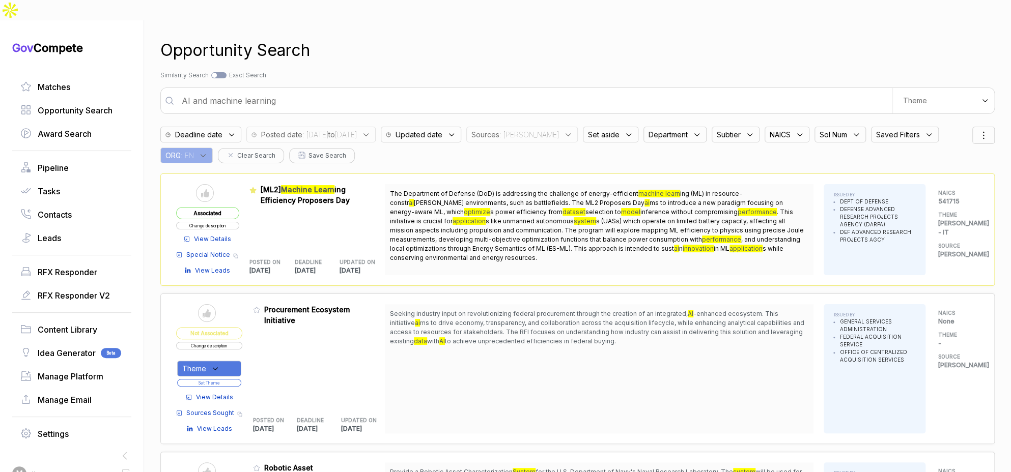
click at [547, 129] on span ": sam" at bounding box center [529, 134] width 60 height 11
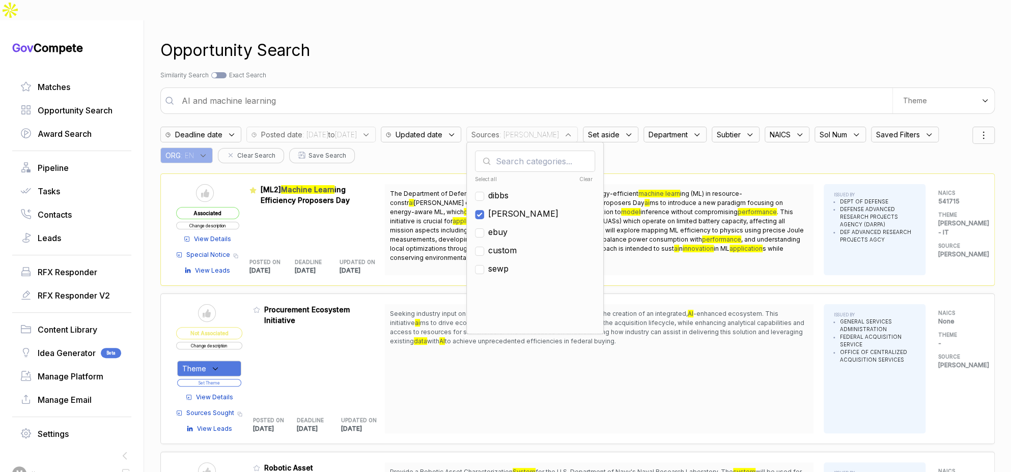
click at [537, 208] on span "sam" at bounding box center [523, 214] width 70 height 12
checkbox input "false"
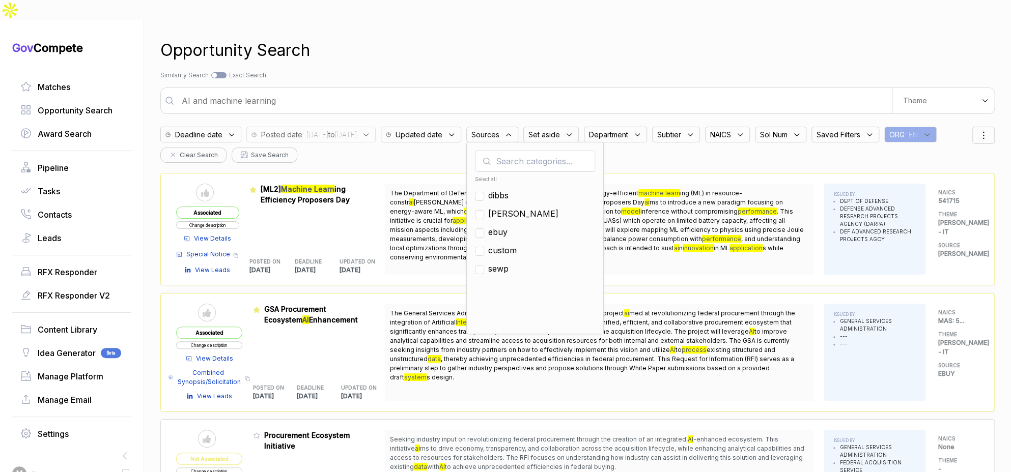
click at [386, 140] on div "Deadline date Posted date : 2025/08/13 to 2025/08/18 Updated date Sources Selec…" at bounding box center [566, 142] width 812 height 41
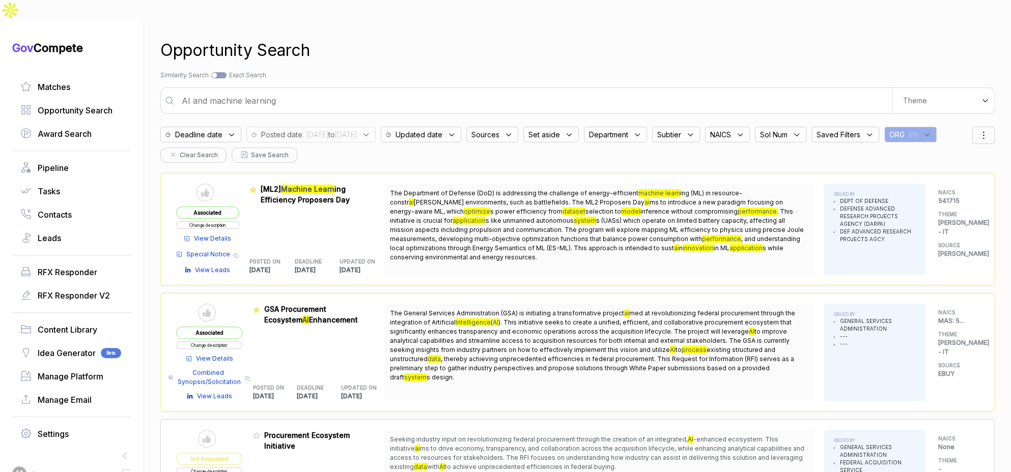
click at [884, 130] on div "ORG : EN" at bounding box center [910, 135] width 52 height 16
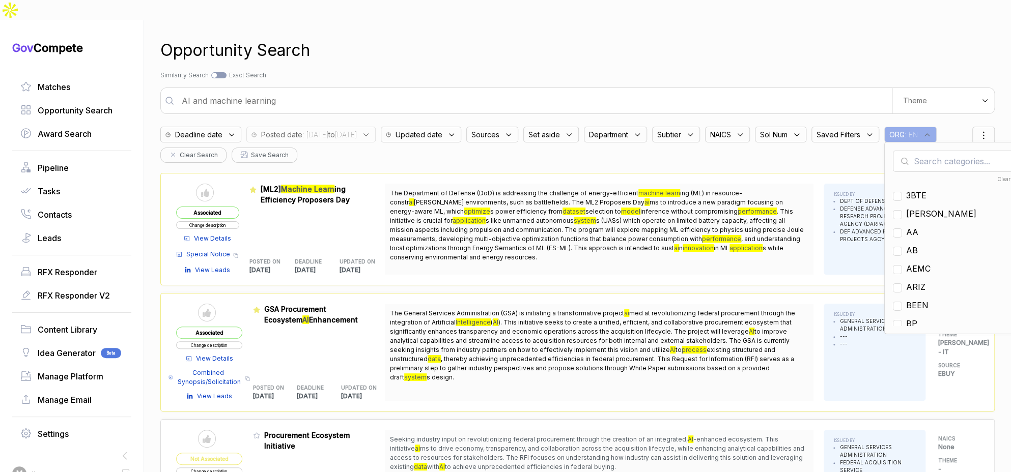
drag, startPoint x: 333, startPoint y: 30, endPoint x: 302, endPoint y: 1, distance: 42.5
click at [332, 38] on div "Opportunity Search" at bounding box center [577, 50] width 834 height 24
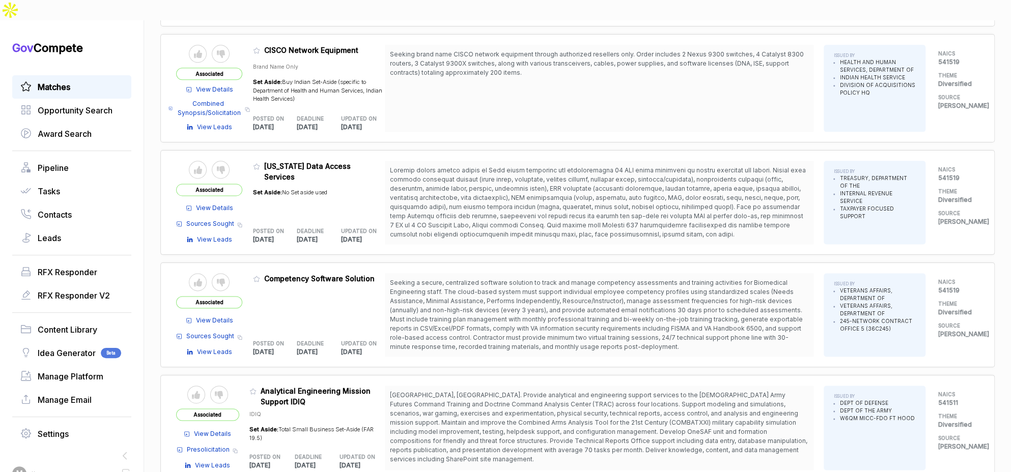
scroll to position [794, 0]
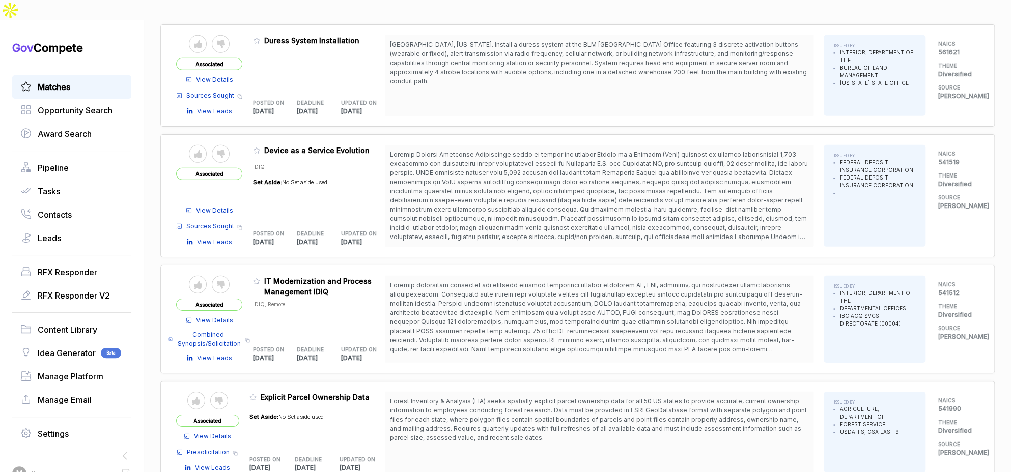
scroll to position [1946, 0]
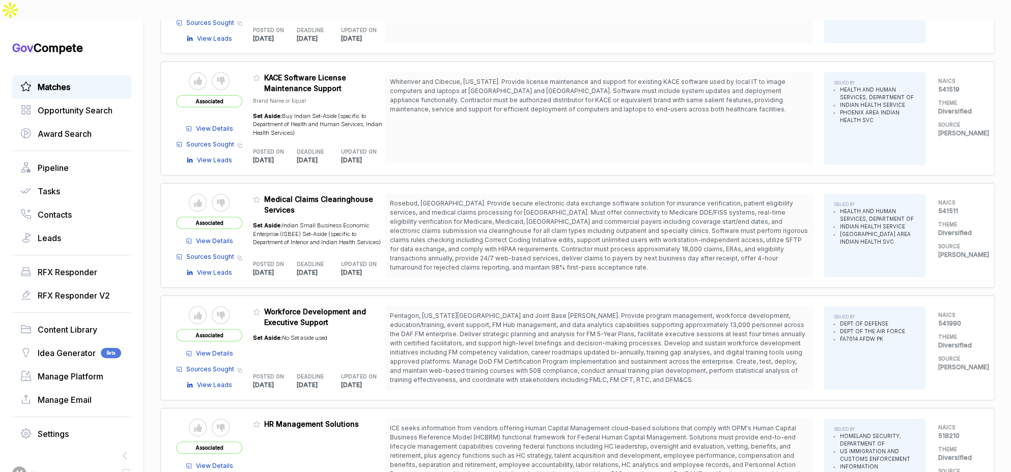
scroll to position [202, 0]
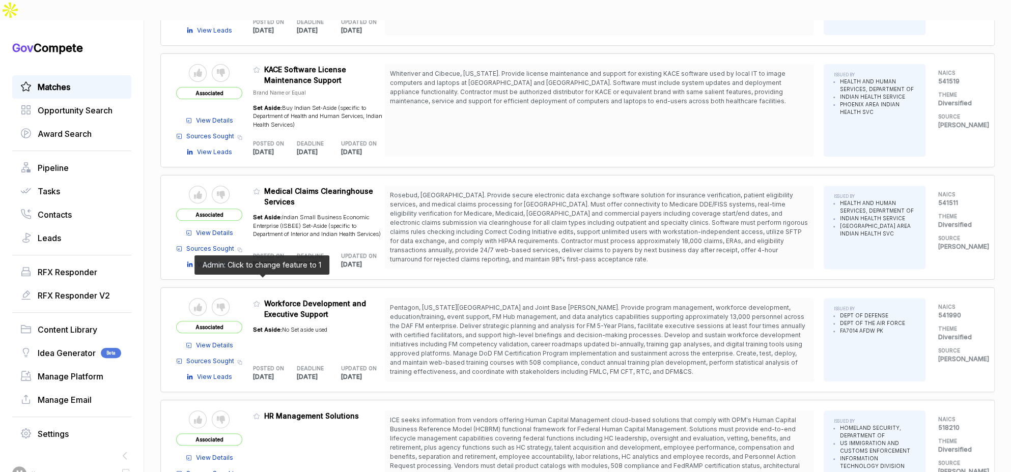
click at [260, 300] on icon at bounding box center [256, 303] width 7 height 7
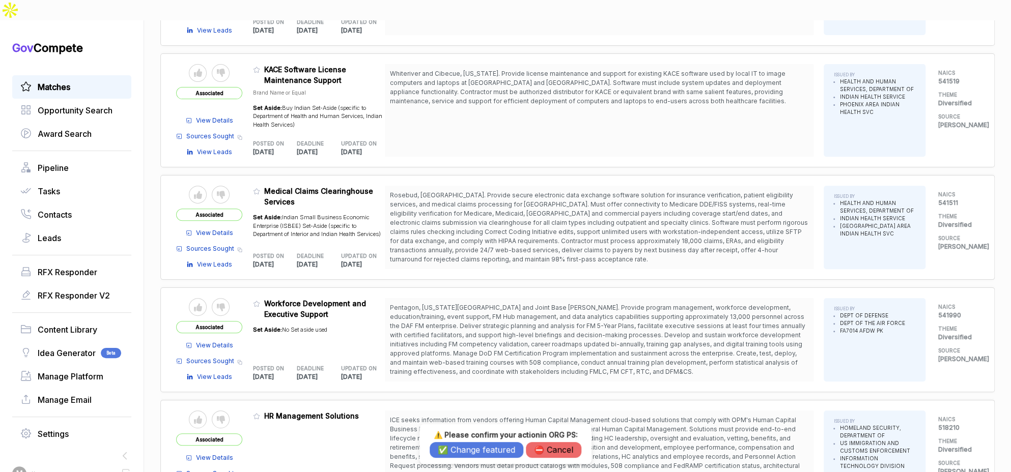
click at [481, 460] on div "⚠️ Please confirm your action in ORG PS : ✅ Change featured ⛔️ Cancel" at bounding box center [506, 445] width 172 height 40
drag, startPoint x: 463, startPoint y: 453, endPoint x: 380, endPoint y: 433, distance: 85.3
click at [460, 452] on button "✅ Change featured" at bounding box center [477, 450] width 94 height 16
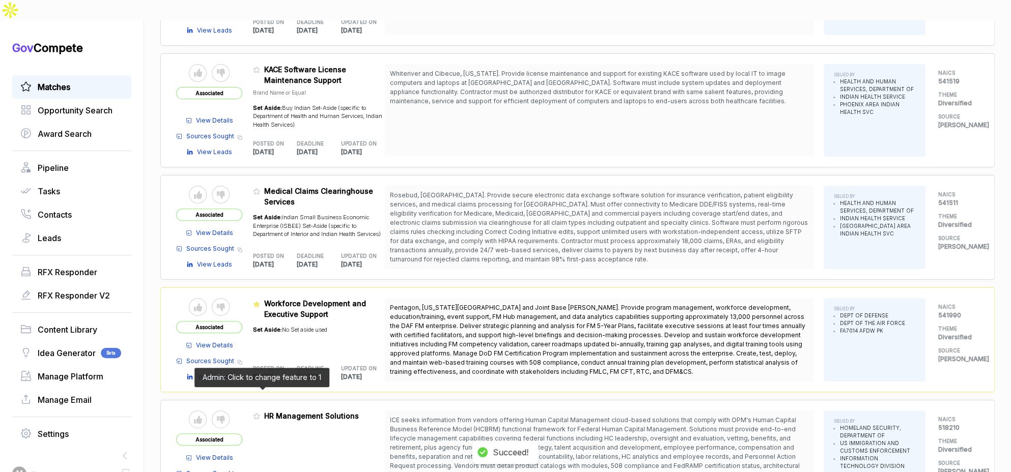
drag, startPoint x: 259, startPoint y: 395, endPoint x: 265, endPoint y: 396, distance: 5.8
click at [260, 413] on icon at bounding box center [256, 416] width 7 height 7
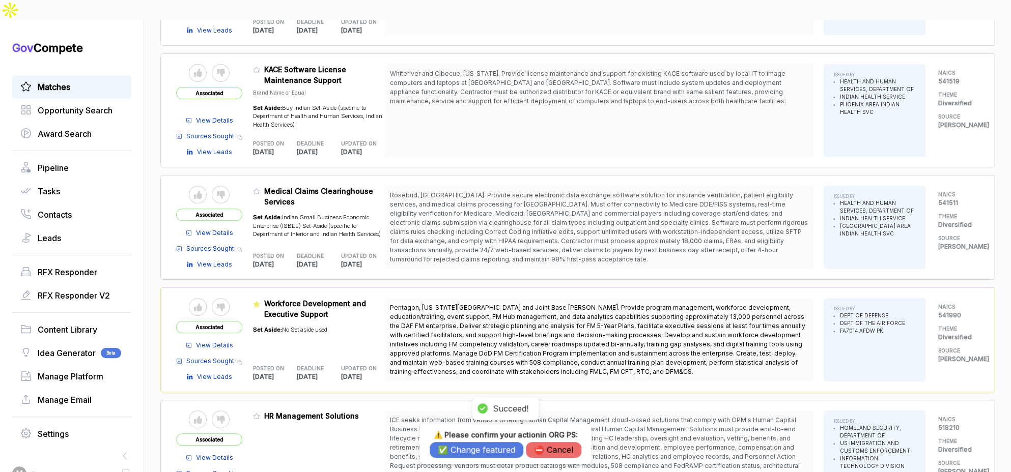
drag, startPoint x: 466, startPoint y: 449, endPoint x: 427, endPoint y: 407, distance: 56.9
click at [465, 449] on button "✅ Change featured" at bounding box center [477, 450] width 94 height 16
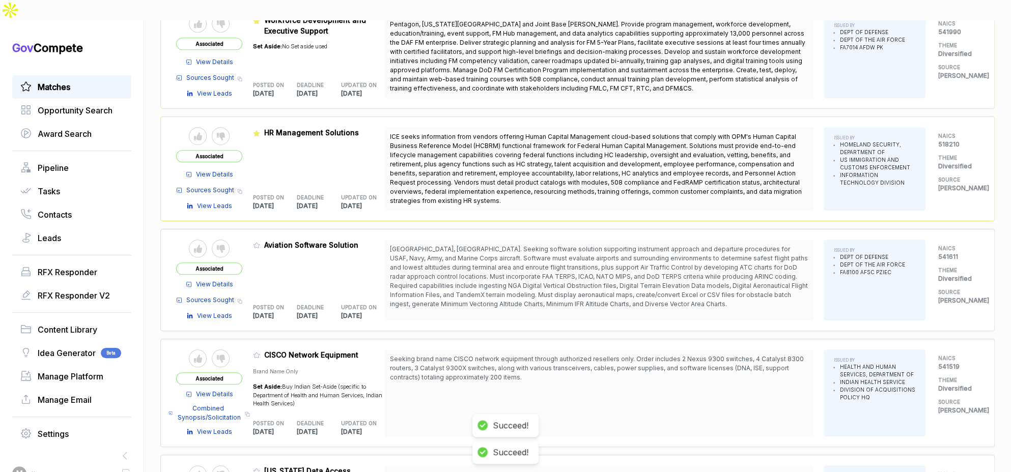
scroll to position [489, 0]
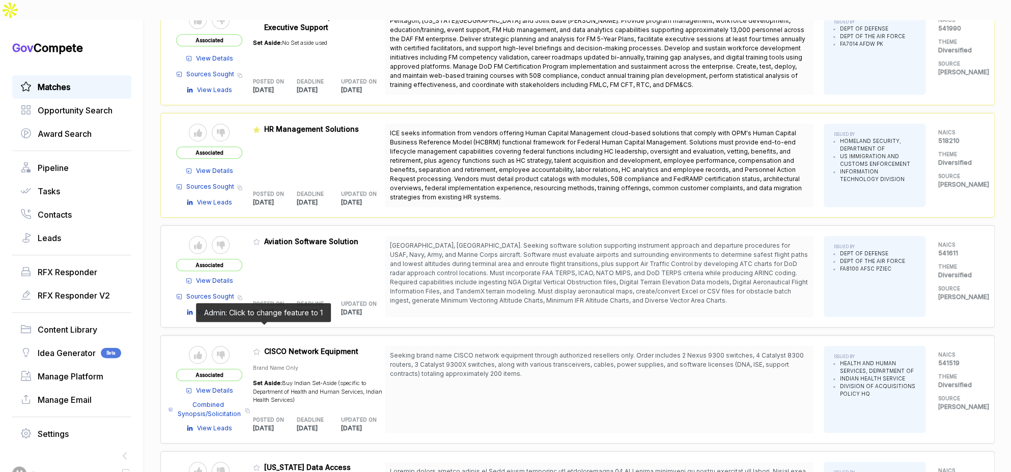
click at [260, 348] on icon at bounding box center [256, 351] width 7 height 7
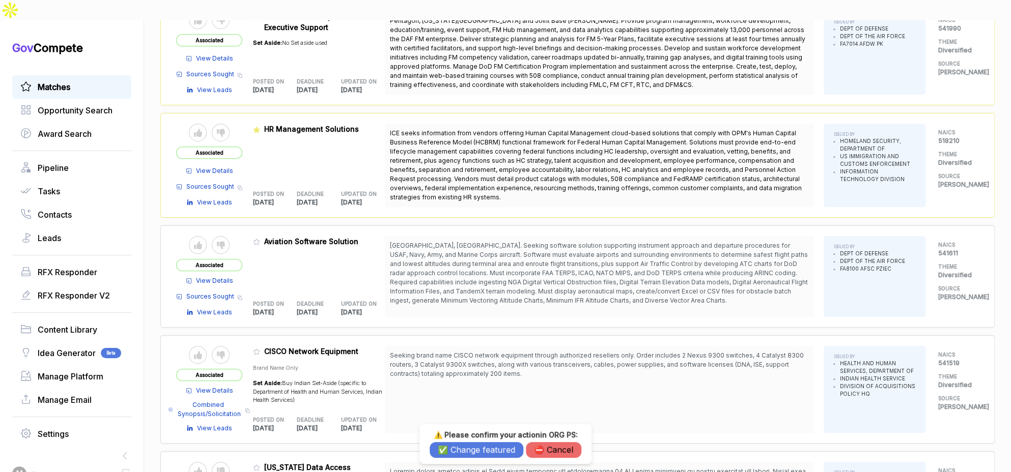
click at [457, 454] on button "✅ Change featured" at bounding box center [477, 450] width 94 height 16
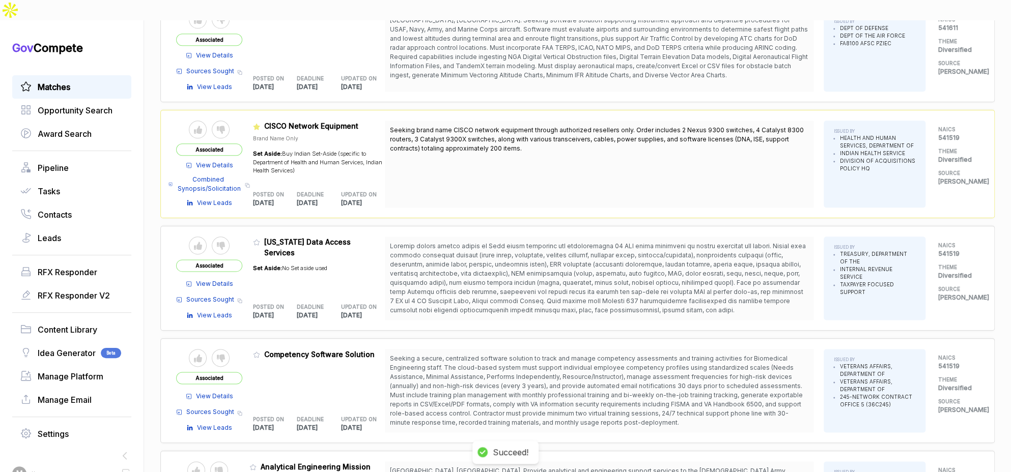
scroll to position [750, 0]
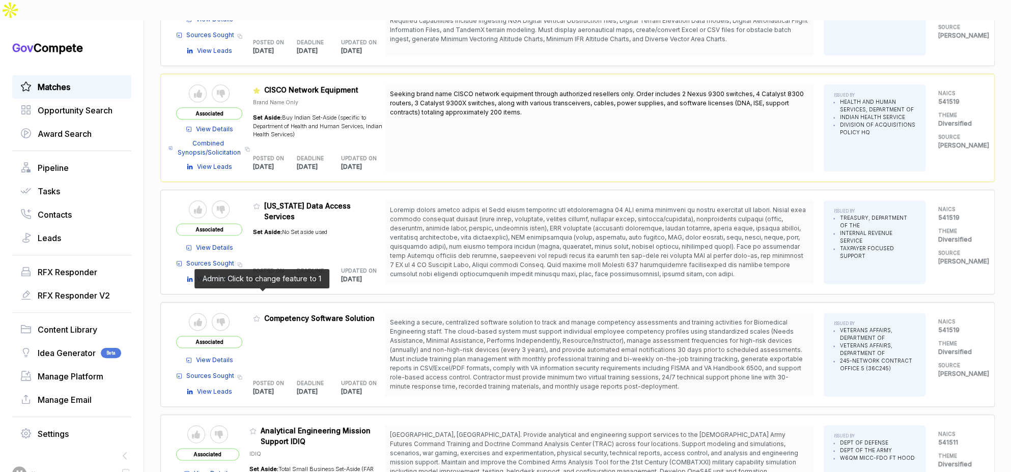
drag, startPoint x: 261, startPoint y: 295, endPoint x: 267, endPoint y: 299, distance: 7.8
click at [260, 315] on icon at bounding box center [256, 318] width 7 height 7
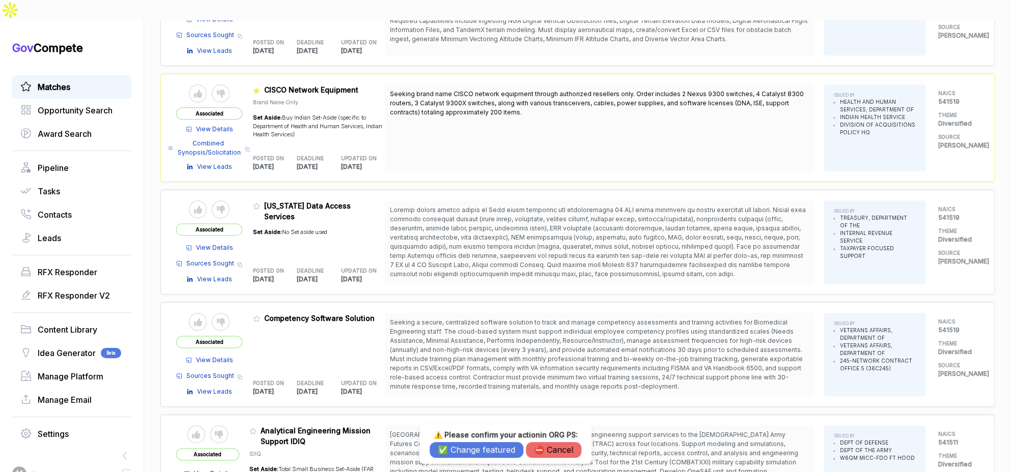
drag, startPoint x: 466, startPoint y: 450, endPoint x: 436, endPoint y: 443, distance: 30.8
click at [465, 450] on button "✅ Change featured" at bounding box center [477, 450] width 94 height 16
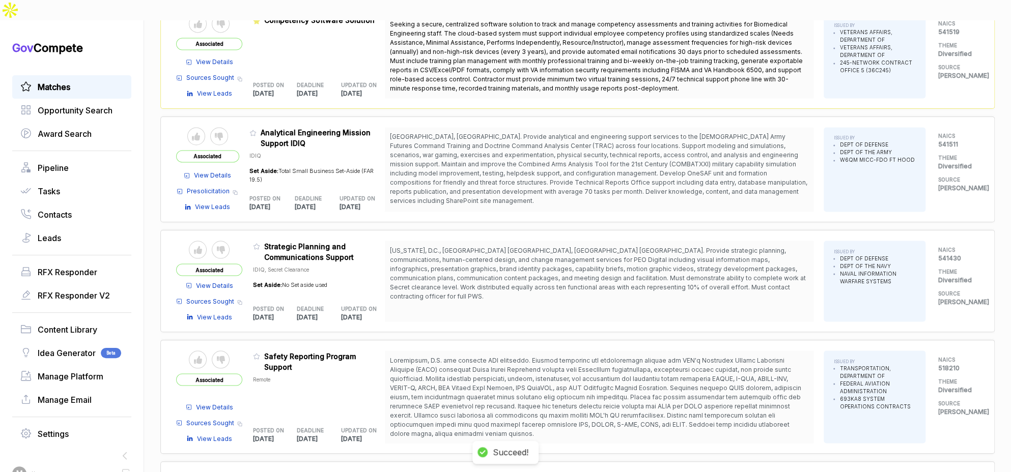
scroll to position [1052, 0]
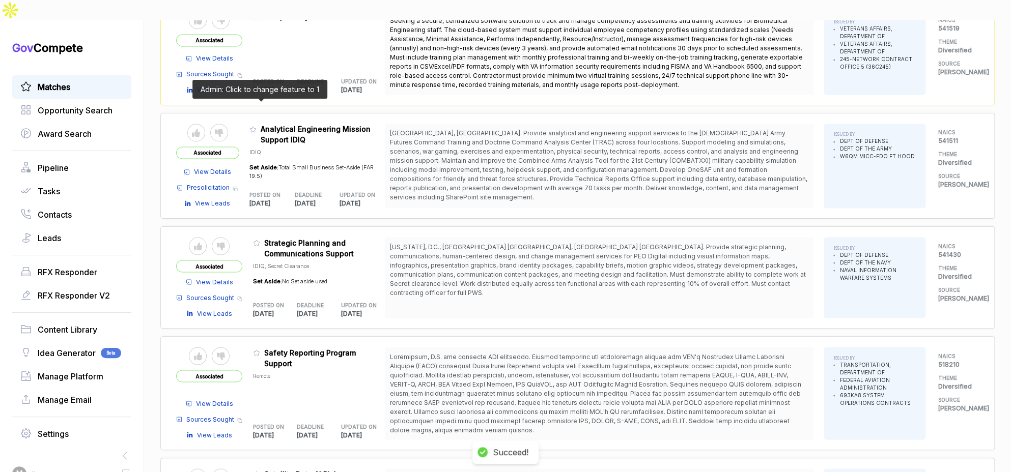
click at [257, 126] on icon at bounding box center [252, 129] width 7 height 7
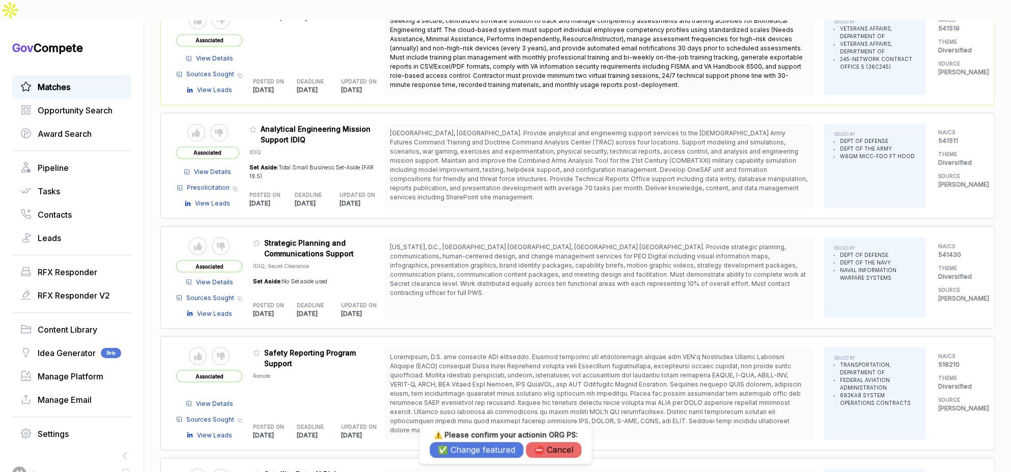
click at [559, 450] on button "⛔️ Cancel" at bounding box center [553, 450] width 55 height 16
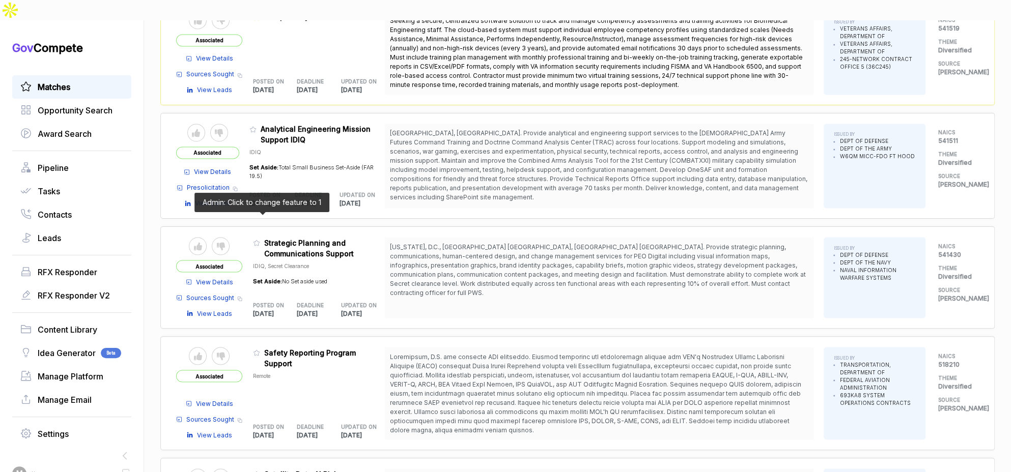
click at [260, 239] on icon at bounding box center [256, 242] width 7 height 7
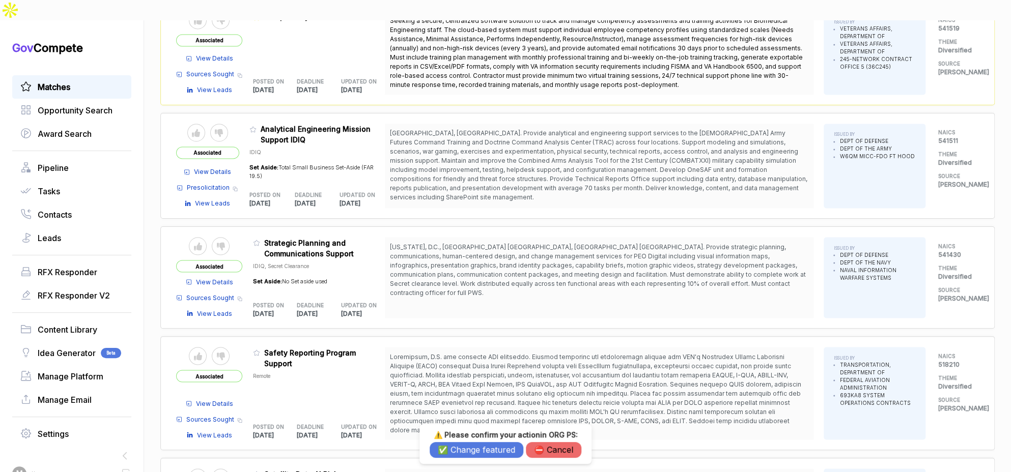
click at [477, 450] on button "✅ Change featured" at bounding box center [477, 450] width 94 height 16
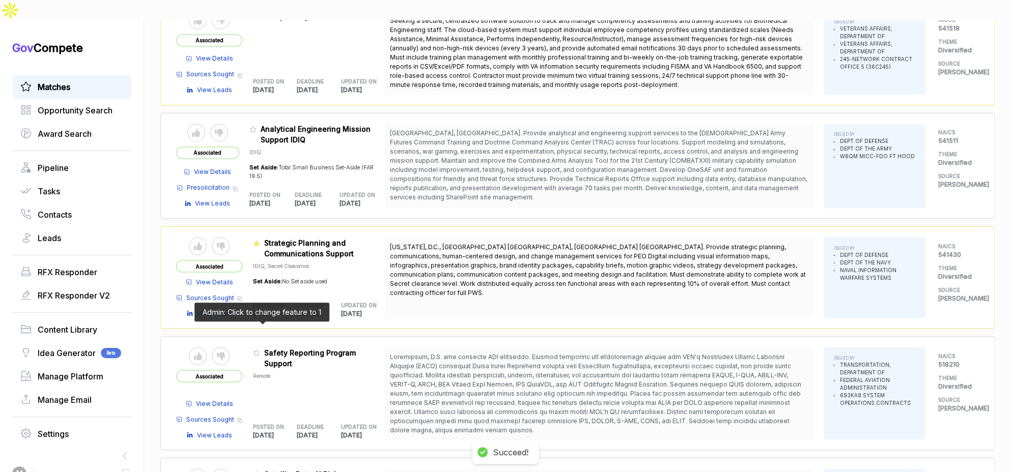
drag, startPoint x: 259, startPoint y: 328, endPoint x: 267, endPoint y: 333, distance: 9.6
click at [259, 349] on icon at bounding box center [256, 352] width 7 height 7
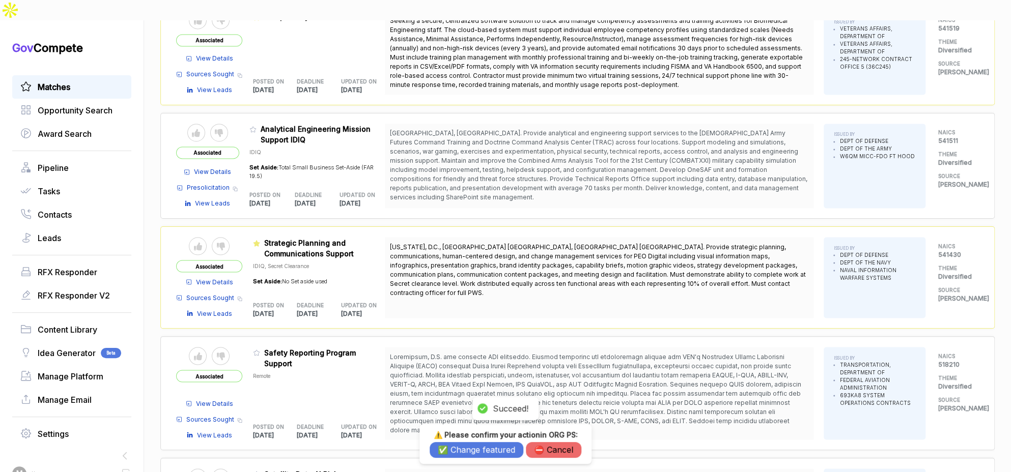
drag, startPoint x: 457, startPoint y: 448, endPoint x: 408, endPoint y: 398, distance: 70.2
click at [457, 448] on button "✅ Change featured" at bounding box center [477, 450] width 94 height 16
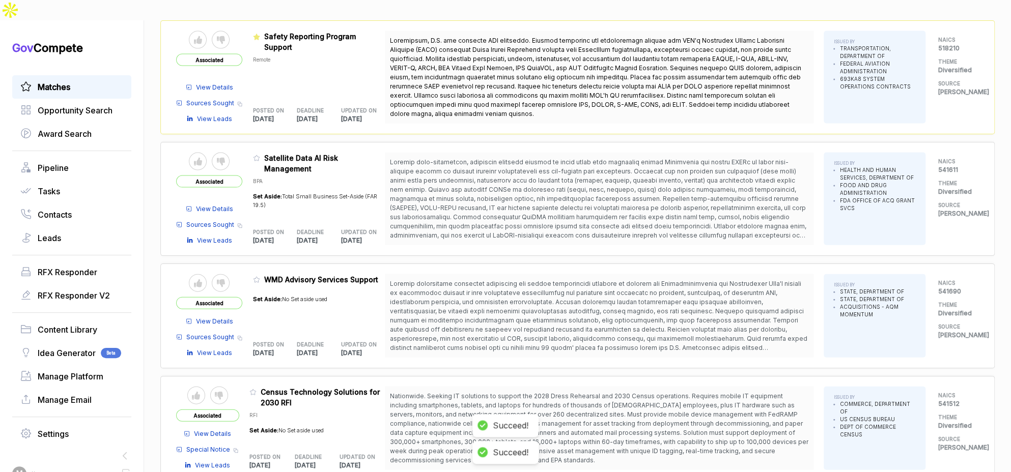
scroll to position [1399, 0]
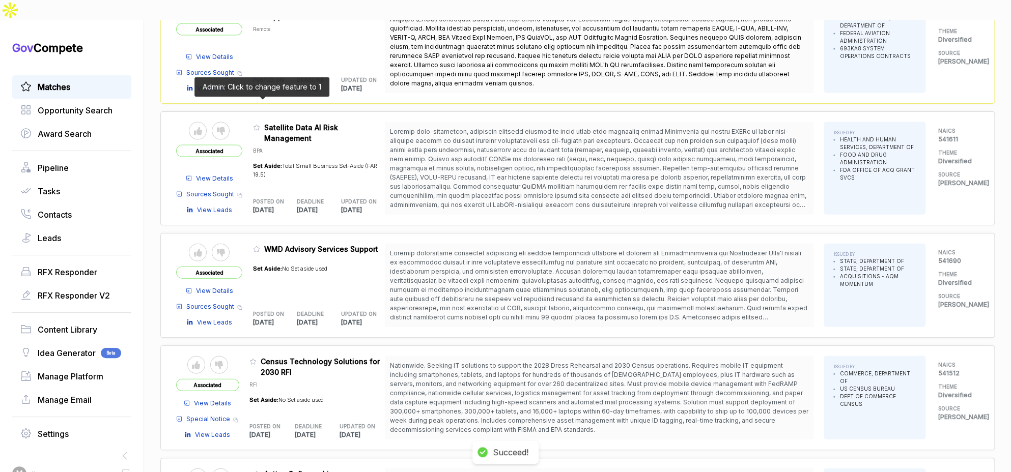
click at [260, 124] on icon at bounding box center [256, 127] width 7 height 7
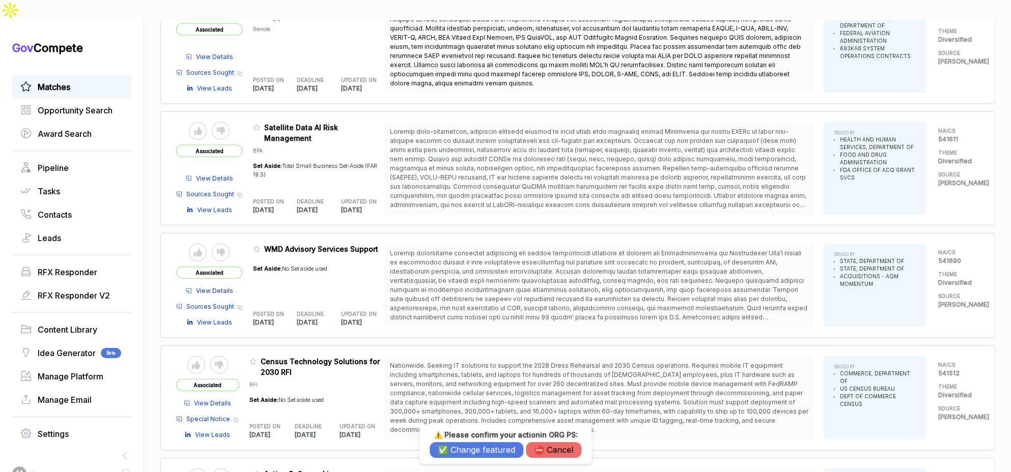
click at [541, 446] on button "⛔️ Cancel" at bounding box center [553, 450] width 55 height 16
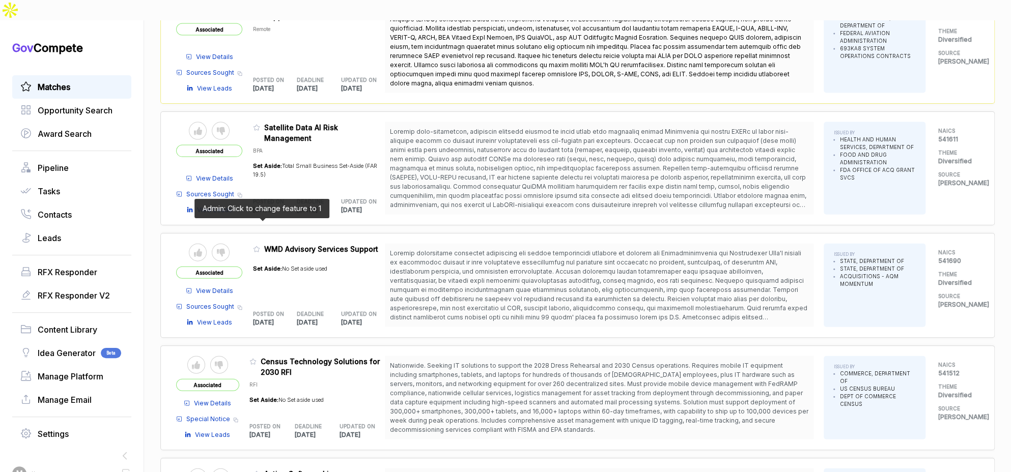
drag, startPoint x: 263, startPoint y: 226, endPoint x: 266, endPoint y: 242, distance: 17.2
click at [260, 247] on icon at bounding box center [257, 250] width 6 height 6
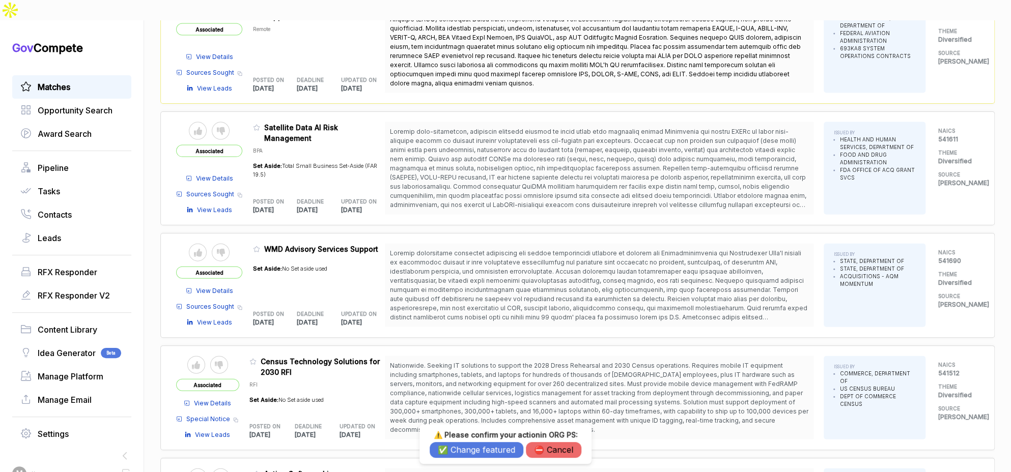
drag, startPoint x: 448, startPoint y: 453, endPoint x: 312, endPoint y: 368, distance: 161.0
click at [447, 452] on button "✅ Change featured" at bounding box center [477, 450] width 94 height 16
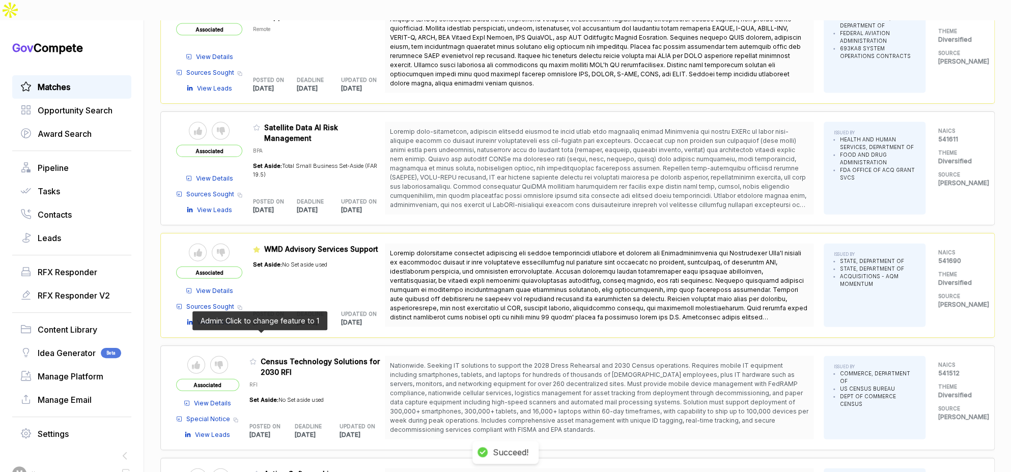
click at [257, 358] on icon at bounding box center [252, 361] width 7 height 7
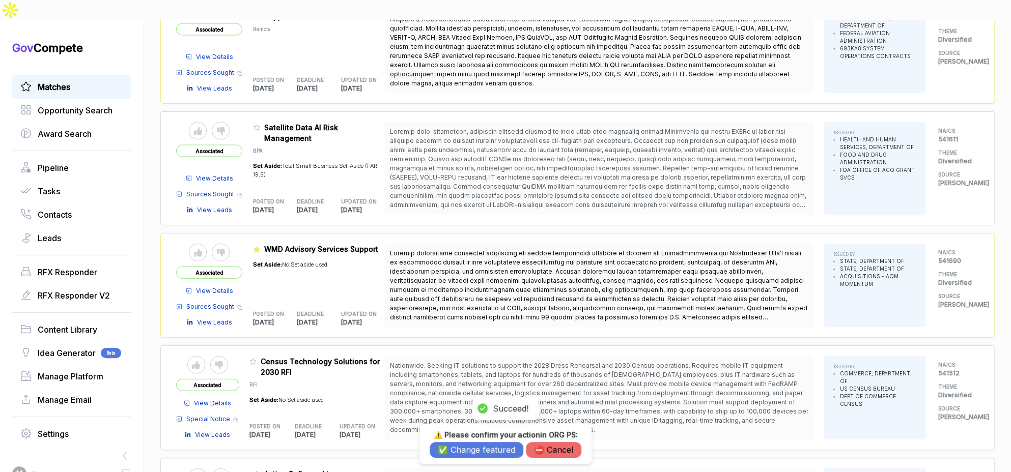
click at [449, 446] on button "✅ Change featured" at bounding box center [477, 450] width 94 height 16
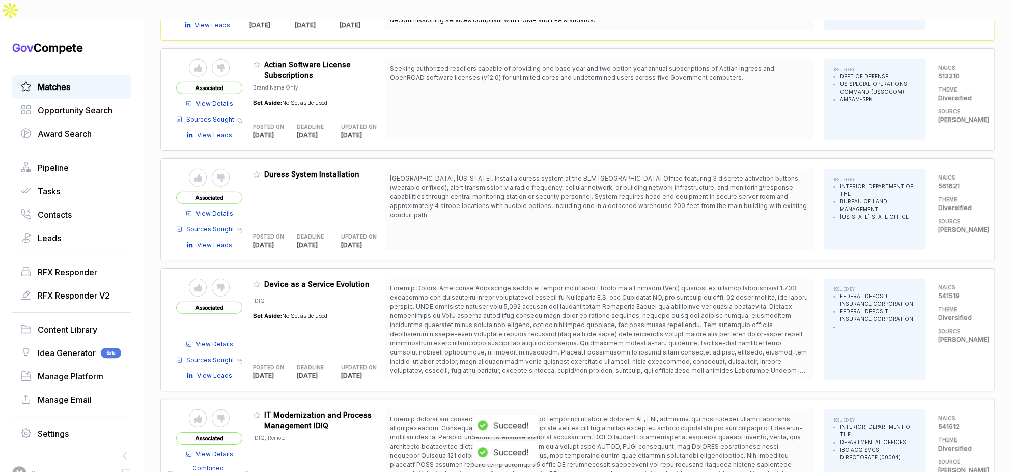
scroll to position [1809, 0]
click at [260, 171] on icon at bounding box center [256, 174] width 7 height 7
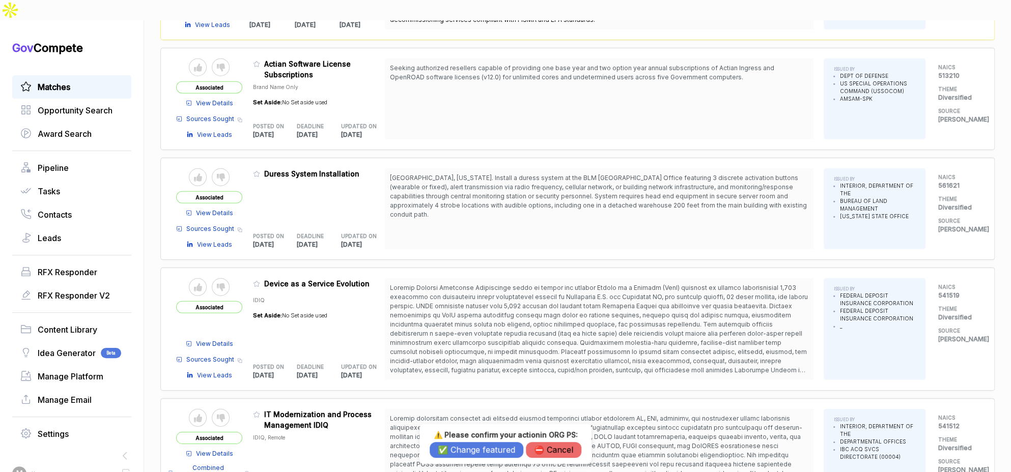
drag, startPoint x: 556, startPoint y: 456, endPoint x: 497, endPoint y: 410, distance: 75.1
click at [556, 456] on button "⛔️ Cancel" at bounding box center [553, 450] width 55 height 16
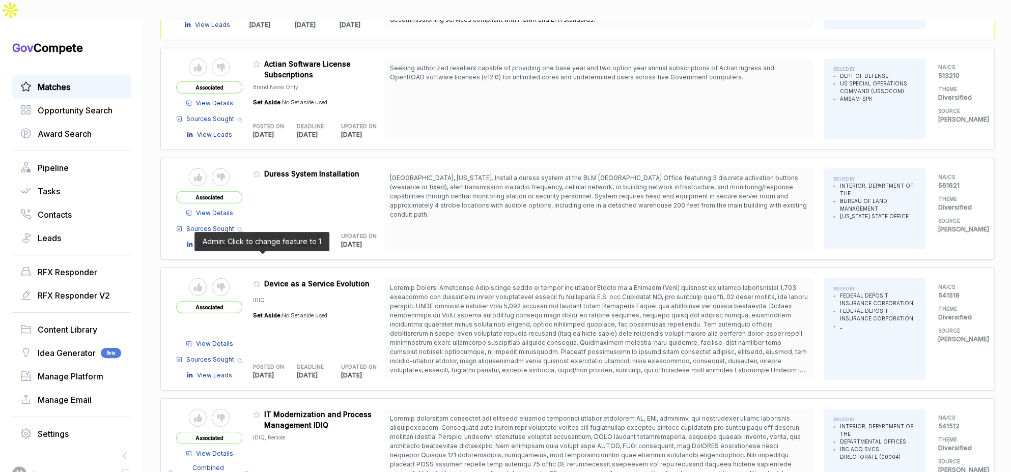
click at [260, 281] on icon at bounding box center [256, 284] width 7 height 7
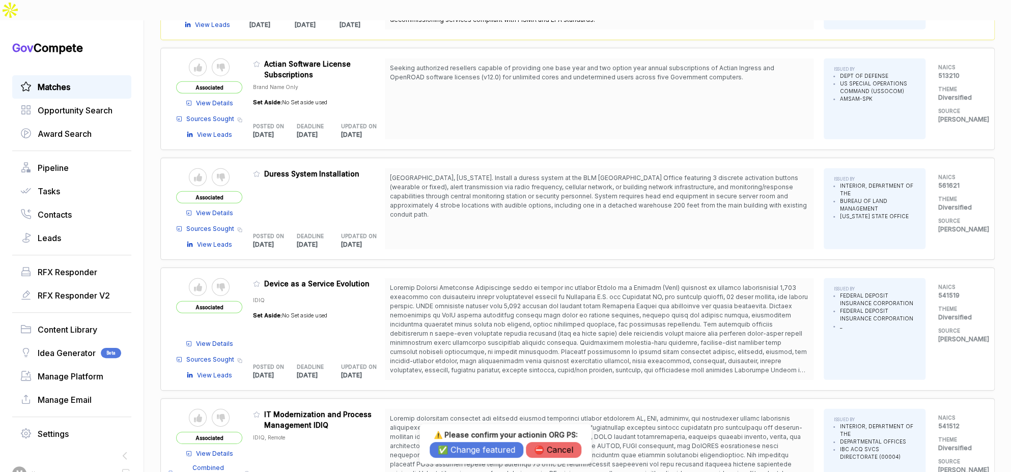
click at [473, 452] on button "✅ Change featured" at bounding box center [477, 450] width 94 height 16
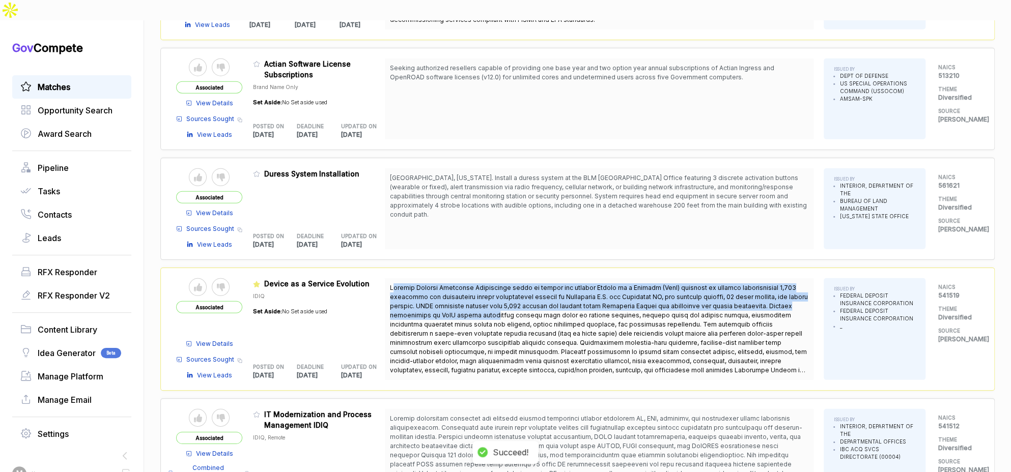
drag, startPoint x: 494, startPoint y: 254, endPoint x: 523, endPoint y: 301, distance: 55.5
click at [521, 297] on div at bounding box center [599, 329] width 429 height 102
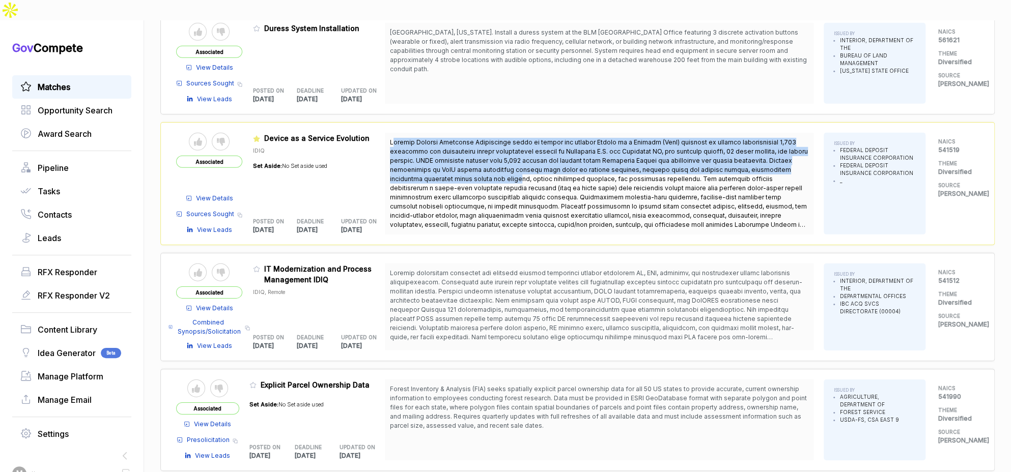
scroll to position [1999, 0]
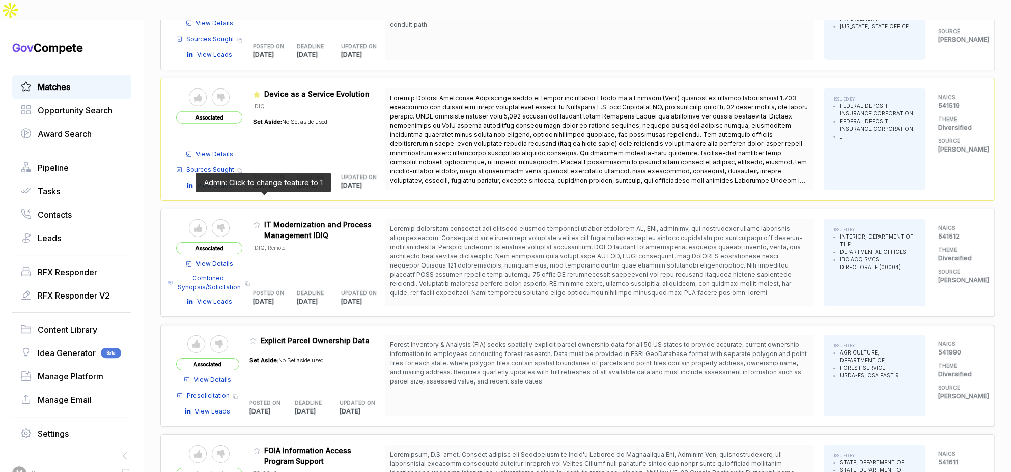
click at [260, 221] on icon at bounding box center [256, 224] width 7 height 7
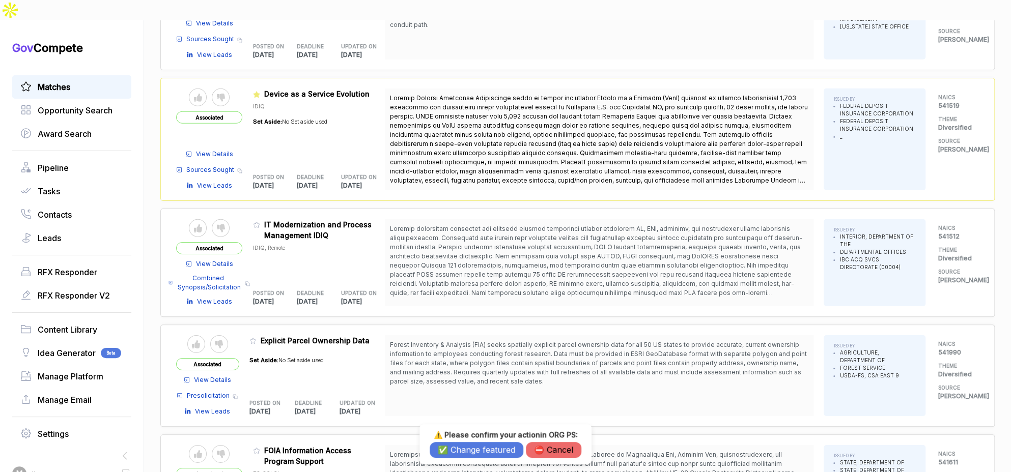
click at [443, 451] on button "✅ Change featured" at bounding box center [477, 450] width 94 height 16
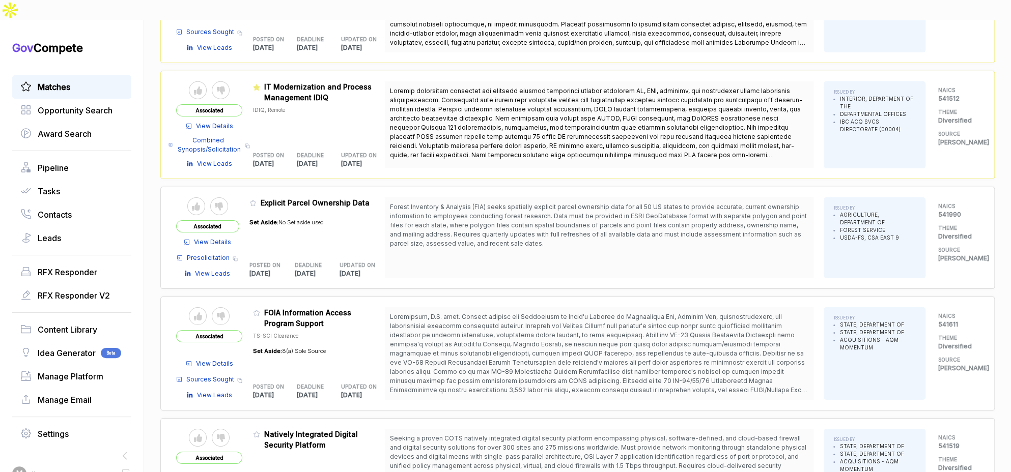
scroll to position [2142, 0]
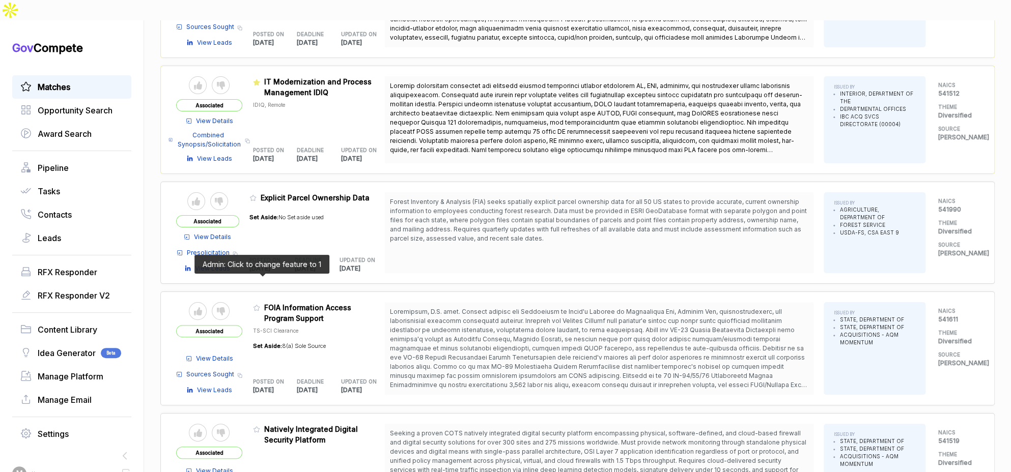
drag, startPoint x: 258, startPoint y: 278, endPoint x: 300, endPoint y: 348, distance: 81.1
click at [258, 304] on icon at bounding box center [256, 307] width 7 height 7
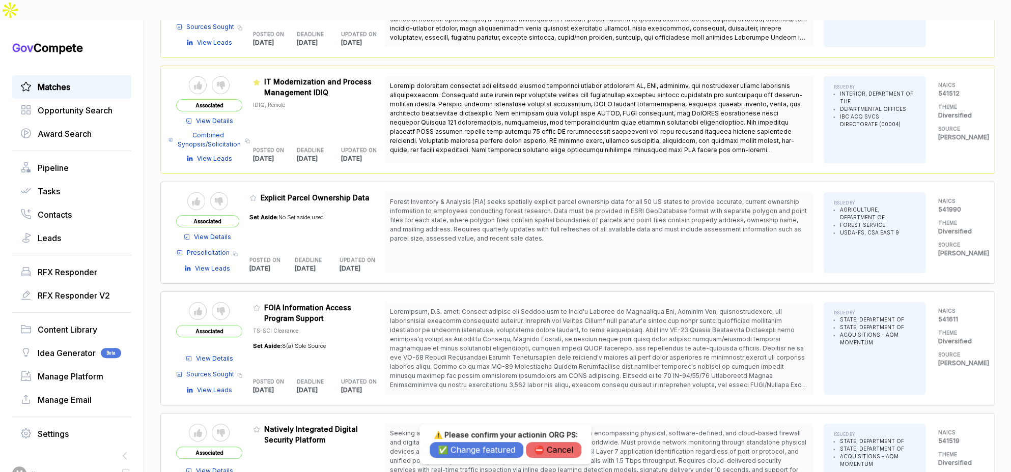
click at [464, 449] on button "✅ Change featured" at bounding box center [477, 450] width 94 height 16
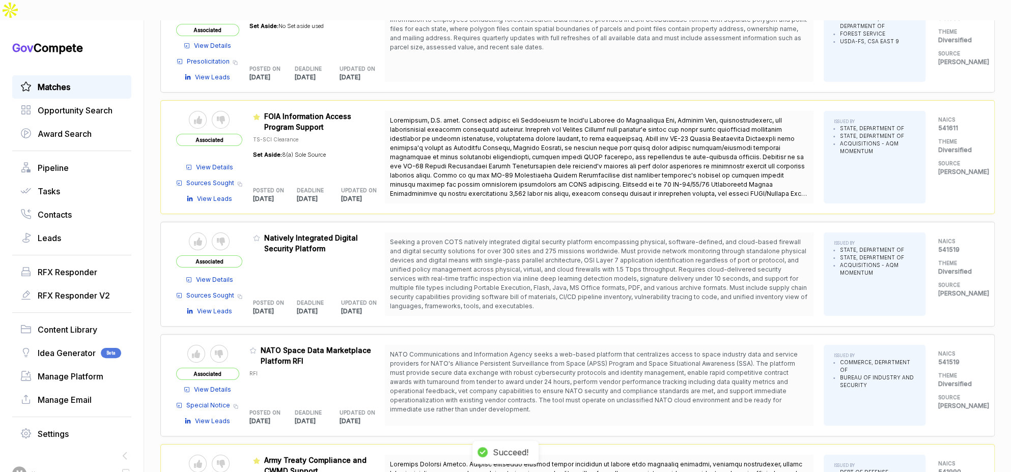
scroll to position [2374, 0]
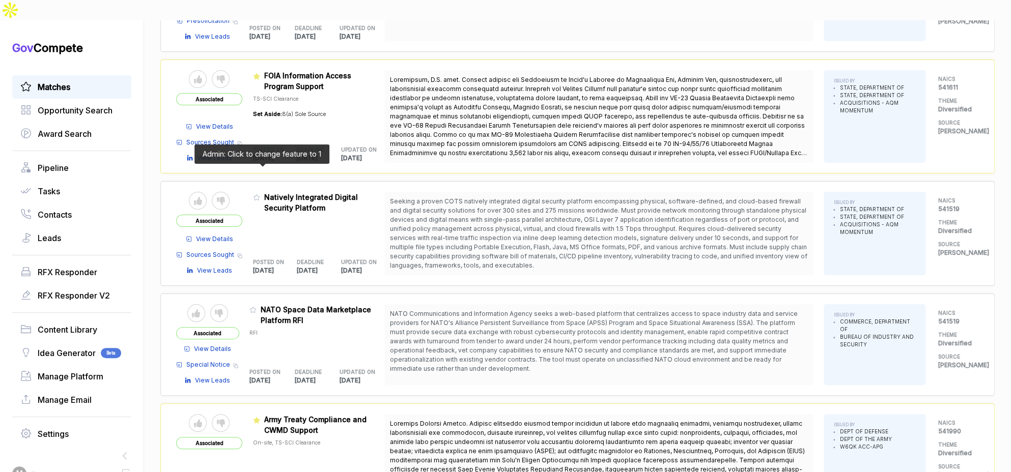
click at [260, 194] on icon at bounding box center [256, 197] width 7 height 7
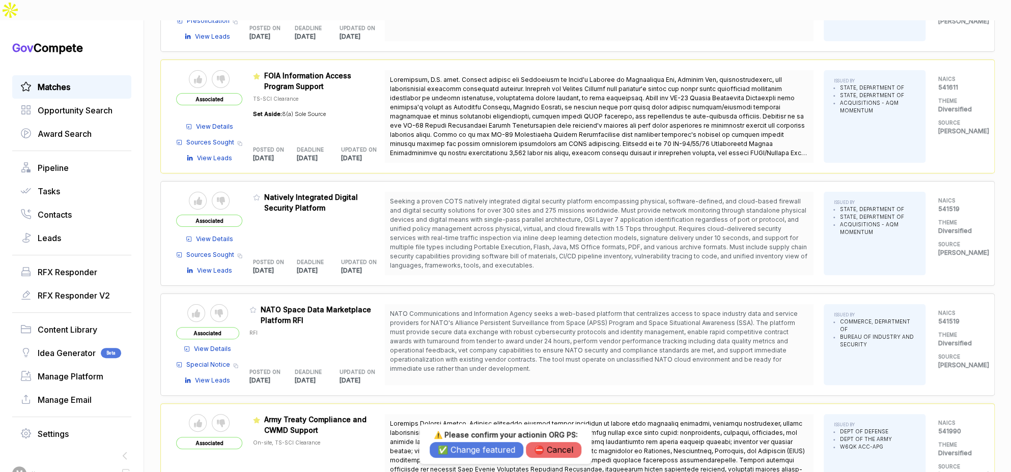
click at [462, 447] on button "✅ Change featured" at bounding box center [477, 450] width 94 height 16
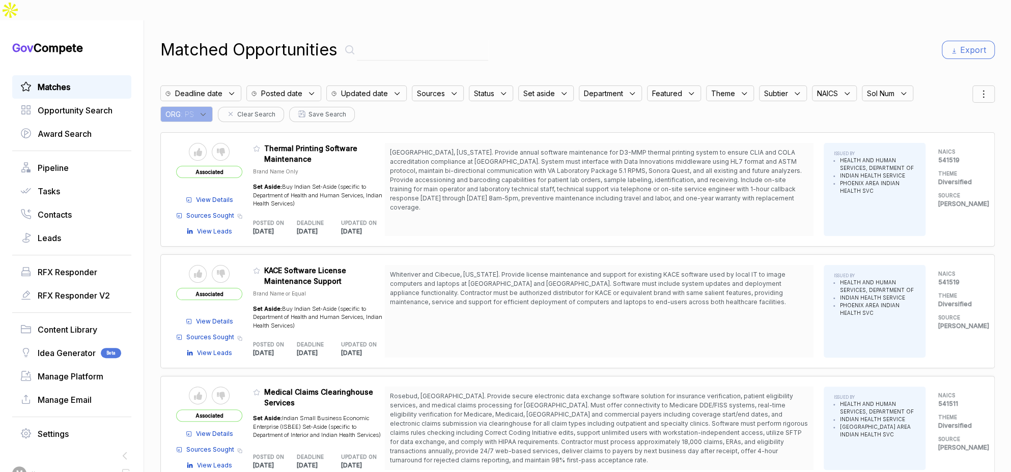
scroll to position [0, 0]
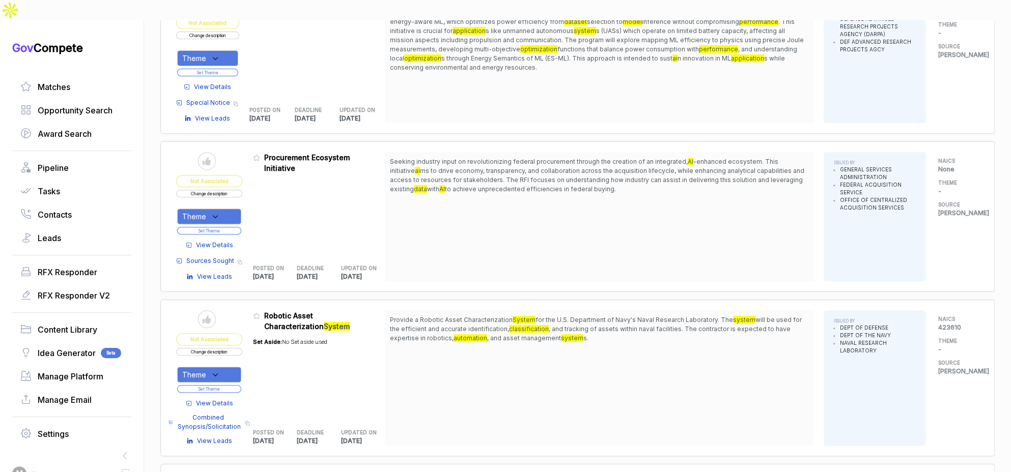
scroll to position [208, 0]
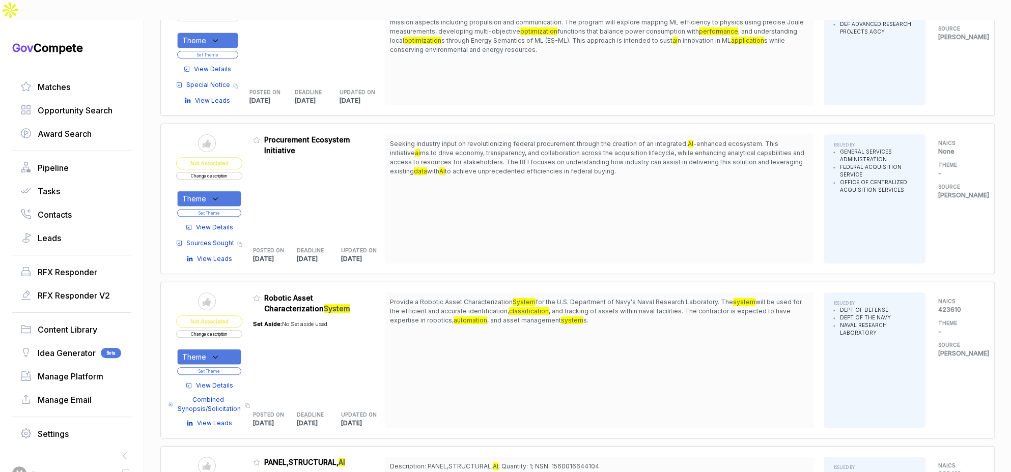
click at [219, 191] on div "Theme" at bounding box center [209, 199] width 64 height 16
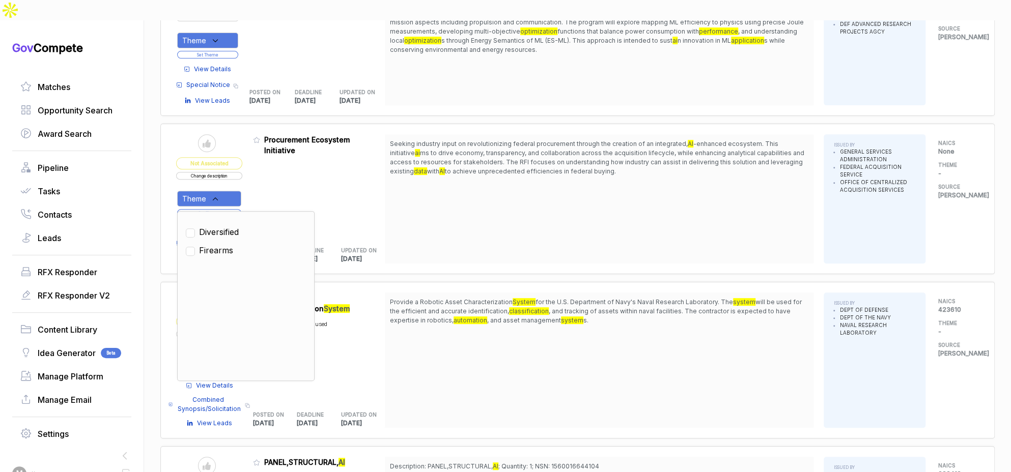
drag, startPoint x: 228, startPoint y: 212, endPoint x: 231, endPoint y: 206, distance: 6.8
click at [231, 226] on span "Diversified" at bounding box center [219, 232] width 40 height 12
checkbox input "true"
drag, startPoint x: 256, startPoint y: 174, endPoint x: 248, endPoint y: 186, distance: 14.8
click at [256, 174] on table "Send to Pipeline Not Associated Change description Theme Clear Diversified Fire…" at bounding box center [280, 198] width 209 height 129
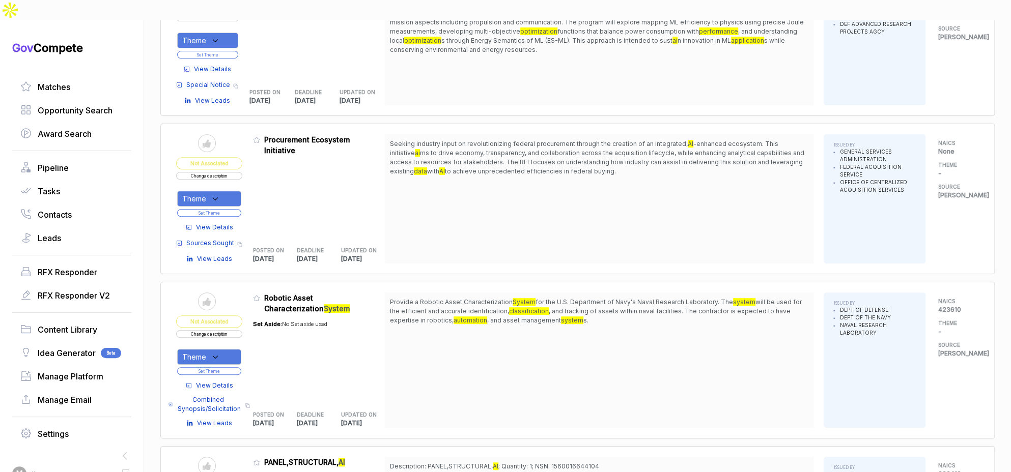
drag, startPoint x: 239, startPoint y: 191, endPoint x: 247, endPoint y: 178, distance: 15.3
click at [239, 209] on button "Set Theme" at bounding box center [209, 213] width 64 height 8
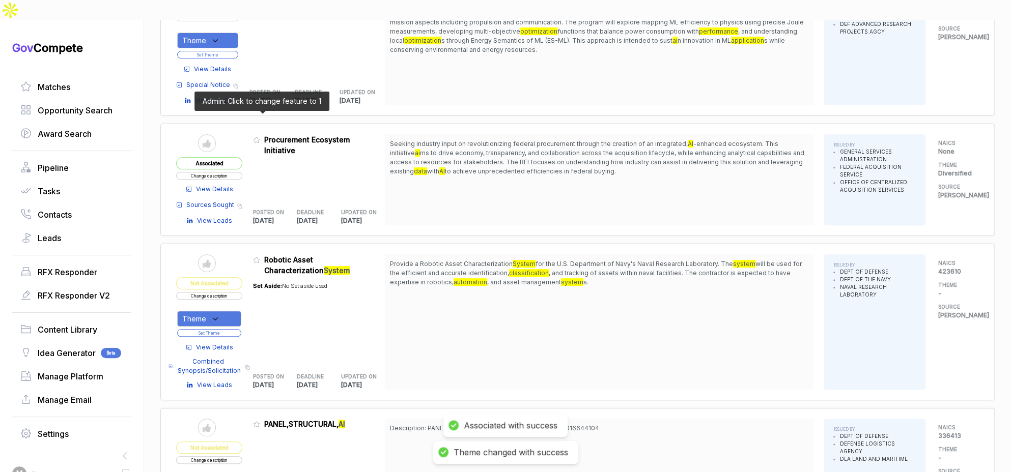
drag, startPoint x: 262, startPoint y: 120, endPoint x: 280, endPoint y: 164, distance: 47.9
click at [260, 136] on icon at bounding box center [256, 139] width 7 height 7
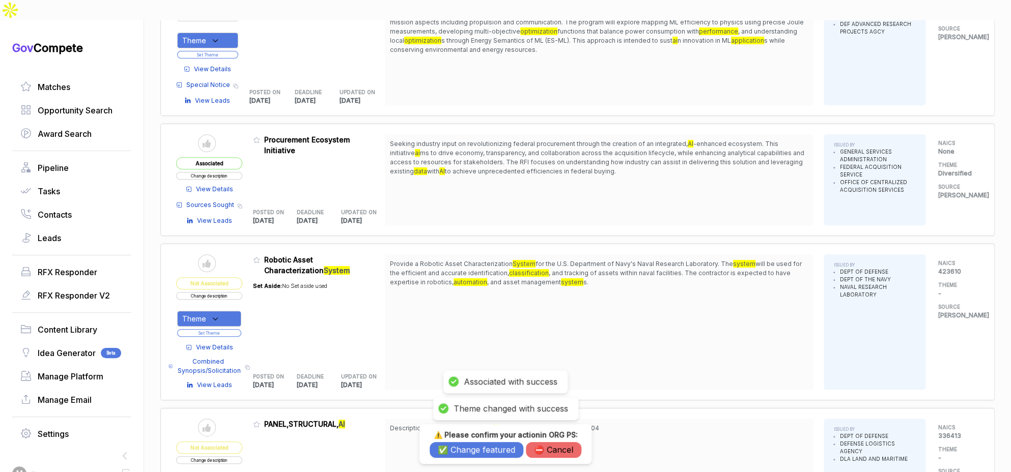
click at [470, 451] on button "✅ Change featured" at bounding box center [477, 450] width 94 height 16
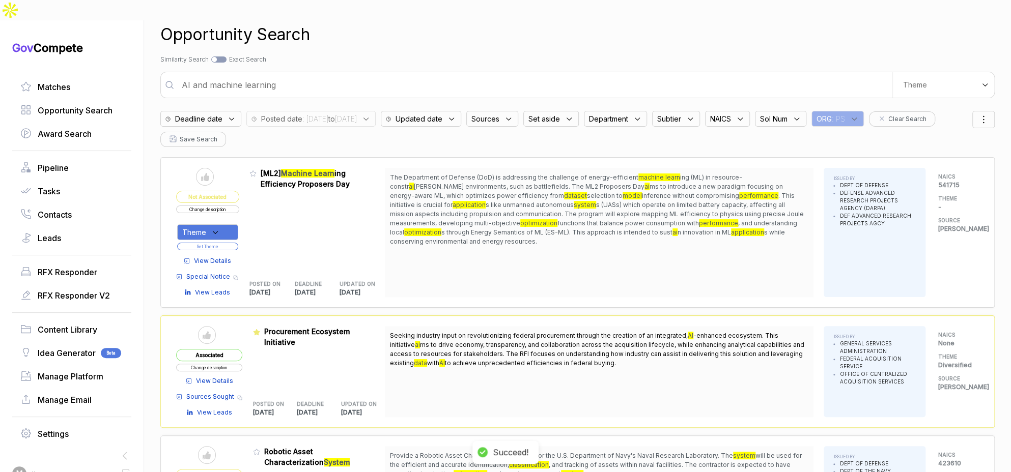
scroll to position [0, 0]
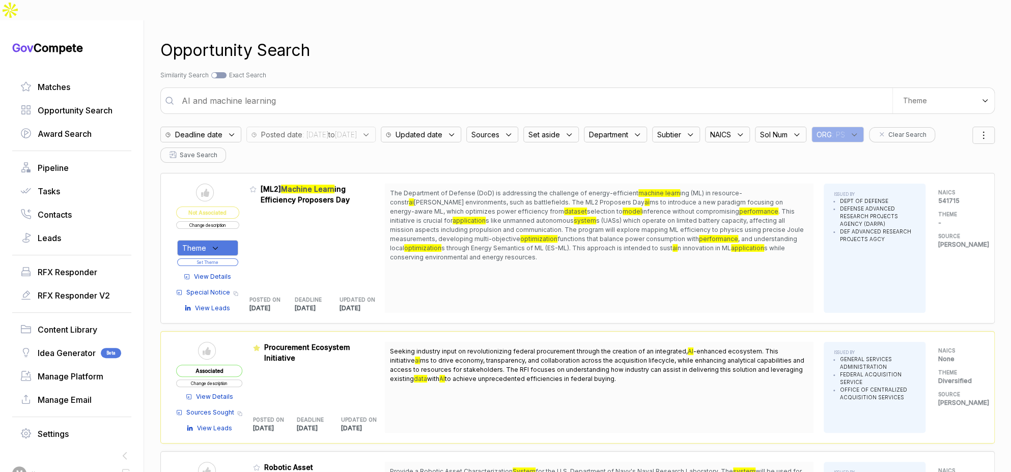
click at [499, 129] on span "Set aside" at bounding box center [485, 134] width 28 height 11
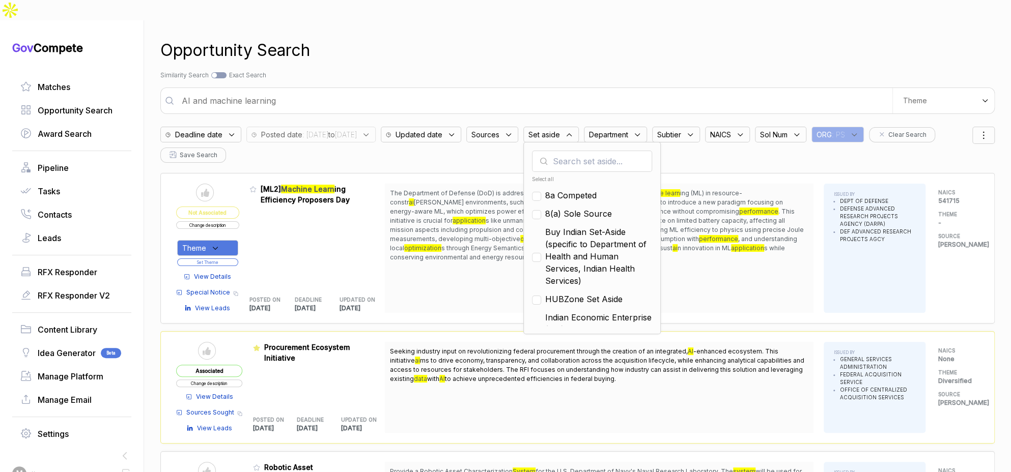
drag, startPoint x: 601, startPoint y: 176, endPoint x: 605, endPoint y: 199, distance: 23.2
click at [597, 189] on span "8a Competed" at bounding box center [570, 195] width 51 height 12
checkbox input "true"
drag, startPoint x: 605, startPoint y: 195, endPoint x: 607, endPoint y: 222, distance: 27.1
click at [605, 199] on ul "Select all Clear 8a Competed 8(a) Sole Source Buy Indian Set-Aside (specific to…" at bounding box center [592, 249] width 120 height 153
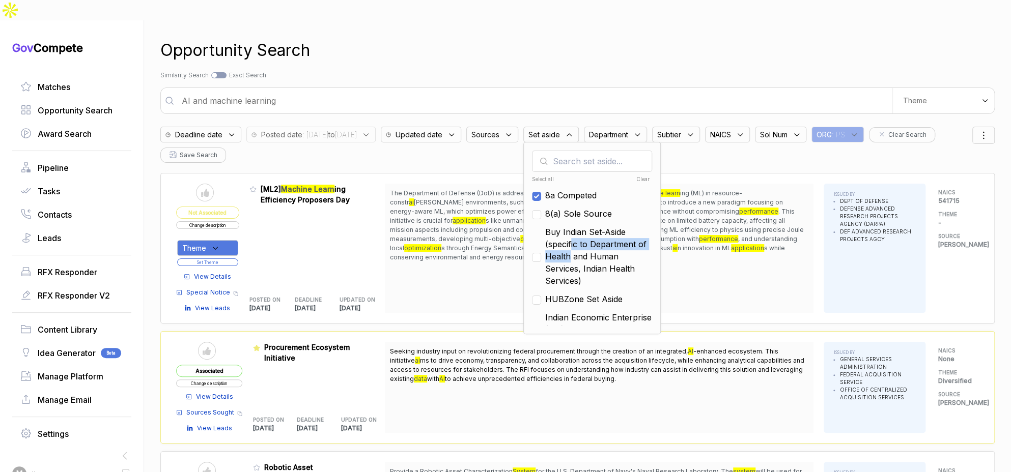
drag, startPoint x: 607, startPoint y: 228, endPoint x: 604, endPoint y: 266, distance: 38.3
click at [606, 235] on span "Buy Indian Set-Aside (specific to Department of Health and Human Services, Indi…" at bounding box center [598, 256] width 107 height 61
checkbox input "true"
drag, startPoint x: 602, startPoint y: 284, endPoint x: 597, endPoint y: 237, distance: 47.1
click at [602, 293] on span "HUBZone Set Aside" at bounding box center [583, 299] width 77 height 12
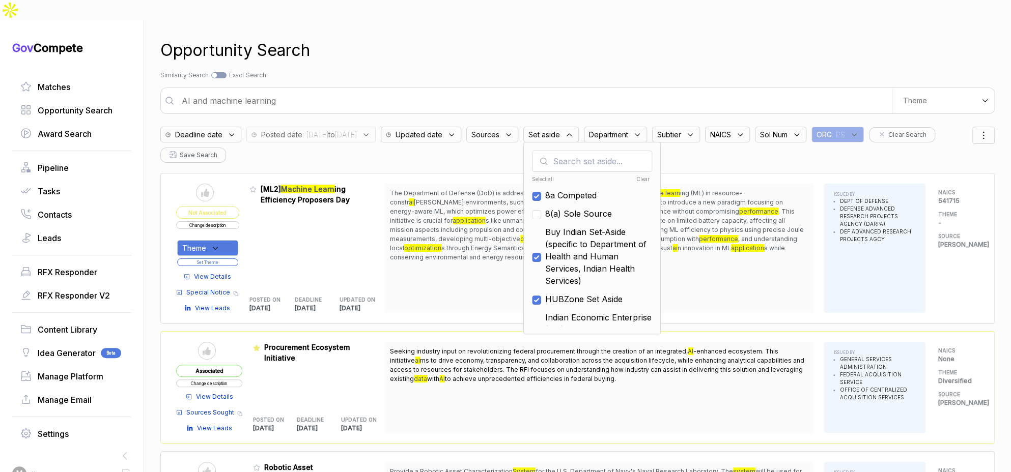
checkbox input "true"
click at [597, 208] on span "8(a) Sole Source" at bounding box center [578, 214] width 67 height 12
checkbox input "true"
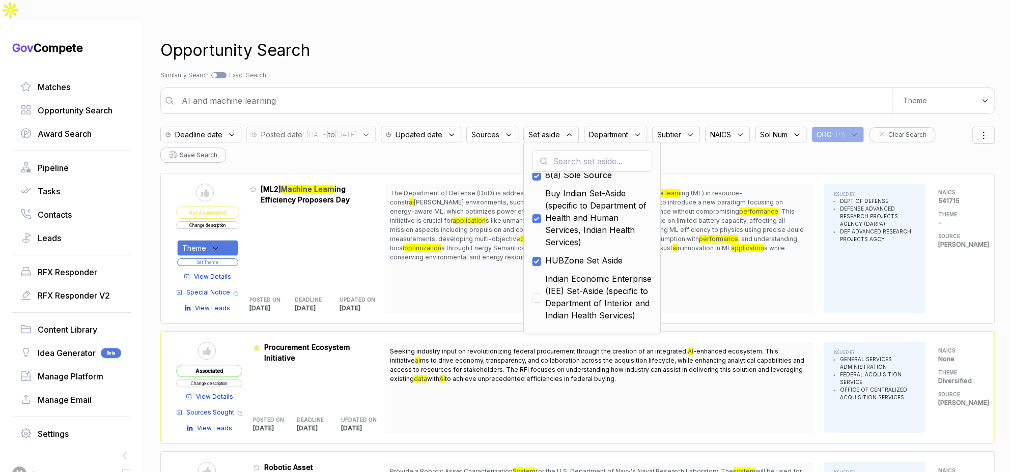
click at [603, 285] on span "Indian Economic Enterprise (IEE) Set-Aside (specific to Department of Interior …" at bounding box center [598, 297] width 107 height 49
checkbox input "true"
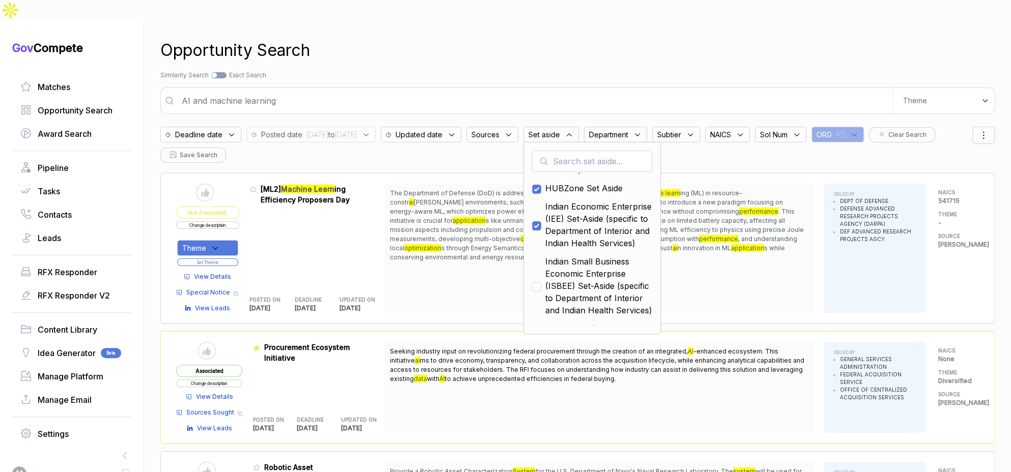
click at [604, 266] on span "Indian Small Business Economic Enterprise (ISBEE) Set-Aside (specific to Depart…" at bounding box center [598, 286] width 107 height 61
checkbox input "true"
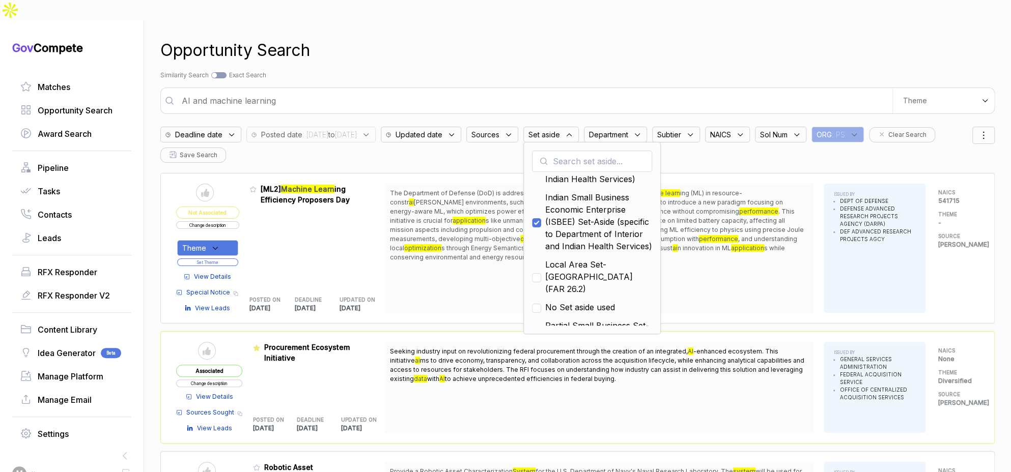
click at [605, 269] on span "Local Area Set-Aside (FAR 26.2)" at bounding box center [598, 277] width 107 height 37
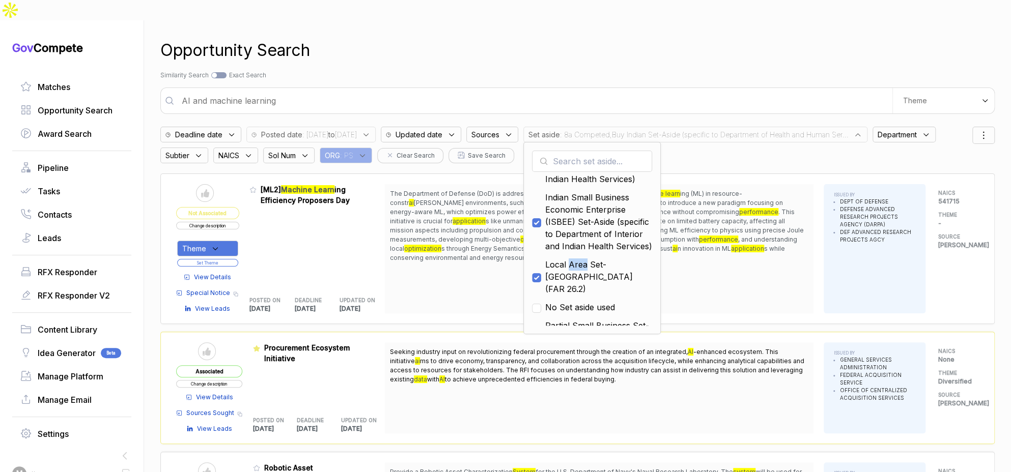
click at [606, 268] on span "Local Area Set-Aside (FAR 26.2)" at bounding box center [598, 277] width 107 height 37
checkbox input "false"
click at [632, 48] on div "Opportunity Search Search by Topic Relevance Similarity Search Search by Exact …" at bounding box center [577, 256] width 834 height 472
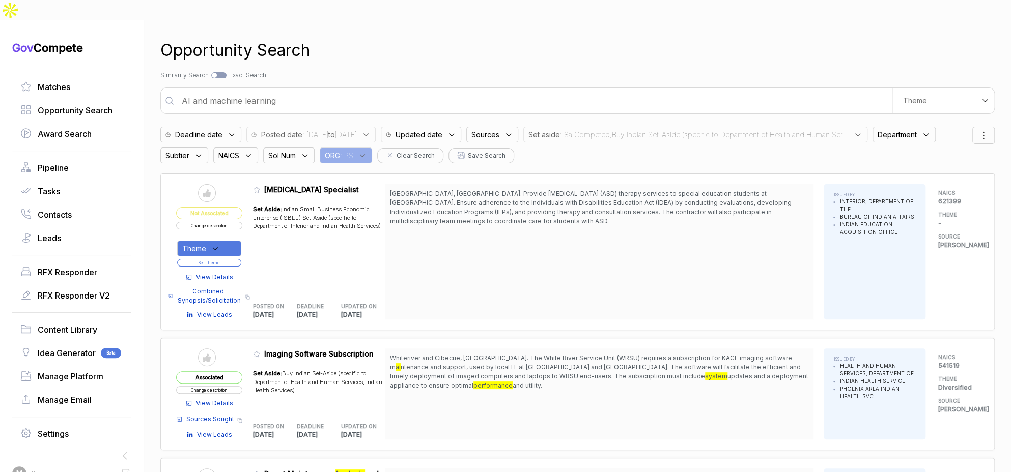
scroll to position [2, 0]
click at [605, 128] on span ": 8a Competed,Buy Indian Set-Aside (specific to Department of Health and Human …" at bounding box center [704, 133] width 289 height 11
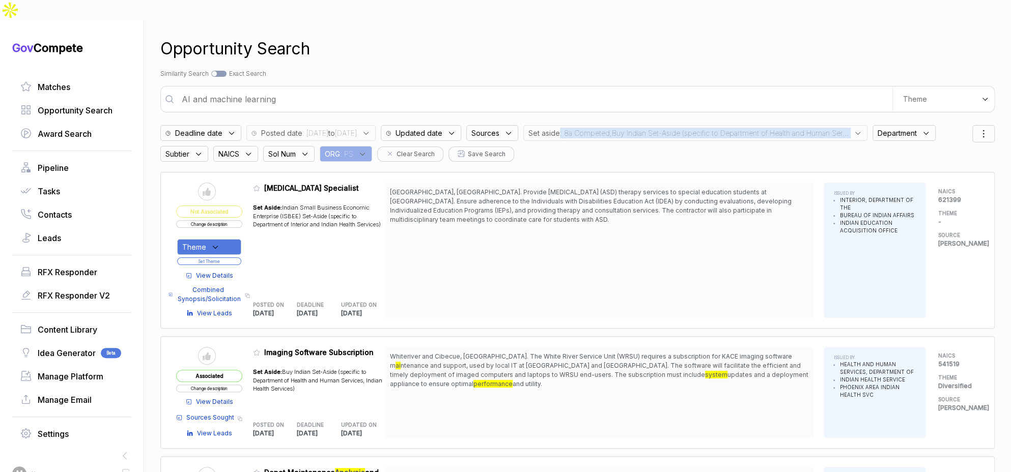
click at [605, 128] on span ": 8a Competed,Buy Indian Set-Aside (specific to Department of Health and Human …" at bounding box center [704, 133] width 289 height 11
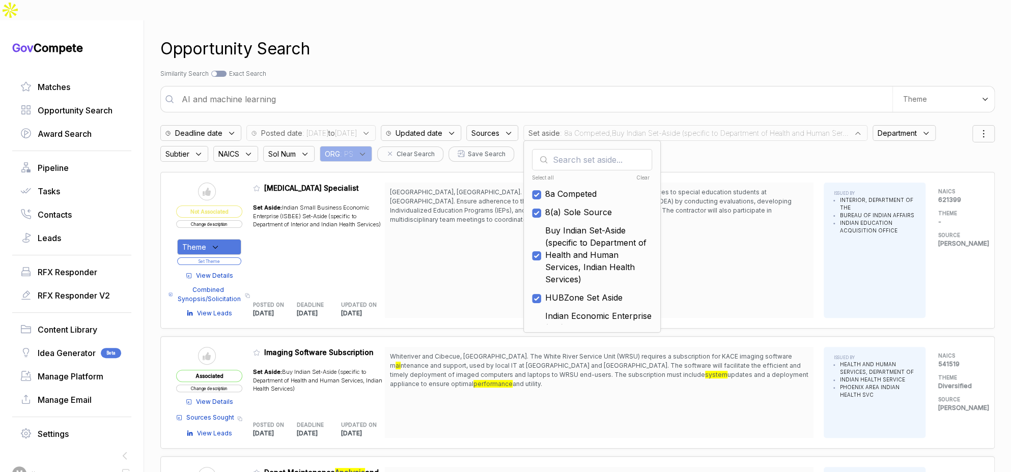
click at [590, 89] on input "AI and machine learning" at bounding box center [534, 99] width 717 height 20
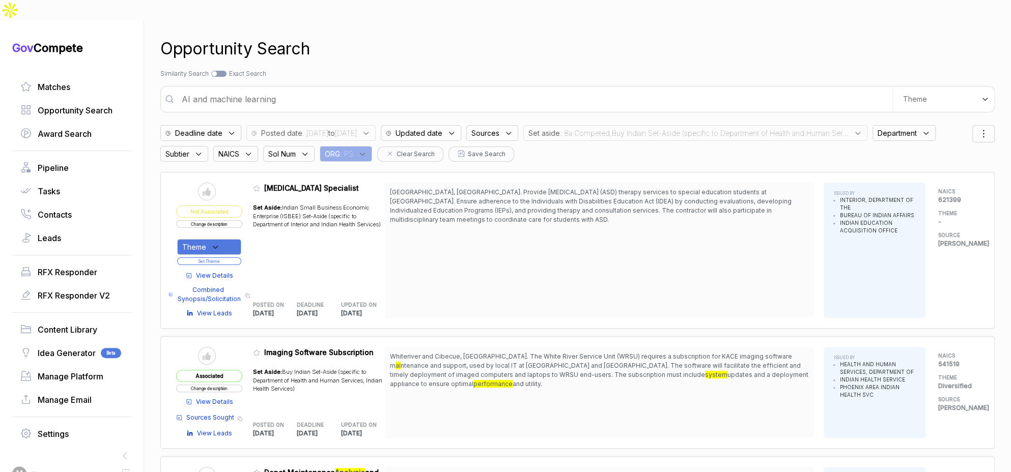
click at [590, 89] on input "AI and machine learning" at bounding box center [534, 99] width 717 height 20
type input "firearm and guns"
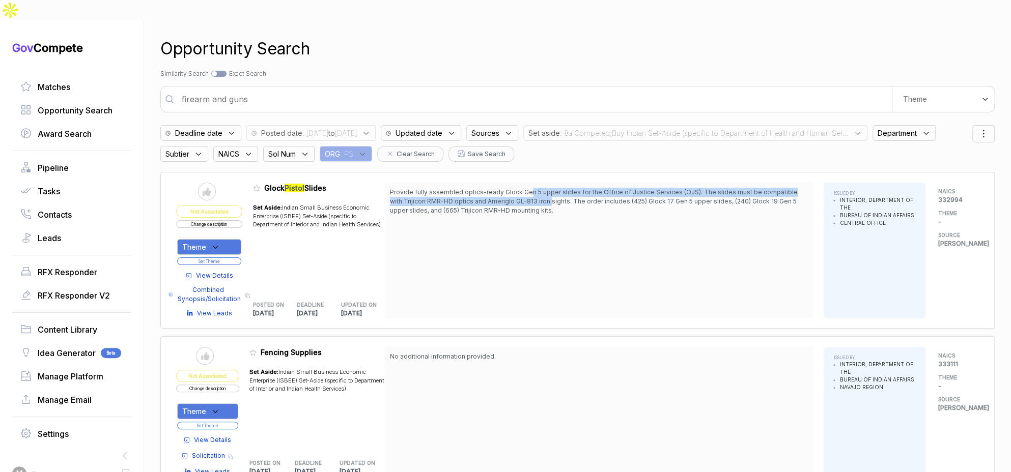
drag, startPoint x: 533, startPoint y: 172, endPoint x: 541, endPoint y: 181, distance: 11.5
click at [541, 188] on span "Provide fully assembled optics-ready Glock Gen 5 upper slides for the Office of…" at bounding box center [594, 201] width 408 height 26
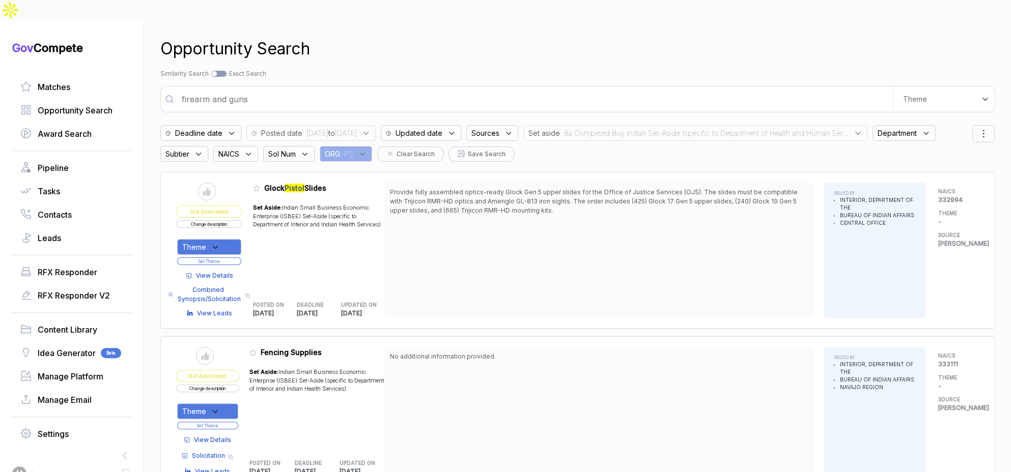
drag, startPoint x: 558, startPoint y: 260, endPoint x: 547, endPoint y: 259, distance: 11.2
click at [557, 260] on div "Provide fully assembled optics-ready Glock Gen 5 upper slides for the Office of…" at bounding box center [599, 250] width 429 height 135
click at [232, 271] on span "View Details" at bounding box center [214, 275] width 37 height 9
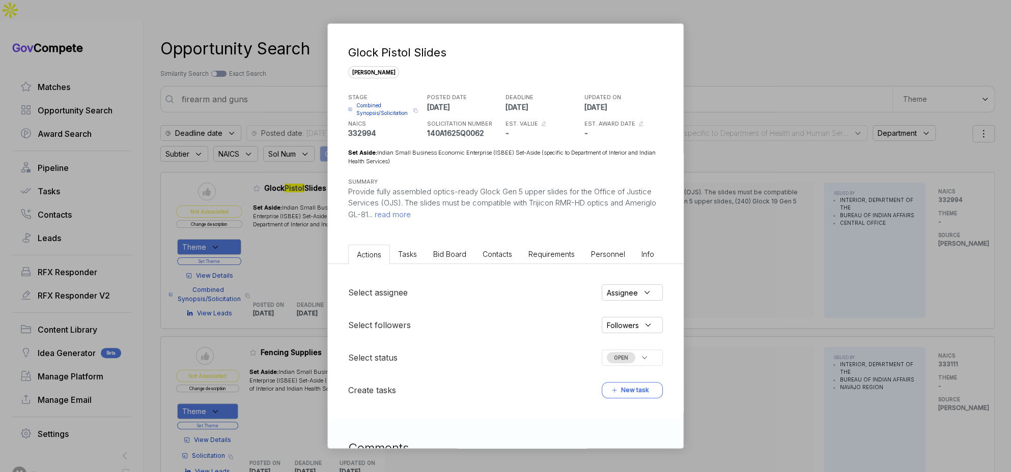
click at [447, 258] on span "Bid Board" at bounding box center [449, 254] width 33 height 9
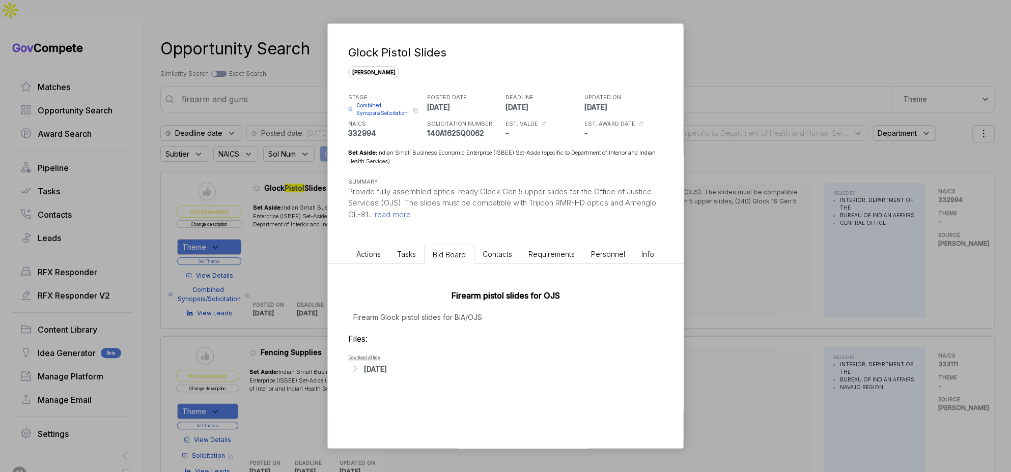
click at [387, 370] on div "Aug 13, 2025" at bounding box center [375, 369] width 23 height 11
click at [424, 382] on span "- Atch_1__Statement_of_Work.pdf" at bounding box center [408, 385] width 79 height 6
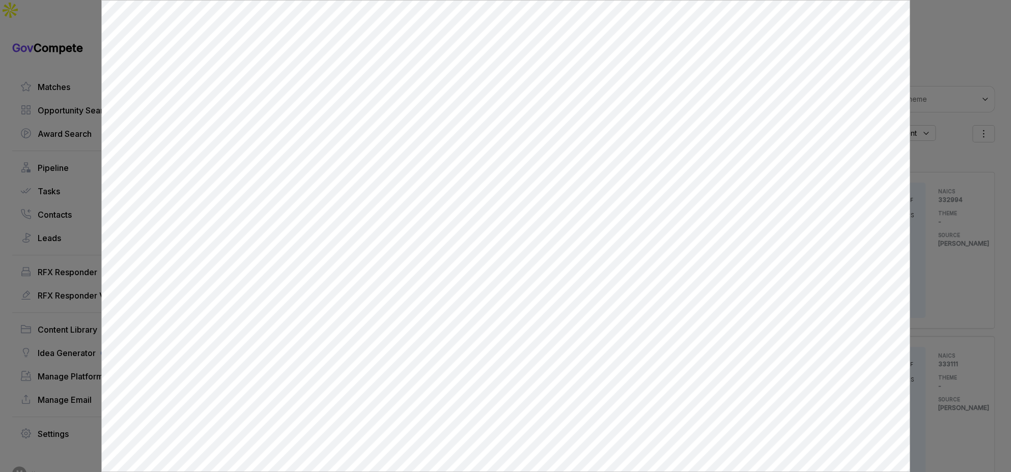
click at [928, 192] on div at bounding box center [505, 236] width 1011 height 472
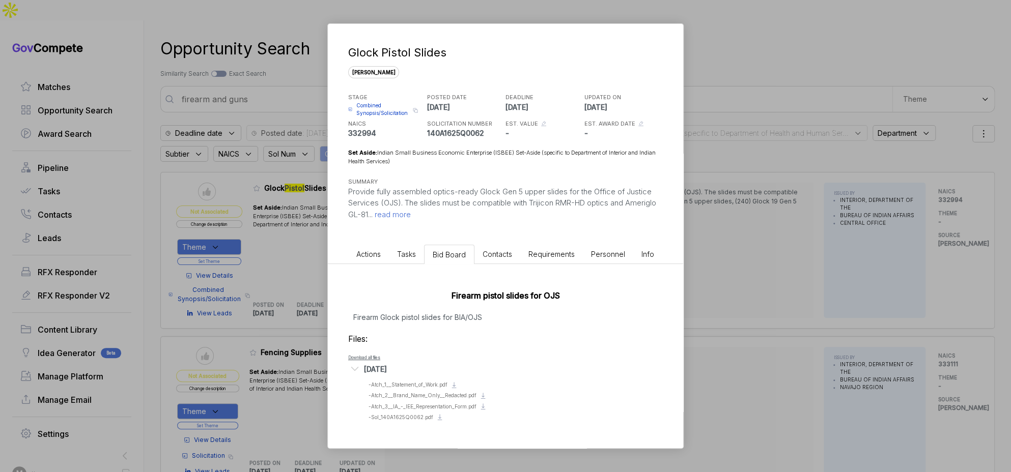
click at [411, 213] on span "read more" at bounding box center [392, 215] width 38 height 10
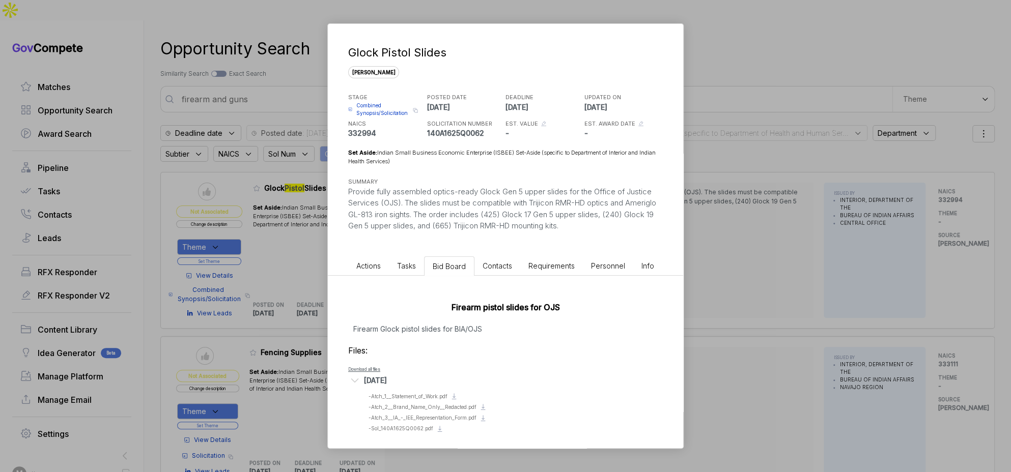
click at [724, 217] on div "Glock Pistol Slides sam STAGE Combined Synopsis/Solicitation Copy link POSTED D…" at bounding box center [505, 236] width 1011 height 472
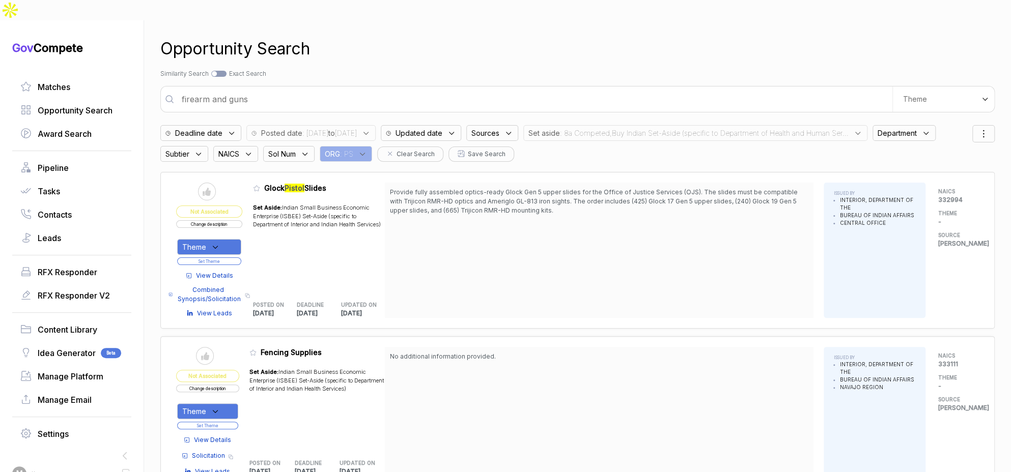
click at [233, 271] on span "View Details" at bounding box center [214, 275] width 37 height 9
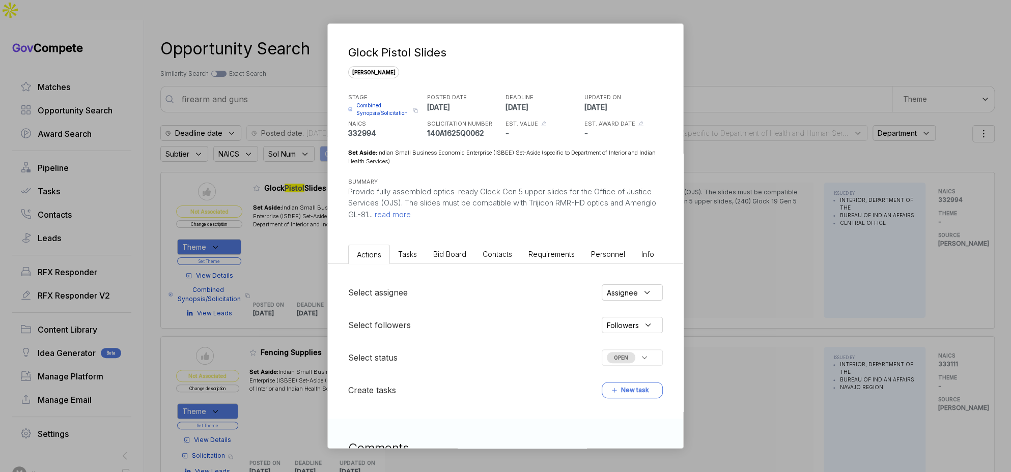
click at [468, 259] on li "Bid Board" at bounding box center [449, 254] width 49 height 19
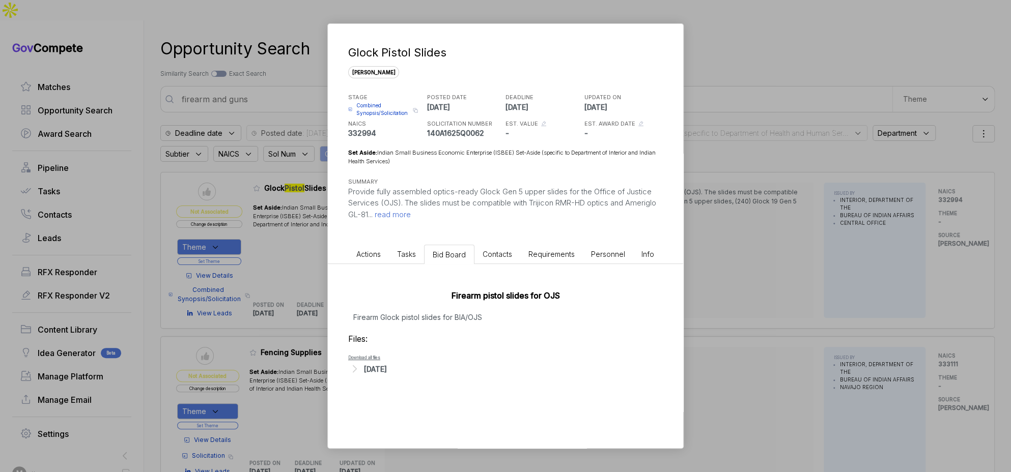
drag, startPoint x: 703, startPoint y: 253, endPoint x: 317, endPoint y: 253, distance: 385.4
click at [694, 253] on div "Glock Pistol Slides sam STAGE Combined Synopsis/Solicitation Copy link POSTED D…" at bounding box center [505, 236] width 1011 height 472
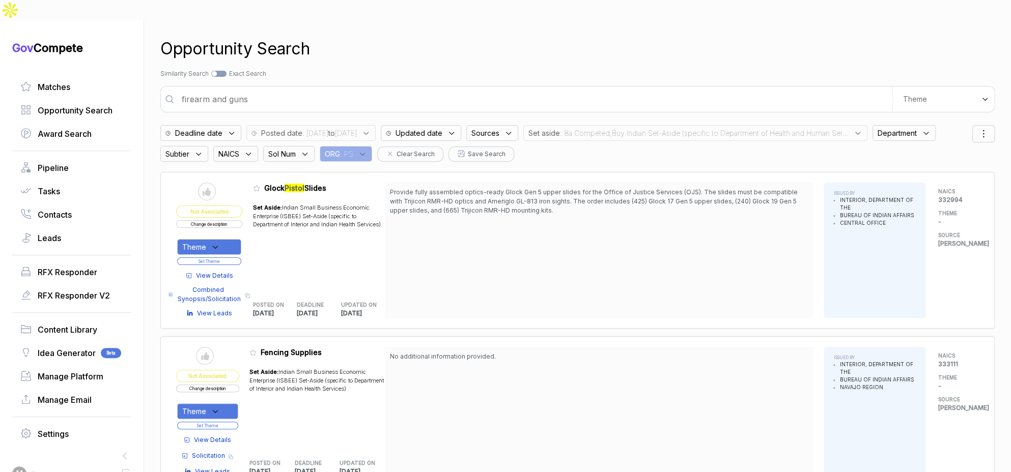
click at [236, 239] on div "Theme" at bounding box center [209, 247] width 64 height 16
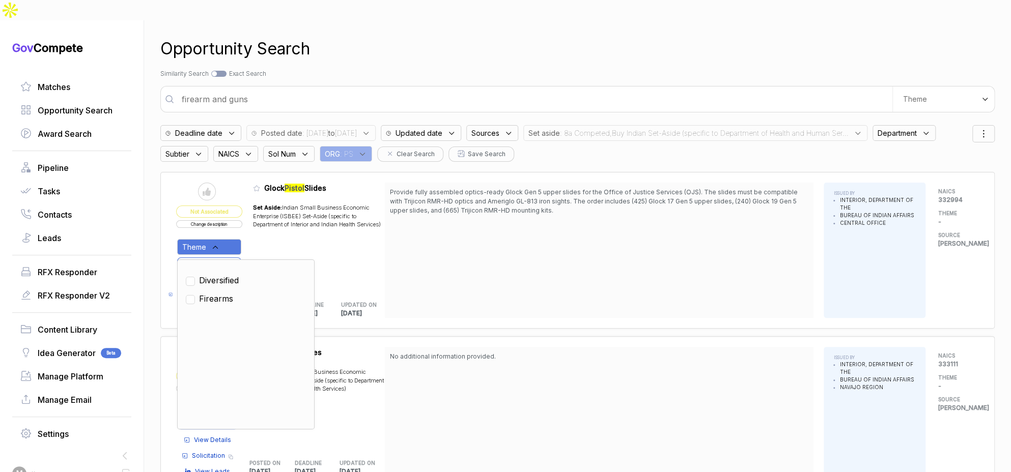
drag, startPoint x: 229, startPoint y: 257, endPoint x: 269, endPoint y: 235, distance: 45.6
click at [229, 274] on span "Diversified" at bounding box center [219, 280] width 40 height 12
checkbox input "true"
drag, startPoint x: 288, startPoint y: 222, endPoint x: 265, endPoint y: 229, distance: 23.8
click at [286, 224] on div "Set Aside: Indian Small Business Economic Enterprise (ISBEE) Set-Aside (specifi…" at bounding box center [319, 244] width 132 height 93
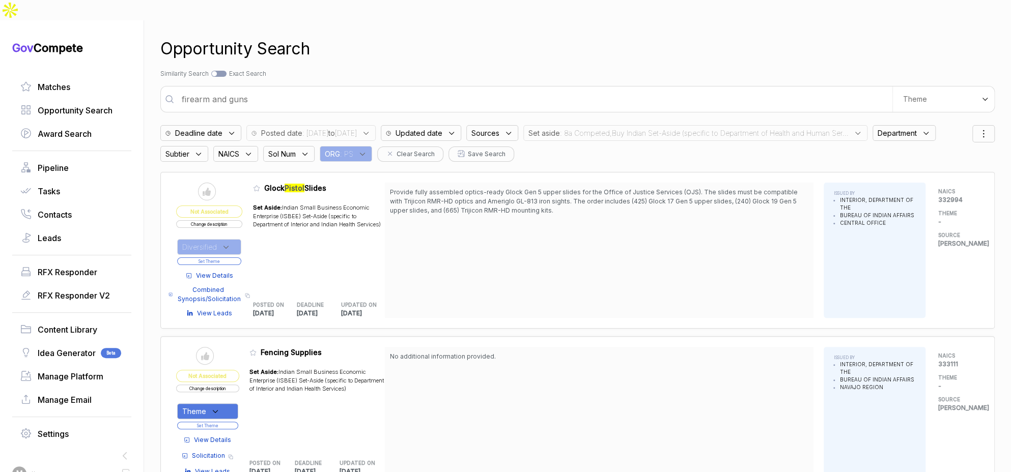
click at [237, 258] on button "Set Theme" at bounding box center [209, 262] width 64 height 8
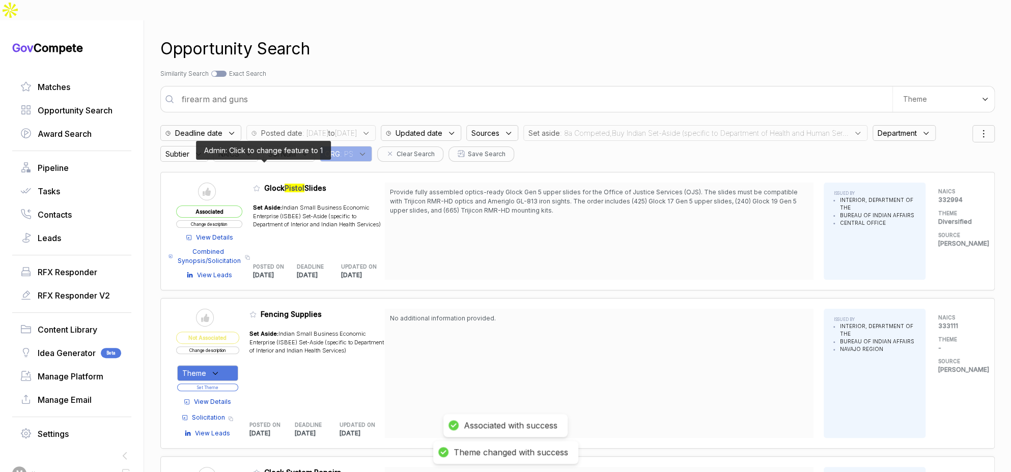
click at [260, 186] on icon at bounding box center [257, 189] width 6 height 6
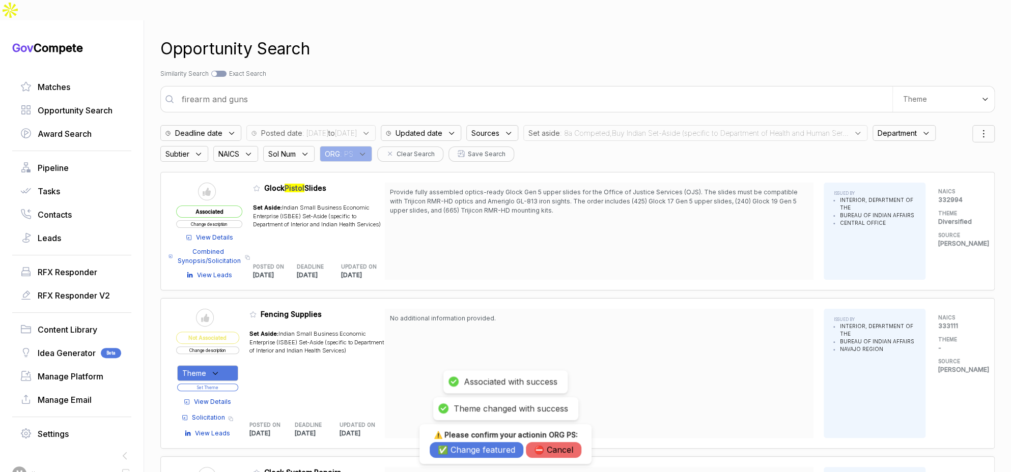
click at [469, 450] on button "✅ Change featured" at bounding box center [477, 450] width 94 height 16
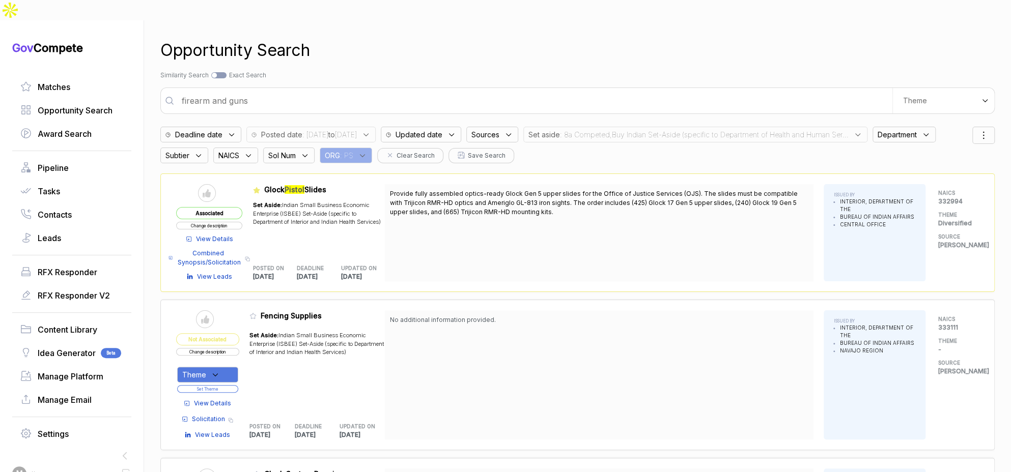
click at [355, 91] on input "firearm and guns" at bounding box center [534, 101] width 717 height 20
type input "ai and software development"
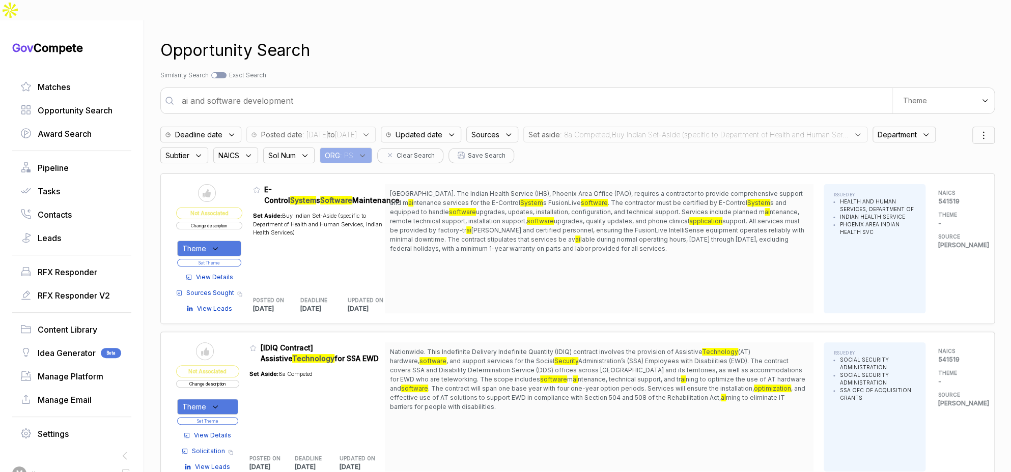
drag, startPoint x: 334, startPoint y: 167, endPoint x: 336, endPoint y: 174, distance: 6.8
click at [336, 184] on span "E-Control System s Software Maintenance" at bounding box center [331, 194] width 135 height 21
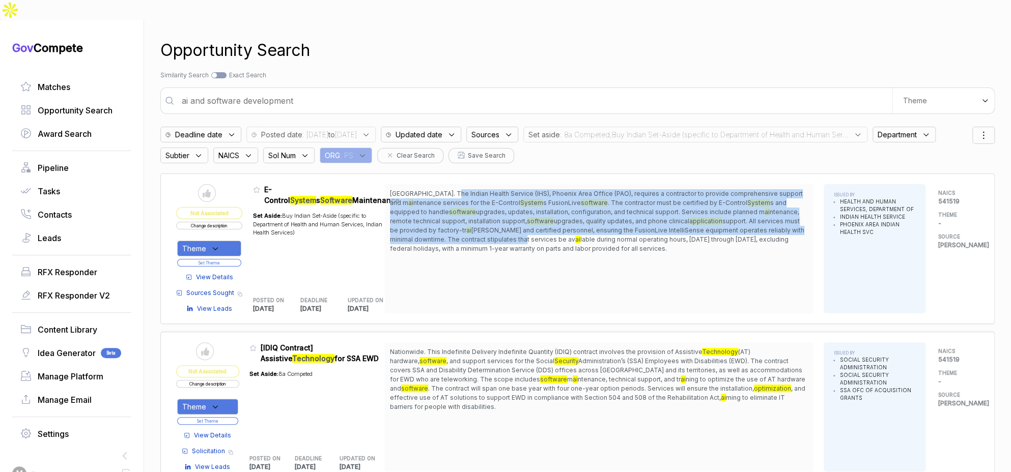
drag, startPoint x: 457, startPoint y: 172, endPoint x: 501, endPoint y: 217, distance: 63.7
click at [501, 217] on span "Phoenix Area. The Indian Health Service (IHS), Phoenix Area Office (PAO), requi…" at bounding box center [599, 221] width 418 height 64
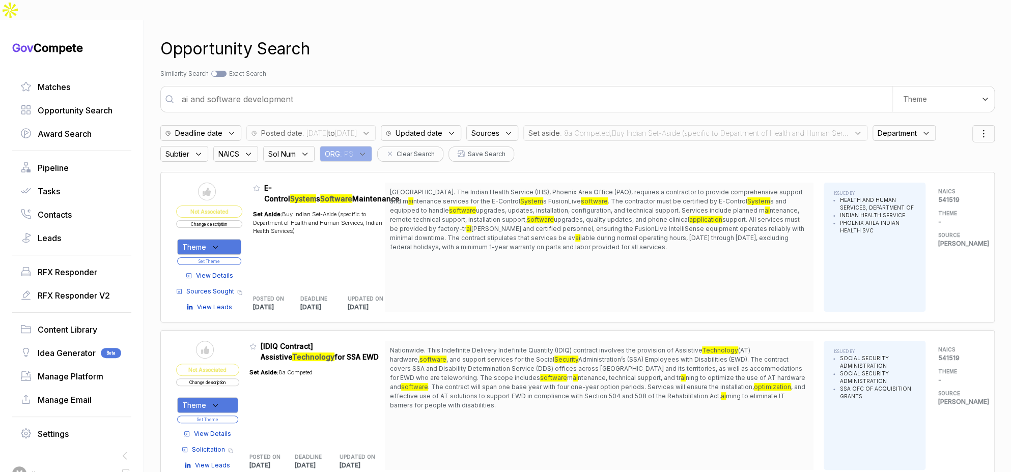
click at [232, 271] on span "View Details" at bounding box center [214, 275] width 37 height 9
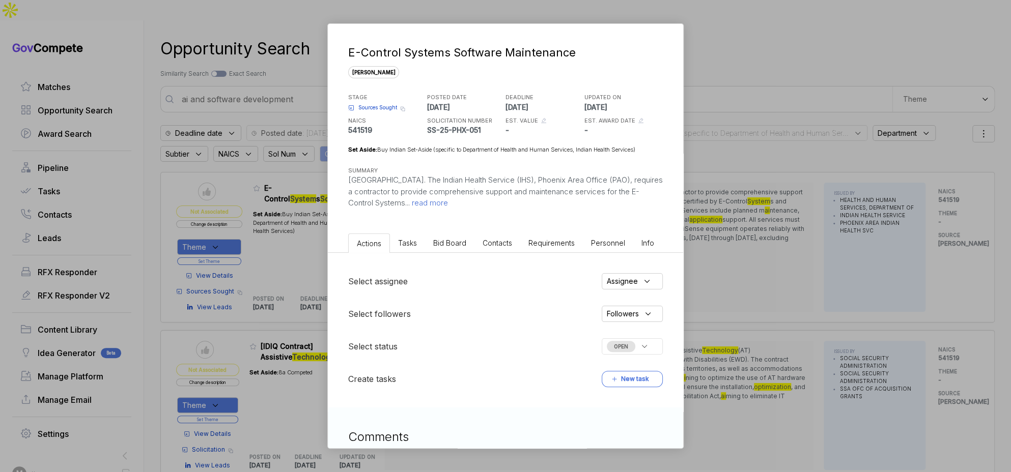
click at [435, 246] on span "Bid Board" at bounding box center [449, 243] width 33 height 9
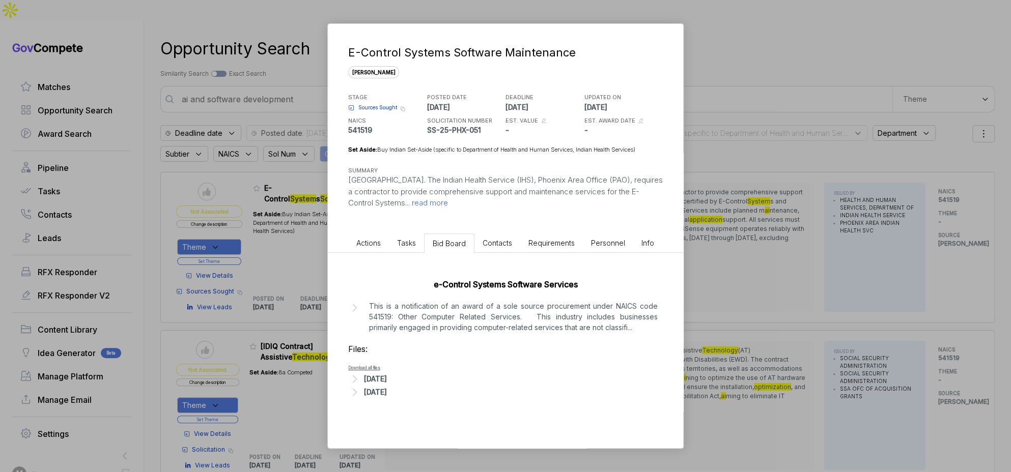
click at [505, 378] on div "e-Control Systems Software Services This is a notification of an award of a sol…" at bounding box center [505, 336] width 355 height 166
drag, startPoint x: 784, startPoint y: 306, endPoint x: 766, endPoint y: 301, distance: 18.5
click at [784, 306] on div "E-Control Systems Software Maintenance sam STAGE Sources Sought Copy link POSTE…" at bounding box center [505, 236] width 1011 height 472
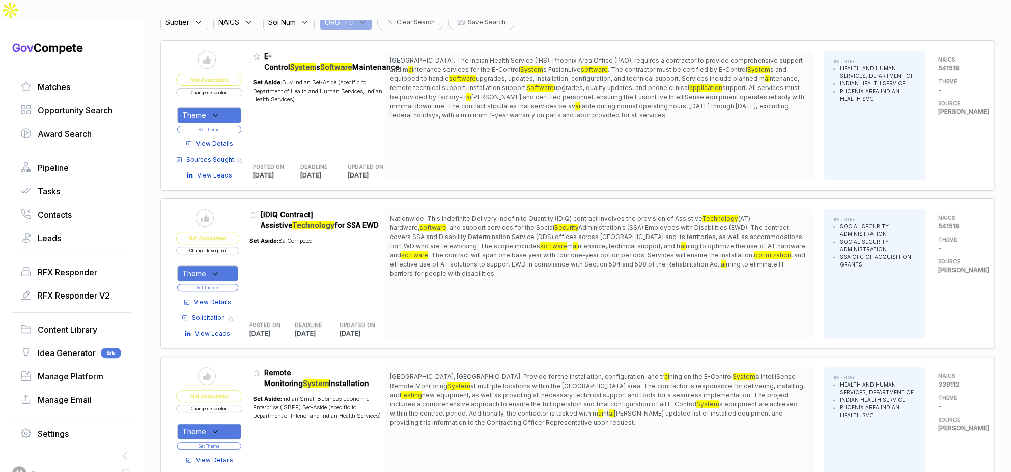
scroll to position [0, 0]
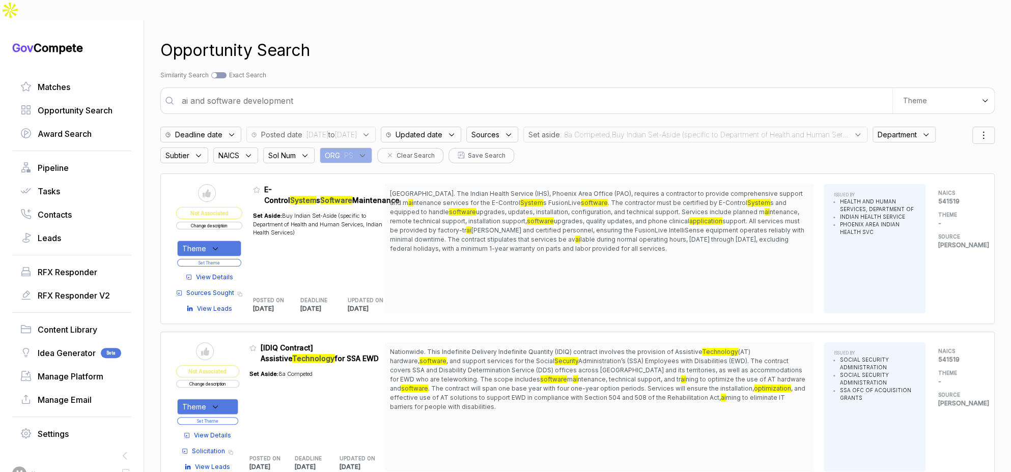
drag, startPoint x: 643, startPoint y: 112, endPoint x: 644, endPoint y: 120, distance: 8.2
click at [644, 129] on span ": 8a Competed,Buy Indian Set-Aside (specific to Department of Health and Human …" at bounding box center [704, 134] width 289 height 11
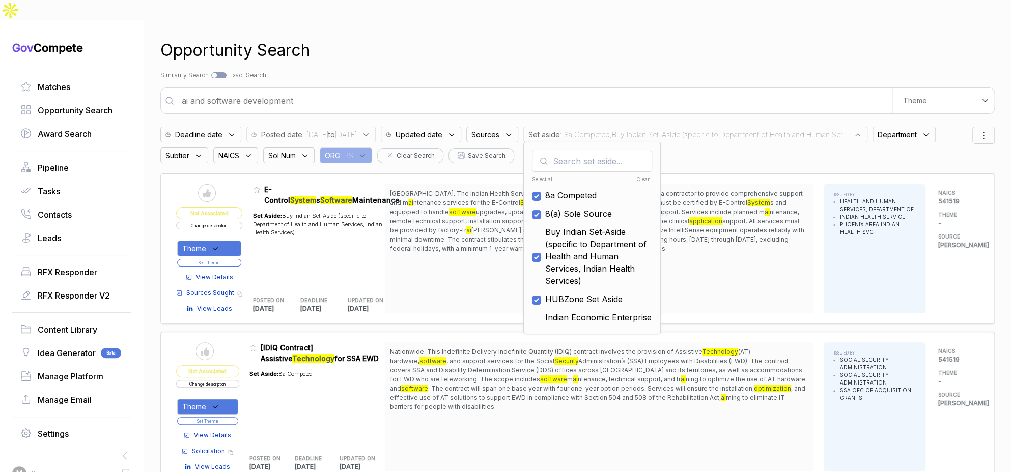
click at [650, 176] on div "Clear" at bounding box center [620, 180] width 59 height 8
checkbox input "false"
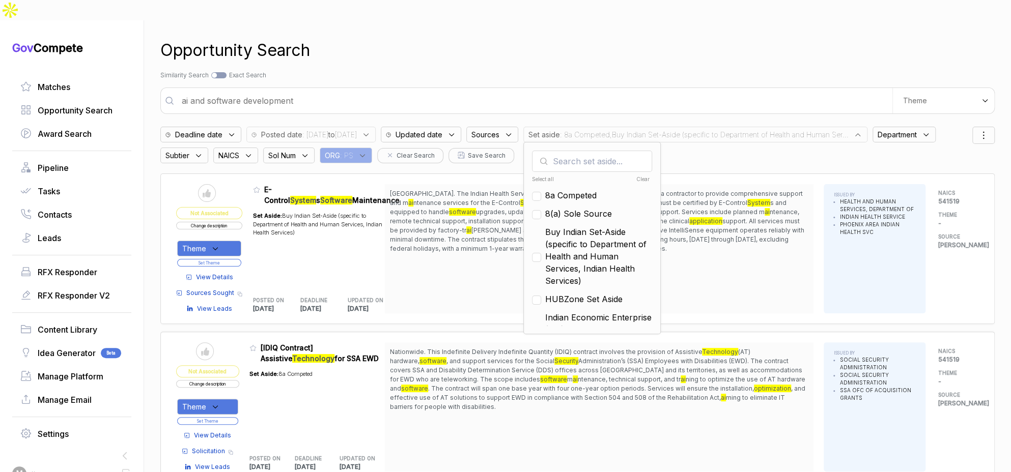
checkbox input "false"
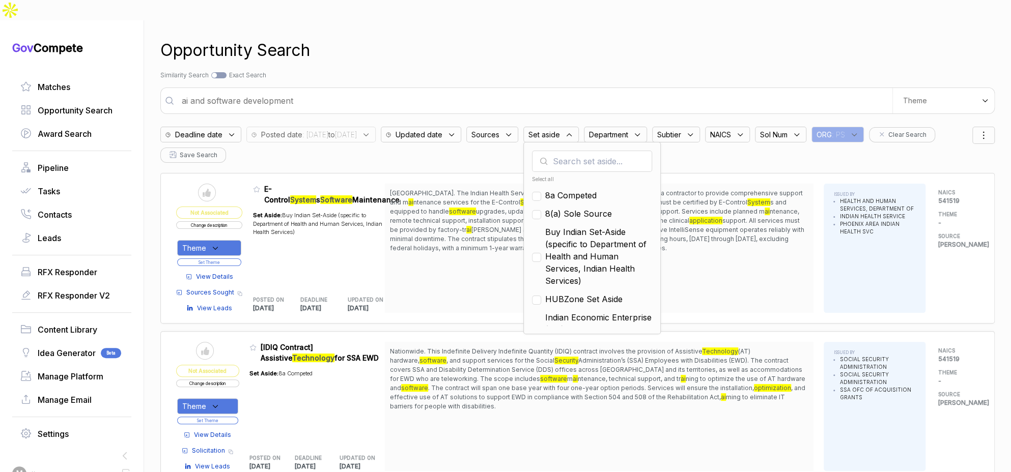
drag, startPoint x: 666, startPoint y: 55, endPoint x: 717, endPoint y: 26, distance: 58.2
click at [667, 71] on div "Search by Topic Relevance Similarity Search Search by Exact Keyword Match Exact…" at bounding box center [577, 75] width 834 height 9
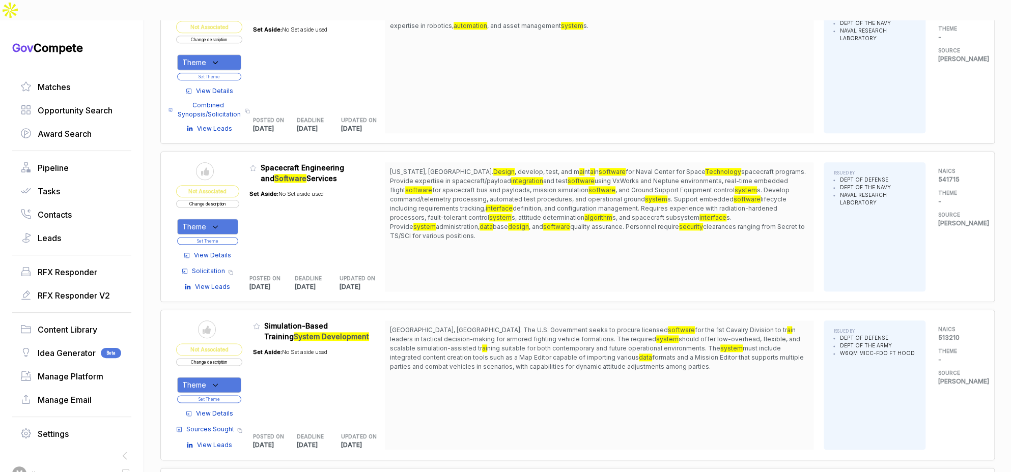
scroll to position [637, 0]
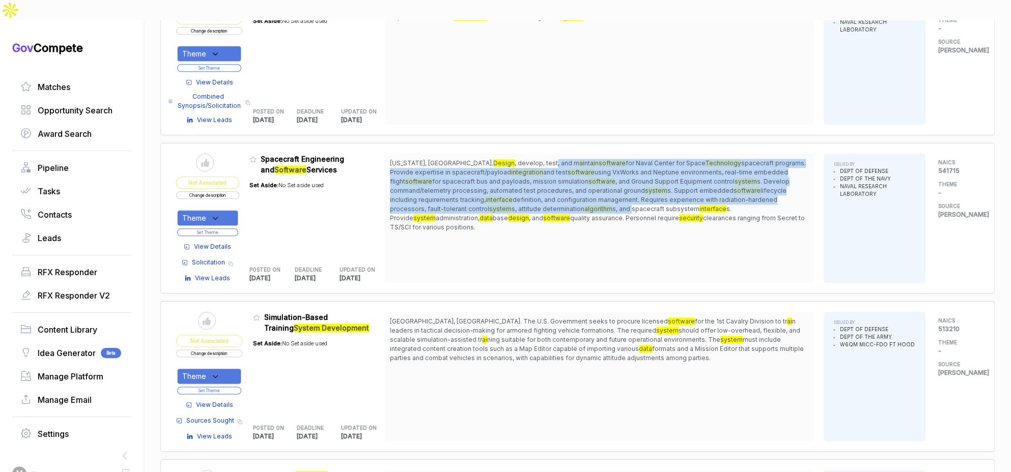
drag, startPoint x: 507, startPoint y: 143, endPoint x: 538, endPoint y: 184, distance: 51.2
click at [536, 185] on span "Washington, DC. Design , develop, test, and m ai nt ai n software for Naval Cen…" at bounding box center [599, 195] width 418 height 73
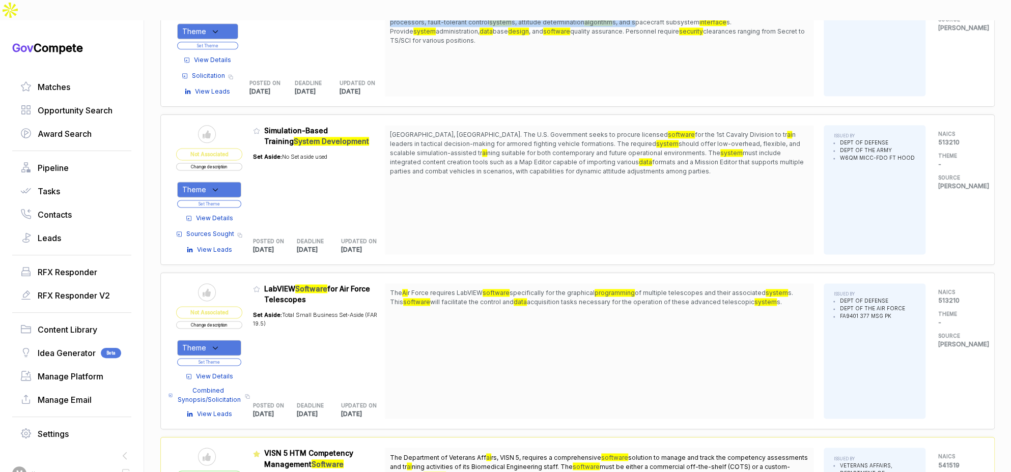
scroll to position [829, 0]
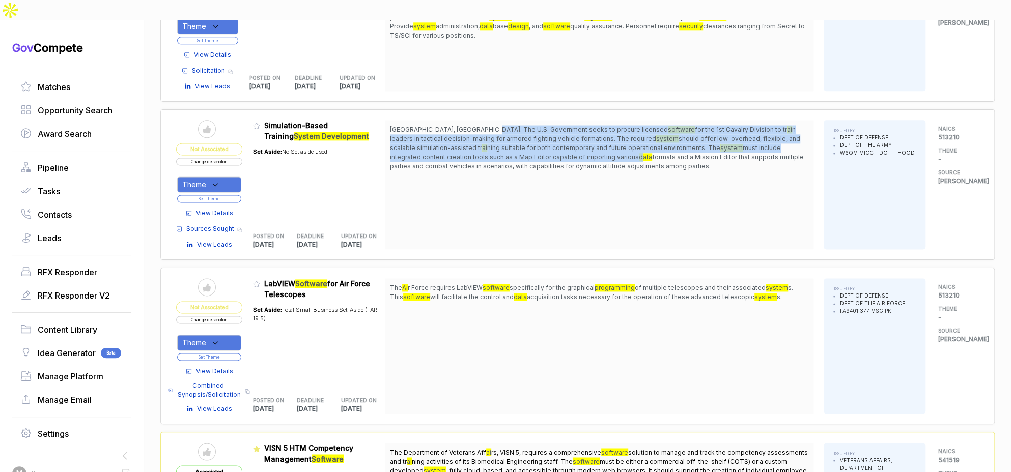
drag, startPoint x: 498, startPoint y: 110, endPoint x: 532, endPoint y: 130, distance: 38.6
click at [532, 130] on span "Fort Hood, TX. The U.S. Government seeks to procure licensed software for the 1…" at bounding box center [599, 148] width 418 height 46
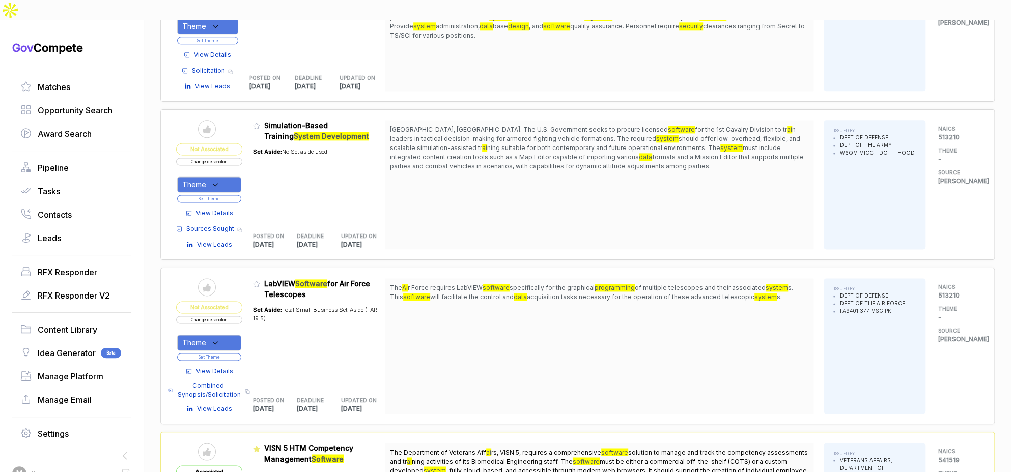
click at [227, 209] on span "View Details" at bounding box center [214, 213] width 37 height 9
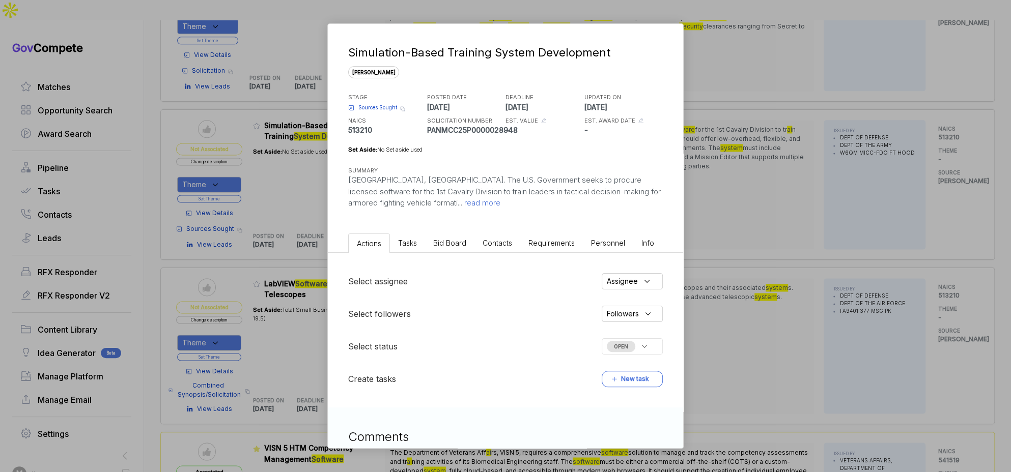
click at [457, 240] on span "Bid Board" at bounding box center [449, 243] width 33 height 9
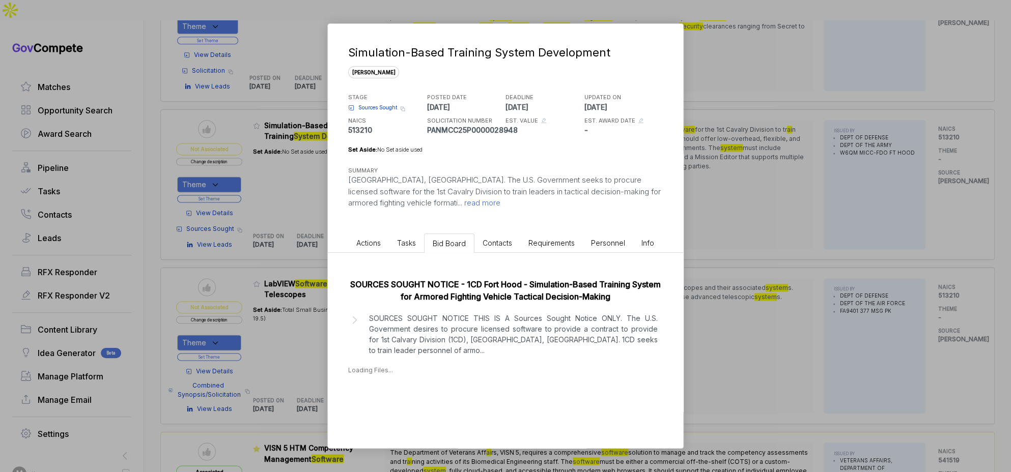
click at [504, 323] on p "SOURCES SOUGHT NOTICE THIS IS A Sources Sought Notice ONLY. The U.S. Government…" at bounding box center [513, 334] width 289 height 43
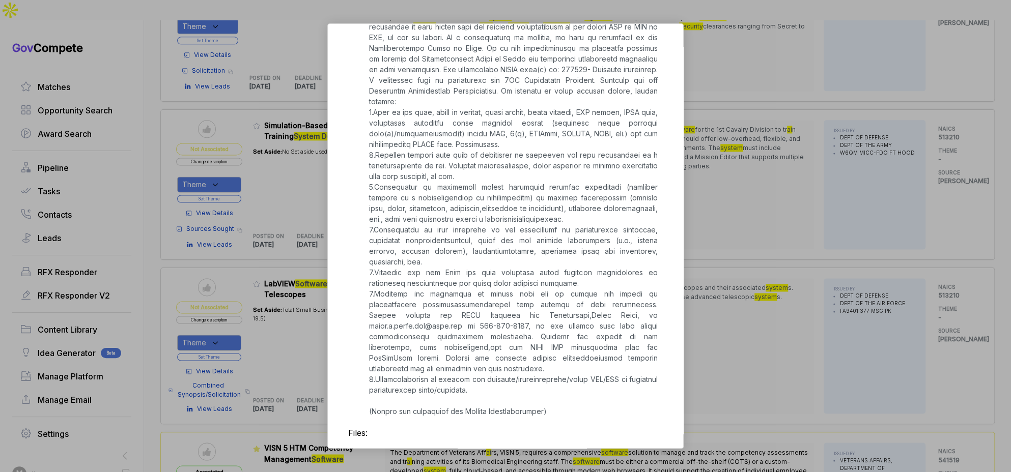
scroll to position [504, 0]
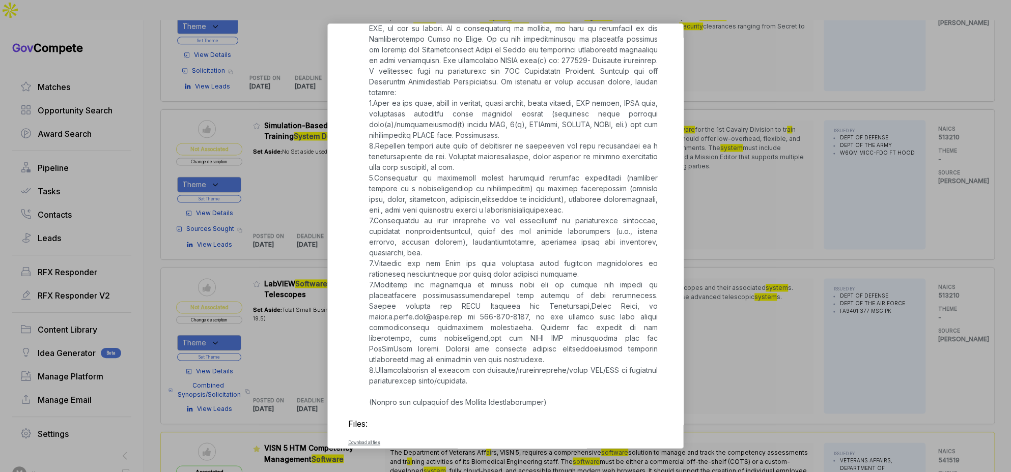
drag, startPoint x: 735, startPoint y: 267, endPoint x: 687, endPoint y: 261, distance: 47.7
click at [730, 267] on div "Simulation-Based Training System Development sam STAGE Sources Sought Copy link…" at bounding box center [505, 236] width 1011 height 472
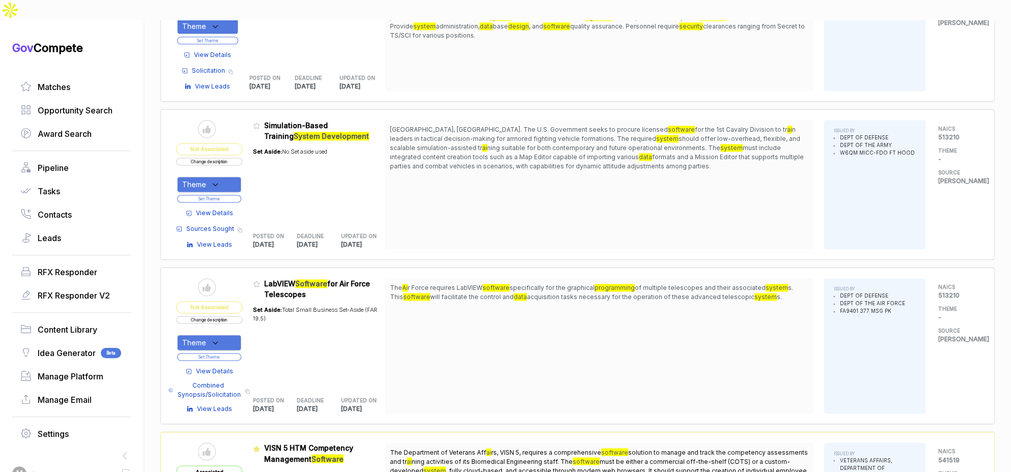
click at [220, 180] on icon at bounding box center [215, 184] width 9 height 9
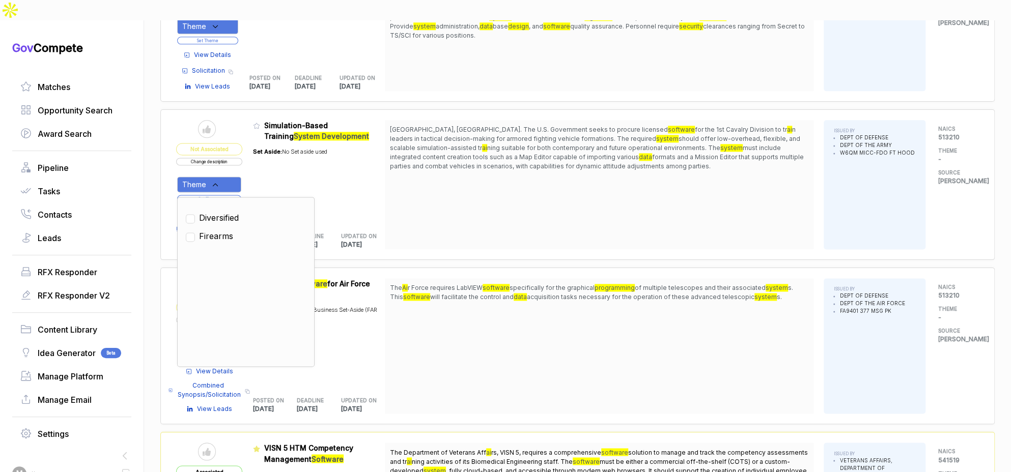
drag, startPoint x: 228, startPoint y: 194, endPoint x: 272, endPoint y: 161, distance: 55.7
click at [230, 212] on span "Diversified" at bounding box center [219, 218] width 40 height 12
checkbox input "true"
drag, startPoint x: 274, startPoint y: 159, endPoint x: 238, endPoint y: 171, distance: 37.5
click at [269, 162] on div "Set Aside: No Set aside used" at bounding box center [290, 182] width 74 height 80
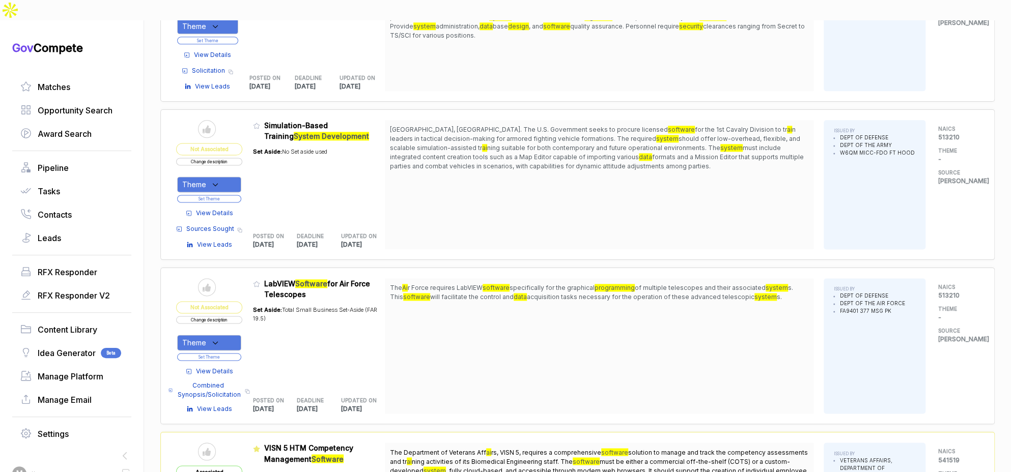
click at [235, 195] on button "Set Theme" at bounding box center [209, 199] width 64 height 8
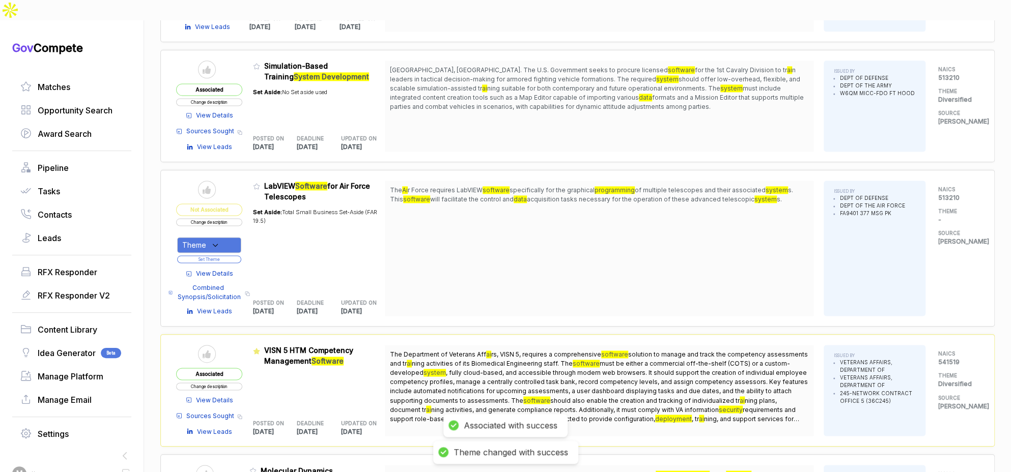
scroll to position [884, 0]
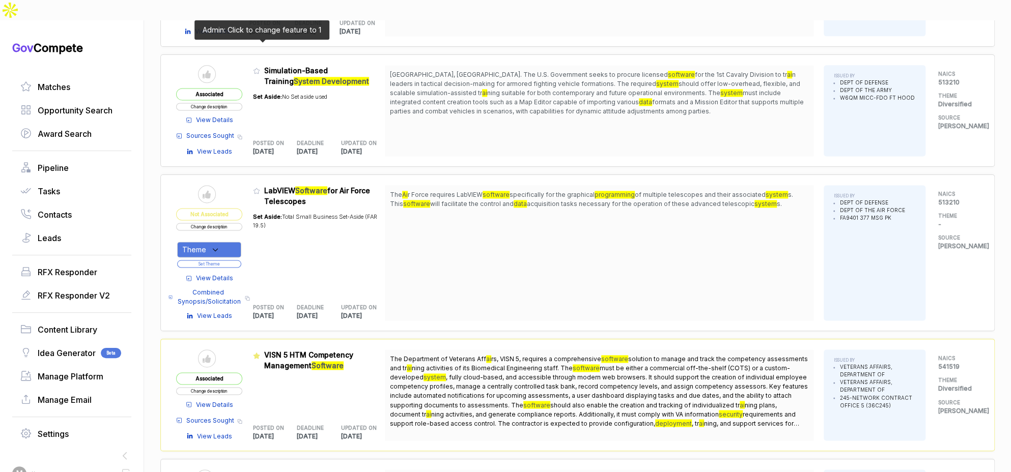
click at [259, 68] on icon at bounding box center [257, 71] width 6 height 6
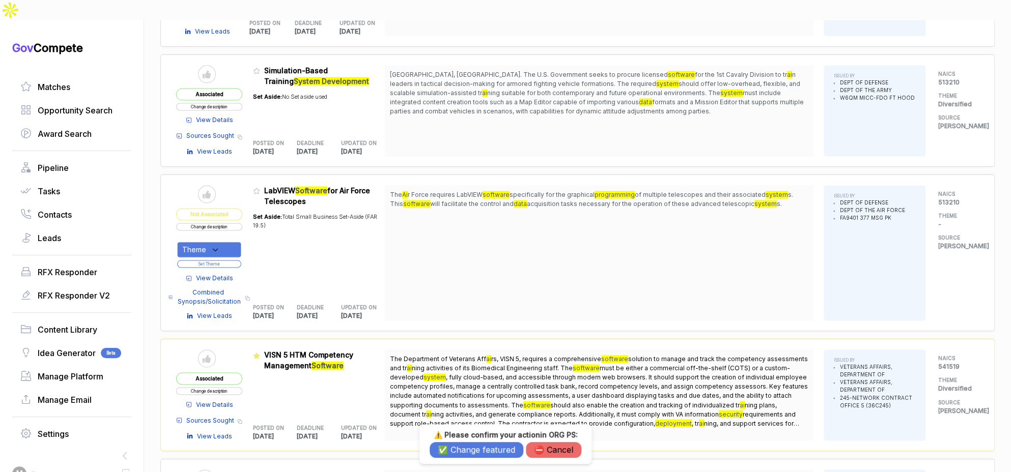
click at [466, 444] on button "✅ Change featured" at bounding box center [477, 450] width 94 height 16
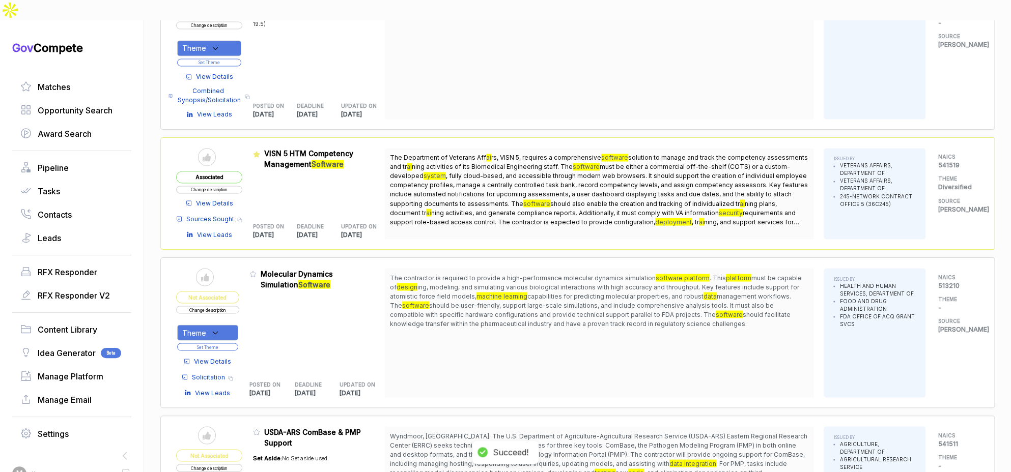
scroll to position [1167, 0]
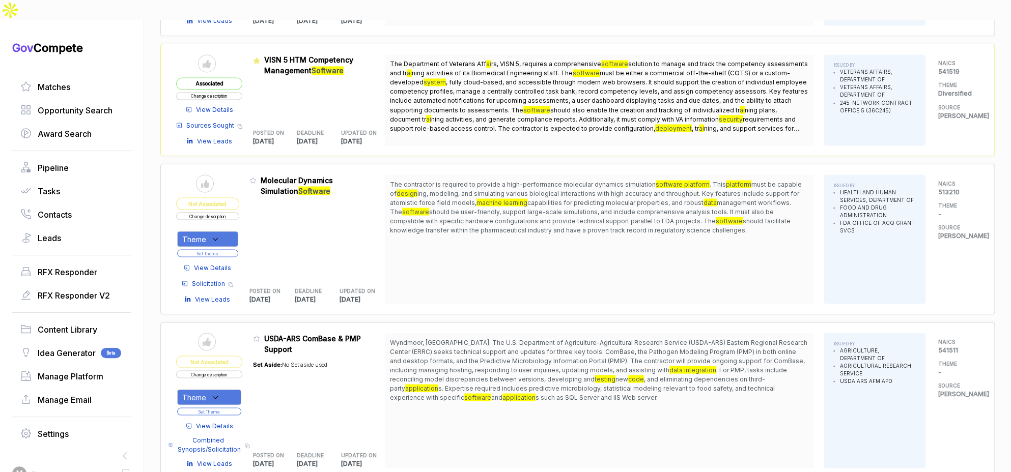
scroll to position [1181, 0]
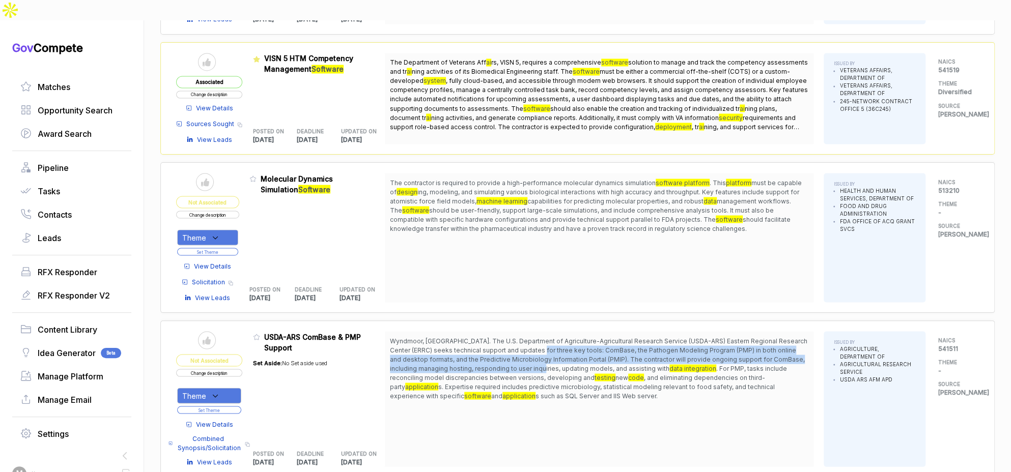
drag, startPoint x: 546, startPoint y: 321, endPoint x: 561, endPoint y: 344, distance: 28.0
click at [561, 344] on span "Wyndmoor, PA. The U.S. Department of Agriculture-Agricultural Research Service …" at bounding box center [598, 354] width 417 height 35
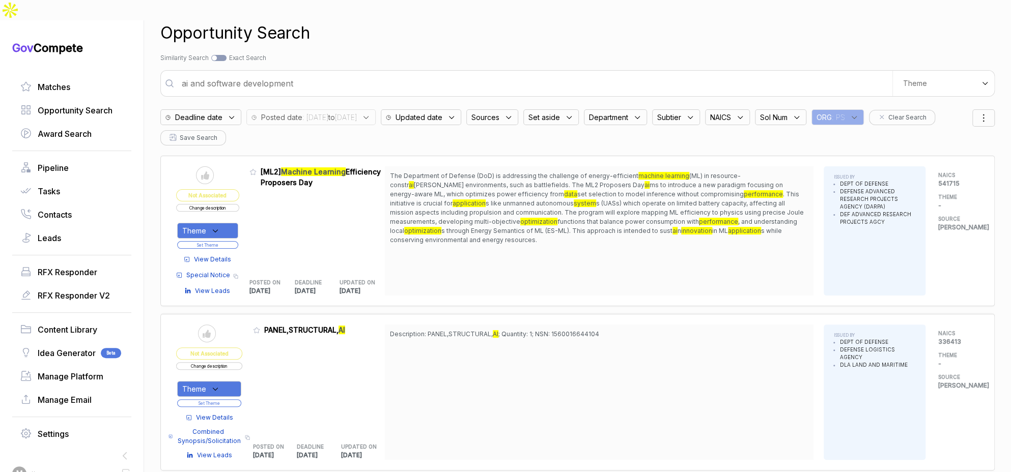
scroll to position [0, 0]
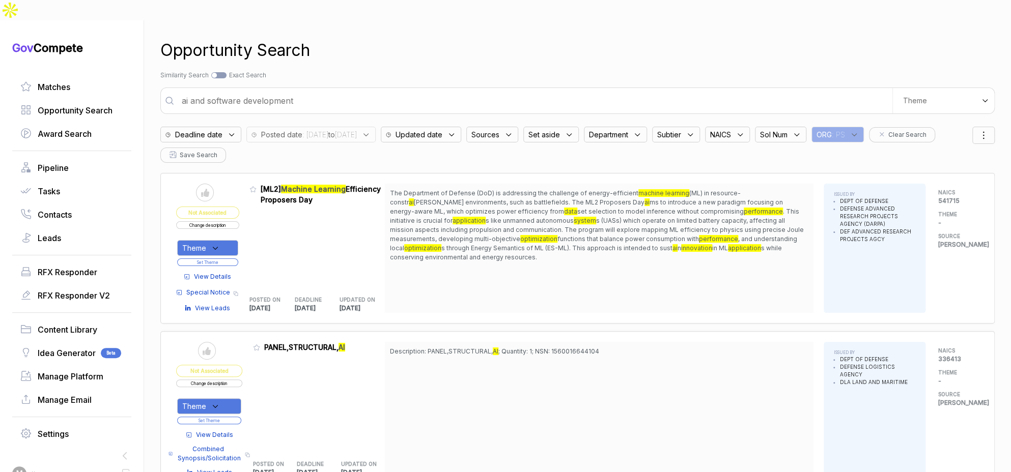
click at [441, 91] on input "ai and software development" at bounding box center [534, 101] width 717 height 20
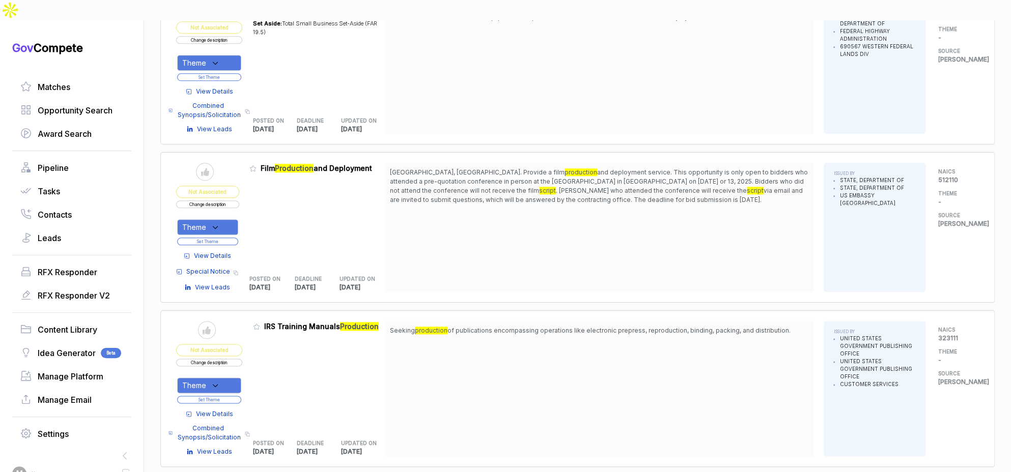
scroll to position [674, 0]
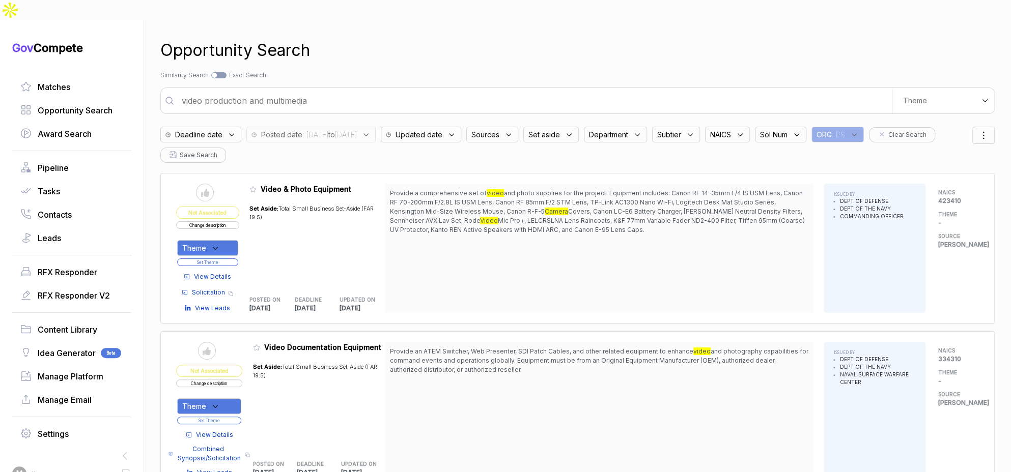
click at [407, 91] on input "video production and multimedia" at bounding box center [534, 101] width 717 height 20
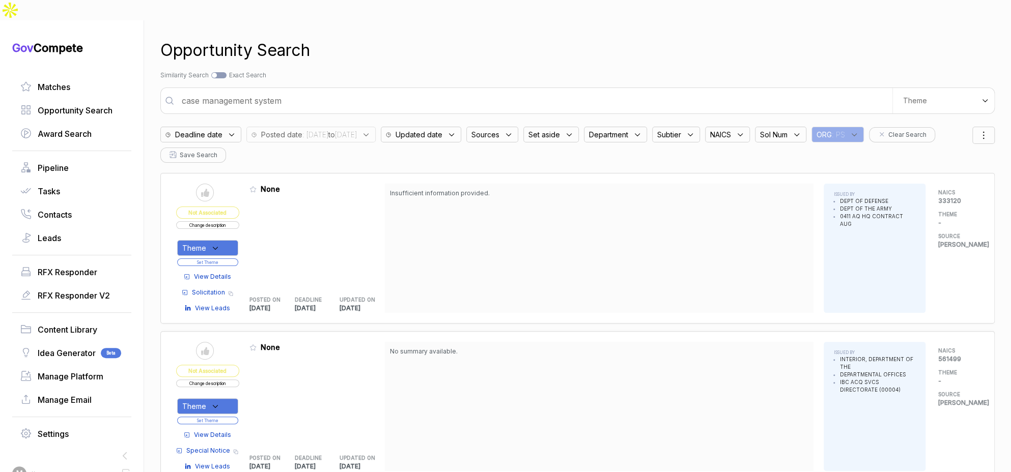
type input "case management system"
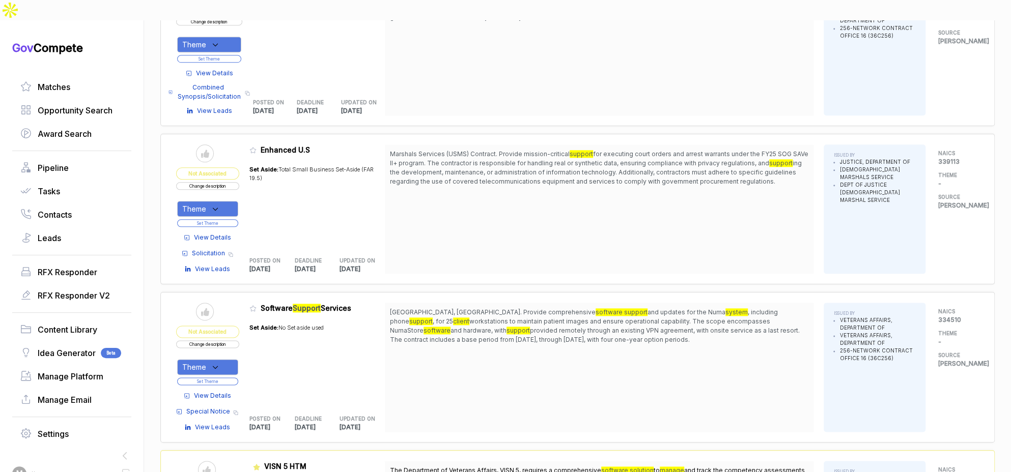
scroll to position [862, 0]
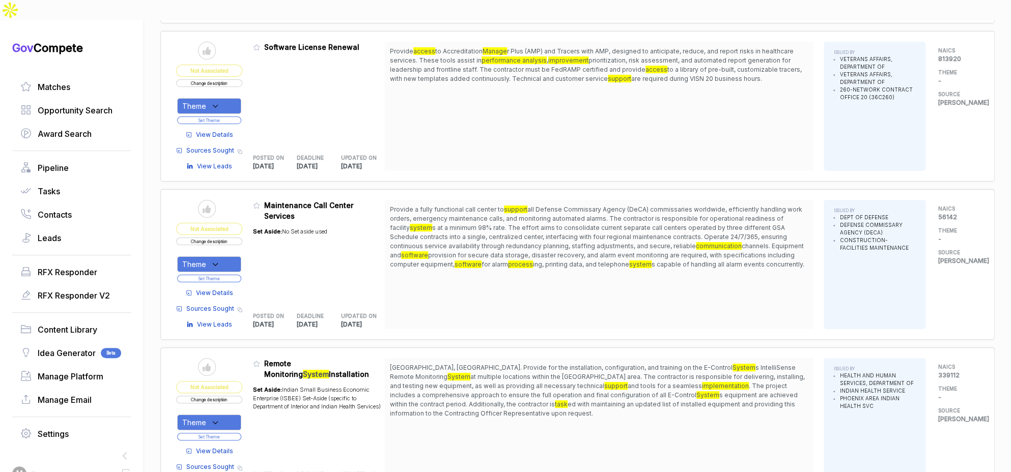
scroll to position [2519, 0]
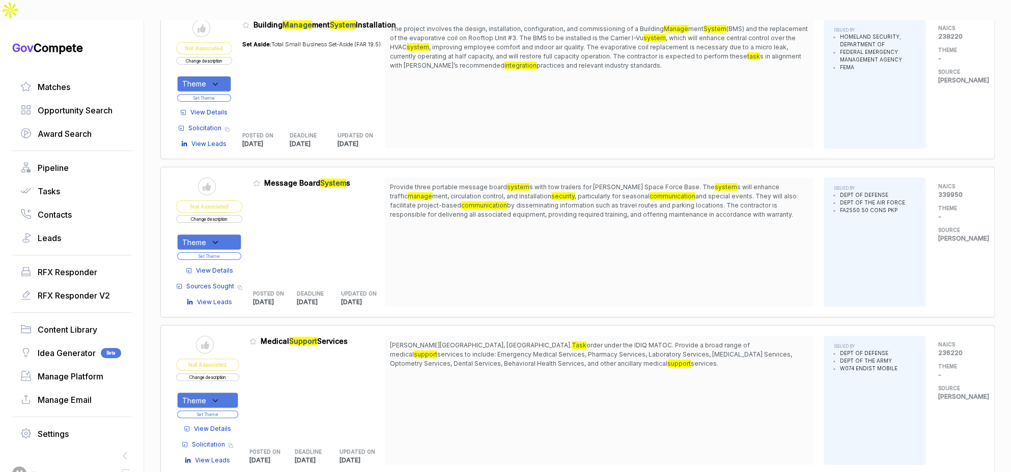
scroll to position [3660, 0]
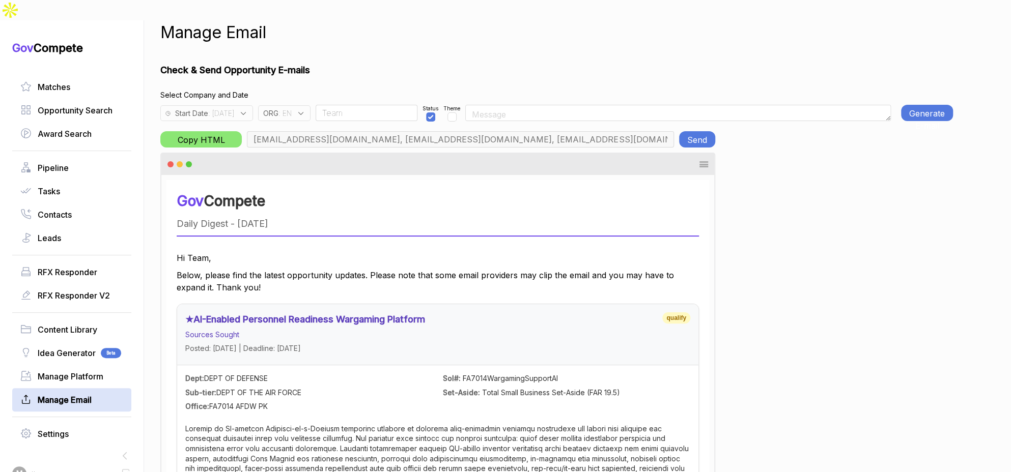
scroll to position [0, 24]
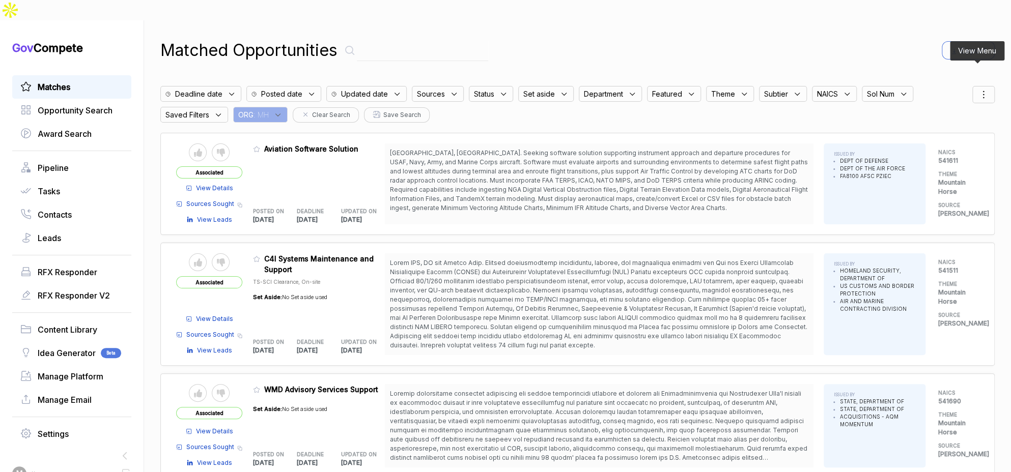
click at [977, 89] on icon at bounding box center [983, 95] width 12 height 12
click at [941, 131] on span "Sorting" at bounding box center [949, 136] width 24 height 11
click at [849, 44] on div "Matched Opportunities Export Deadline date Posted date Updated date Sources Sta…" at bounding box center [577, 256] width 834 height 472
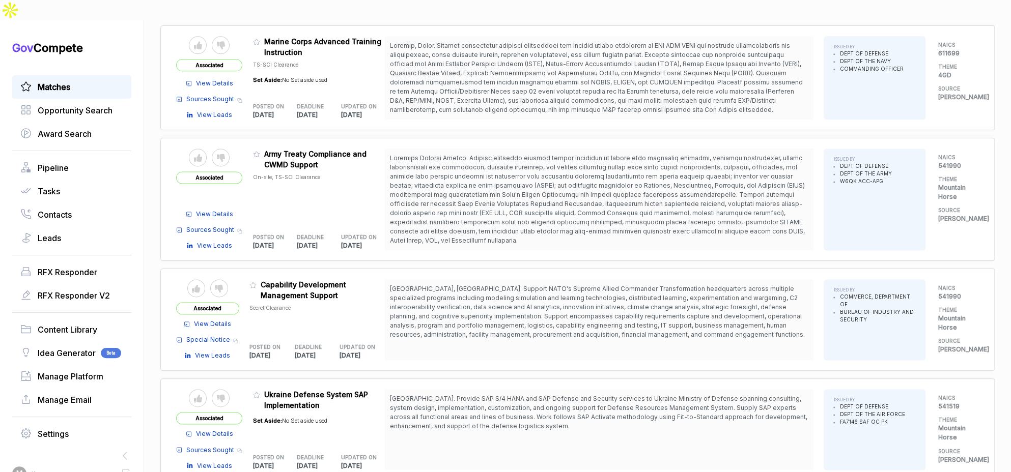
scroll to position [839, 0]
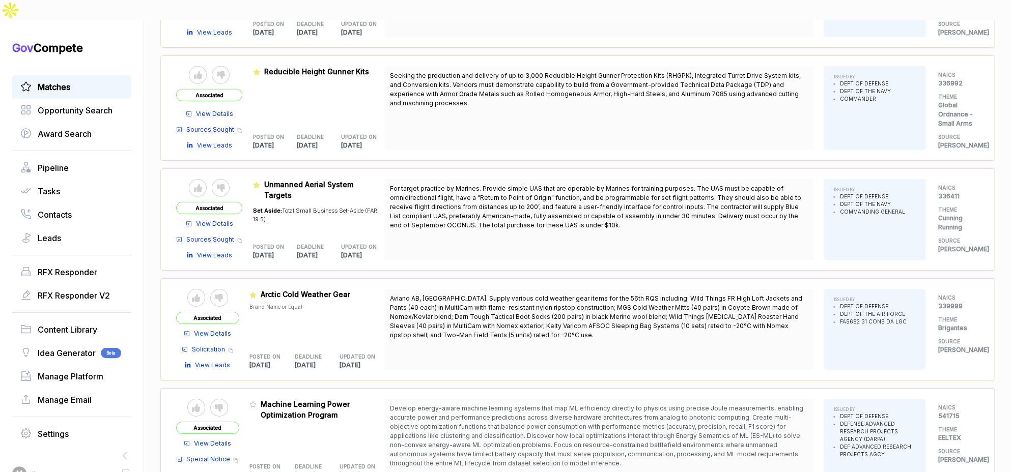
scroll to position [1974, 0]
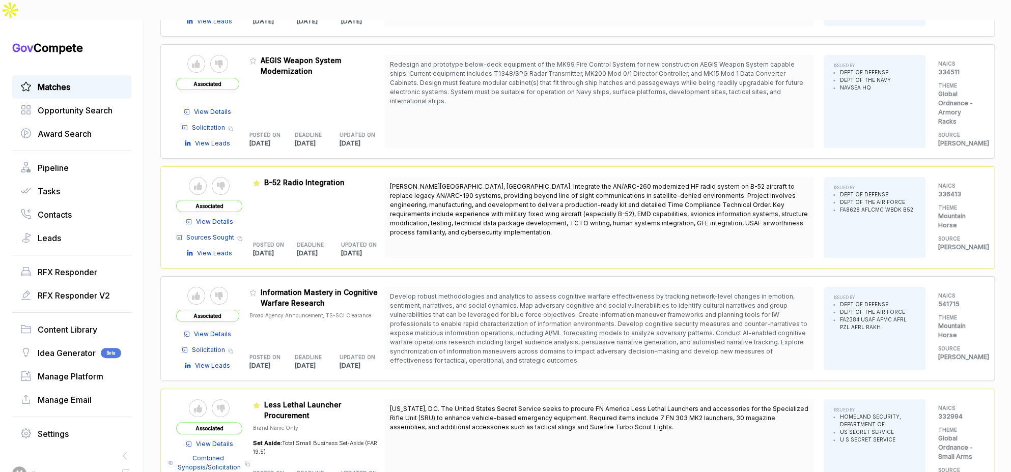
scroll to position [3123, 0]
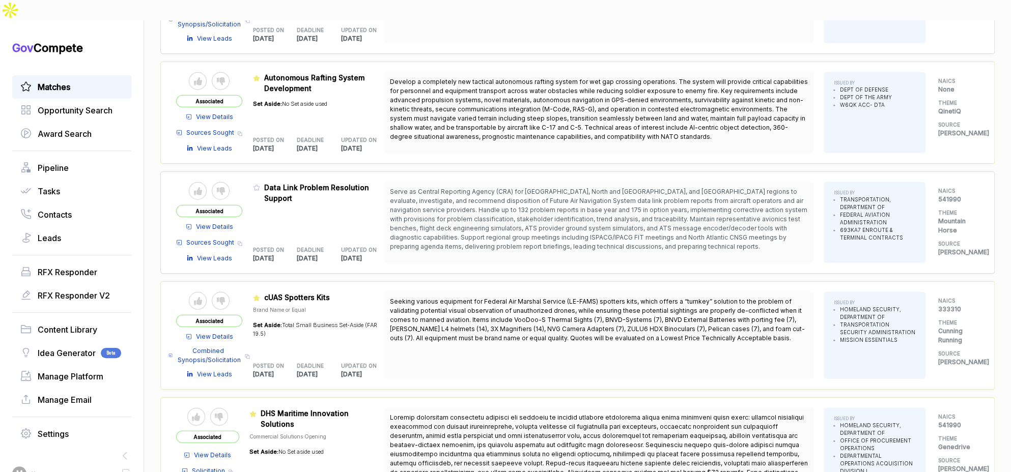
scroll to position [4243, 0]
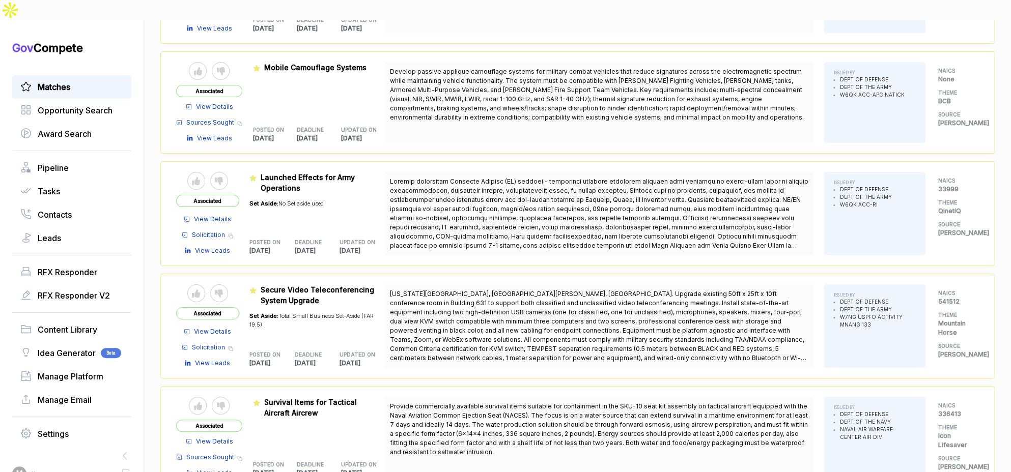
scroll to position [5387, 0]
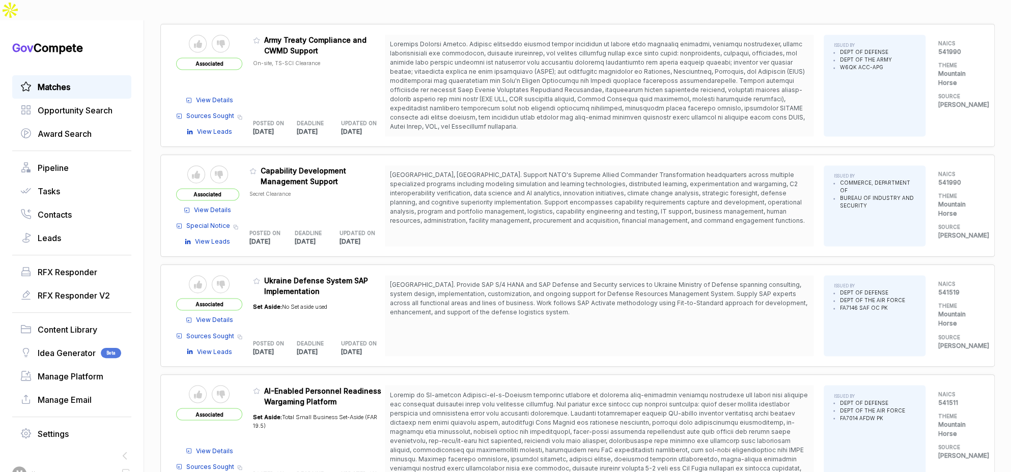
scroll to position [629, 0]
